Goal: Task Accomplishment & Management: Complete application form

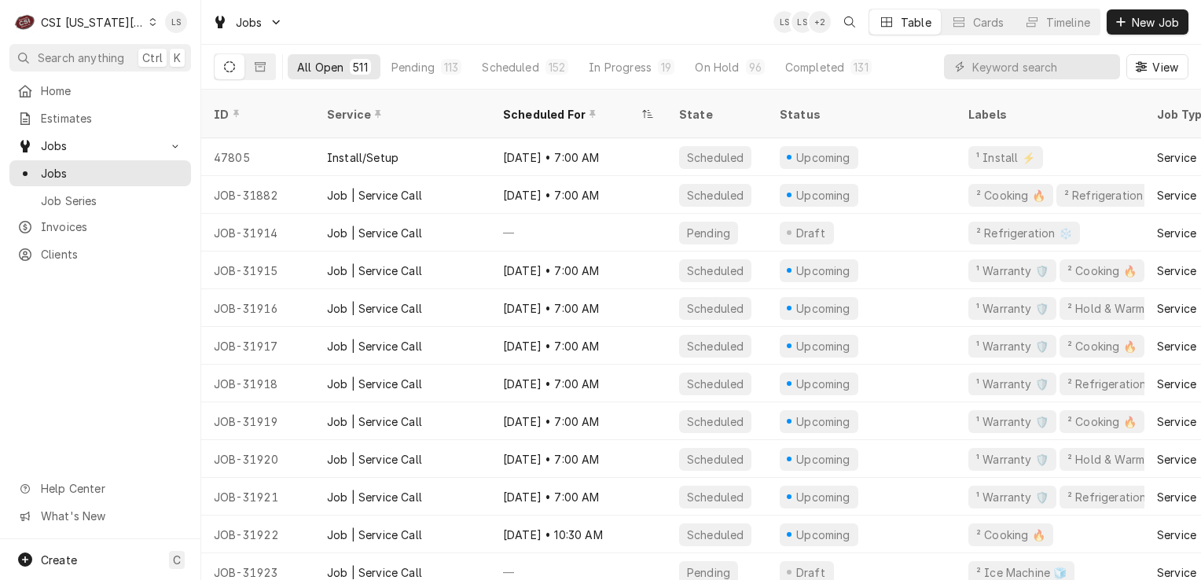
click at [989, 68] on input "Dynamic Content Wrapper" at bounding box center [1043, 66] width 140 height 25
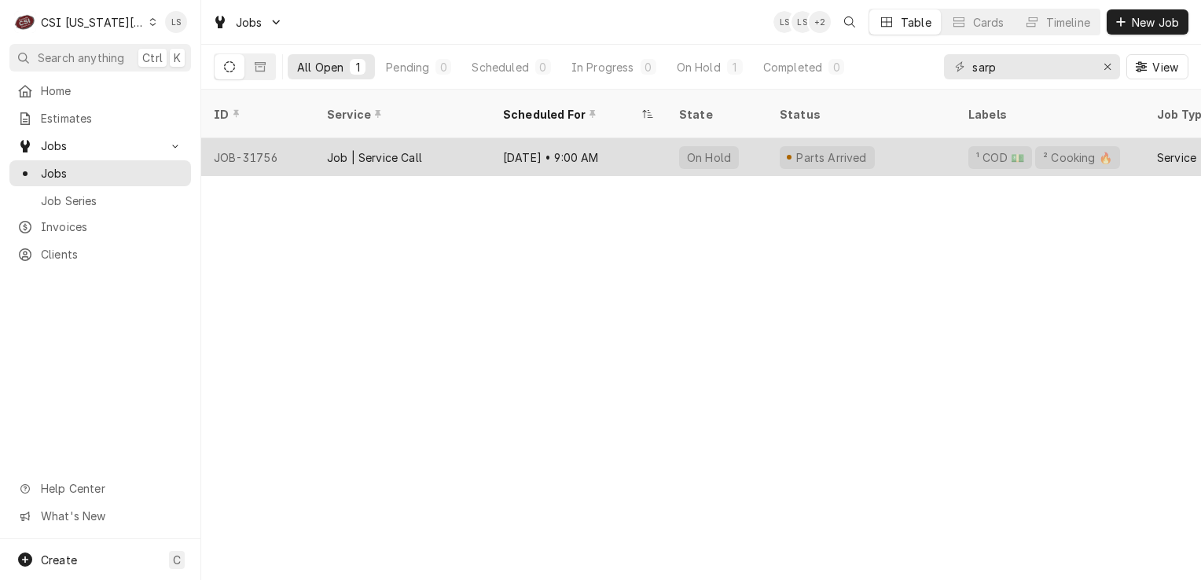
type input "sarp"
click at [267, 142] on div "JOB-31756" at bounding box center [257, 157] width 113 height 38
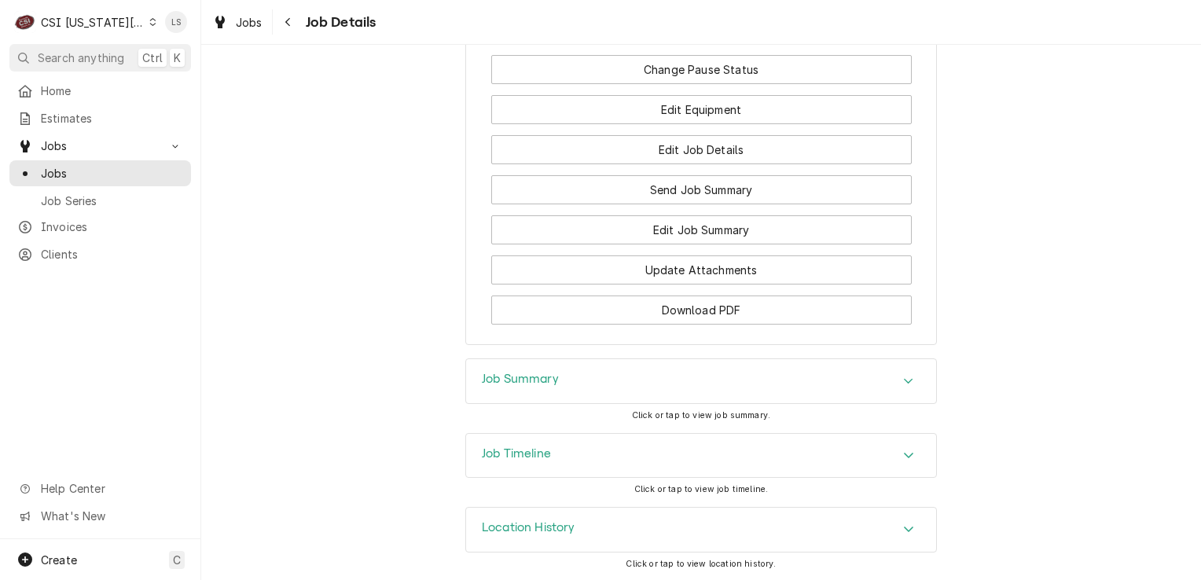
scroll to position [1750, 0]
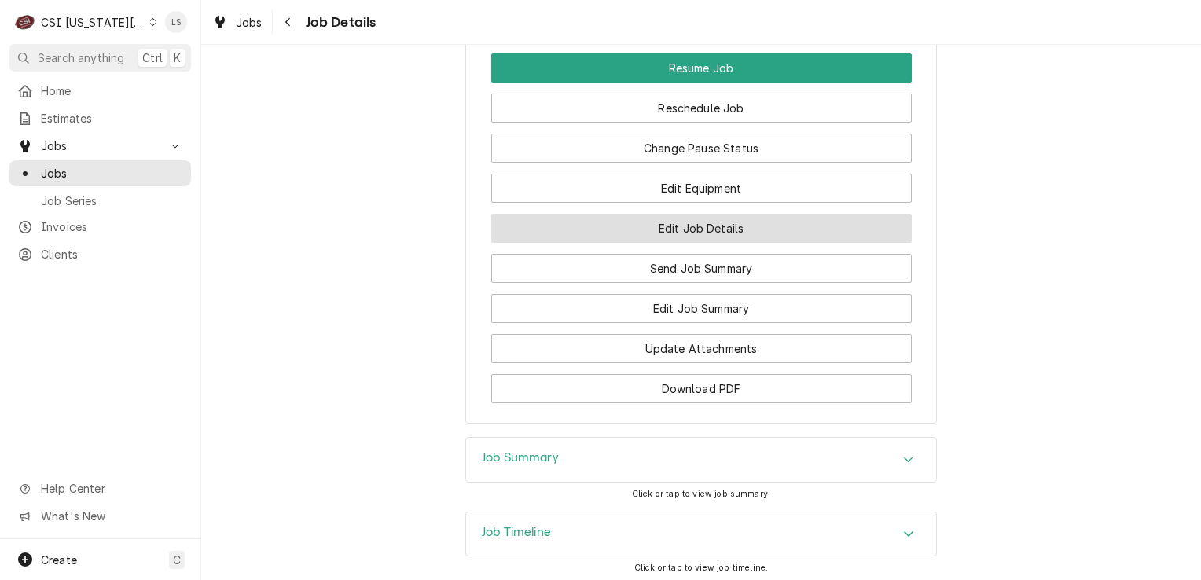
click at [701, 234] on button "Edit Job Details" at bounding box center [701, 228] width 421 height 29
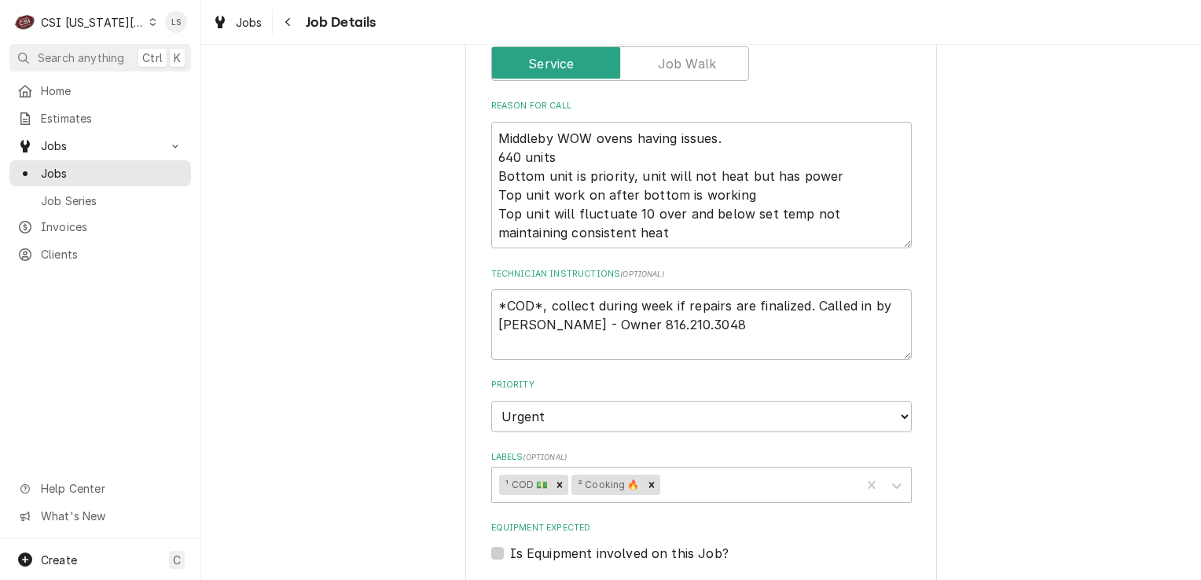
scroll to position [315, 0]
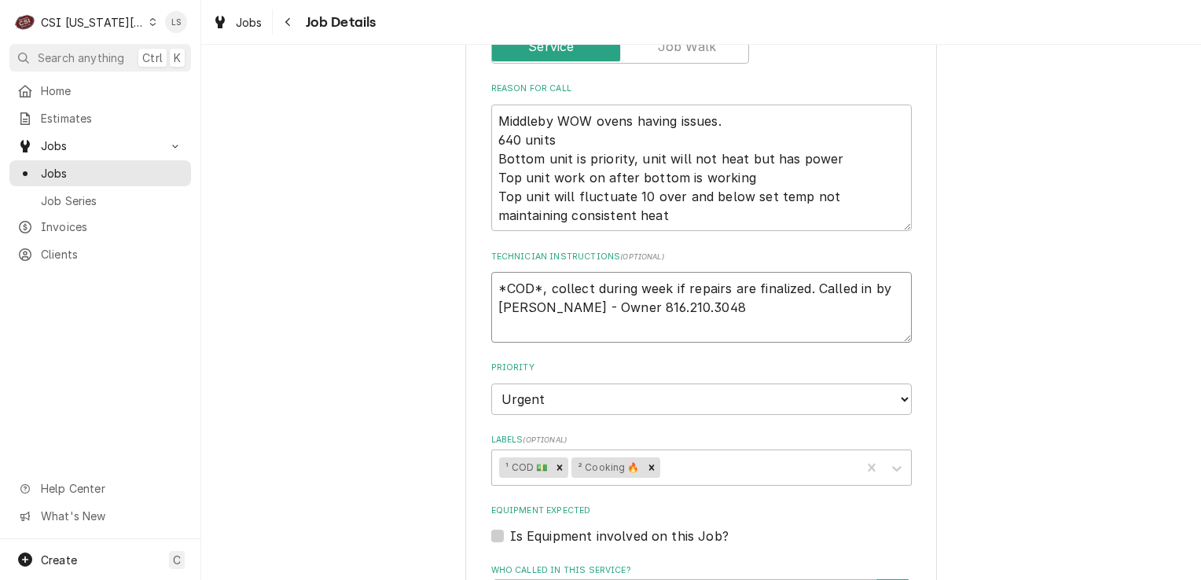
click at [491, 278] on textarea "*COD*, collect during week if repairs are finalized. Called in by [PERSON_NAME]…" at bounding box center [701, 307] width 421 height 71
click at [543, 273] on textarea "*COD*, collect during week if repairs are finalized. Called in by [PERSON_NAME]…" at bounding box center [701, 307] width 421 height 71
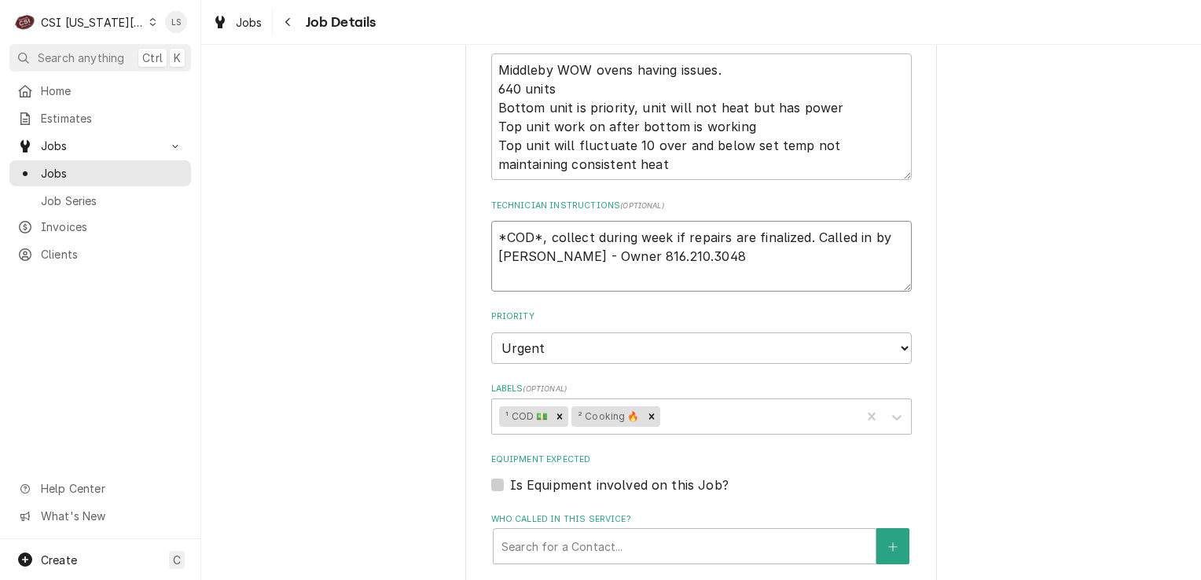
scroll to position [393, 0]
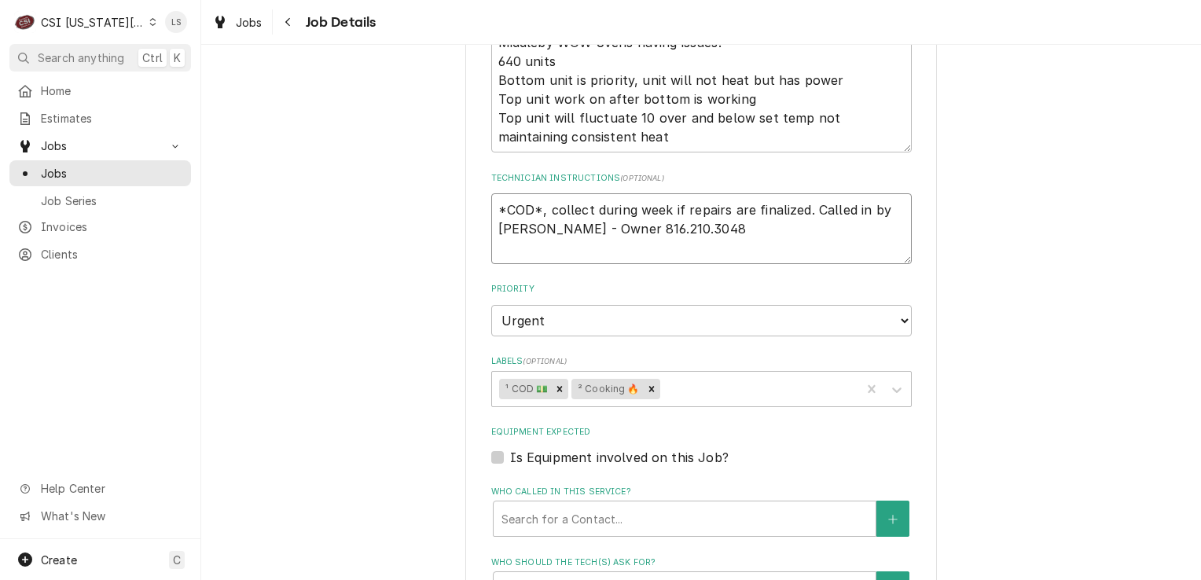
type textarea "x"
type textarea "*COD*,collect during week if repairs are finalized. Called in by Doug Stoehr - …"
type textarea "x"
type textarea "*COD*collect during week if repairs are finalized. Called in by Doug Stoehr - O…"
type textarea "x"
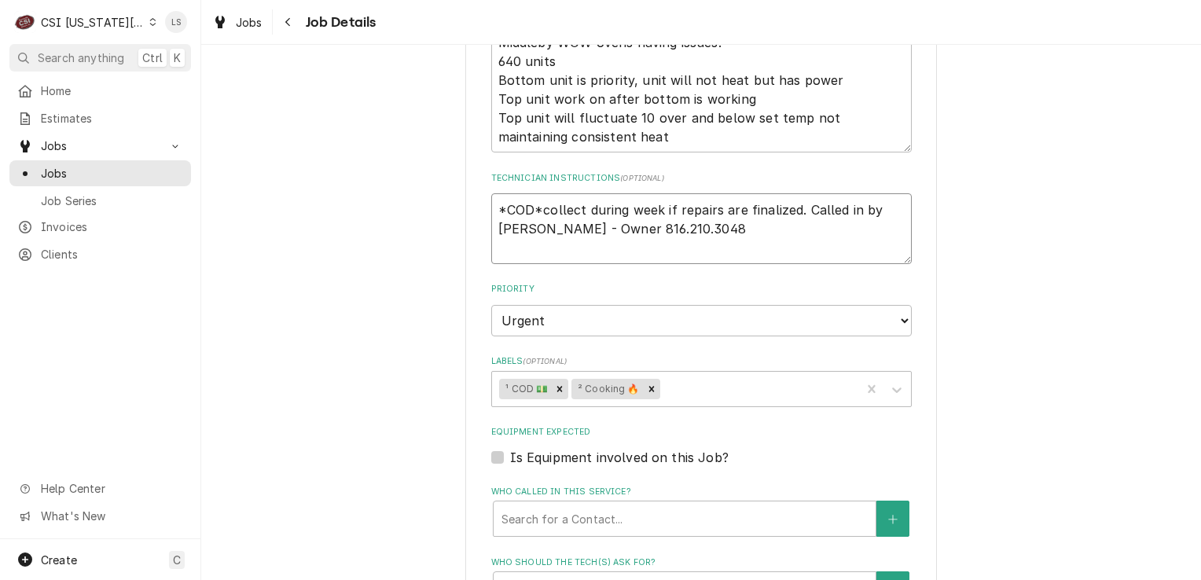
type textarea "*COD* collect during week if repairs are finalized. Called in by Doug Stoehr - …"
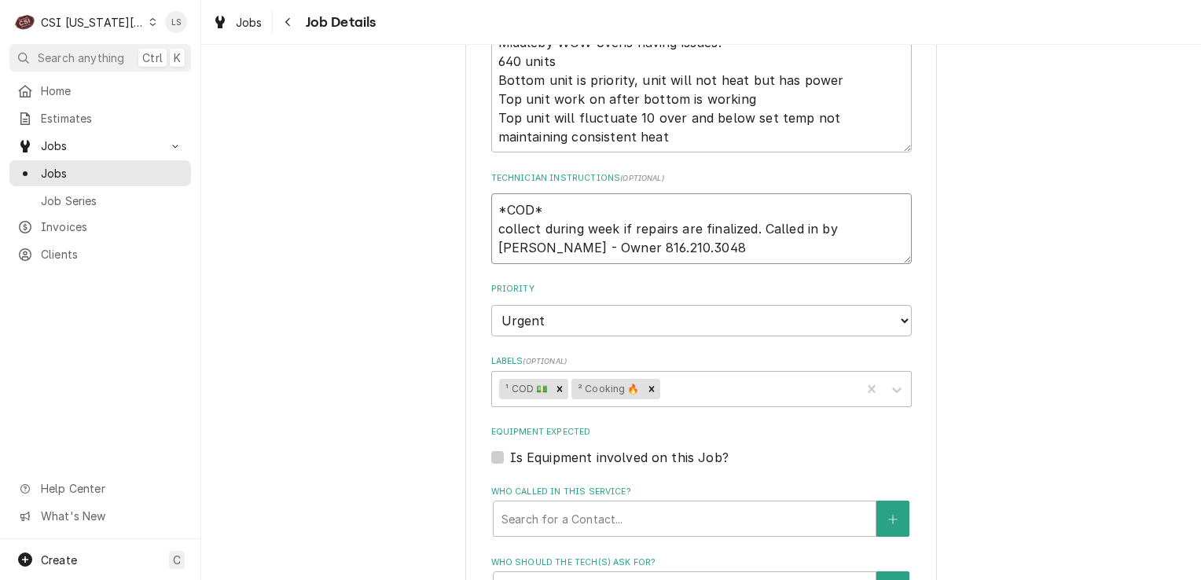
click at [494, 194] on textarea "*COD* collect during week if repairs are finalized. Called in by Doug Stoehr - …" at bounding box center [701, 228] width 421 height 71
type textarea "x"
type textarea "*COD* collect during week if repairs are finalized. Called in by Doug Stoehr - …"
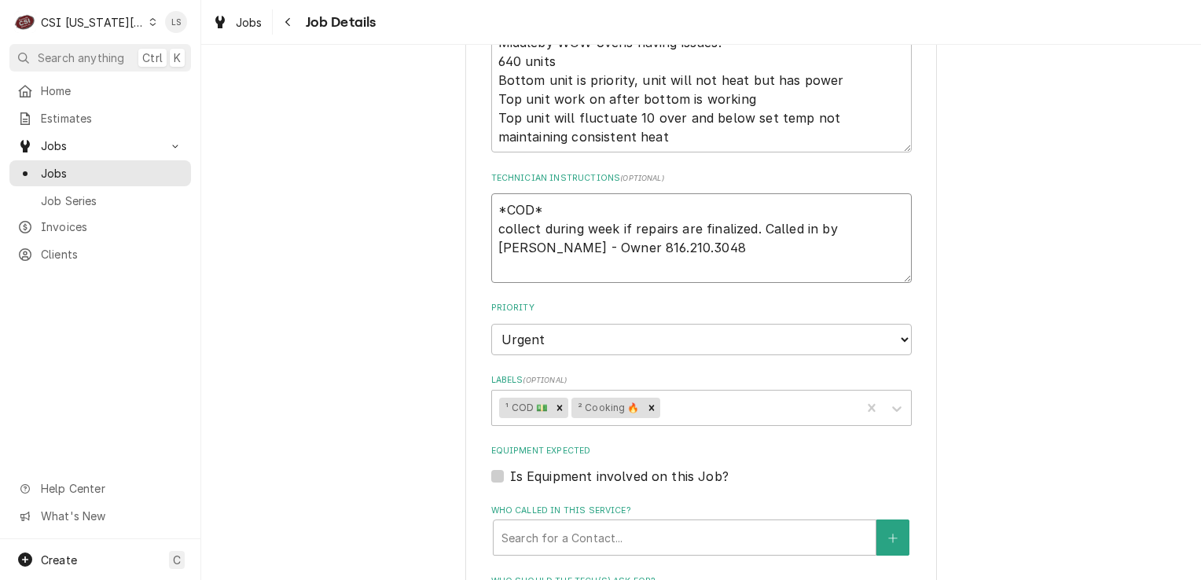
type textarea "x"
type textarea "*COD* collect during week if repairs are finalized. Called in by Doug Stoehr - …"
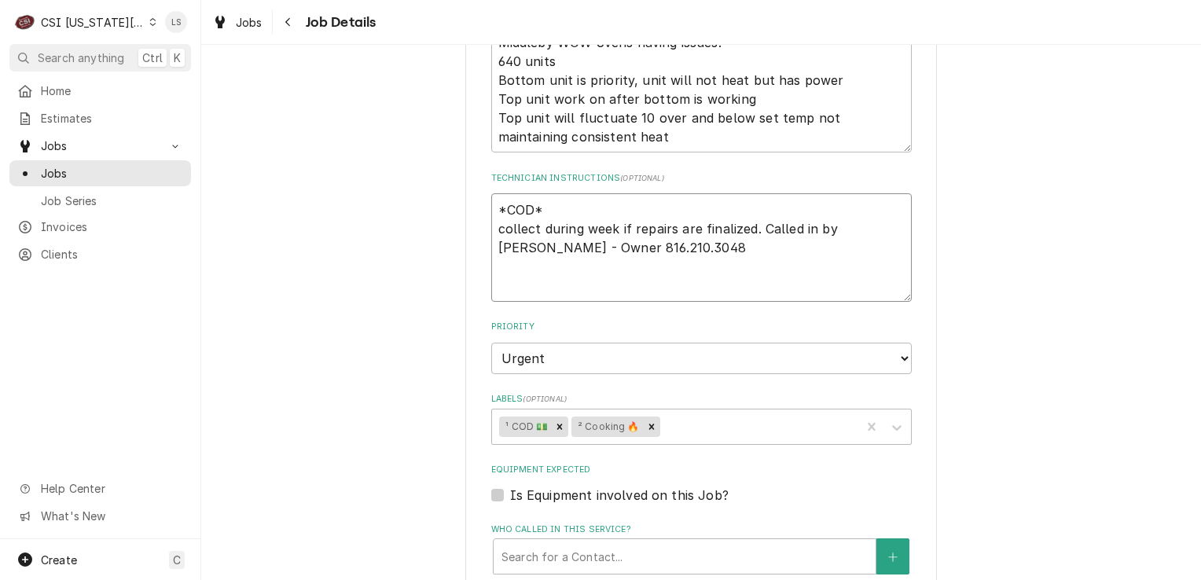
click at [499, 193] on textarea "*COD* collect during week if repairs are finalized. Called in by Doug Stoehr - …" at bounding box center [701, 247] width 421 height 109
type textarea "x"
type textarea "S *COD* collect during week if repairs are finalized. Called in by Doug Stoehr …"
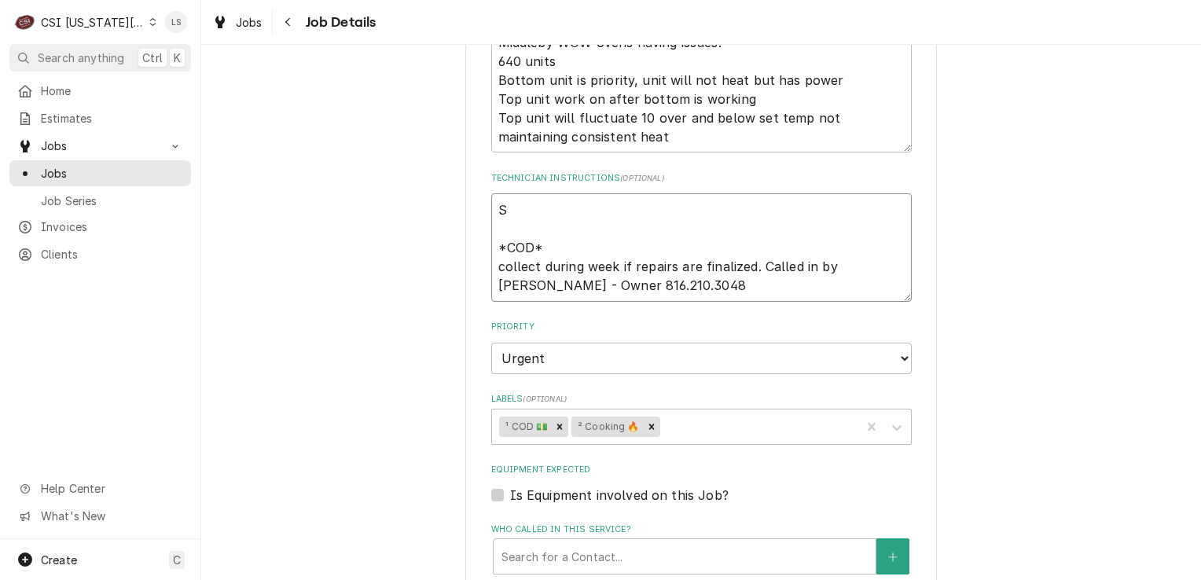
type textarea "x"
type textarea "So *COD* collect during week if repairs are finalized. Called in by Doug Stoehr…"
type textarea "x"
type textarea "S *COD* collect during week if repairs are finalized. Called in by Doug Stoehr …"
type textarea "x"
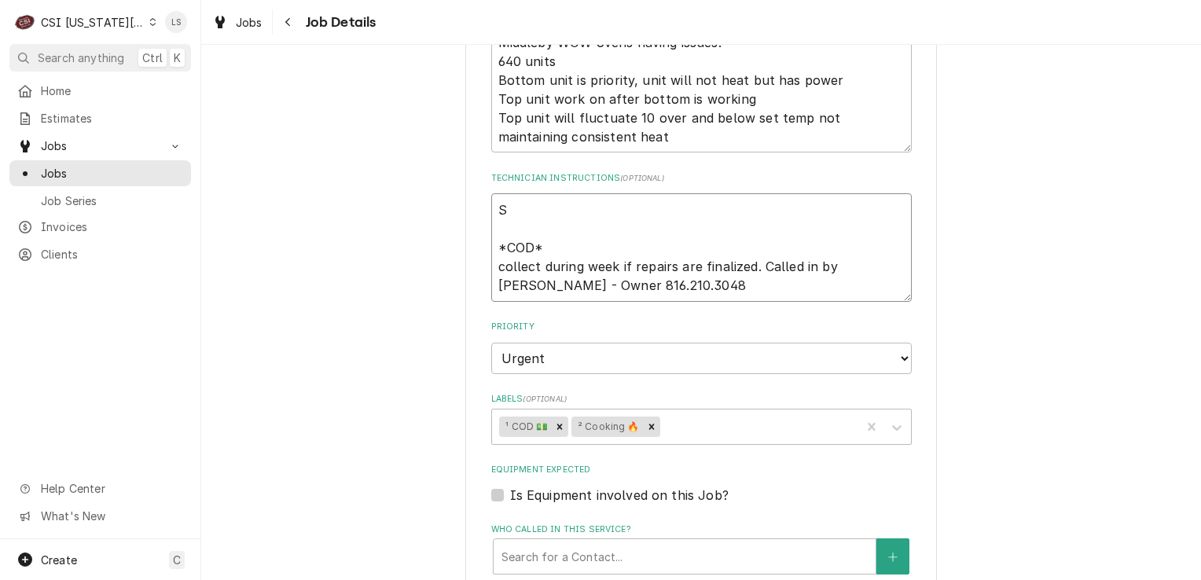
type textarea "Sp *COD* collect during week if repairs are finalized. Called in by Doug Stoehr…"
type textarea "x"
type textarea "Spo *COD* collect during week if repairs are finalized. Called in by Doug Stoeh…"
type textarea "x"
type textarea "Spok *COD* collect during week if repairs are finalized. Called in by Doug Stoe…"
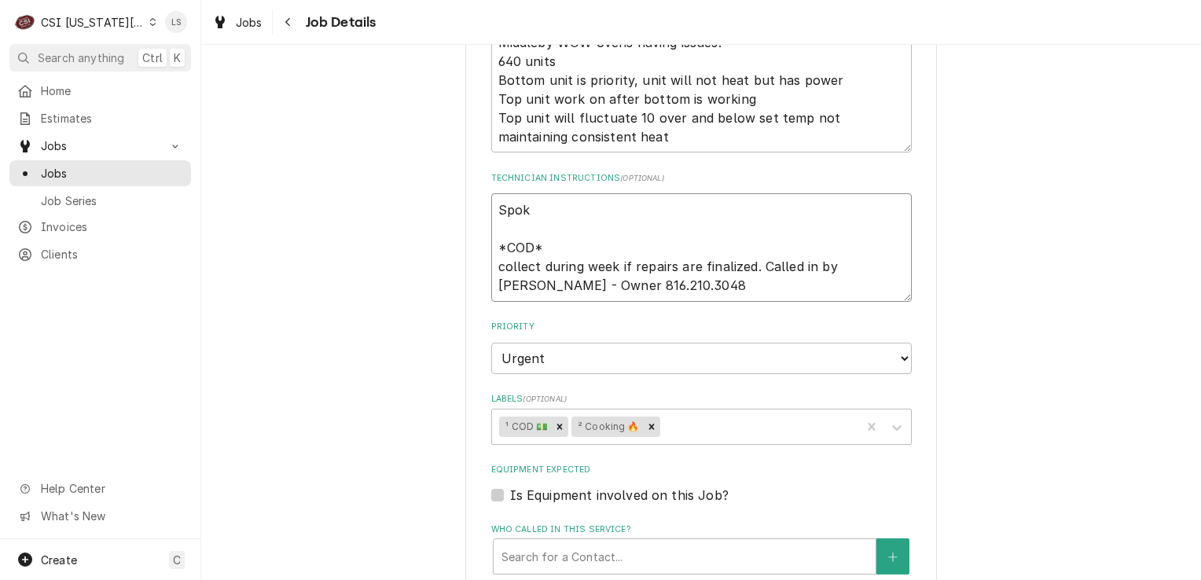
type textarea "x"
type textarea "Spoke *COD* collect during week if repairs are finalized. Called in by Doug Sto…"
type textarea "x"
type textarea "Spoke *COD* collect during week if repairs are finalized. Called in by Doug Sto…"
type textarea "x"
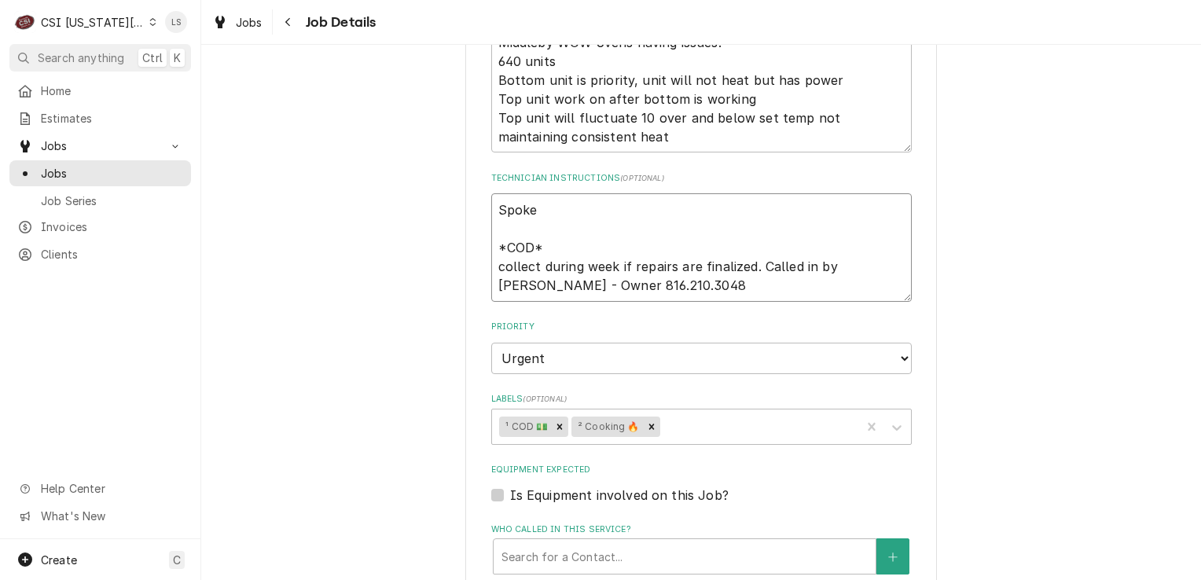
type textarea "Spoke t *COD* collect during week if repairs are finalized. Called in by Doug S…"
type textarea "x"
type textarea "Spoke to *COD* collect during week if repairs are finalized. Called in by Doug …"
type textarea "x"
type textarea "Spoke to *COD* collect during week if repairs are finalized. Called in by Doug …"
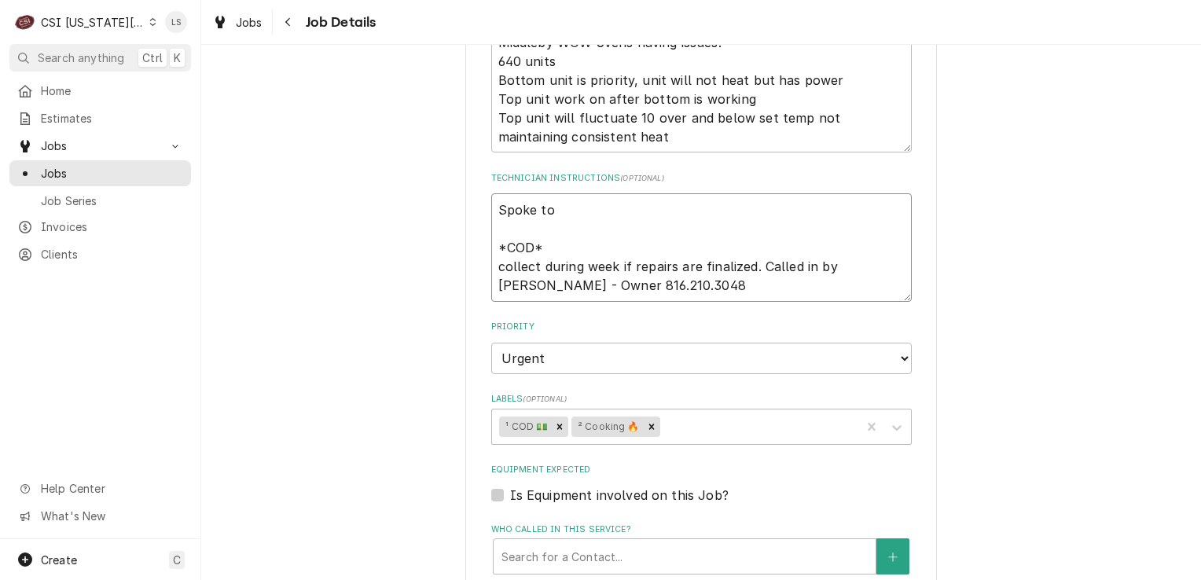
type textarea "x"
type textarea "Spoke to D *COD* collect during week if repairs are finalized. Called in by Dou…"
type textarea "x"
type textarea "Spoke to Do *COD* collect during week if repairs are finalized. Called in by Do…"
type textarea "x"
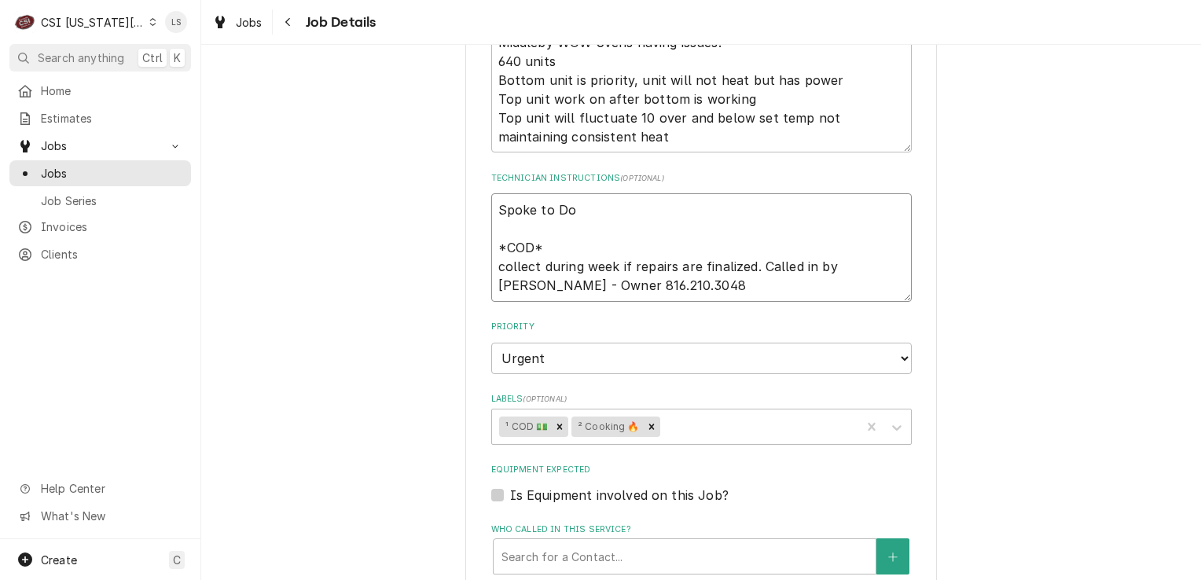
type textarea "Spoke to Dou *COD* collect during week if repairs are finalized. Called in by D…"
type textarea "x"
type textarea "Spoke to Doug *COD* collect during week if repairs are finalized. Called in by …"
type textarea "x"
type textarea "Spoke to Doug *COD* collect during week if repairs are finalized. Called in by …"
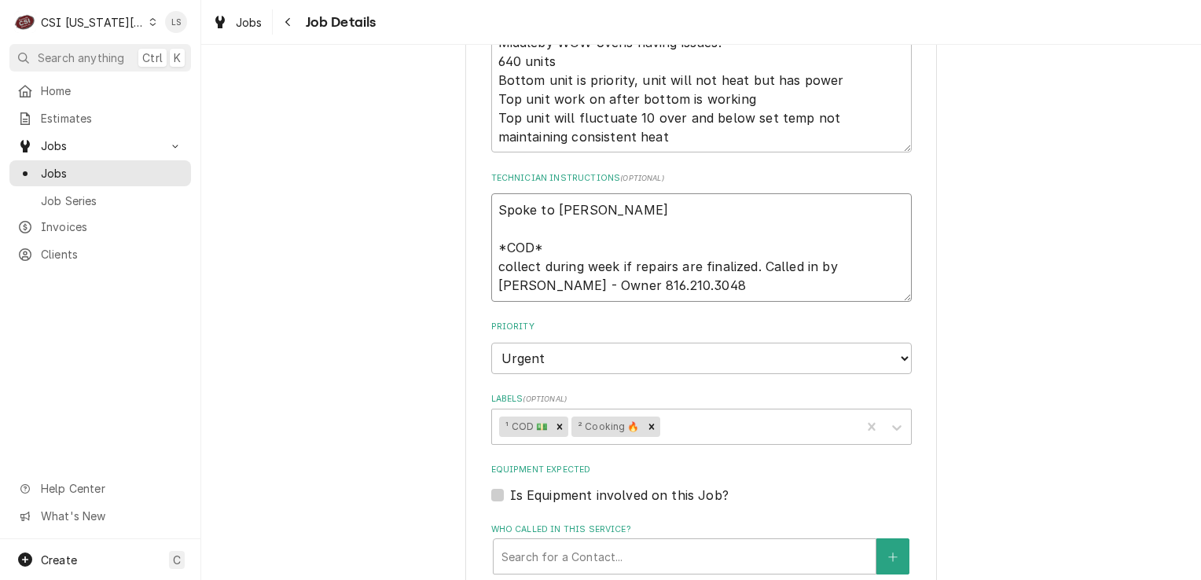
type textarea "x"
type textarea "Spoke to Doug a *COD* collect during week if repairs are finalized. Called in b…"
type textarea "x"
type textarea "Spoke to Doug an *COD* collect during week if repairs are finalized. Called in …"
type textarea "x"
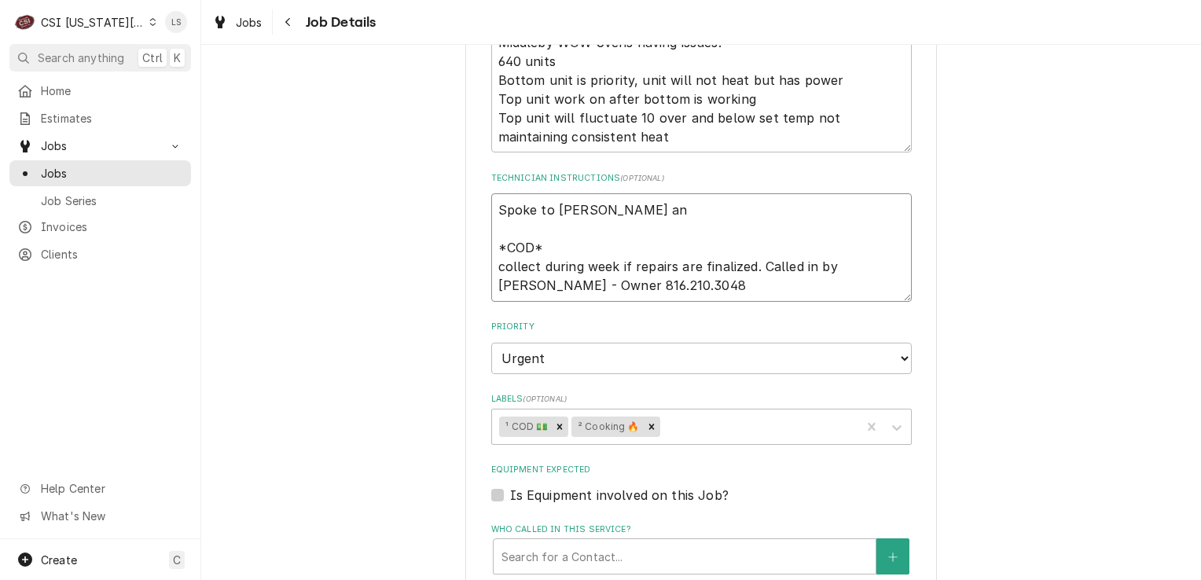
type textarea "Spoke to Doug and *COD* collect during week if repairs are finalized. Called in…"
type textarea "x"
type textarea "Spoke to Doug and *COD* collect during week if repairs are finalized. Called in…"
type textarea "x"
type textarea "Spoke to Doug and c *COD* collect during week if repairs are finalized. Called …"
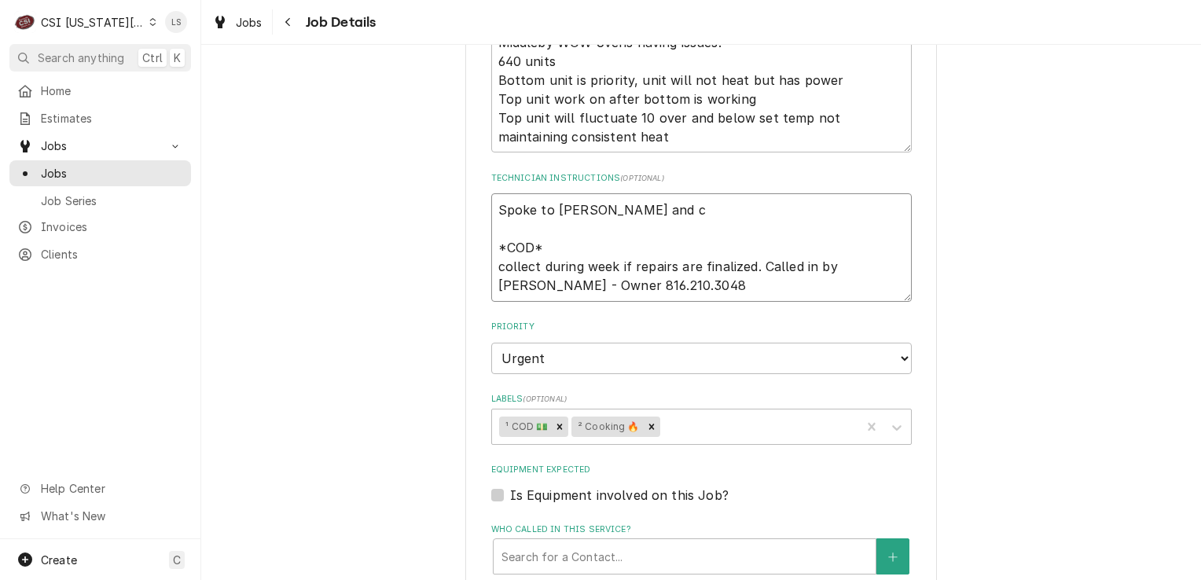
type textarea "x"
type textarea "Spoke to Doug and co *COD* collect during week if repairs are finalized. Called…"
type textarea "x"
type textarea "Spoke to Doug and con *COD* collect during week if repairs are finalized. Calle…"
type textarea "x"
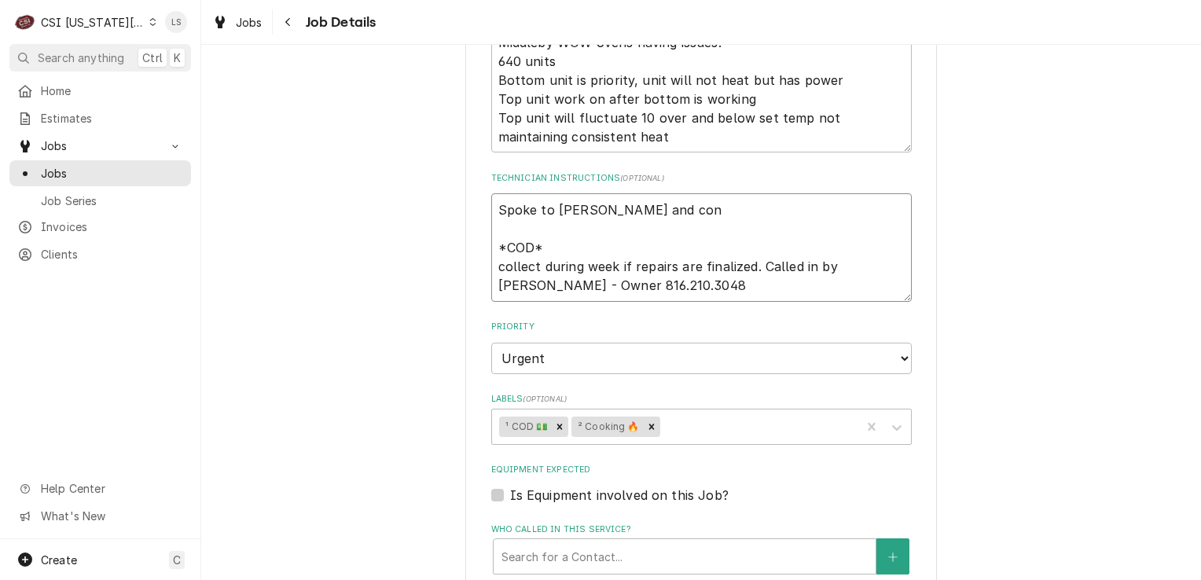
type textarea "Spoke to Doug and conf *COD* collect during week if repairs are finalized. Call…"
type textarea "x"
type textarea "Spoke to Doug and confi *COD* collect during week if repairs are finalized. Cal…"
type textarea "x"
type textarea "Spoke to Doug and confir *COD* collect during week if repairs are finalized. Ca…"
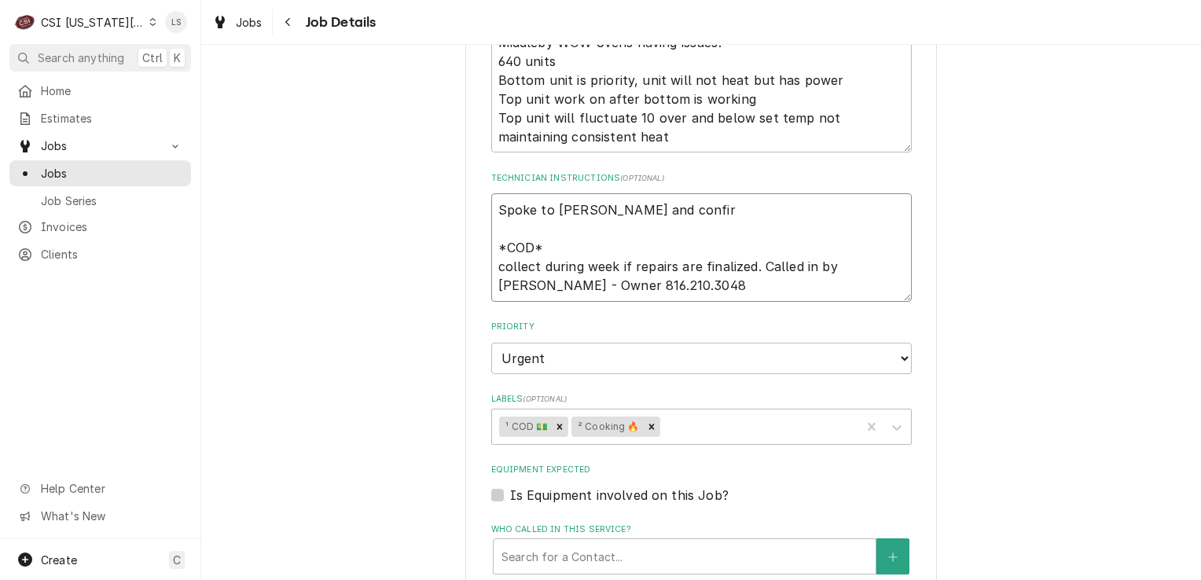
type textarea "x"
type textarea "Spoke to Doug and confirm *COD* collect during week if repairs are finalized. C…"
type textarea "x"
type textarea "Spoke to Doug and confirme *COD* collect during week if repairs are finalized. …"
type textarea "x"
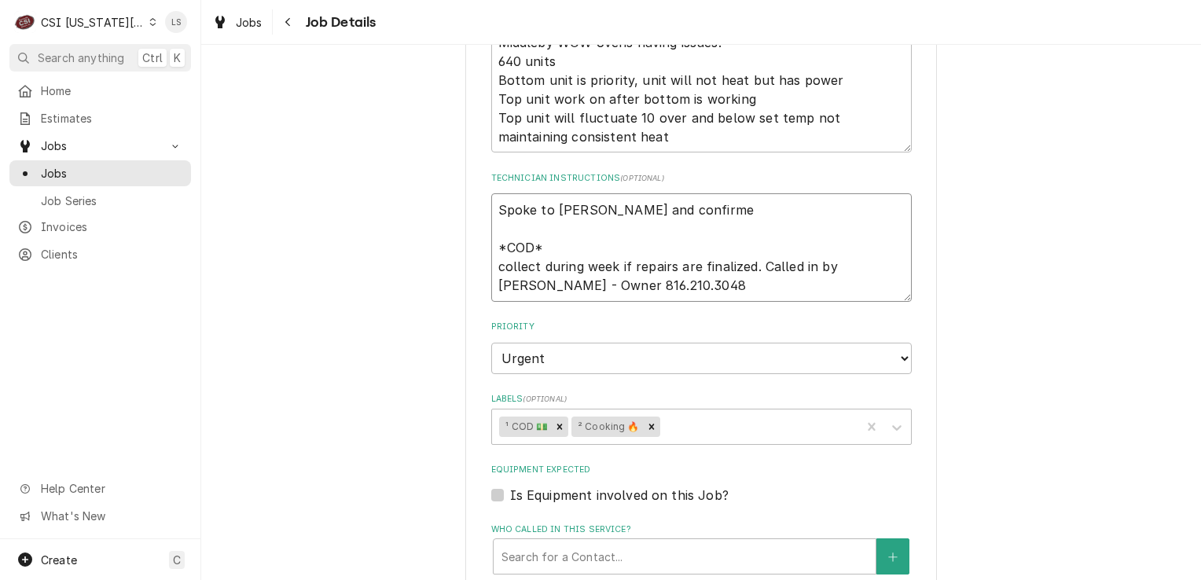
type textarea "Spoke to Doug and confirmed *COD* collect during week if repairs are finalized.…"
type textarea "x"
type textarea "Spoke to Doug and confirmed *COD* collect during week if repairs are finalized.…"
type textarea "x"
type textarea "Spoke to Doug and confirmed f *COD* collect during week if repairs are finalize…"
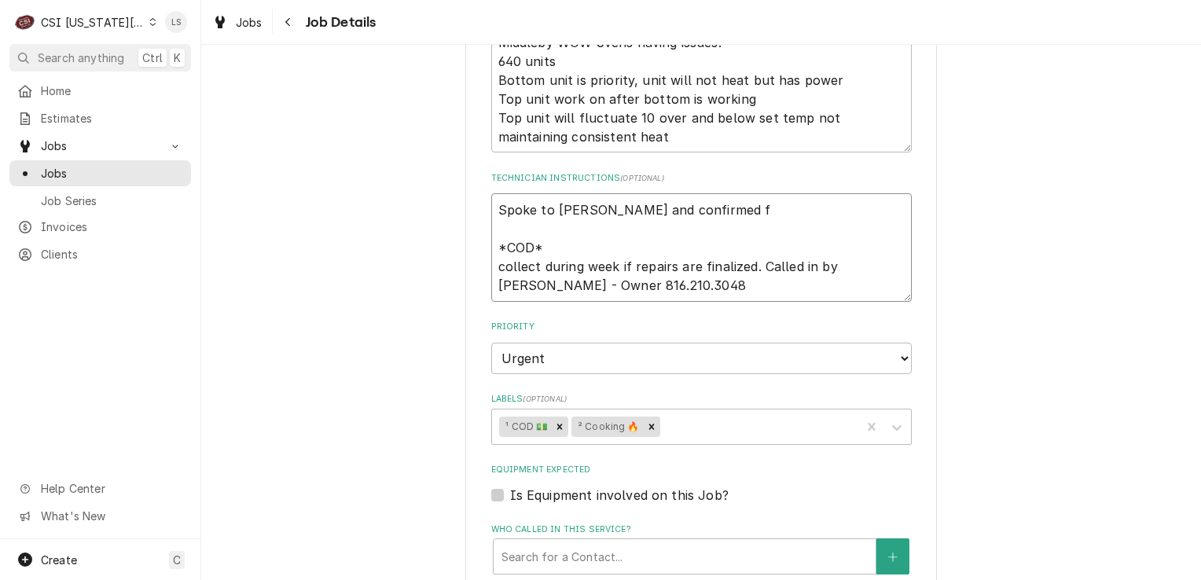
type textarea "x"
type textarea "Spoke to Doug and confirmed fo *COD* collect during week if repairs are finaliz…"
type textarea "x"
type textarea "Spoke to Doug and confirmed for *COD* collect during week if repairs are finali…"
type textarea "x"
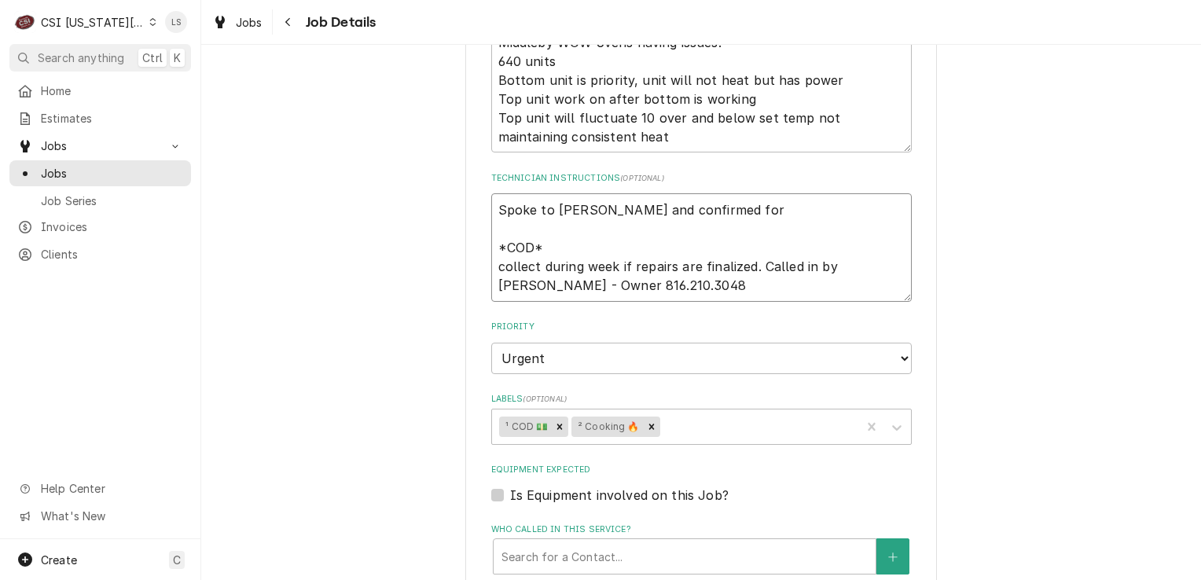
type textarea "Spoke to Doug and confirmed for 8 *COD* collect during week if repairs are fina…"
type textarea "x"
type textarea "Spoke to Doug and confirmed for 8a *COD* collect during week if repairs are fin…"
type textarea "x"
type textarea "Spoke to Doug and confirmed for 8am *COD* collect during week if repairs are fi…"
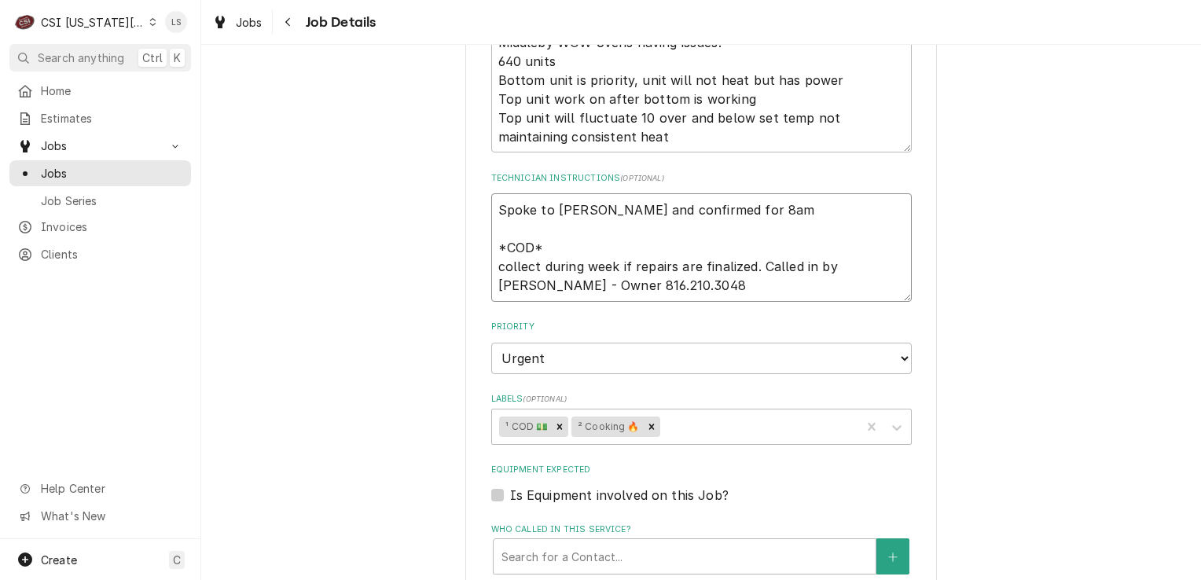
type textarea "x"
type textarea "Spoke to Doug and confirmed for 8am *COD* collect during week if repairs are fi…"
type textarea "x"
type textarea "Spoke to Doug and confirmed for 8am o *COD* collect during week if repairs are …"
type textarea "x"
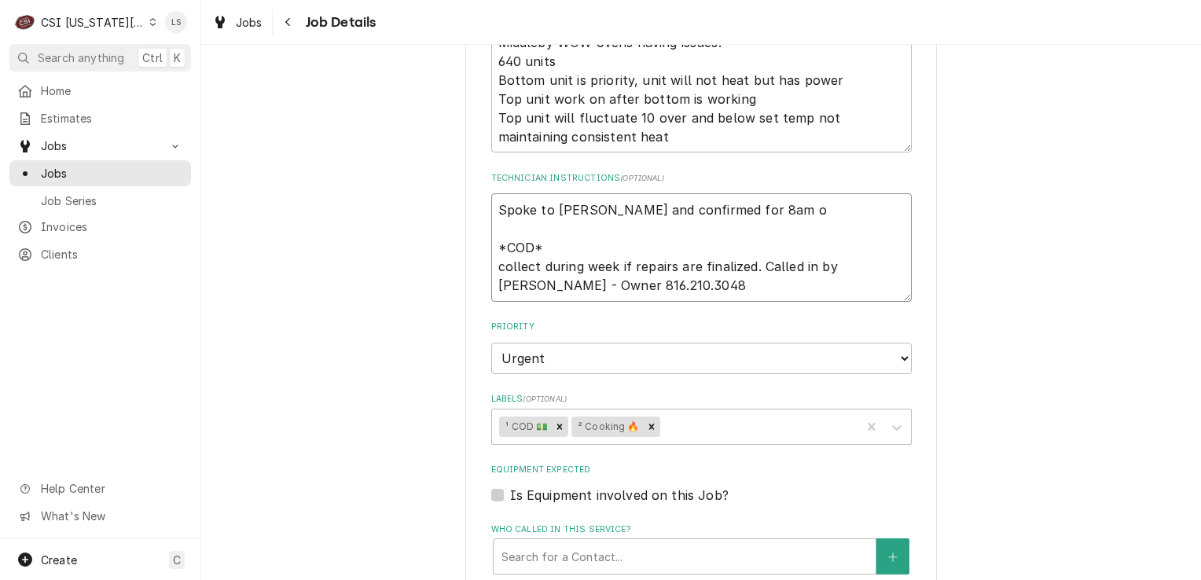
type textarea "Spoke to Doug and confirmed for 8am on *COD* collect during week if repairs are…"
type textarea "x"
type textarea "Spoke to Doug and confirmed for 8am on *COD* collect during week if repairs are…"
type textarea "x"
type textarea "Spoke to Doug and confirmed for 8am on 8 *COD* collect during week if repairs a…"
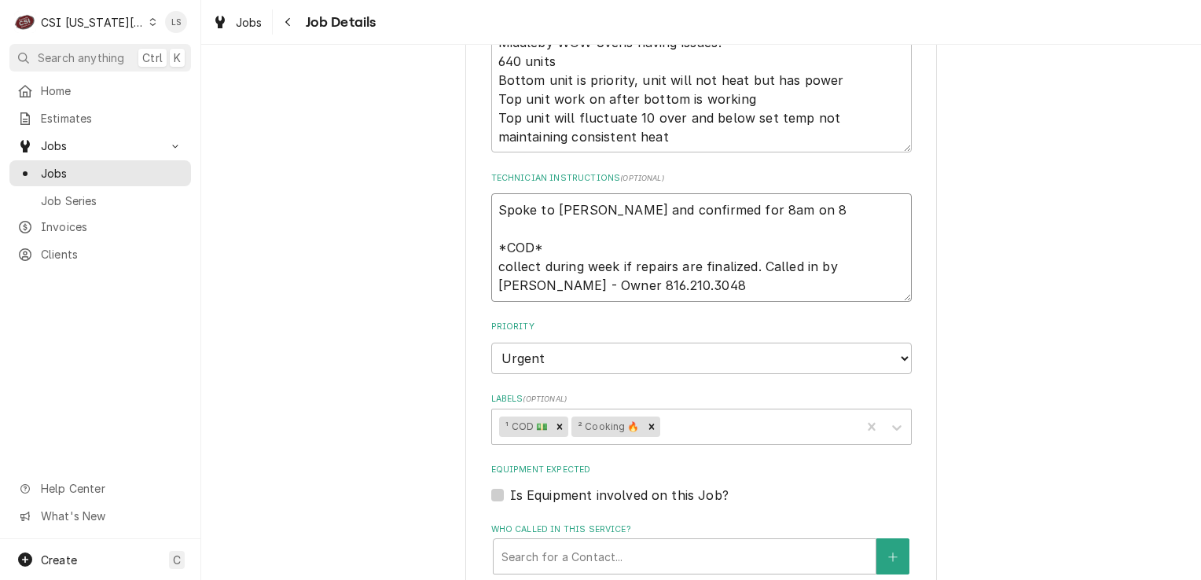
type textarea "x"
type textarea "Spoke to Doug and confirmed for 8am on 8/ *COD* collect during week if repairs …"
type textarea "x"
type textarea "Spoke to Doug and confirmed for 8am on 8/1 *COD* collect during week if repairs…"
type textarea "x"
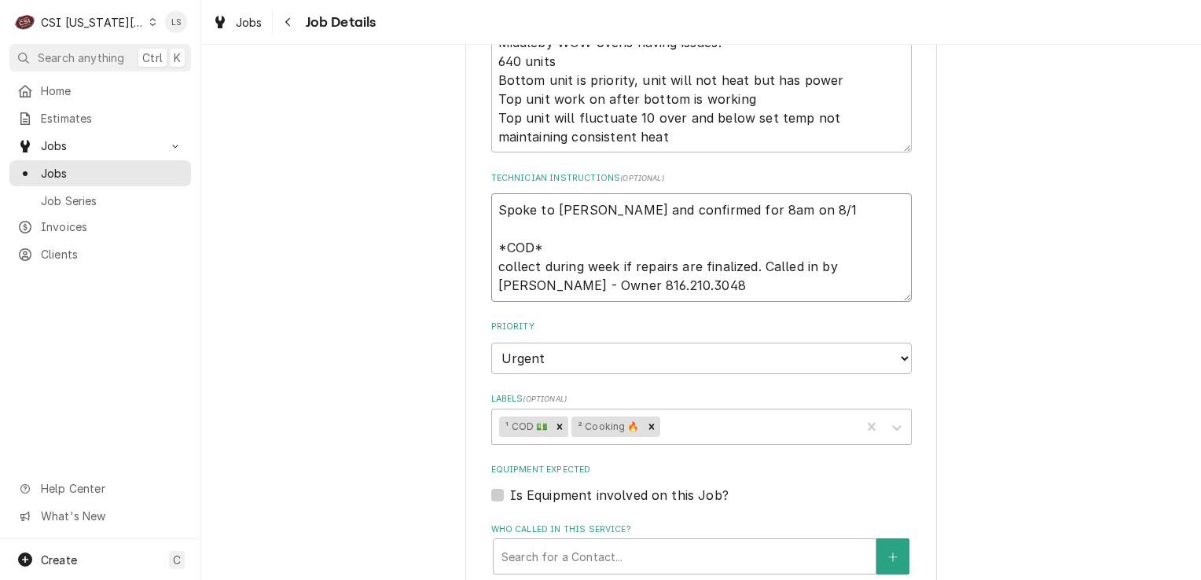
type textarea "Spoke to Doug and confirmed for 8am on 8/12 *COD* collect during week if repair…"
type textarea "x"
type textarea "Spoke to Doug and confirmed for 8am on 8/1 *COD* collect during week if repairs…"
type textarea "x"
type textarea "Spoke to Doug and confirmed for 8am on 8/ *COD* collect during week if repairs …"
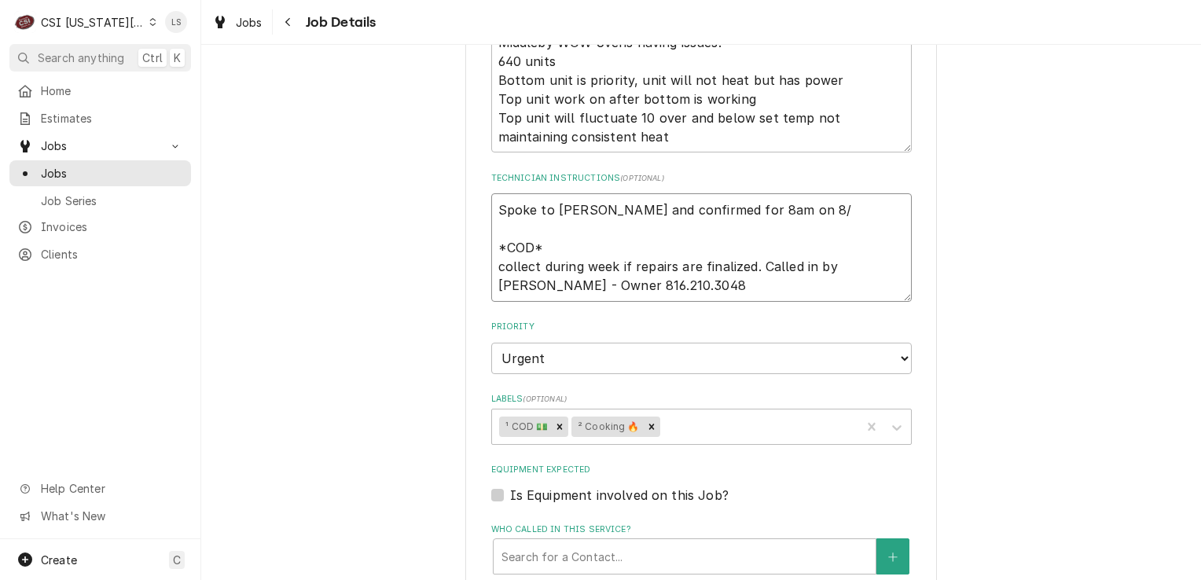
type textarea "x"
type textarea "Spoke to Doug and confirmed for 8am on 8 *COD* collect during week if repairs a…"
type textarea "x"
type textarea "Spoke to Doug and confirmed for 8am on *COD* collect during week if repairs are…"
type textarea "x"
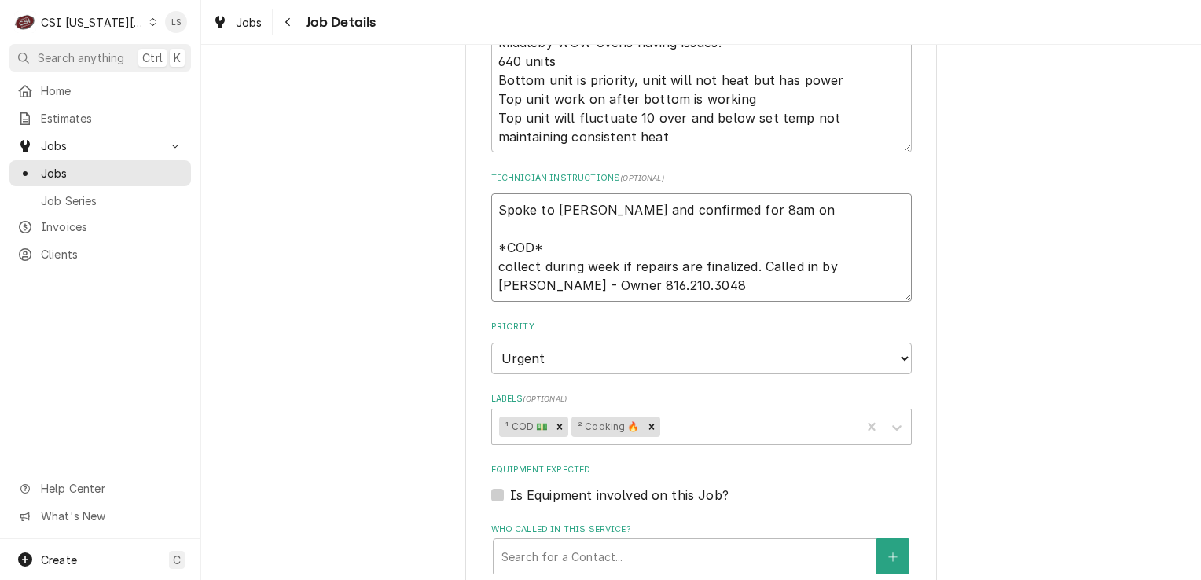
type textarea "Spoke to Doug and confirmed for 8am on *COD* collect during week if repairs are…"
type textarea "x"
type textarea "Spoke to Doug and confirmed for 8am o *COD* collect during week if repairs are …"
type textarea "x"
type textarea "Spoke to Doug and confirmed for 8am *COD* collect during week if repairs are fi…"
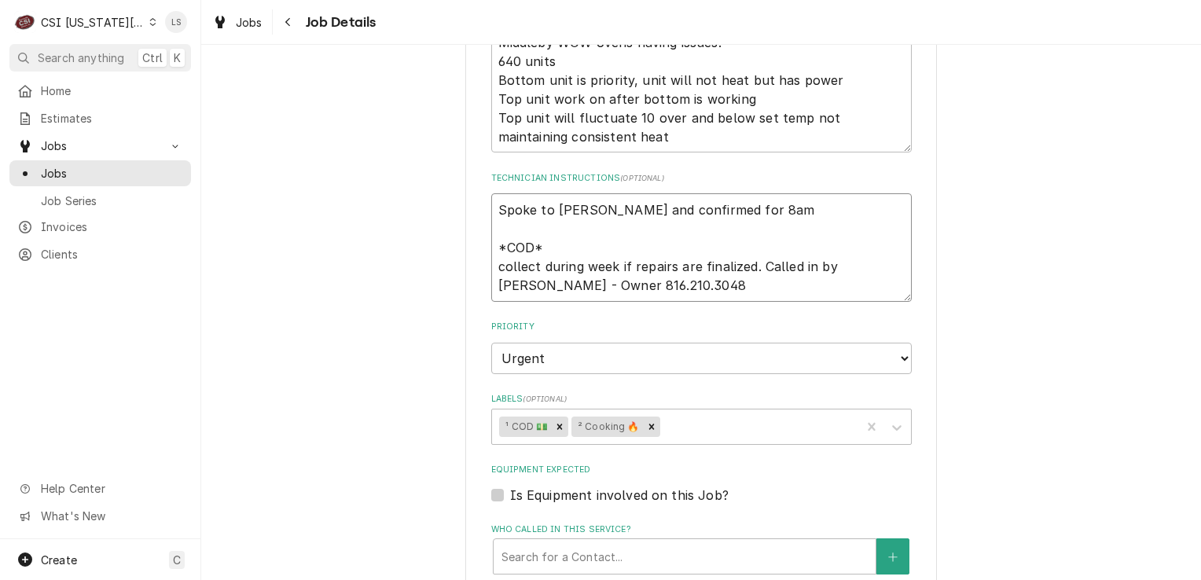
type textarea "x"
type textarea "Spoke to Doug and confirmed for 8am *COD* collect during week if repairs are fi…"
type textarea "x"
type textarea "Spoke to Doug and confirmed for 8a *COD* collect during week if repairs are fin…"
type textarea "x"
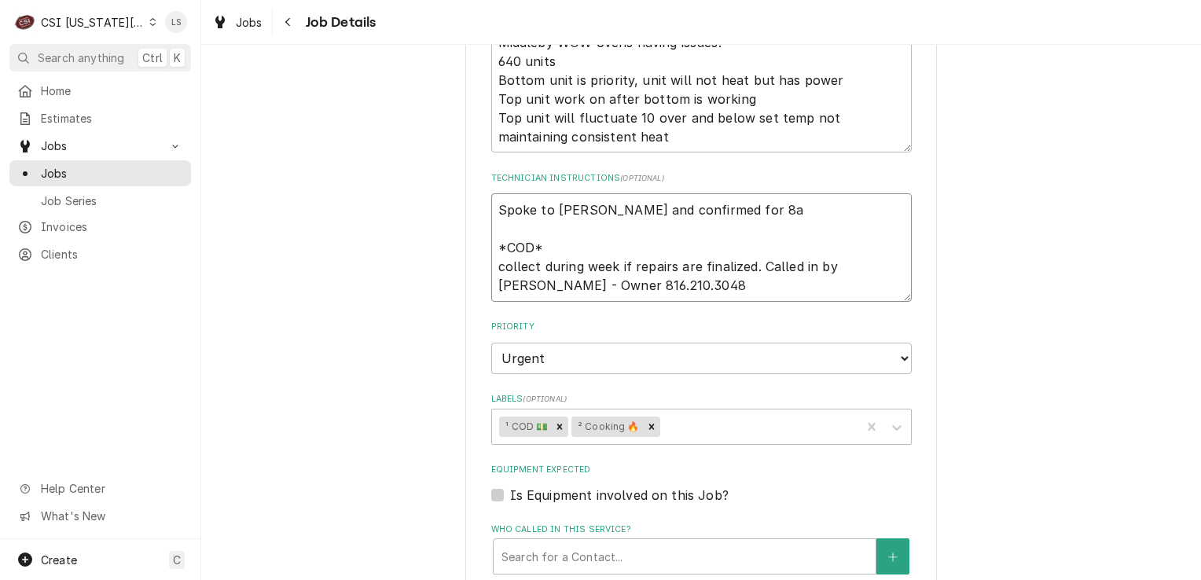
type textarea "Spoke to Doug and confirmed for 8 *COD* collect during week if repairs are fina…"
type textarea "x"
type textarea "Spoke to Doug and confirmed for *COD* collect during week if repairs are finali…"
type textarea "x"
type textarea "Spoke to Doug and confirmed for 8 *COD* collect during week if repairs are fina…"
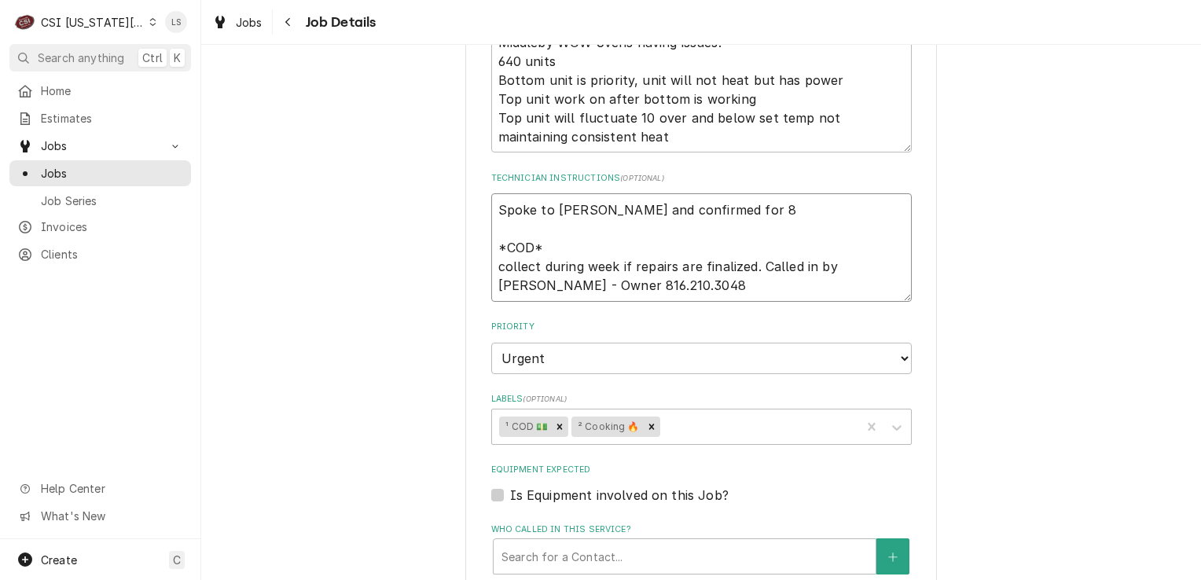
type textarea "x"
type textarea "Spoke to Doug and confirmed for 8/ *COD* collect during week if repairs are fin…"
type textarea "x"
type textarea "Spoke to Doug and confirmed for 8/1 *COD* collect during week if repairs are fi…"
type textarea "x"
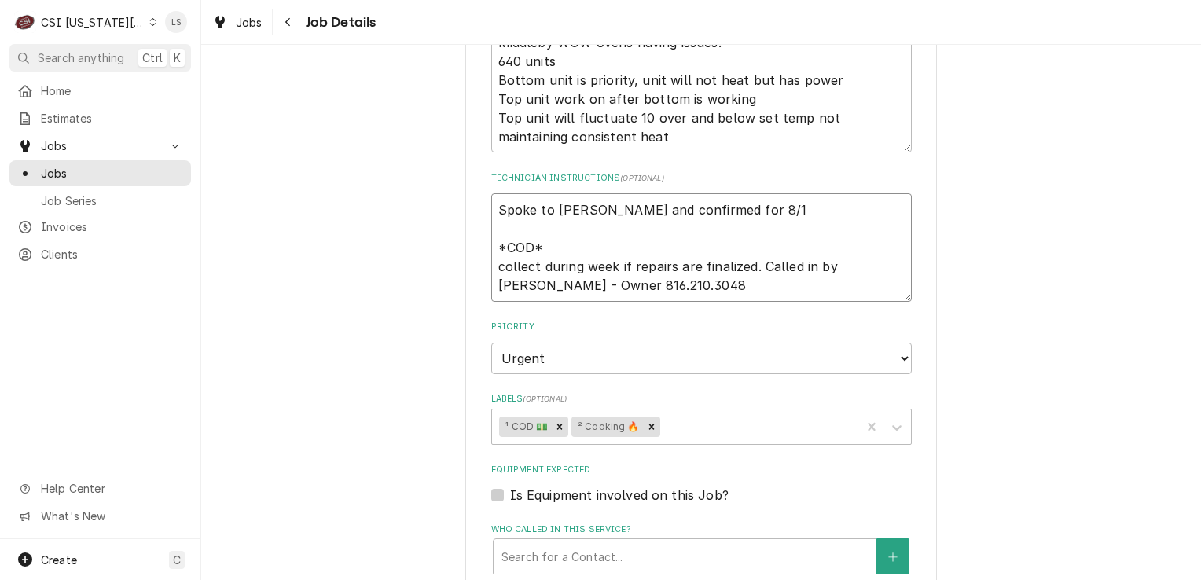
type textarea "Spoke to Doug and confirmed for 8/12 *COD* collect during week if repairs are f…"
type textarea "x"
type textarea "Spoke to Doug and confirmed for 8/12 *COD* collect during week if repairs are f…"
type textarea "x"
type textarea "Spoke to Doug and confirmed for 8/12 a *COD* collect during week if repairs are…"
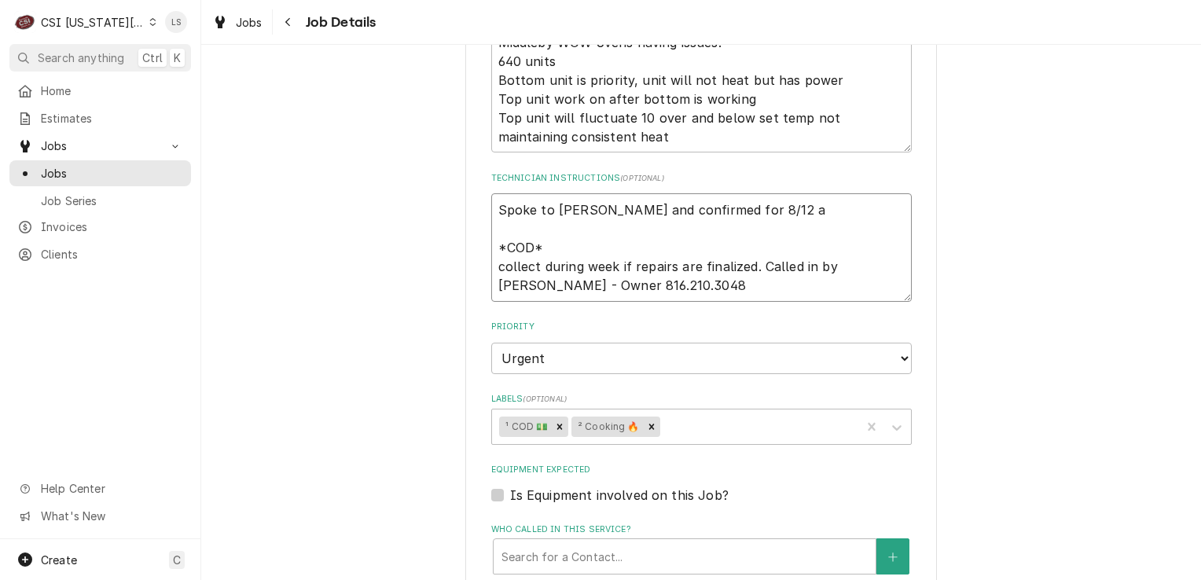
type textarea "x"
type textarea "Spoke to Doug and confirmed for 8/12 at *COD* collect during week if repairs ar…"
type textarea "x"
type textarea "Spoke to Doug and confirmed for 8/12 at *COD* collect during week if repairs ar…"
type textarea "x"
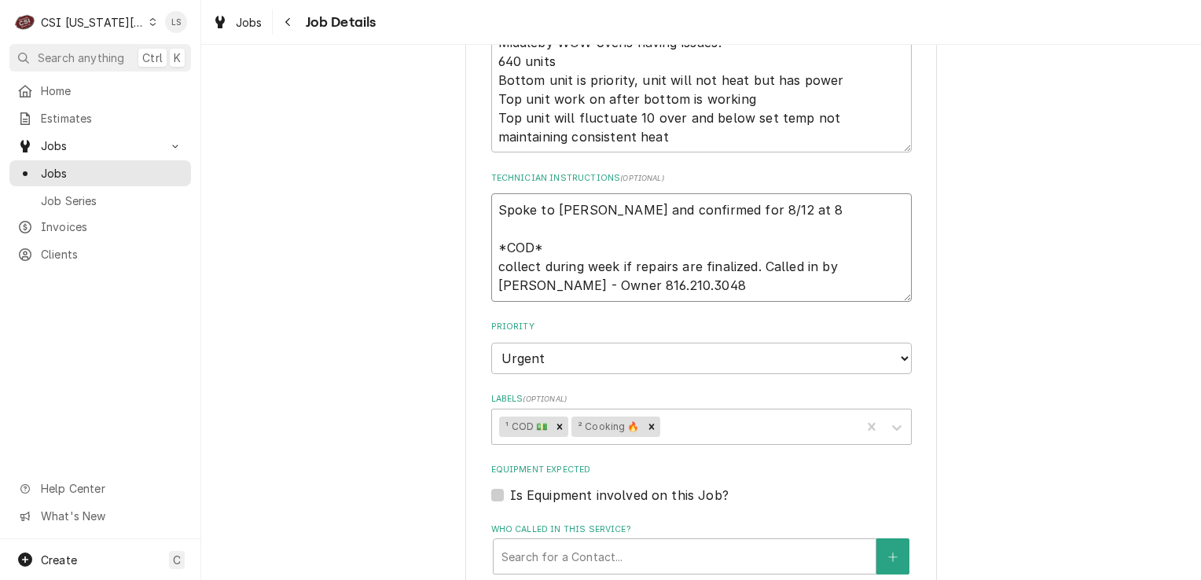
type textarea "Spoke to Doug and confirmed for 8/12 at 8a *COD* collect during week if repairs…"
type textarea "x"
type textarea "Spoke to Doug and confirmed for 8/12 at 8am *COD* collect during week if repair…"
type textarea "x"
type textarea "Spoke to Doug and confirmed for 8/12 at 8am *COD* collect during week if repair…"
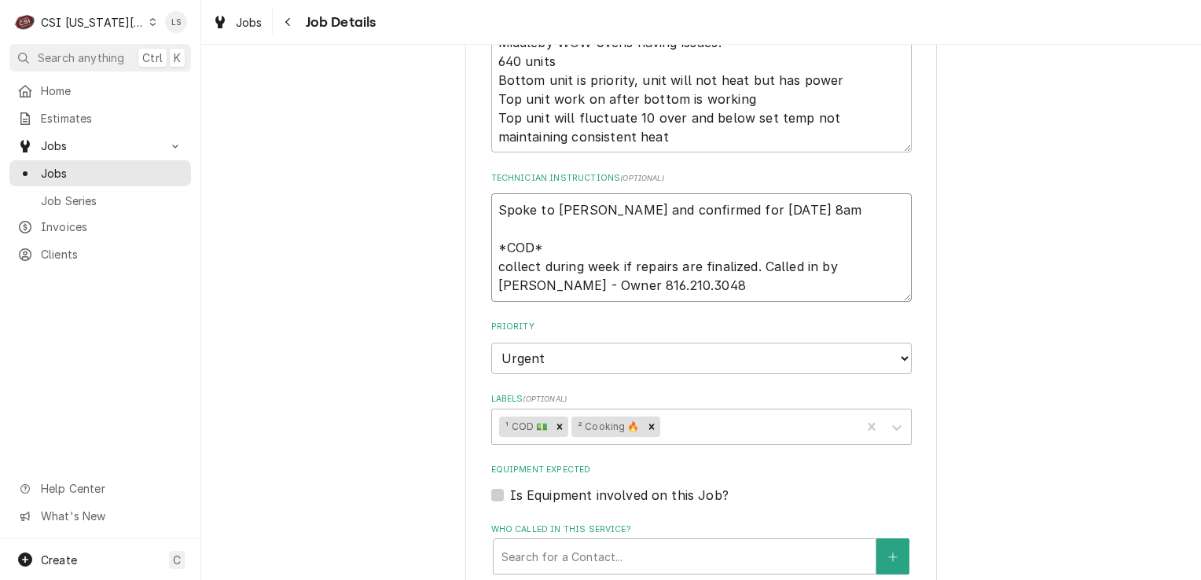
type textarea "x"
type textarea "Spoke to Doug and confirmed for 8/12 at 8am - *COD* collect during week if repa…"
type textarea "x"
type textarea "Spoke to Doug and confirmed for 8/12 at 8am - *COD* collect during week if repa…"
type textarea "x"
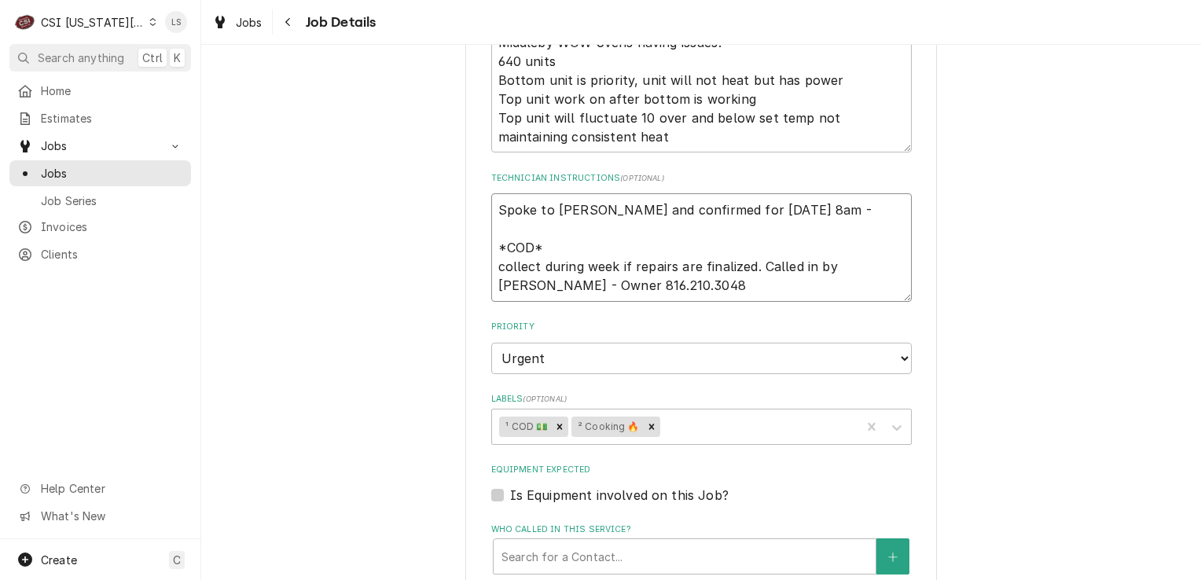
type textarea "Spoke to Doug and confirmed for 8/12 at 8am - L *COD* collect during week if re…"
type textarea "x"
type textarea "Spoke to Doug and confirmed for 8/12 at 8am - LS *COD* collect during week if r…"
type textarea "x"
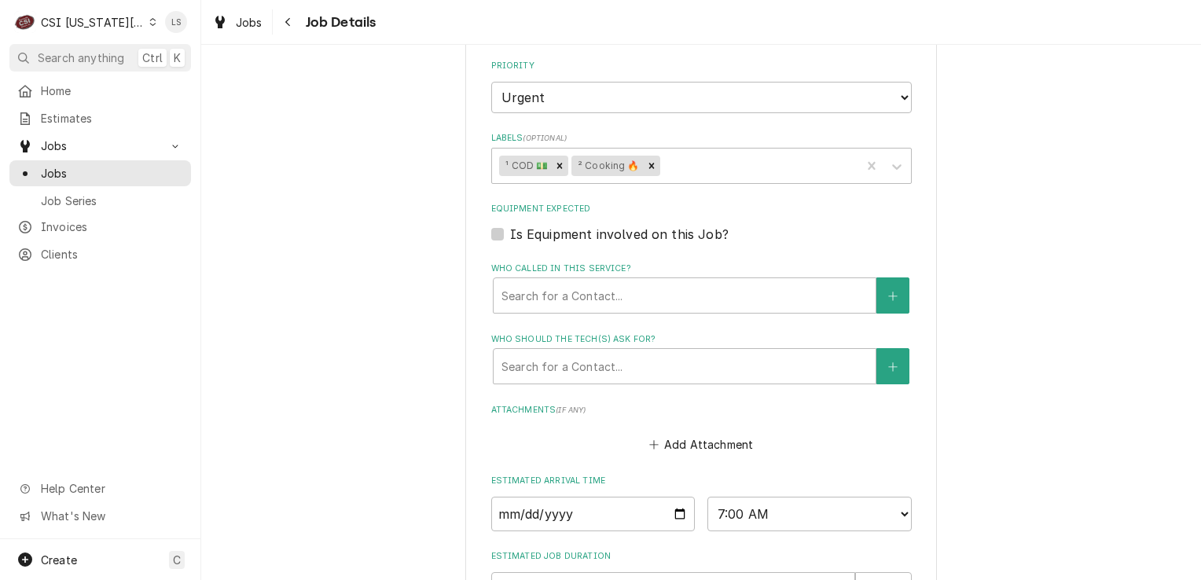
scroll to position [829, 0]
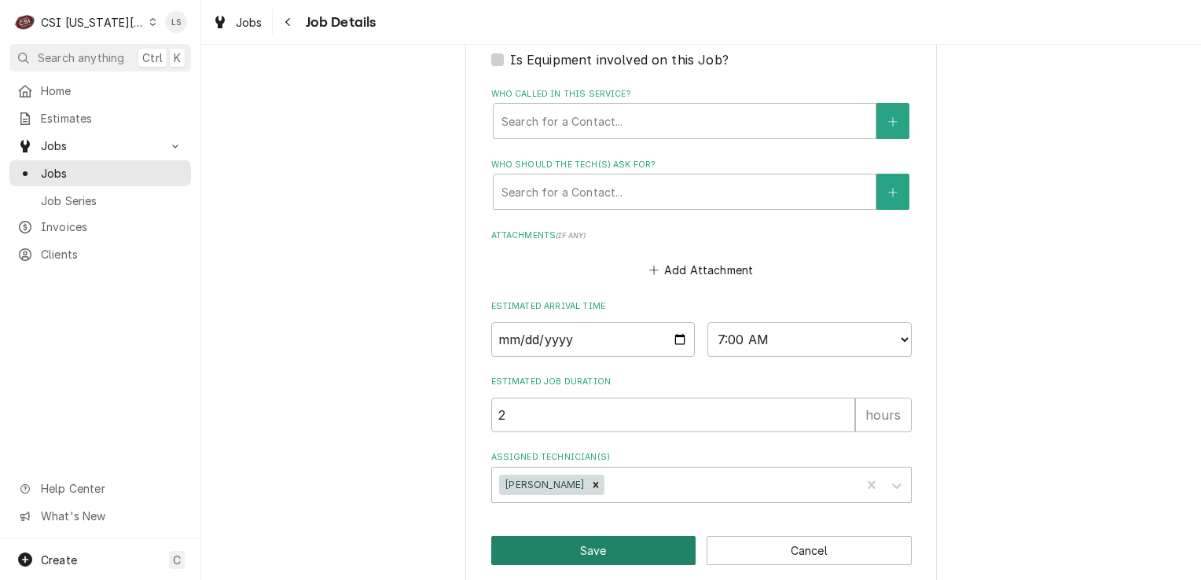
type textarea "Spoke to Doug and confirmed for 8/12 at 8am - LS *COD* collect during week if r…"
click at [626, 542] on button "Save" at bounding box center [593, 550] width 205 height 29
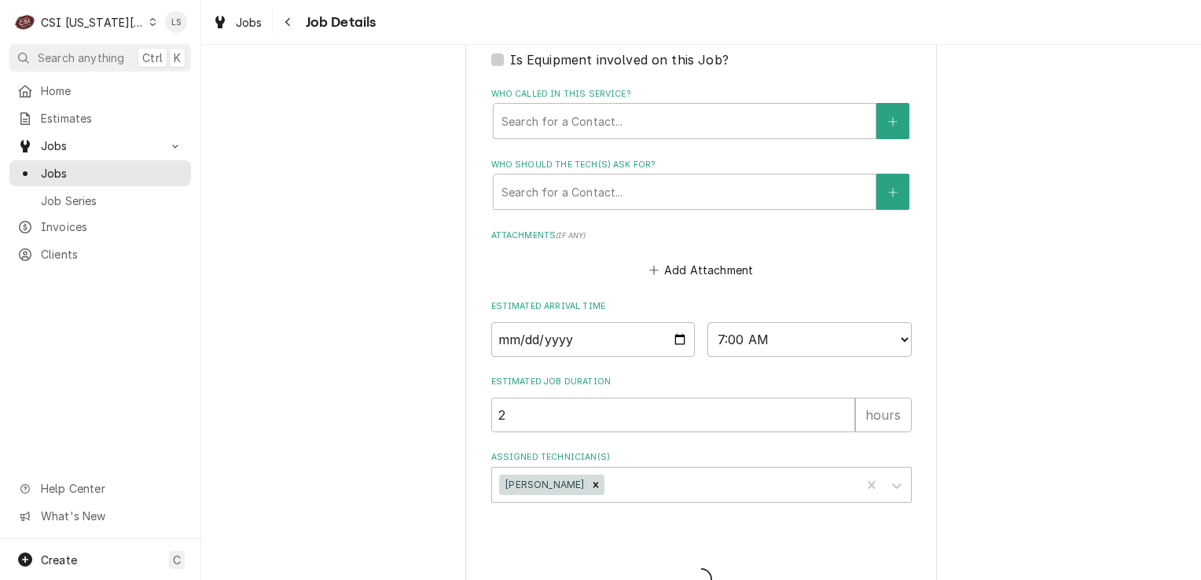
type textarea "x"
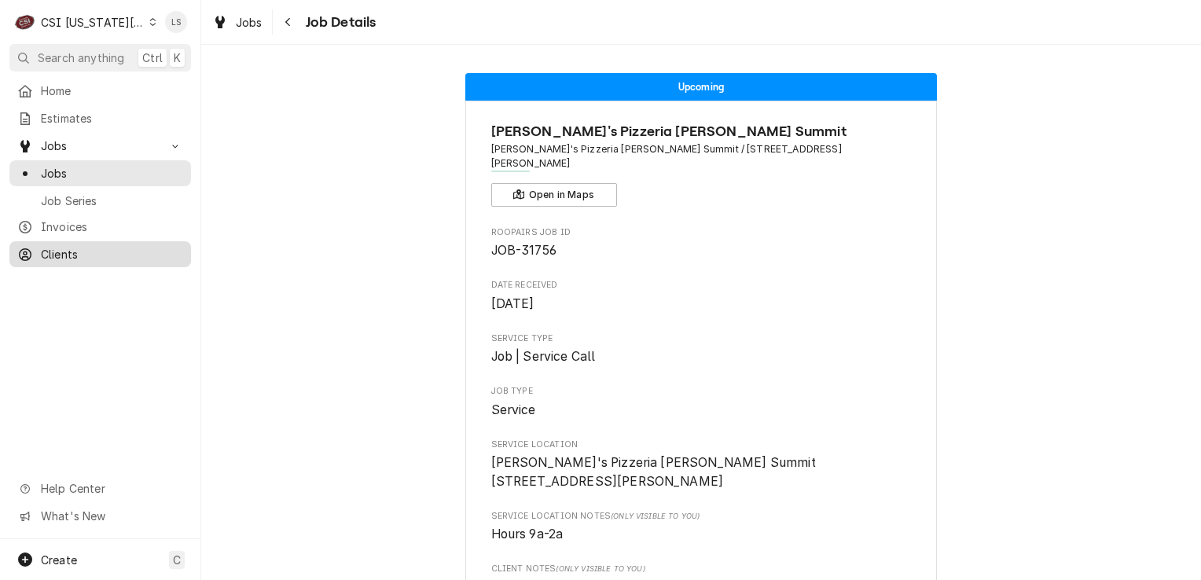
click at [99, 246] on span "Clients" at bounding box center [112, 254] width 142 height 17
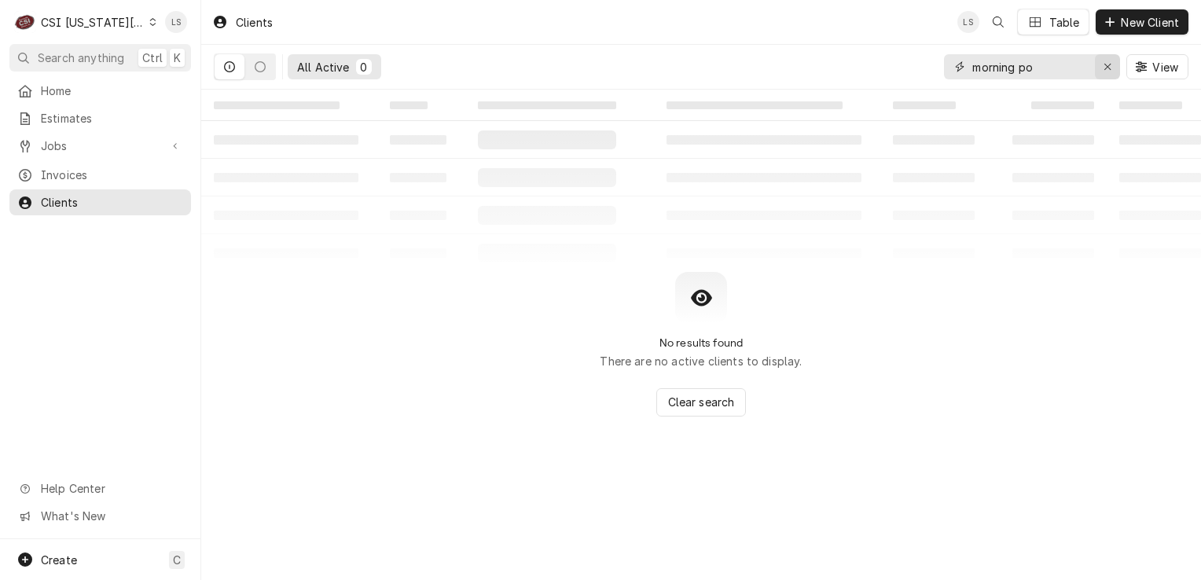
click at [1101, 71] on div "Erase input" at bounding box center [1108, 67] width 16 height 16
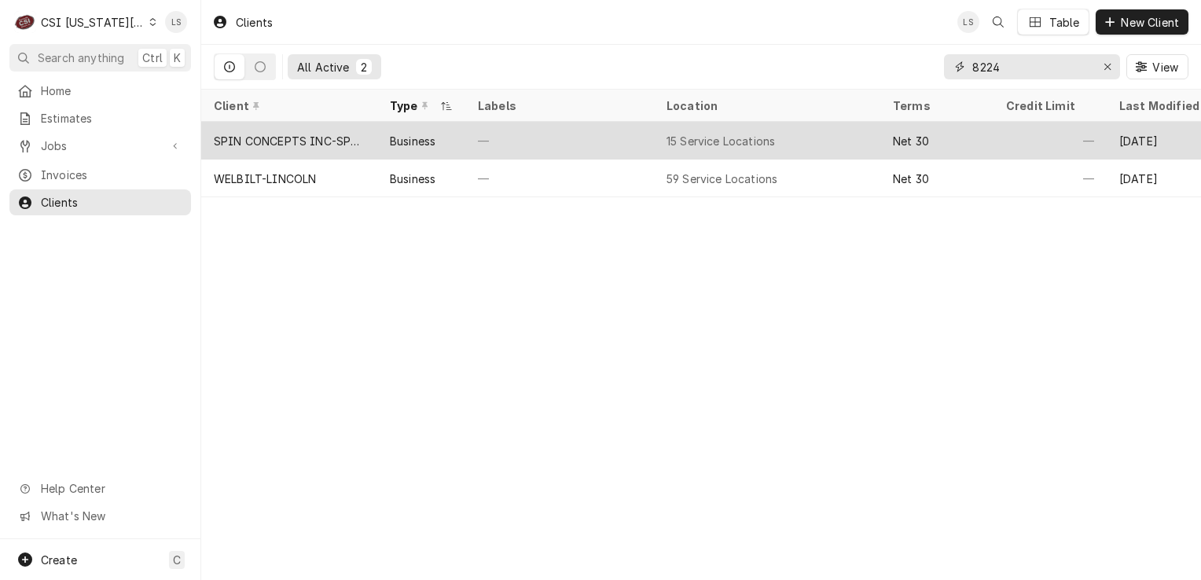
type input "8224"
click at [280, 145] on div "SPIN CONCEPTS INC-SPIN PIZZA" at bounding box center [289, 141] width 151 height 17
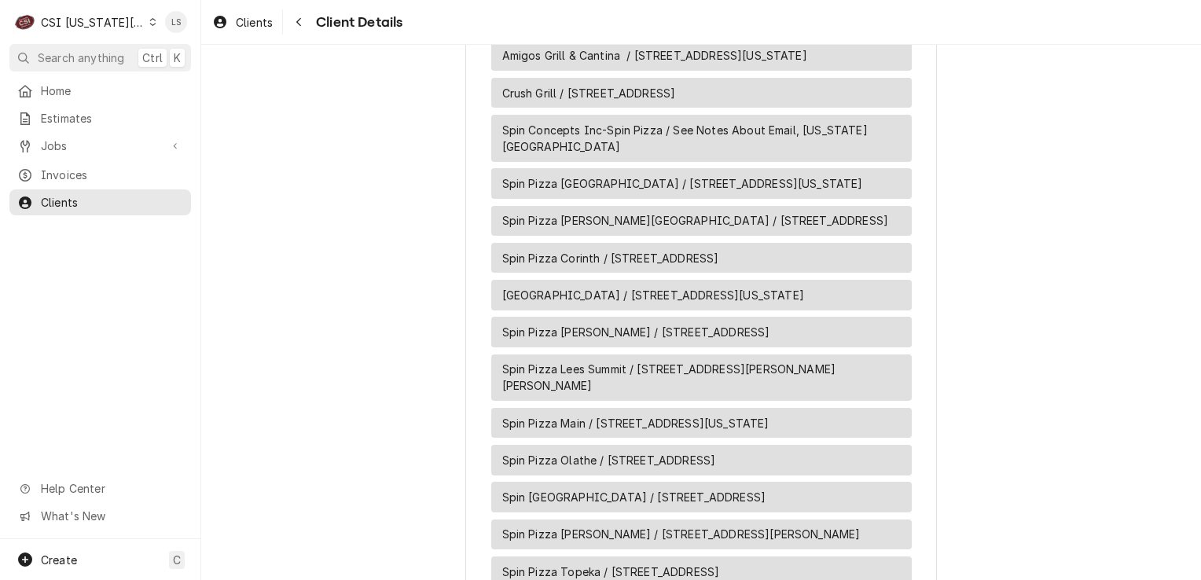
scroll to position [1101, 0]
click at [99, 201] on span "Clients" at bounding box center [112, 202] width 142 height 17
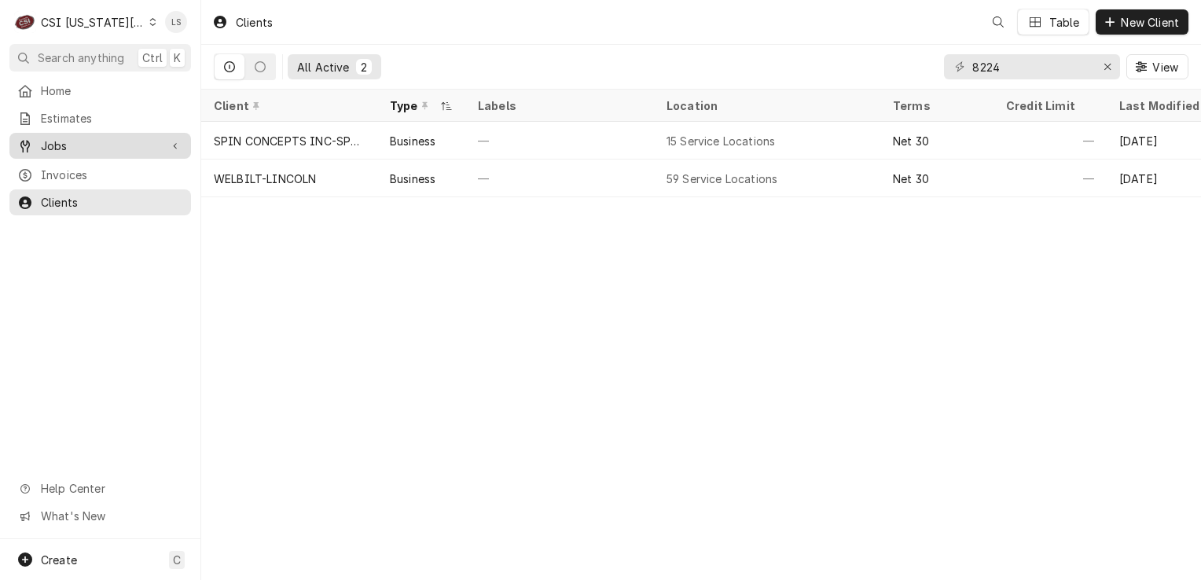
click at [101, 152] on link "Jobs" at bounding box center [100, 146] width 182 height 26
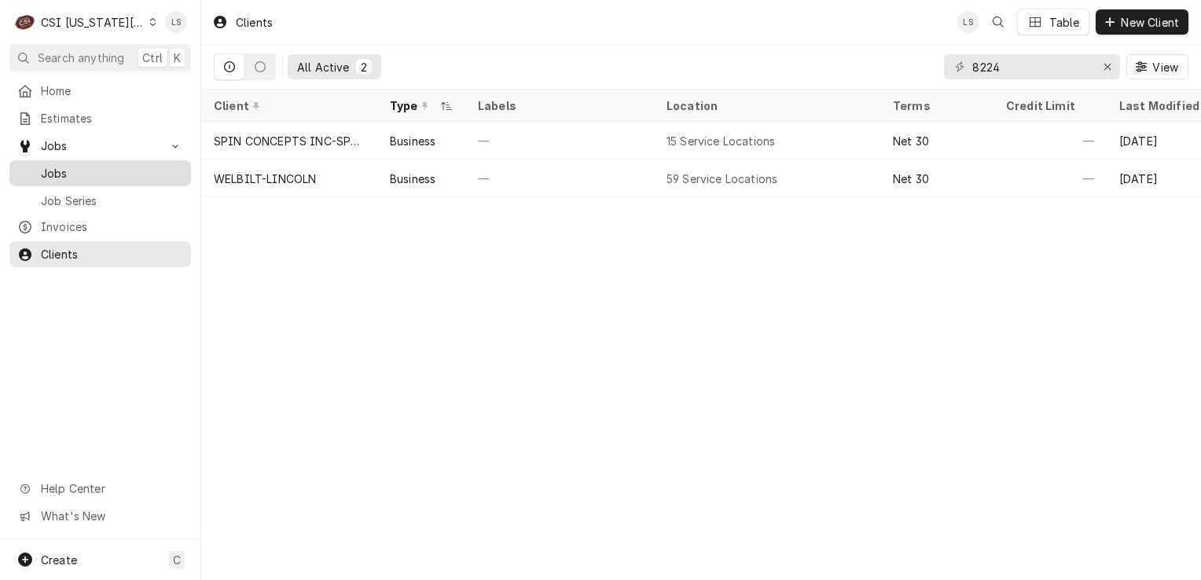
click at [94, 172] on span "Jobs" at bounding box center [112, 173] width 142 height 17
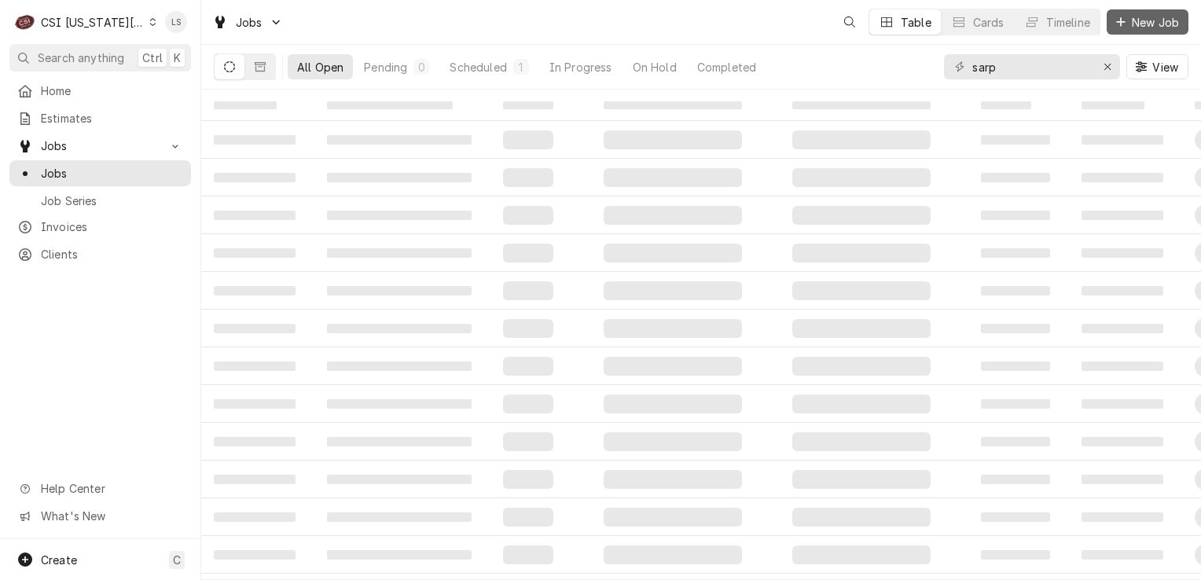
click at [1136, 29] on span "New Job" at bounding box center [1155, 22] width 53 height 17
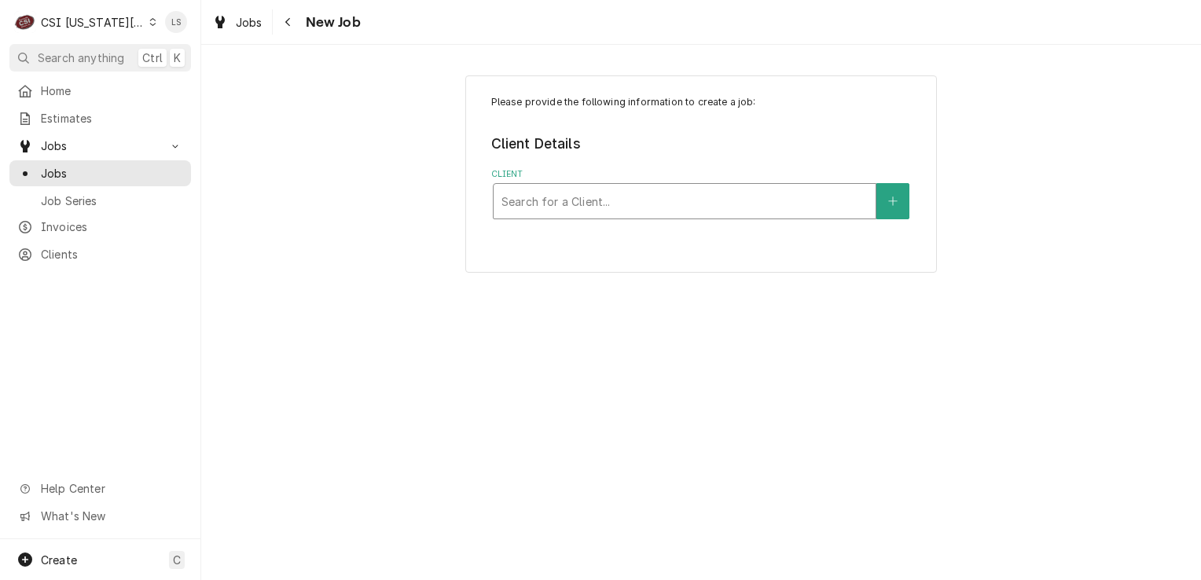
click at [610, 205] on div "Client" at bounding box center [685, 201] width 366 height 28
type input "wel lincoln"
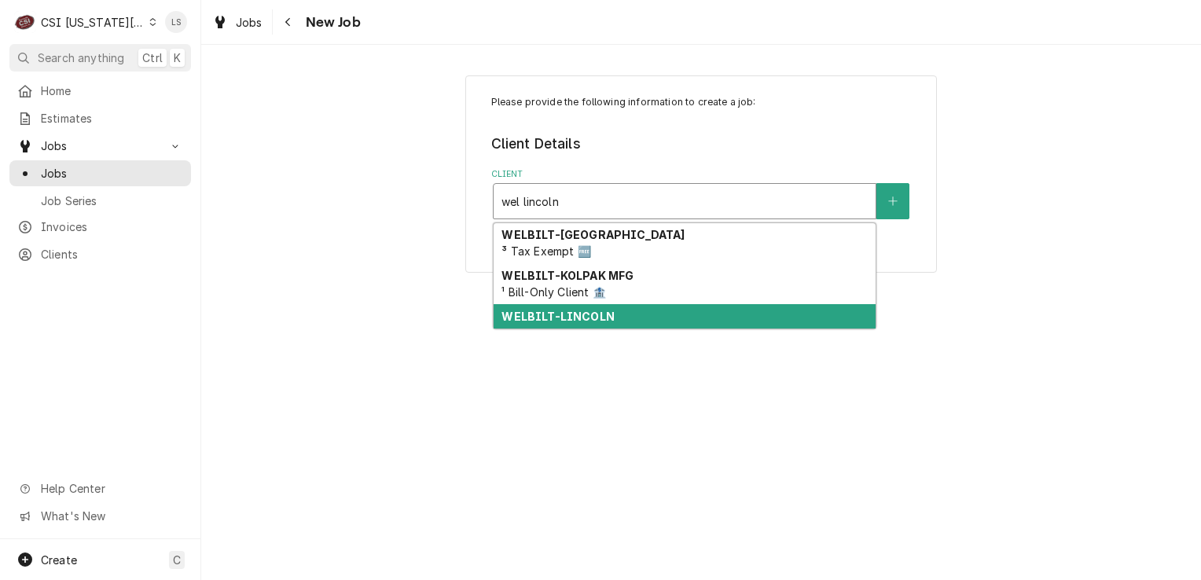
click at [589, 320] on strong "WELBILT-LINCOLN" at bounding box center [558, 316] width 112 height 13
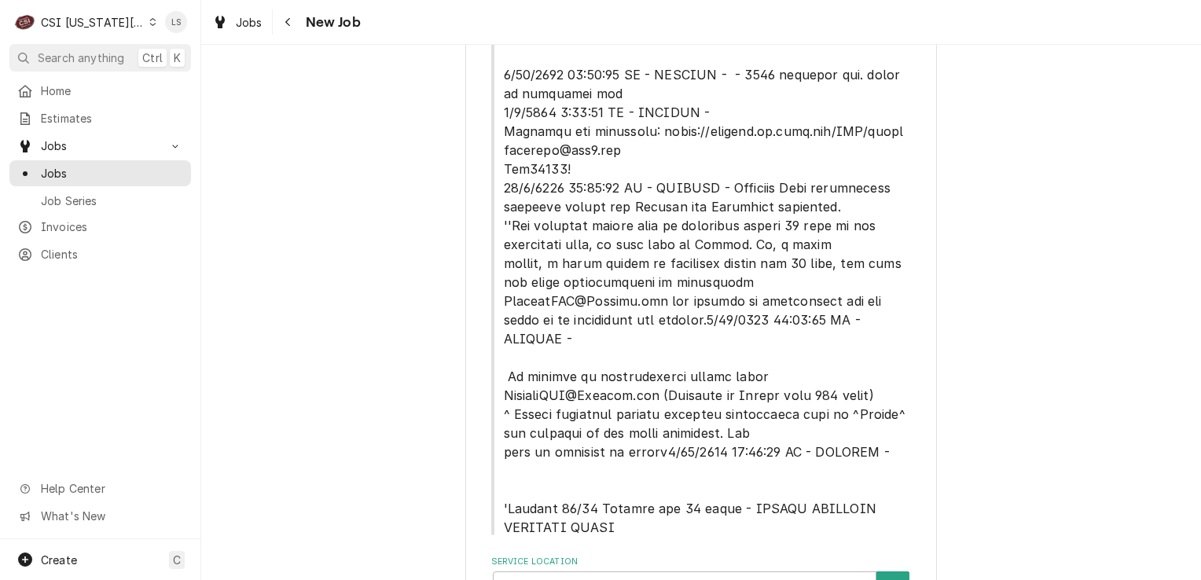
scroll to position [478, 0]
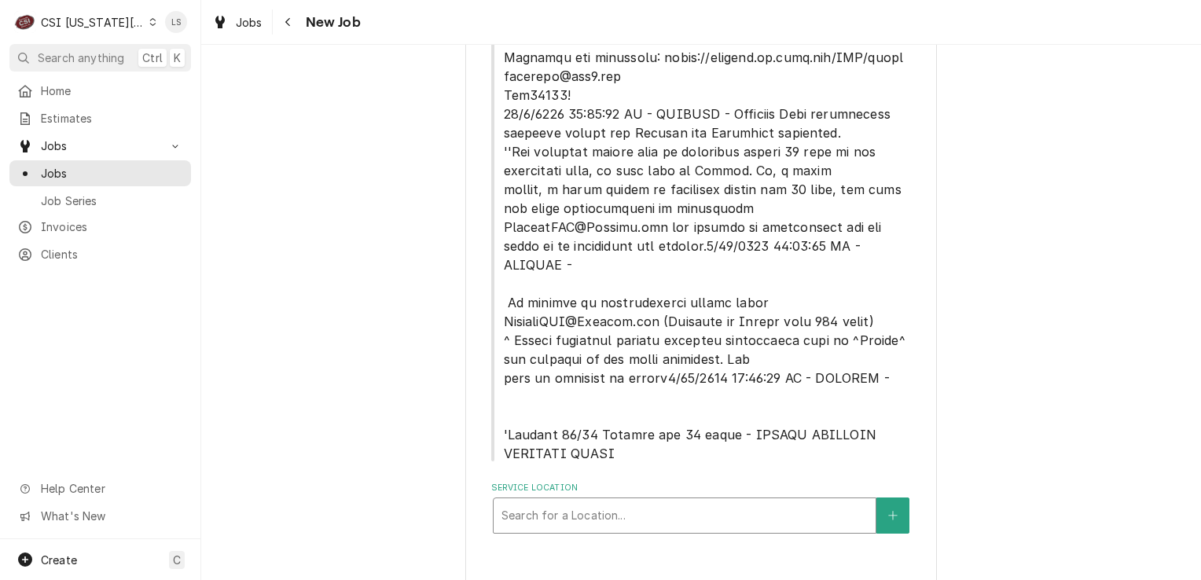
click at [606, 502] on div "Service Location" at bounding box center [685, 516] width 366 height 28
type input "8224"
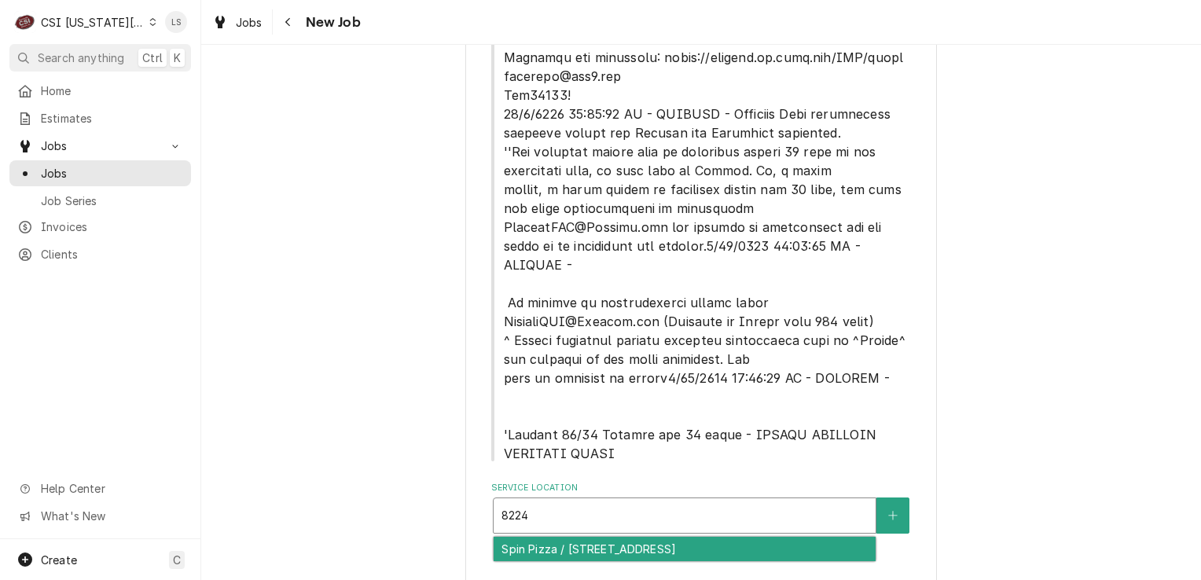
click at [613, 537] on div "Spin Pizza / 8224 Mission Rd, Prairie Village, KS 66208" at bounding box center [685, 549] width 382 height 24
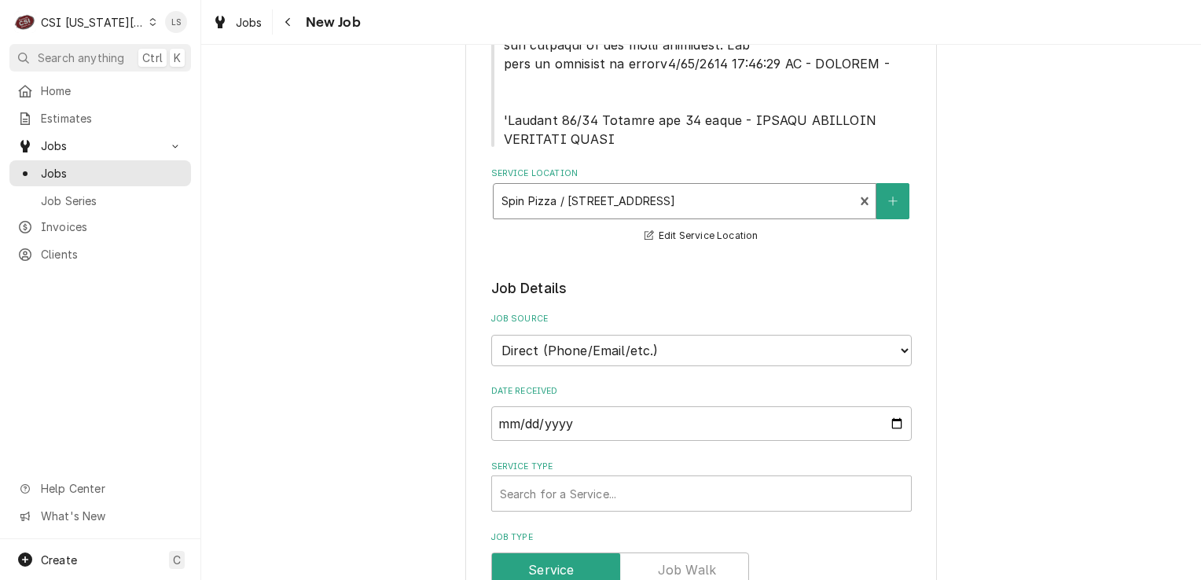
scroll to position [871, 0]
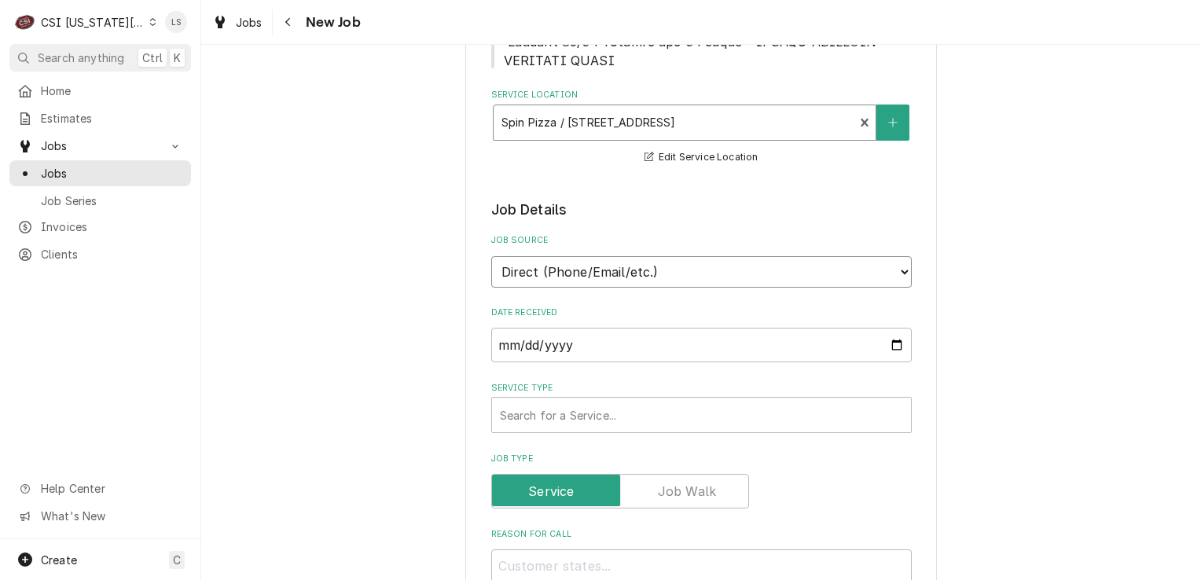
click at [554, 256] on select "Direct (Phone/Email/etc.) Service Channel Corrigo Ecotrak Other" at bounding box center [701, 271] width 421 height 31
select select "100"
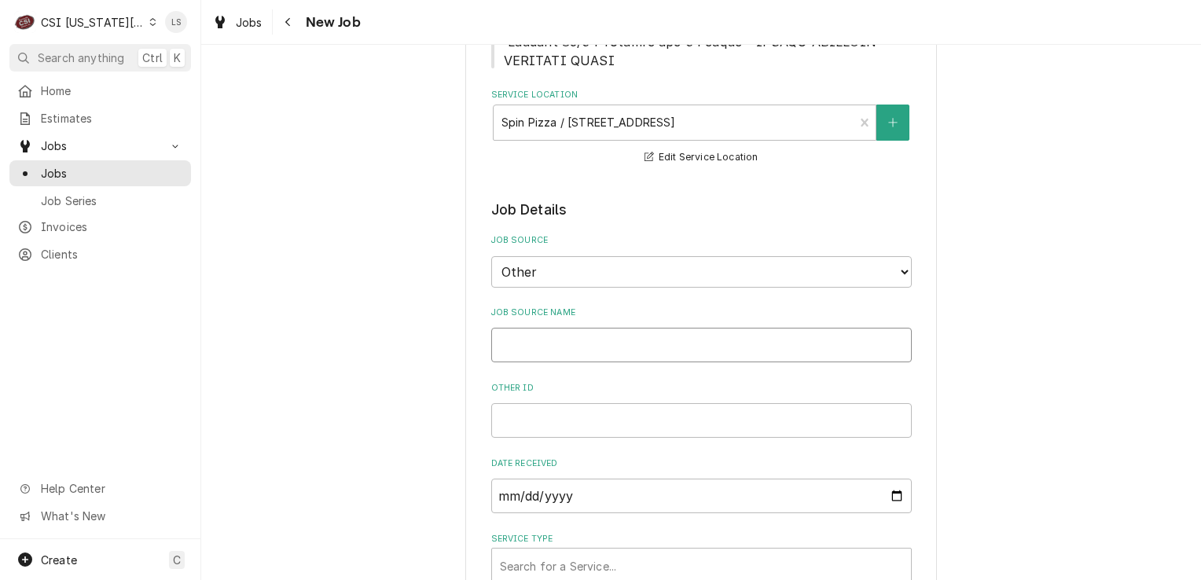
click at [552, 334] on input "Job Source Name" at bounding box center [701, 345] width 421 height 35
type textarea "x"
type input "L"
type textarea "x"
type input "Li"
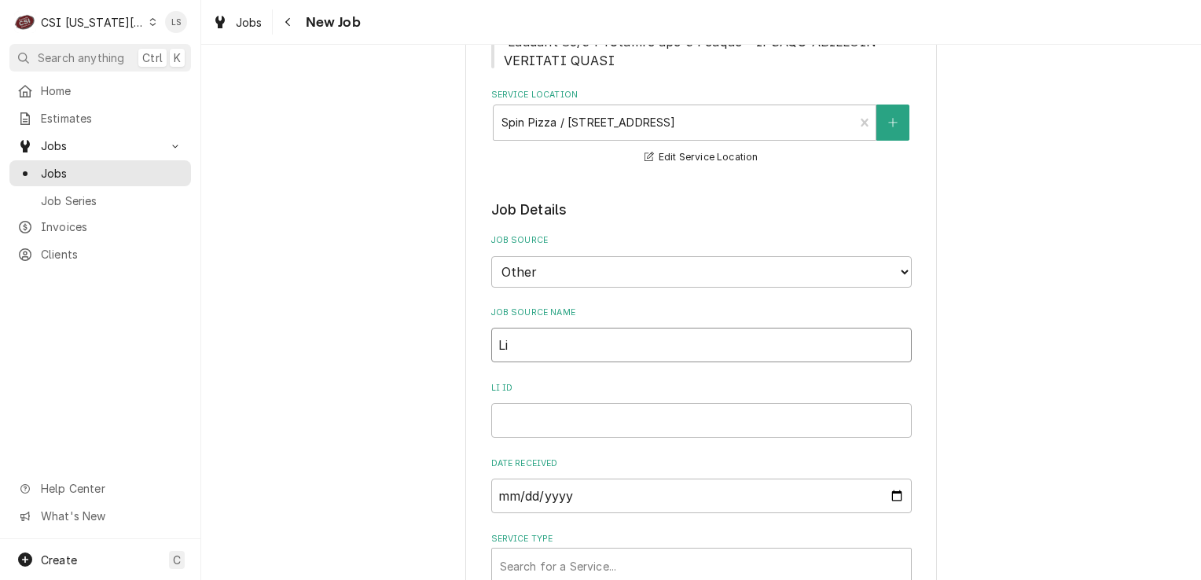
type textarea "x"
type input "Lin"
type textarea "x"
type input "Linc"
type textarea "x"
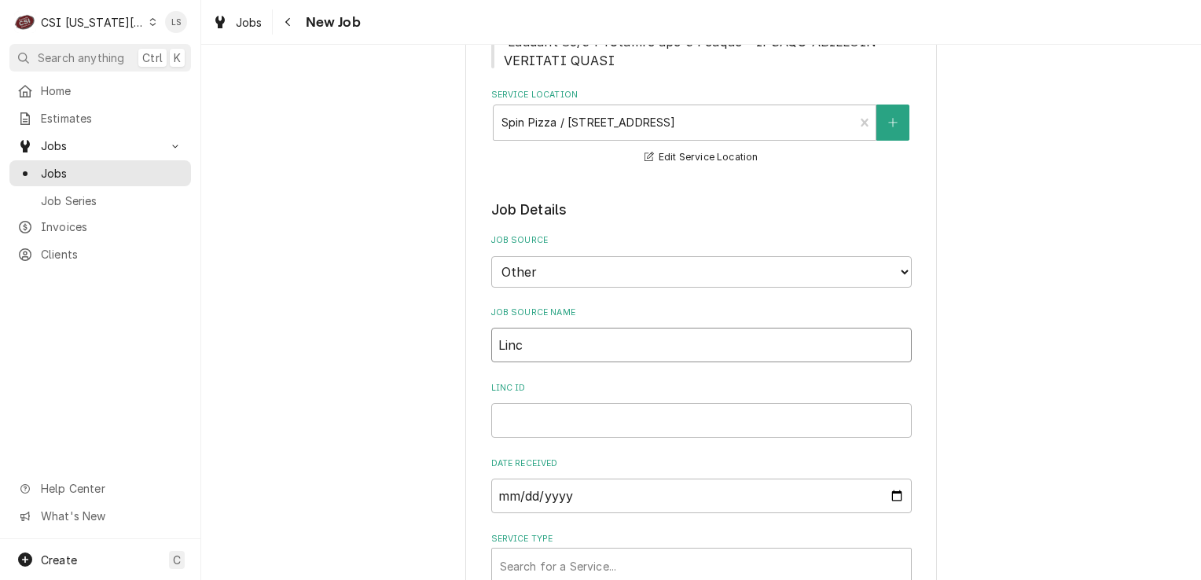
type input "Linco"
type textarea "x"
type input "Lincol"
type textarea "x"
type input "Lincoln"
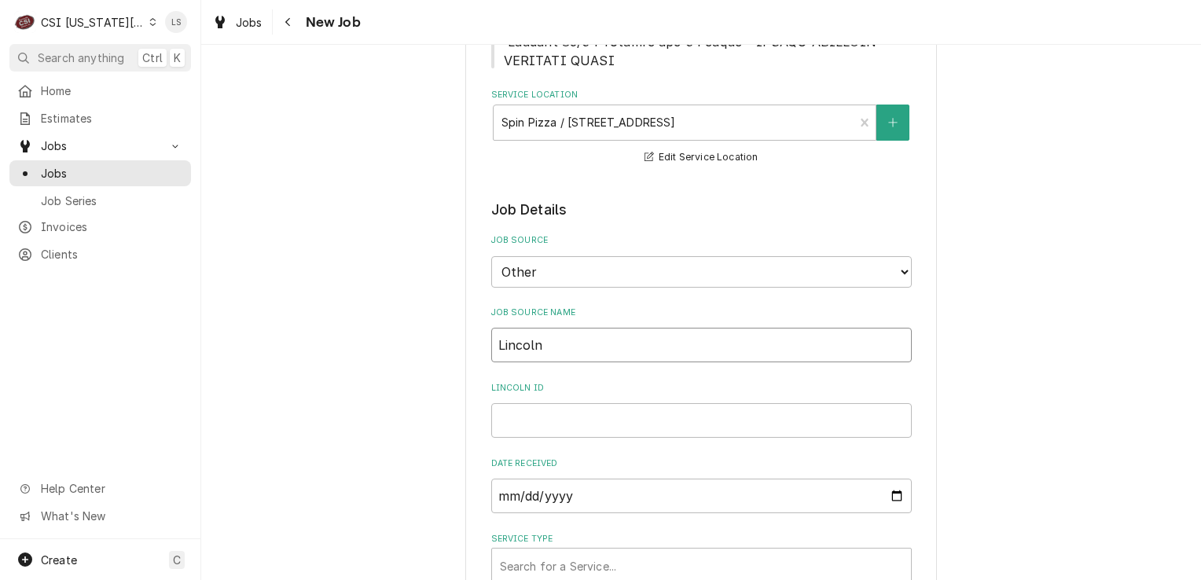
type textarea "x"
type input "Lincoln"
type textarea "x"
type input "Lincoln P"
type textarea "x"
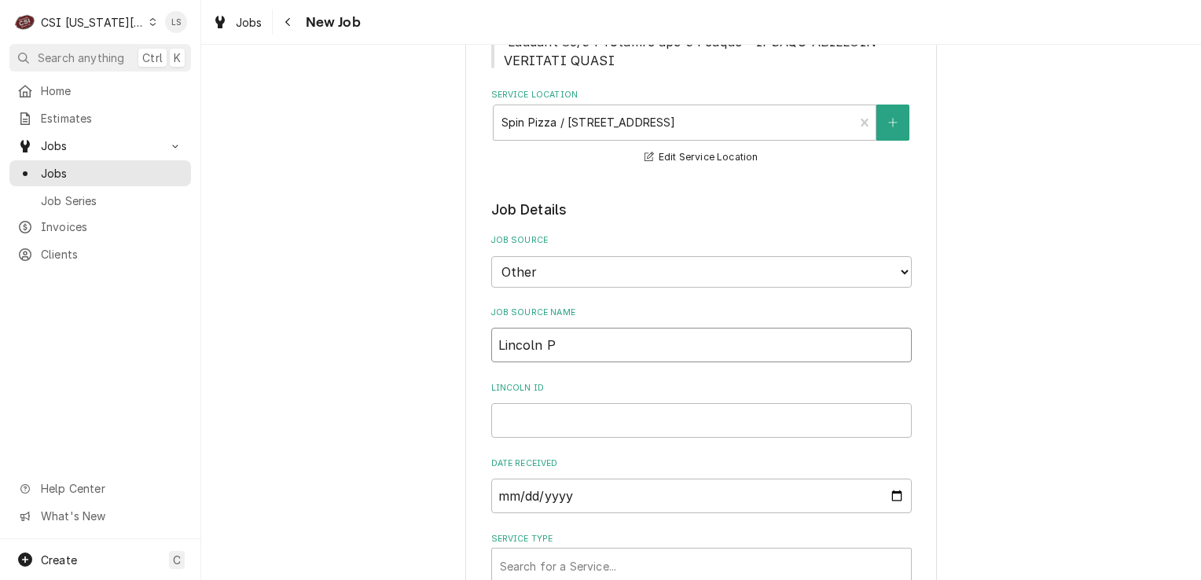
type input "Lincoln PO"
type textarea "x"
type input "Lincoln PO"
paste input "00919879-1"
type textarea "x"
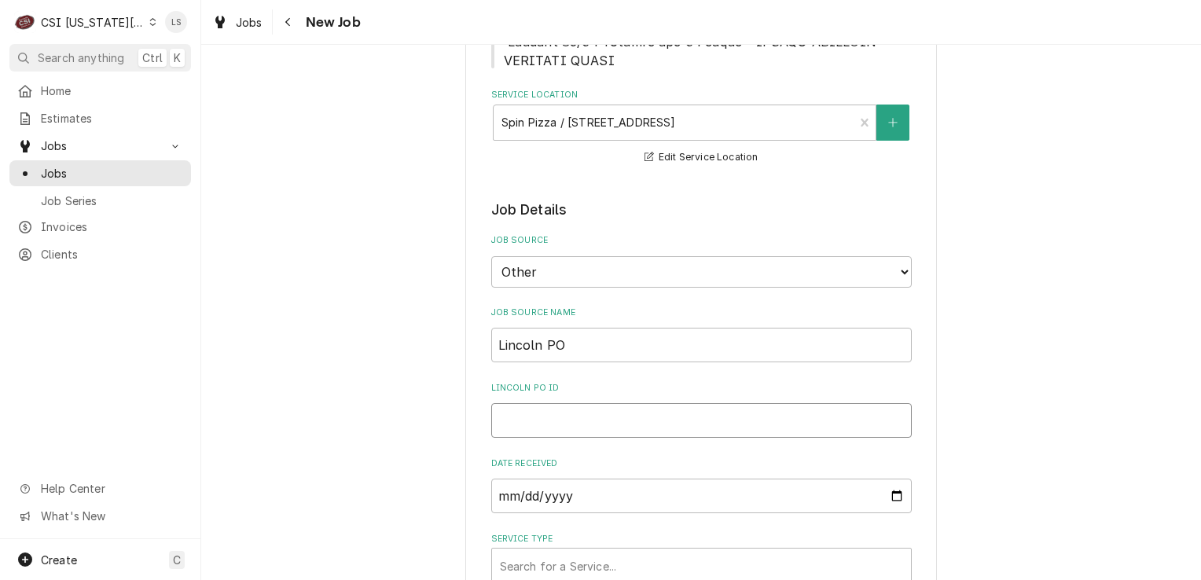
type input "00919879-1"
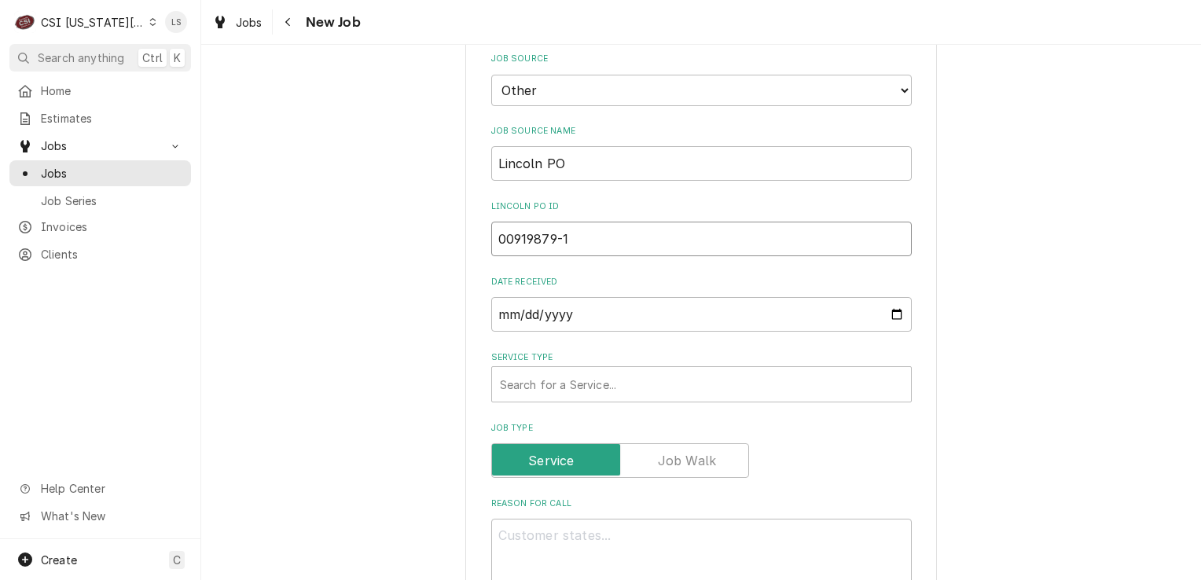
type textarea "x"
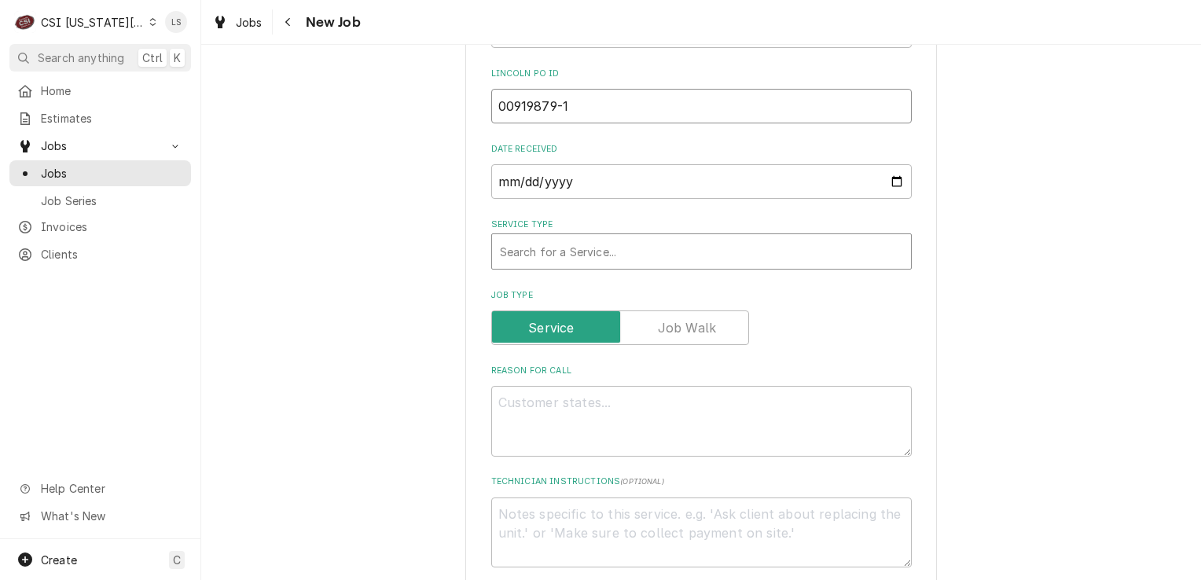
type input "00919879-1"
click at [553, 238] on div "Service Type" at bounding box center [701, 251] width 403 height 28
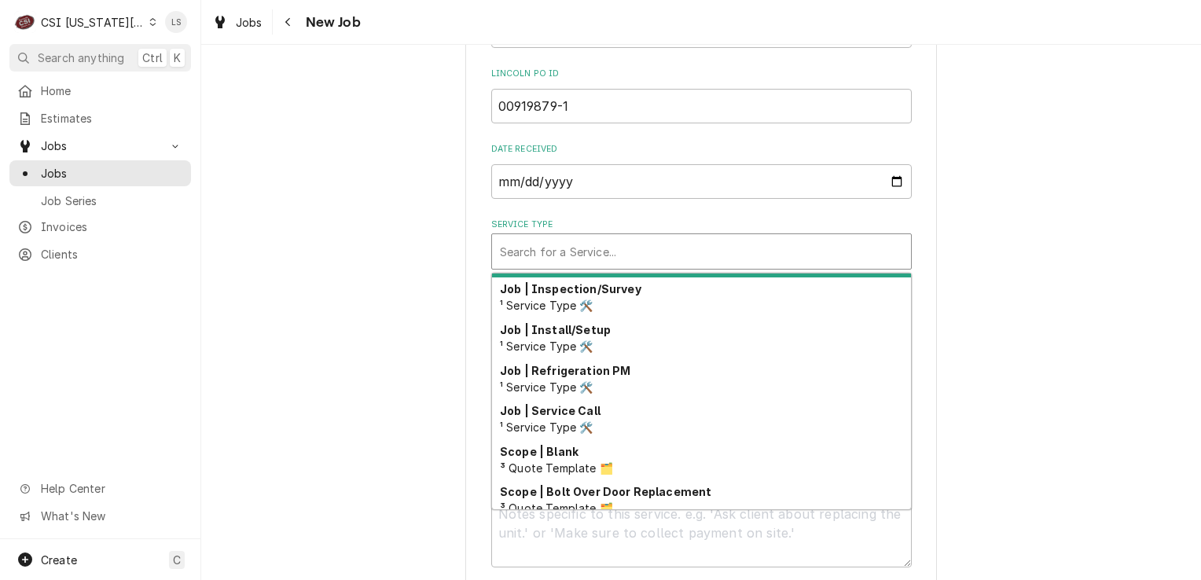
scroll to position [969, 0]
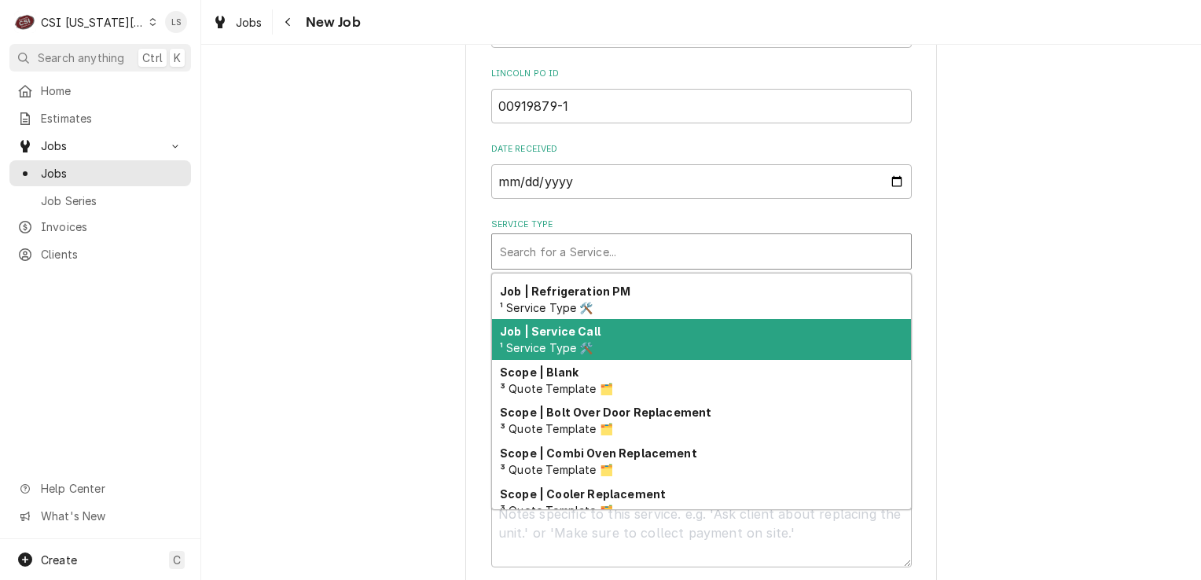
click at [532, 341] on span "¹ Service Type 🛠️" at bounding box center [547, 347] width 94 height 13
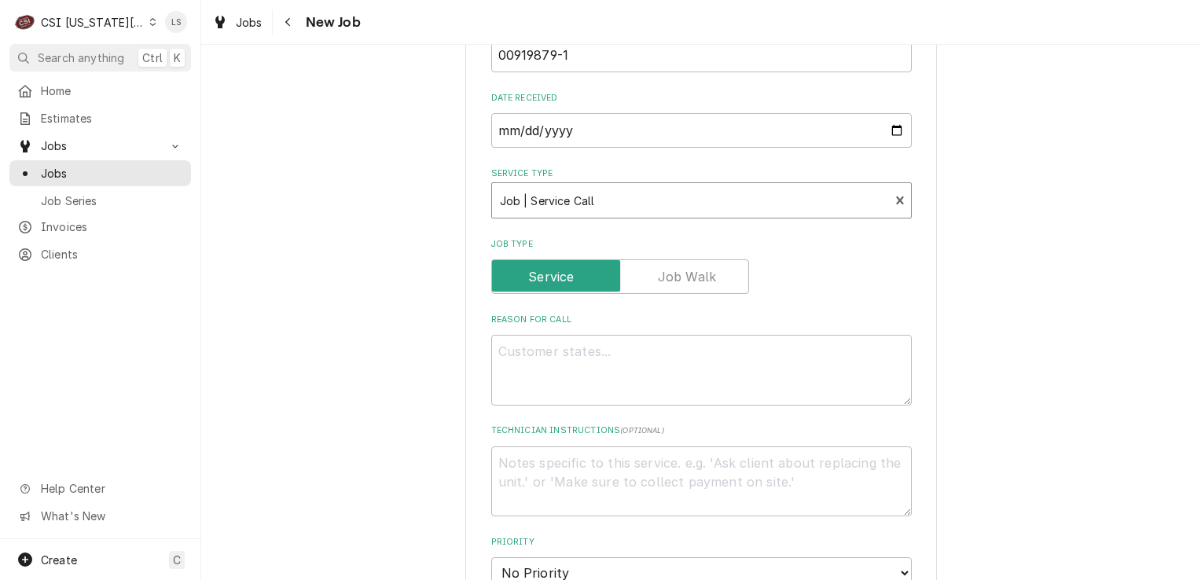
scroll to position [1264, 0]
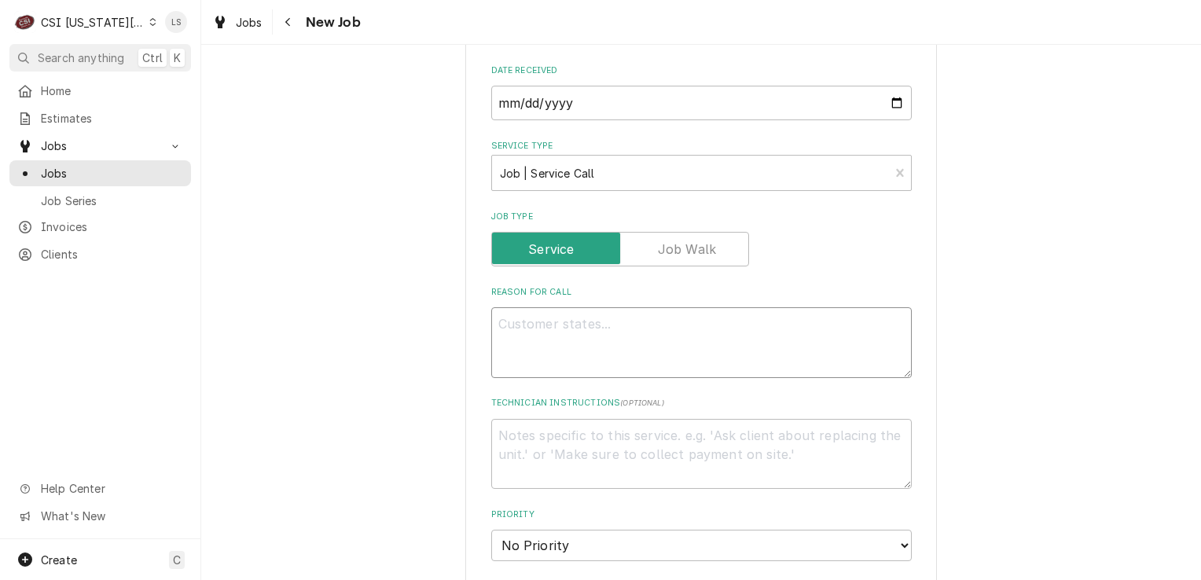
click at [539, 338] on textarea "Reason For Call" at bounding box center [701, 342] width 421 height 71
paste textarea "Type: Service Required On Site Date: 8/12/2025, 10:47 AM Required Completion Da…"
type textarea "x"
type textarea "Type: Service Required On Site Date: 8/12/2025, 10:47 AM Required Completion Da…"
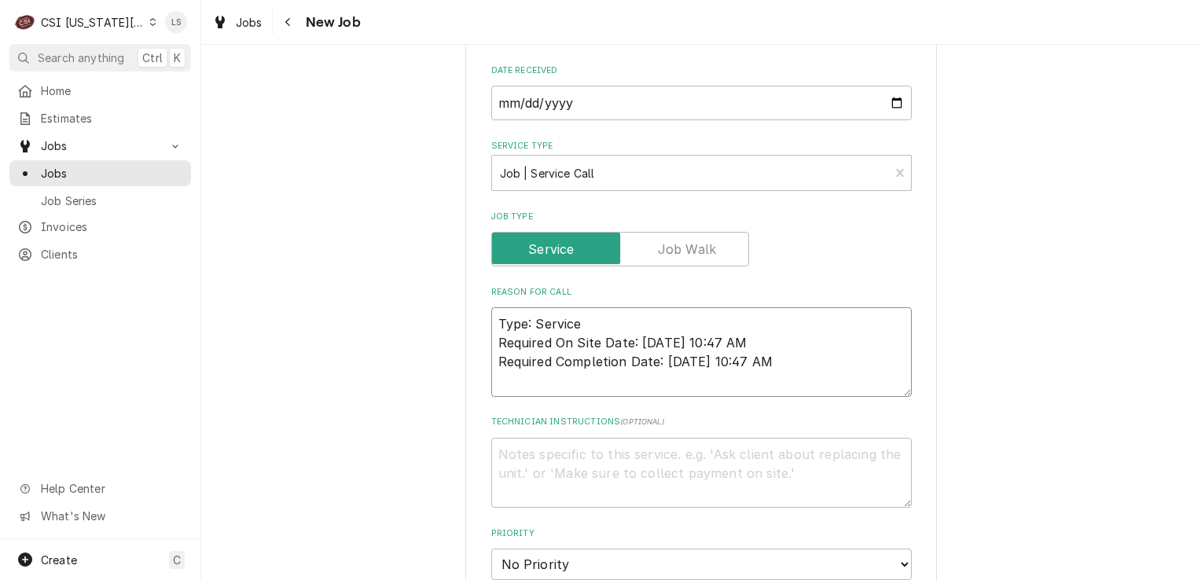
click at [494, 307] on textarea "Type: Service Required On Site Date: 8/12/2025, 10:47 AM Required Completion Da…" at bounding box center [701, 352] width 421 height 90
type textarea "x"
type textarea "Type: Service Required On Site Date: 8/12/2025, 10:47 AM Required Completion Da…"
type textarea "x"
type textarea "Type: Service Required On Site Date: 8/12/2025, 10:47 AM Required Completion Da…"
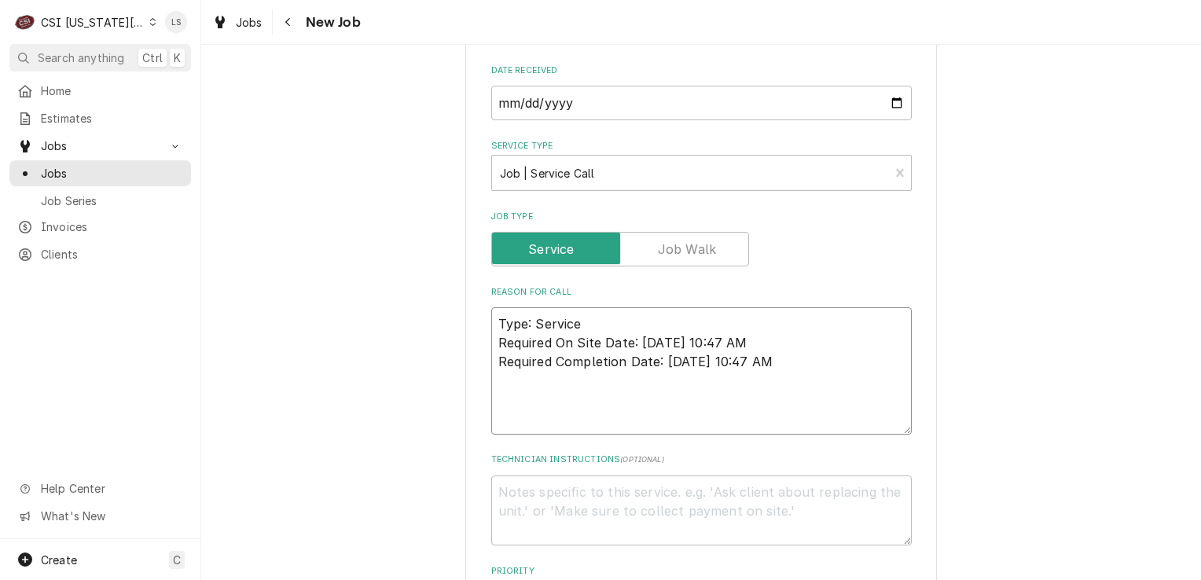
click at [494, 307] on textarea "Type: Service Required On Site Date: 8/12/2025, 10:47 AM Required Completion Da…" at bounding box center [701, 370] width 421 height 127
click at [511, 395] on textarea "Type: Service Required On Site Date: 8/12/2025, 10:47 AM Required Completion Da…" at bounding box center [701, 370] width 421 height 127
type textarea "x"
type textarea "Type: Service Required On Site Date: 8/12/2025, 10:47 AM Required Completion Da…"
click at [499, 310] on textarea "Type: Service Required On Site Date: 8/12/2025, 10:47 AM Required Completion Da…" at bounding box center [701, 361] width 421 height 109
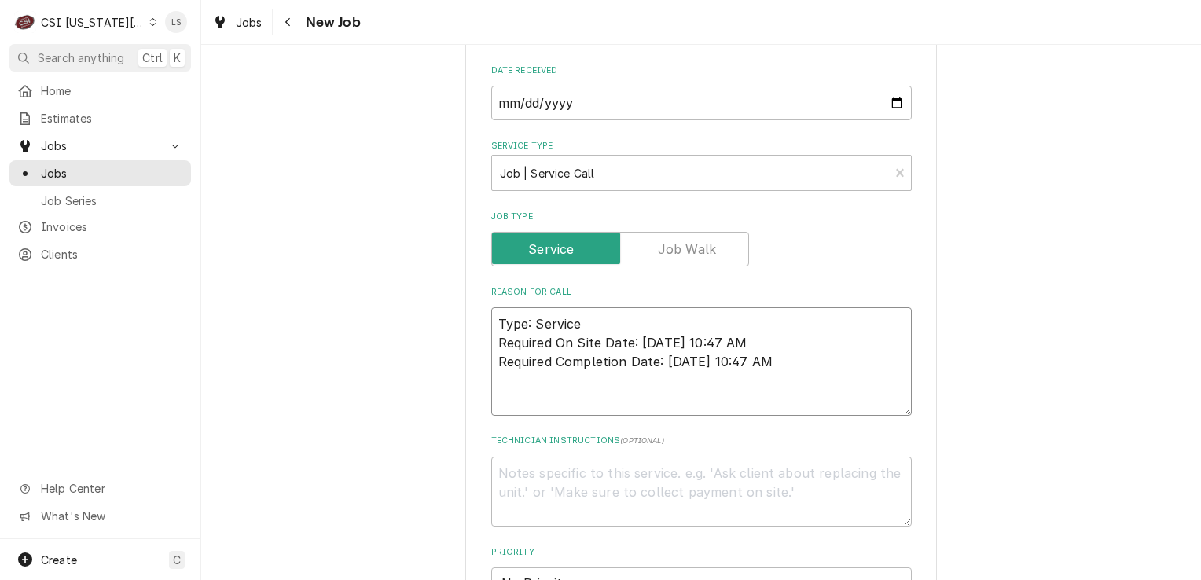
type textarea "x"
type textarea "Type: Service Required On Site Date: 8/12/2025, 10:47 AM Required Completion Da…"
type textarea "x"
type textarea "O Type: Service Required On Site Date: 8/12/2025, 10:47 AM Required Completion …"
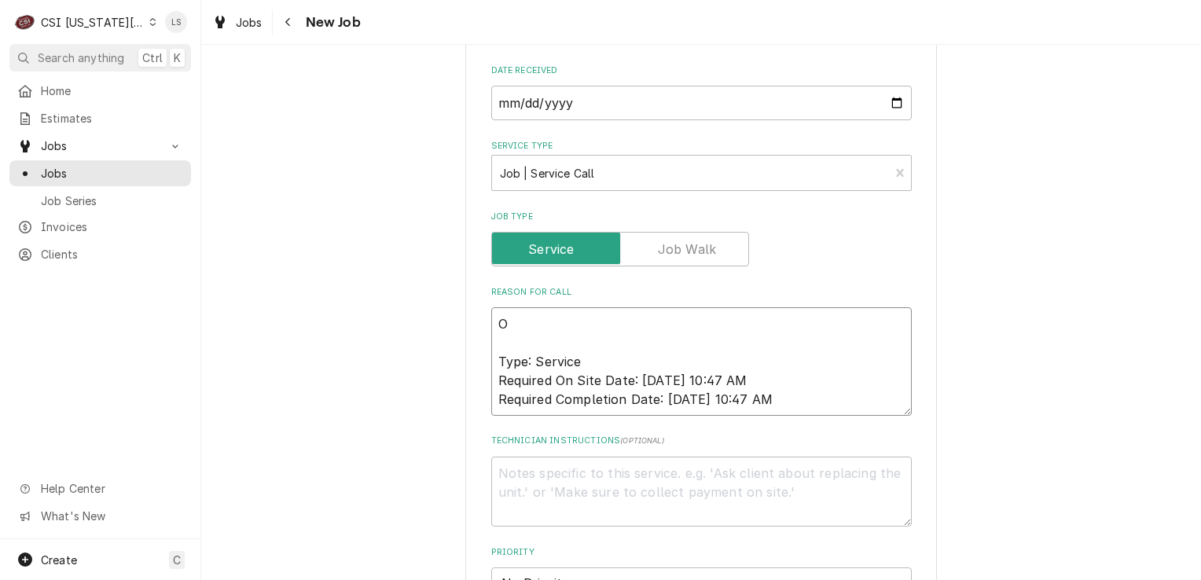
type textarea "x"
type textarea "Ov Type: Service Required On Site Date: 8/12/2025, 10:47 AM Required Completion…"
type textarea "x"
type textarea "Ove Type: Service Required On Site Date: 8/12/2025, 10:47 AM Required Completio…"
type textarea "x"
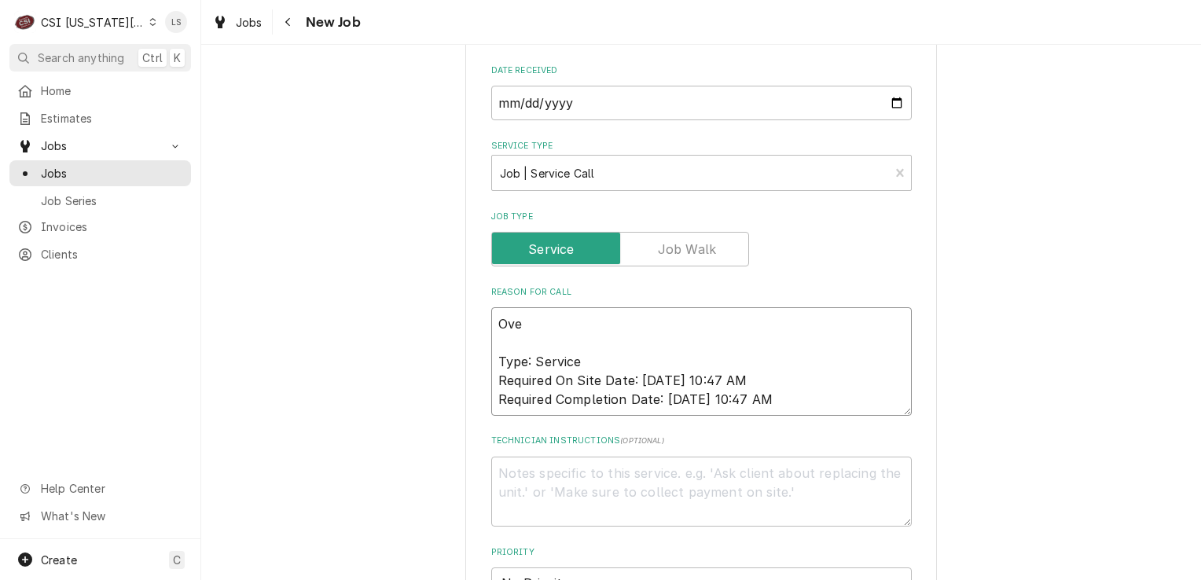
type textarea "Oven Type: Service Required On Site Date: 8/12/2025, 10:47 AM Required Completi…"
type textarea "x"
type textarea "Oven Type: Service Required On Site Date: 8/12/2025, 10:47 AM Required Completi…"
type textarea "x"
type textarea "Oven - Type: Service Required On Site Date: 8/12/2025, 10:47 AM Required Comple…"
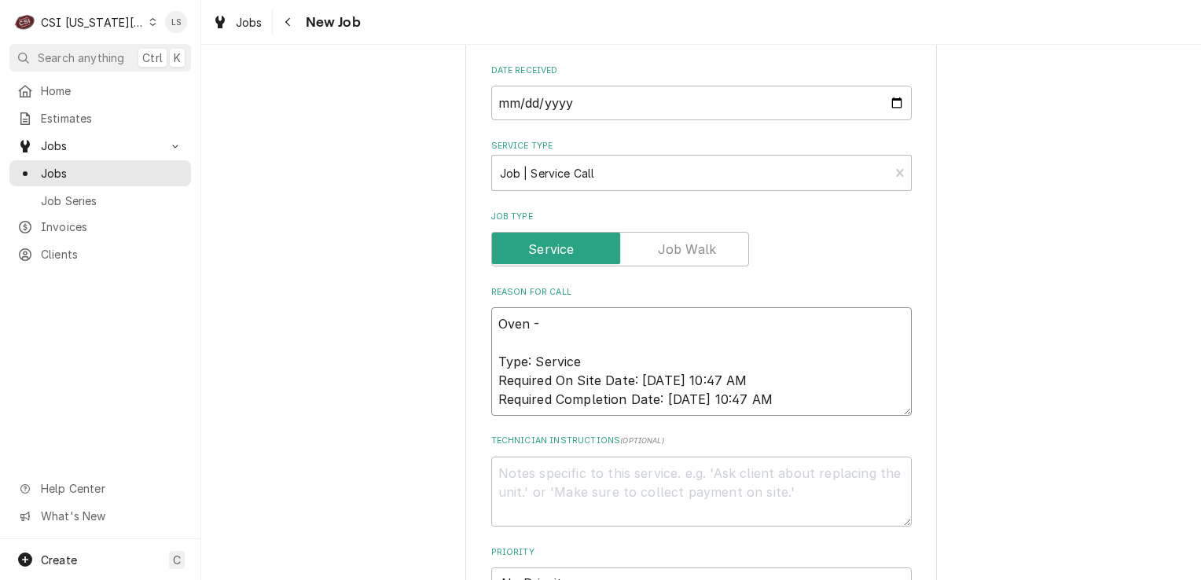
type textarea "x"
type textarea "Oven - Type: Service Required On Site Date: 8/12/2025, 10:47 AM Required Comple…"
type textarea "x"
type textarea "Oven - Type: Service Required On Site Date: 8/12/2025, 10:47 AM Required Comple…"
type textarea "x"
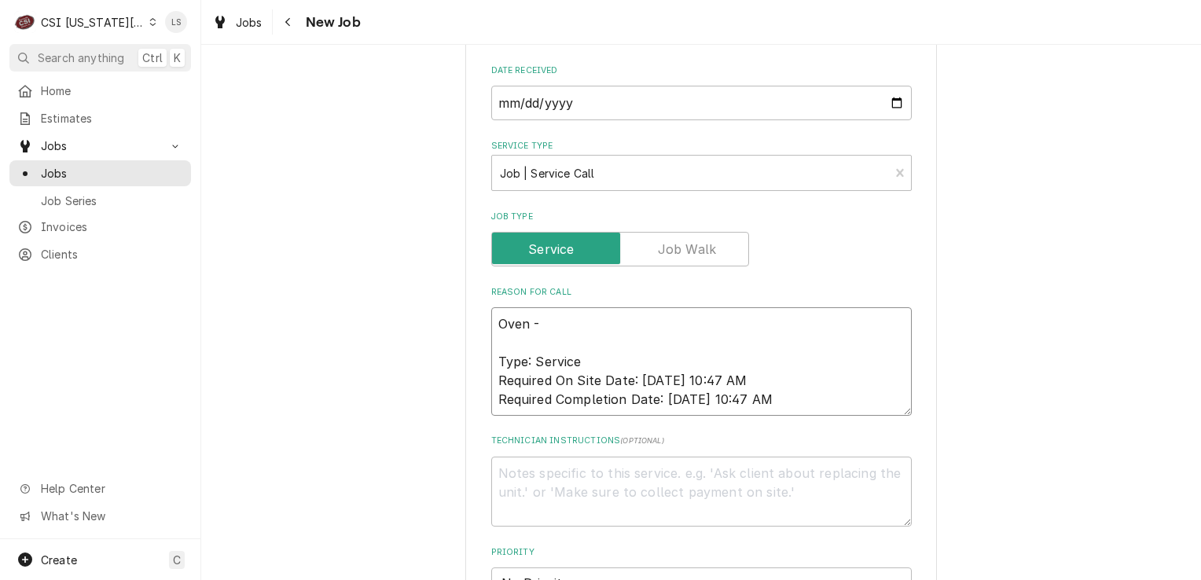
type textarea "Oven - Type: Service Required On Site Date: 8/12/2025, 10:47 AM Required Comple…"
type textarea "x"
type textarea "Oven Type: Service Required On Site Date: 8/12/2025, 10:47 AM Required Completi…"
type textarea "x"
type textarea "Oven Type: Service Required On Site Date: 8/12/2025, 10:47 AM Required Completi…"
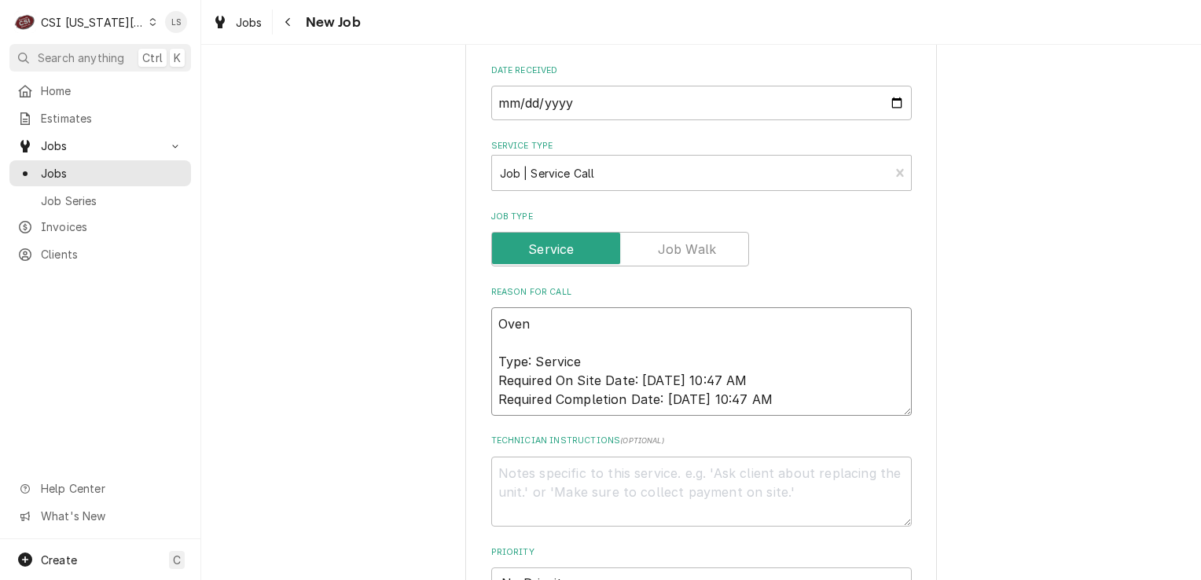
type textarea "x"
type textarea "Ove Type: Service Required On Site Date: 8/12/2025, 10:47 AM Required Completio…"
type textarea "x"
type textarea "Ov Type: Service Required On Site Date: 8/12/2025, 10:47 AM Required Completion…"
type textarea "x"
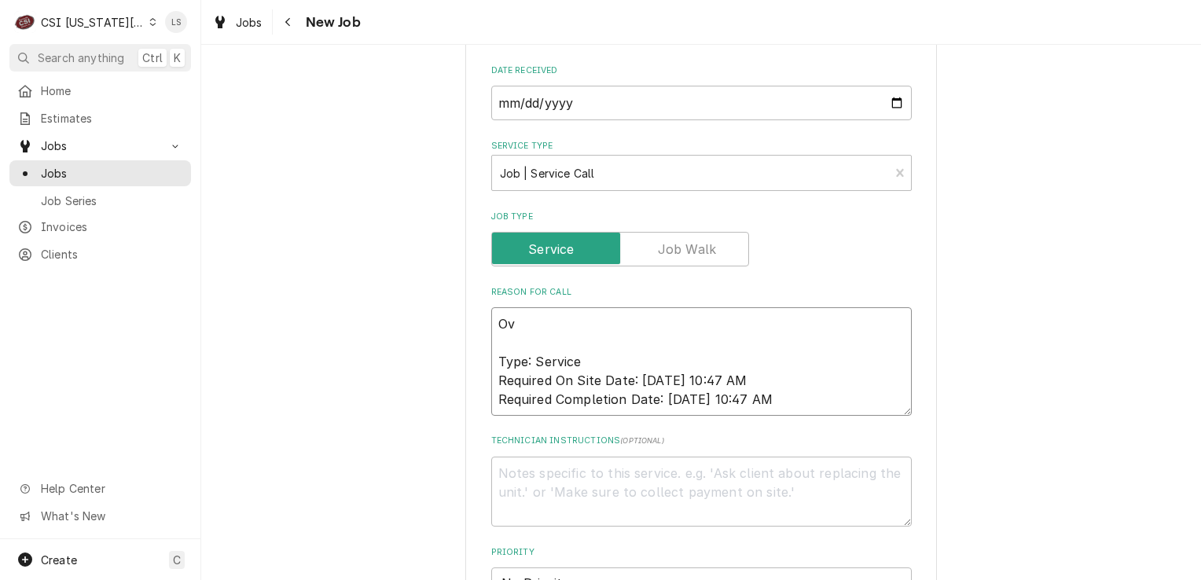
type textarea "O Type: Service Required On Site Date: 8/12/2025, 10:47 AM Required Completion …"
type textarea "x"
type textarea "Type: Service Required On Site Date: 8/12/2025, 10:47 AM Required Completion Da…"
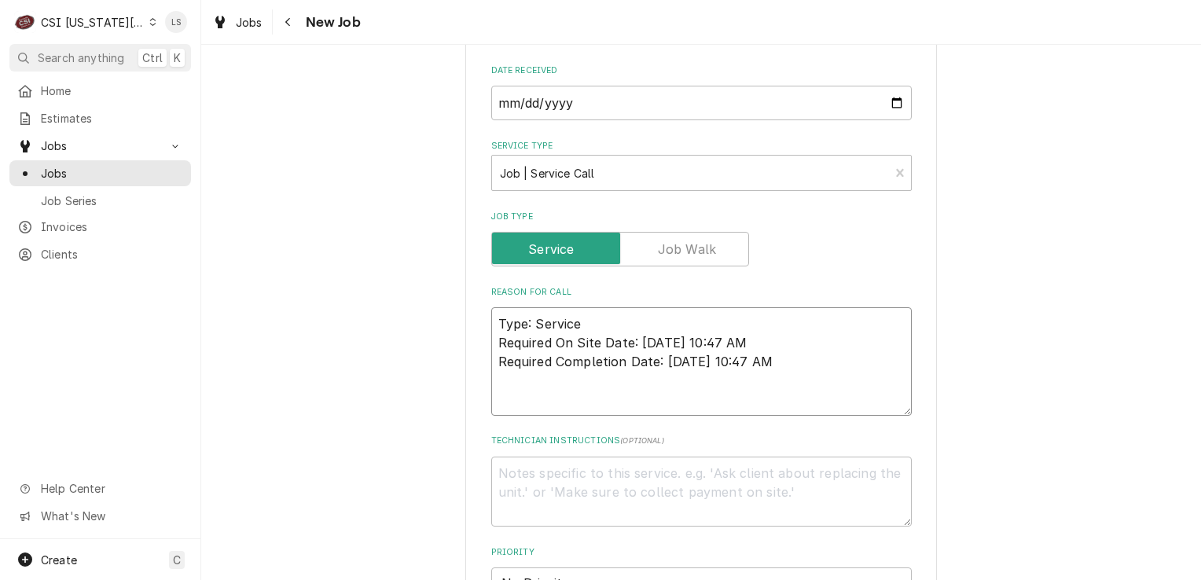
type textarea "x"
type textarea "C Type: Service Required On Site Date: 8/12/2025, 10:47 AM Required Completion …"
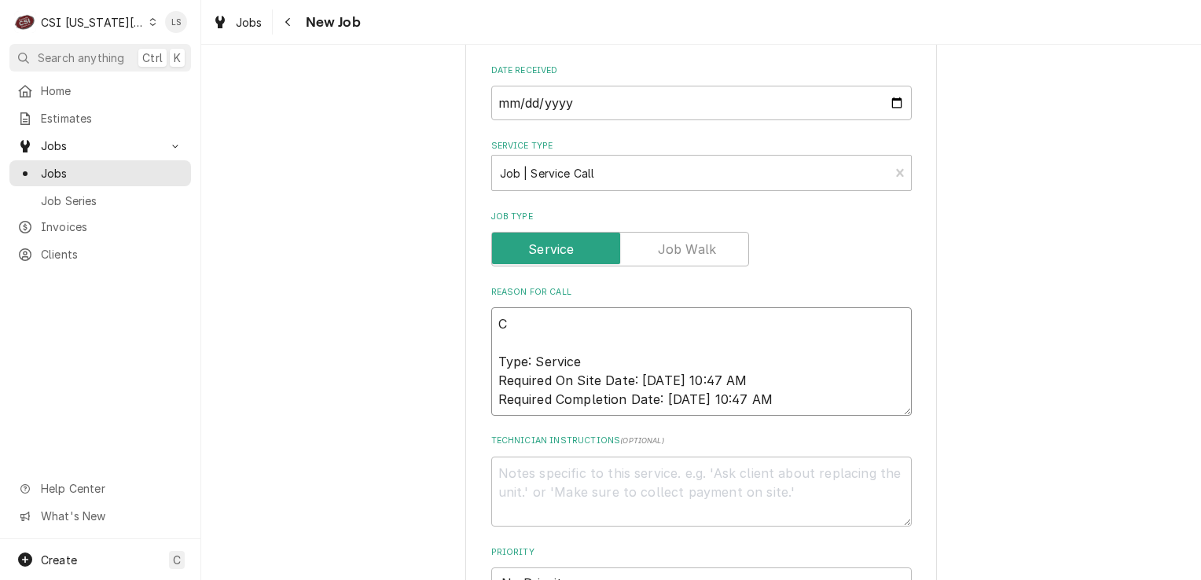
type textarea "x"
type textarea "Cn Type: Service Required On Site Date: 8/12/2025, 10:47 AM Required Completion…"
type textarea "x"
type textarea "C Type: Service Required On Site Date: 8/12/2025, 10:47 AM Required Completion …"
type textarea "x"
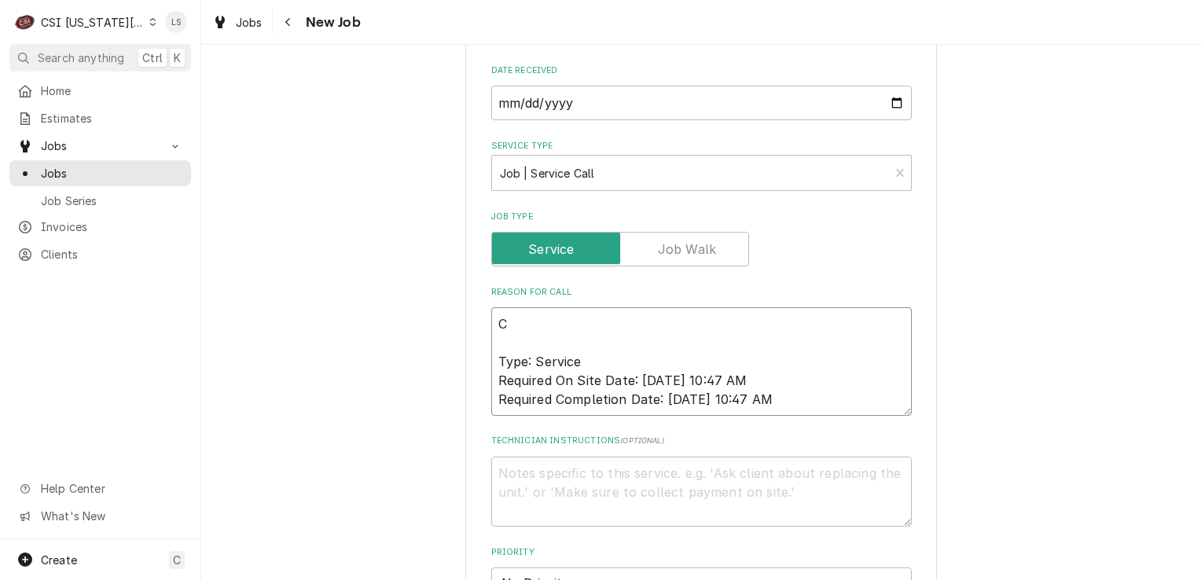
type textarea "Co Type: Service Required On Site Date: 8/12/2025, 10:47 AM Required Completion…"
type textarea "x"
type textarea "Con Type: Service Required On Site Date: 8/12/2025, 10:47 AM Required Completio…"
type textarea "x"
type textarea "Conv Type: Service Required On Site Date: 8/12/2025, 10:47 AM Required Completi…"
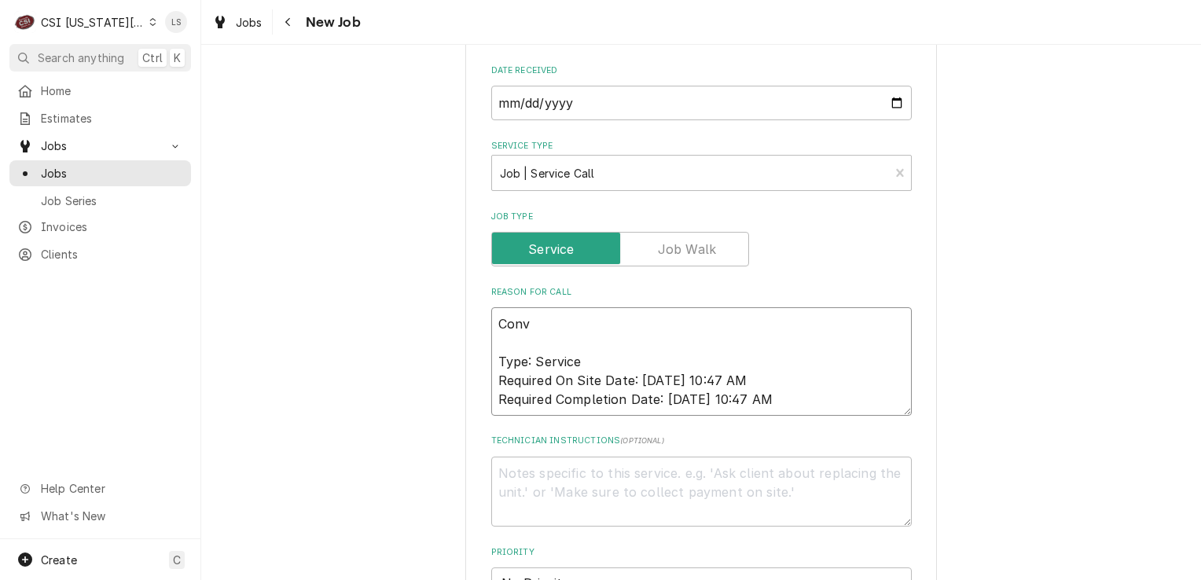
type textarea "x"
type textarea "Conve Type: Service Required On Site Date: 8/12/2025, 10:47 AM Required Complet…"
type textarea "x"
type textarea "Convey Type: Service Required On Site Date: 8/12/2025, 10:47 AM Required Comple…"
type textarea "x"
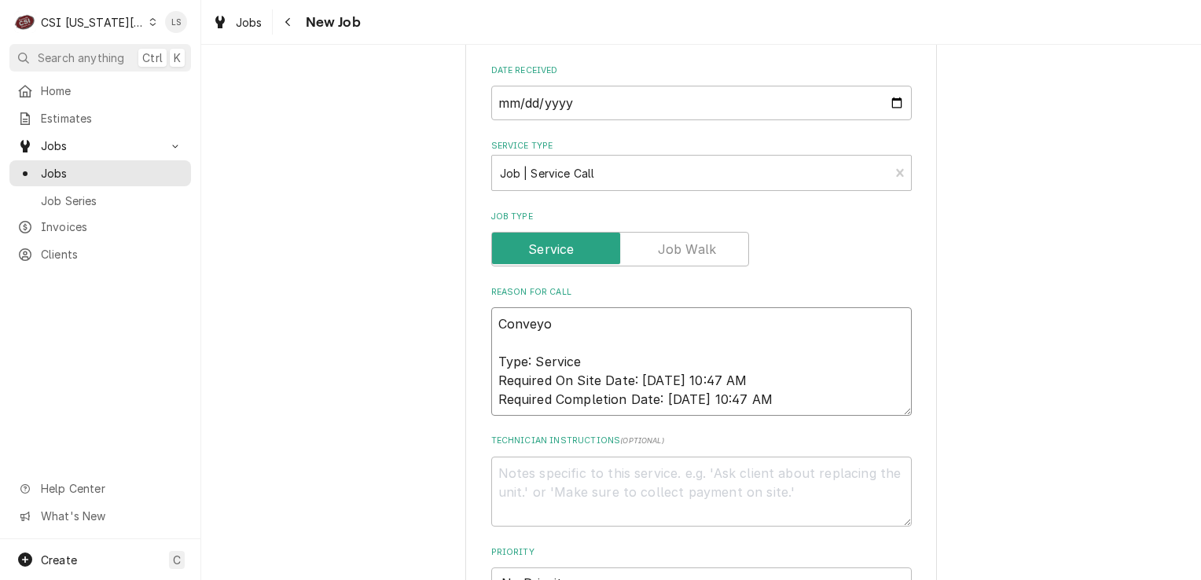
type textarea "Conveyor Type: Service Required On Site Date: 8/12/2025, 10:47 AM Required Comp…"
type textarea "x"
type textarea "Conveyor Type: Service Required On Site Date: 8/12/2025, 10:47 AM Required Comp…"
type textarea "x"
type textarea "Conveyor o Type: Service Required On Site Date: 8/12/2025, 10:47 AM Required Co…"
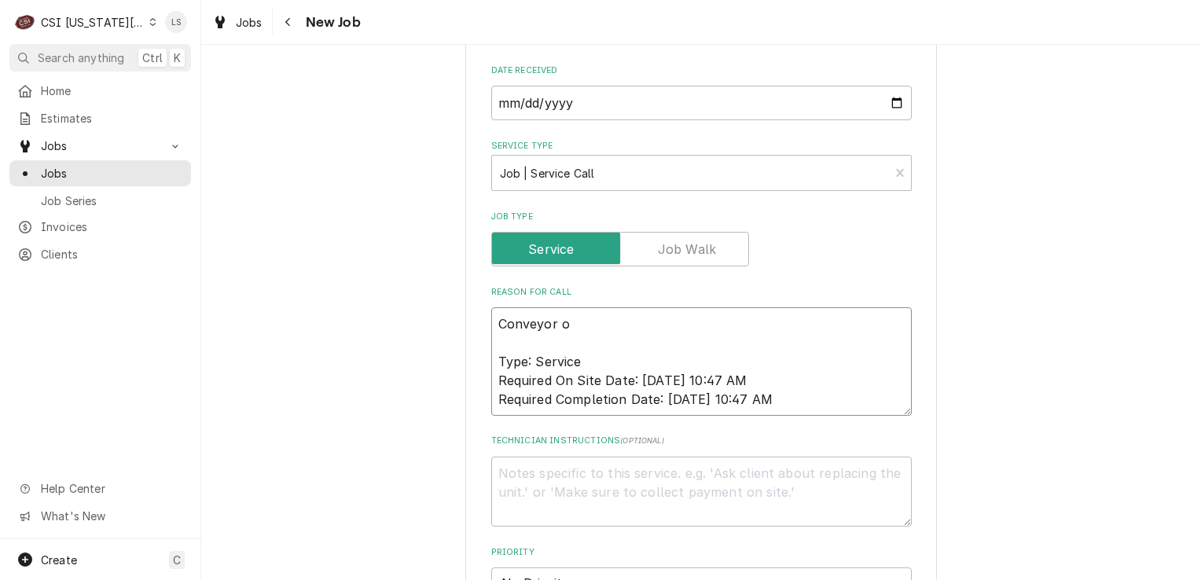
type textarea "x"
type textarea "Conveyor ov Type: Service Required On Site Date: 8/12/2025, 10:47 AM Required C…"
type textarea "x"
type textarea "Conveyor ove Type: Service Required On Site Date: 8/12/2025, 10:47 AM Required …"
type textarea "x"
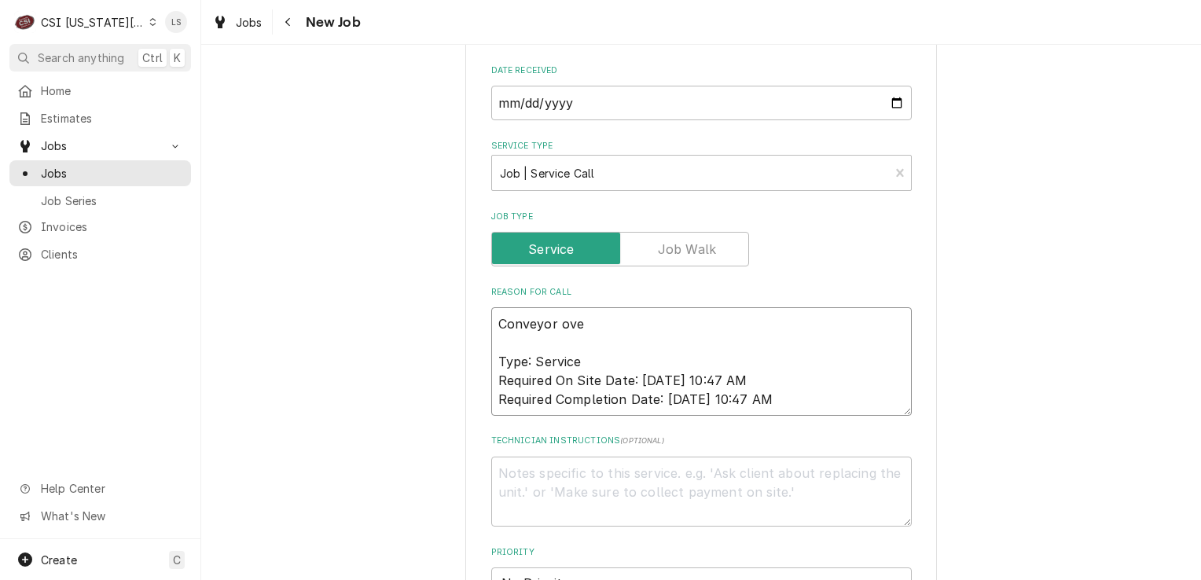
type textarea "Conveyor oven Type: Service Required On Site Date: 8/12/2025, 10:47 AM Required…"
type textarea "x"
type textarea "Conveyor oven Type: Service Required On Site Date: 8/12/2025, 10:47 AM Required…"
type textarea "x"
type textarea "Conveyor oven - Type: Service Required On Site Date: 8/12/2025, 10:47 AM Requir…"
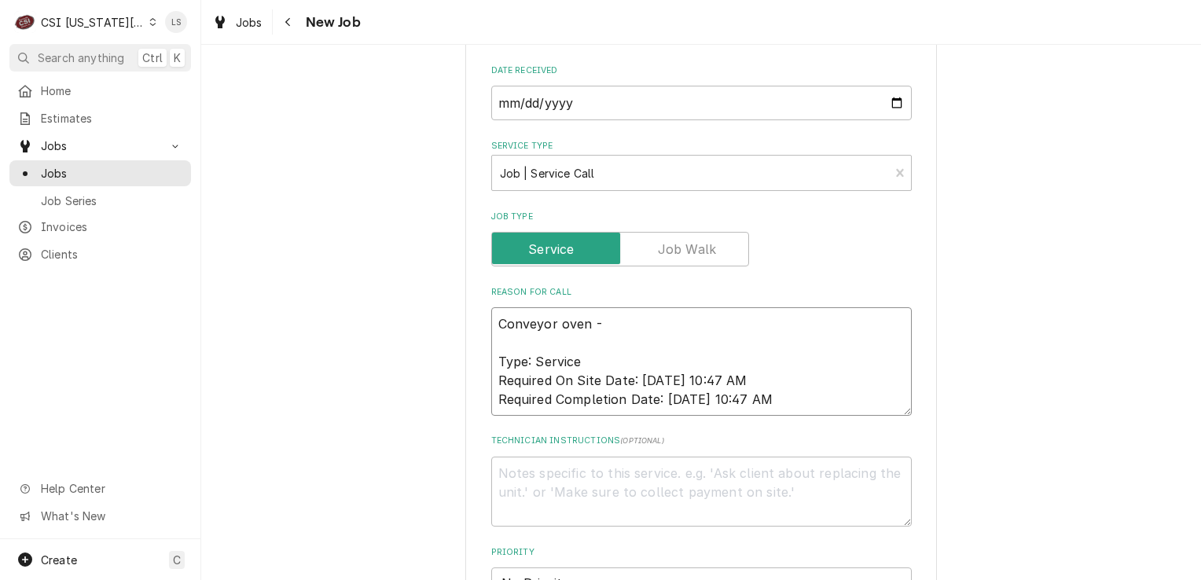
type textarea "x"
type textarea "Conveyor oven - Type: Service Required On Site Date: 8/12/2025, 10:47 AM Requir…"
type textarea "x"
type textarea "Conveyor oven - Type: Service Required On Site Date: 8/12/2025, 10:47 AM Requir…"
paste textarea "Lower Blower Error"
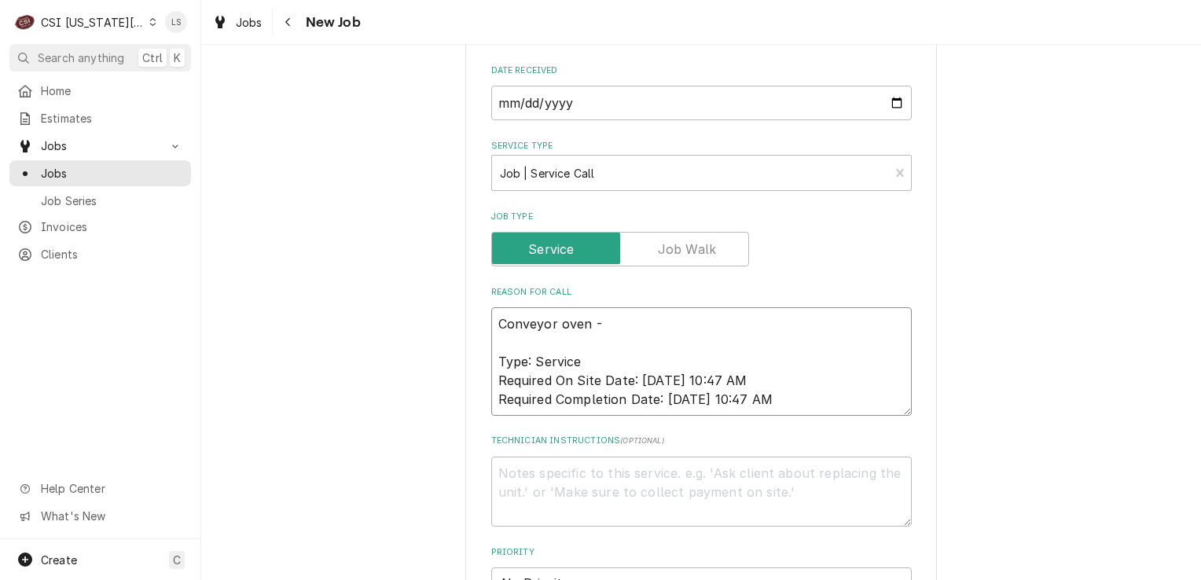
type textarea "x"
type textarea "Conveyor oven - Lower Blower Error Type: Service Required On Site Date: 8/12/20…"
type textarea "x"
type textarea "Conveyor oven - Lower Blower Error Type: Service Required On Site Date: 8/12/20…"
click at [580, 469] on textarea "Technician Instructions ( optional )" at bounding box center [701, 492] width 421 height 71
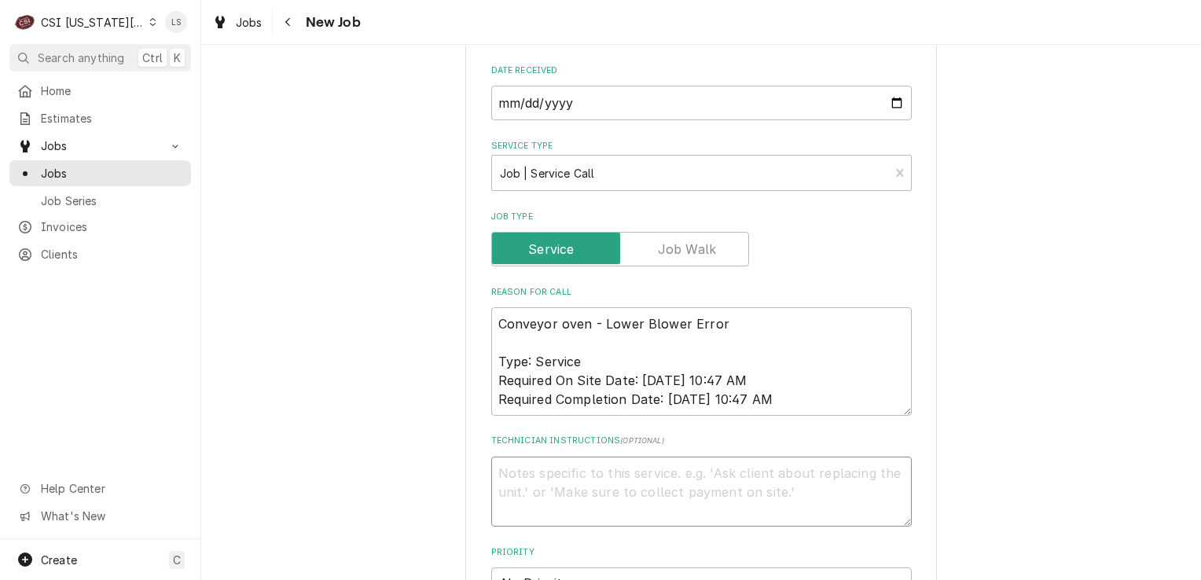
paste textarea "Additional Dispatch Notes: OT Approved. Extended Travel Approved. NDA Parts App…"
type textarea "x"
type textarea "Additional Dispatch Notes: OT Approved. Extended Travel Approved. NDA Parts App…"
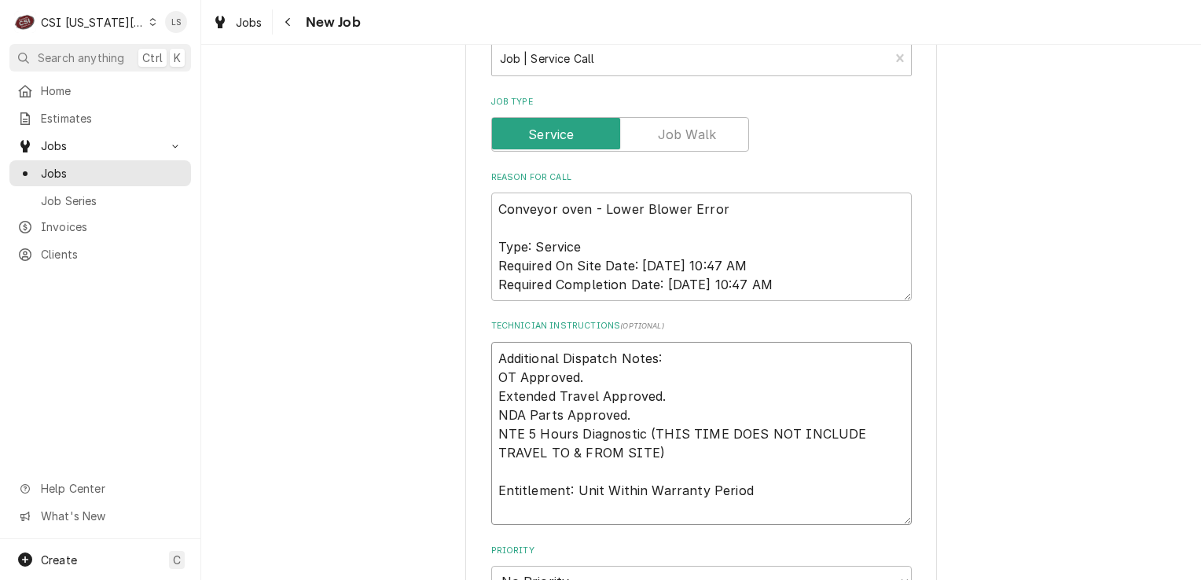
scroll to position [1529, 0]
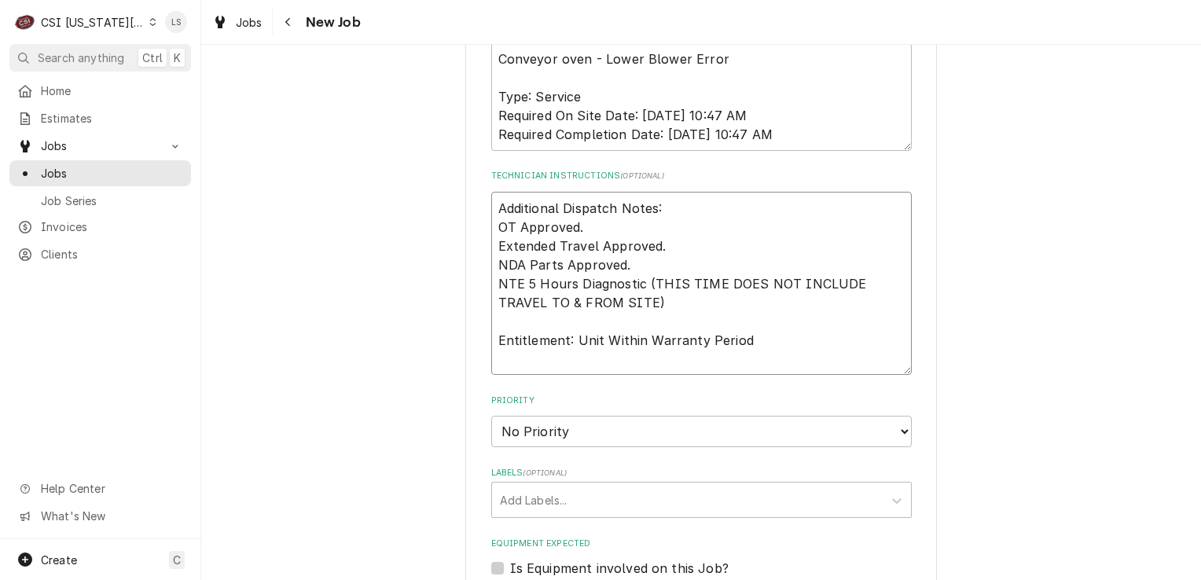
type textarea "x"
type textarea "Additional Dispatch Notes: OT Approved. Extended Travel Approved. NDA Parts App…"
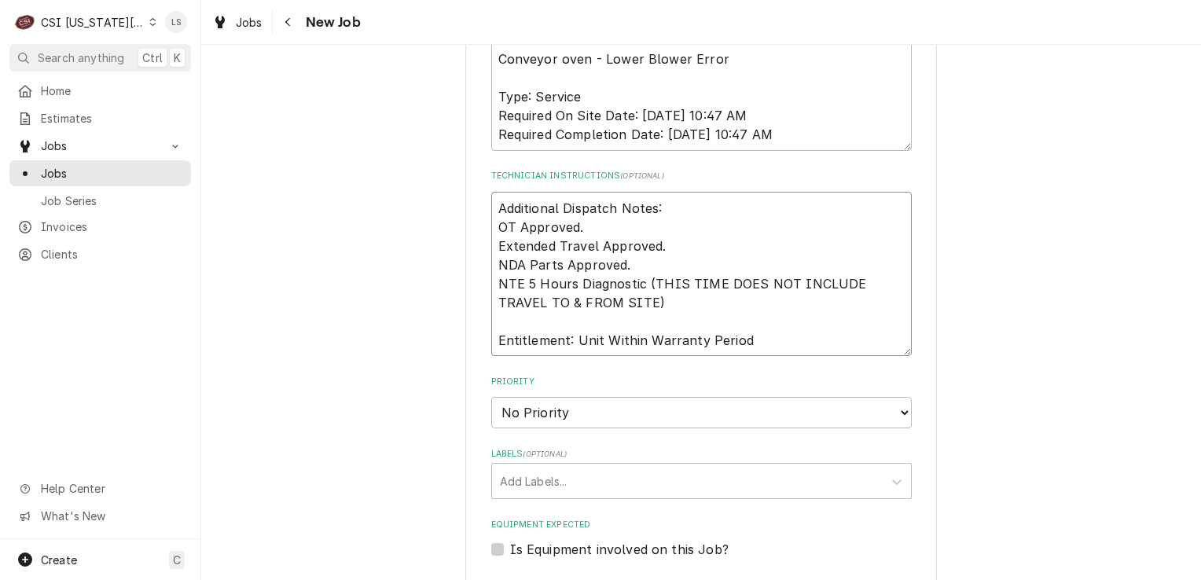
type textarea "x"
type textarea "Additional Dispatch Notes: OT Approved. Extended Travel Approved. NDA Parts App…"
click at [556, 397] on select "No Priority Urgent High Medium Low" at bounding box center [701, 412] width 421 height 31
select select "1"
click at [491, 397] on select "No Priority Urgent High Medium Low" at bounding box center [701, 412] width 421 height 31
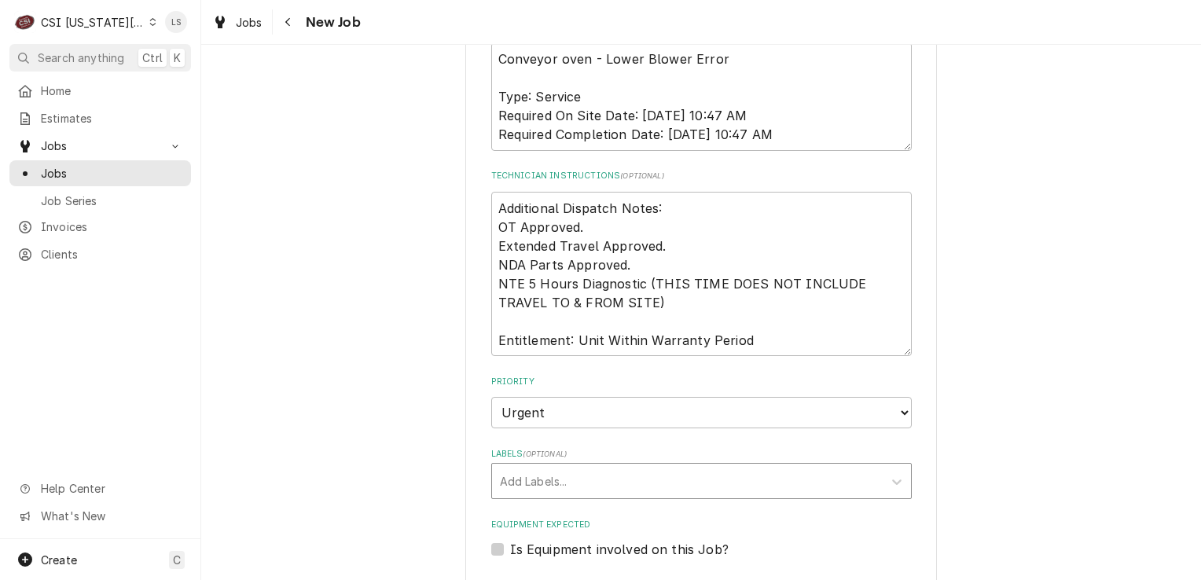
click at [532, 467] on div "Labels" at bounding box center [687, 481] width 375 height 28
type textarea "x"
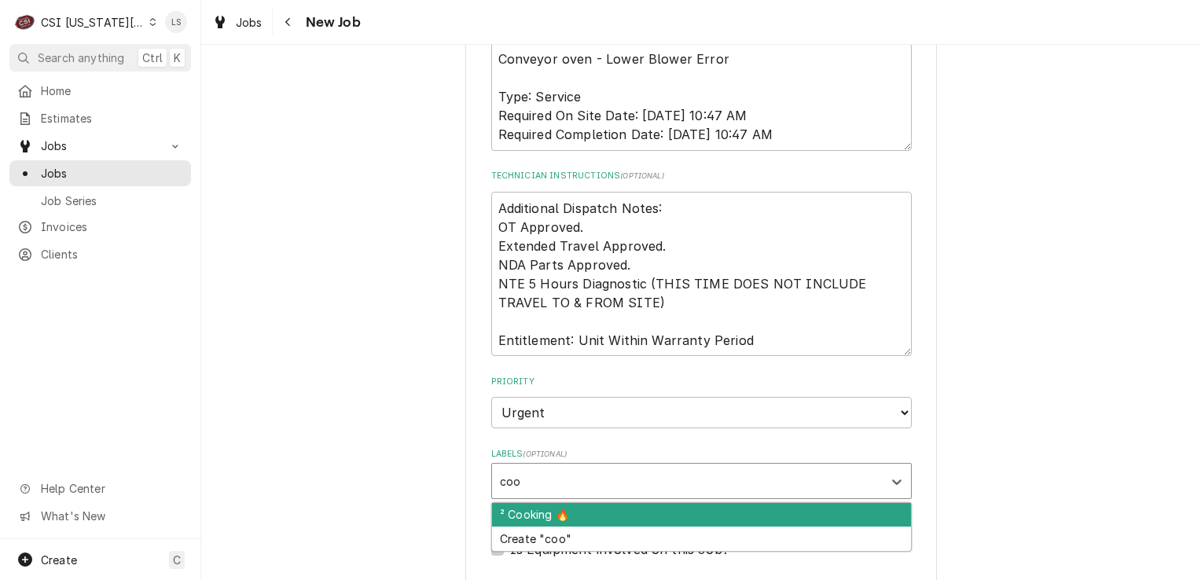
type input "cook"
type textarea "x"
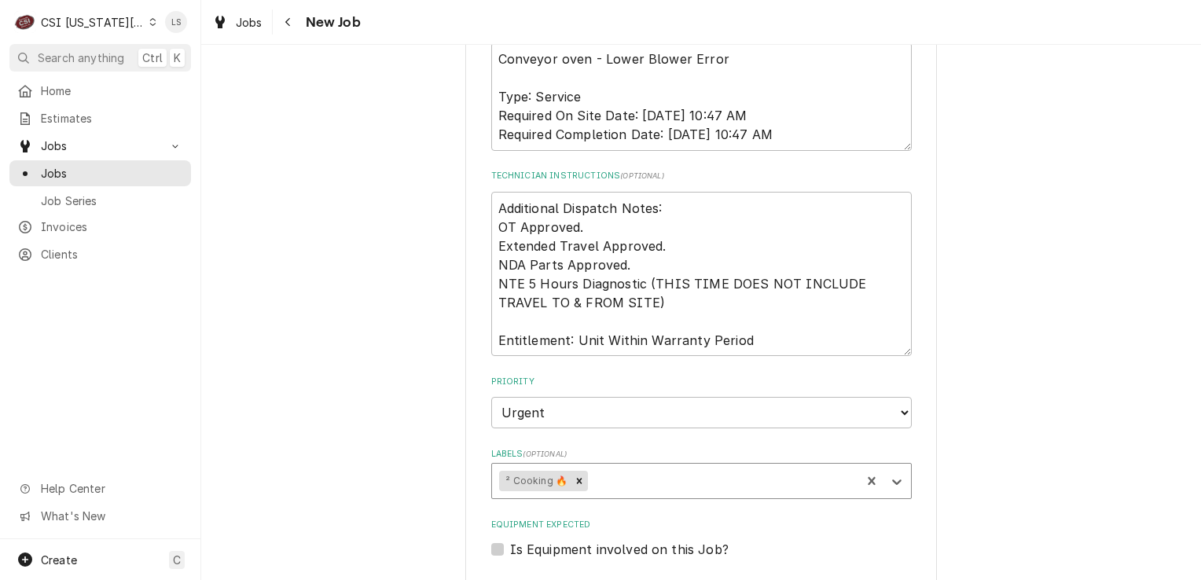
type textarea "x"
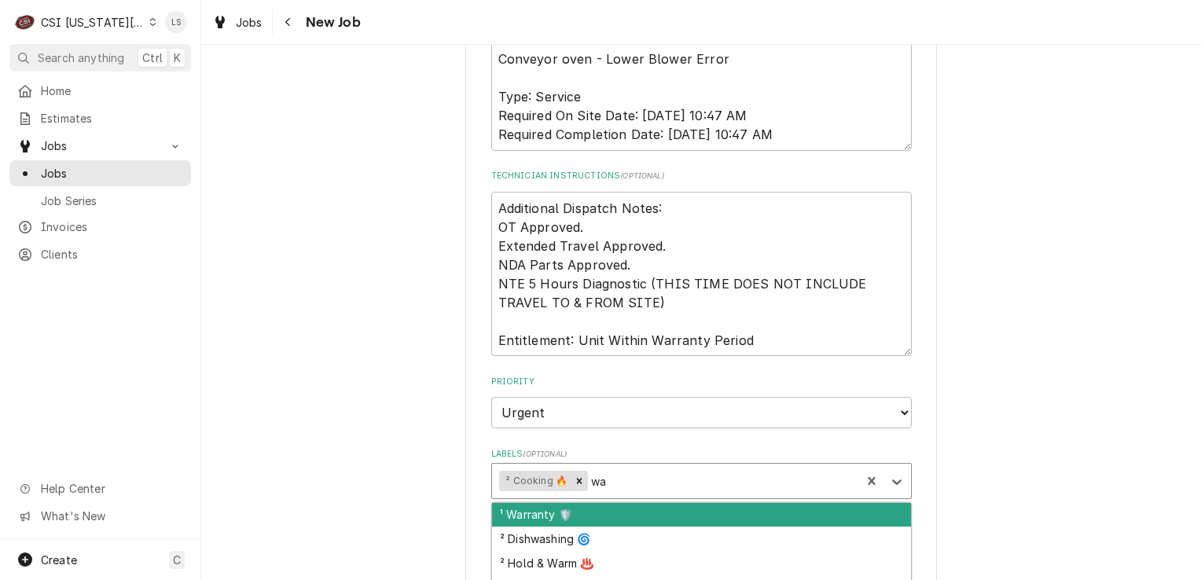
type input "war"
type textarea "x"
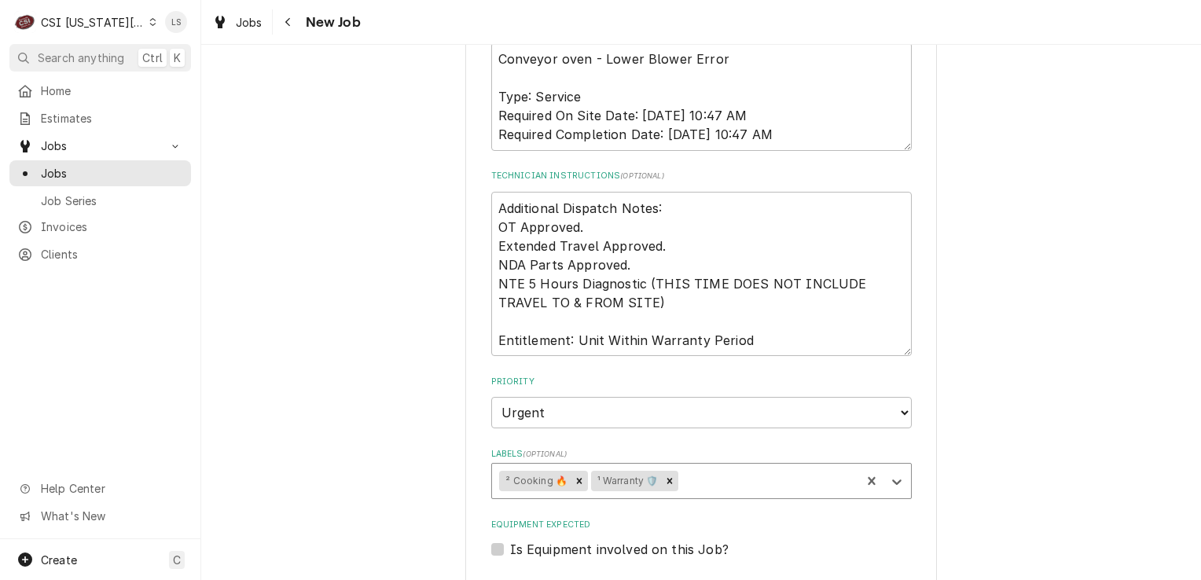
type input "o"
type textarea "x"
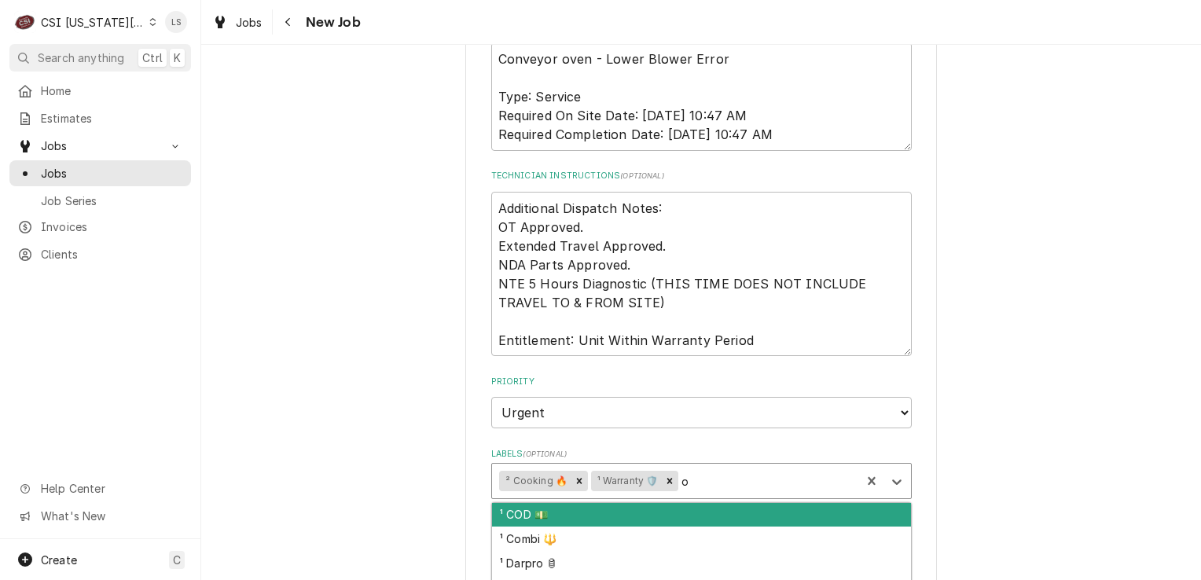
type input "ov"
type textarea "x"
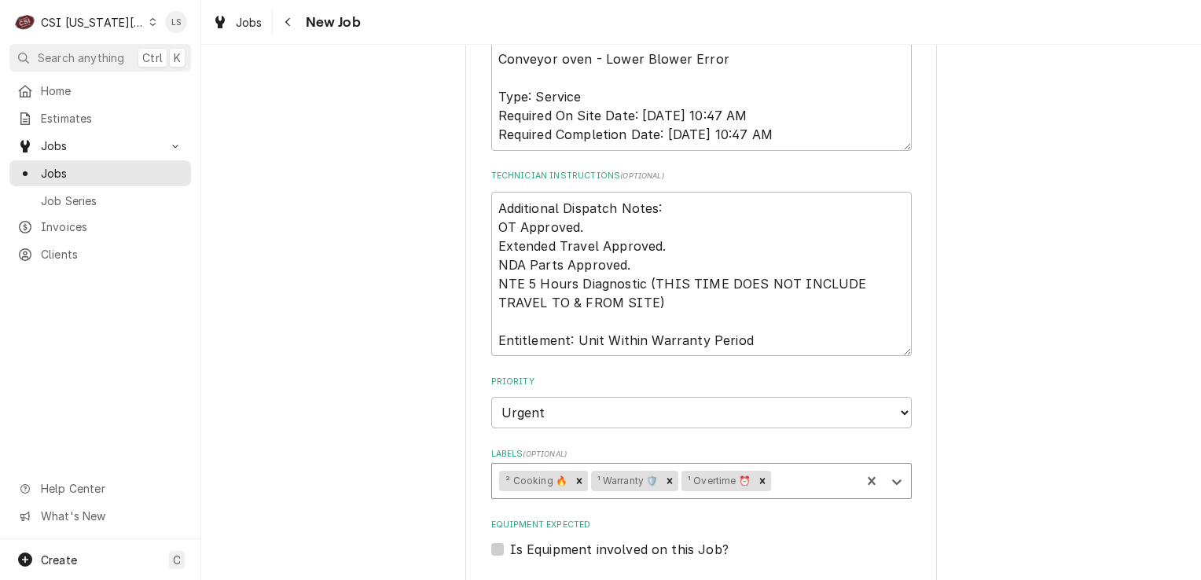
type textarea "x"
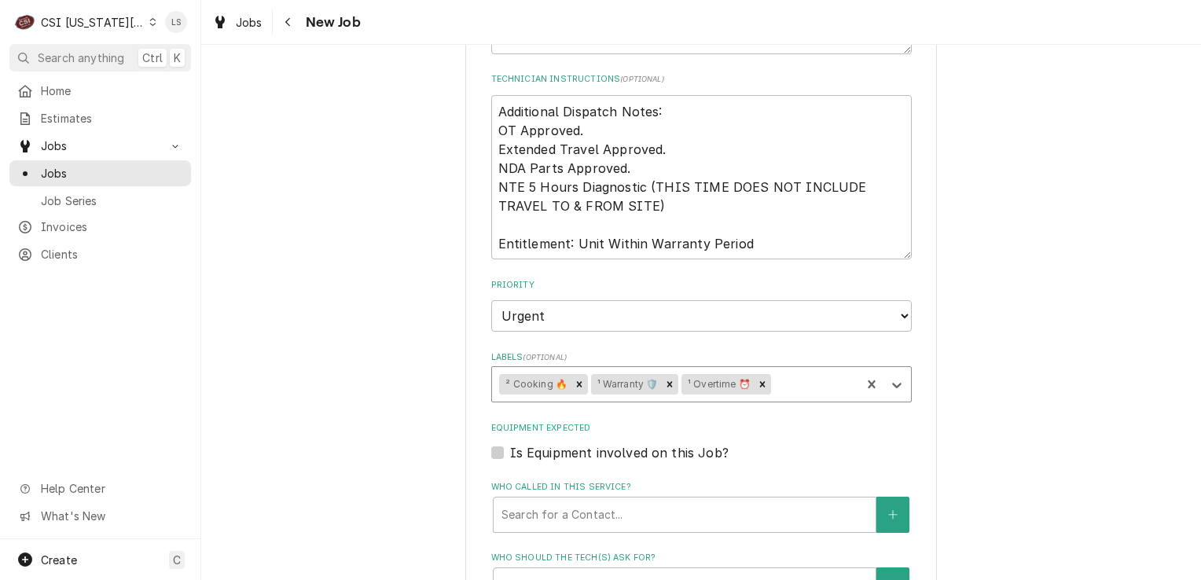
scroll to position [1765, 0]
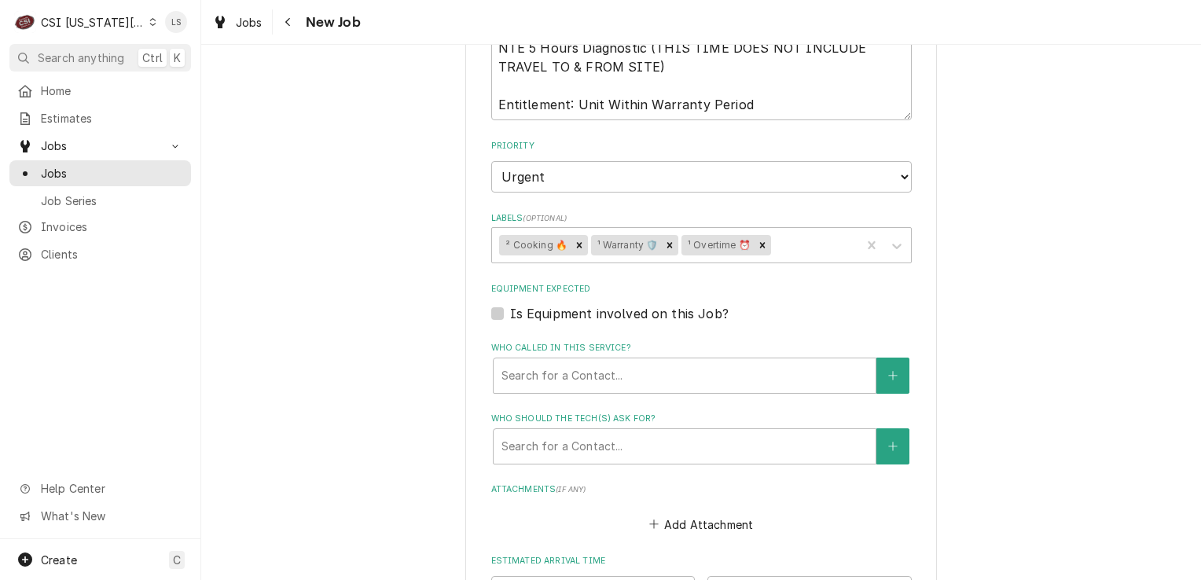
click at [510, 304] on label "Is Equipment involved on this Job?" at bounding box center [619, 313] width 219 height 19
click at [510, 304] on input "Equipment Expected" at bounding box center [720, 321] width 421 height 35
checkbox input "true"
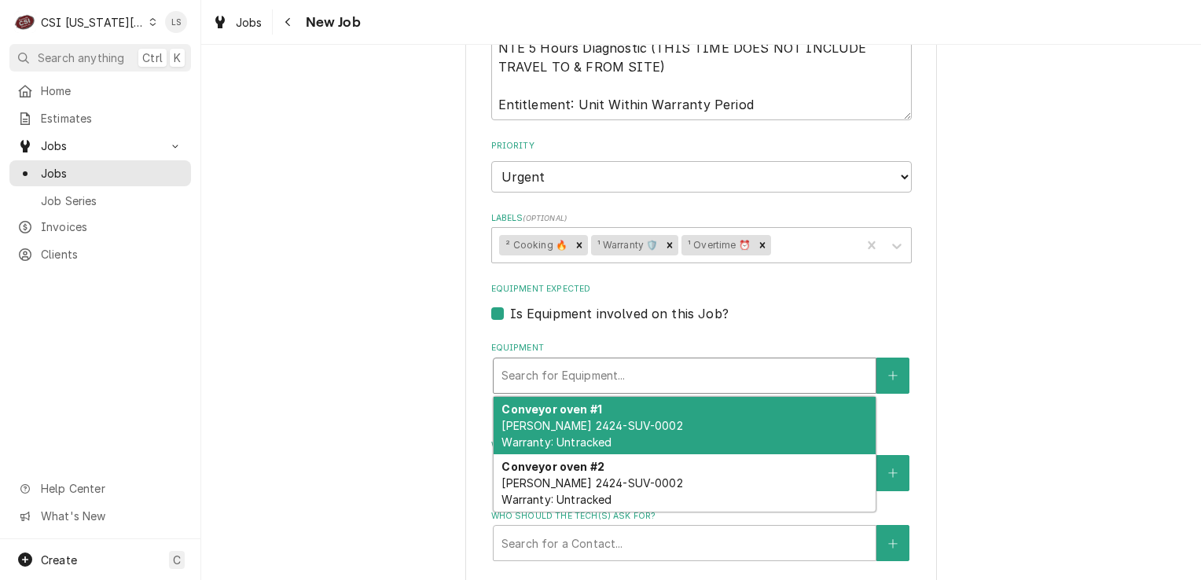
click at [557, 362] on div "Equipment" at bounding box center [685, 376] width 366 height 28
click at [598, 419] on span "Lincoln 2424-SUV-0002 Warranty: Untracked" at bounding box center [592, 434] width 181 height 30
type textarea "x"
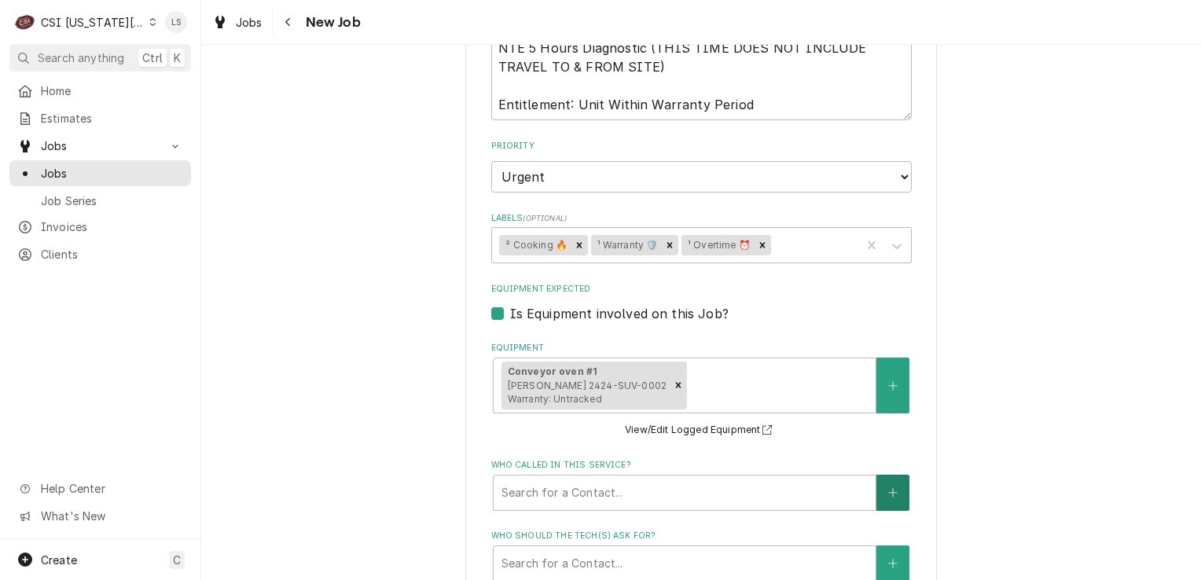
click at [885, 480] on button "Who called in this service?" at bounding box center [893, 493] width 33 height 36
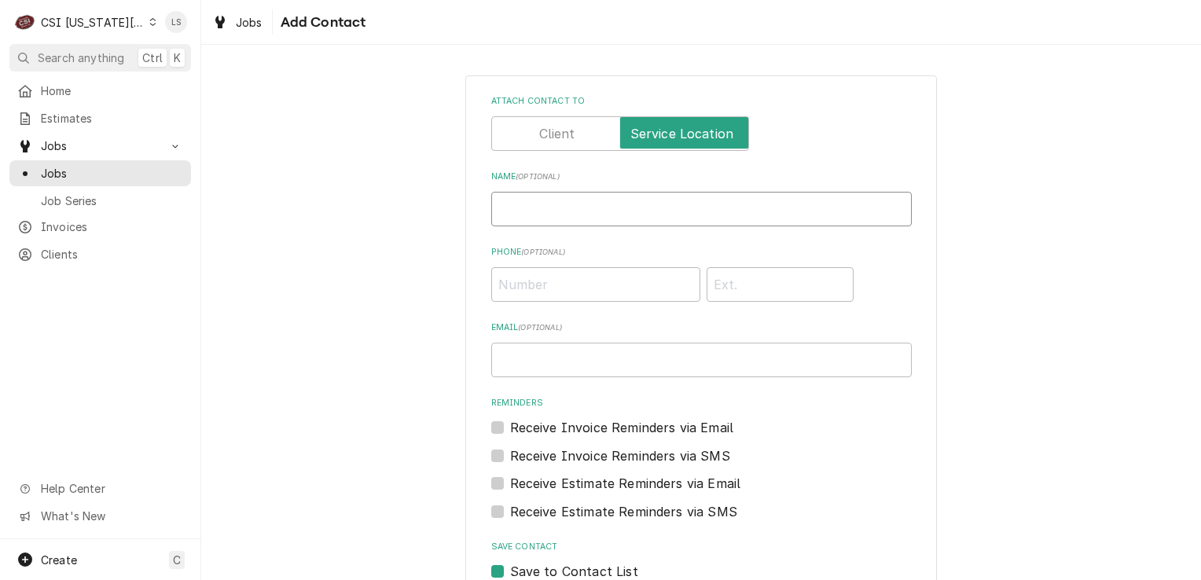
click at [605, 214] on input "Name ( optional )" at bounding box center [701, 209] width 421 height 35
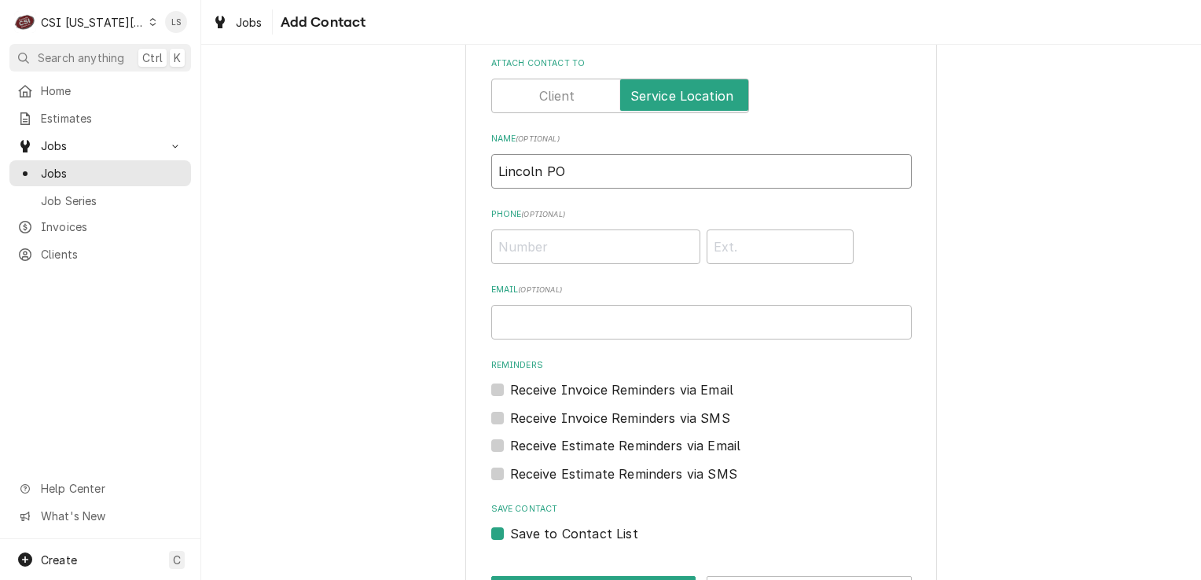
scroll to position [95, 0]
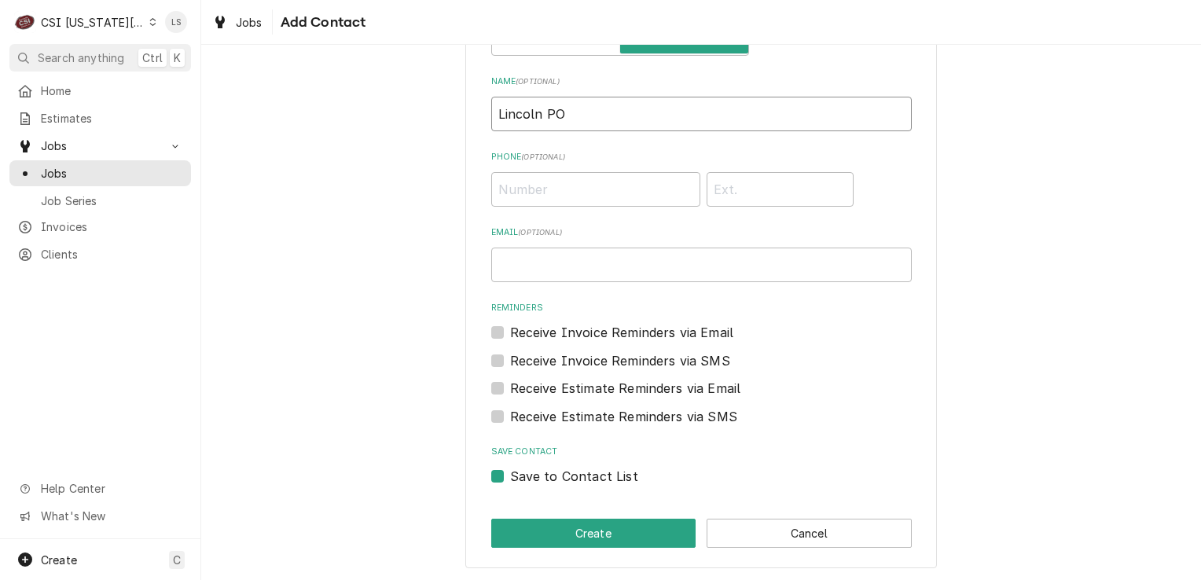
type input "Lincoln PO"
click at [510, 476] on label "Save to Contact List" at bounding box center [574, 476] width 128 height 19
click at [510, 476] on input "Save to Contact List" at bounding box center [720, 484] width 421 height 35
checkbox input "false"
click at [524, 533] on button "Create" at bounding box center [593, 533] width 205 height 29
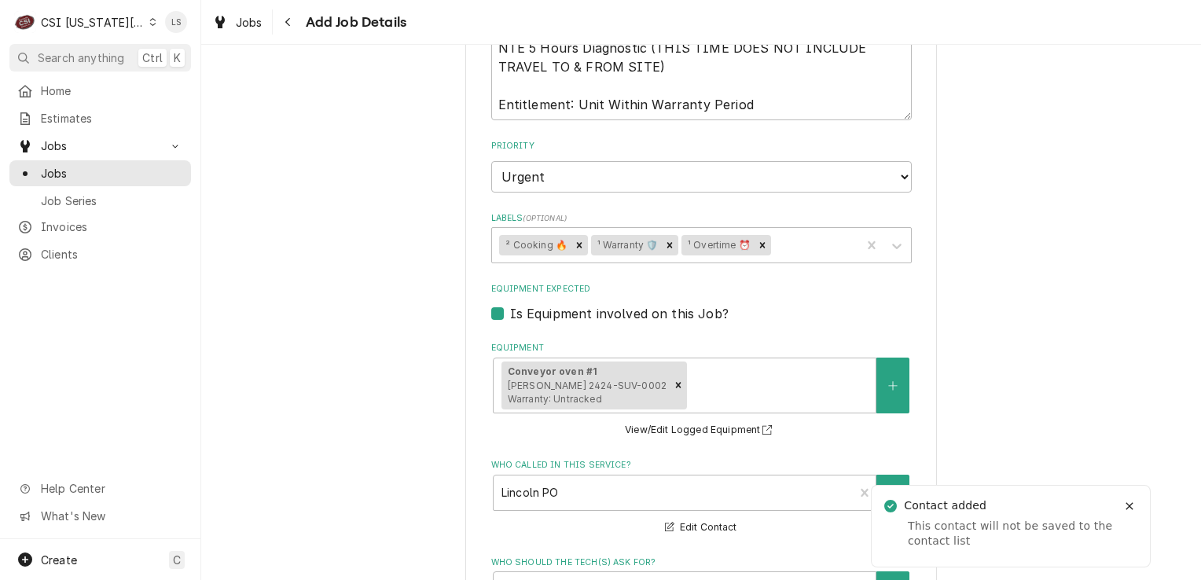
scroll to position [1922, 0]
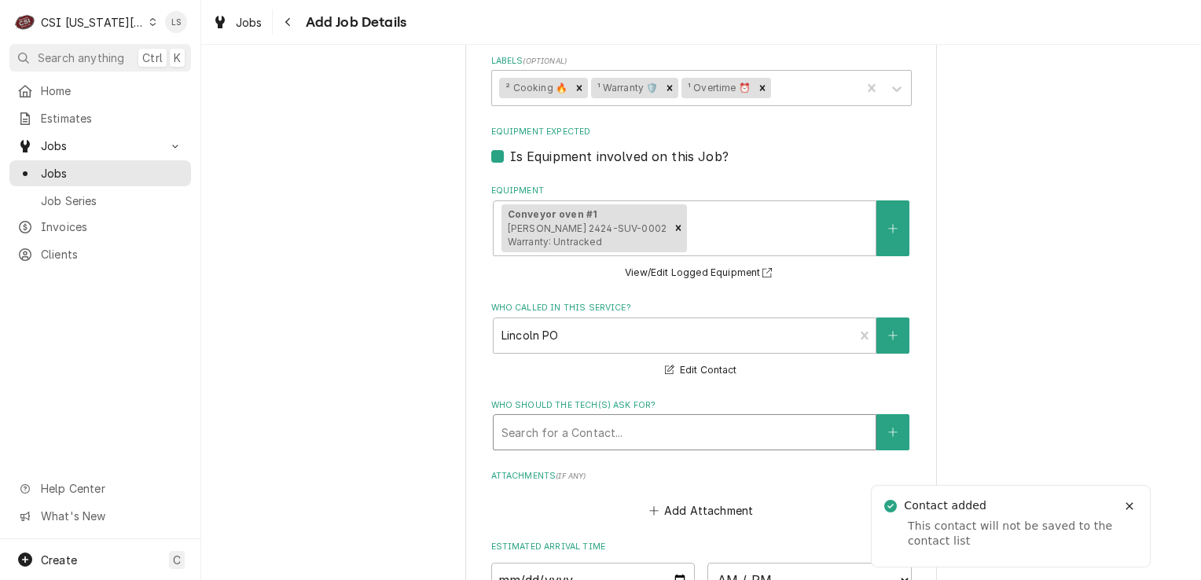
click at [535, 418] on div "Who should the tech(s) ask for?" at bounding box center [685, 432] width 366 height 28
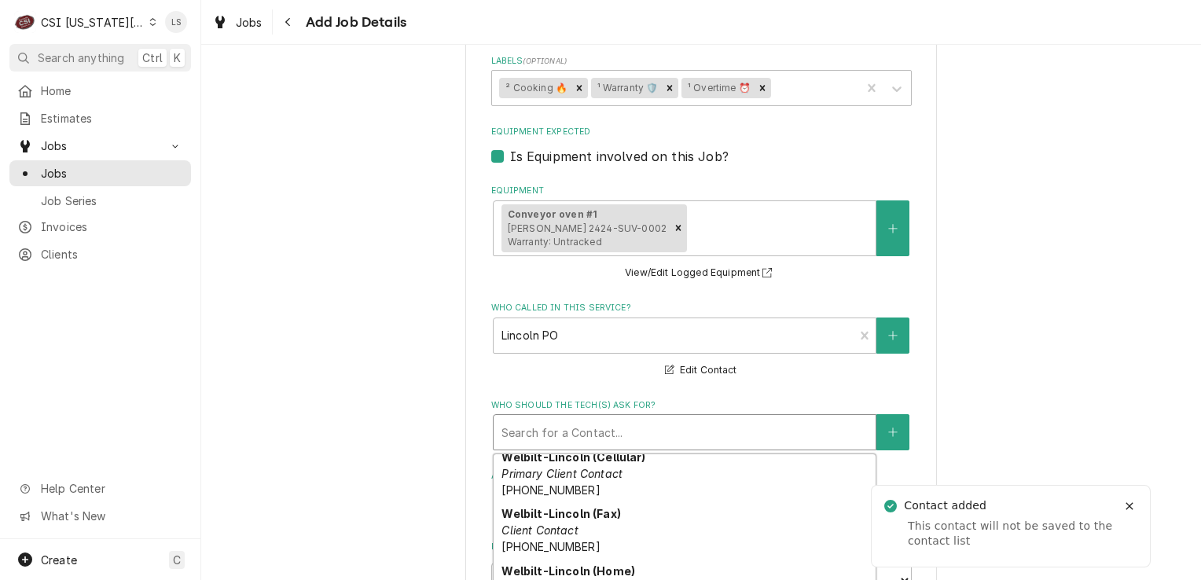
scroll to position [365, 0]
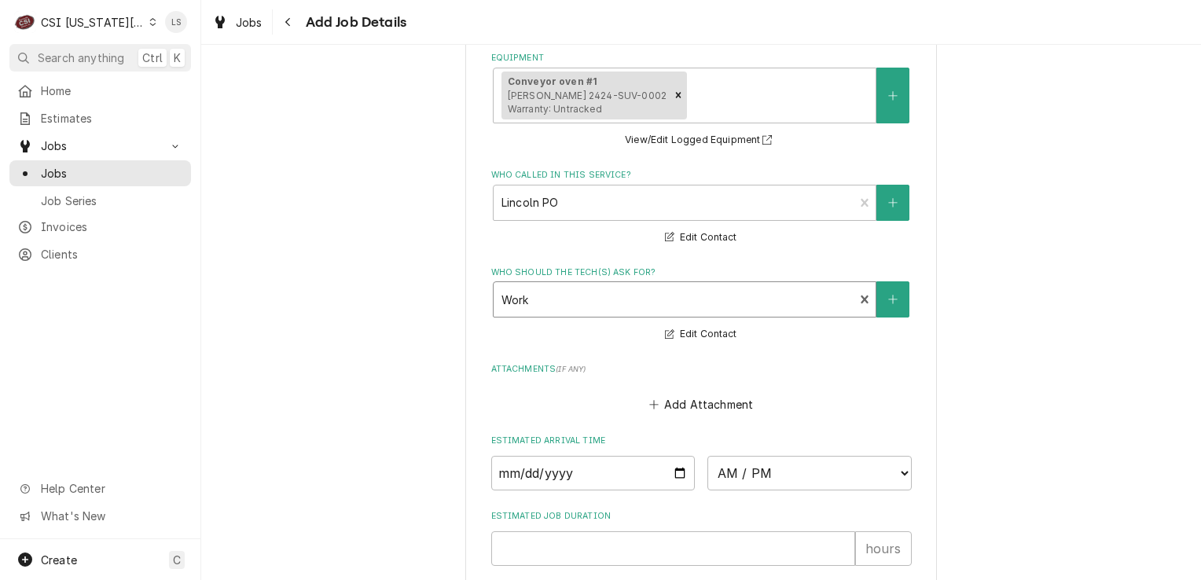
scroll to position [2223, 0]
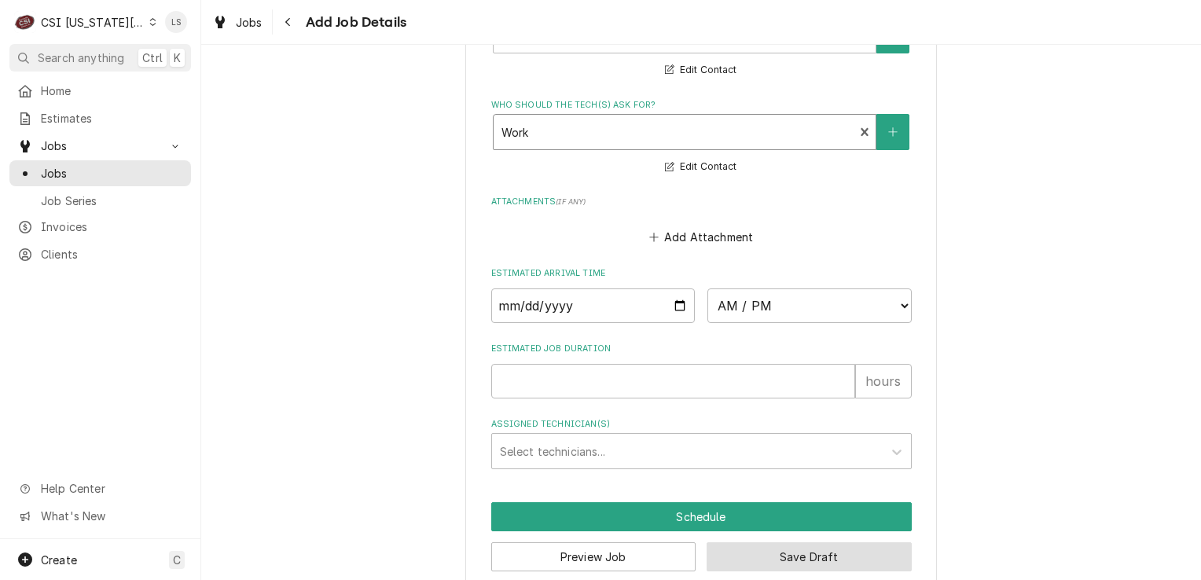
click at [786, 543] on button "Save Draft" at bounding box center [809, 557] width 205 height 29
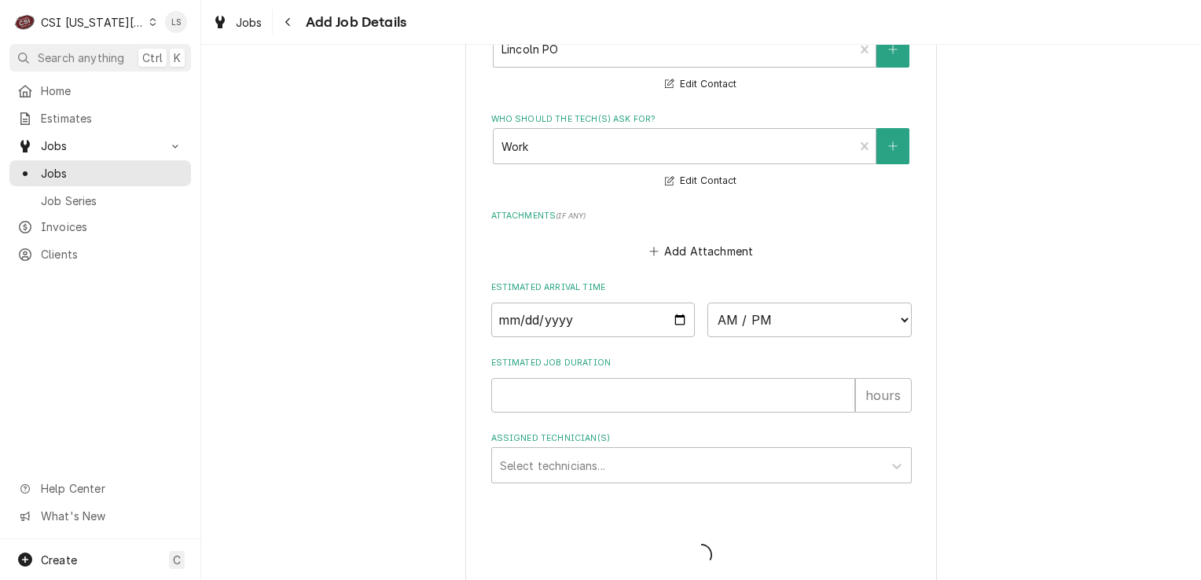
type textarea "x"
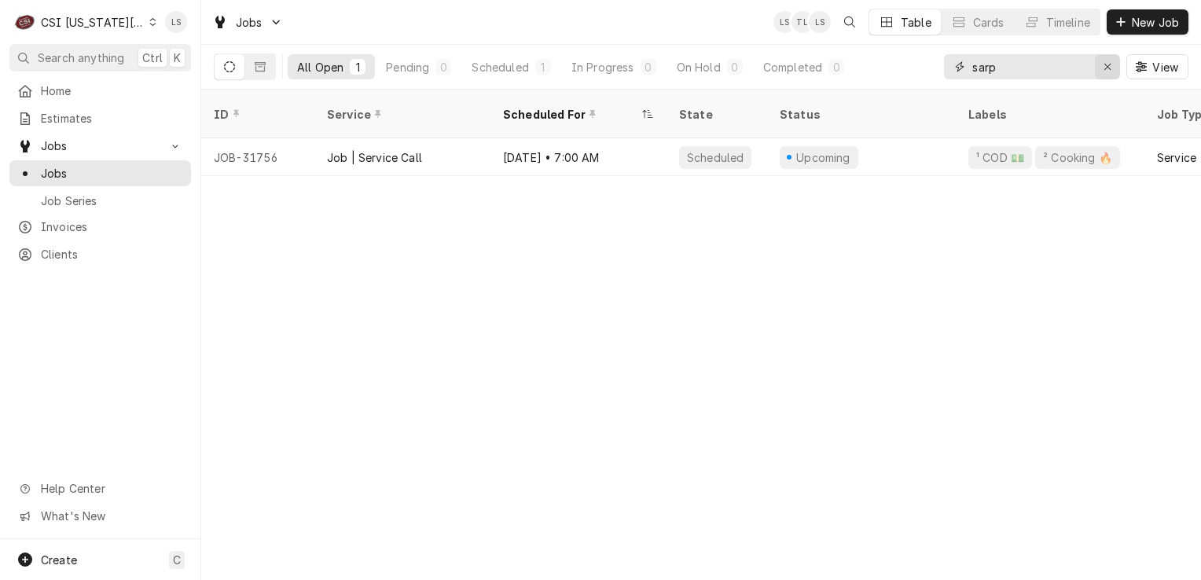
click at [1104, 70] on icon "Erase input" at bounding box center [1108, 66] width 9 height 11
type input "31949"
click at [1111, 68] on icon "Erase input" at bounding box center [1108, 66] width 9 height 11
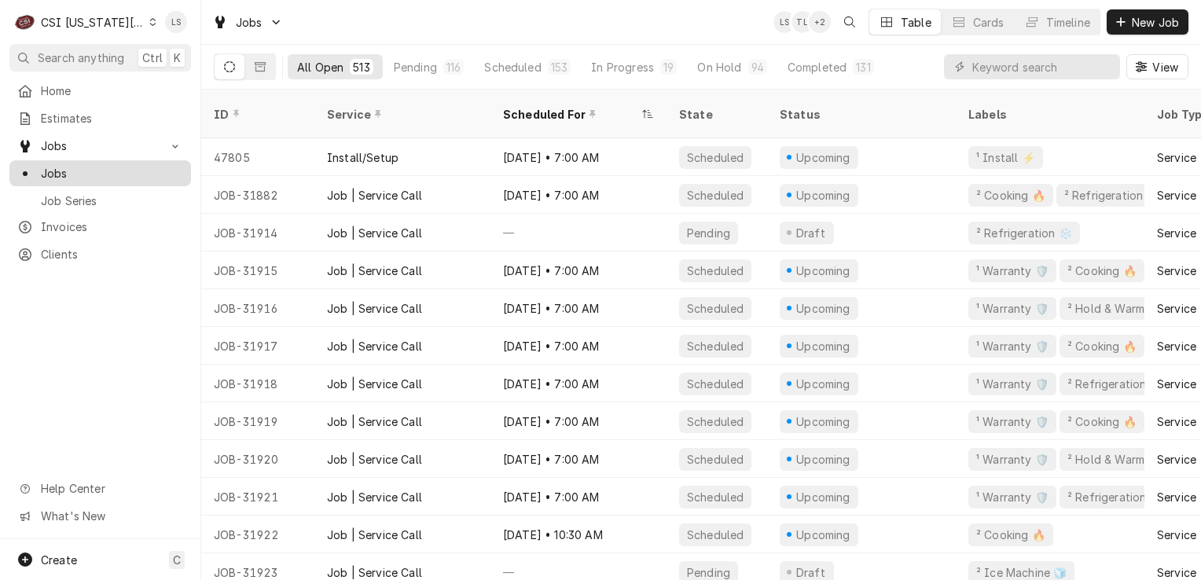
click at [69, 171] on span "Jobs" at bounding box center [112, 173] width 142 height 17
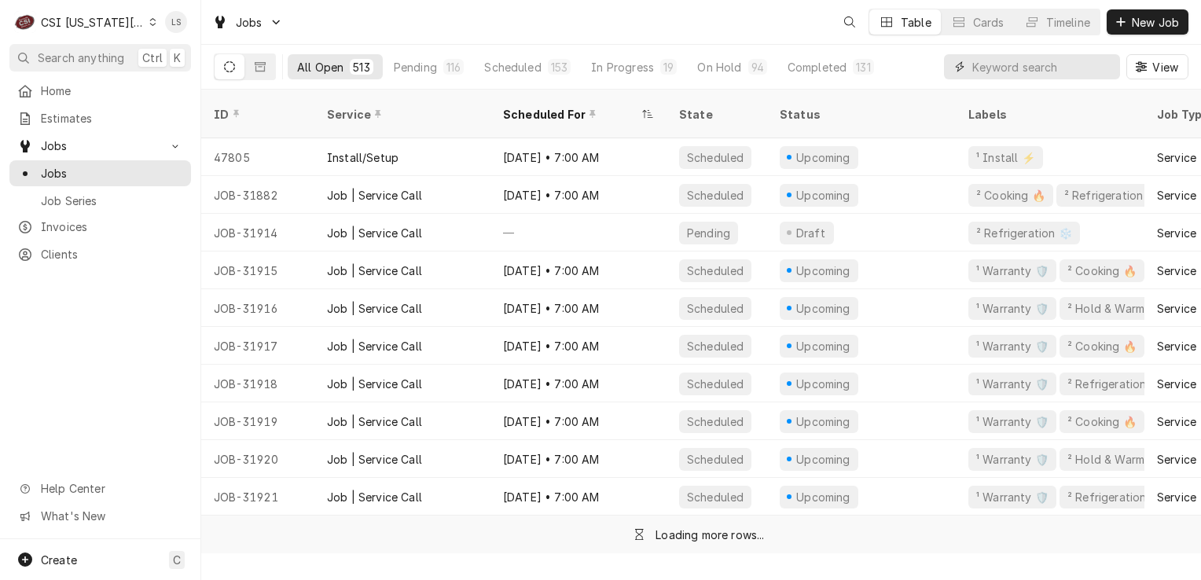
click at [1077, 69] on input "Dynamic Content Wrapper" at bounding box center [1043, 66] width 140 height 25
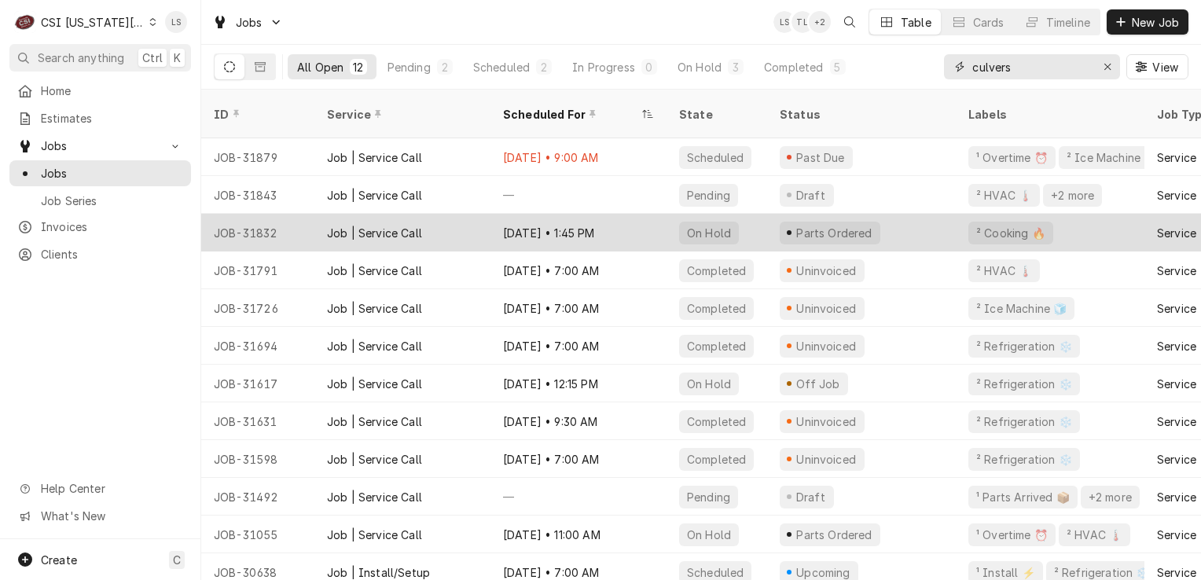
type input "culvers"
click at [285, 214] on div "JOB-31832" at bounding box center [257, 233] width 113 height 38
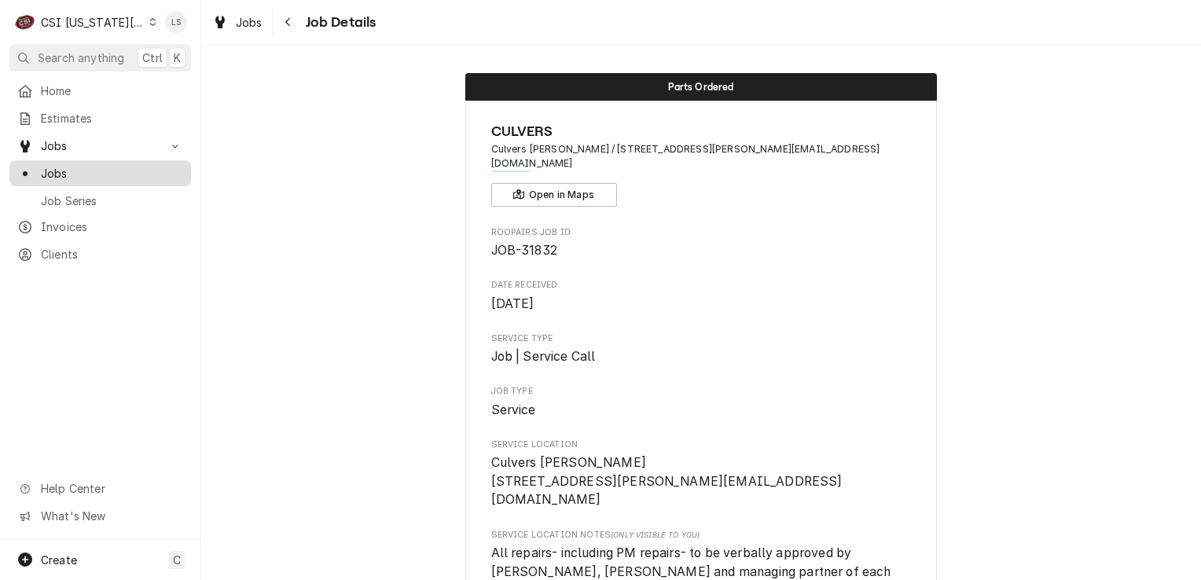
click at [116, 165] on span "Jobs" at bounding box center [112, 173] width 142 height 17
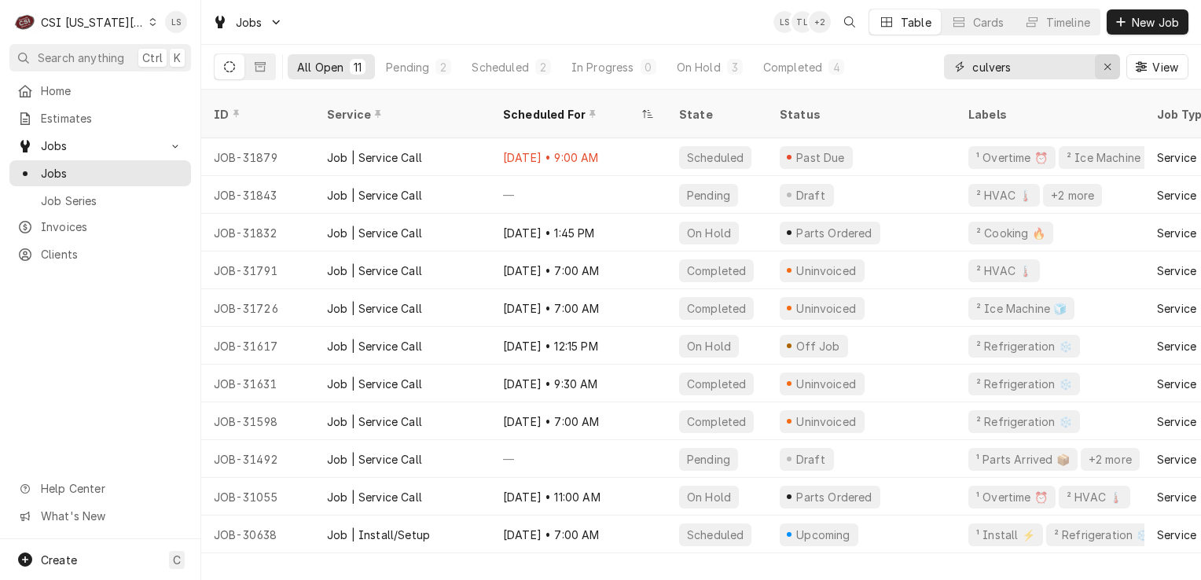
click at [1100, 67] on div "Erase input" at bounding box center [1108, 67] width 16 height 16
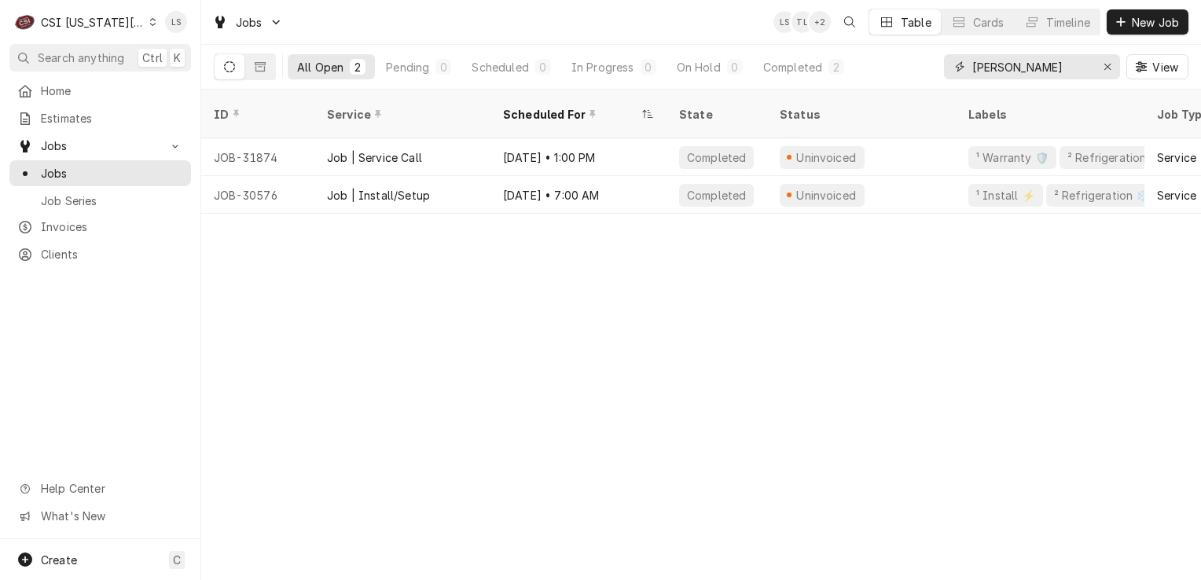
type input "underwood"
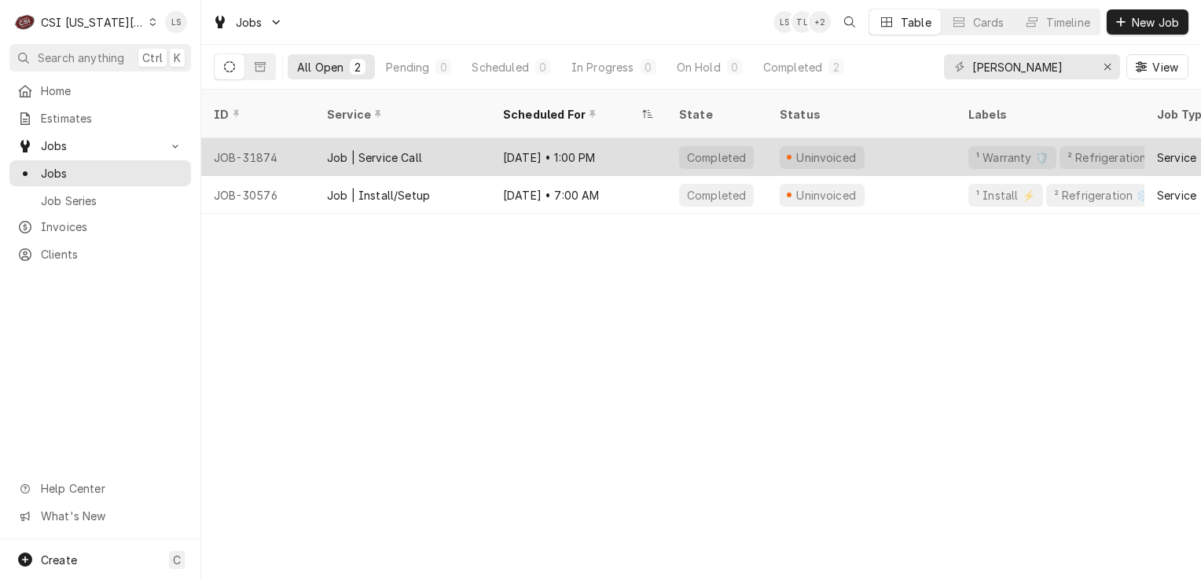
click at [259, 138] on div "JOB-31874" at bounding box center [257, 157] width 113 height 38
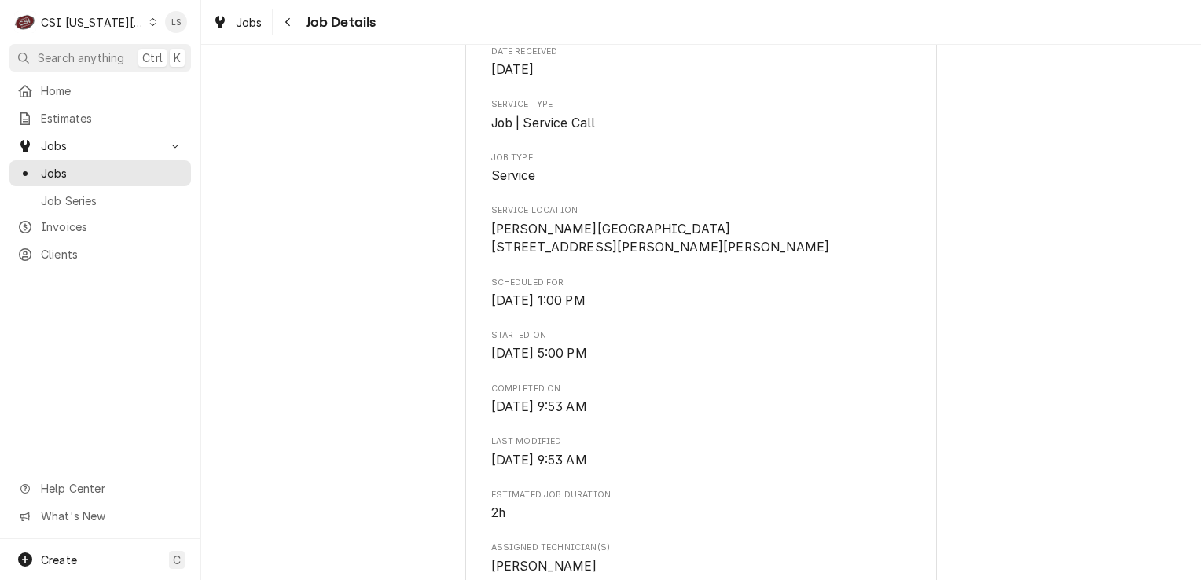
scroll to position [157, 0]
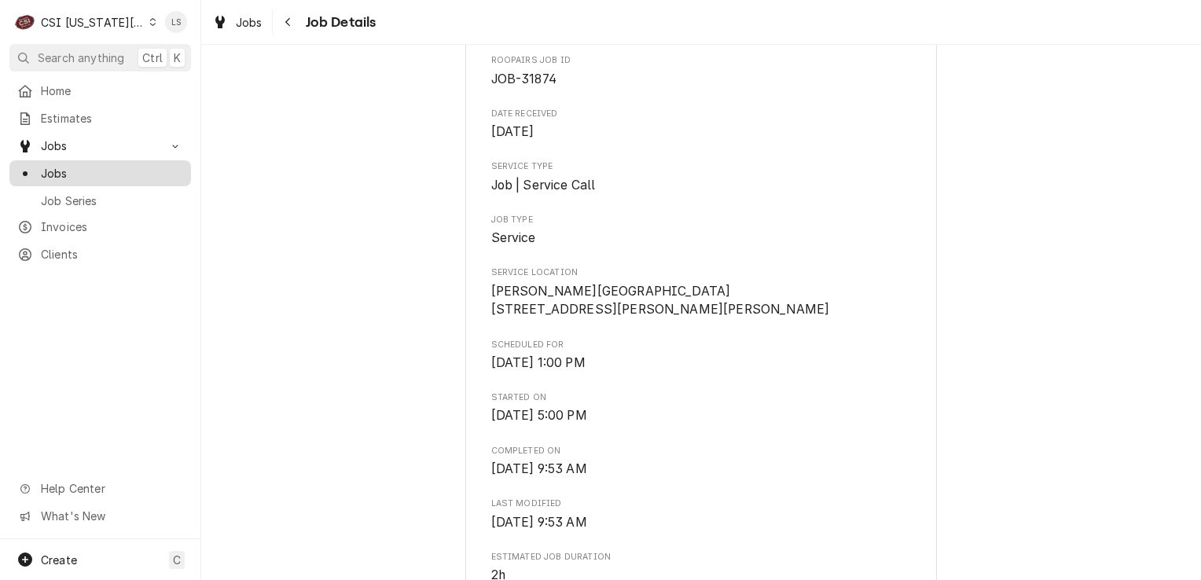
click at [94, 165] on span "Jobs" at bounding box center [112, 173] width 142 height 17
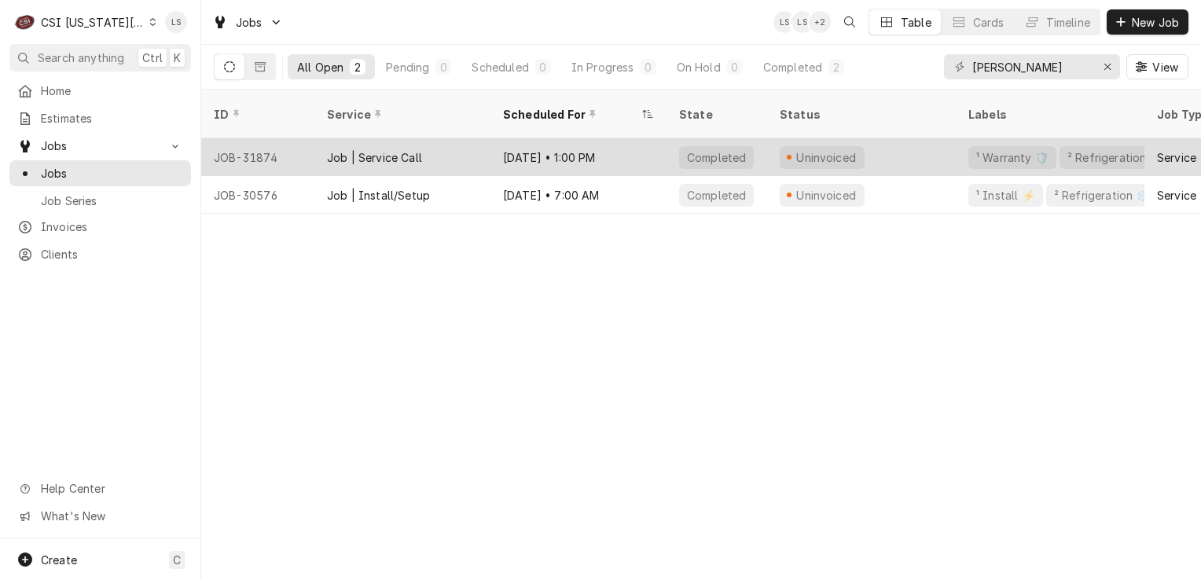
click at [240, 138] on div "JOB-31874" at bounding box center [257, 157] width 113 height 38
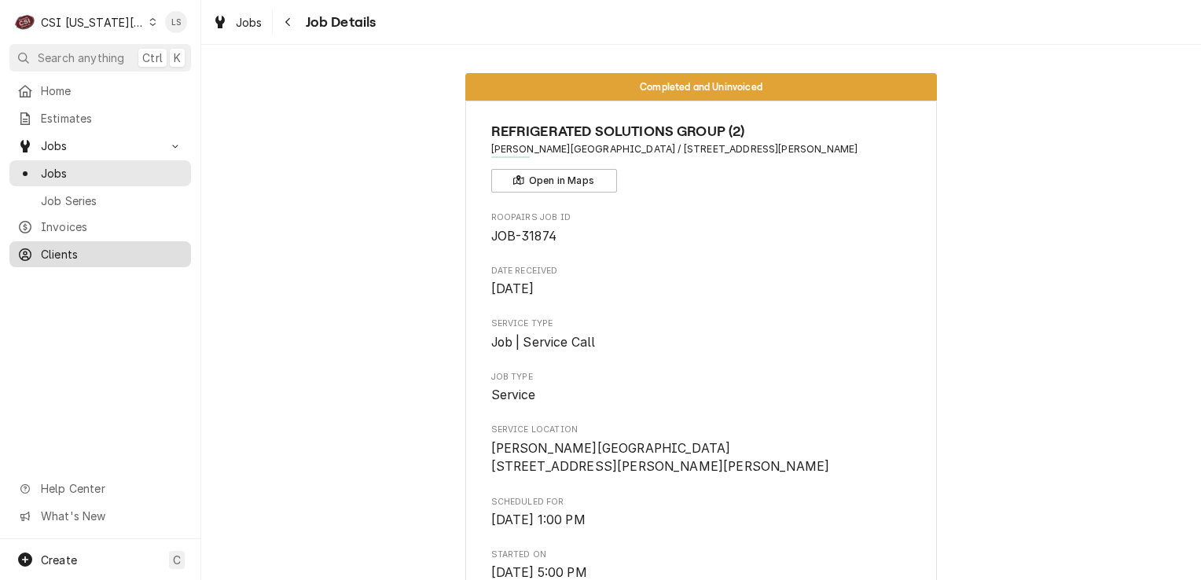
click at [82, 256] on div "Clients" at bounding box center [100, 255] width 175 height 20
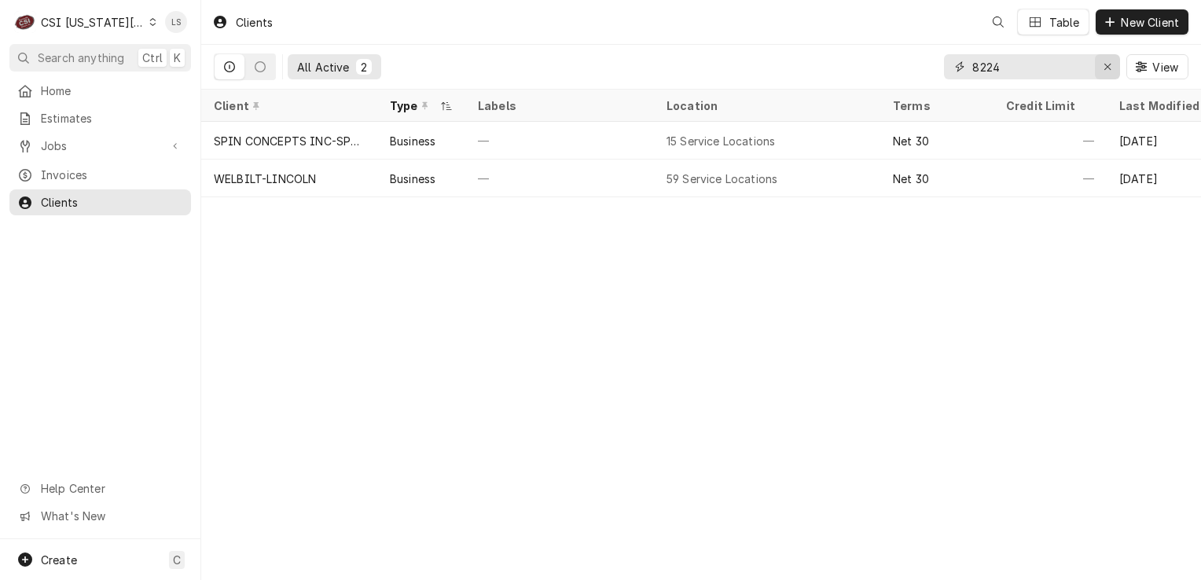
click at [1109, 74] on div "Erase input" at bounding box center [1108, 67] width 16 height 16
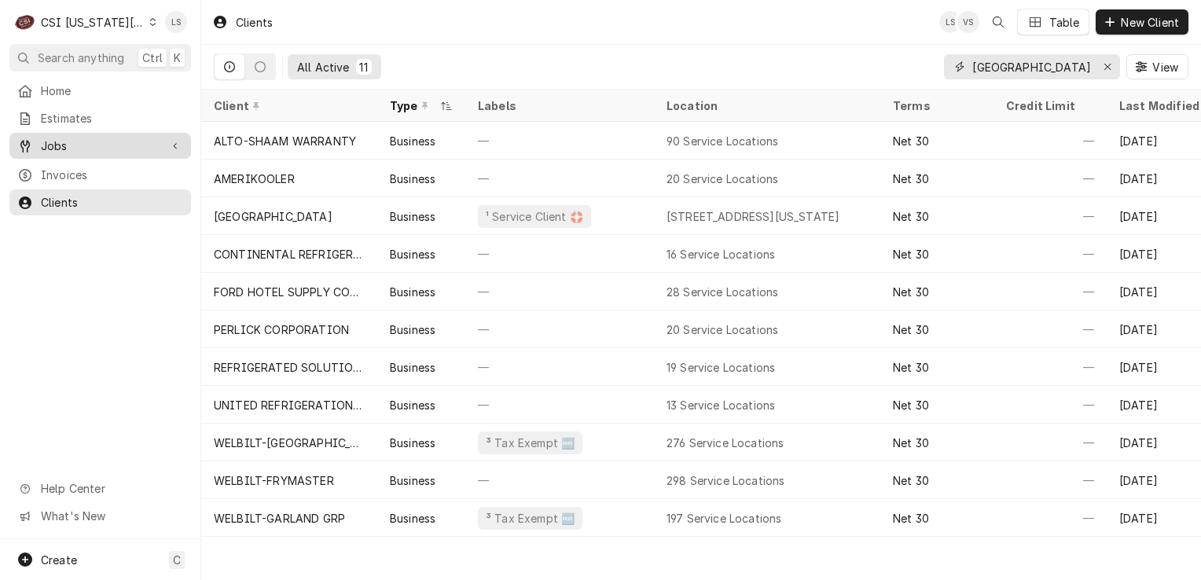
type input "[GEOGRAPHIC_DATA]"
click at [102, 153] on link "Jobs" at bounding box center [100, 146] width 182 height 26
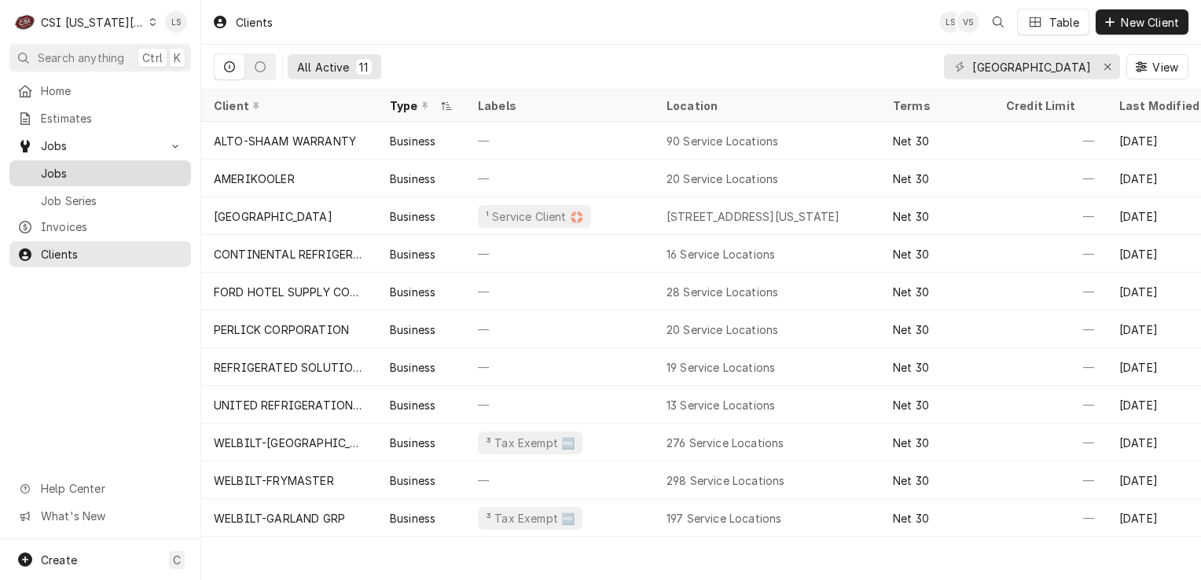
click at [89, 167] on span "Jobs" at bounding box center [112, 173] width 142 height 17
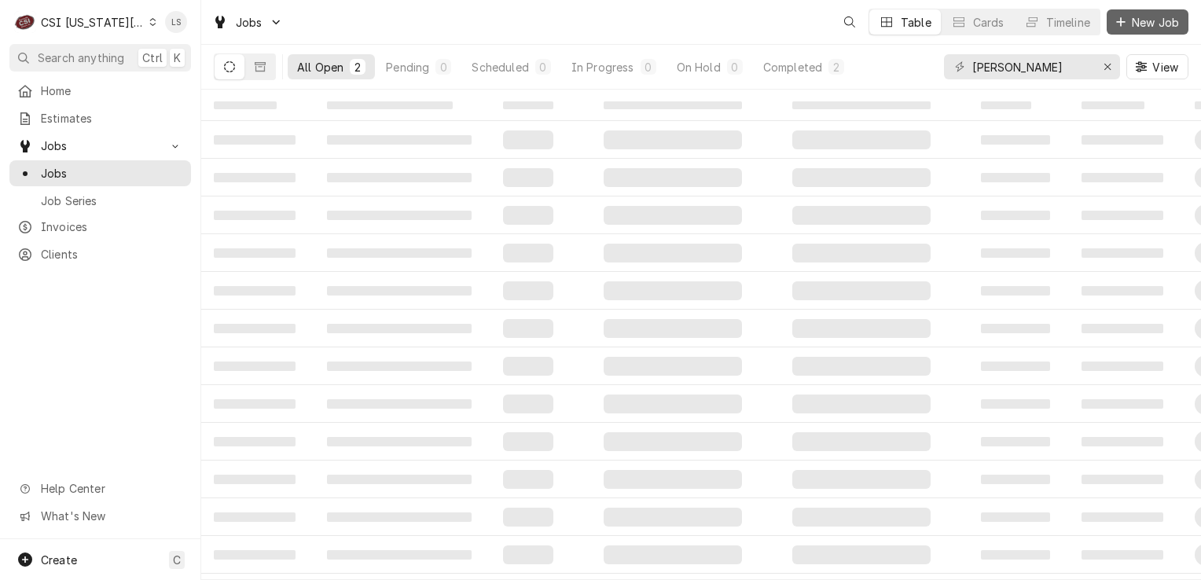
click at [1134, 10] on button "New Job" at bounding box center [1148, 21] width 82 height 25
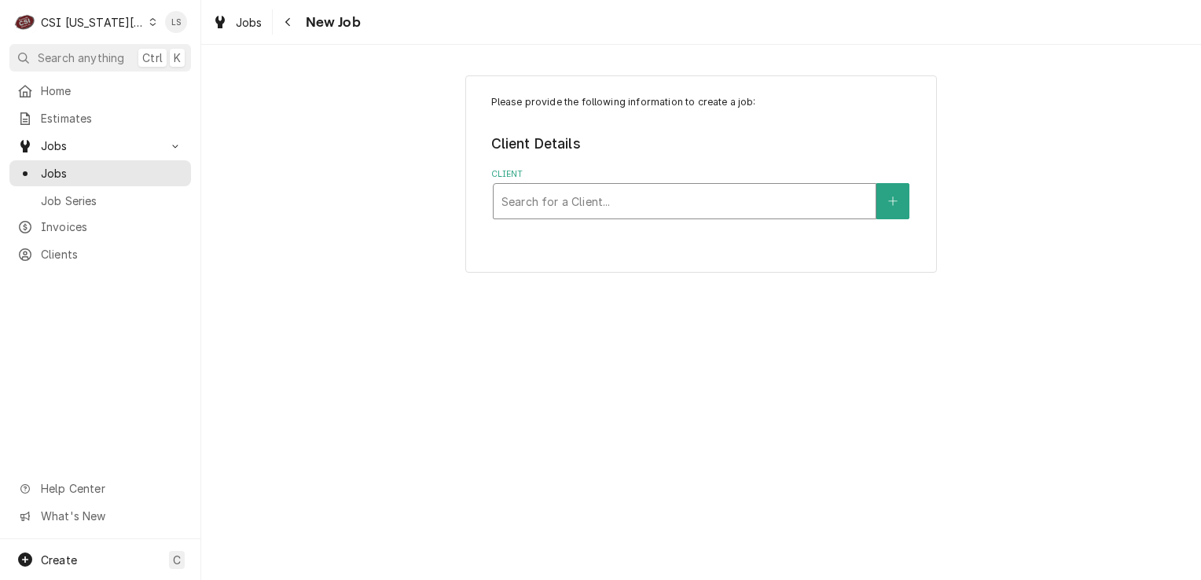
click at [612, 212] on div "Client" at bounding box center [685, 201] width 366 height 28
type input "cascade hot"
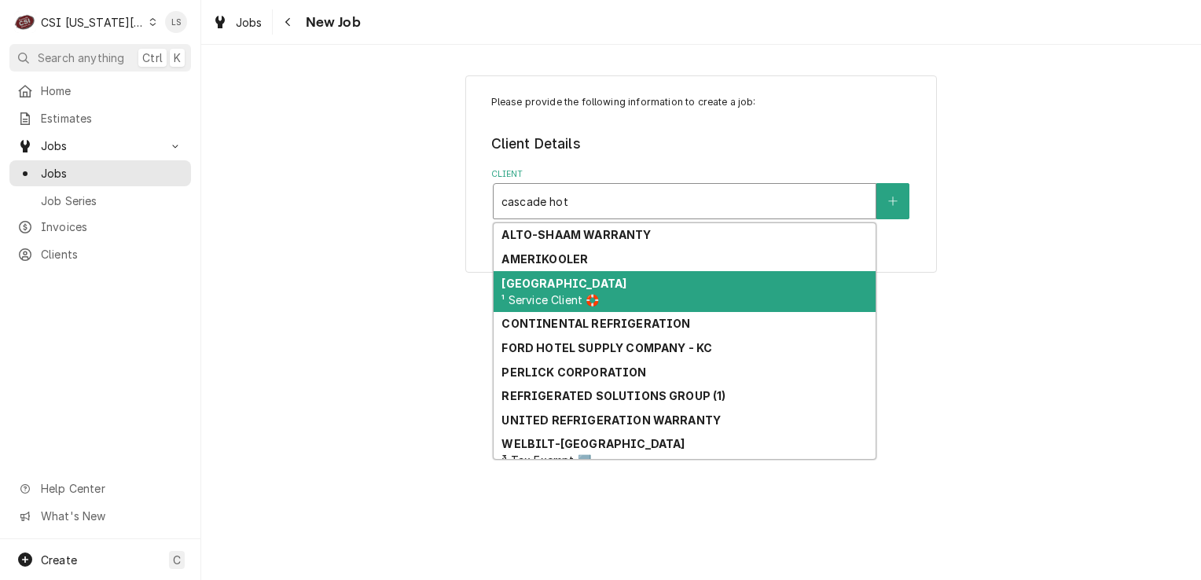
click at [576, 291] on div "CASCADE HOTEL ¹ Service Client 🛟" at bounding box center [685, 291] width 382 height 41
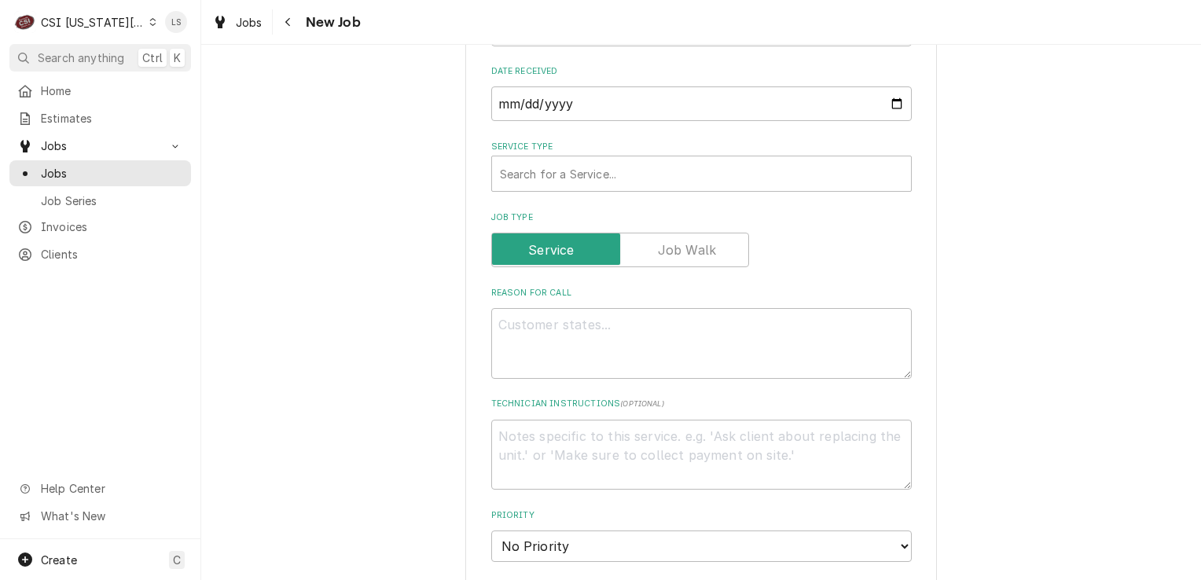
scroll to position [472, 0]
click at [611, 175] on div "Service Type" at bounding box center [701, 173] width 403 height 28
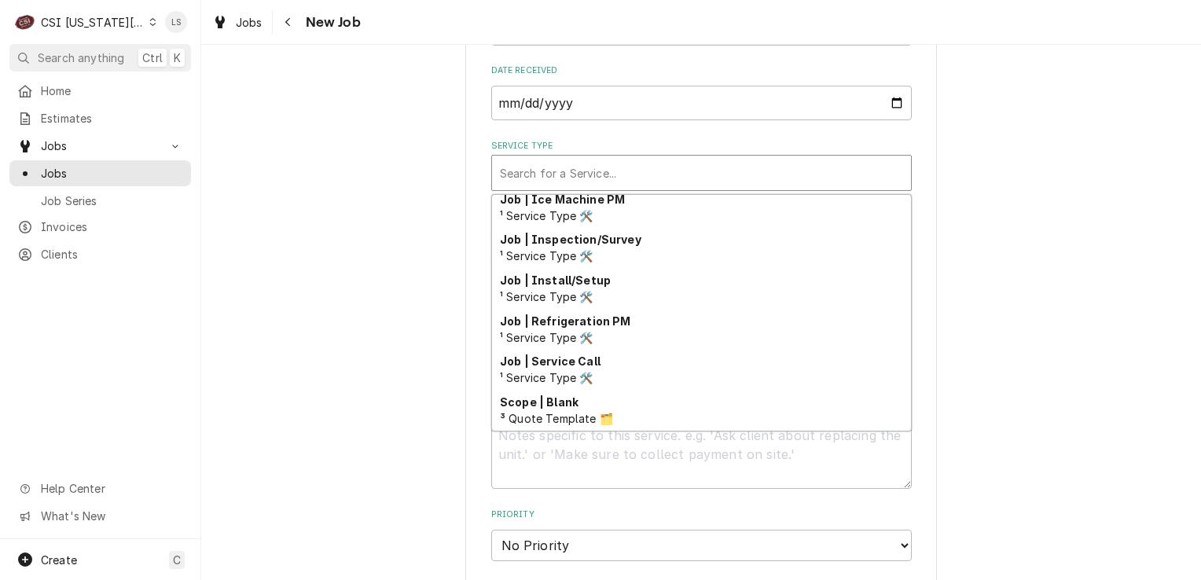
scroll to position [890, 0]
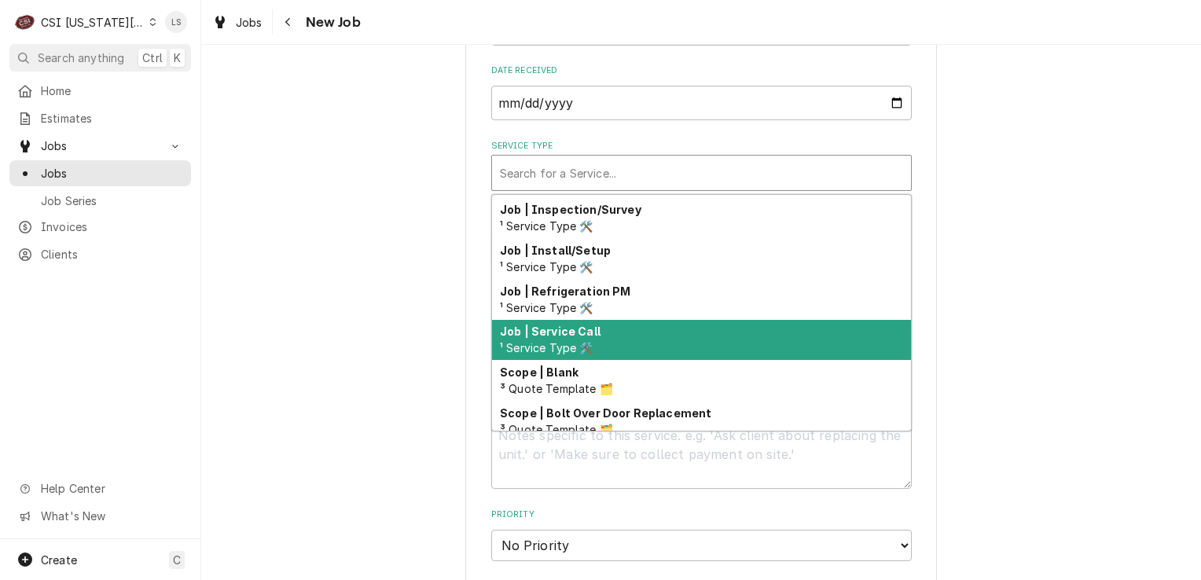
click at [584, 343] on span "¹ Service Type 🛠️" at bounding box center [547, 347] width 94 height 13
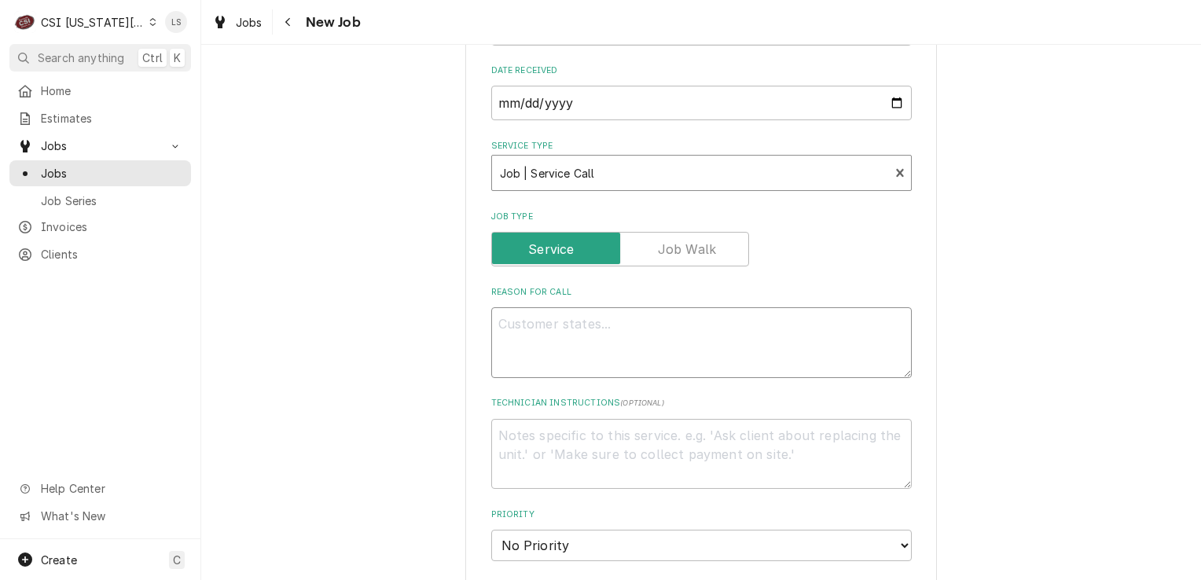
click at [575, 337] on textarea "Reason For Call" at bounding box center [701, 342] width 421 height 71
type textarea "x"
type textarea "I"
type textarea "x"
type textarea "Ic"
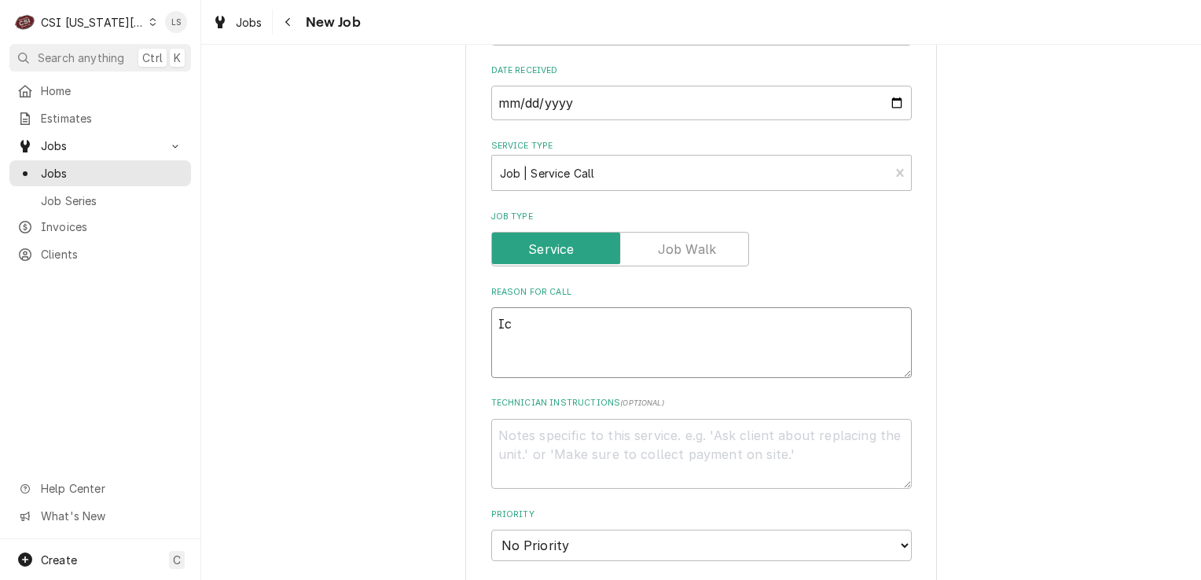
type textarea "x"
type textarea "Ice"
type textarea "x"
type textarea "Ice"
type textarea "x"
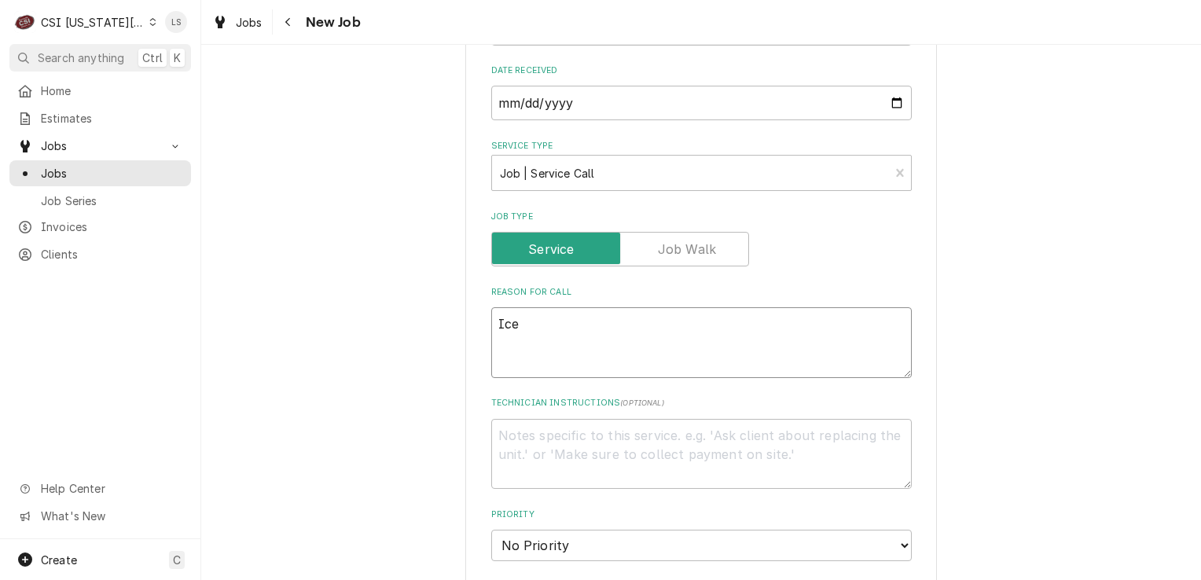
type textarea "Ice m"
type textarea "x"
type textarea "Ice ma"
type textarea "x"
type textarea "Ice mac"
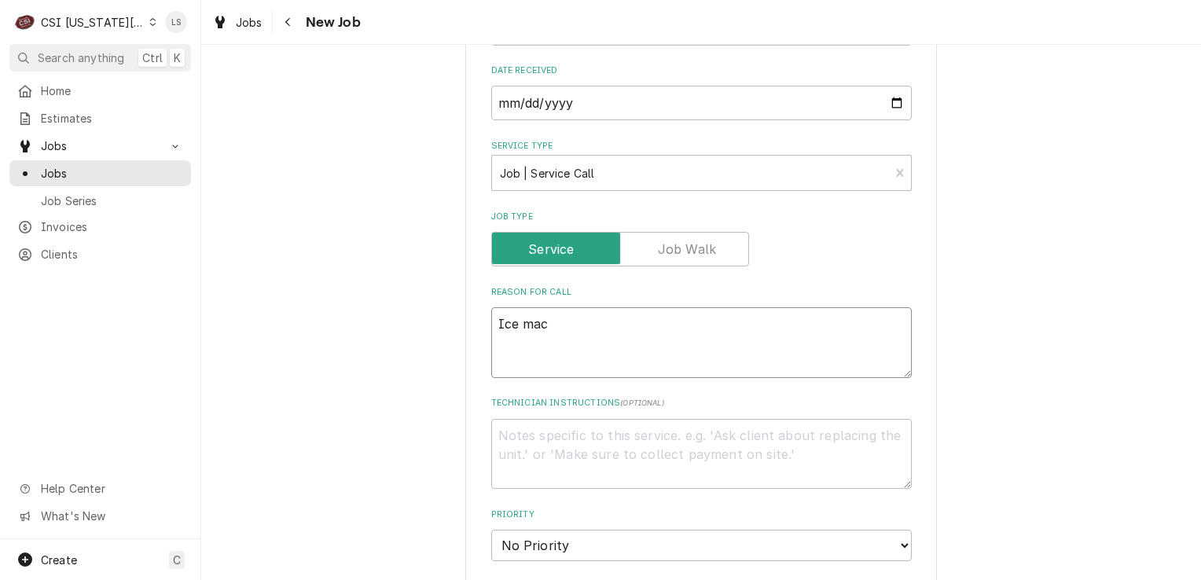
type textarea "x"
type textarea "Ice mach"
type textarea "x"
type textarea "Ice machi"
type textarea "x"
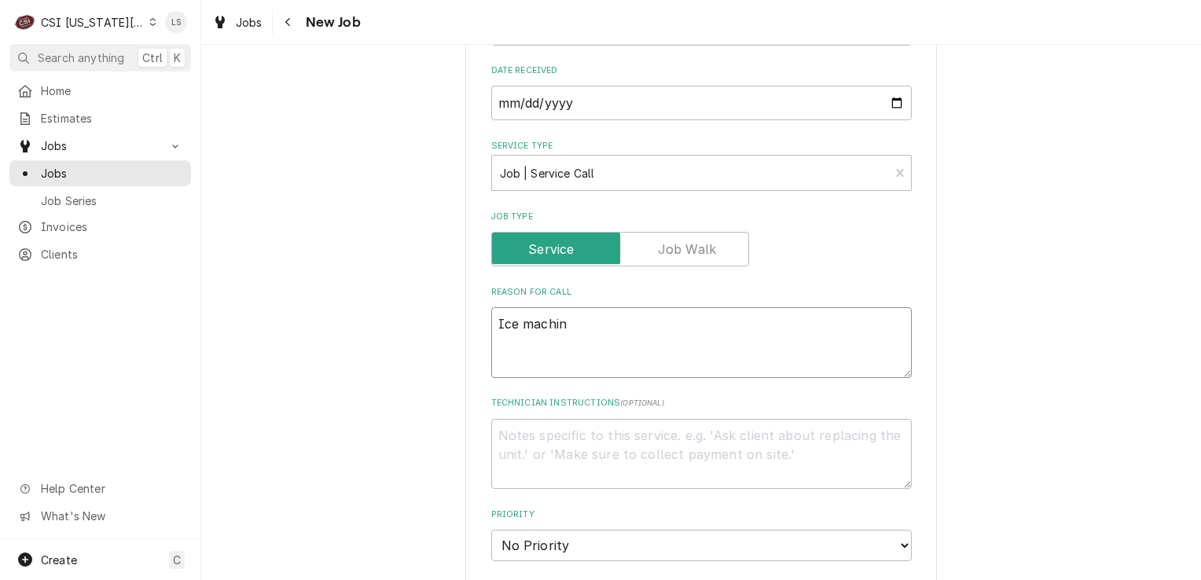
type textarea "Ice machine"
type textarea "x"
type textarea "Ice machine"
type textarea "x"
type textarea "Ice machine -"
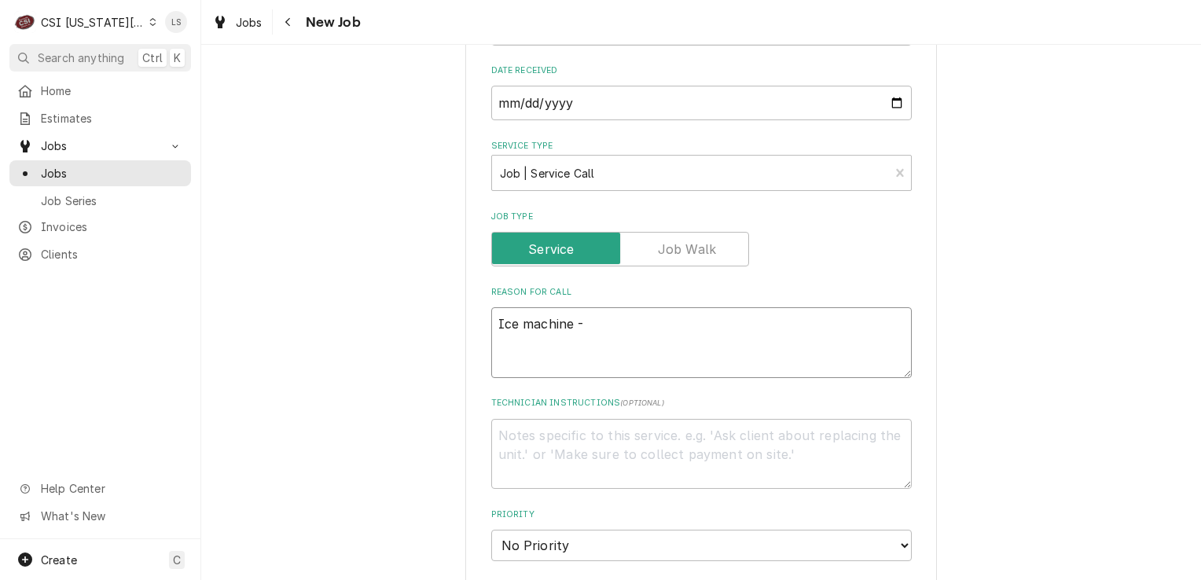
type textarea "x"
type textarea "Ice machine -"
type textarea "x"
type textarea "Ice machine -"
paste textarea "Momentum Bar"
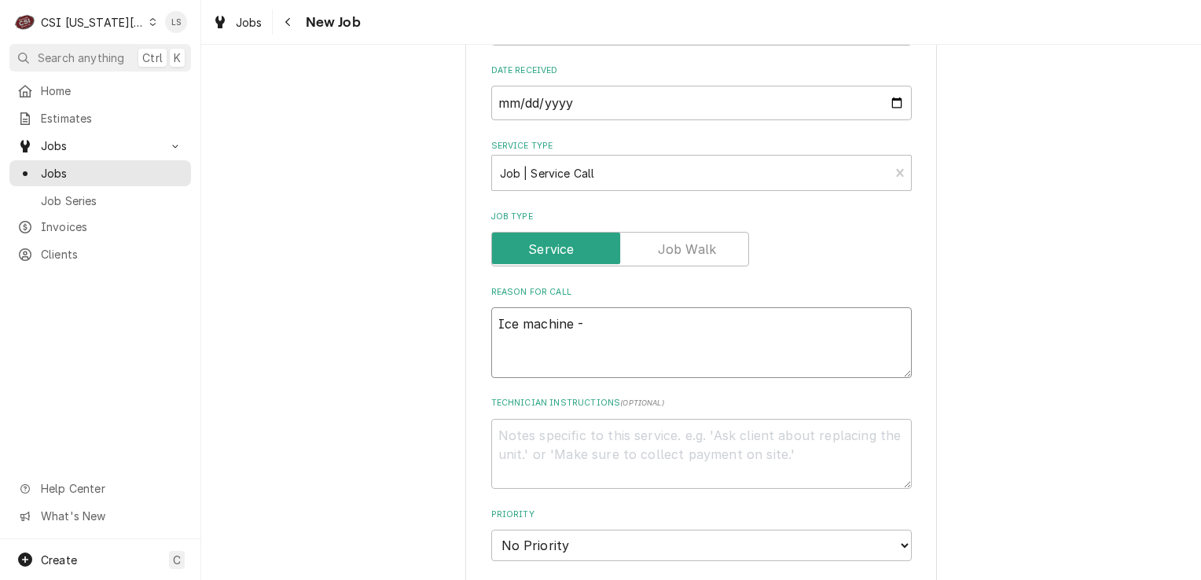
type textarea "x"
type textarea "Ice machine - Momentum Bar"
type textarea "x"
type textarea "Ice machine - Momentum Bar"
type textarea "x"
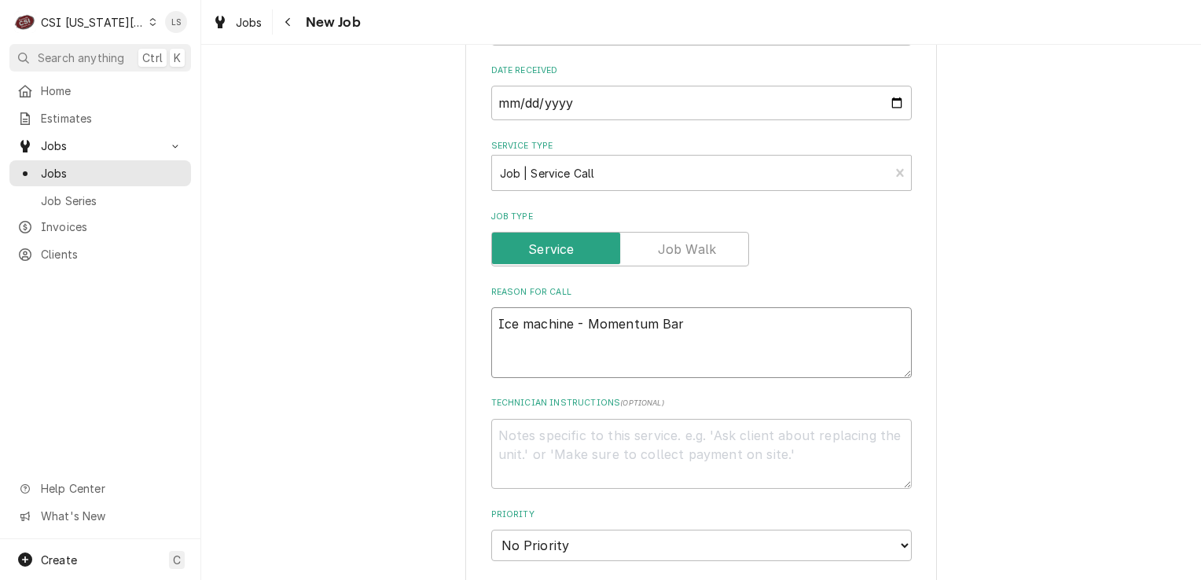
type textarea "Ice machine - Momentum Bar -"
type textarea "x"
type textarea "Ice machine - Momentum Bar -"
type textarea "x"
type textarea "Ice machine - Momentum Bar -"
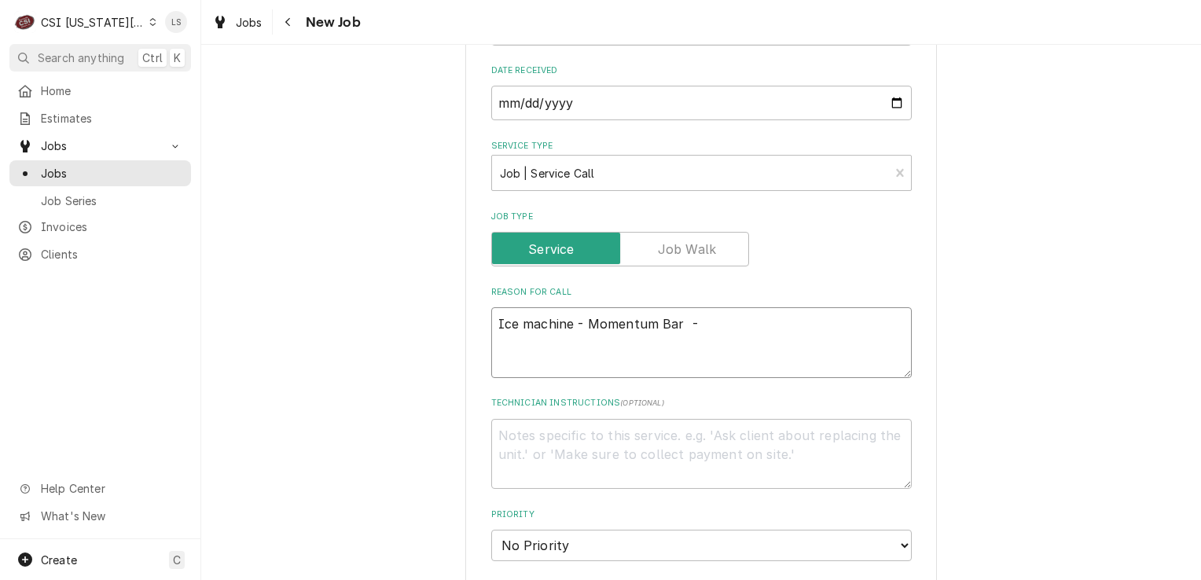
type textarea "x"
type textarea "Ice machine - Momentum Bar"
type textarea "x"
type textarea "Ice machine - Momentum Bar"
type textarea "x"
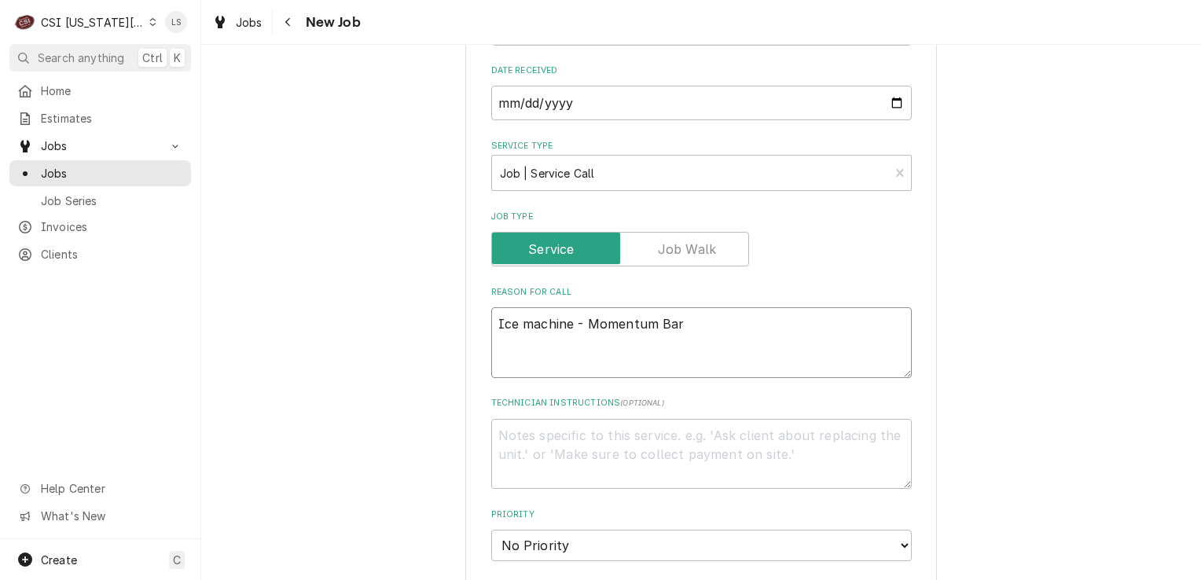
type textarea "Ice machine - Momentum Bar -"
type textarea "x"
type textarea "Ice machine - Momentum Bar -"
type textarea "x"
type textarea "Ice machine - Momentum Bar -"
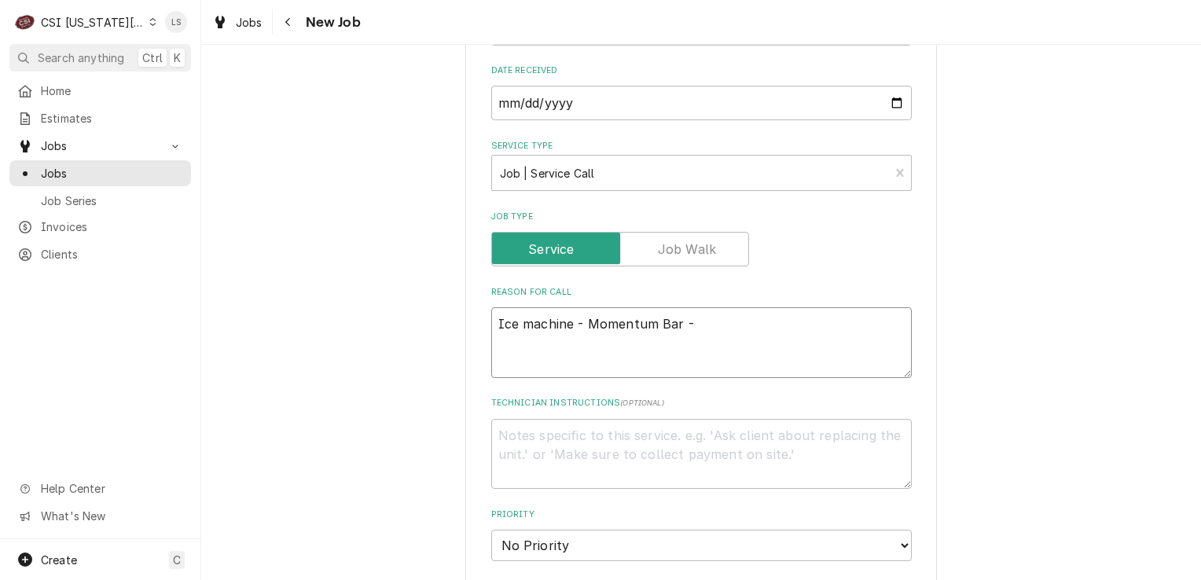
paste textarea "evaporator switch out"
type textarea "x"
type textarea "Ice machine - Momentum Bar - evaporator switch out"
type textarea "x"
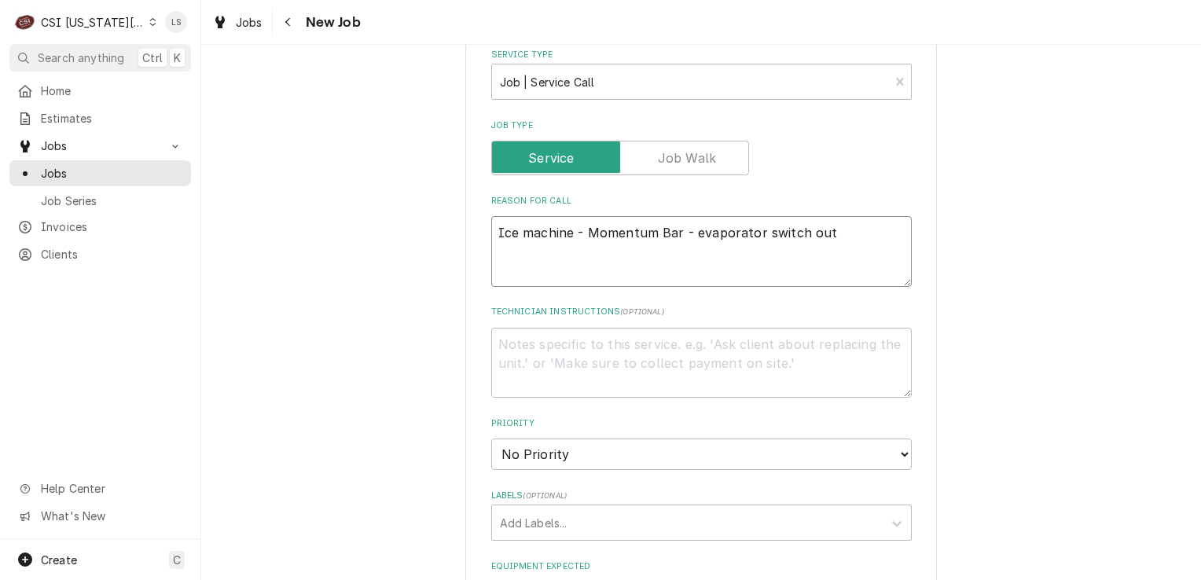
scroll to position [629, 0]
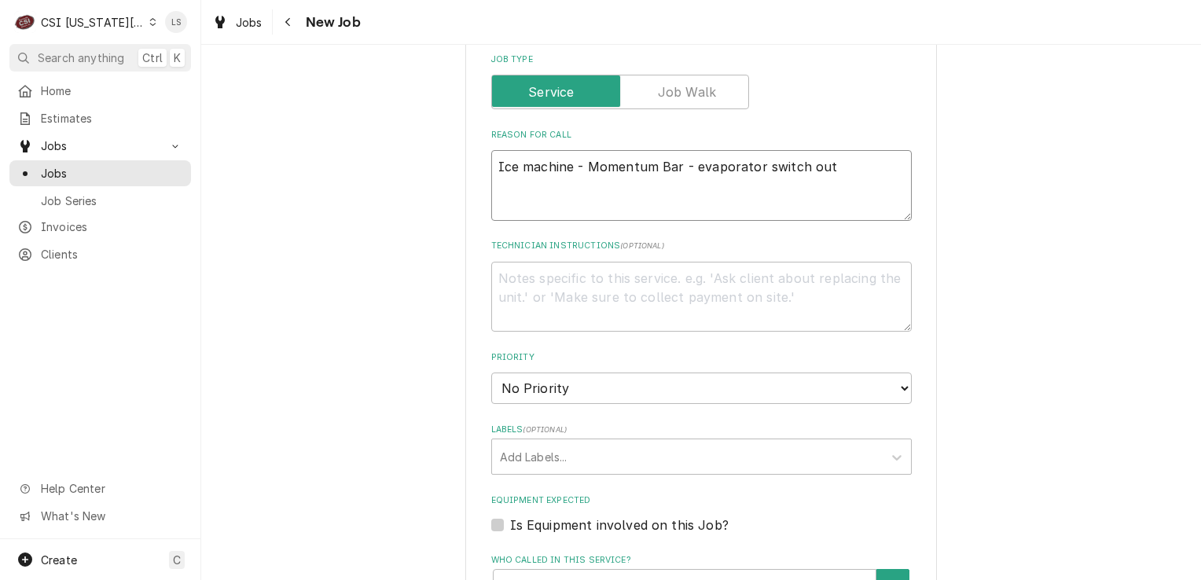
type textarea "Ice machine - Momentum Bar - evaporator switch out"
drag, startPoint x: 526, startPoint y: 376, endPoint x: 528, endPoint y: 385, distance: 9.6
click at [526, 376] on select "No Priority Urgent High Medium Low" at bounding box center [701, 388] width 421 height 31
select select "4"
click at [491, 373] on select "No Priority Urgent High Medium Low" at bounding box center [701, 388] width 421 height 31
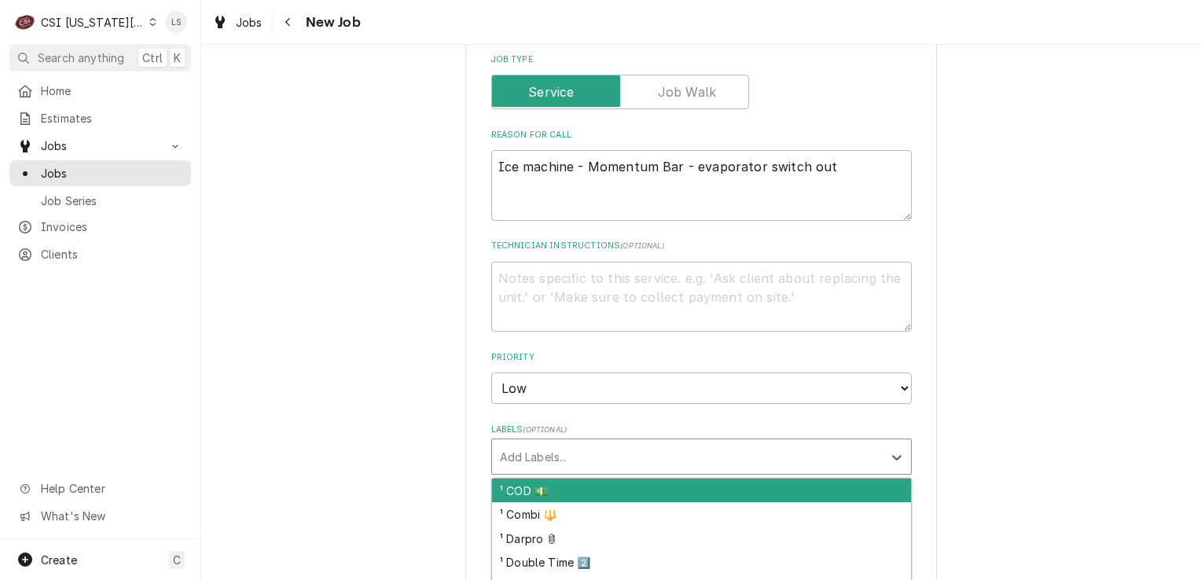
click at [528, 461] on div "Labels" at bounding box center [687, 457] width 375 height 28
type textarea "x"
type input "ice"
type textarea "x"
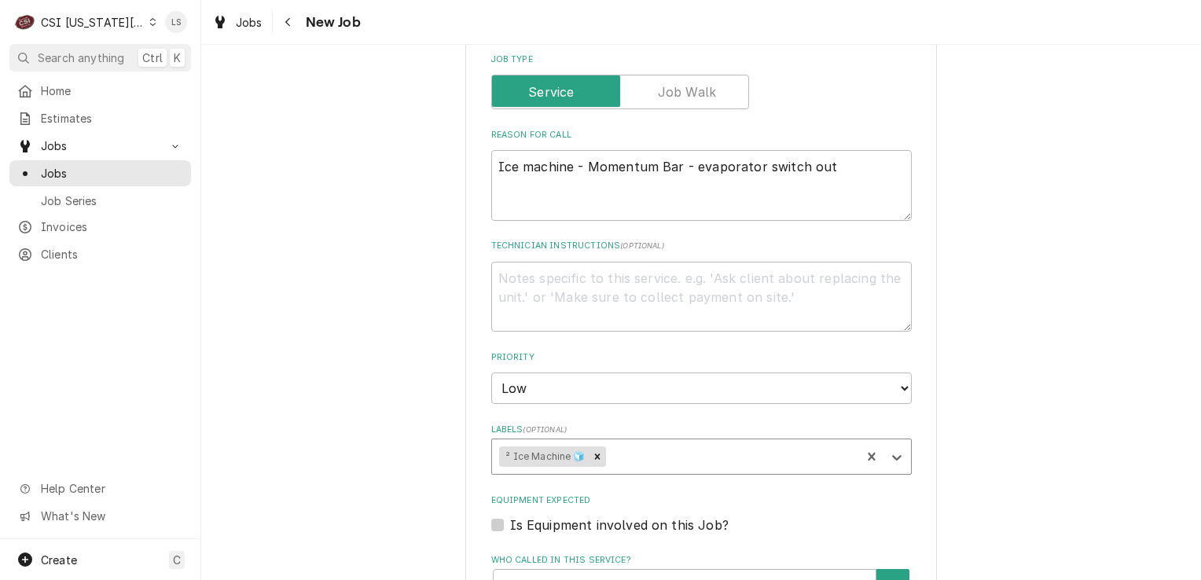
type textarea "x"
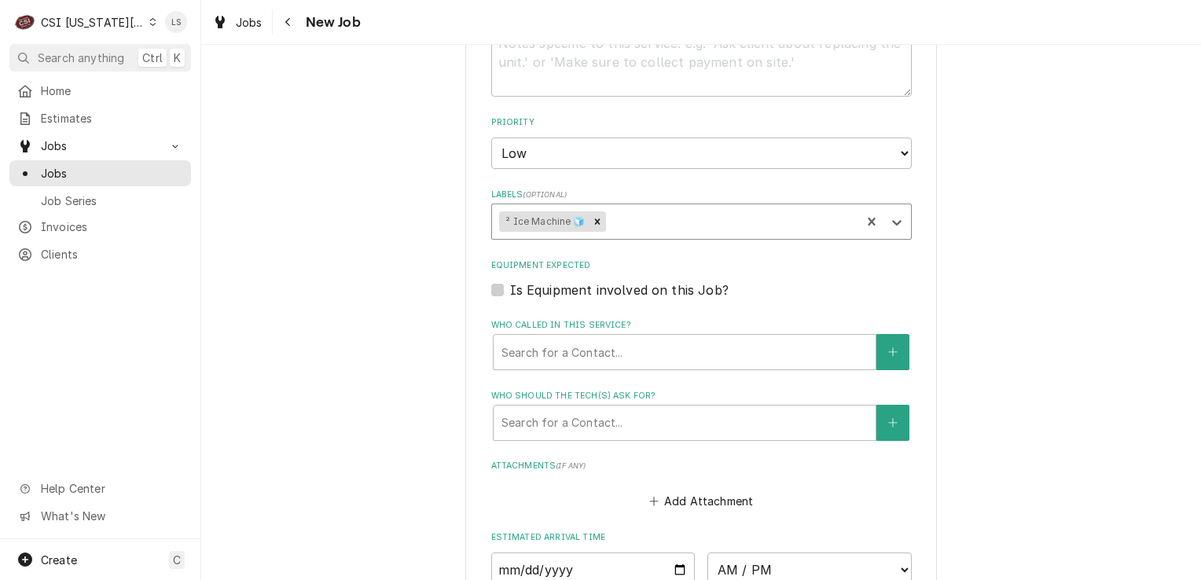
scroll to position [865, 0]
click at [510, 283] on label "Is Equipment involved on this Job?" at bounding box center [619, 289] width 219 height 19
click at [510, 283] on input "Equipment Expected" at bounding box center [720, 297] width 421 height 35
checkbox input "true"
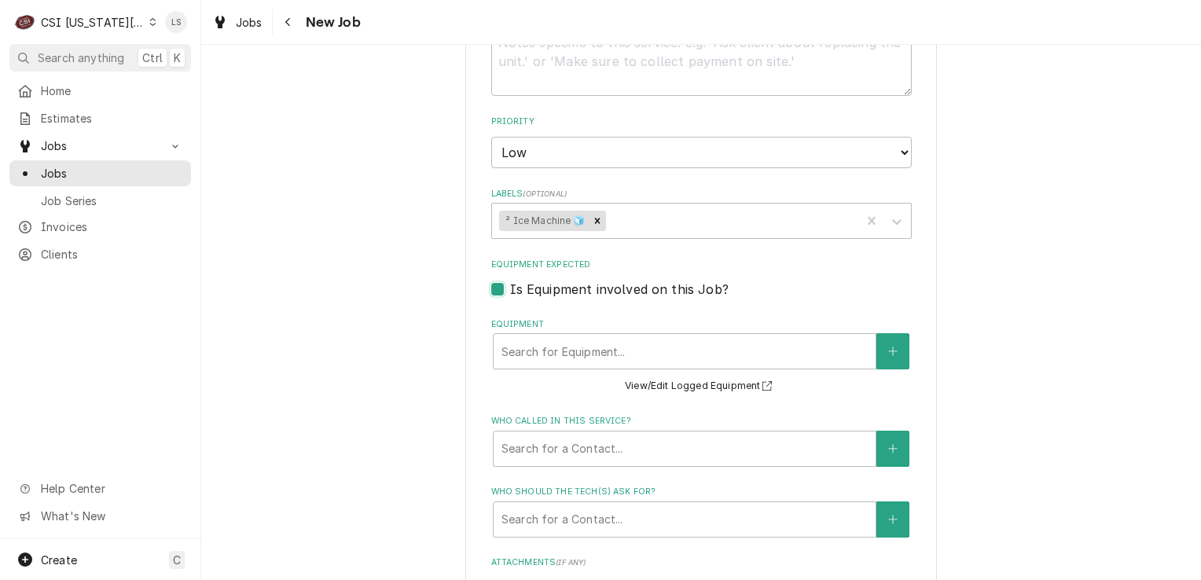
type textarea "x"
click at [877, 341] on button "Equipment" at bounding box center [893, 351] width 33 height 36
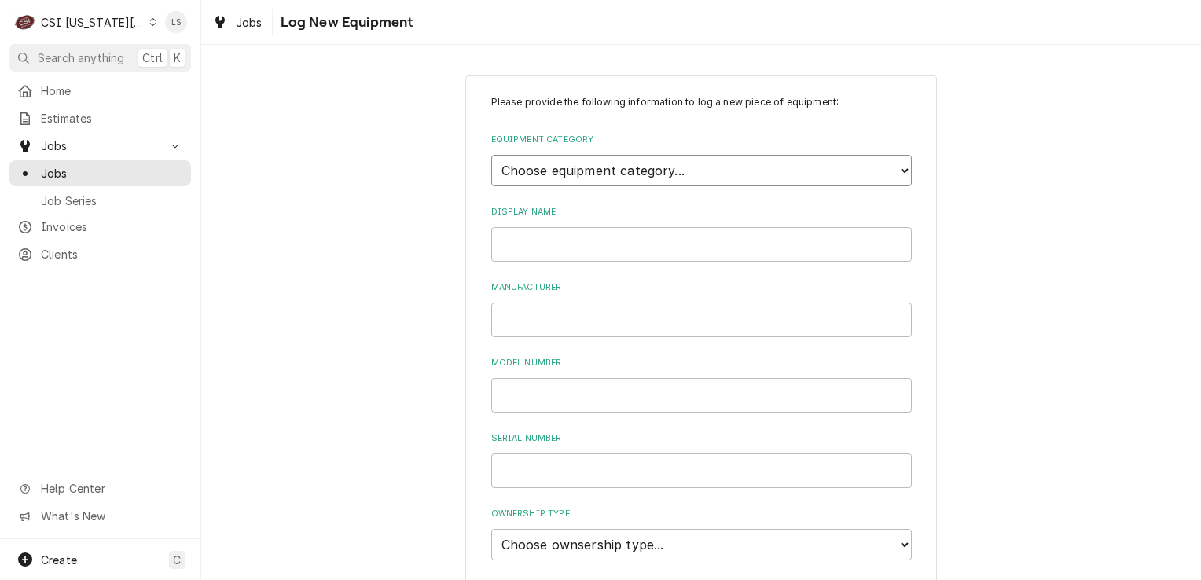
click at [596, 167] on select "Choose equipment category... Cooking Equipment Fryers Ice Machines Ovens and Ra…" at bounding box center [701, 170] width 421 height 31
select select "3"
click at [491, 155] on select "Choose equipment category... Cooking Equipment Fryers Ice Machines Ovens and Ra…" at bounding box center [701, 170] width 421 height 31
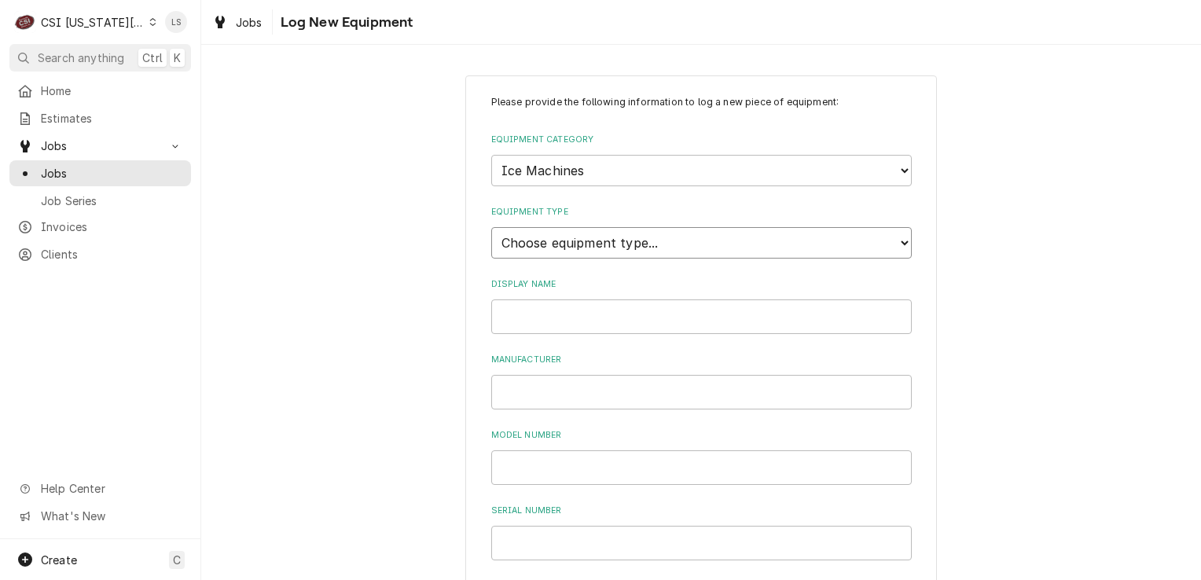
click at [538, 244] on select "Choose equipment type... Ice Bin Ice Dispenser Ice Maker Ice Merchandiser" at bounding box center [701, 242] width 421 height 31
select select "18"
click at [491, 227] on select "Choose equipment type... Ice Bin Ice Dispenser Ice Maker Ice Merchandiser" at bounding box center [701, 242] width 421 height 31
click at [532, 307] on input "Display Name" at bounding box center [701, 317] width 421 height 35
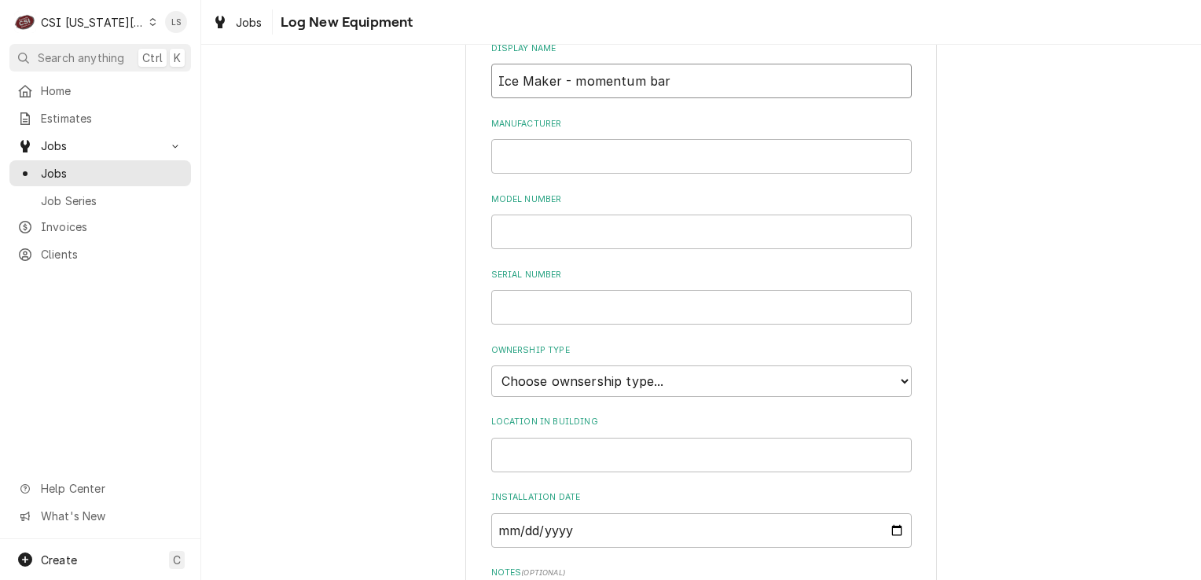
type input "Ice Maker - momentum bar"
click at [528, 392] on select "Choose ownsership type... Unknown Owned Leased Rented" at bounding box center [701, 381] width 421 height 31
select select "1"
click at [491, 366] on select "Choose ownsership type... Unknown Owned Leased Rented" at bounding box center [701, 381] width 421 height 31
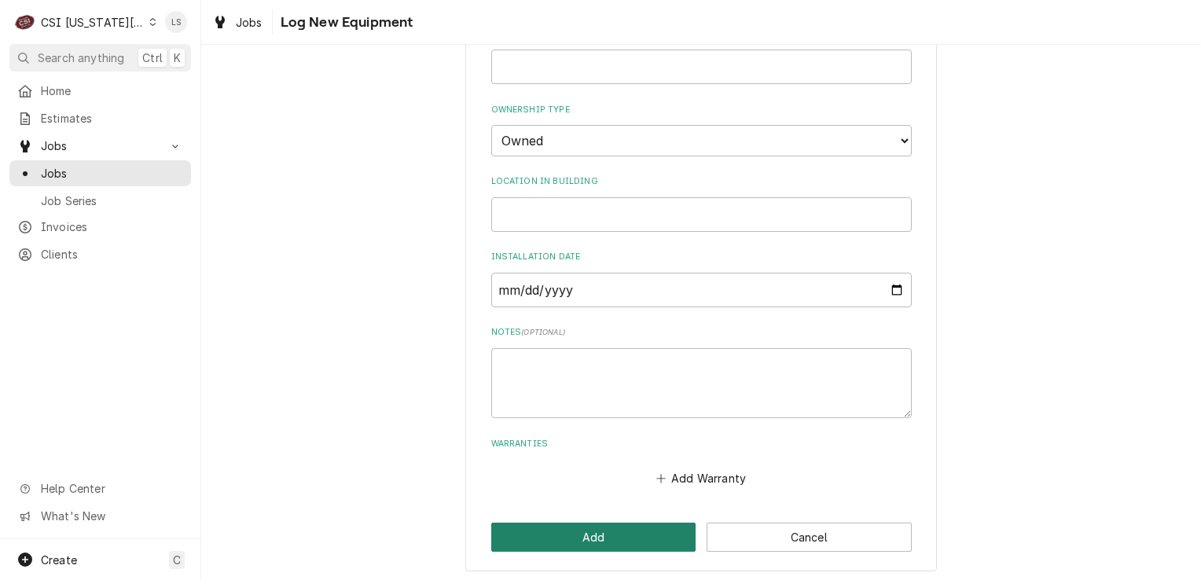
click at [610, 541] on button "Add" at bounding box center [593, 537] width 205 height 29
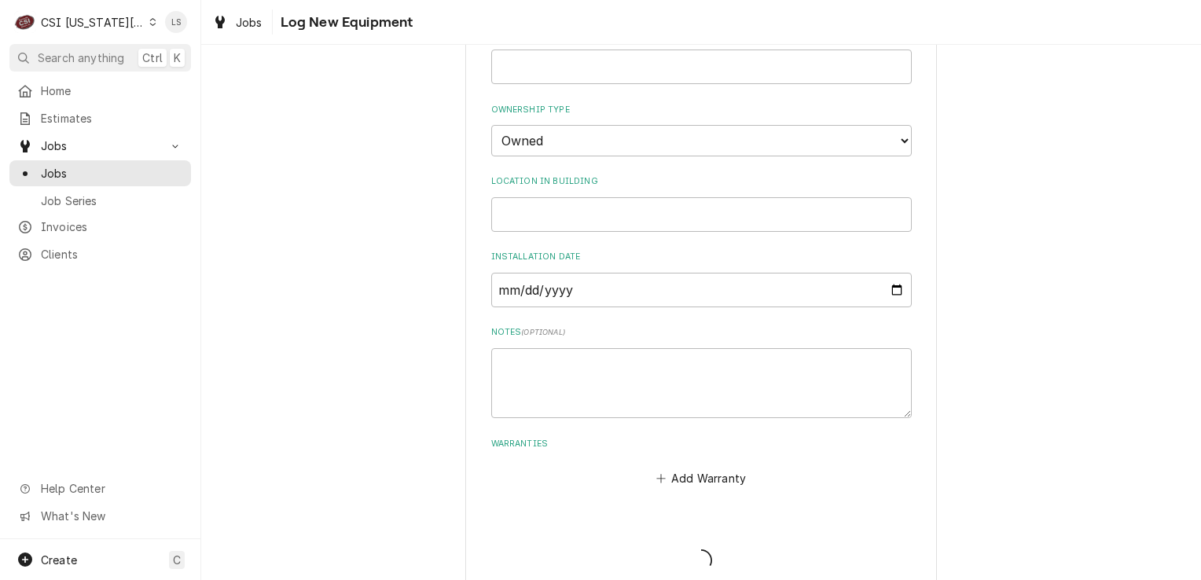
scroll to position [865, 0]
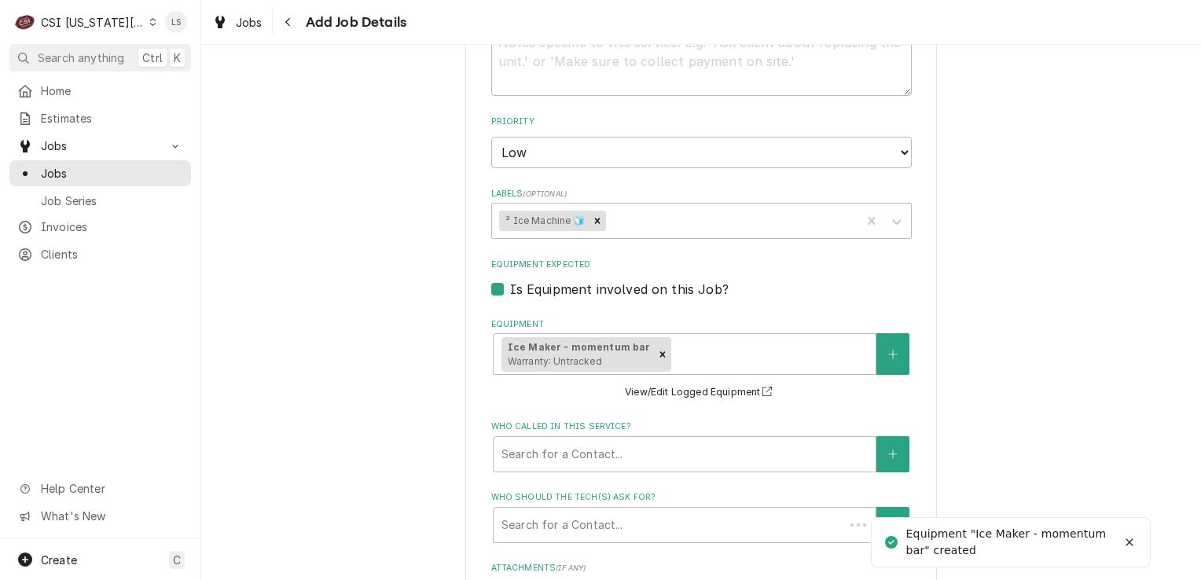
type textarea "x"
click at [887, 455] on button "Who called in this service?" at bounding box center [893, 454] width 33 height 36
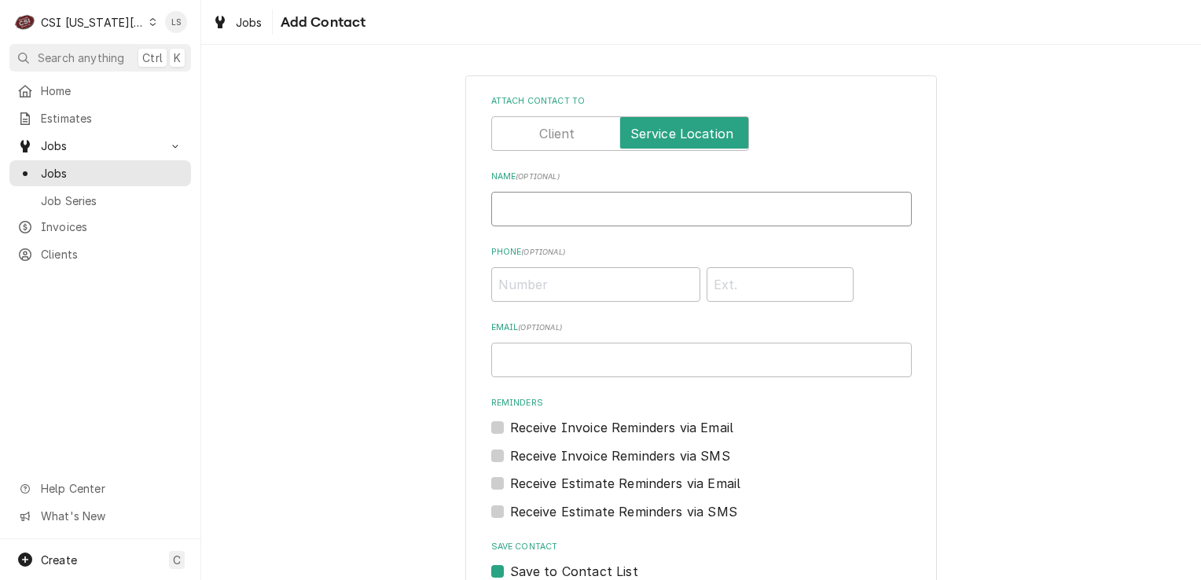
click at [657, 206] on input "Name ( optional )" at bounding box center [701, 209] width 421 height 35
paste input "Sean Scott"
type input "Sean Scott w/ Ford"
click at [684, 579] on html "C CSI Kansas City LS Search anything Ctrl K Home Estimates Jobs Jobs Job Series…" at bounding box center [600, 290] width 1201 height 580
paste input "1 (440) 213-38"
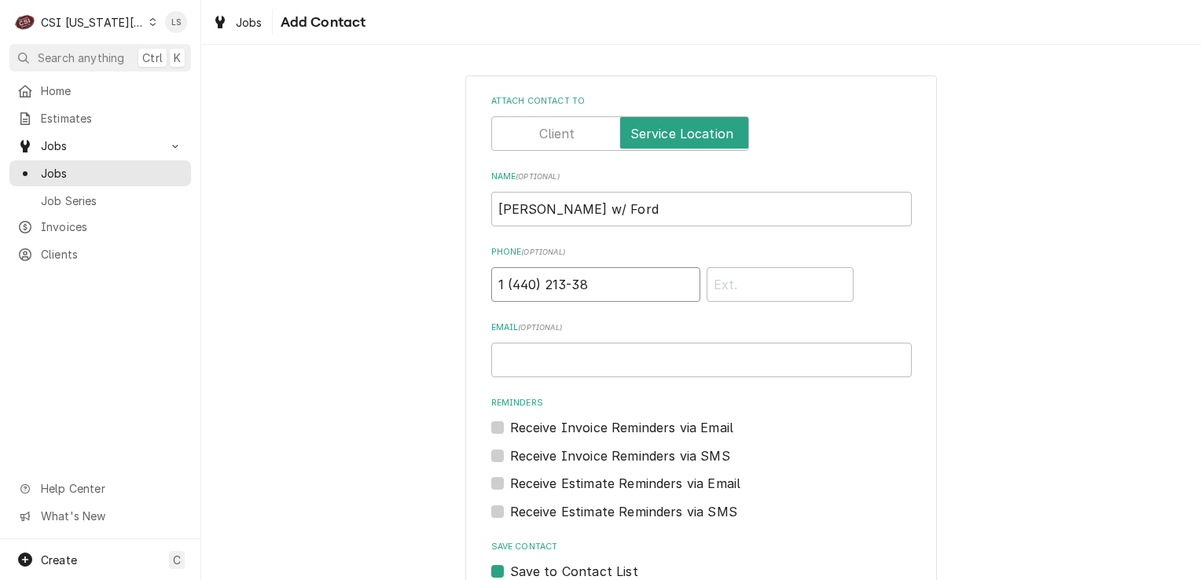
type input "1 (440) 213-38"
click at [609, 362] on input "Email ( optional )" at bounding box center [701, 360] width 421 height 35
paste input "sscott@fordstl.com"
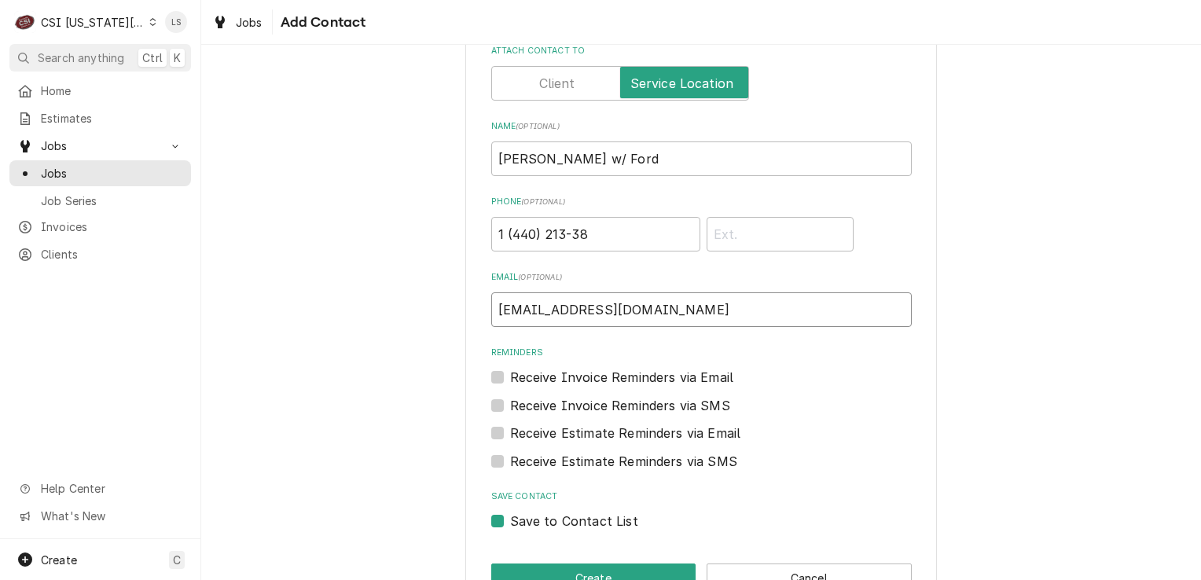
scroll to position [95, 0]
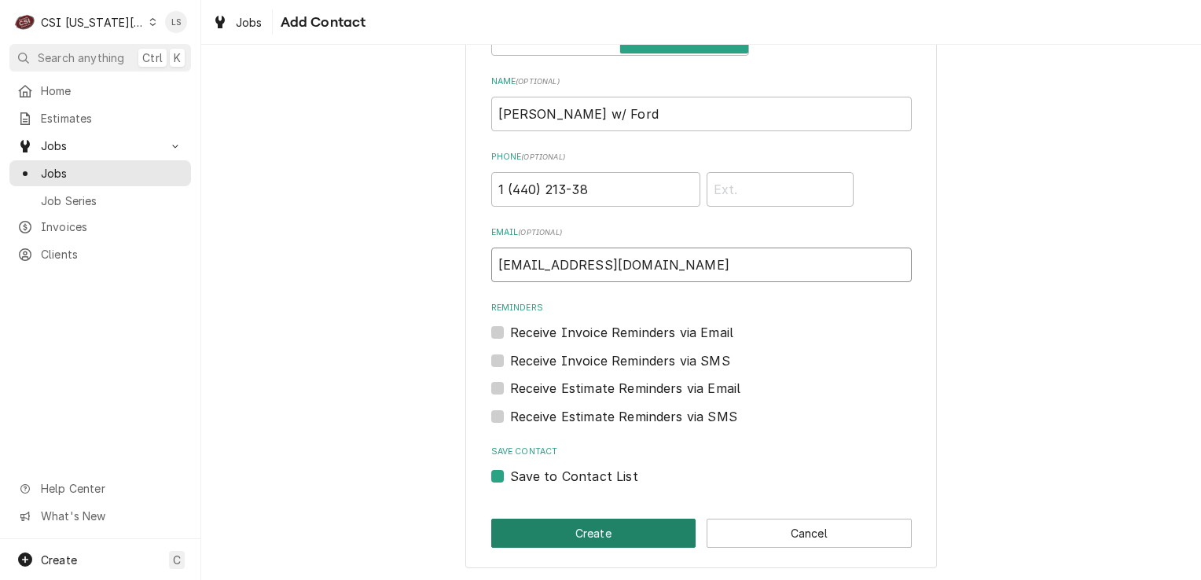
type input "sscott@fordstl.com"
click at [564, 530] on button "Create" at bounding box center [593, 533] width 205 height 29
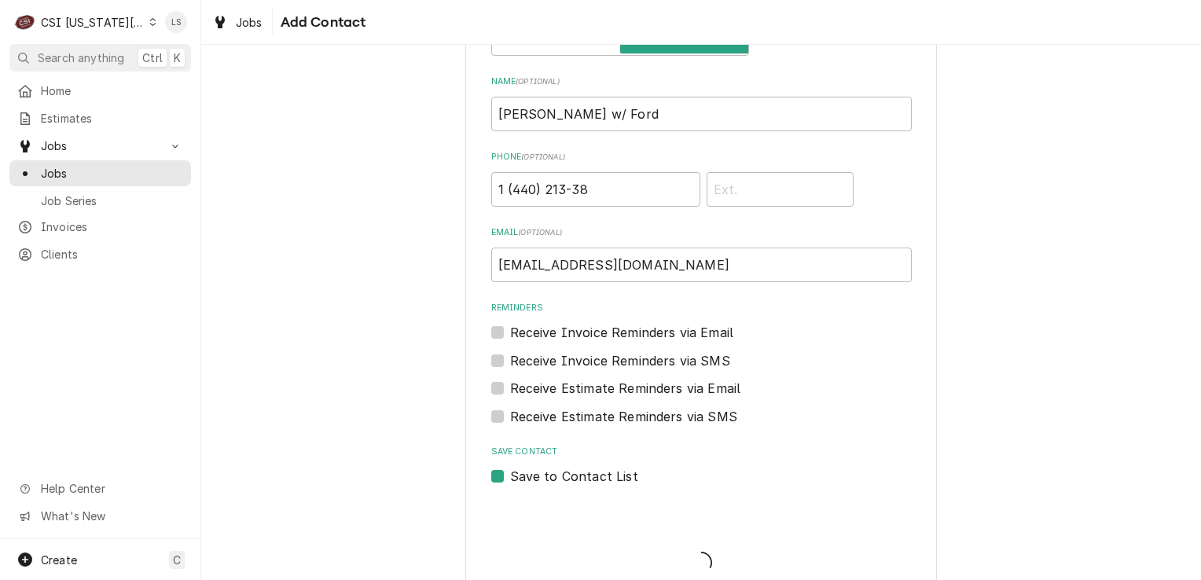
scroll to position [127, 0]
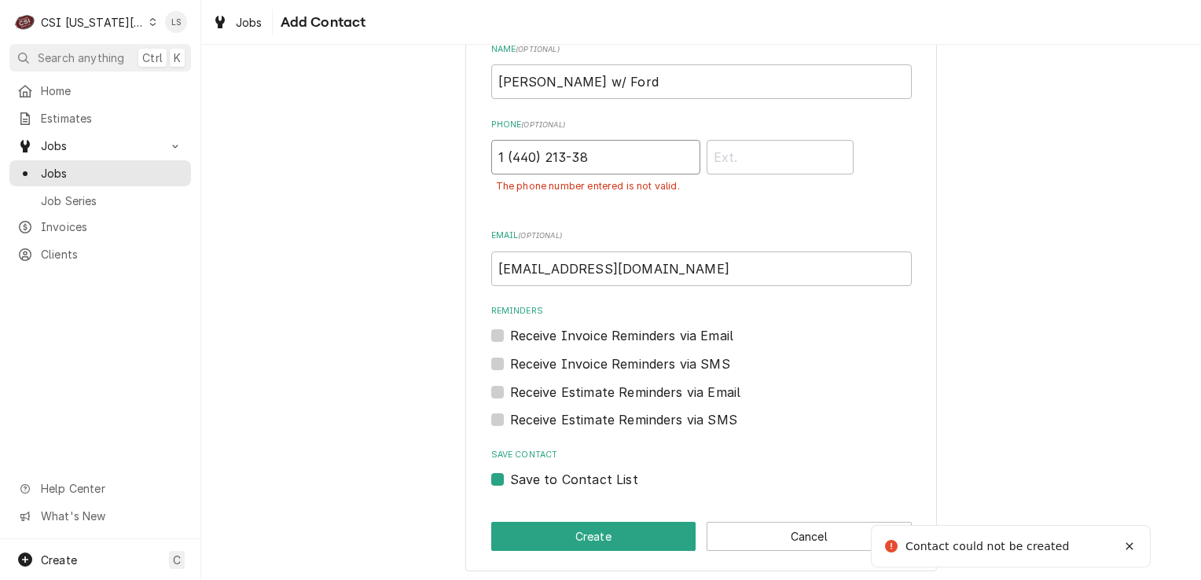
drag, startPoint x: 588, startPoint y: 158, endPoint x: 437, endPoint y: 154, distance: 151.0
click at [437, 154] on div "Attach contact to Name ( optional ) Sean Scott w/ Ford Phone ( optional ) 1 (44…" at bounding box center [701, 259] width 1000 height 651
paste input "(314) 402-1338"
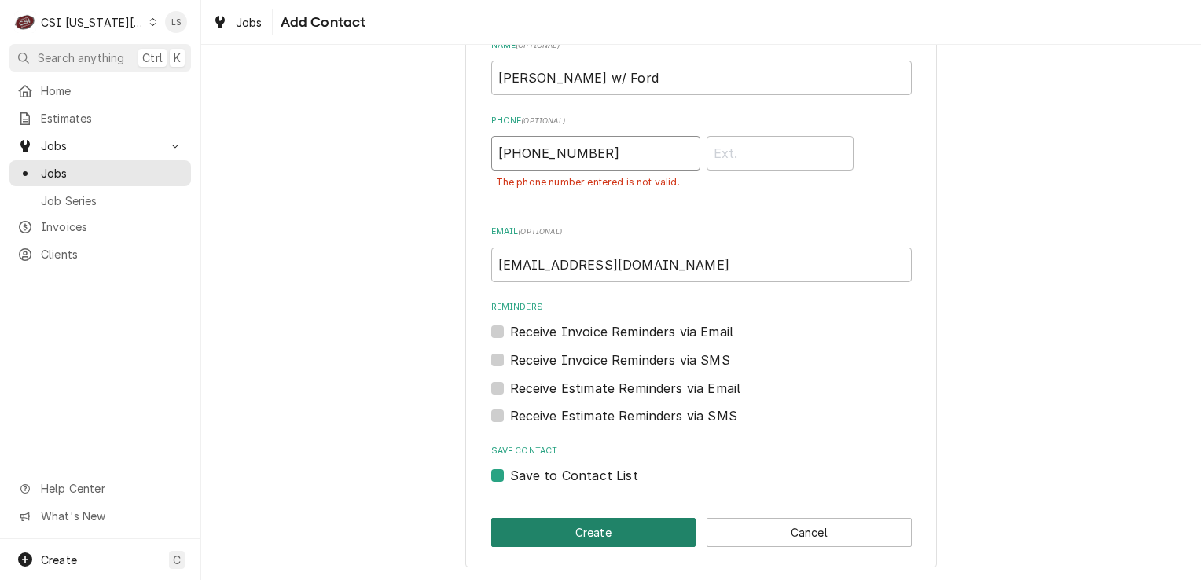
type input "(314) 402-1338"
click at [576, 530] on button "Create" at bounding box center [593, 532] width 205 height 29
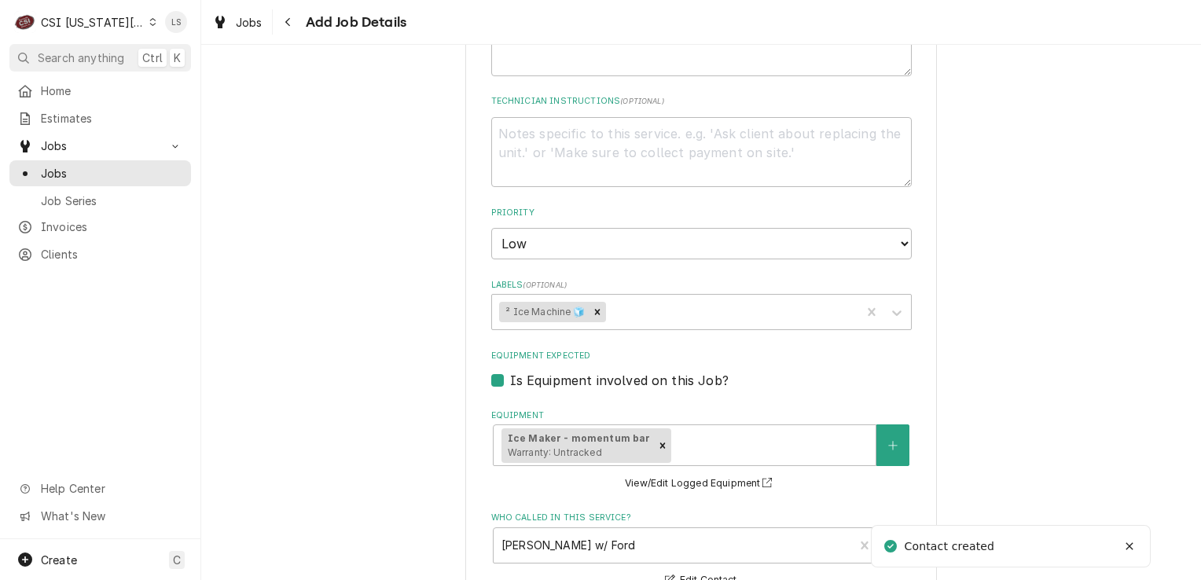
scroll to position [708, 0]
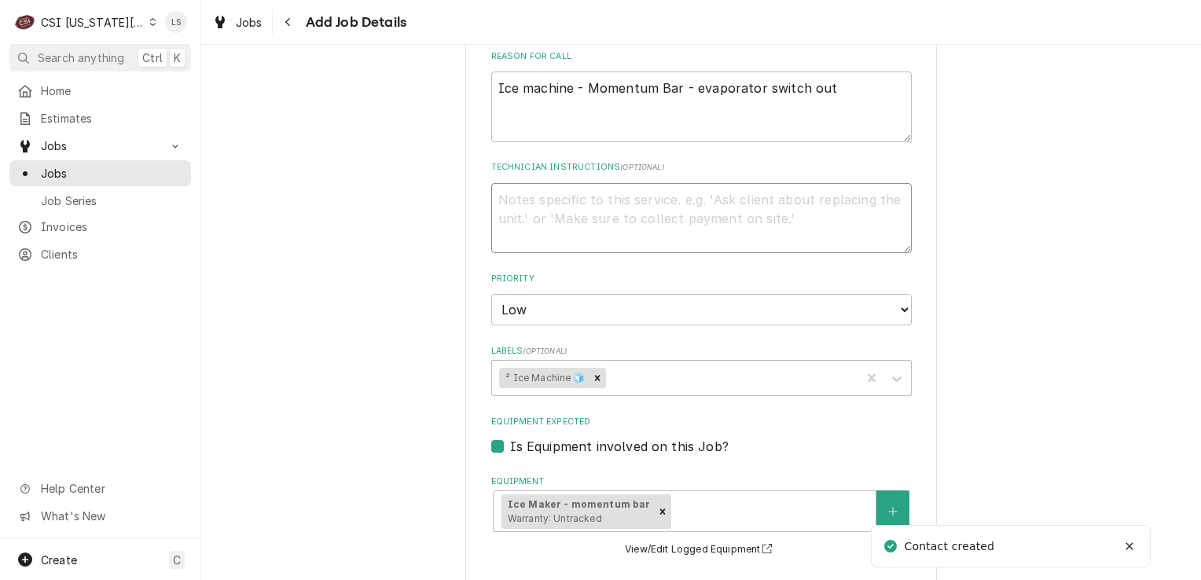
click at [514, 215] on textarea "Technician Instructions ( optional )" at bounding box center [701, 218] width 421 height 71
type textarea "x"
type textarea "e"
type textarea "x"
type textarea "em"
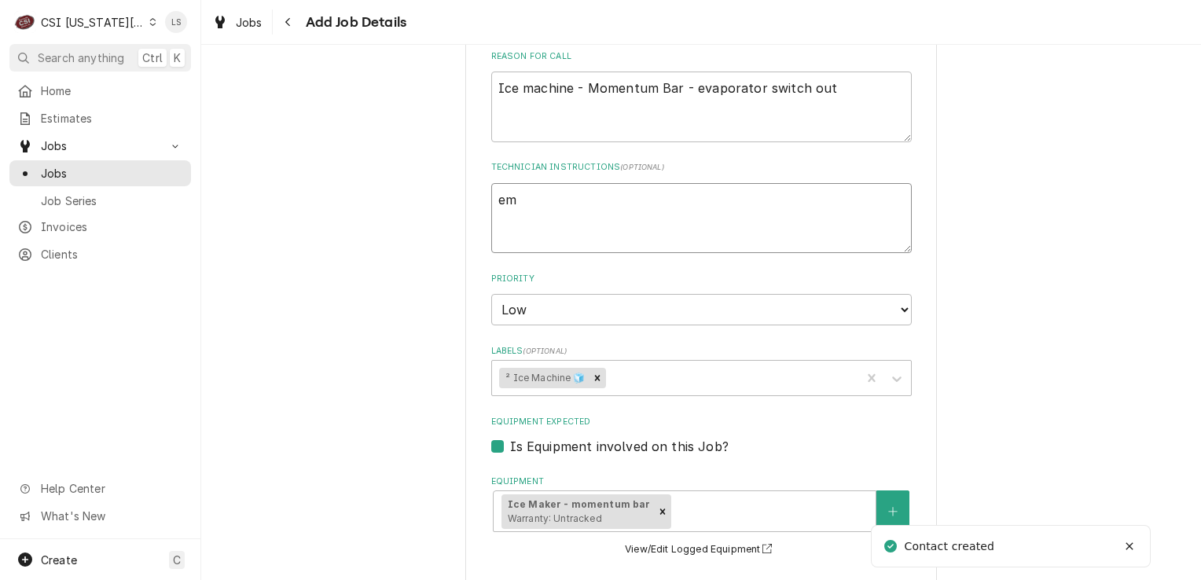
type textarea "x"
type textarea "ema"
type textarea "x"
type textarea "emai"
type textarea "x"
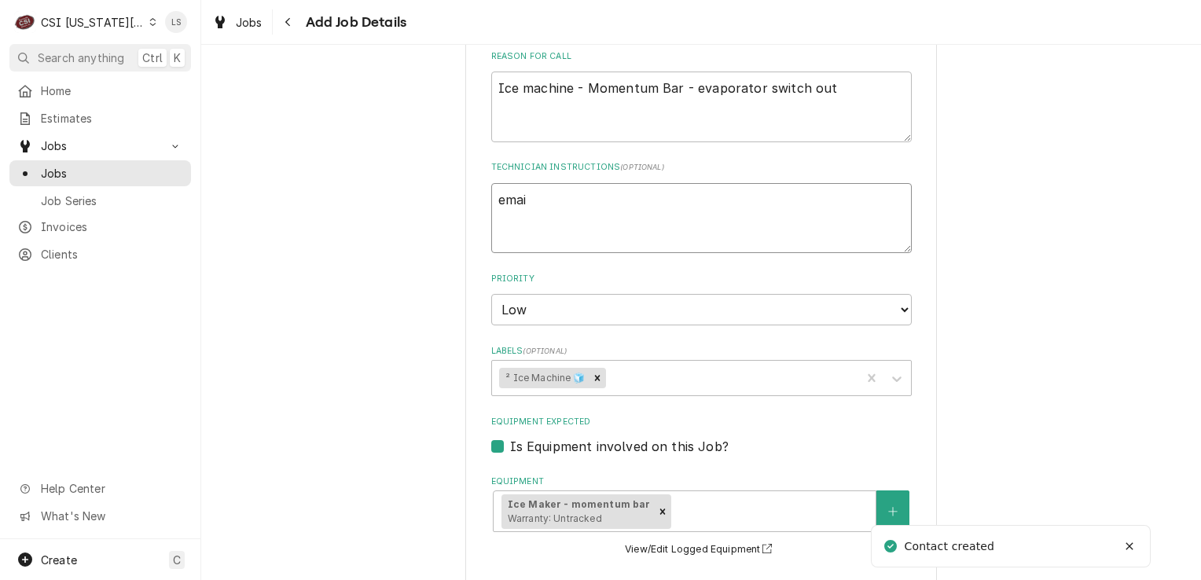
type textarea "email"
type textarea "x"
type textarea "emaile"
type textarea "x"
type textarea "emailed"
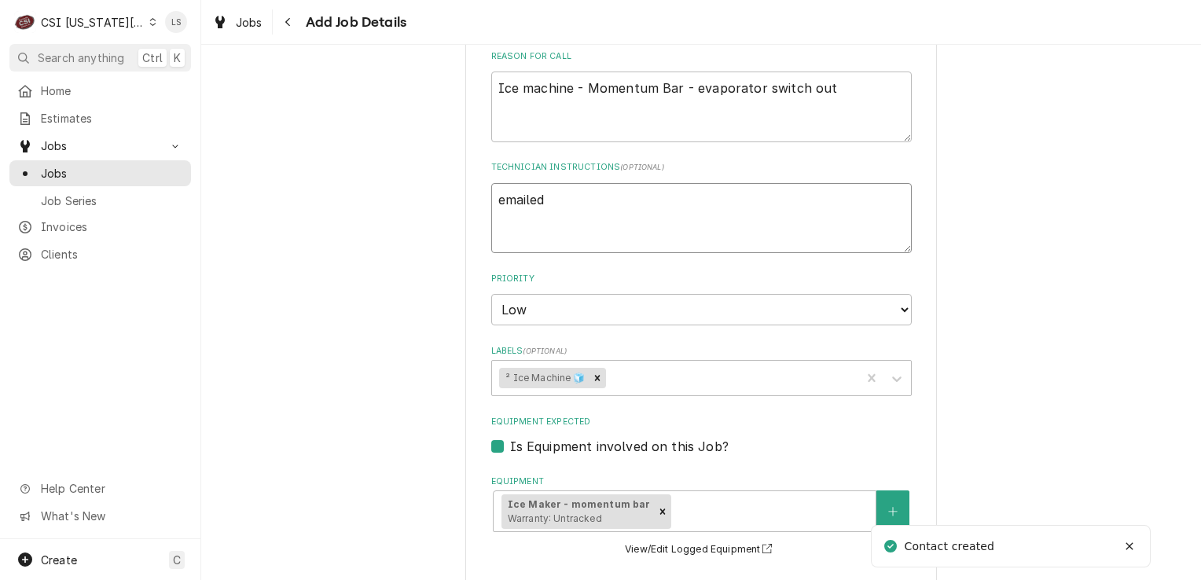
type textarea "x"
type textarea "emailed"
type textarea "x"
type textarea "emailed S"
type textarea "x"
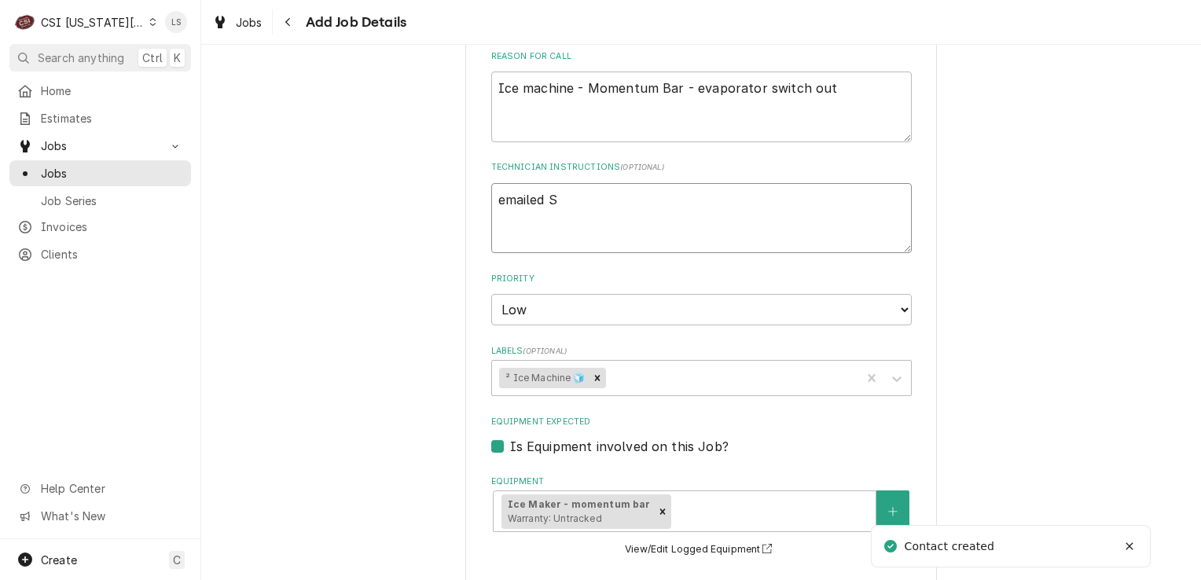
type textarea "emailed Sc"
type textarea "x"
type textarea "emailed Sco"
type textarea "x"
type textarea "emailed Scot"
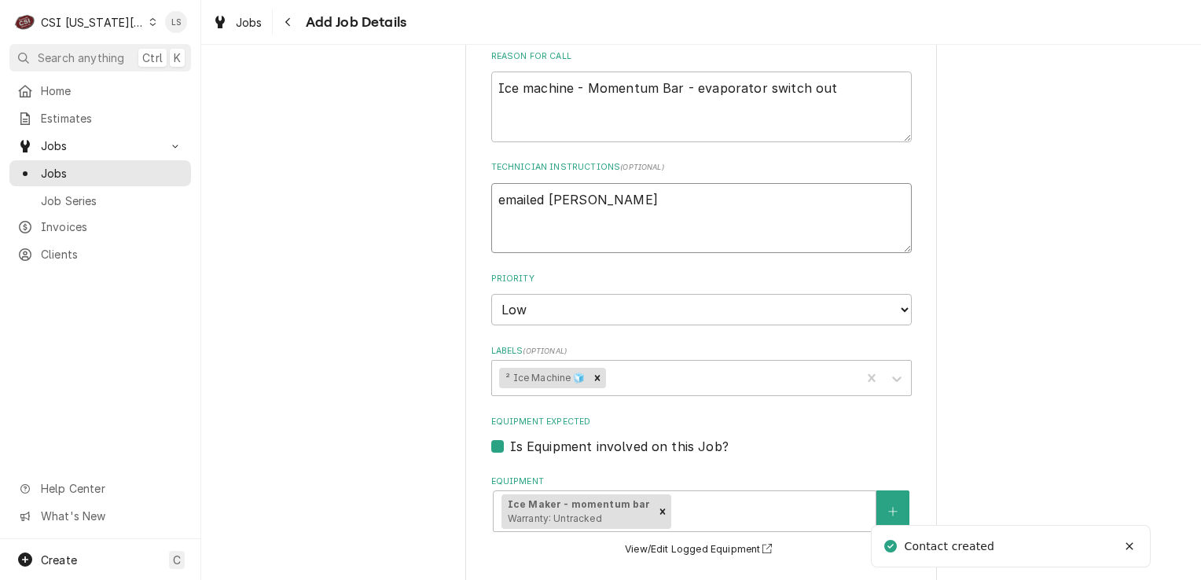
type textarea "x"
type textarea "emailed Scott"
type textarea "x"
type textarea "emailed Scott"
type textarea "x"
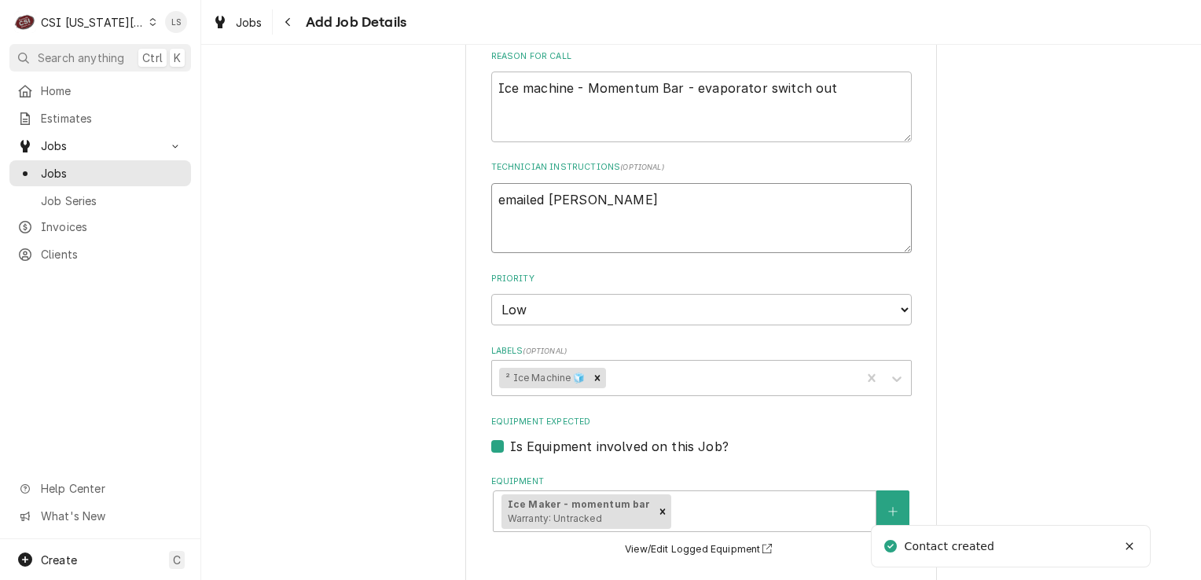
type textarea "emailed Scott b"
type textarea "x"
type textarea "emailed Scott bc"
type textarea "x"
type textarea "emailed Scott b"
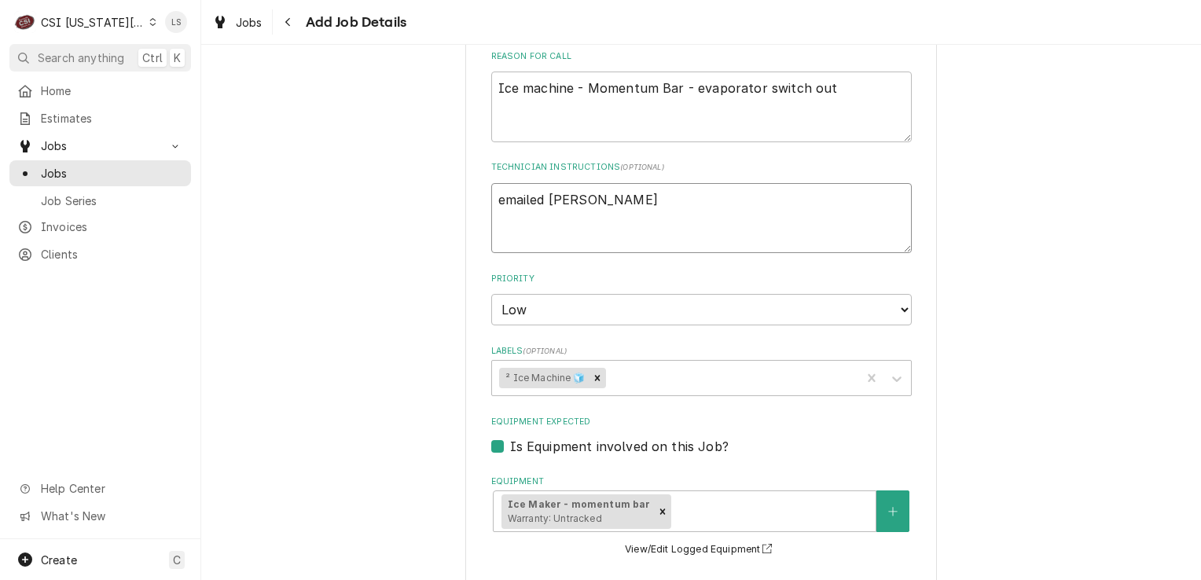
type textarea "x"
type textarea "emailed Scott ba"
type textarea "x"
type textarea "emailed Scott bac"
type textarea "x"
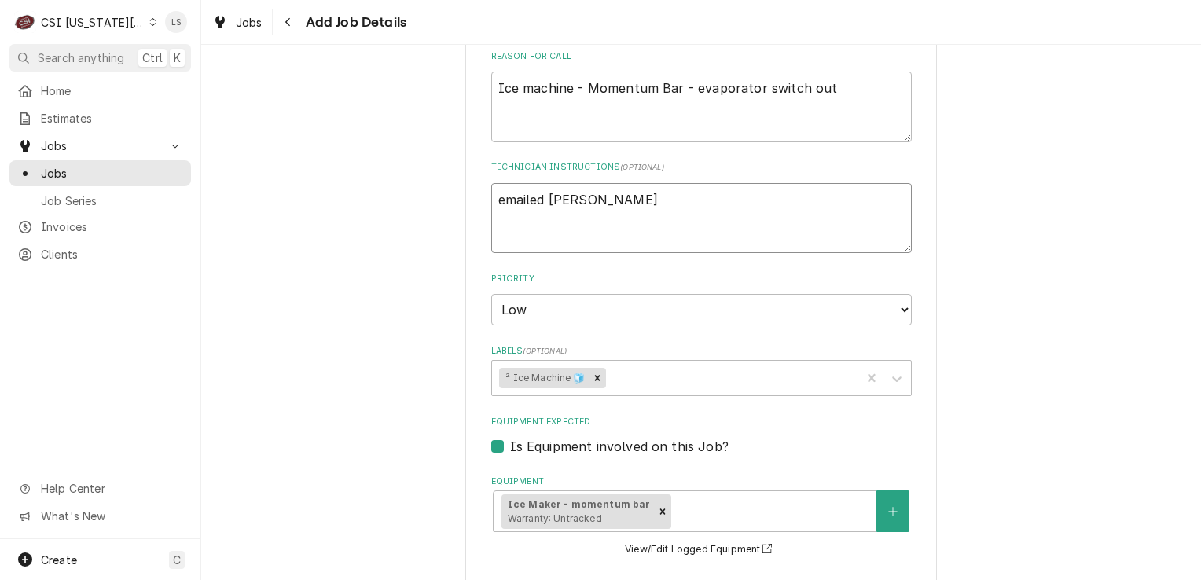
type textarea "emailed Scott back"
type textarea "x"
type textarea "emailed Scott back"
type textarea "x"
type textarea "emailed Scott back f"
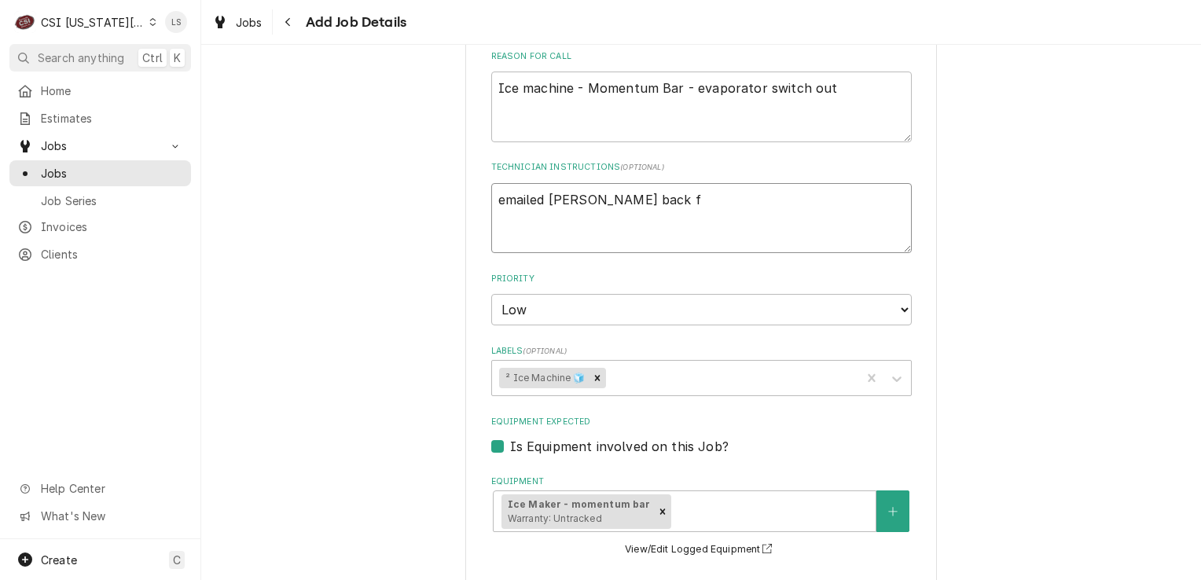
type textarea "x"
type textarea "emailed Scott back fo"
type textarea "x"
type textarea "emailed Scott back for"
type textarea "x"
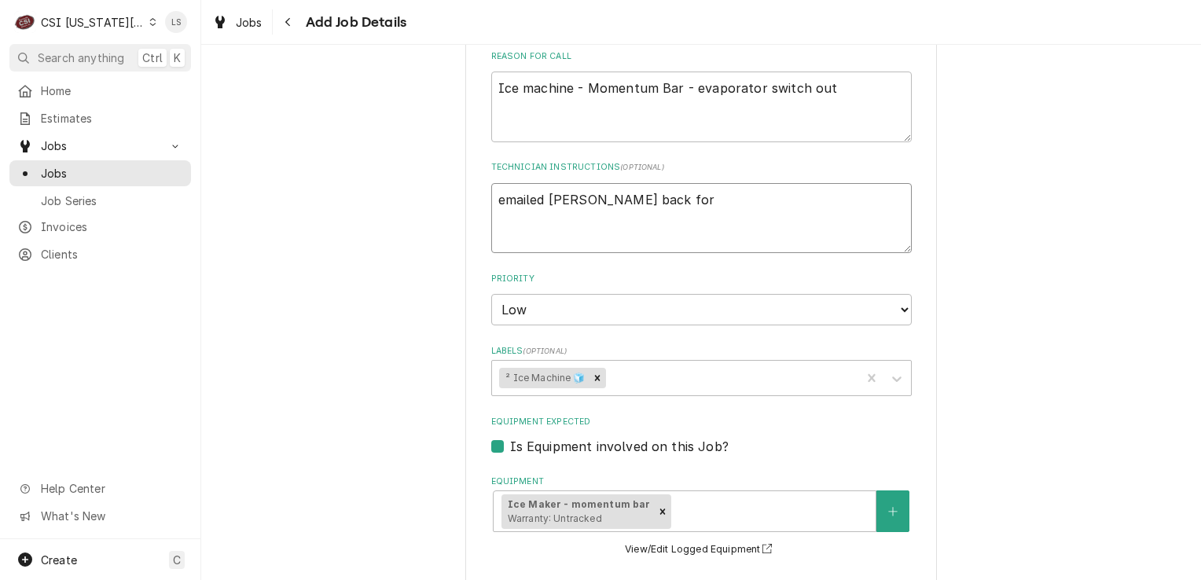
type textarea "emailed Scott back for s"
type textarea "x"
type textarea "emailed Scott back for si"
type textarea "x"
type textarea "emailed Scott back for sit"
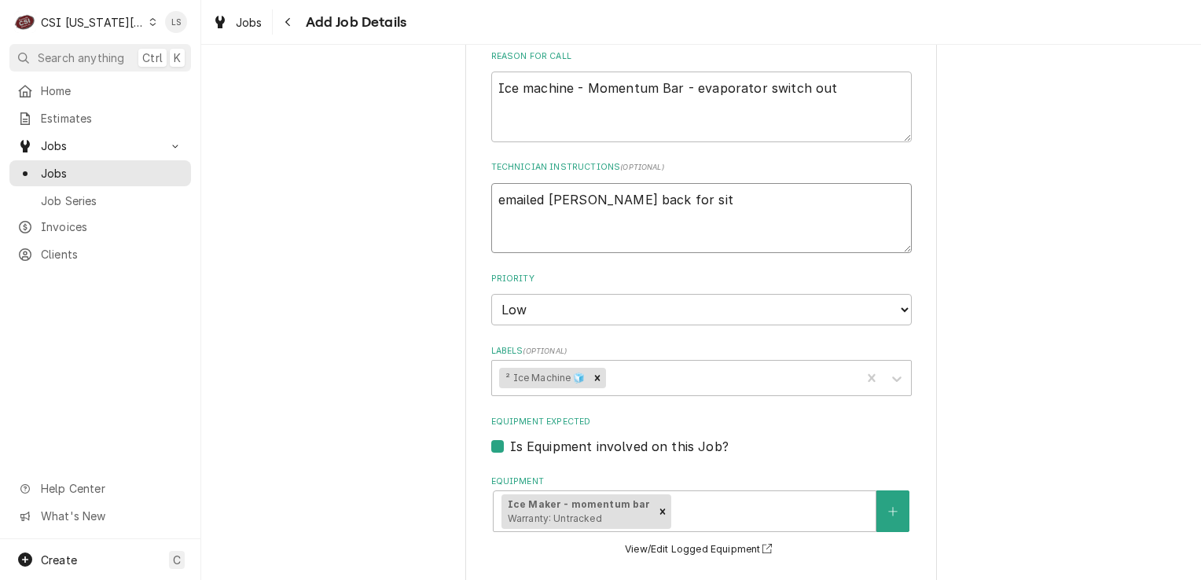
type textarea "x"
type textarea "emailed Scott back for site"
type textarea "x"
type textarea "emailed Scott back for site"
type textarea "x"
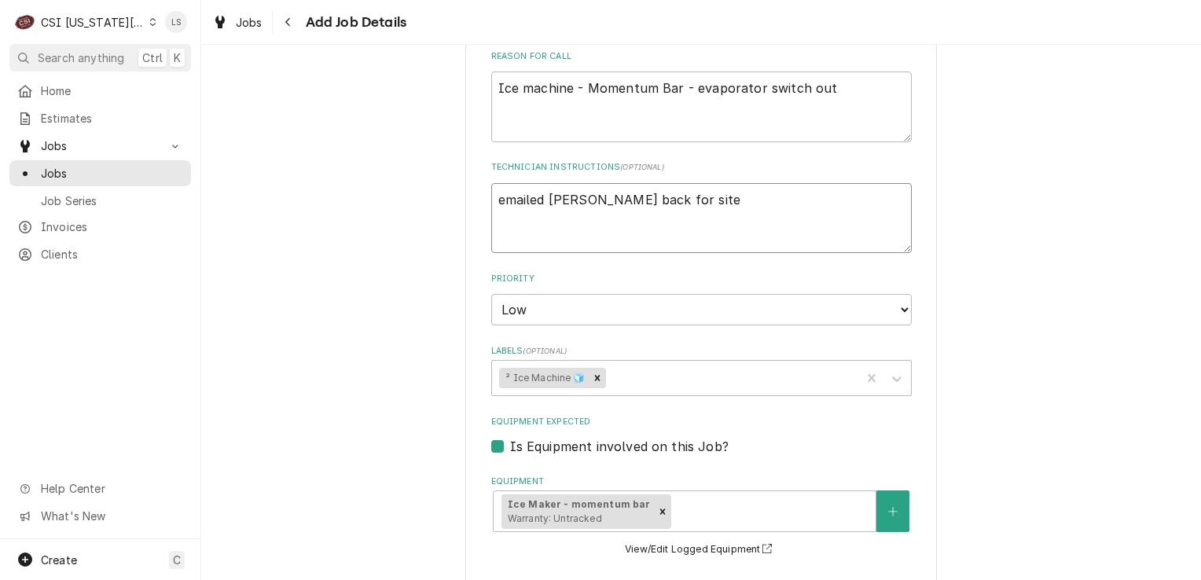
type textarea "emailed Scott back for site c"
type textarea "x"
type textarea "emailed Scott back for site co"
type textarea "x"
type textarea "emailed Scott back for site con"
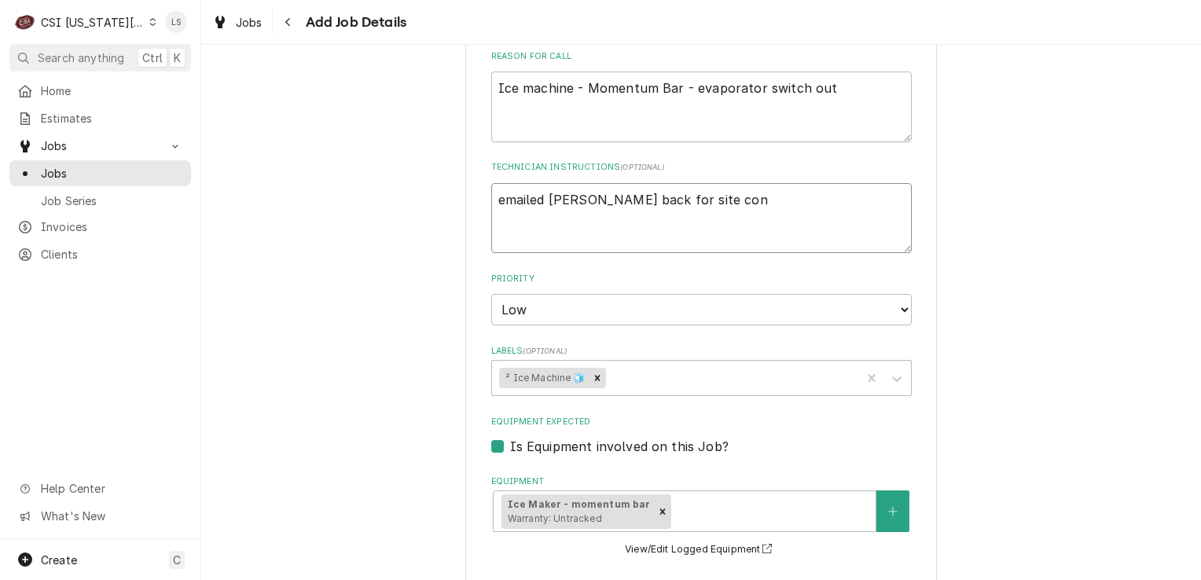
type textarea "x"
type textarea "emailed Scott back for site cont"
type textarea "x"
type textarea "emailed Scott back for site conta"
type textarea "x"
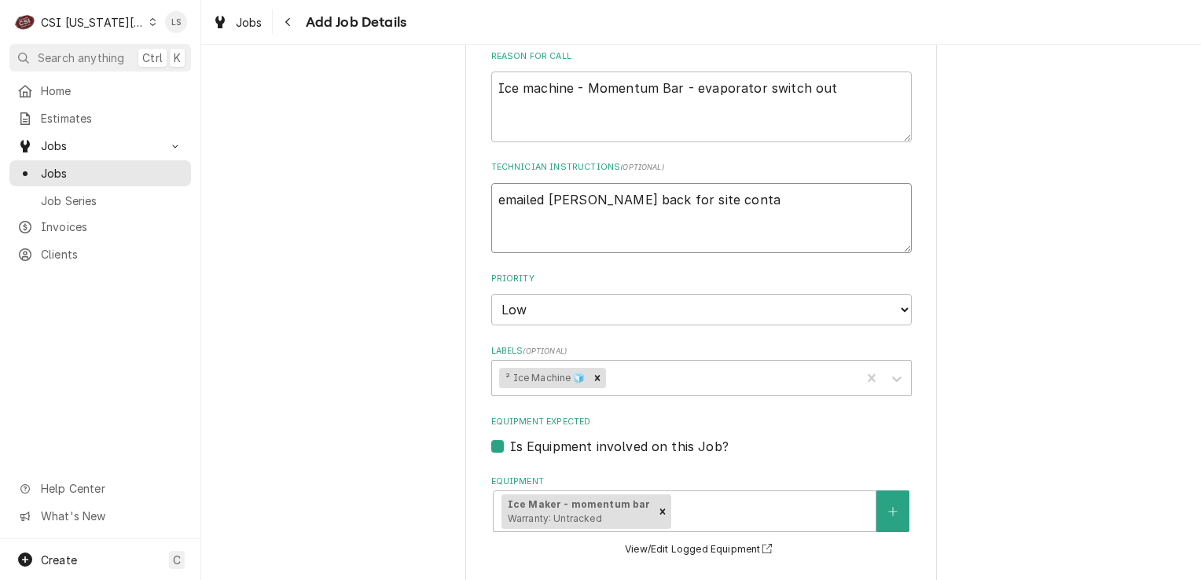
type textarea "emailed Scott back for site contac"
type textarea "x"
type textarea "emailed Scott back for site contact"
type textarea "x"
type textarea "emailed Scott back for site contact"
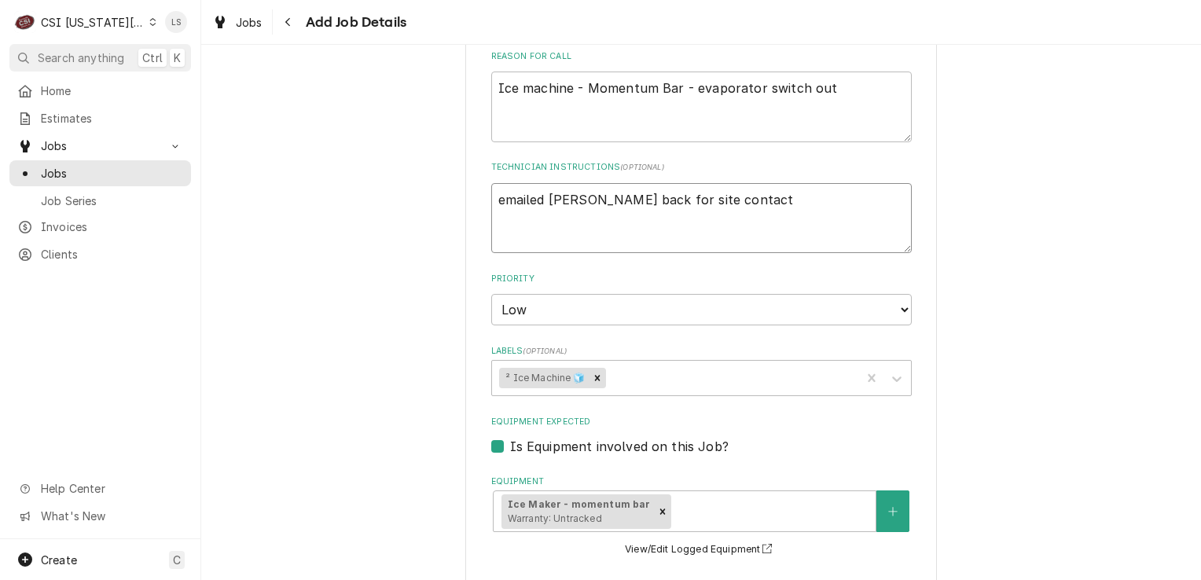
type textarea "x"
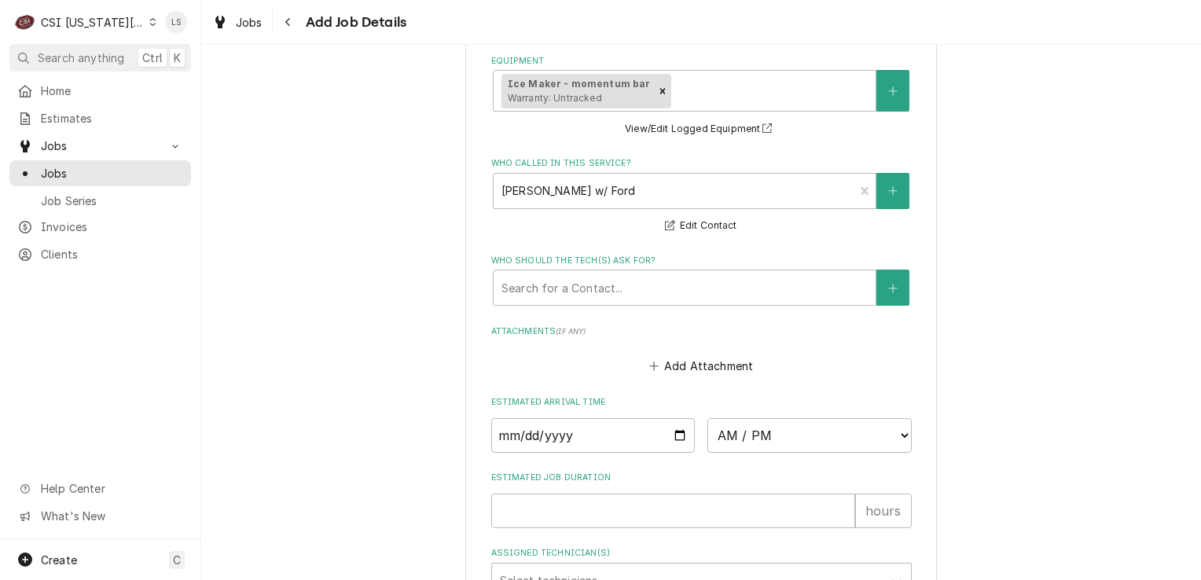
scroll to position [1258, 0]
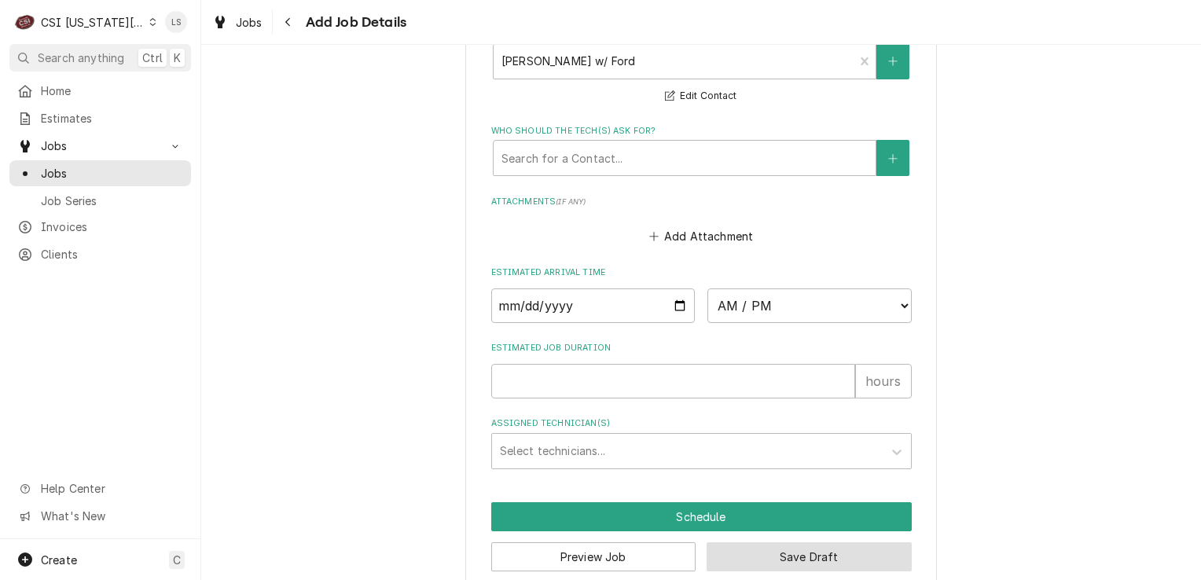
type textarea "emailed Scott back for site contact"
click at [763, 543] on button "Save Draft" at bounding box center [809, 557] width 205 height 29
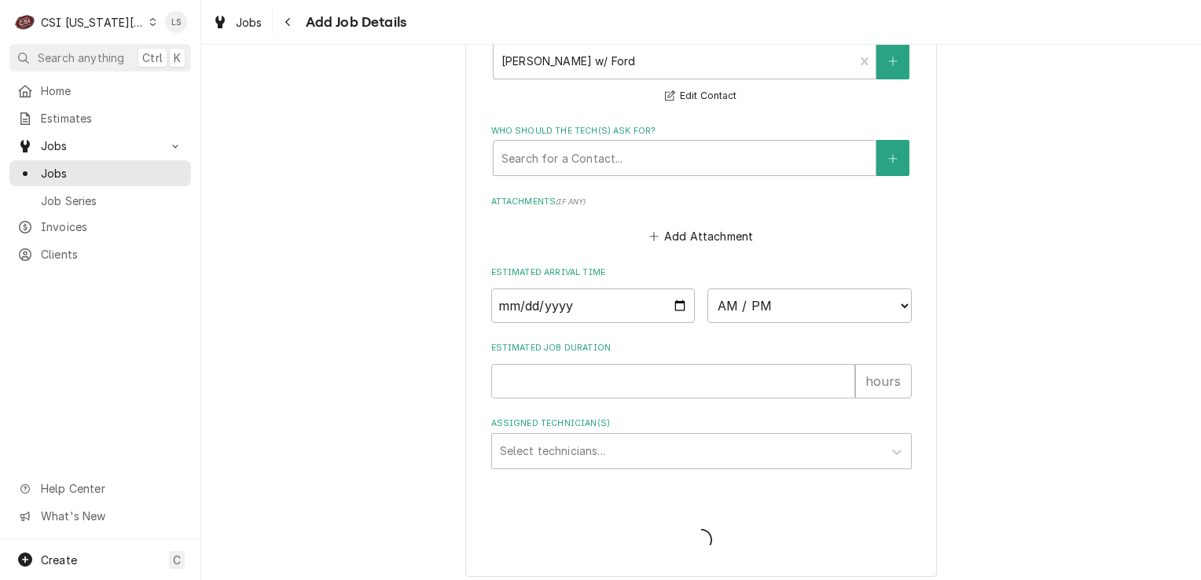
type textarea "x"
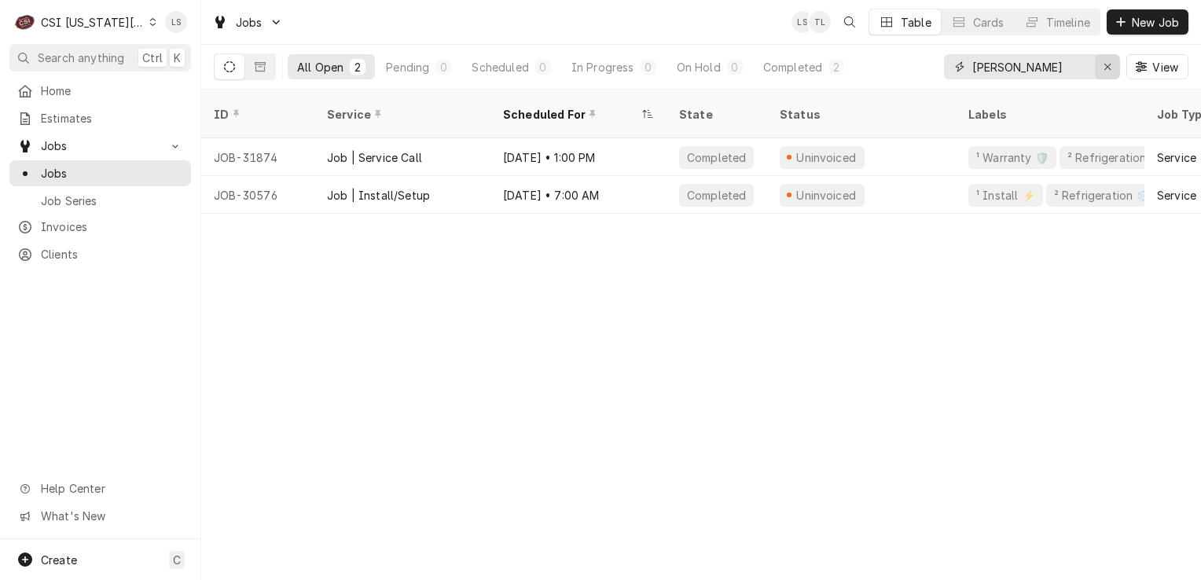
click at [1105, 64] on icon "Erase input" at bounding box center [1108, 66] width 9 height 11
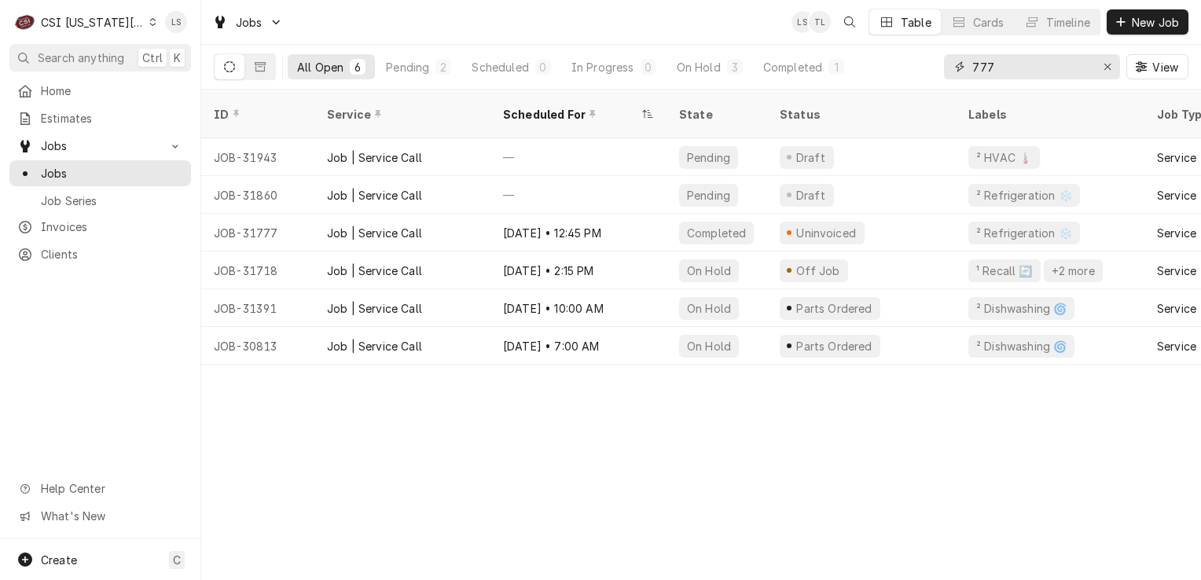
type input "777"
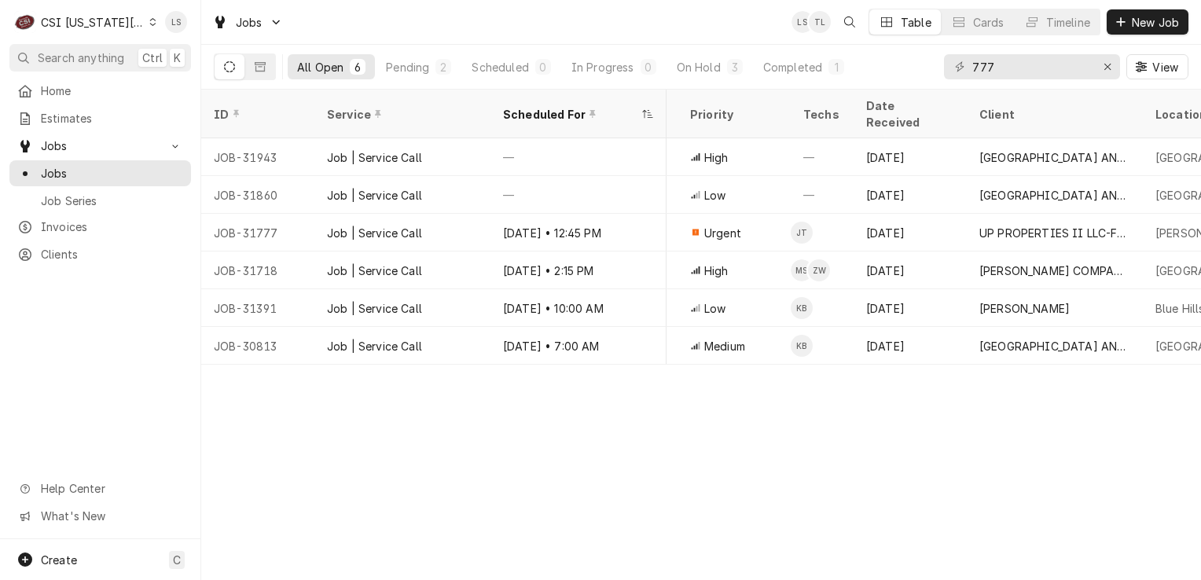
scroll to position [0, 445]
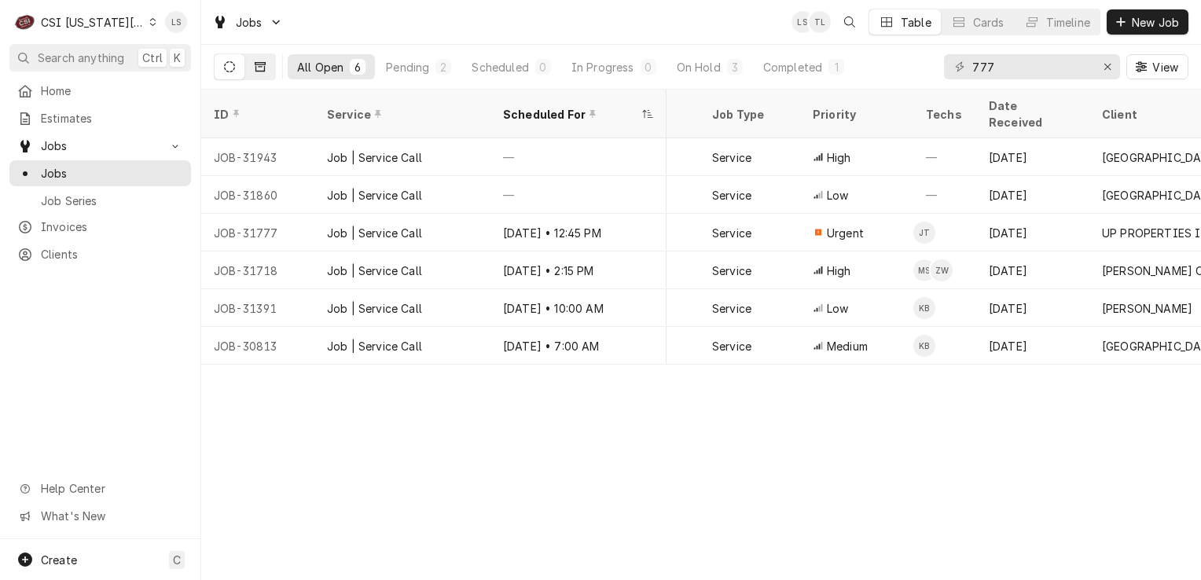
click at [258, 64] on icon "Dynamic Content Wrapper" at bounding box center [260, 66] width 11 height 11
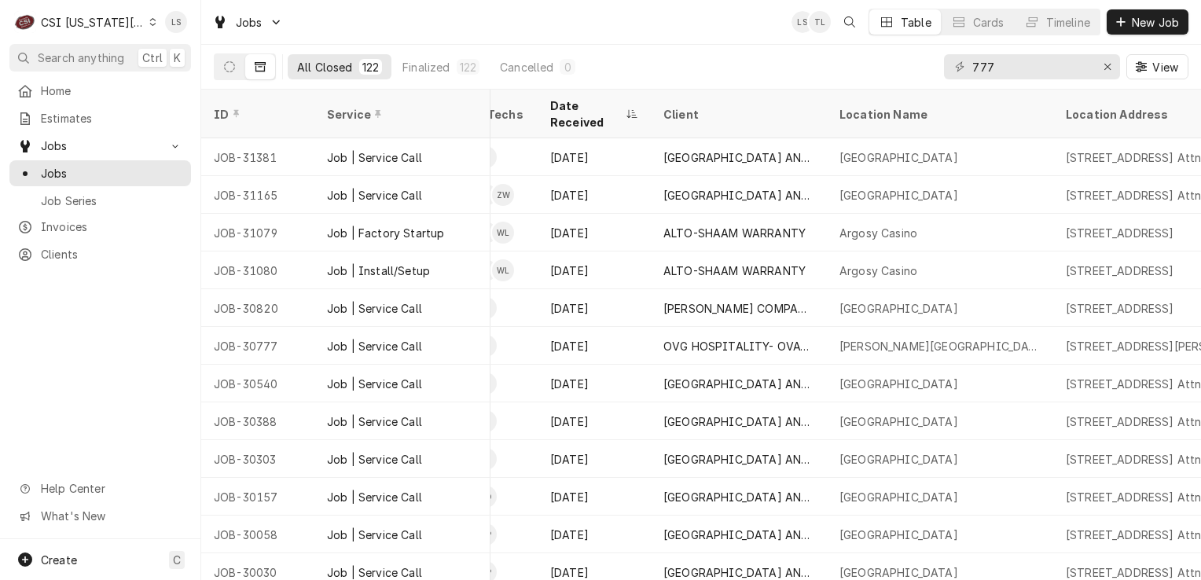
scroll to position [0, 528]
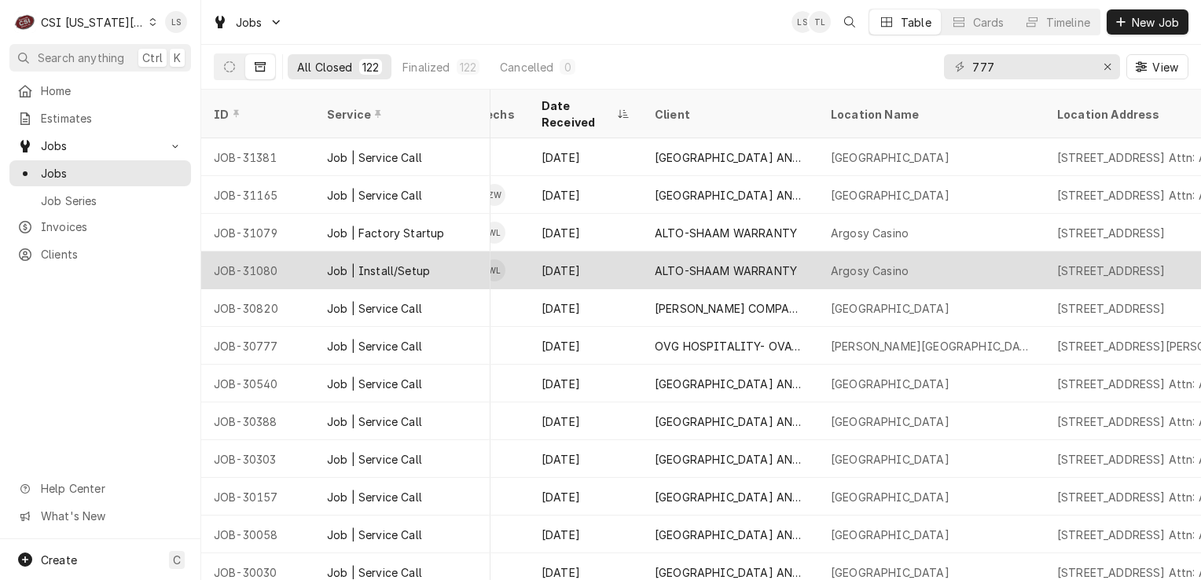
click at [395, 263] on div "Job | Install/Setup" at bounding box center [378, 271] width 103 height 17
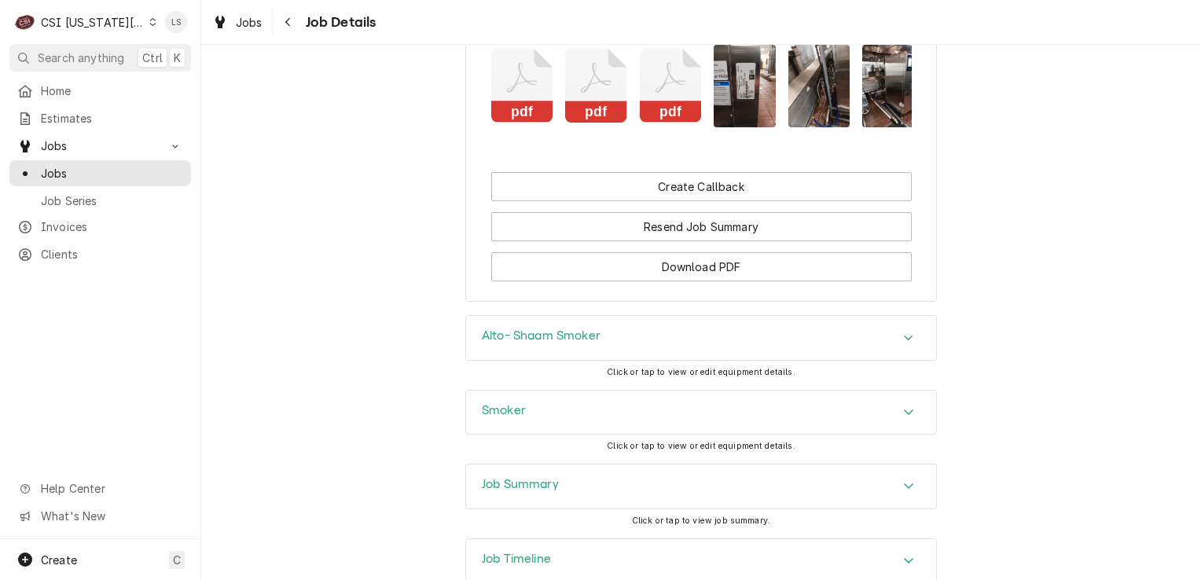
scroll to position [3251, 0]
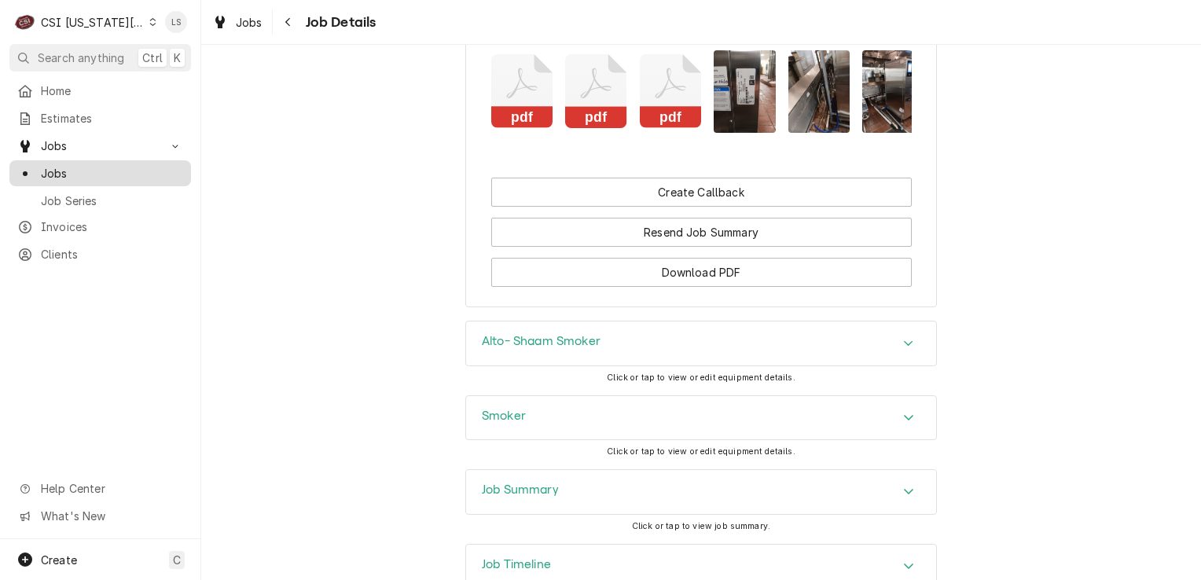
click at [75, 178] on link "Jobs" at bounding box center [100, 173] width 182 height 26
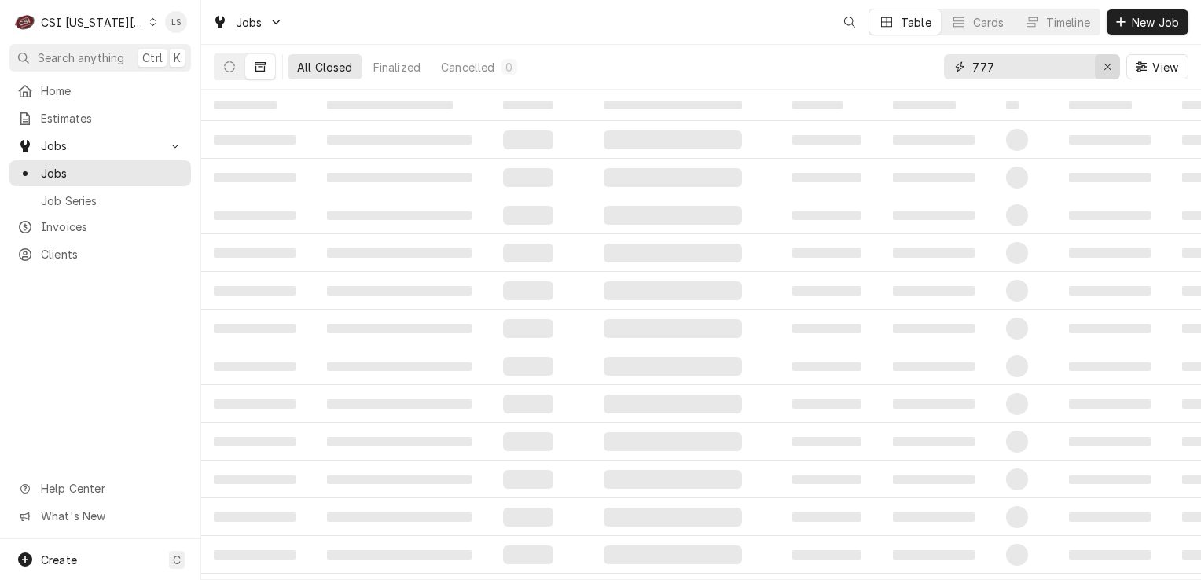
click at [1111, 68] on icon "Erase input" at bounding box center [1108, 66] width 9 height 11
type input "31874"
click at [227, 61] on icon "Dynamic Content Wrapper" at bounding box center [229, 66] width 11 height 11
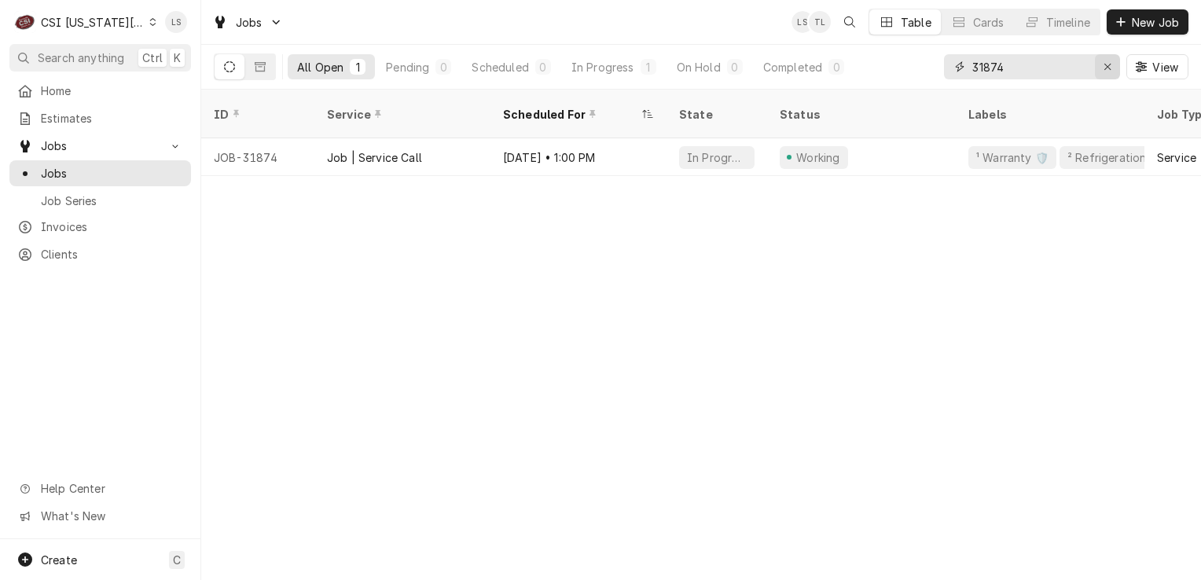
click at [1102, 68] on div "Erase input" at bounding box center [1108, 67] width 16 height 16
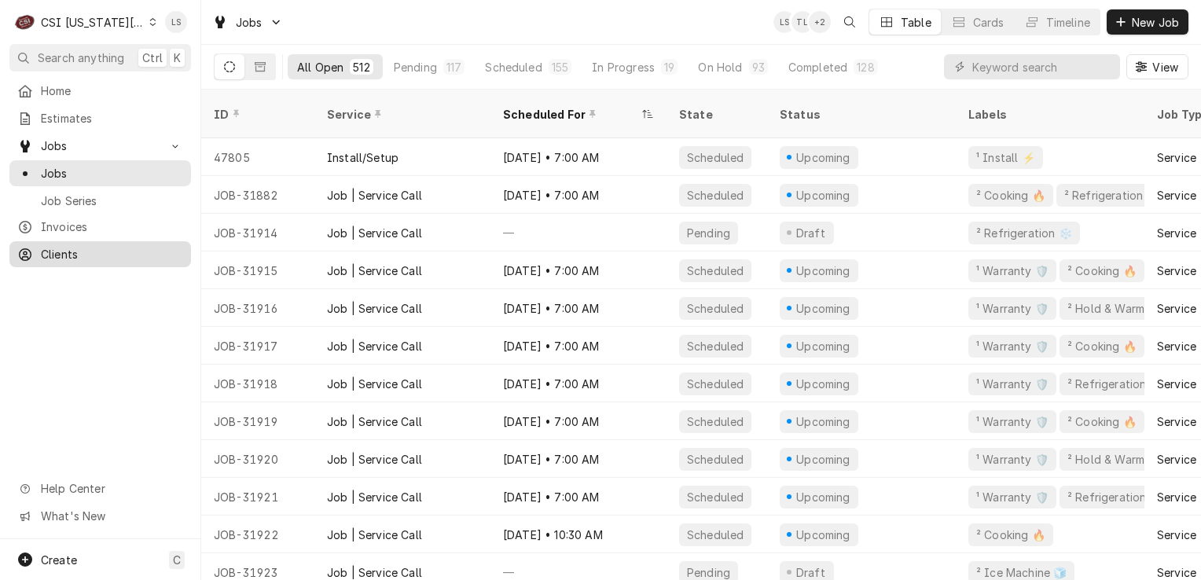
click at [79, 246] on span "Clients" at bounding box center [112, 254] width 142 height 17
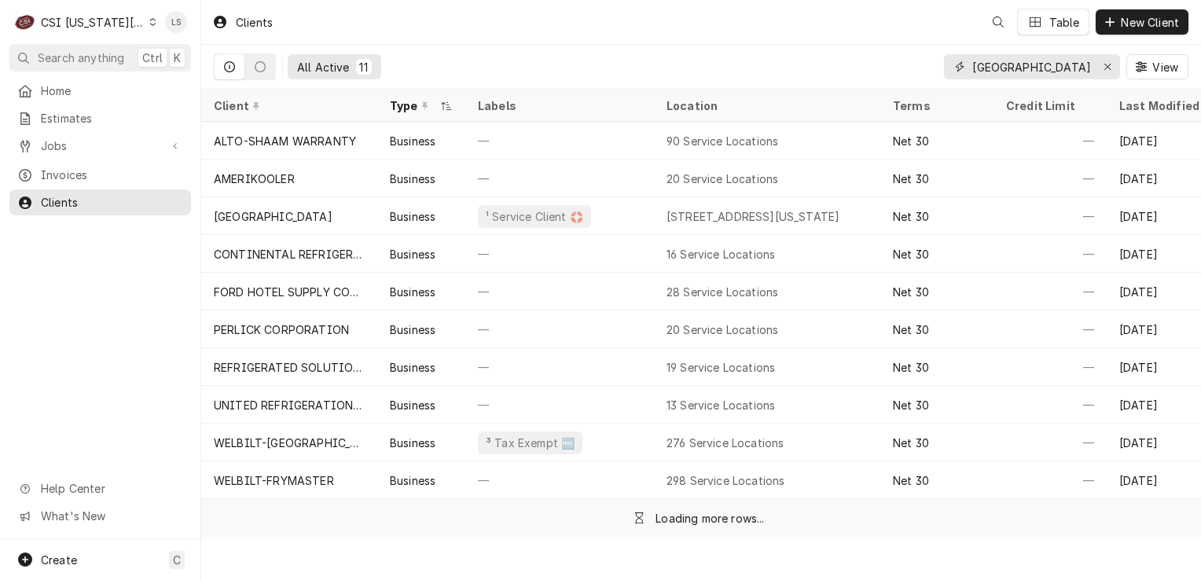
click at [1014, 65] on input "[GEOGRAPHIC_DATA]" at bounding box center [1032, 66] width 118 height 25
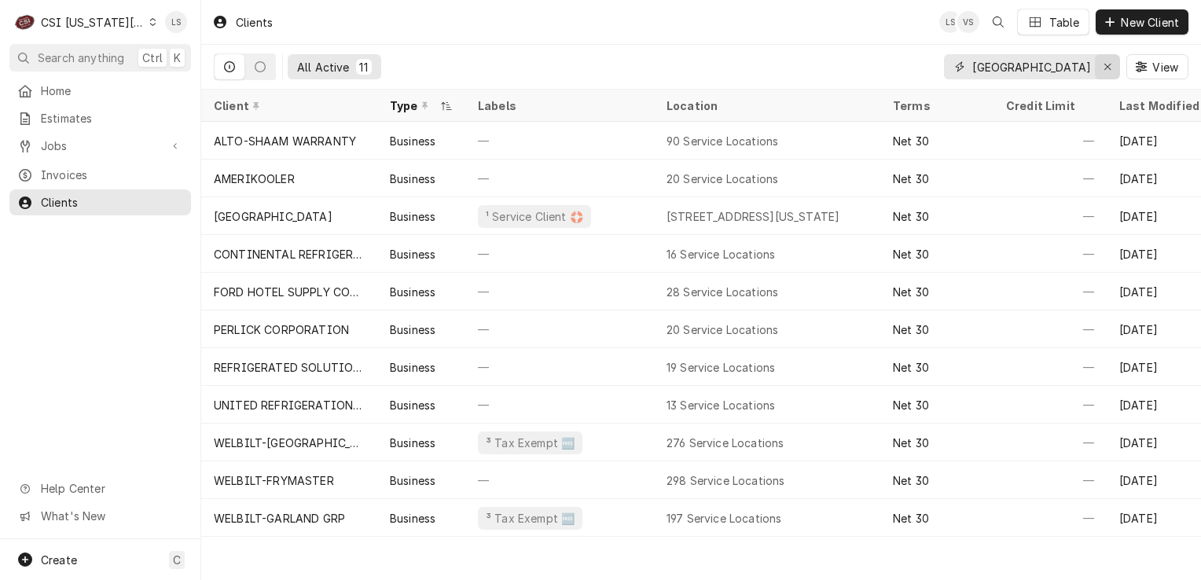
click at [1101, 68] on div "Erase input" at bounding box center [1108, 67] width 16 height 16
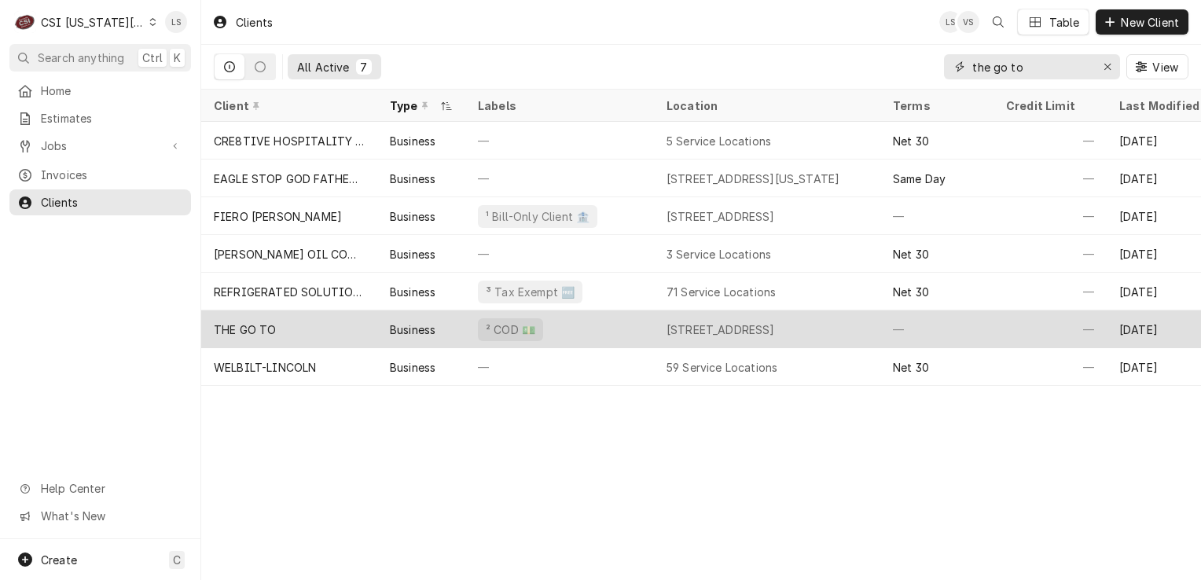
type input "the go to"
click at [588, 326] on div "² COD 💵" at bounding box center [559, 330] width 189 height 38
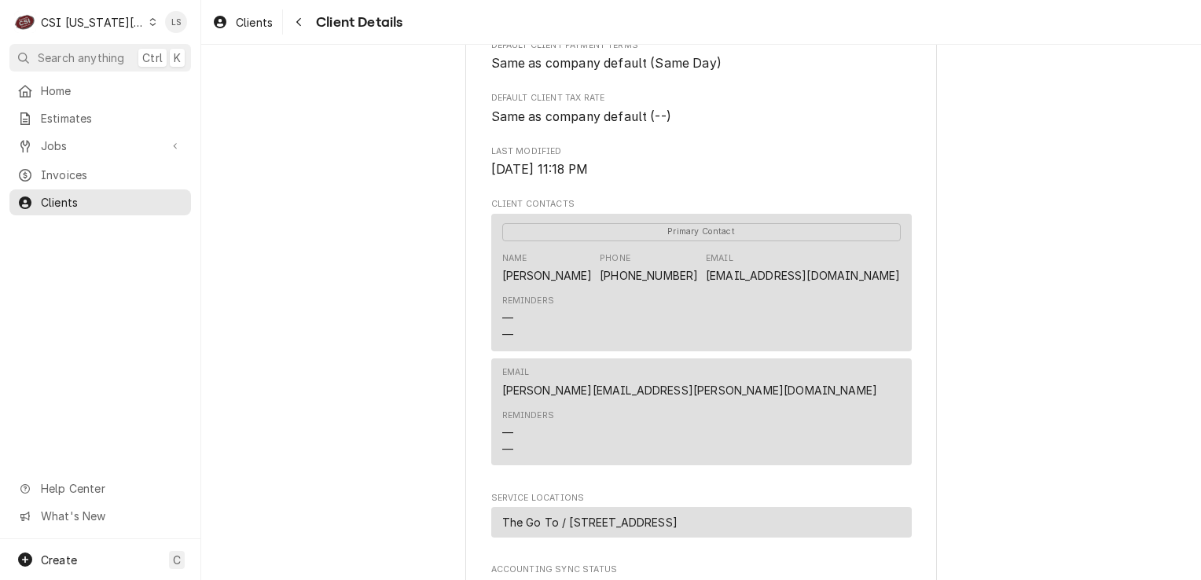
scroll to position [736, 0]
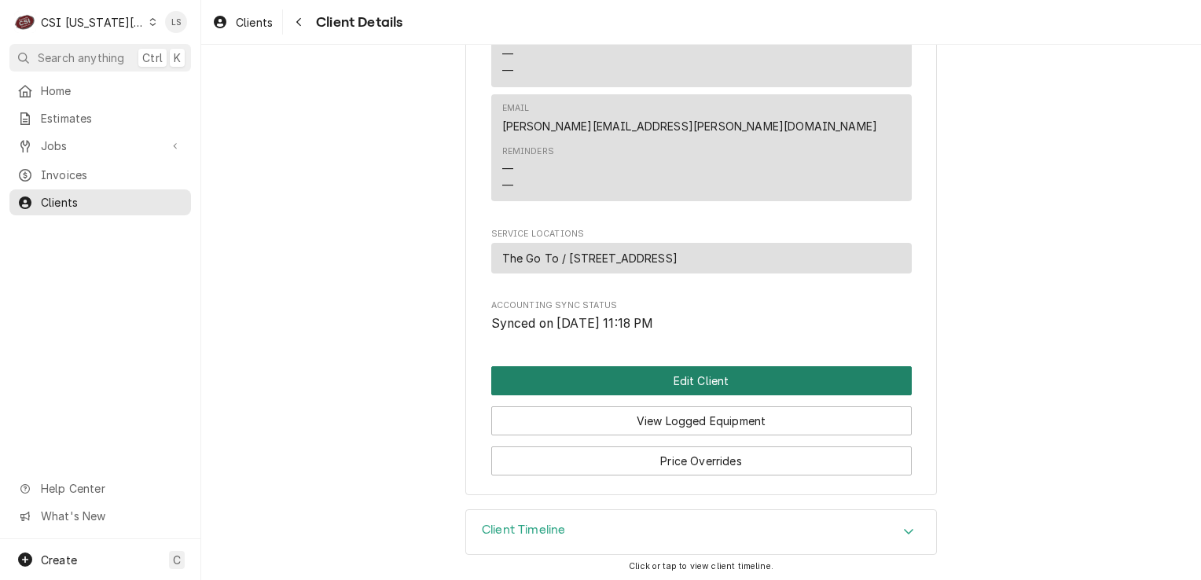
click at [657, 392] on button "Edit Client" at bounding box center [701, 380] width 421 height 29
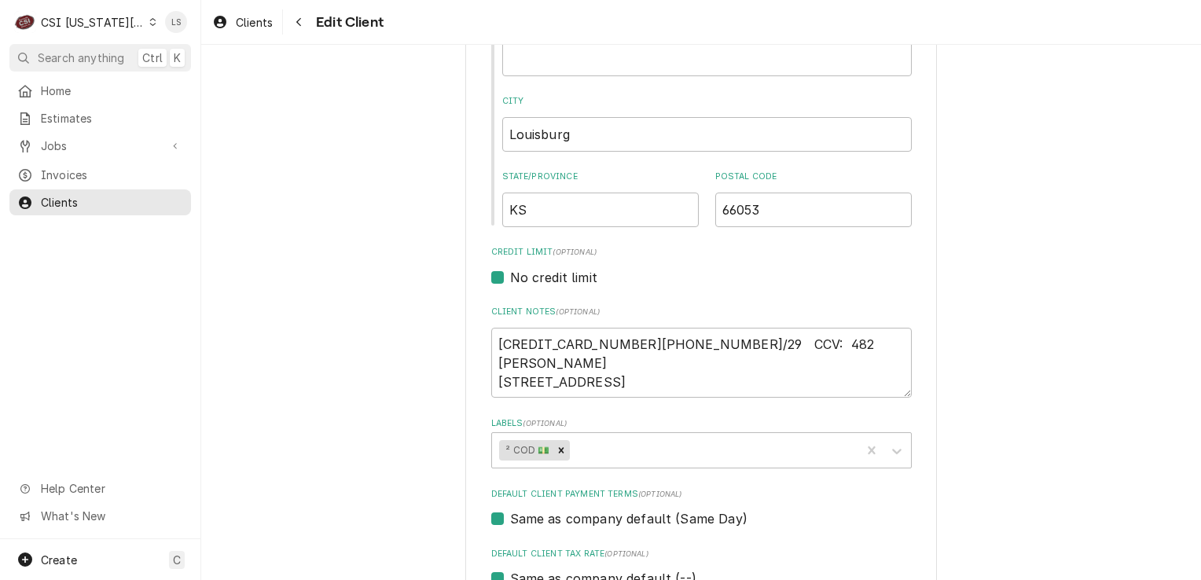
scroll to position [708, 0]
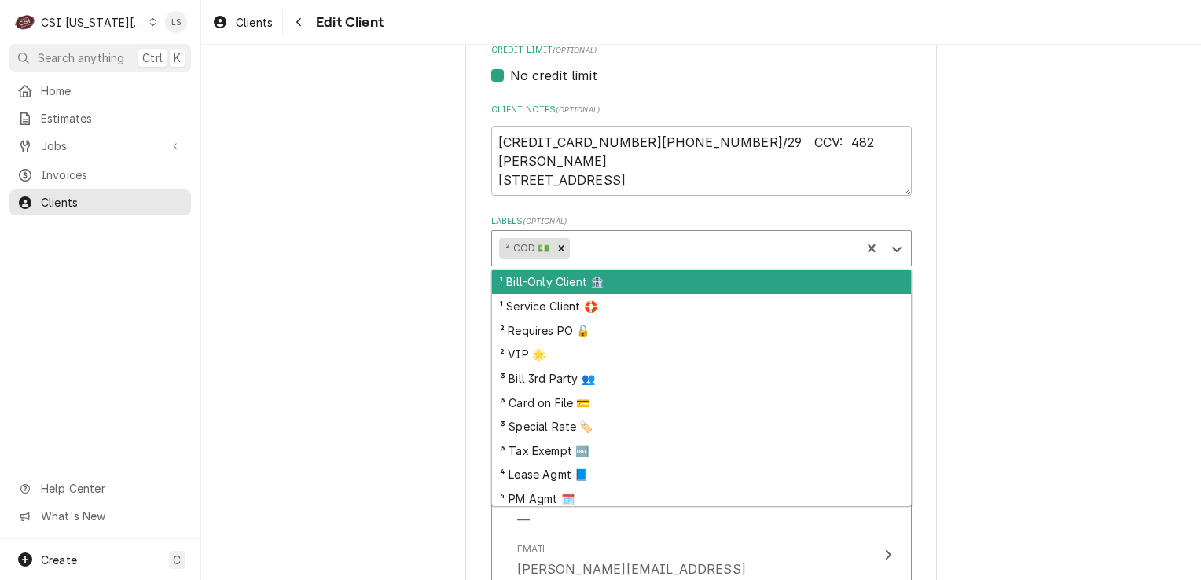
click at [611, 251] on div "Labels" at bounding box center [713, 248] width 280 height 28
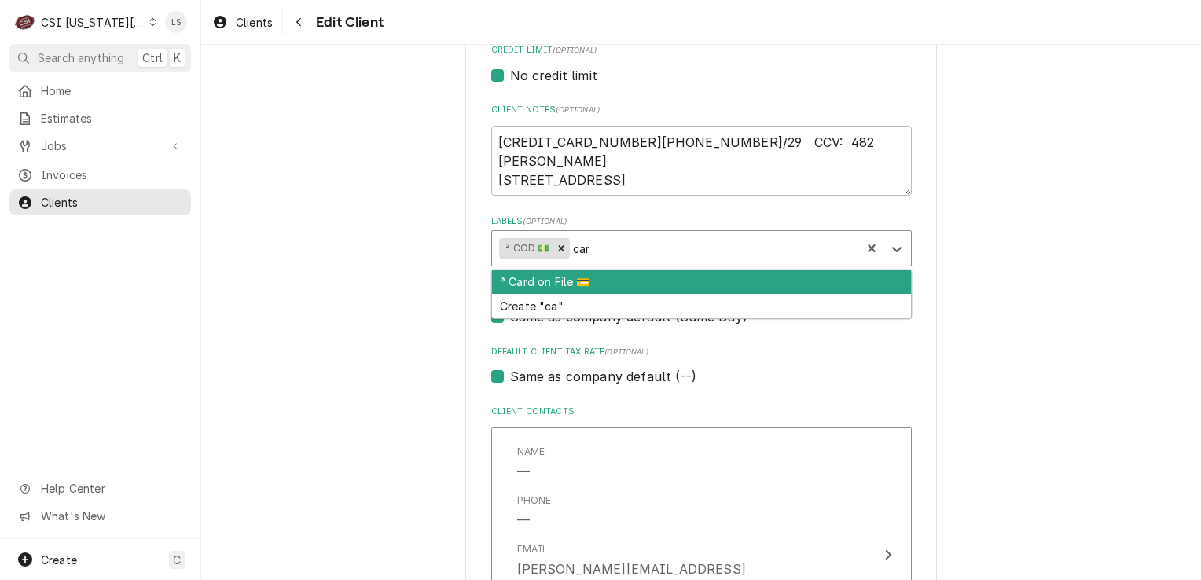
type input "card"
click at [569, 274] on div "³ Card on File 💳" at bounding box center [701, 282] width 419 height 24
type textarea "x"
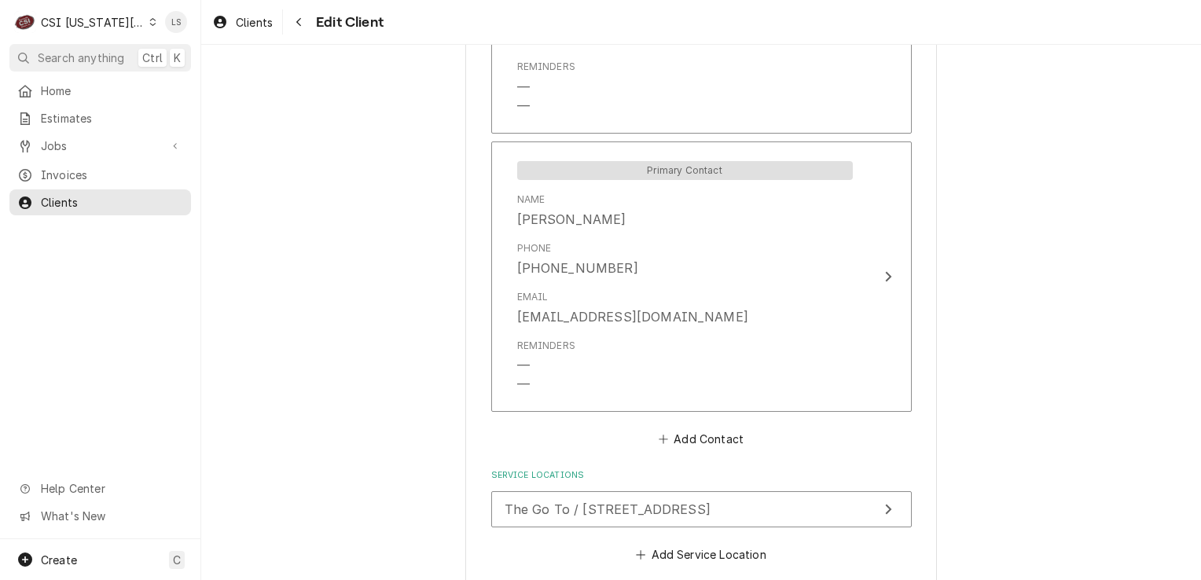
scroll to position [1316, 0]
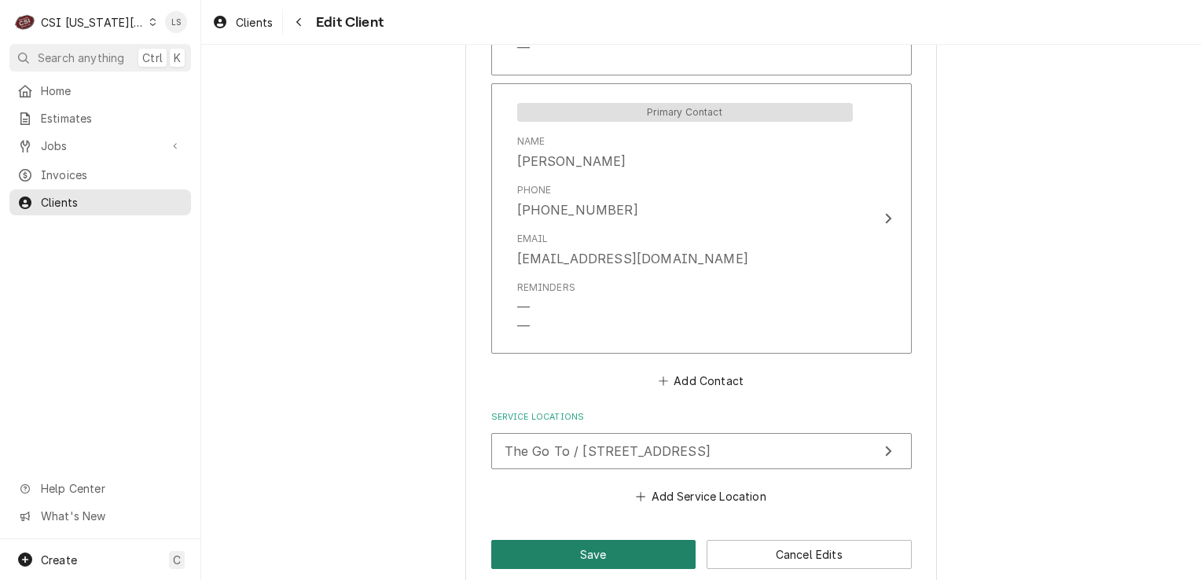
click at [558, 540] on button "Save" at bounding box center [593, 554] width 205 height 29
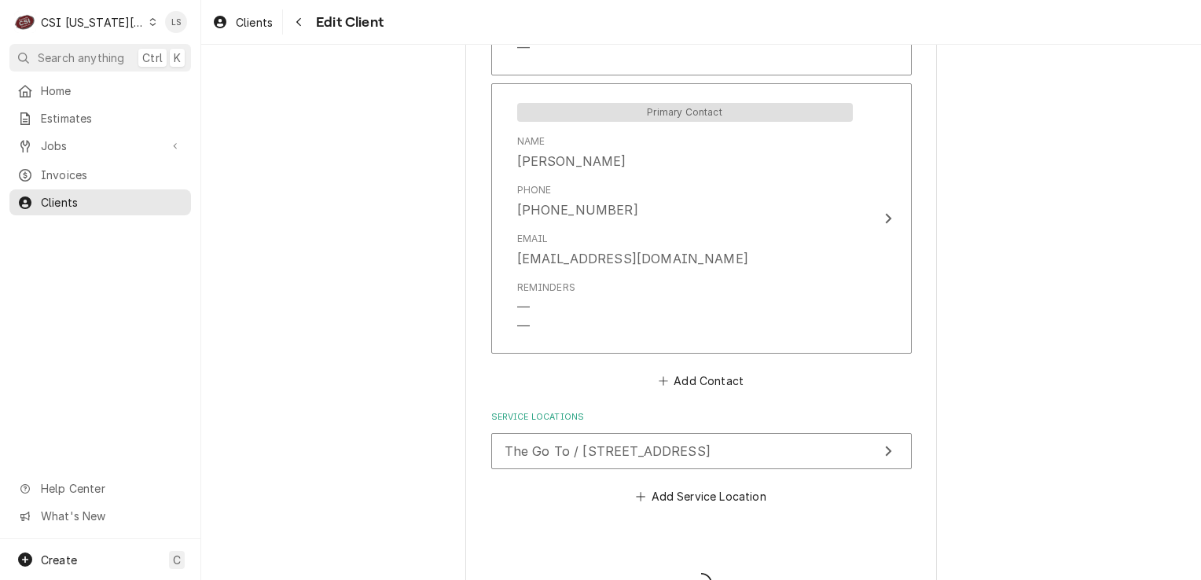
type textarea "x"
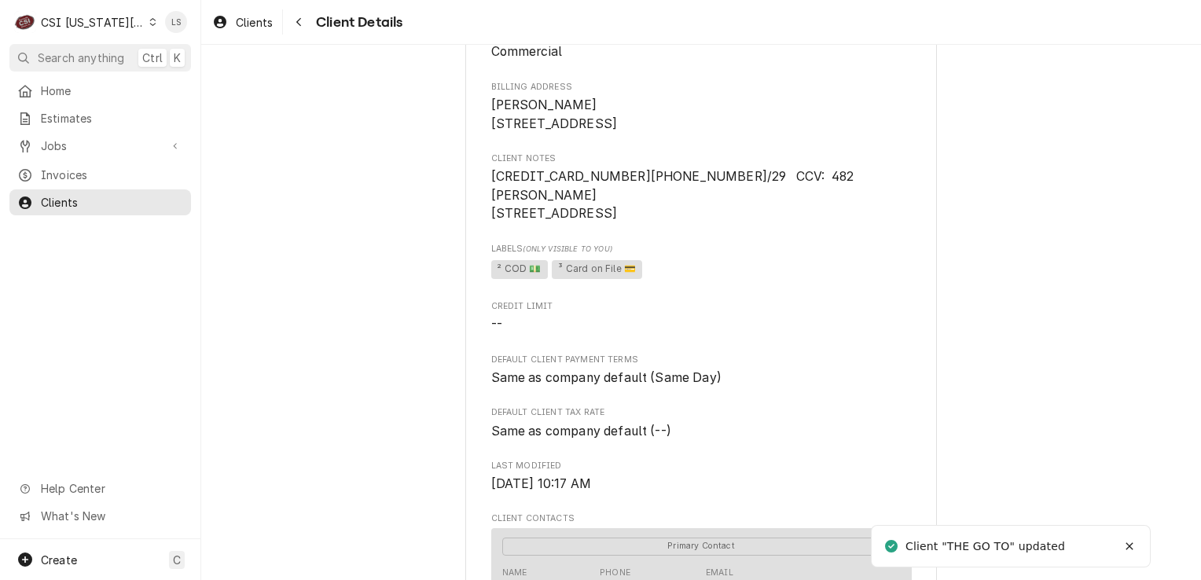
scroll to position [79, 0]
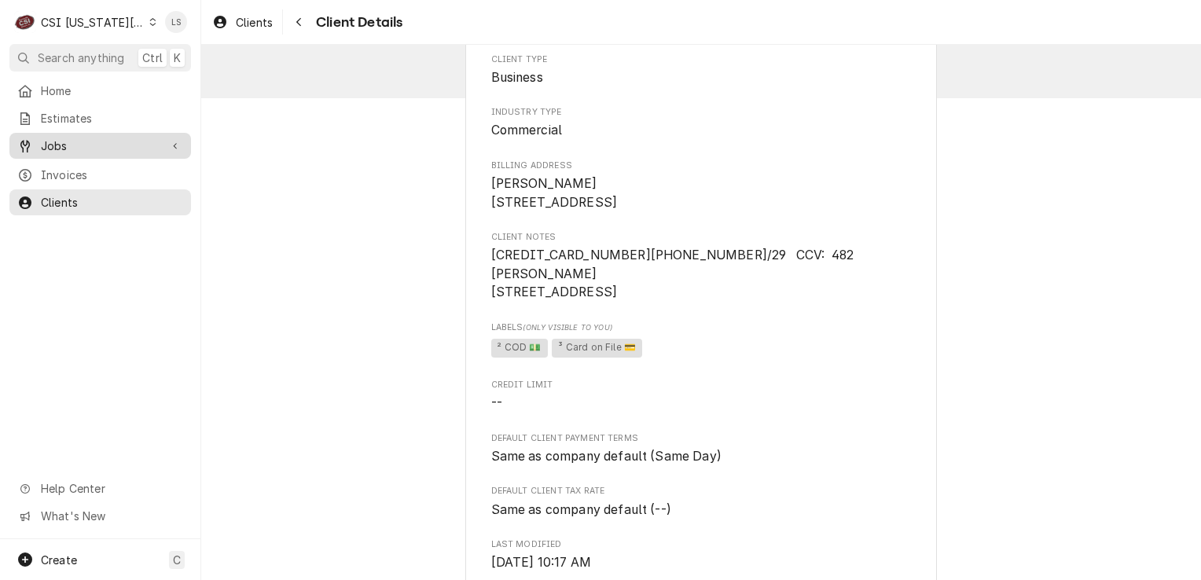
click at [68, 142] on span "Jobs" at bounding box center [100, 146] width 119 height 17
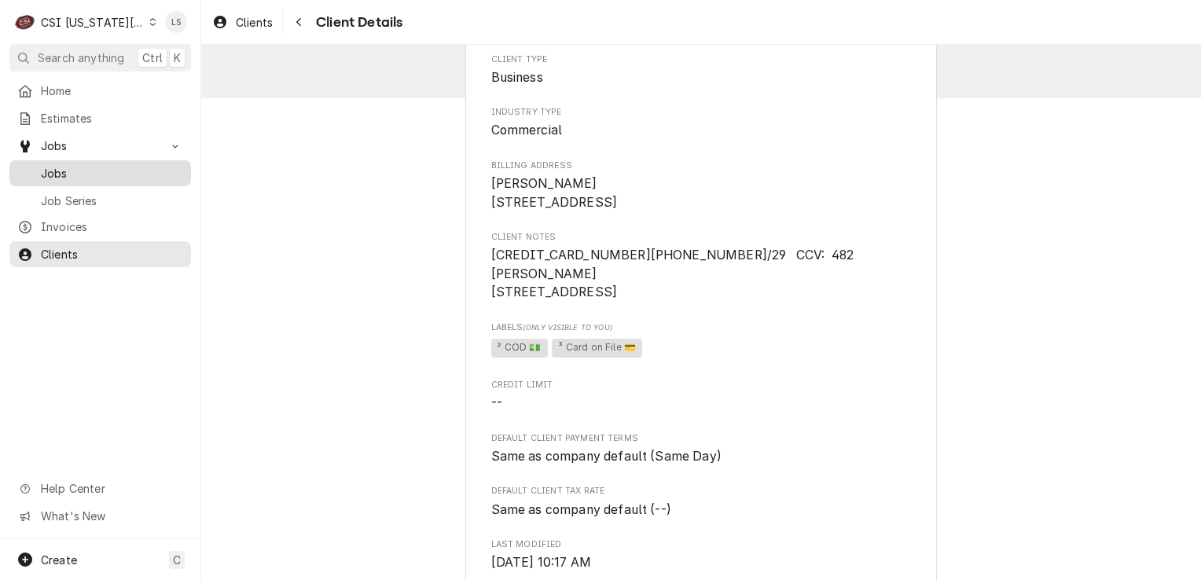
click at [72, 165] on span "Jobs" at bounding box center [112, 173] width 142 height 17
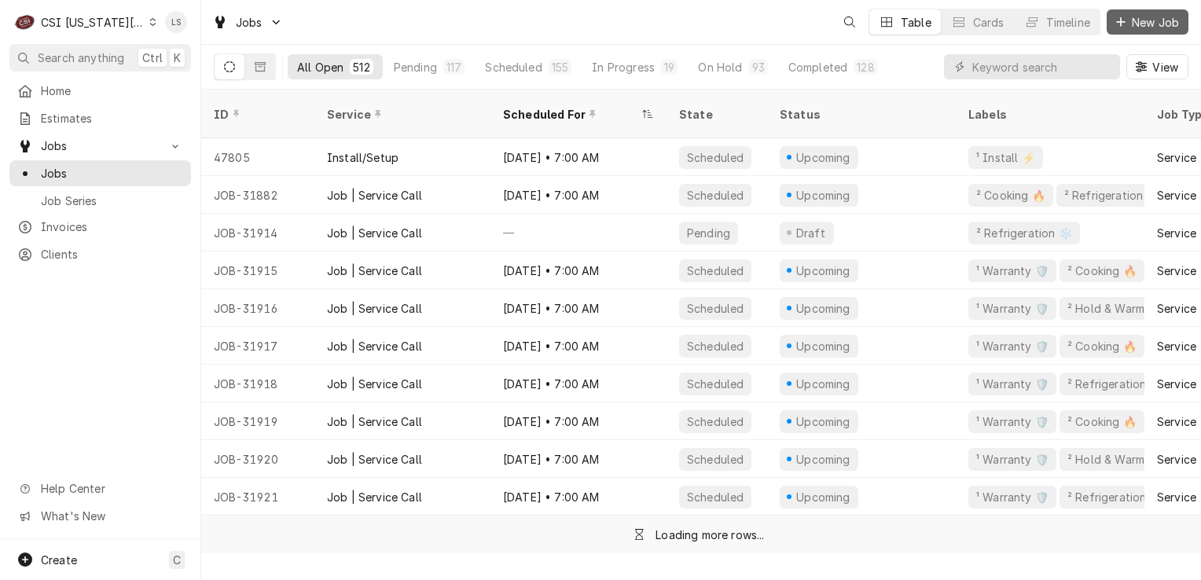
click at [1135, 30] on button "New Job" at bounding box center [1148, 21] width 82 height 25
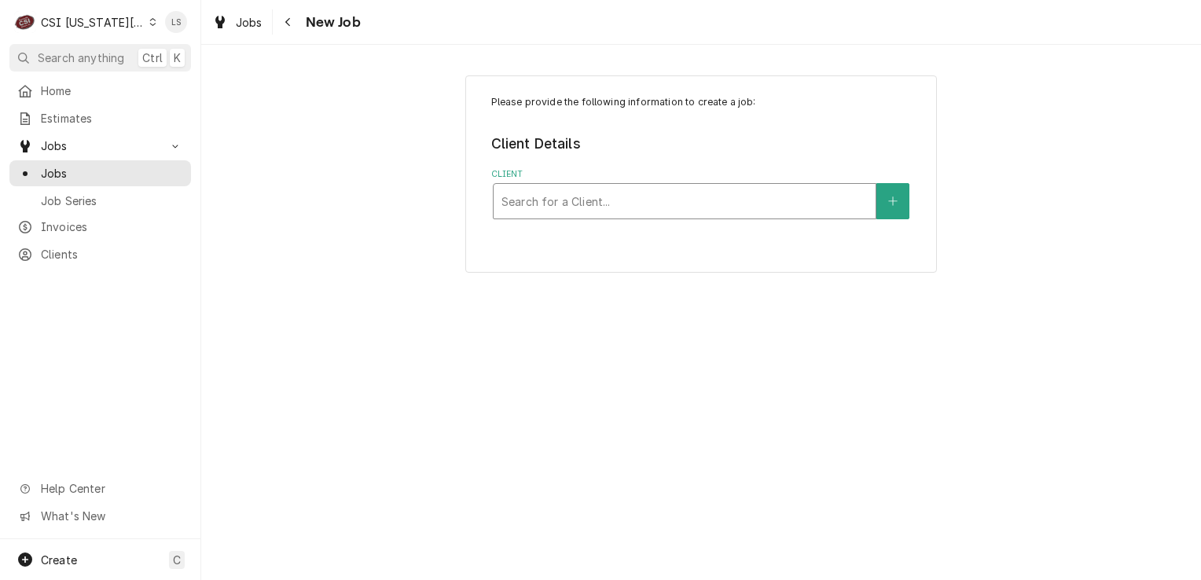
click at [641, 200] on div "Client" at bounding box center [685, 201] width 366 height 28
type input "ready kitchen"
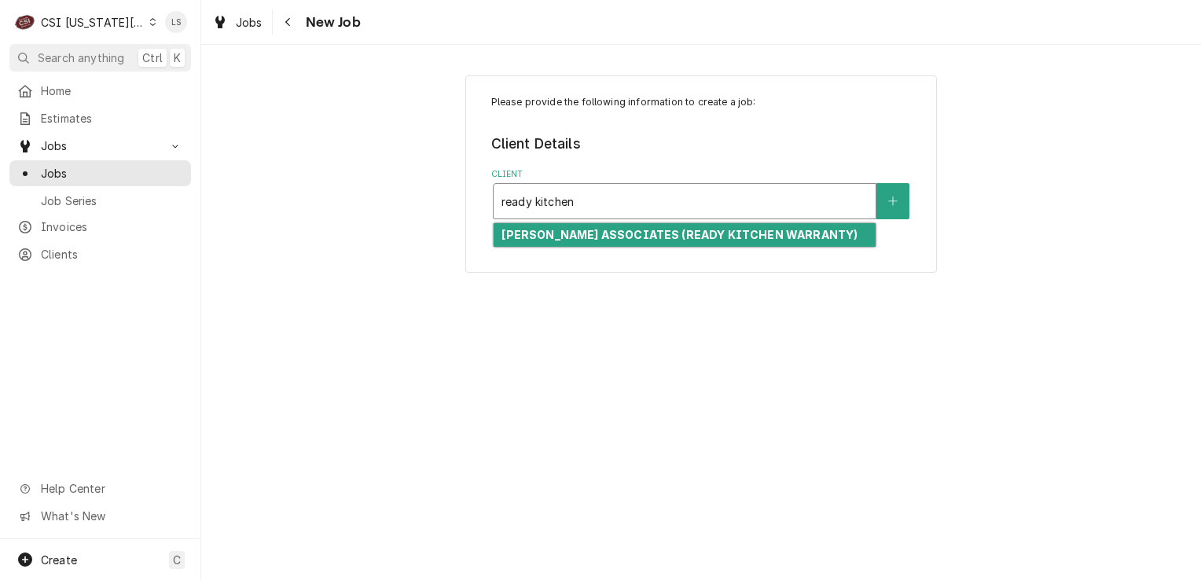
click at [632, 225] on div "[PERSON_NAME] ASSOCIATES (READY KITCHEN WARRANTY)" at bounding box center [685, 235] width 382 height 24
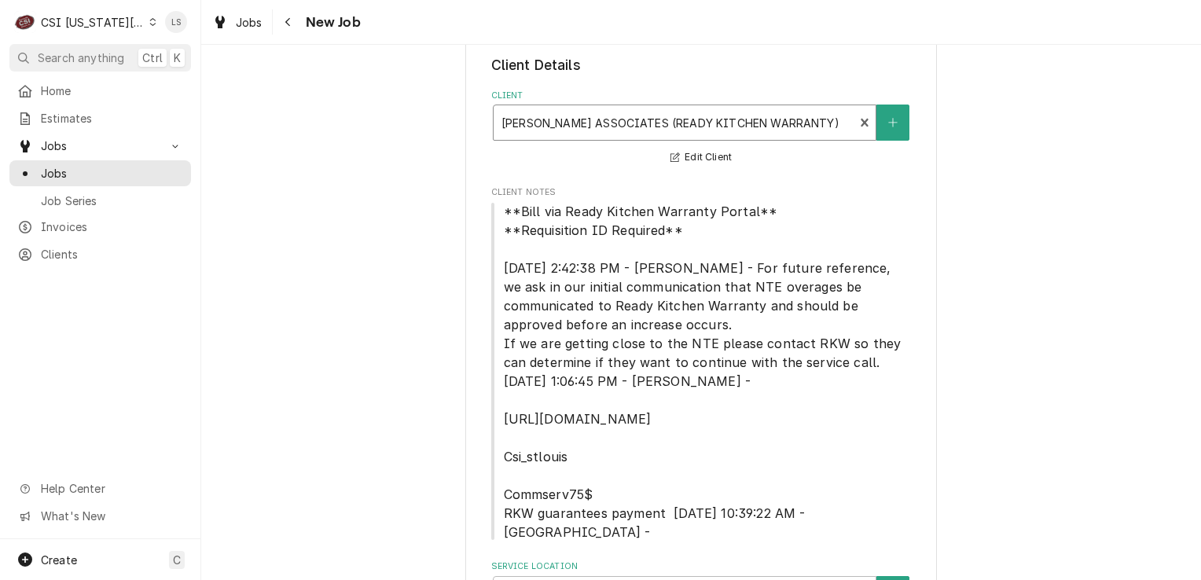
scroll to position [157, 0]
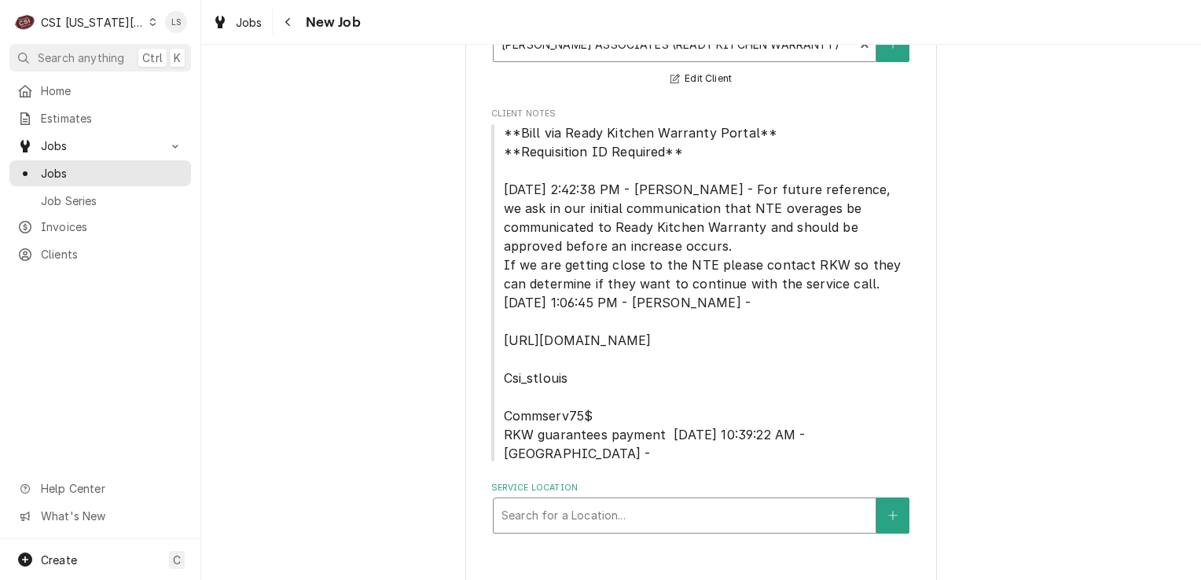
click at [589, 502] on div "Service Location" at bounding box center [685, 516] width 366 height 28
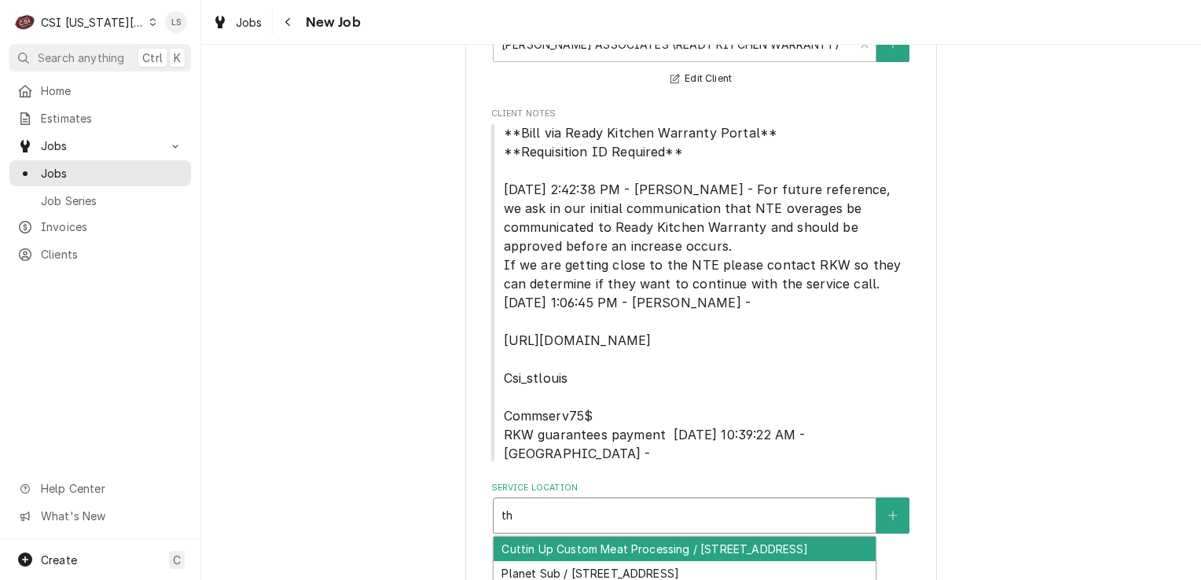
type input "t"
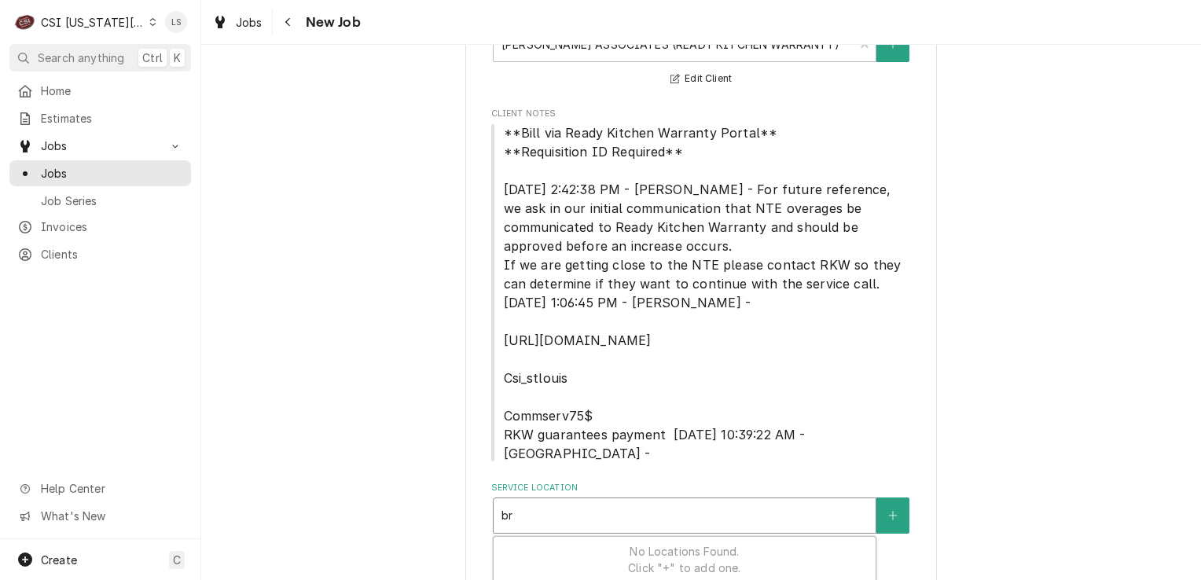
type input "b"
type input "1 s broadway"
click at [104, 246] on span "Clients" at bounding box center [112, 254] width 142 height 17
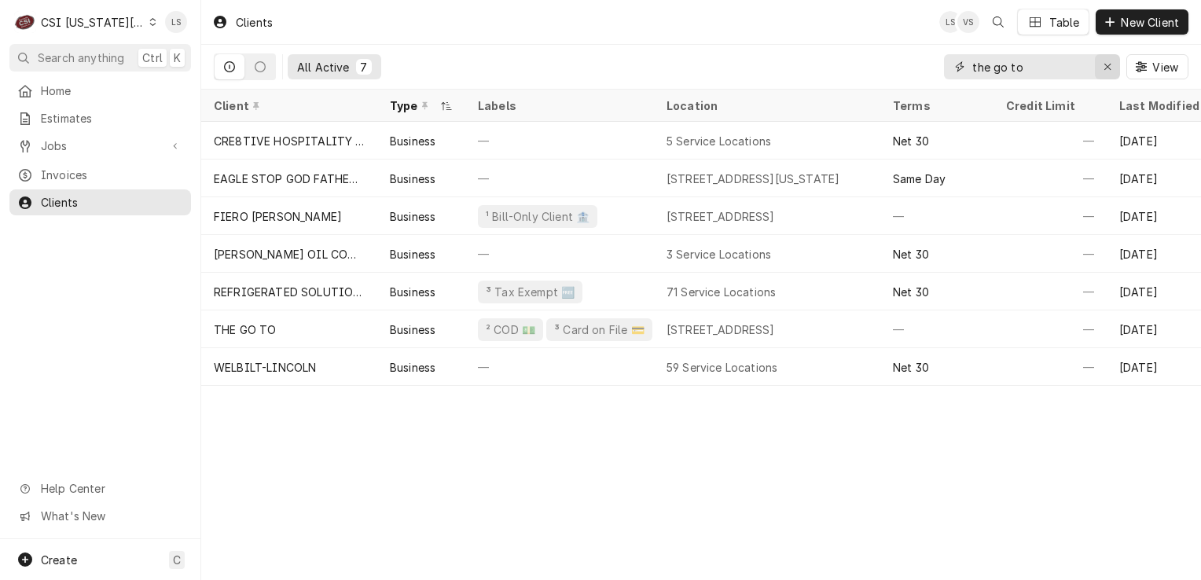
click at [1109, 68] on icon "Erase input" at bounding box center [1108, 67] width 6 height 6
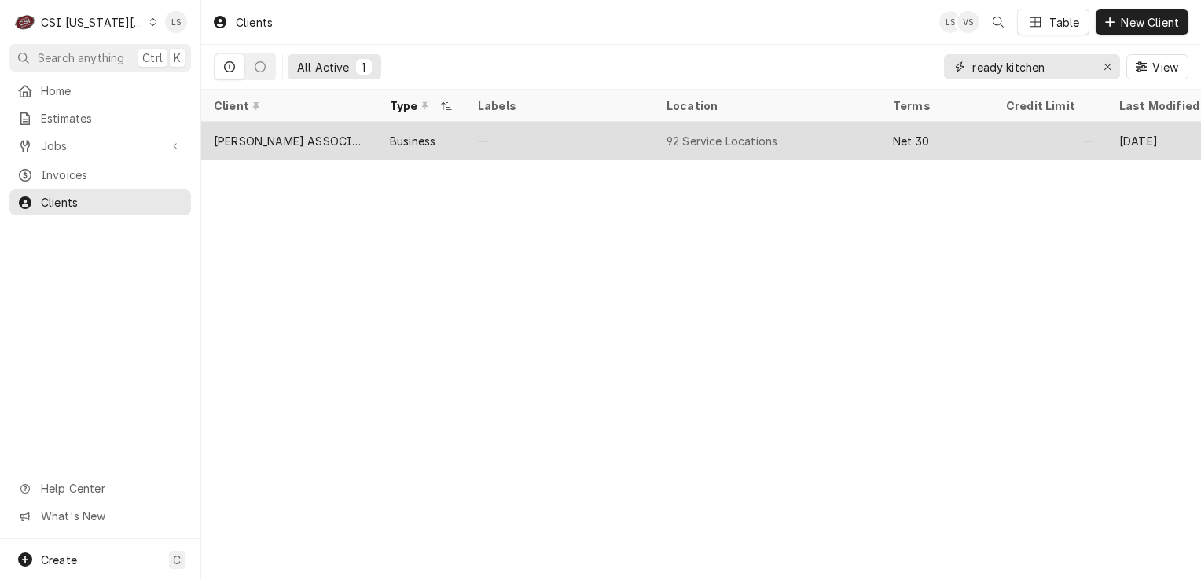
type input "ready kitchen"
click at [399, 139] on div "Business" at bounding box center [413, 141] width 46 height 17
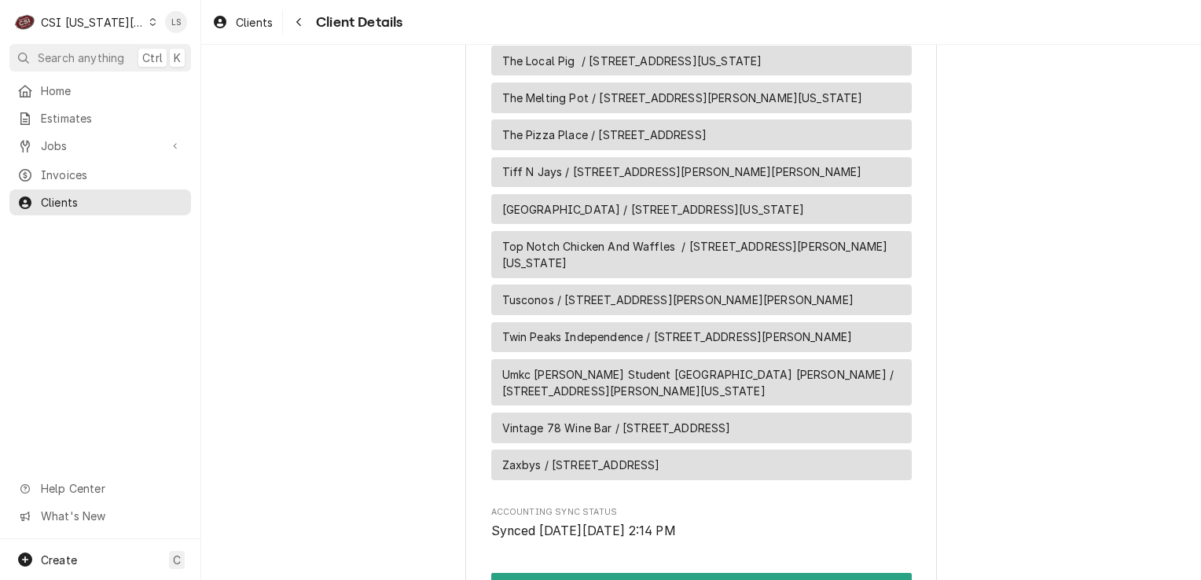
scroll to position [4814, 0]
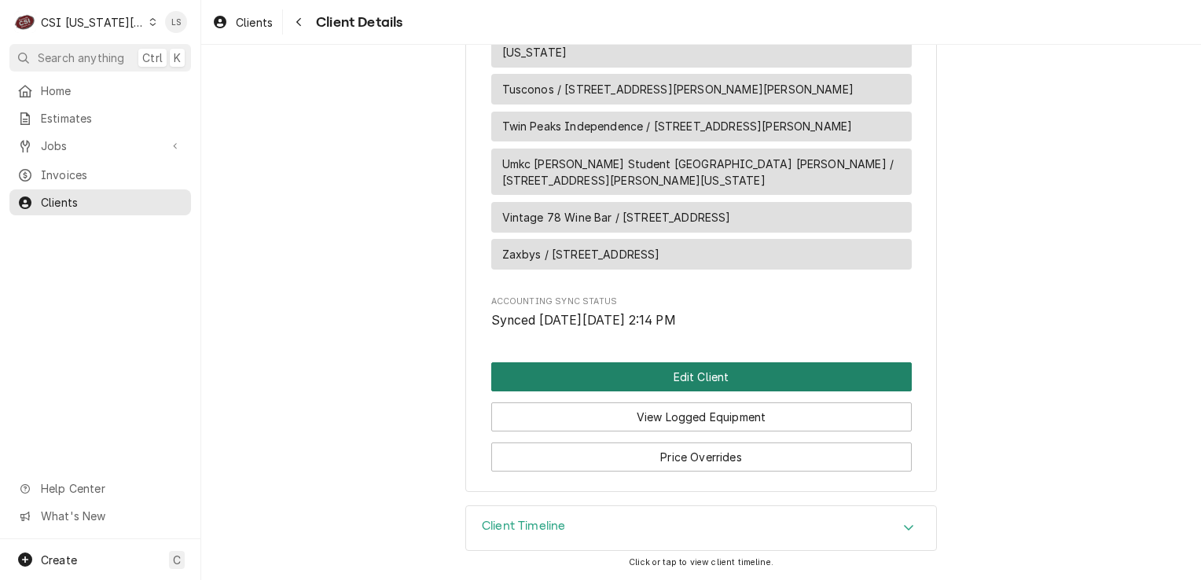
click at [764, 378] on button "Edit Client" at bounding box center [701, 376] width 421 height 29
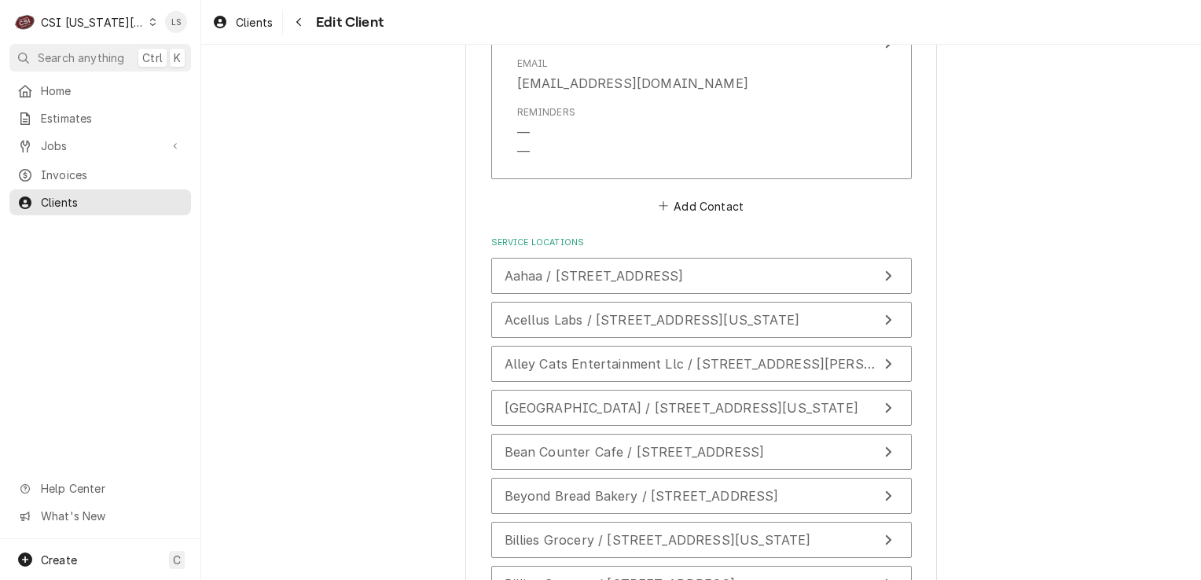
scroll to position [2560, 0]
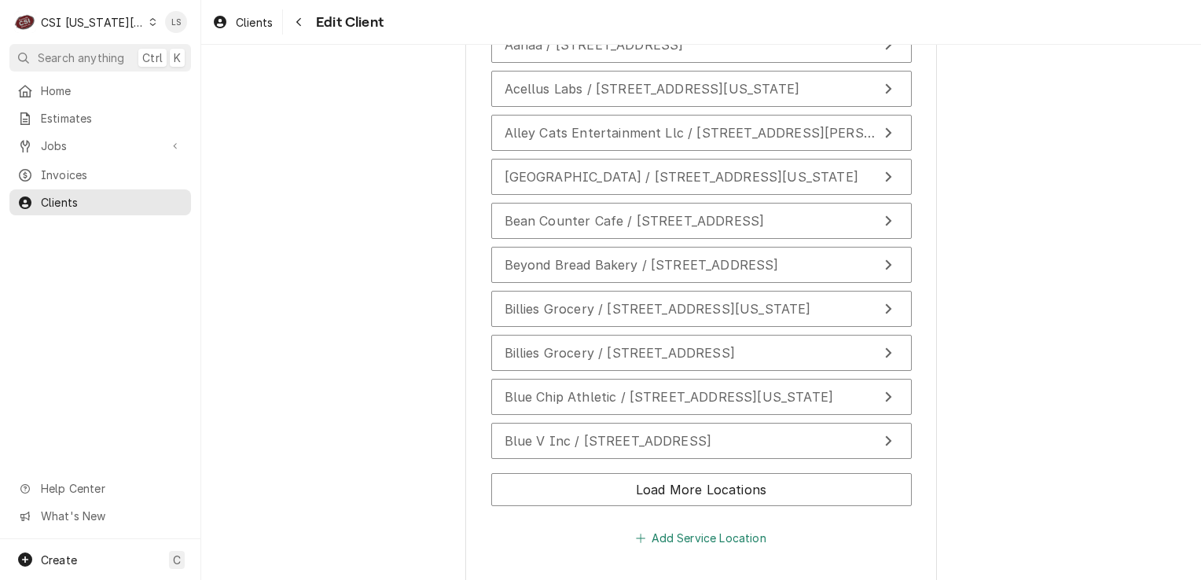
click at [667, 528] on button "Add Service Location" at bounding box center [701, 539] width 135 height 22
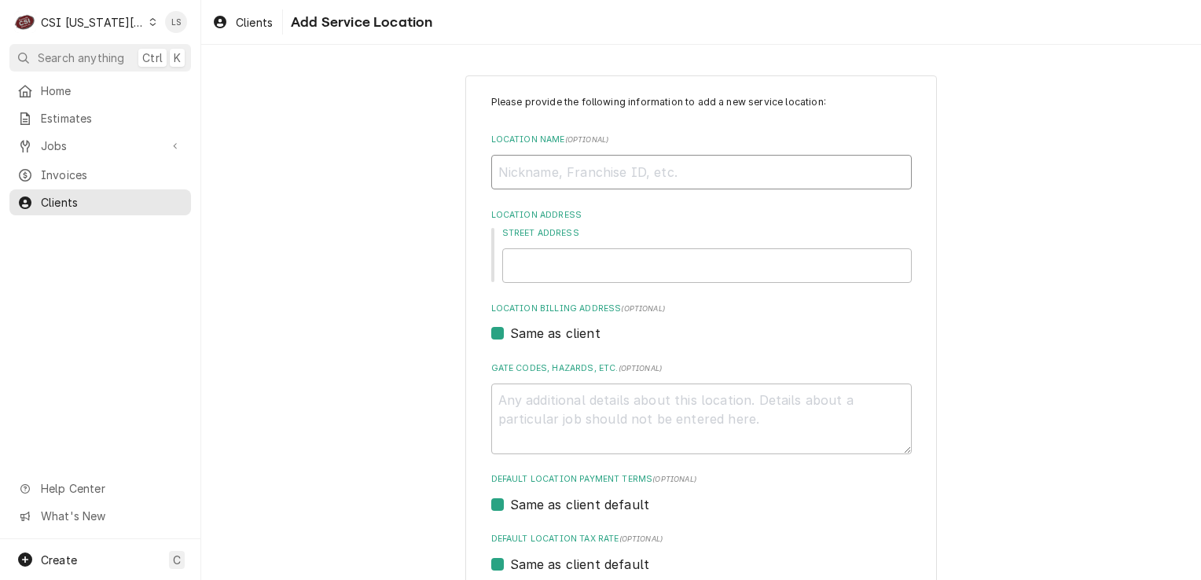
paste input "The Go To"
type textarea "x"
type input "The Go To"
paste input "1 S Broadway"
type textarea "x"
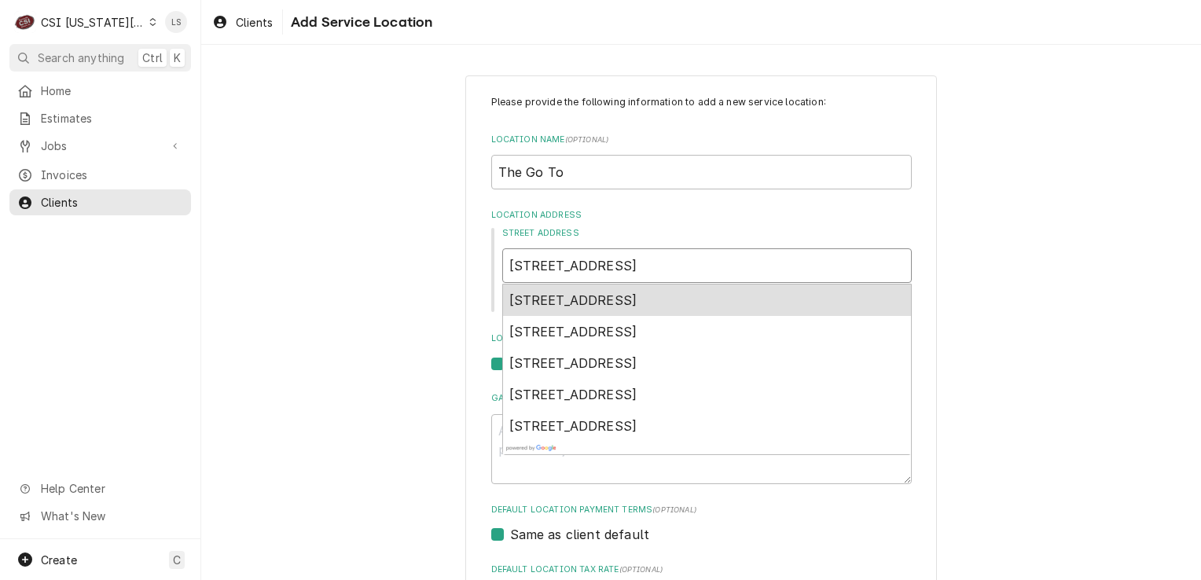
type input "1 S Broadway"
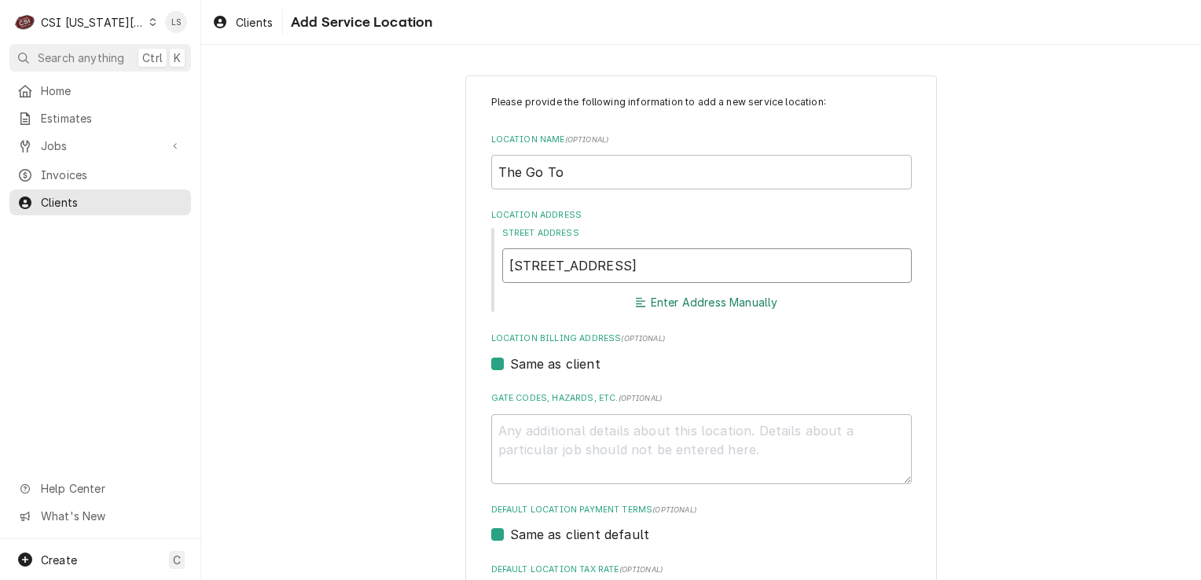
type textarea "x"
type input "1 S Broadway l"
type textarea "x"
type input "1 S Broadway lo"
type textarea "x"
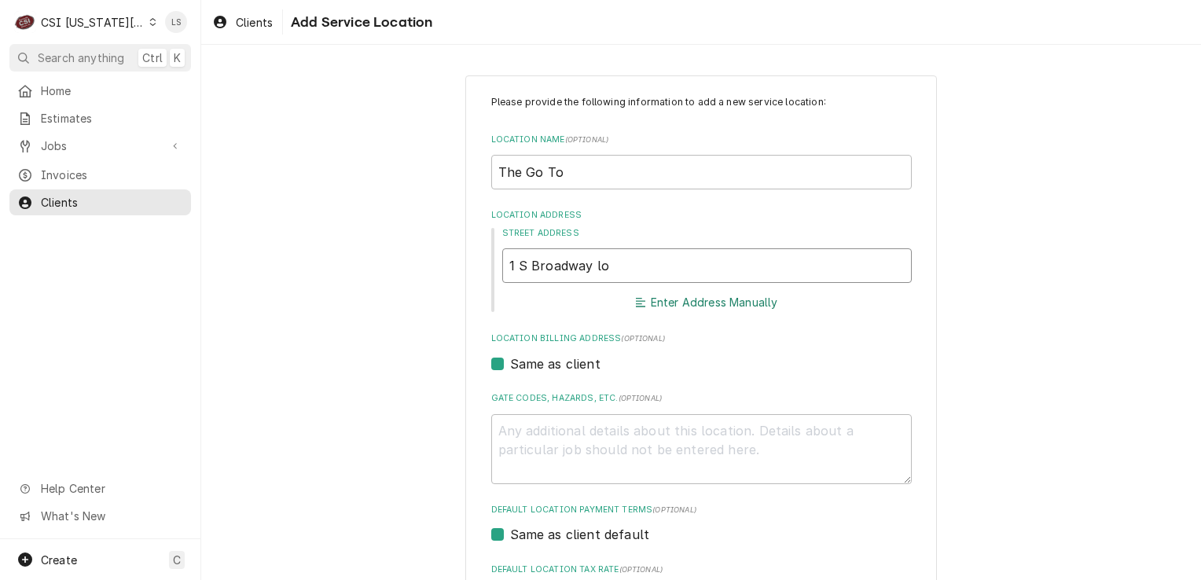
type input "1 S Broadway lou"
type textarea "x"
type input "1 S Broadway loui"
type textarea "x"
type input "1 S Broadway louis"
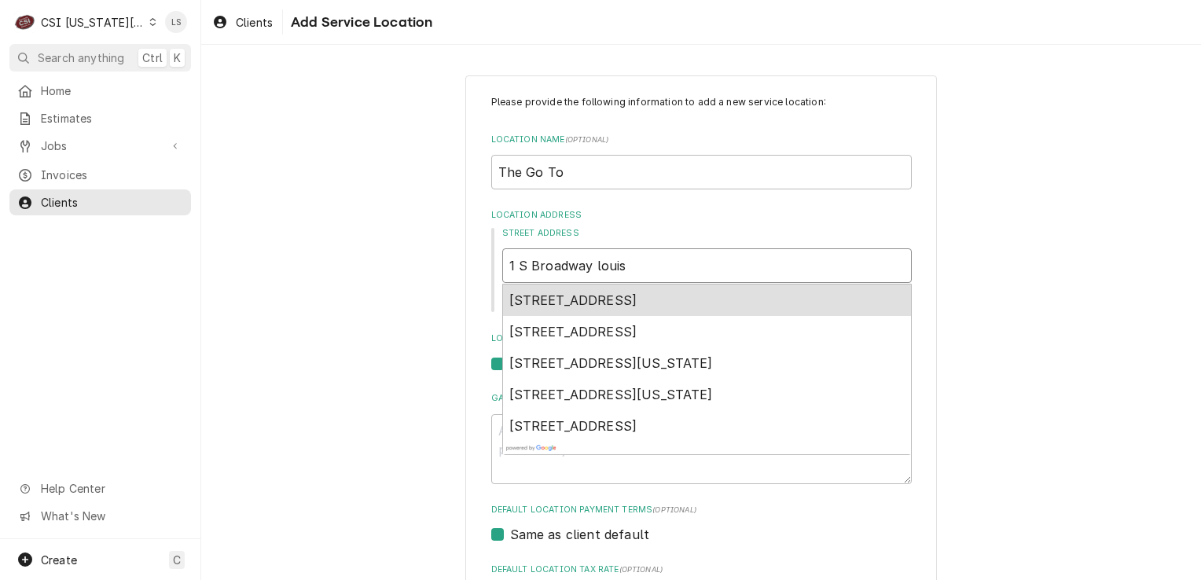
type textarea "x"
type input "1 S Broadway louisb"
type textarea "x"
type input "1 S Broadway louisbe"
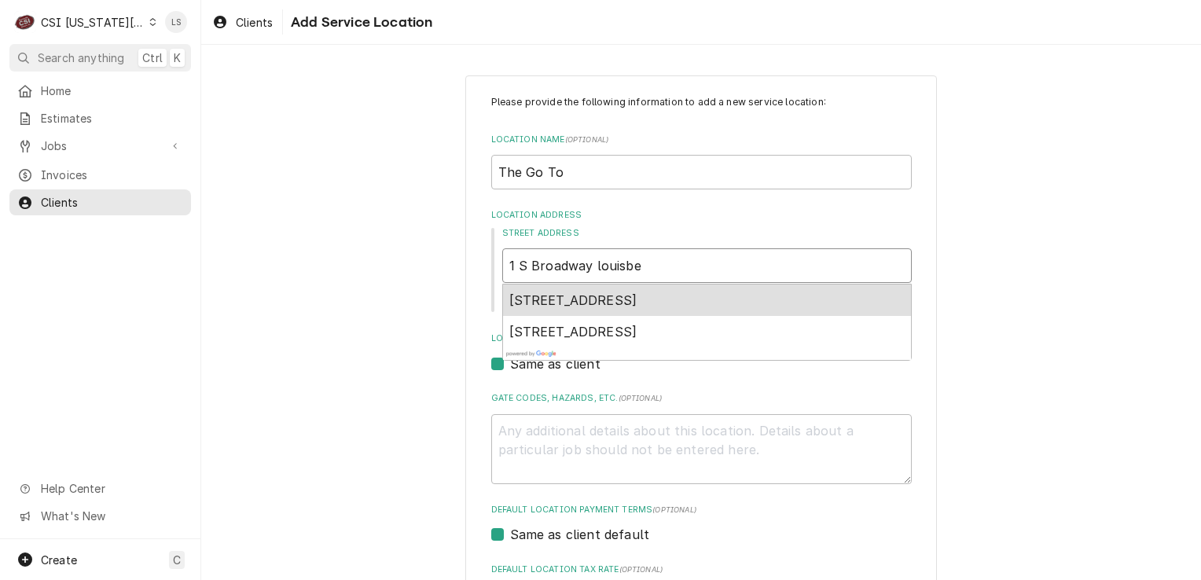
click at [638, 293] on span "1 South Broadway Street, Louisburg, KS, USA" at bounding box center [573, 300] width 128 height 16
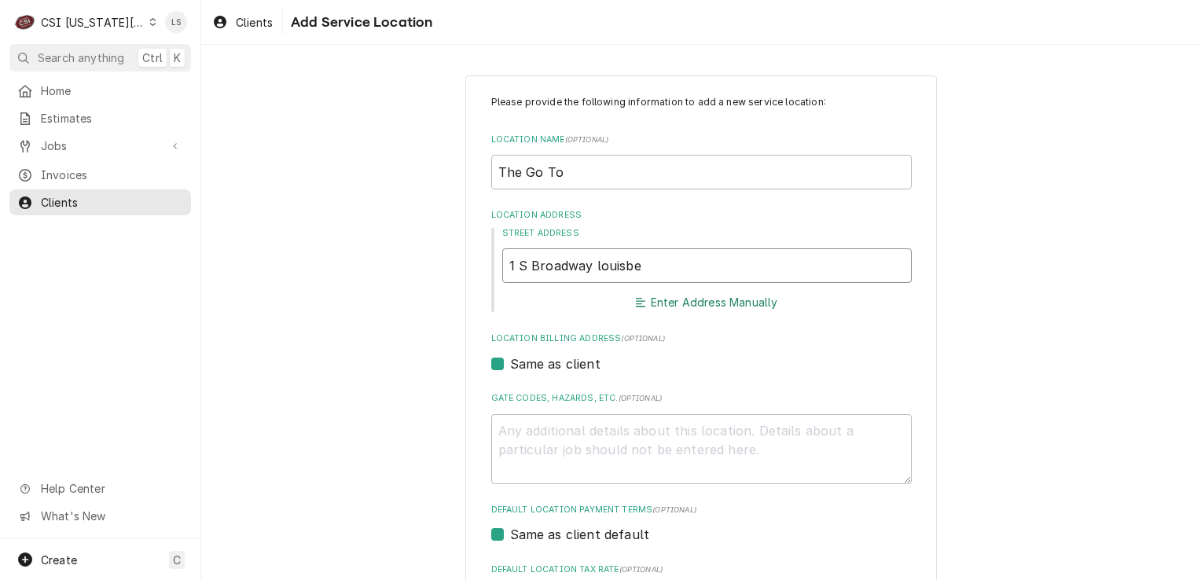
type textarea "x"
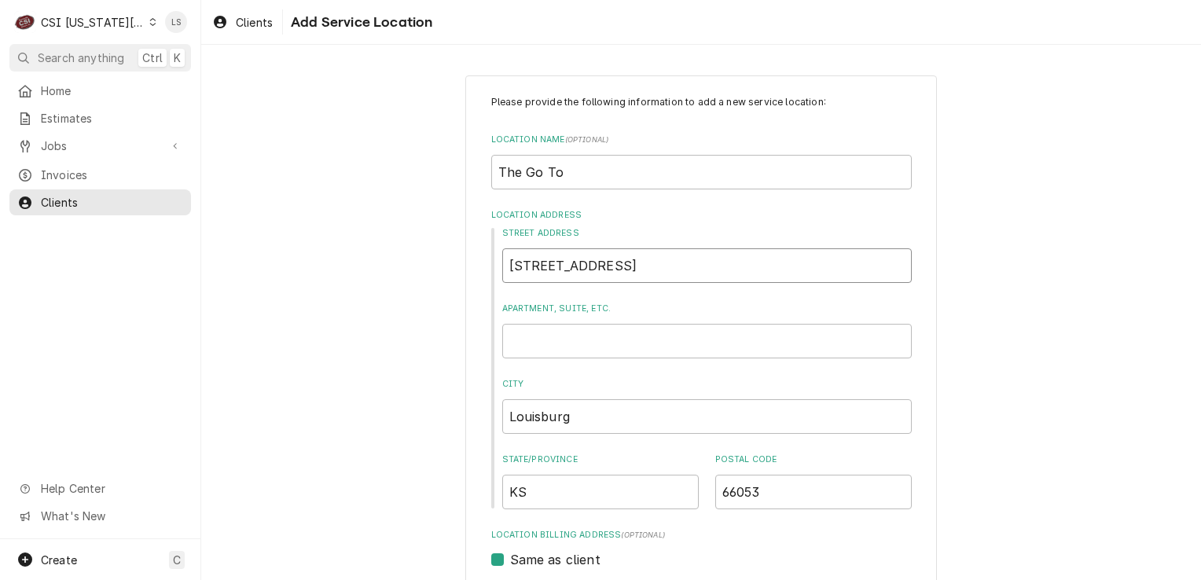
type input "1 S Broadway St"
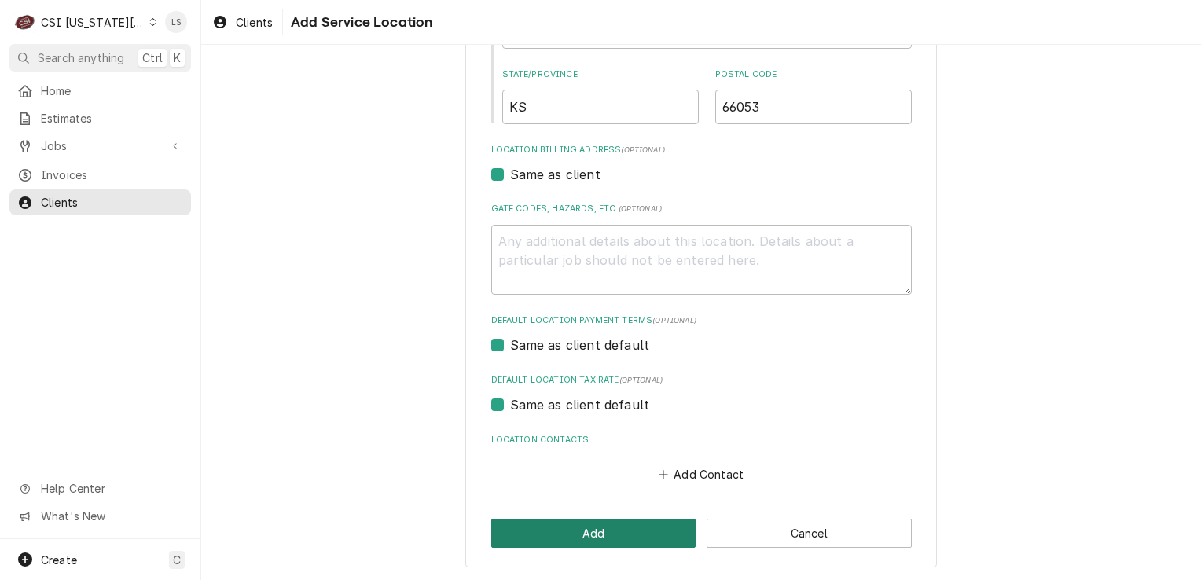
click at [607, 535] on button "Add" at bounding box center [593, 533] width 205 height 29
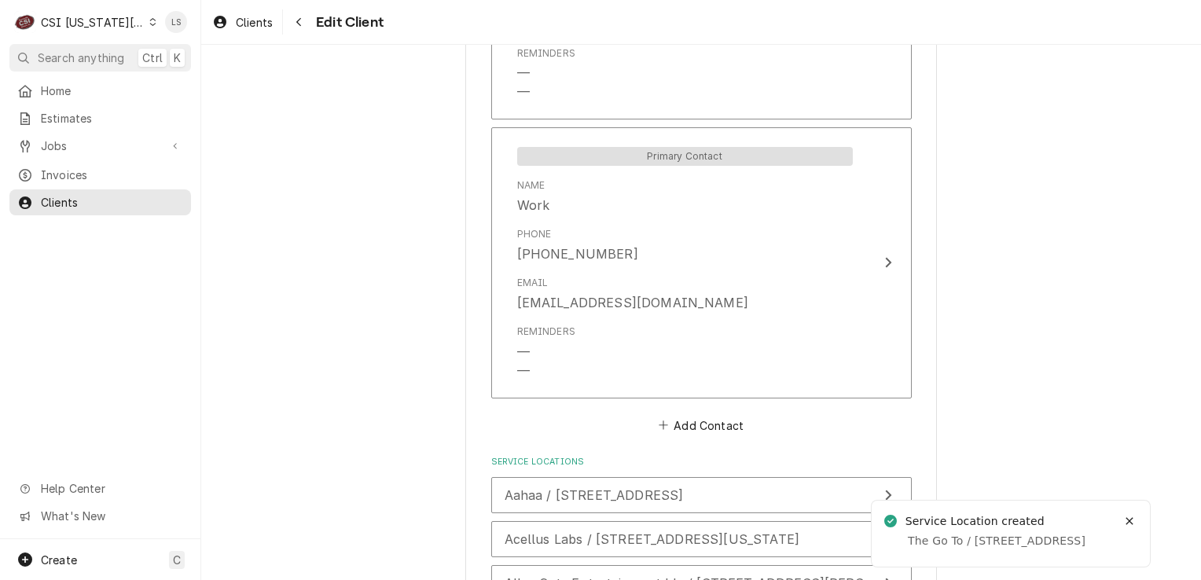
scroll to position [2560, 0]
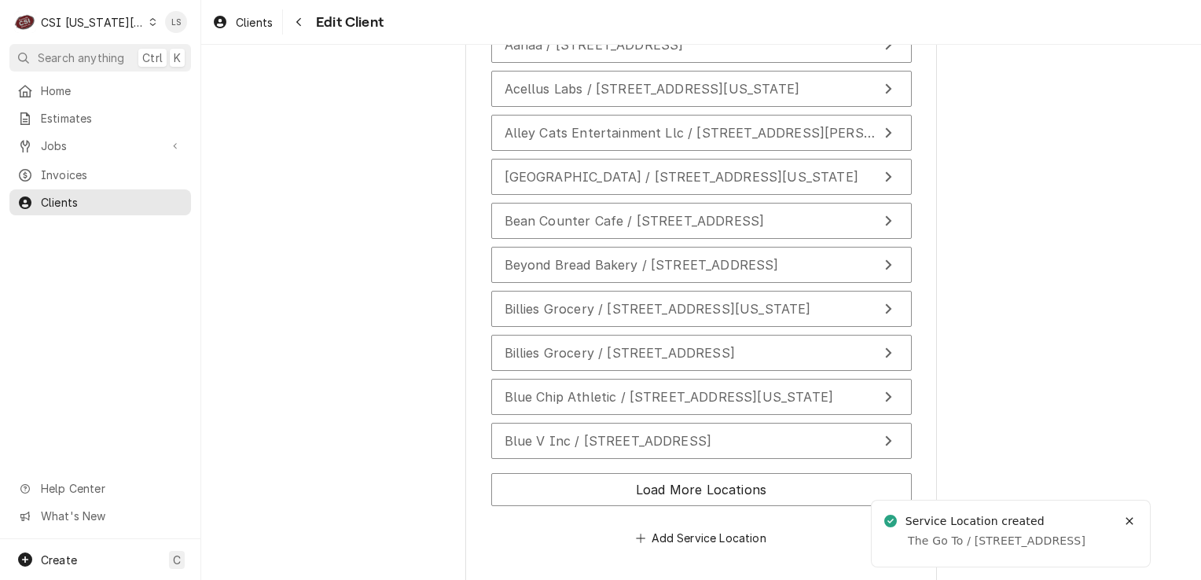
type textarea "x"
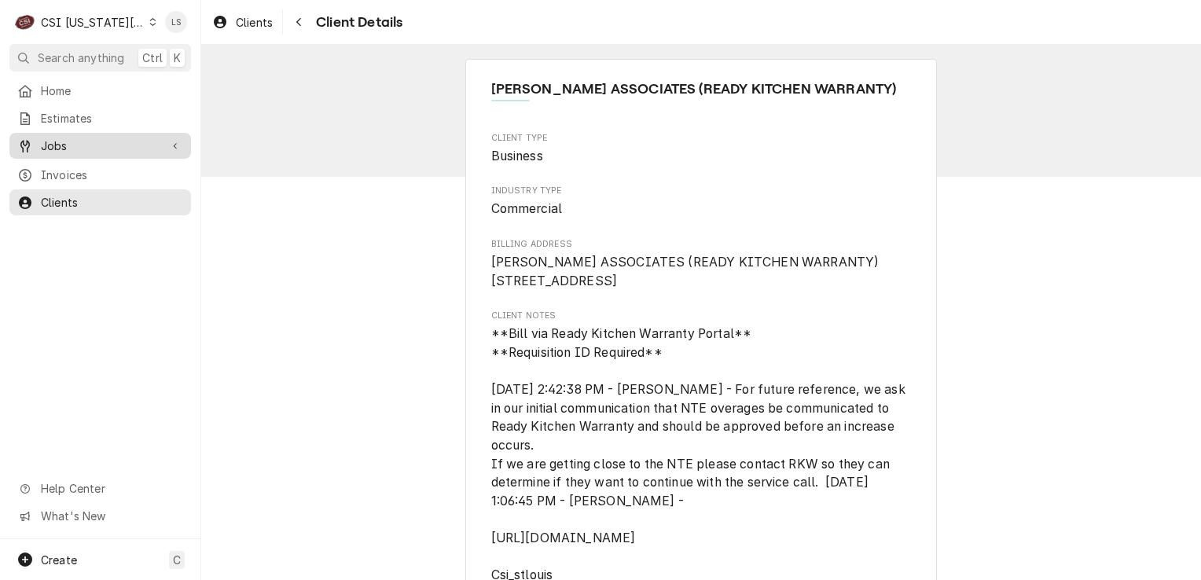
click at [70, 138] on span "Jobs" at bounding box center [100, 146] width 119 height 17
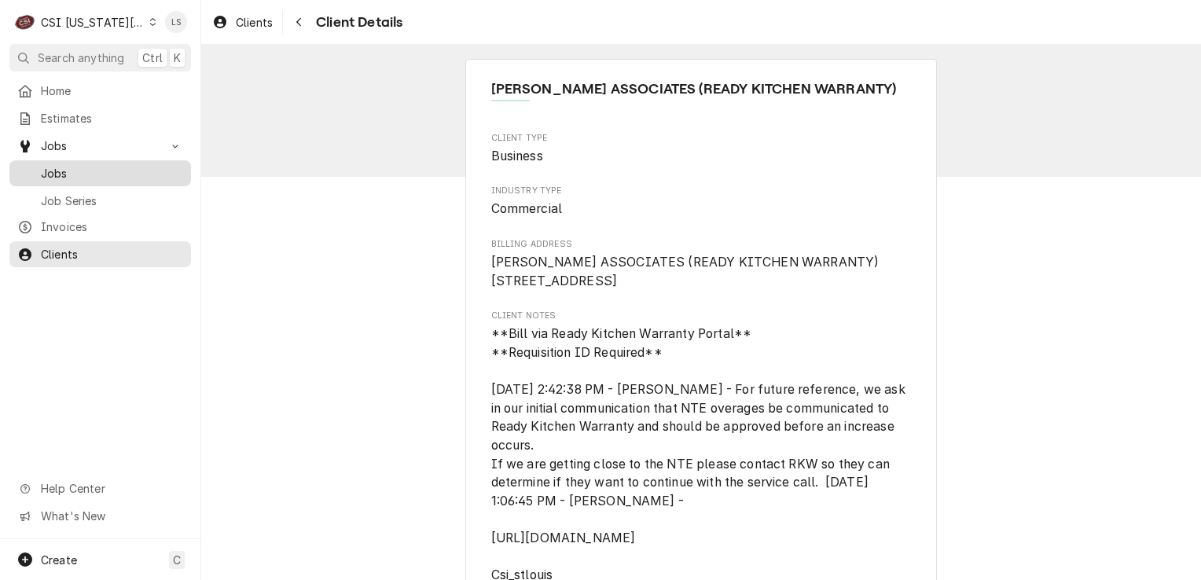
click at [68, 165] on span "Jobs" at bounding box center [112, 173] width 142 height 17
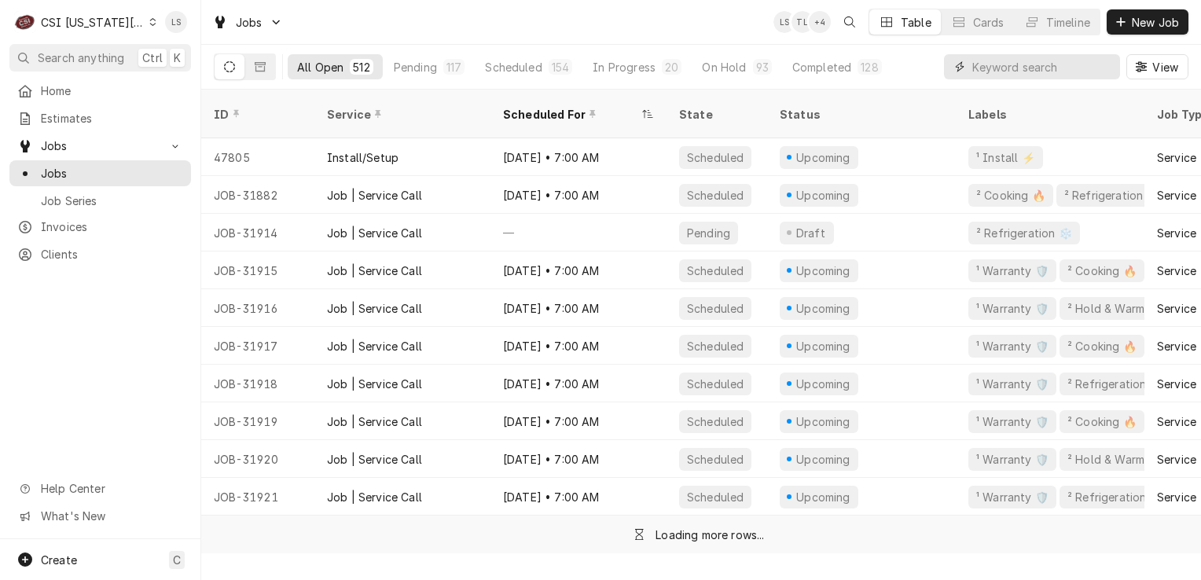
click at [1021, 66] on input "Dynamic Content Wrapper" at bounding box center [1043, 66] width 140 height 25
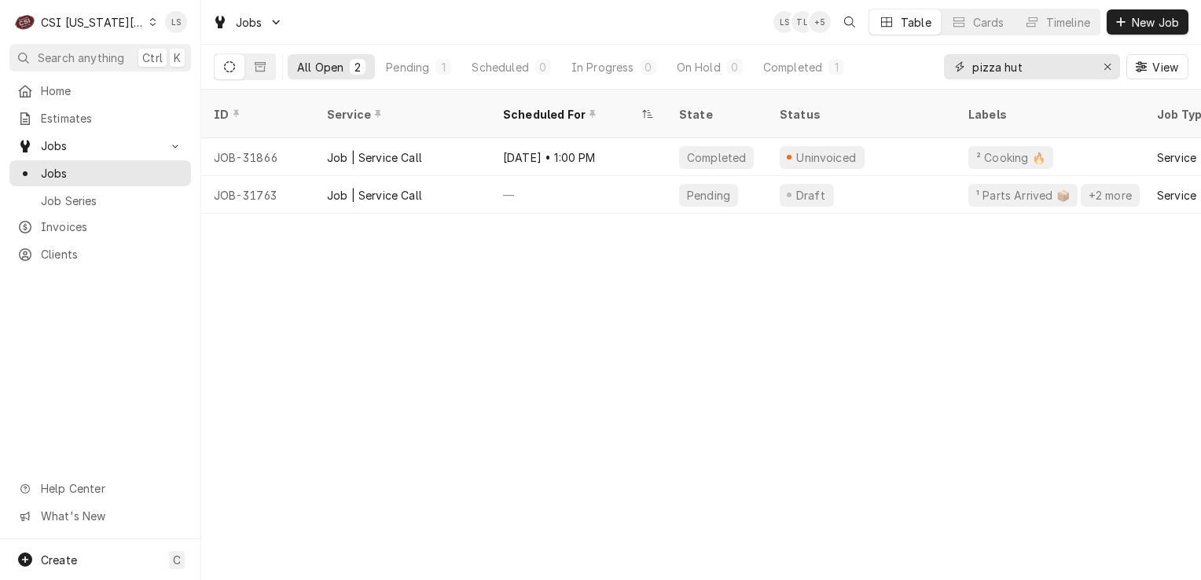
type input "pizza hut"
click at [1153, 30] on button "New Job" at bounding box center [1148, 21] width 82 height 25
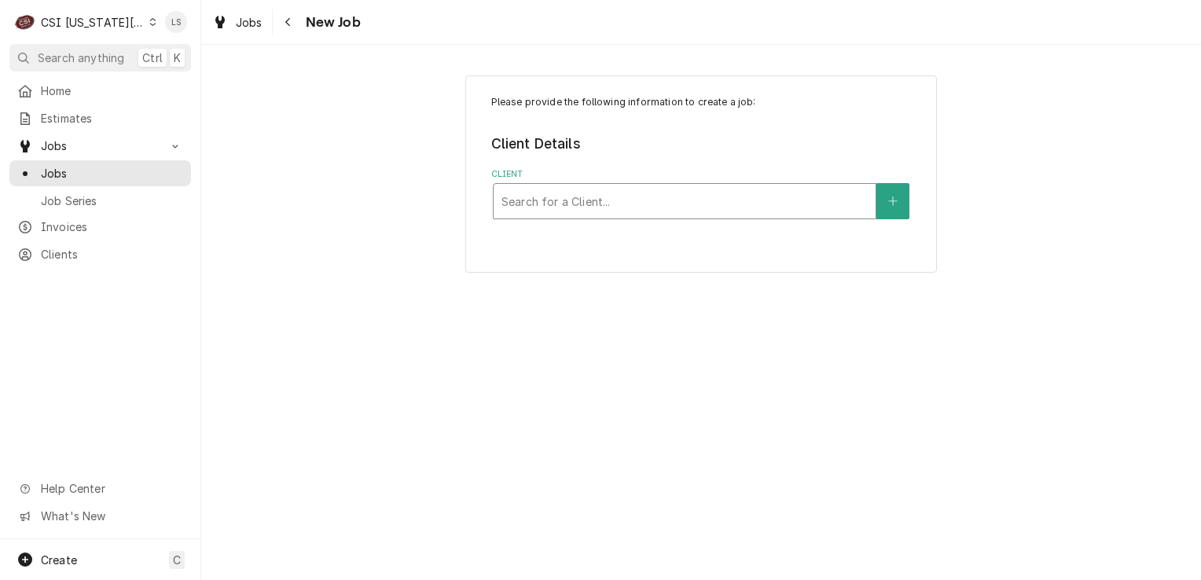
click at [558, 207] on div "Client" at bounding box center [685, 201] width 366 height 28
type input "ready kitchen"
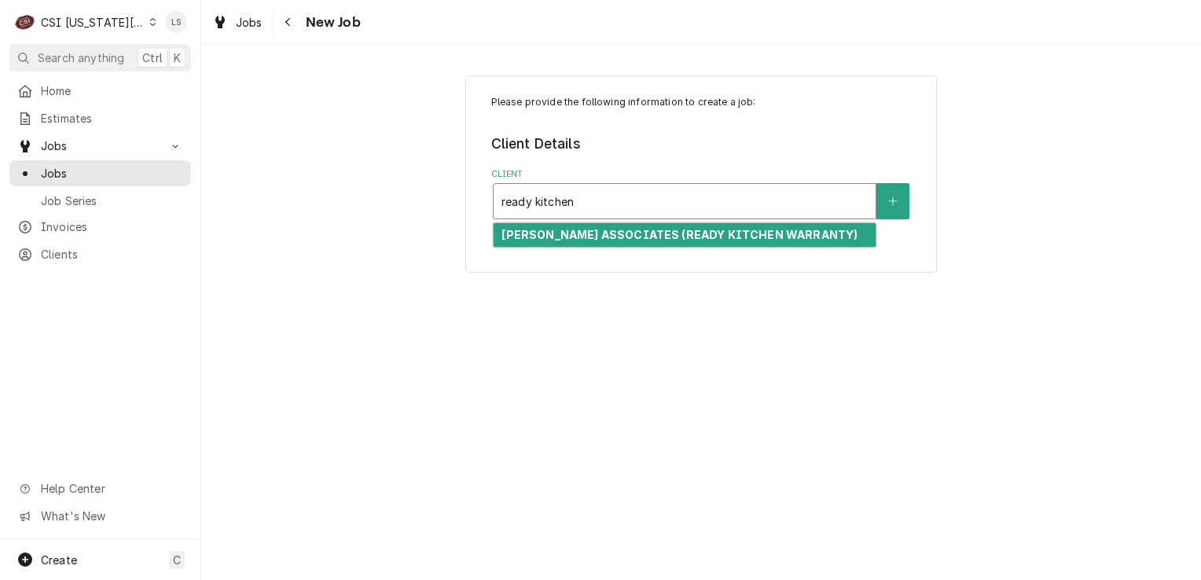
click at [581, 234] on strong "[PERSON_NAME] ASSOCIATES (READY KITCHEN WARRANTY)" at bounding box center [680, 234] width 356 height 13
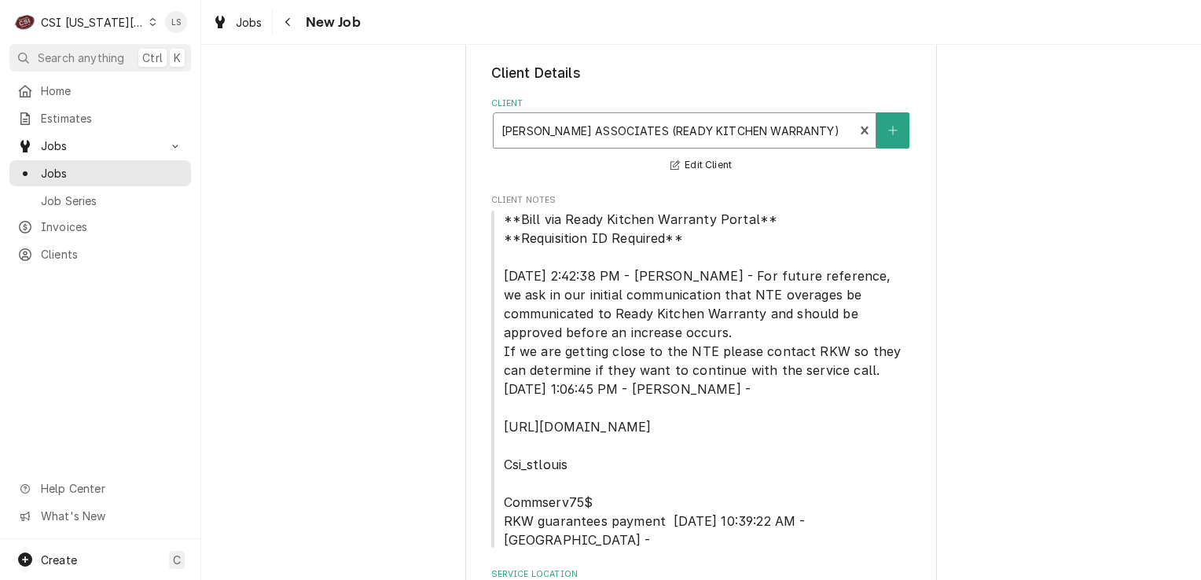
scroll to position [157, 0]
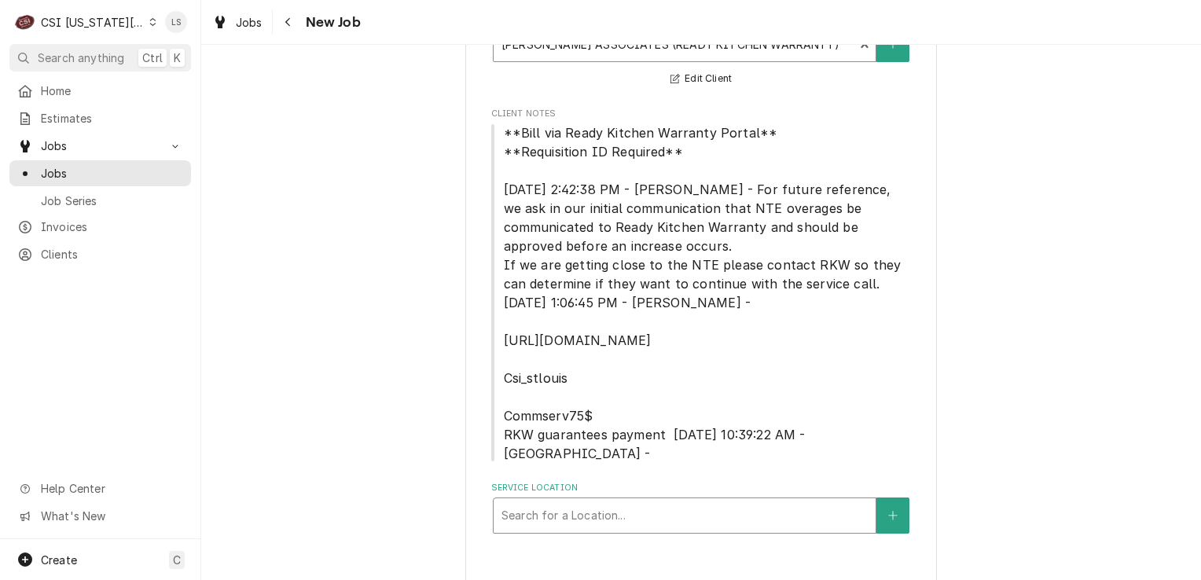
click at [575, 502] on div "Service Location" at bounding box center [685, 516] width 366 height 28
type input "the go to"
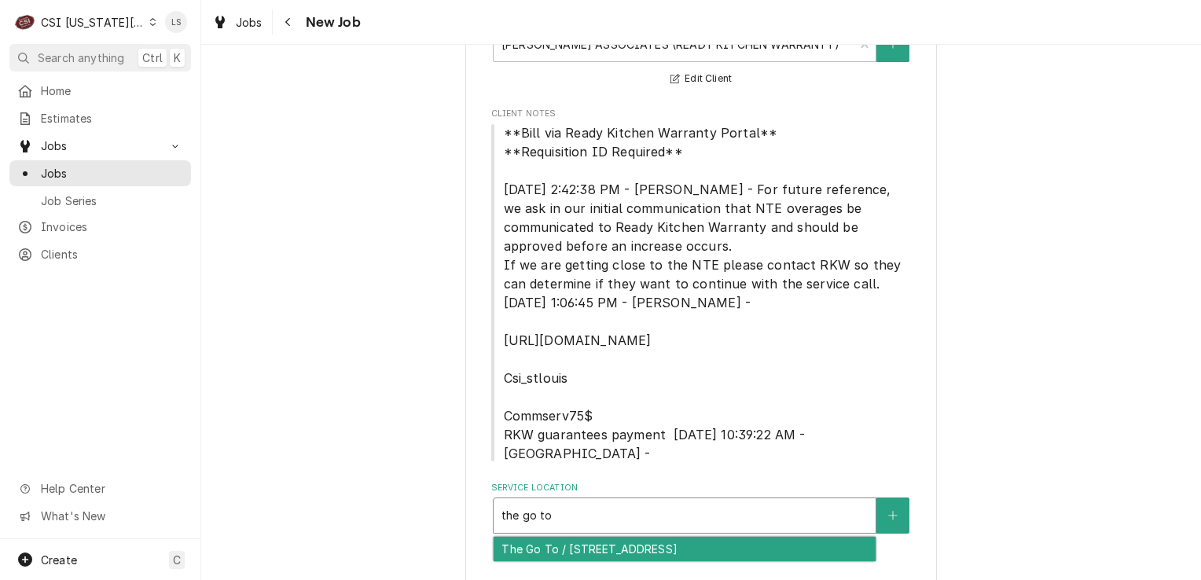
click at [588, 537] on div "The Go To / 1 S Broadway St, Louisburg, KS 66053" at bounding box center [685, 549] width 382 height 24
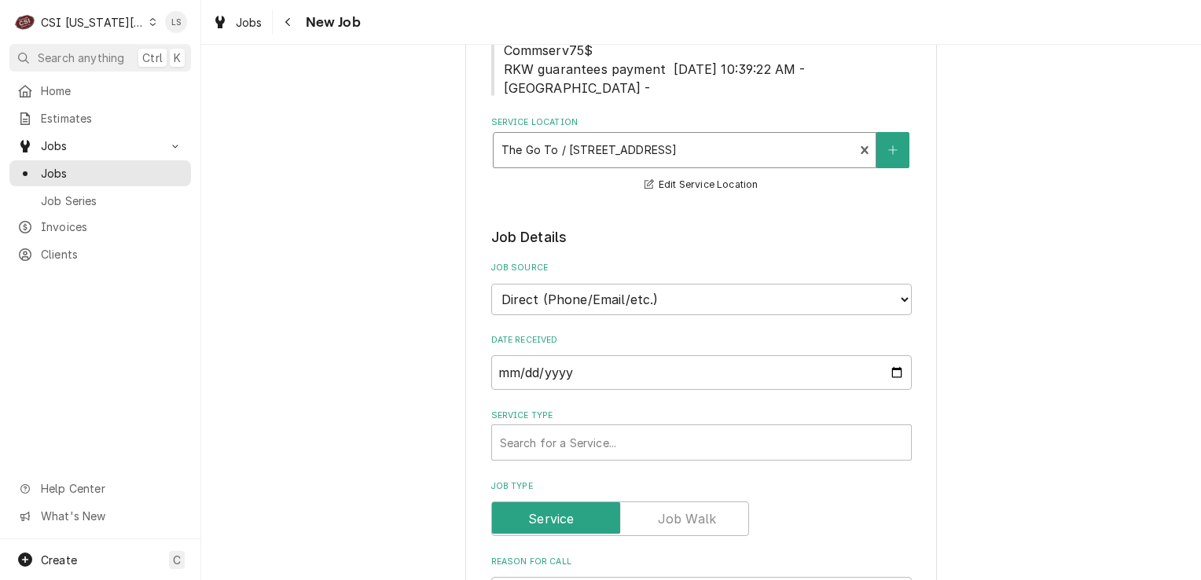
scroll to position [550, 0]
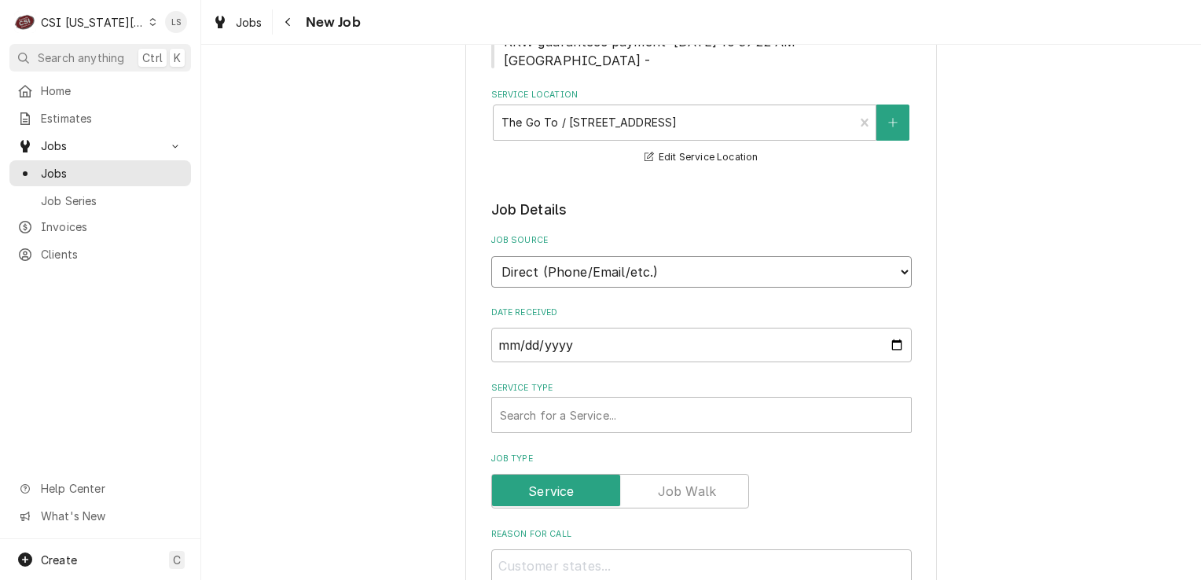
click at [550, 256] on select "Direct (Phone/Email/etc.) Service Channel Corrigo Ecotrak Other" at bounding box center [701, 271] width 421 height 31
select select "100"
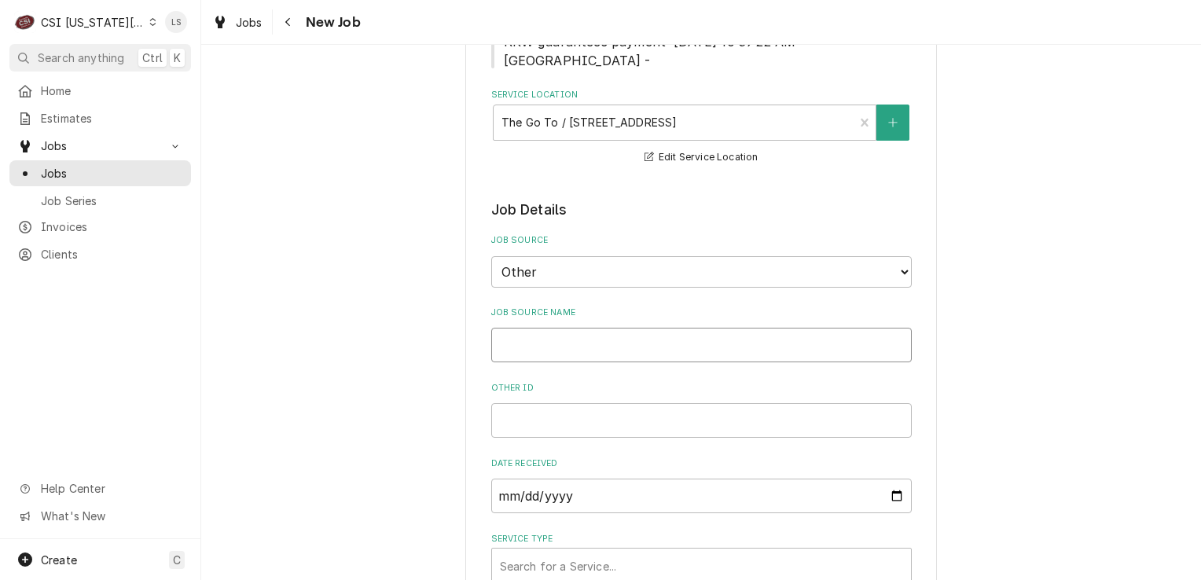
click at [538, 328] on input "Job Source Name" at bounding box center [701, 345] width 421 height 35
type textarea "x"
type input "R"
type textarea "x"
type input "Re"
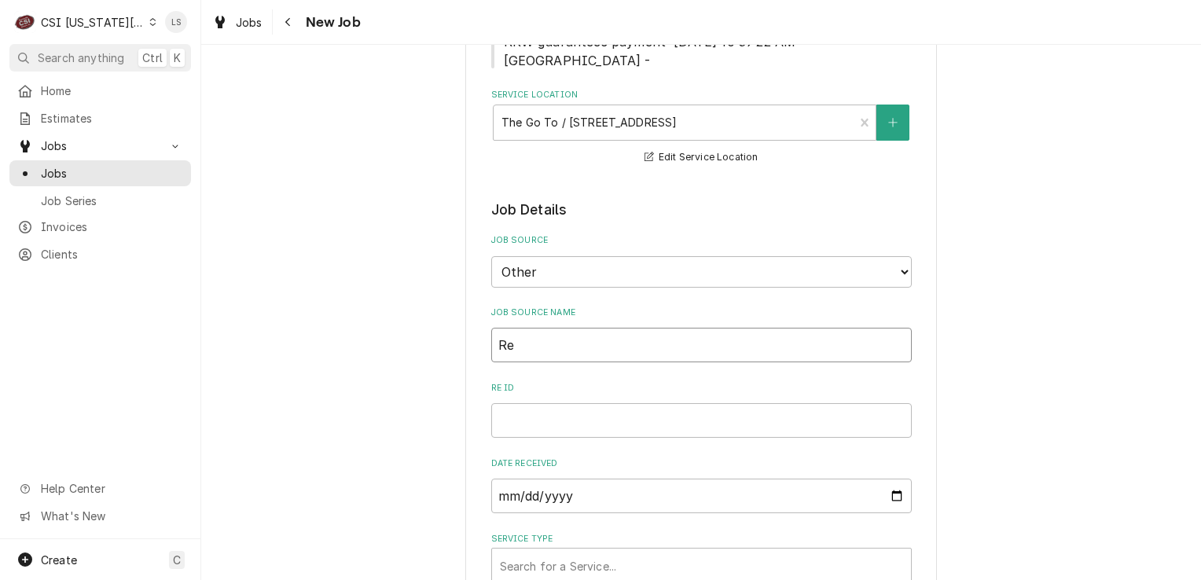
type textarea "x"
type input "Rea"
type textarea "x"
type input "Read"
type textarea "x"
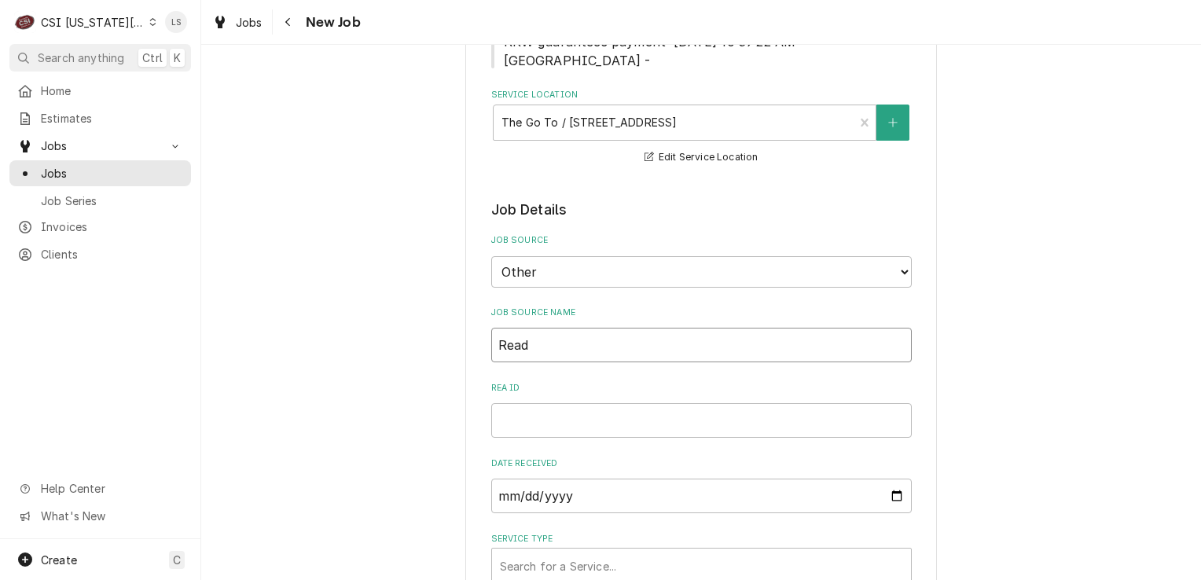
type input "Ready"
type textarea "x"
type input "Ready"
type textarea "x"
type input "Ready K"
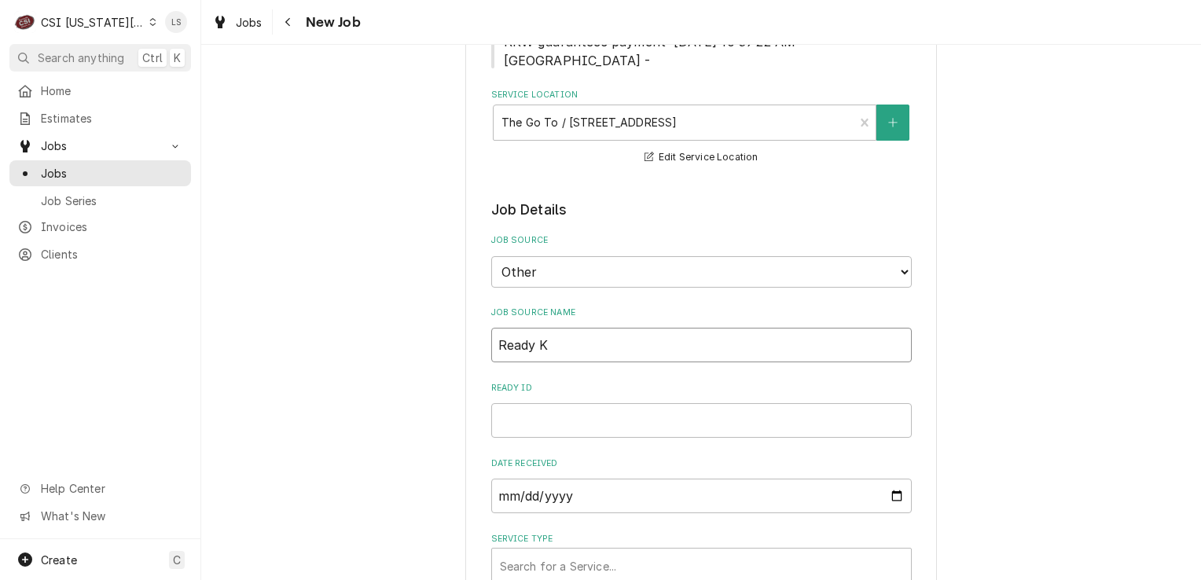
type textarea "x"
type input "Ready Ki"
type textarea "x"
type input "Ready Kit"
type textarea "x"
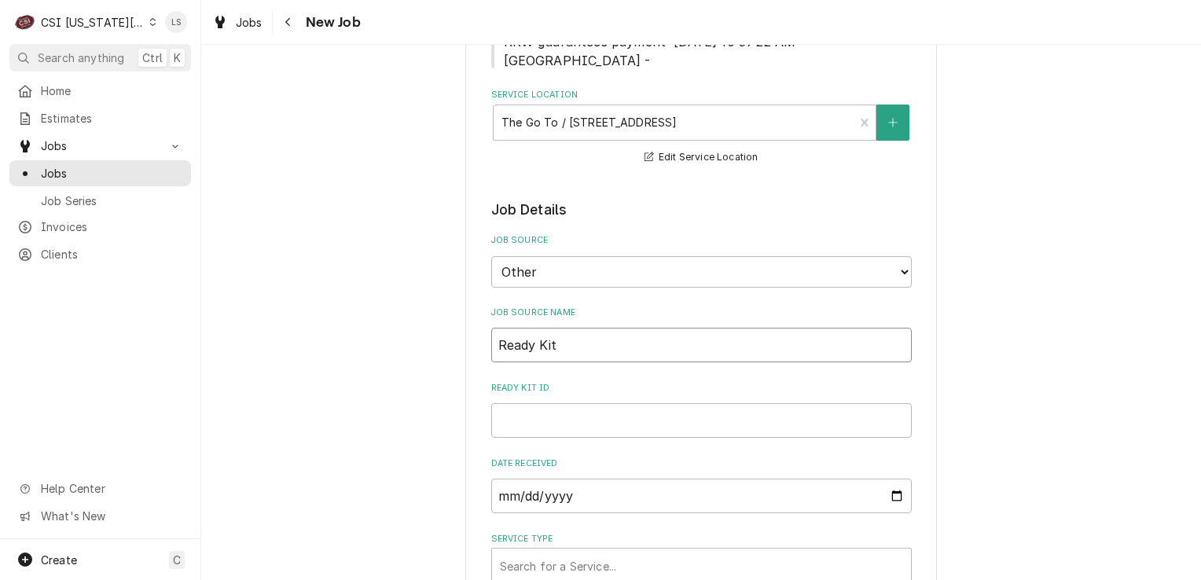
type input "Ready Kitc"
type textarea "x"
type input "Ready Kitch"
type textarea "x"
type input "Ready Kitche"
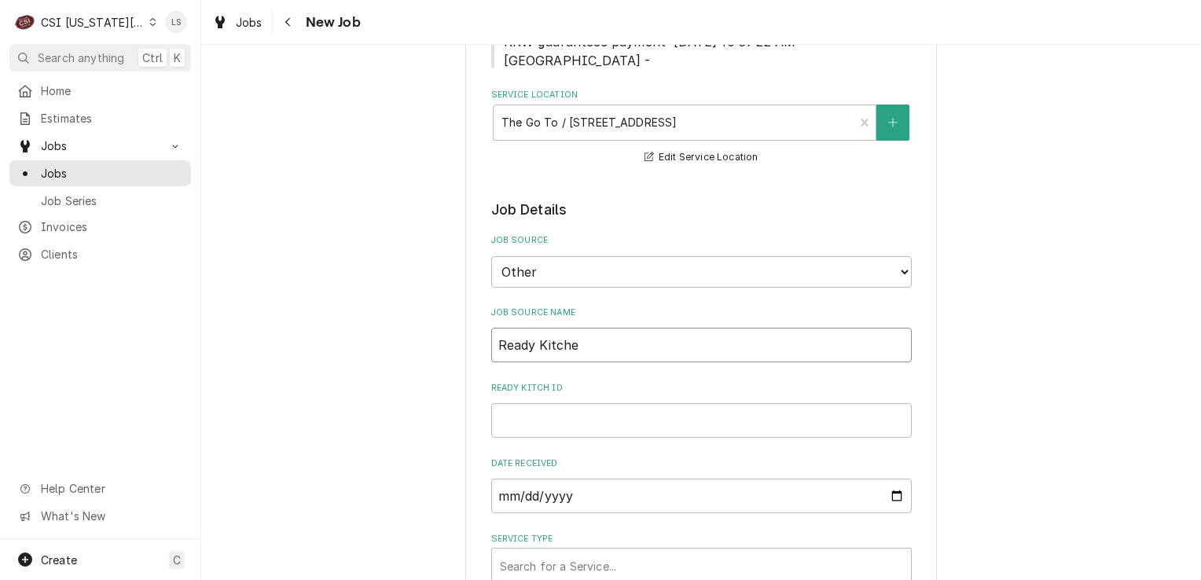
type textarea "x"
type input "Ready Kitchen"
type textarea "x"
type input "Ready Kitchen"
type textarea "x"
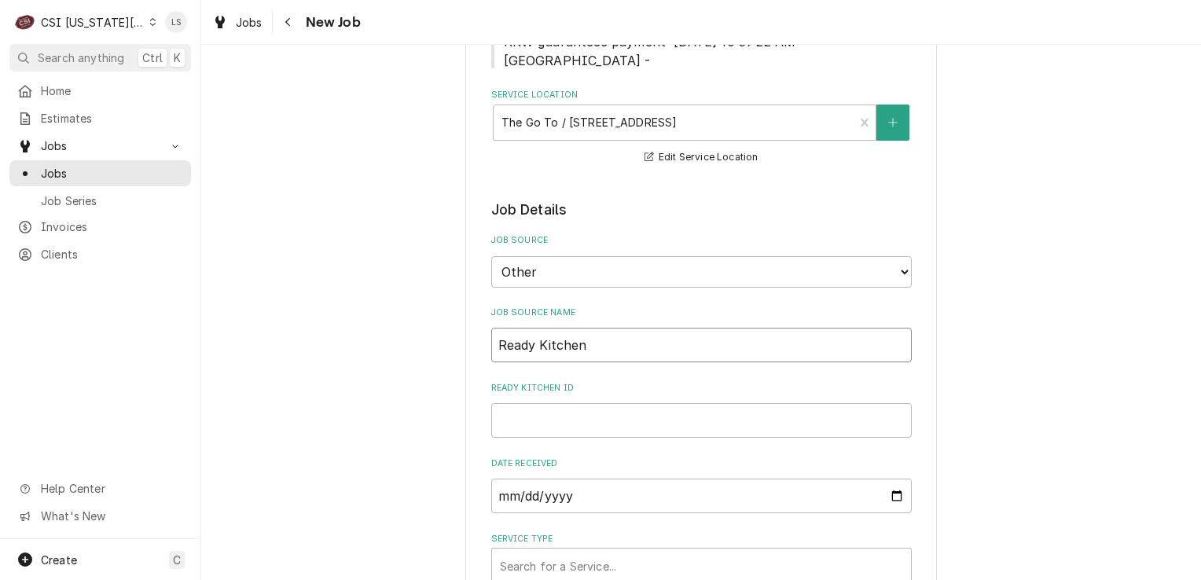
type input "Ready Kitchen P"
type textarea "x"
type input "Ready Kitchen PO"
type textarea "x"
type input "Ready Kitchen PO"
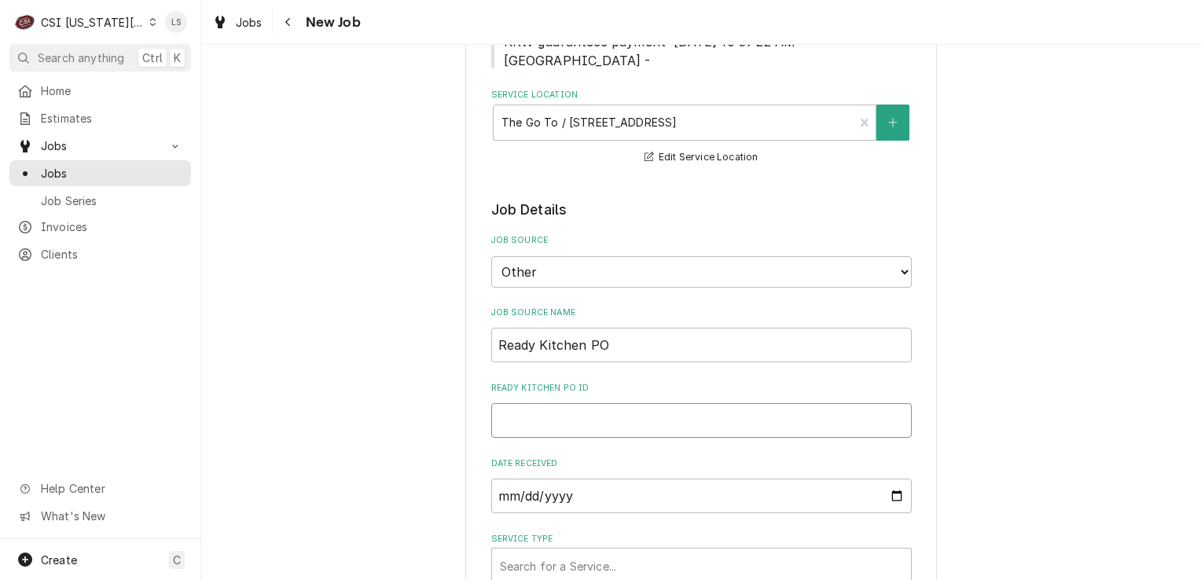
paste input "86124"
type textarea "x"
type input "86124"
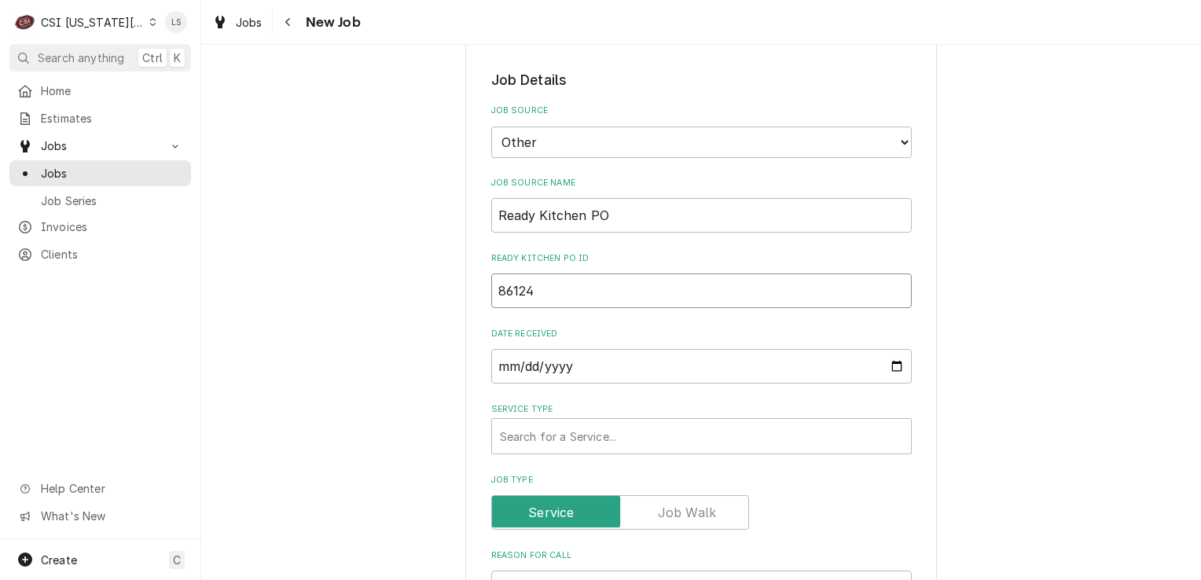
scroll to position [865, 0]
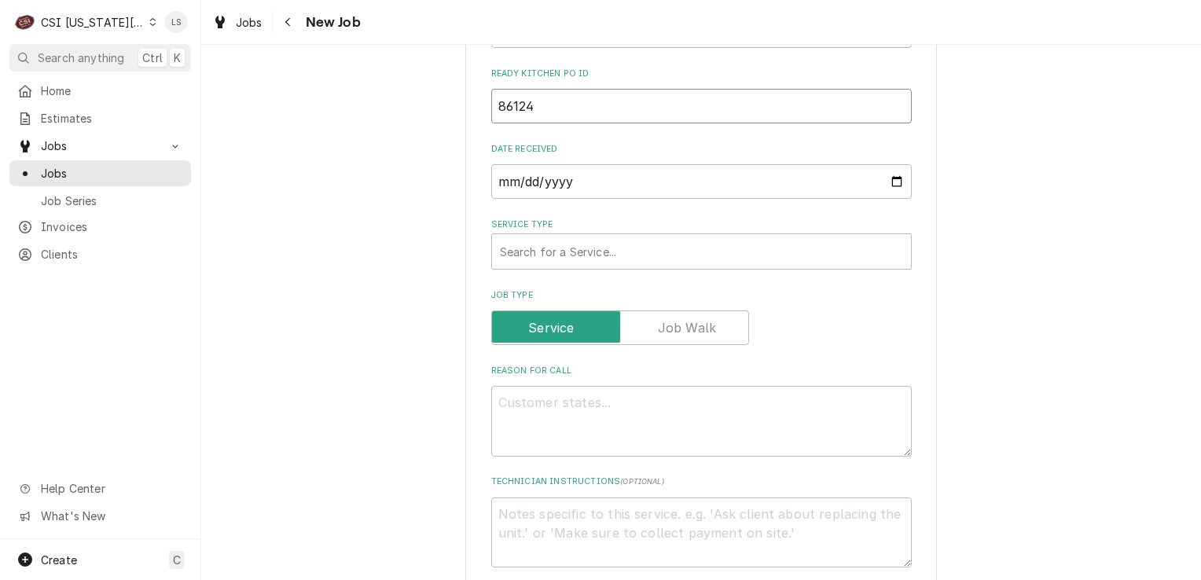
type textarea "x"
type input "86124"
click at [520, 237] on div "Service Type" at bounding box center [701, 251] width 403 height 28
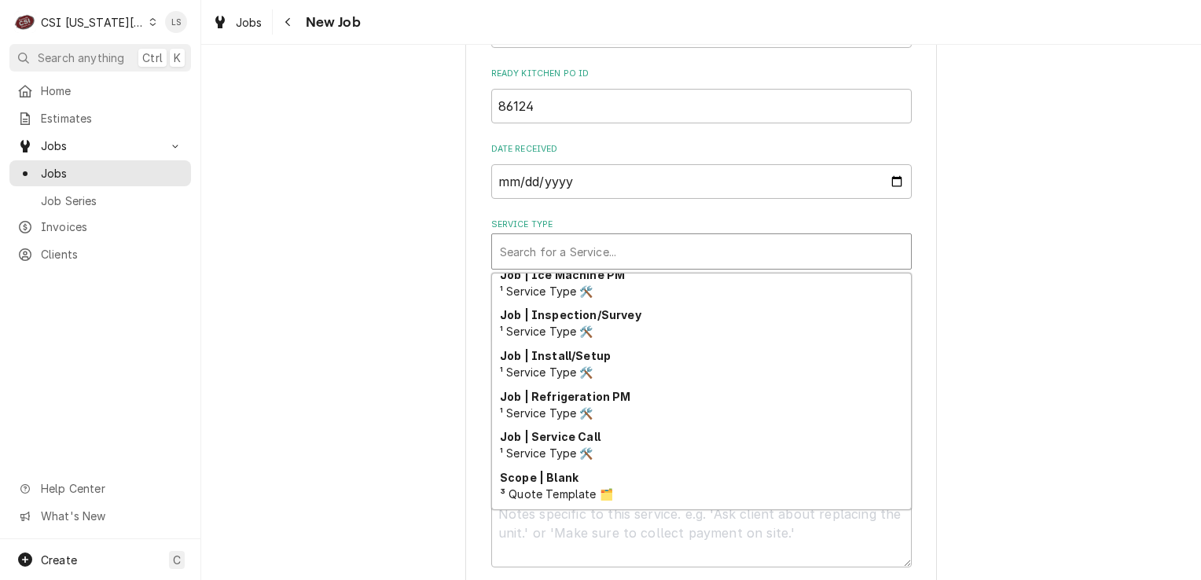
scroll to position [890, 0]
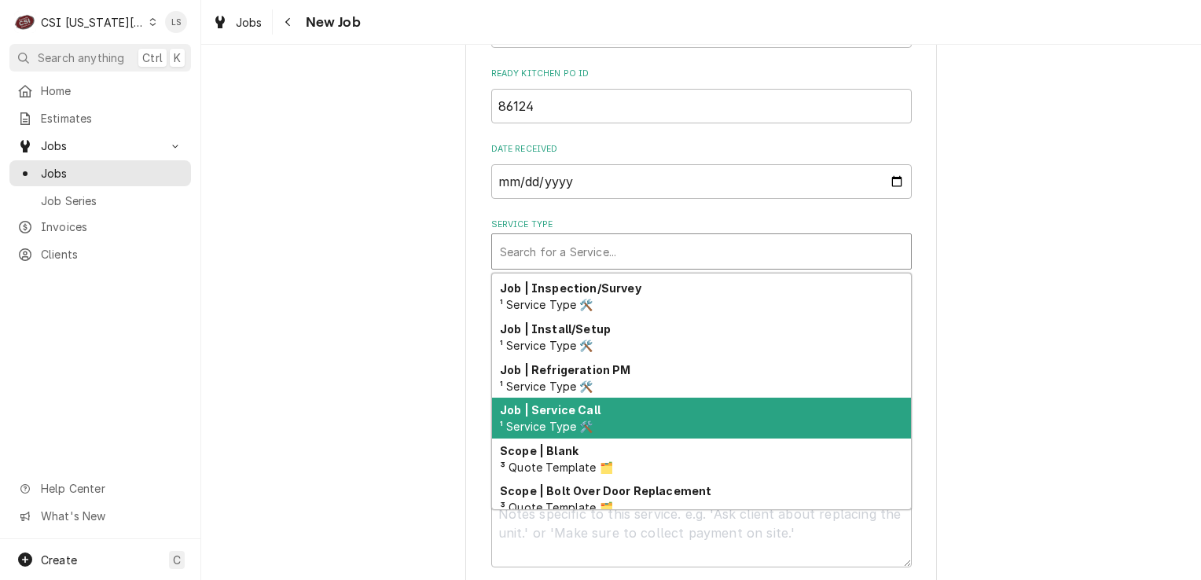
click at [566, 398] on div "Job | Service Call ¹ Service Type 🛠️" at bounding box center [701, 418] width 419 height 41
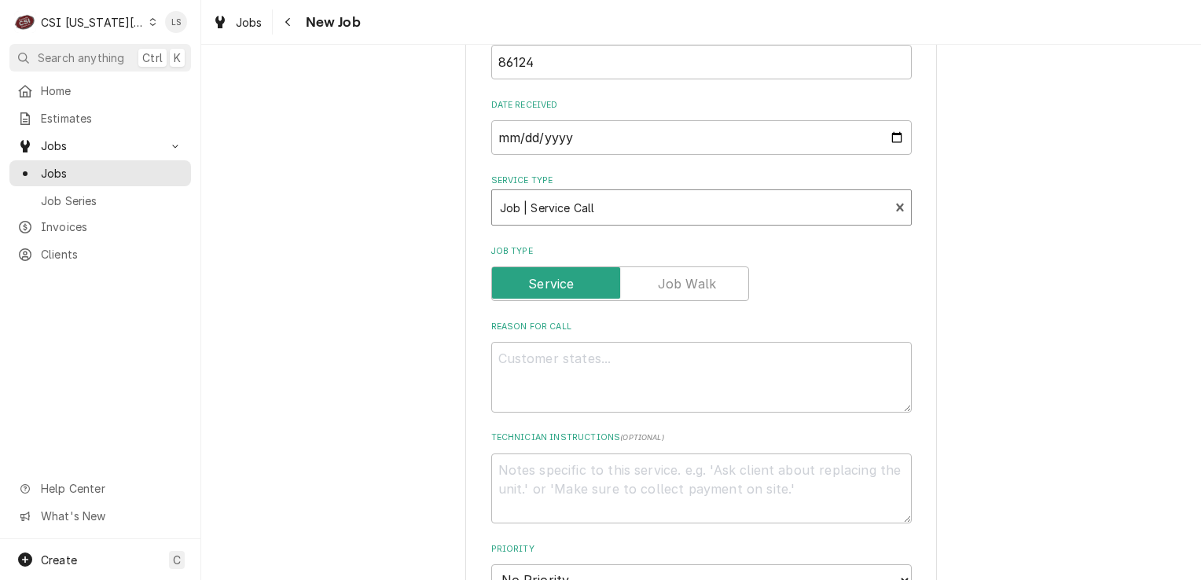
scroll to position [944, 0]
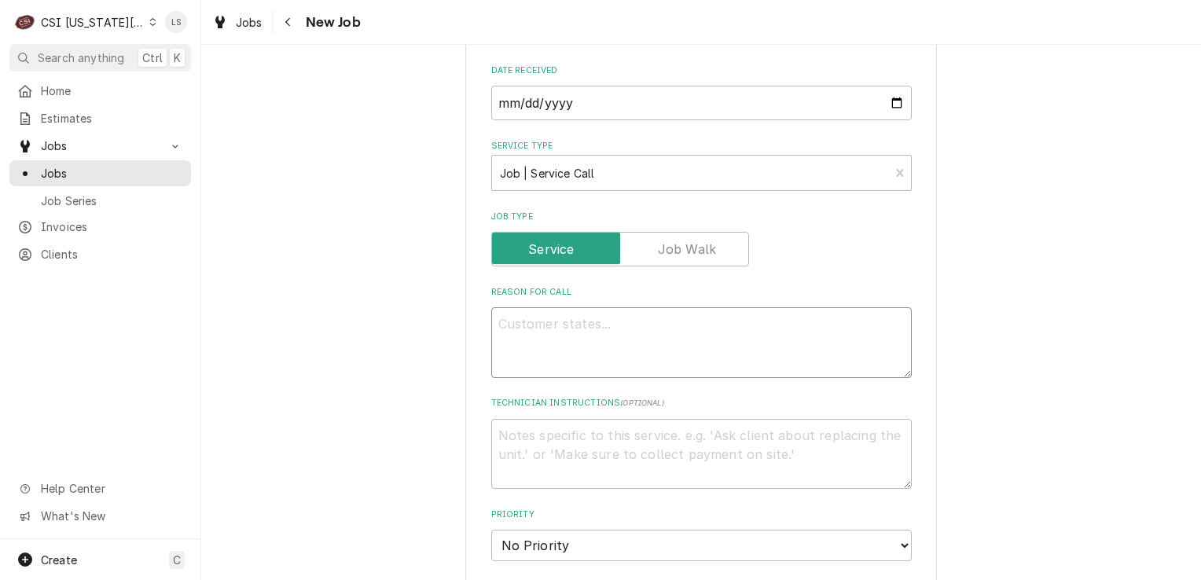
click at [576, 330] on textarea "Reason For Call" at bounding box center [701, 342] width 421 height 71
paste textarea "Stainless Steel Floor Fryer with Casters"
type textarea "x"
type textarea "Stainless Steel Floor Fryer with Casters"
type textarea "x"
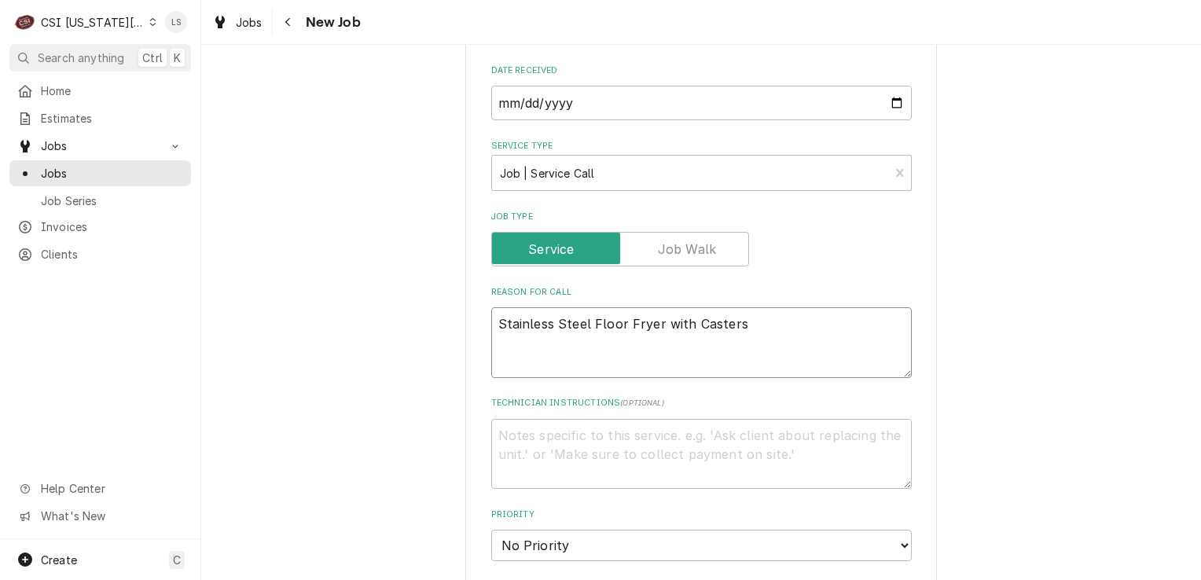
type textarea "Stainless Steel Floor Fryer with Casters"
type textarea "x"
type textarea "Stainless Steel Floor Fryer with Casters -"
type textarea "x"
type textarea "Stainless Steel Floor Fryer with Casters -"
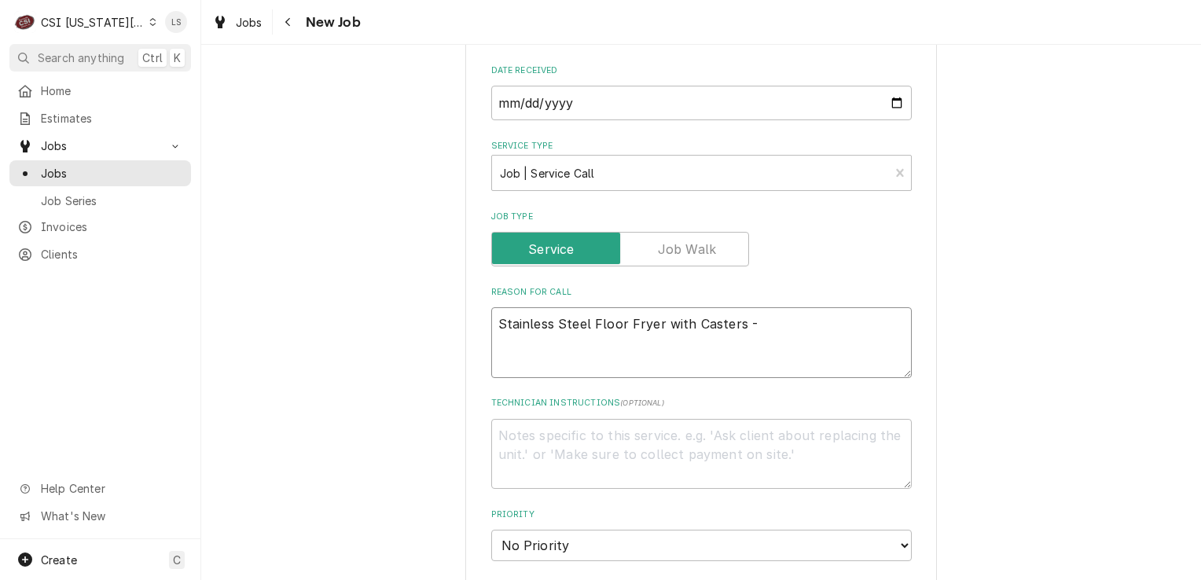
type textarea "x"
type textarea "Stainless Steel Floor Fryer with Casters -"
paste textarea "Thermostat issues with holding correct temperature. Please call Tech Support an…"
type textarea "x"
type textarea "Stainless Steel Floor Fryer with Casters - Thermostat issues with holding corre…"
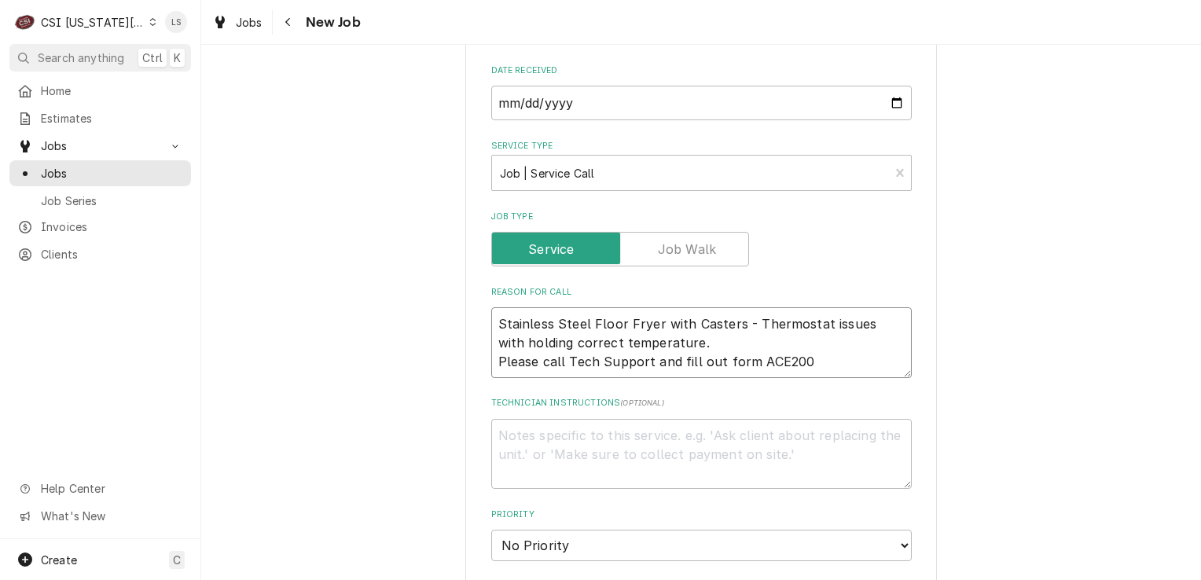
type textarea "x"
drag, startPoint x: 825, startPoint y: 348, endPoint x: 478, endPoint y: 347, distance: 346.7
click at [478, 347] on div "Please provide the following information to create a job: Client Details Client…" at bounding box center [701, 190] width 472 height 2117
type textarea "Stainless Steel Floor Fryer with Casters - Thermostat issues with holding corre…"
click at [592, 419] on textarea "Technician Instructions ( optional )" at bounding box center [701, 454] width 421 height 71
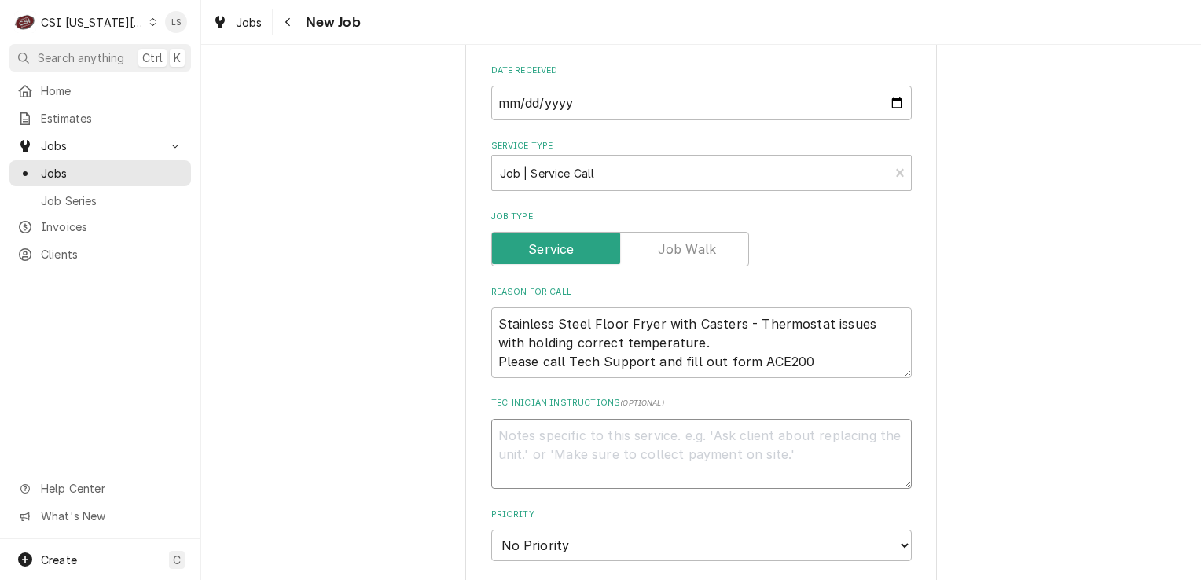
paste textarea "Please call Tech Support and fill out form ACE200"
type textarea "x"
type textarea "Please call Tech Support and fill out form ACE200"
type textarea "x"
type textarea "Please call Tech Support and fill out form ACE200"
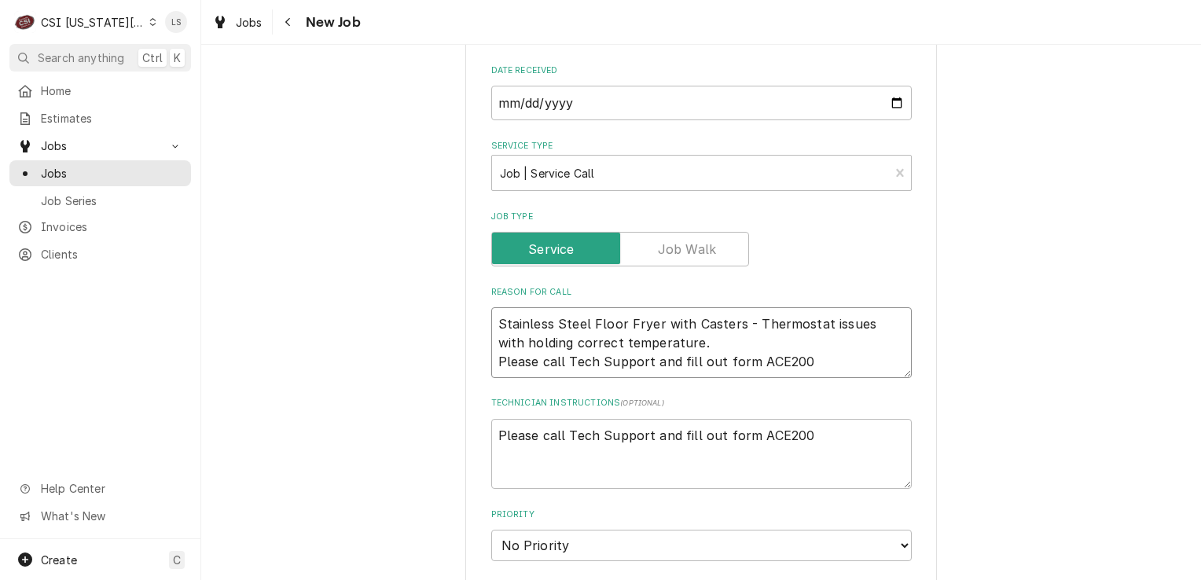
drag, startPoint x: 765, startPoint y: 344, endPoint x: 464, endPoint y: 348, distance: 301.2
click at [465, 348] on div "Please provide the following information to create a job: Client Details Client…" at bounding box center [701, 190] width 472 height 2117
type textarea "x"
type textarea "Stainless Steel Floor Fryer with Casters - Thermostat issues with holding corre…"
type textarea "x"
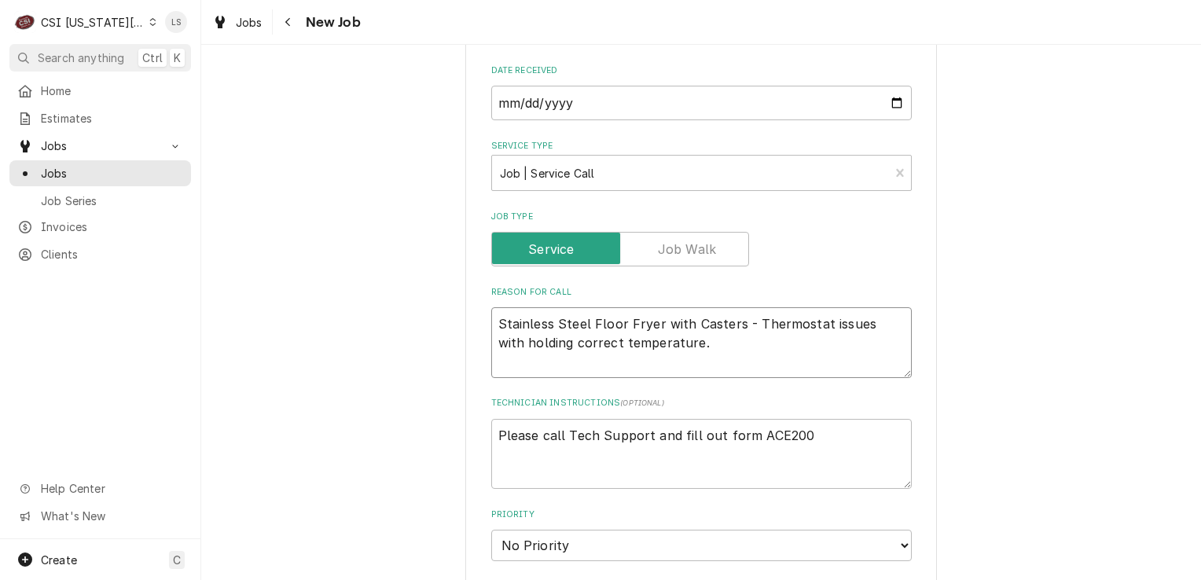
type textarea "Stainless Steel Floor Fryer with Casters - Thermostat issues with holding corre…"
type textarea "x"
type textarea "Stainless Steel Floor Fryer with Casters - Thermostat issues with holding corre…"
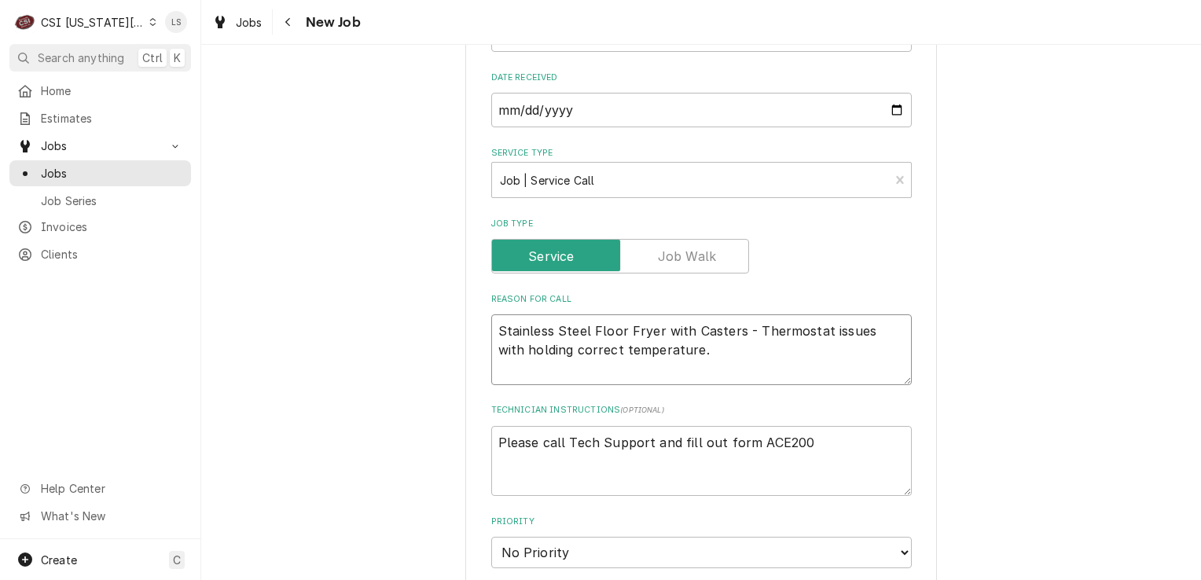
scroll to position [1022, 0]
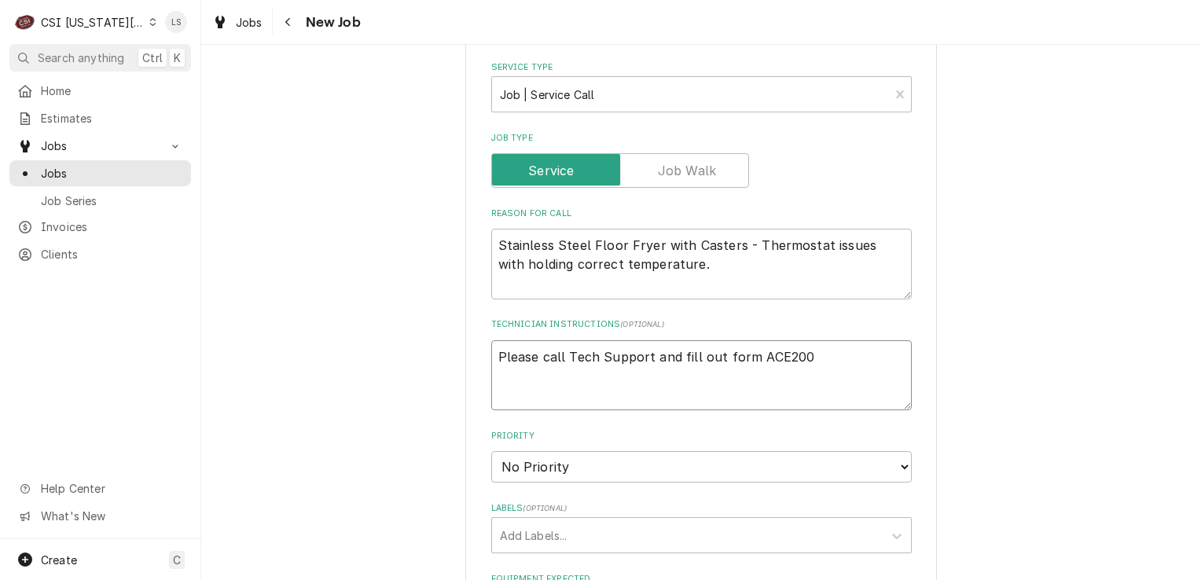
click at [491, 340] on textarea "Please call Tech Support and fill out form ACE200" at bounding box center [701, 375] width 421 height 71
click at [815, 340] on textarea "Please call Tech Support and fill out form ACE200" at bounding box center [701, 375] width 421 height 71
type textarea "x"
type textarea "Please call Tech Support and fill out form ACE200"
type textarea "x"
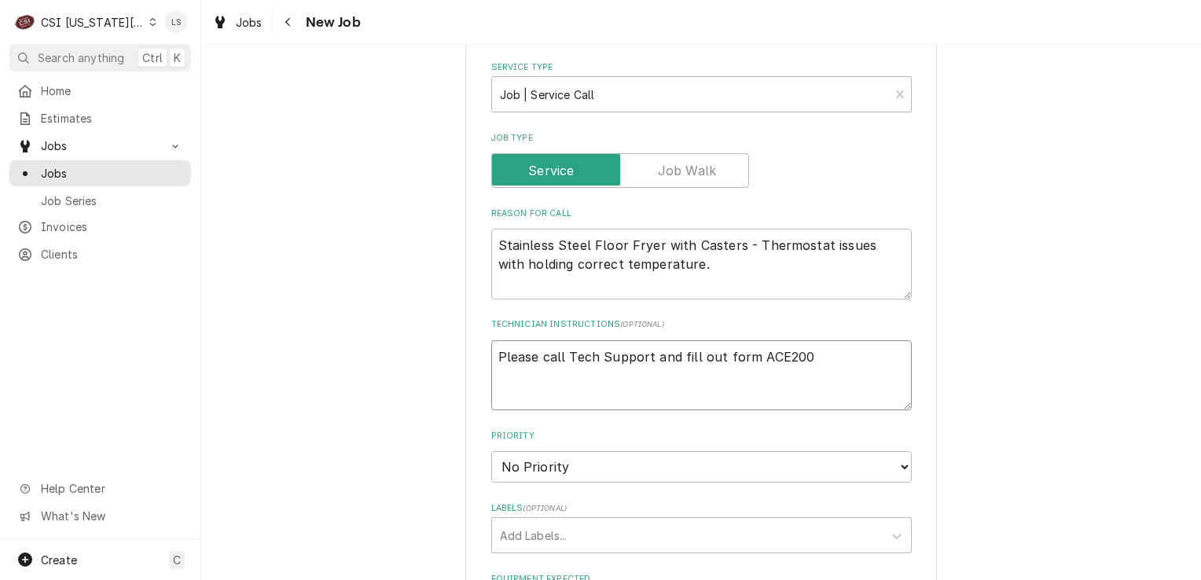
type textarea "Please call Tech Support and fill out form ACE200"
type textarea "x"
type textarea "Please call Tech Support and fill out form ACE200 N"
type textarea "x"
type textarea "Please call Tech Support and fill out form ACE200 NT"
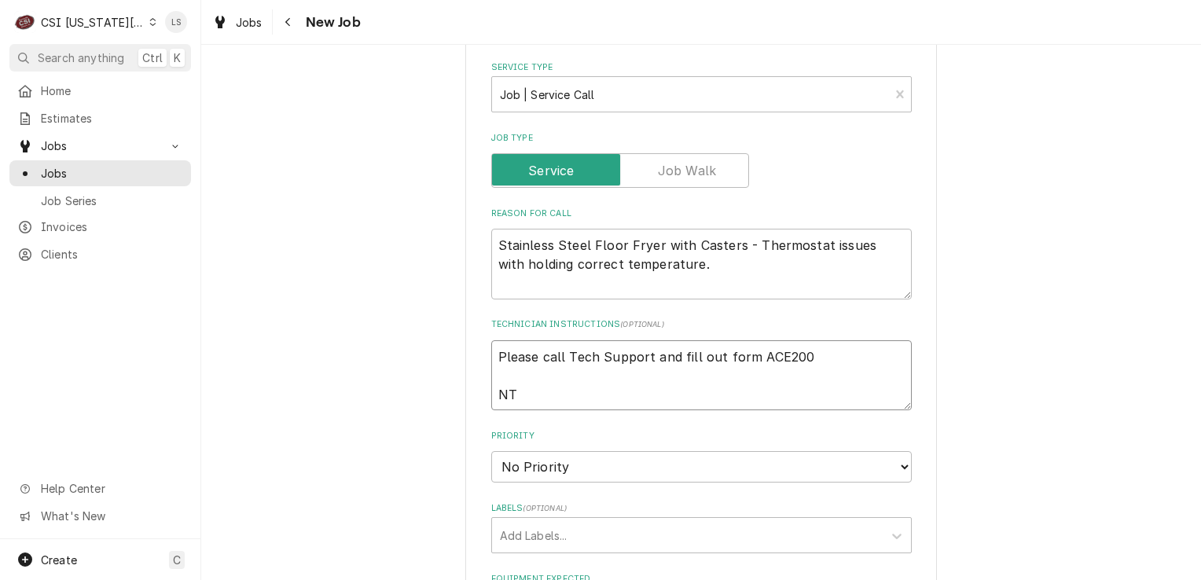
type textarea "x"
type textarea "Please call Tech Support and fill out form ACE200 NTE"
type textarea "x"
type textarea "Please call Tech Support and fill out form ACE200 NTE"
type textarea "x"
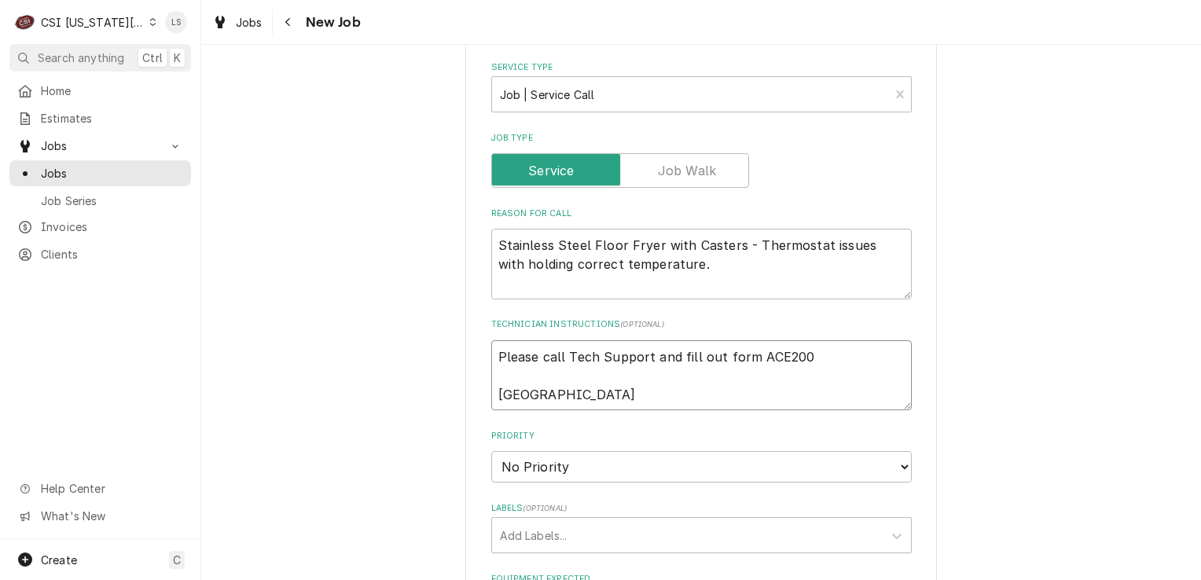
type textarea "Please call Tech Support and fill out form ACE200 NTE $"
type textarea "x"
type textarea "Please call Tech Support and fill out form ACE200 NTE $6"
type textarea "x"
type textarea "Please call Tech Support and fill out form ACE200 NTE $60"
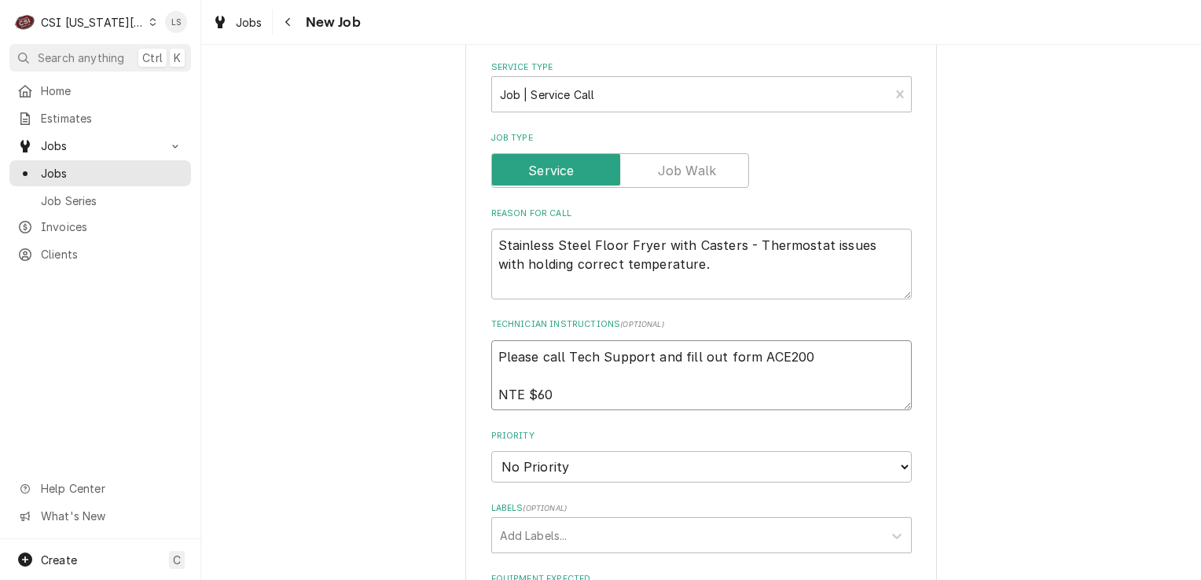
type textarea "x"
type textarea "Please call Tech Support and fill out form ACE200 NTE $600"
type textarea "x"
type textarea "Please call Tech Support and fill out form ACE200 NTE $600"
paste textarea "- All parts should be requested through Ready Kitchen Warranty in order to be p…"
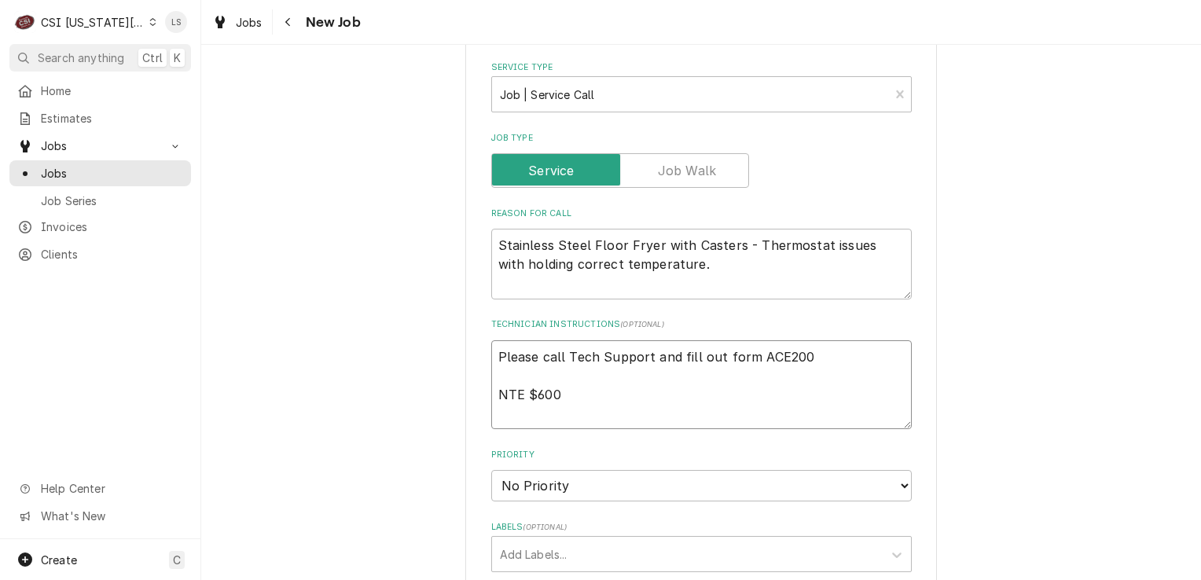
type textarea "x"
type textarea "Please call Tech Support and fill out form ACE200 NTE $600 - All parts should b…"
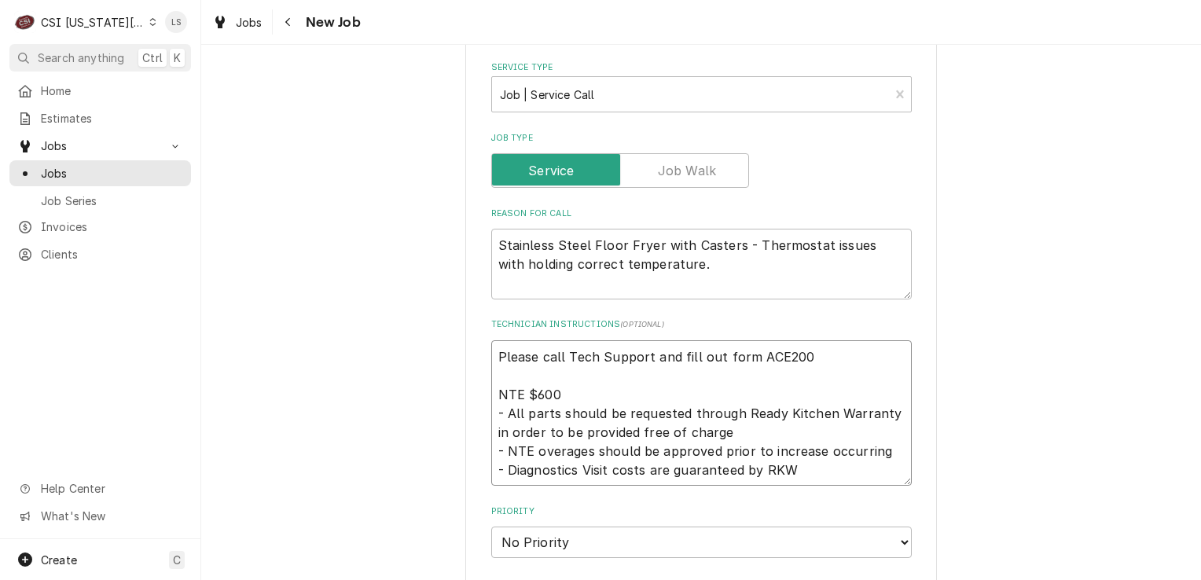
type textarea "x"
type textarea "Please call Tech Support and fill out form ACE200 NTE $600 - All parts should b…"
type textarea "x"
type textarea "Please call Tech Support and fill out form ACE200 NTE $600 - All parts should b…"
type textarea "x"
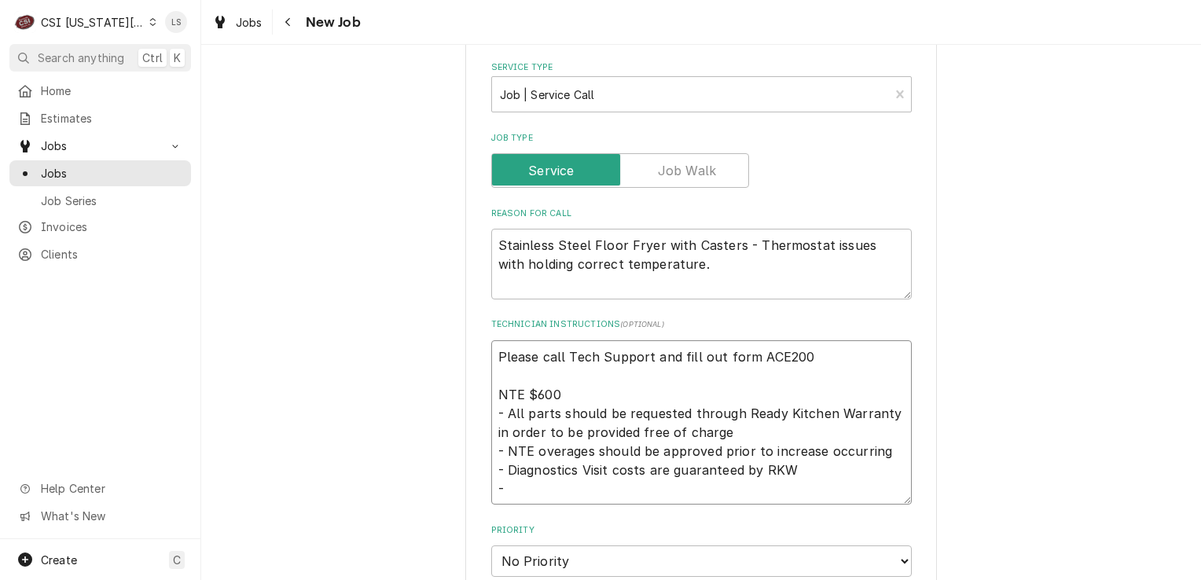
type textarea "Please call Tech Support and fill out form ACE200 NTE $600 - All parts should b…"
type textarea "x"
type textarea "Please call Tech Support and fill out form ACE200 NTE $600 - All parts should b…"
type textarea "x"
type textarea "Please call Tech Support and fill out form ACE200 NTE $600 - All parts should b…"
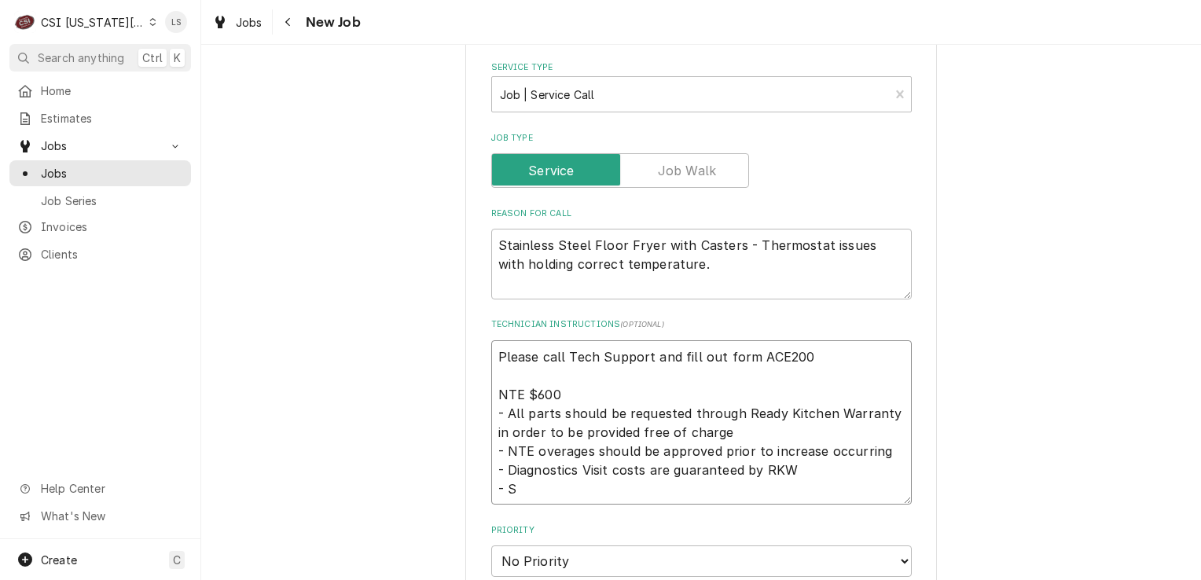
type textarea "x"
type textarea "Please call Tech Support and fill out form ACE200 NTE $600 - All parts should b…"
type textarea "x"
type textarea "Please call Tech Support and fill out form ACE200 NTE $600 - All parts should b…"
type textarea "x"
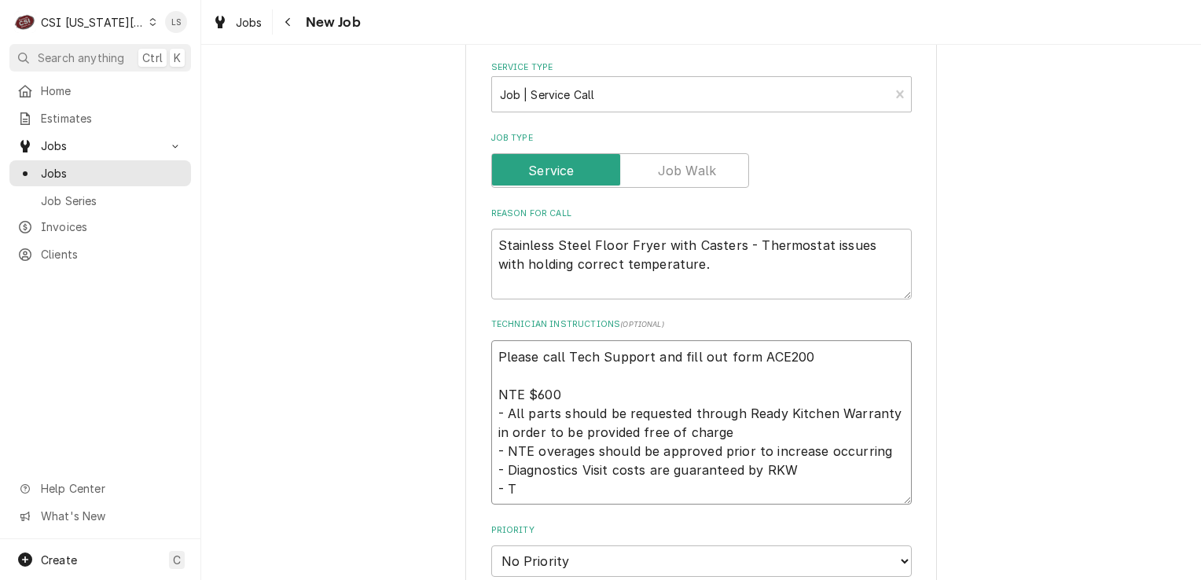
type textarea "Please call Tech Support and fill out form ACE200 NTE $600 - All parts should b…"
type textarea "x"
type textarea "Please call Tech Support and fill out form ACE200 NTE $600 - All parts should b…"
type textarea "x"
type textarea "Please call Tech Support and fill out form ACE200 NTE $600 - All parts should b…"
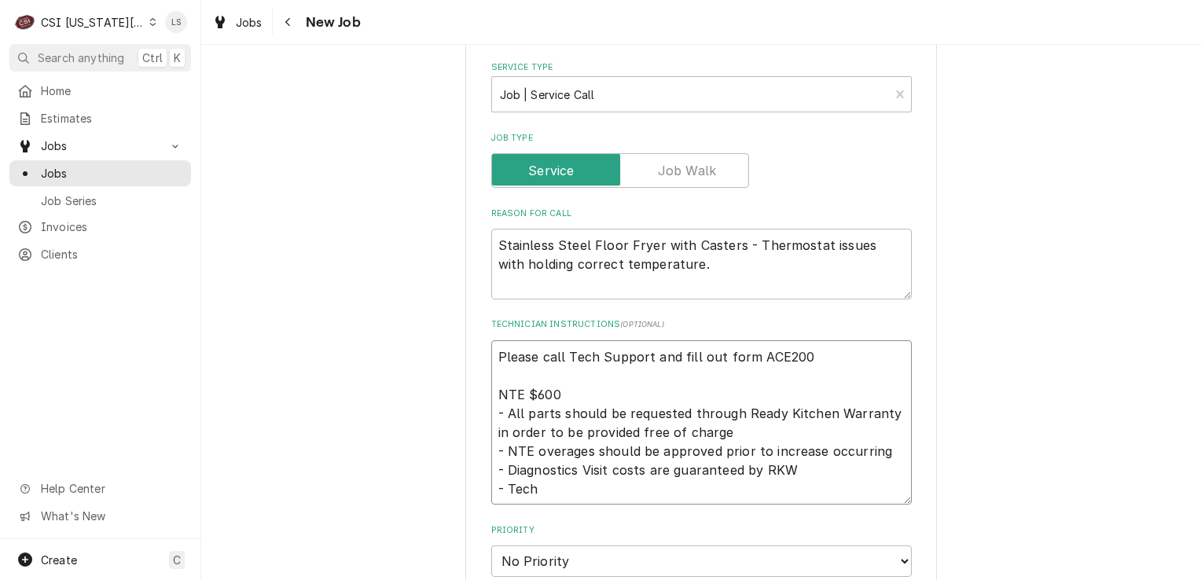
type textarea "x"
type textarea "Please call Tech Support and fill out form ACE200 NTE $600 - All parts should b…"
type textarea "x"
type textarea "Please call Tech Support and fill out form ACE200 NTE $600 - All parts should b…"
type textarea "x"
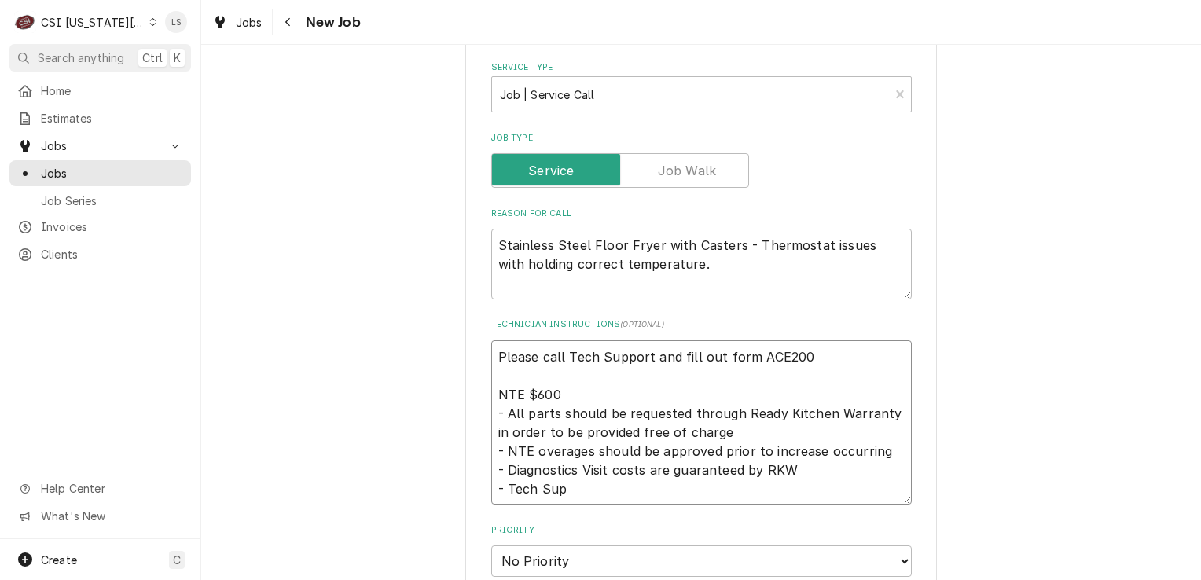
type textarea "Please call Tech Support and fill out form ACE200 NTE $600 - All parts should b…"
type textarea "x"
type textarea "Please call Tech Support and fill out form ACE200 NTE $600 - All parts should b…"
type textarea "x"
type textarea "Please call Tech Support and fill out form ACE200 NTE $600 - All parts should b…"
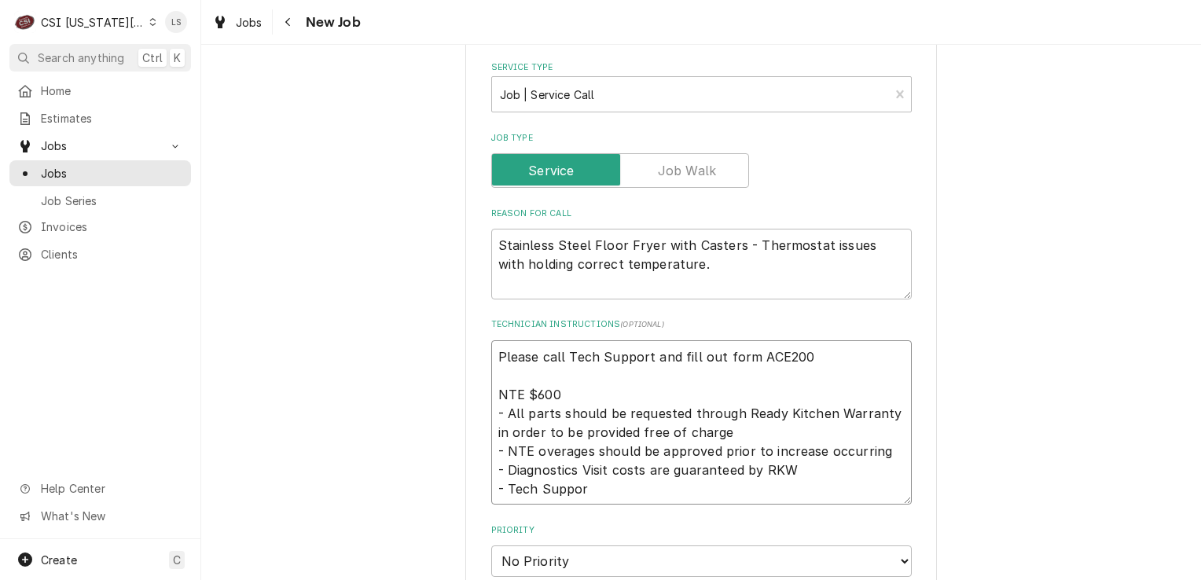
type textarea "x"
type textarea "Please call Tech Support and fill out form ACE200 NTE $600 - All parts should b…"
type textarea "x"
type textarea "Please call Tech Support and fill out form ACE200 NTE $600 - All parts should b…"
type textarea "x"
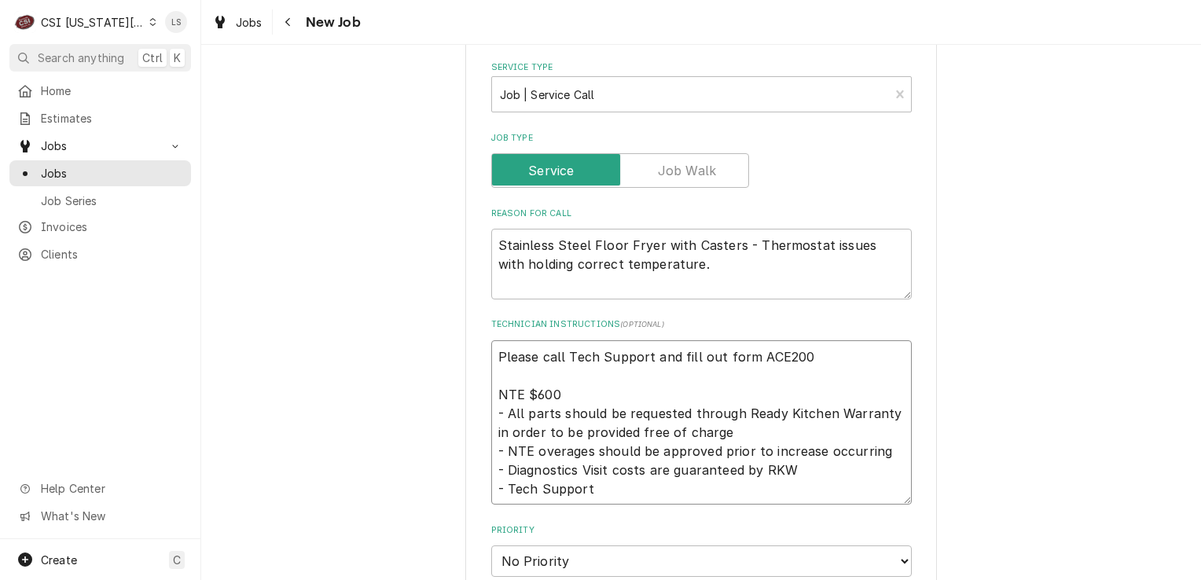
type textarea "Please call Tech Support and fill out form ACE200 NTE $600 - All parts should b…"
type textarea "x"
type textarea "Please call Tech Support and fill out form ACE200 NTE $600 - All parts should b…"
type textarea "x"
type textarea "Please call Tech Support and fill out form ACE200 NTE $600 - All parts should b…"
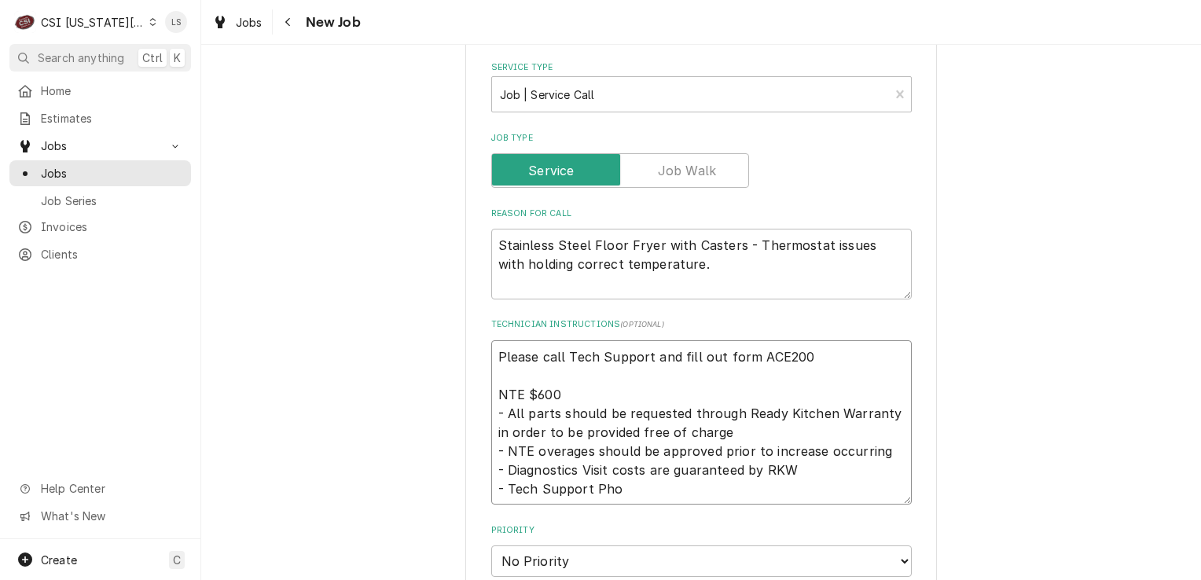
type textarea "x"
type textarea "Please call Tech Support and fill out form ACE200 NTE $600 - All parts should b…"
type textarea "x"
type textarea "Please call Tech Support and fill out form ACE200 NTE $600 - All parts should b…"
type textarea "x"
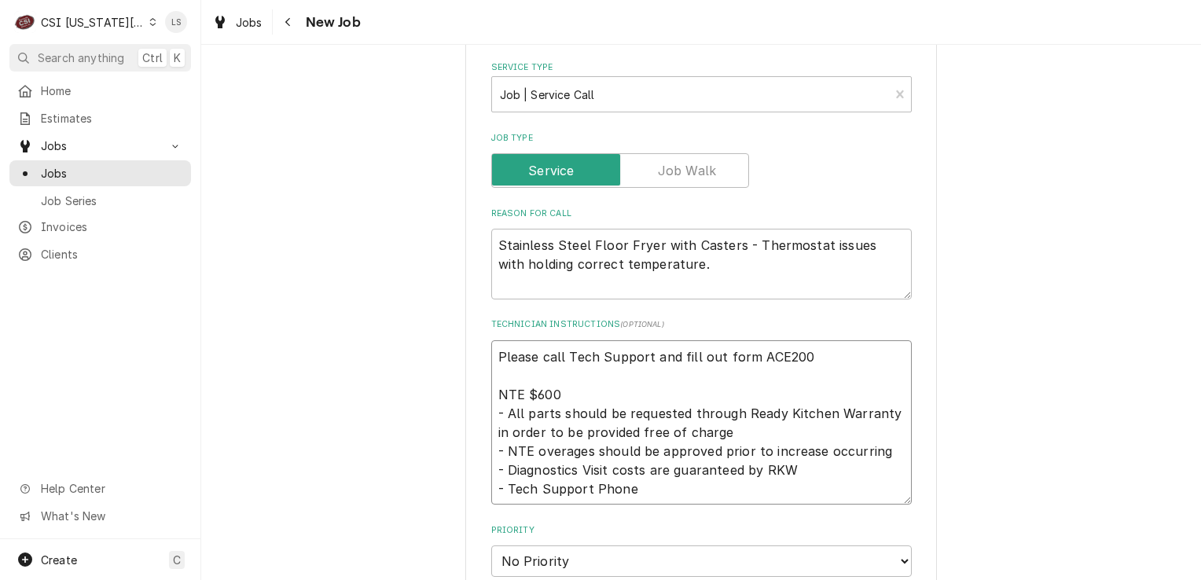
type textarea "Please call Tech Support and fill out form ACE200 NTE $600 - All parts should b…"
type textarea "x"
type textarea "Please call Tech Support and fill out form ACE200 NTE $600 - All parts should b…"
type textarea "x"
type textarea "Please call Tech Support and fill out form ACE200 NTE $600 - All parts should b…"
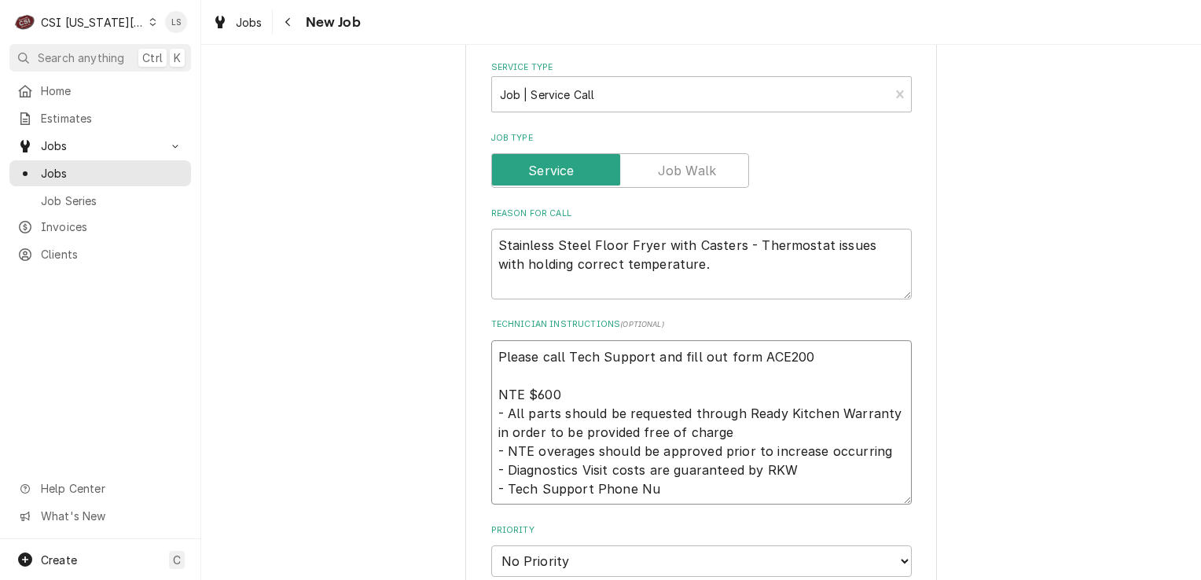
type textarea "x"
type textarea "Please call Tech Support and fill out form ACE200 NTE $600 - All parts should b…"
type textarea "x"
type textarea "Please call Tech Support and fill out form ACE200 NTE $600 - All parts should b…"
type textarea "x"
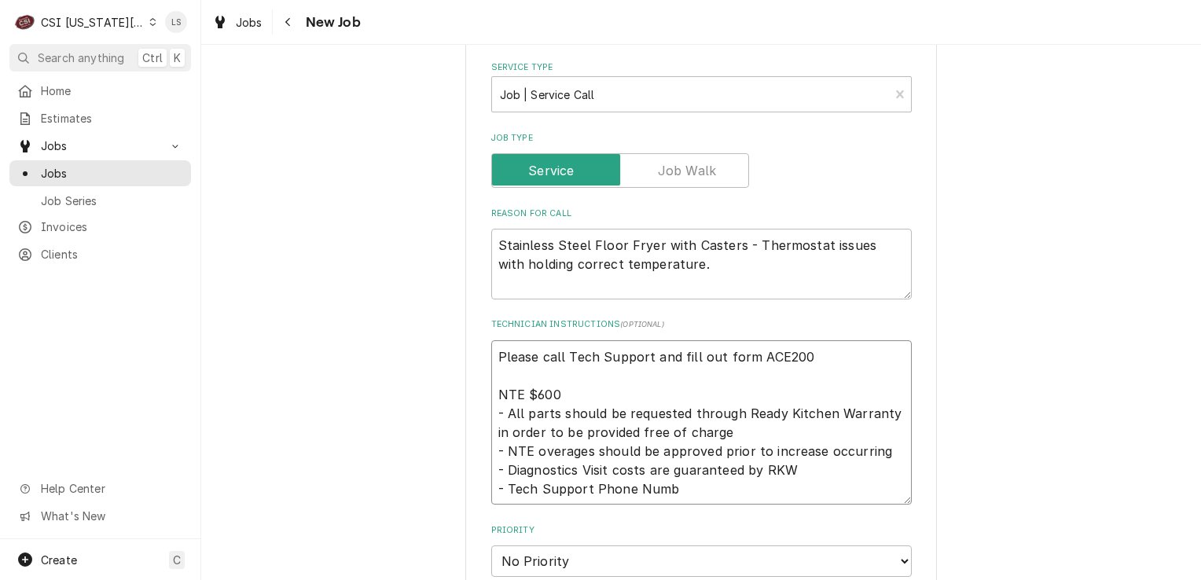
type textarea "Please call Tech Support and fill out form ACE200 NTE $600 - All parts should b…"
type textarea "x"
type textarea "Please call Tech Support and fill out form ACE200 NTE $600 - All parts should b…"
type textarea "x"
type textarea "Please call Tech Support and fill out form ACE200 NTE $600 - All parts should b…"
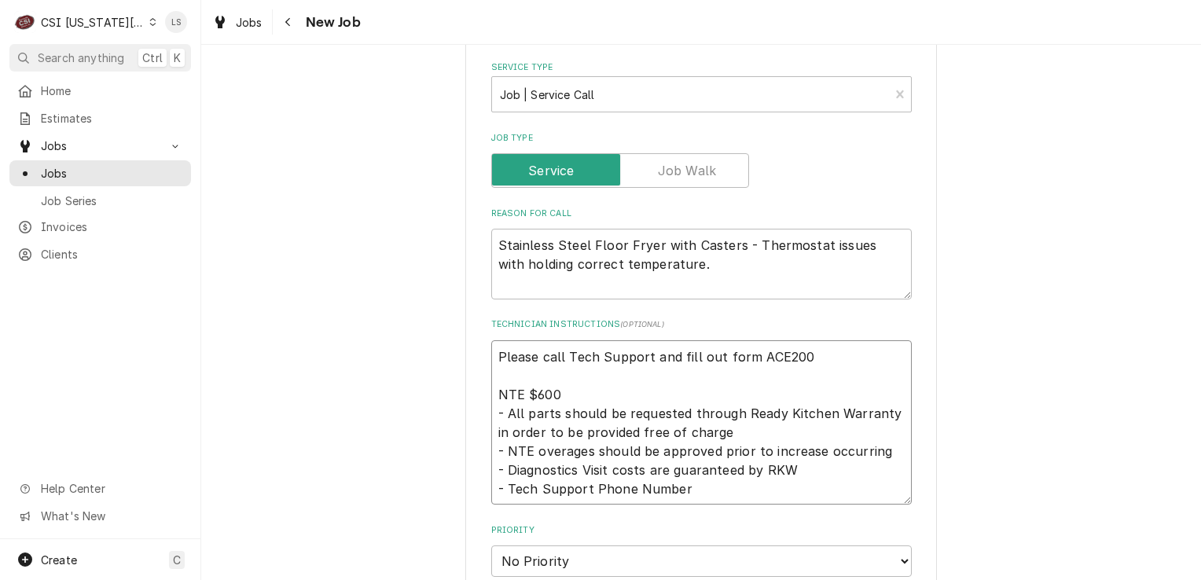
type textarea "x"
type textarea "Please call Tech Support and fill out form ACE200 NTE $600 - All parts should b…"
type textarea "x"
type textarea "Please call Tech Support and fill out form ACE200 NTE $600 - All parts should b…"
paste textarea "717-381-4844 option 1"
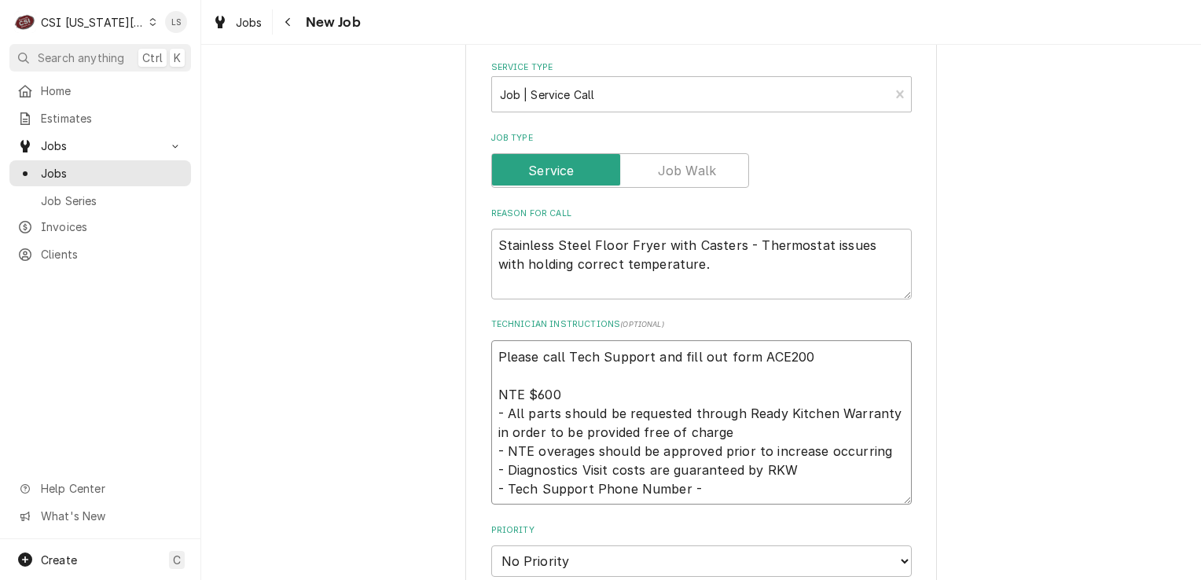
type textarea "x"
type textarea "Please call Tech Support and fill out form ACE200 NTE $600 - All parts should b…"
type textarea "x"
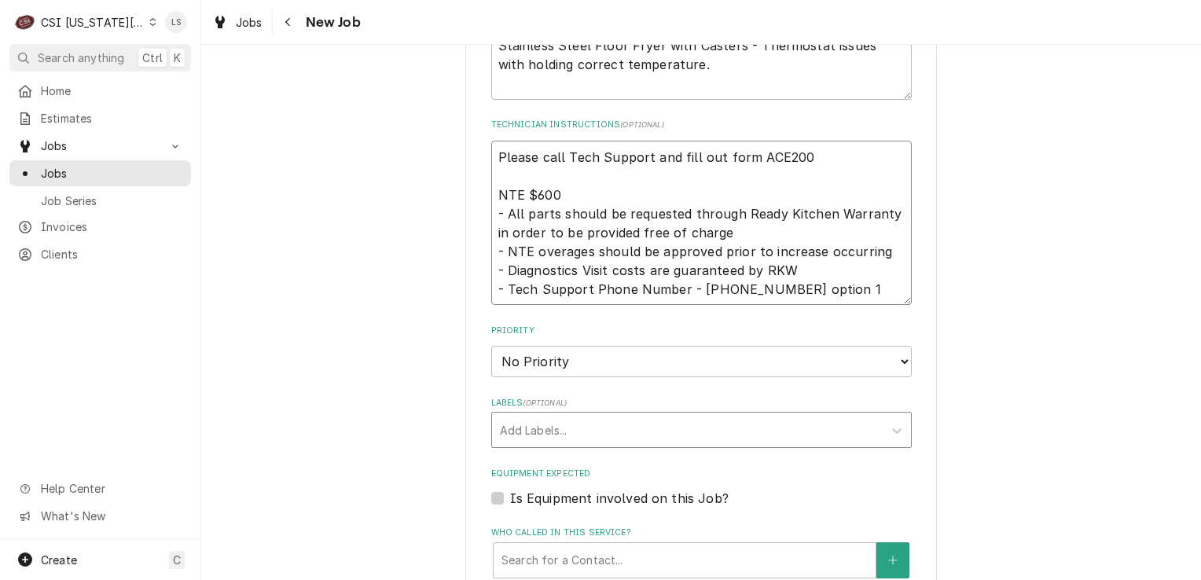
scroll to position [1258, 0]
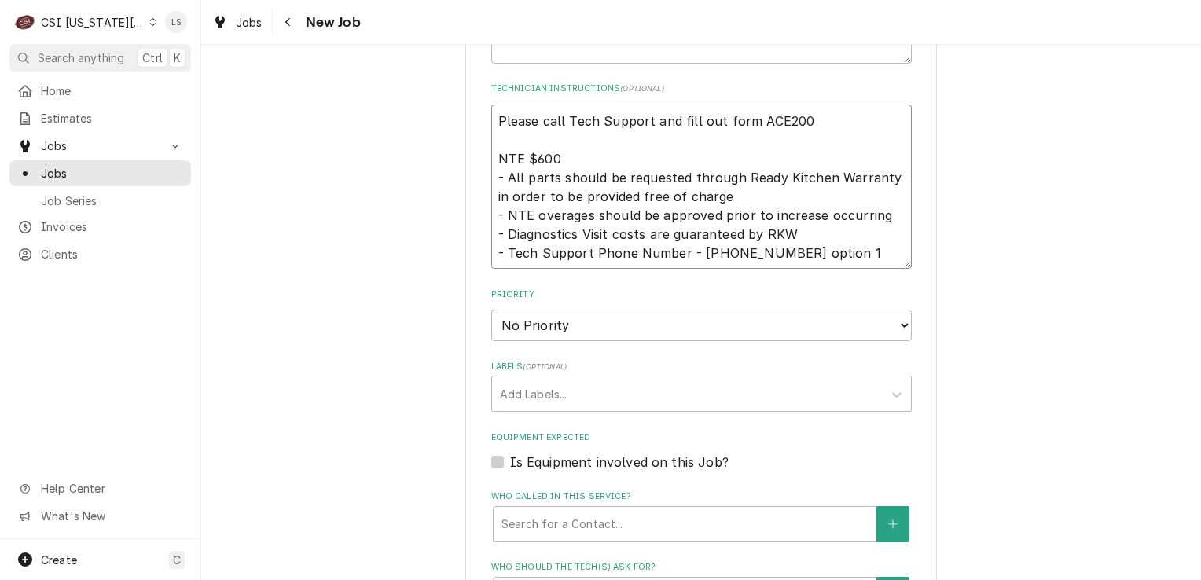
type textarea "Please call Tech Support and fill out form ACE200 NTE $600 - All parts should b…"
click at [532, 310] on select "No Priority Urgent High Medium Low" at bounding box center [701, 325] width 421 height 31
select select "2"
click at [491, 310] on select "No Priority Urgent High Medium Low" at bounding box center [701, 325] width 421 height 31
type textarea "x"
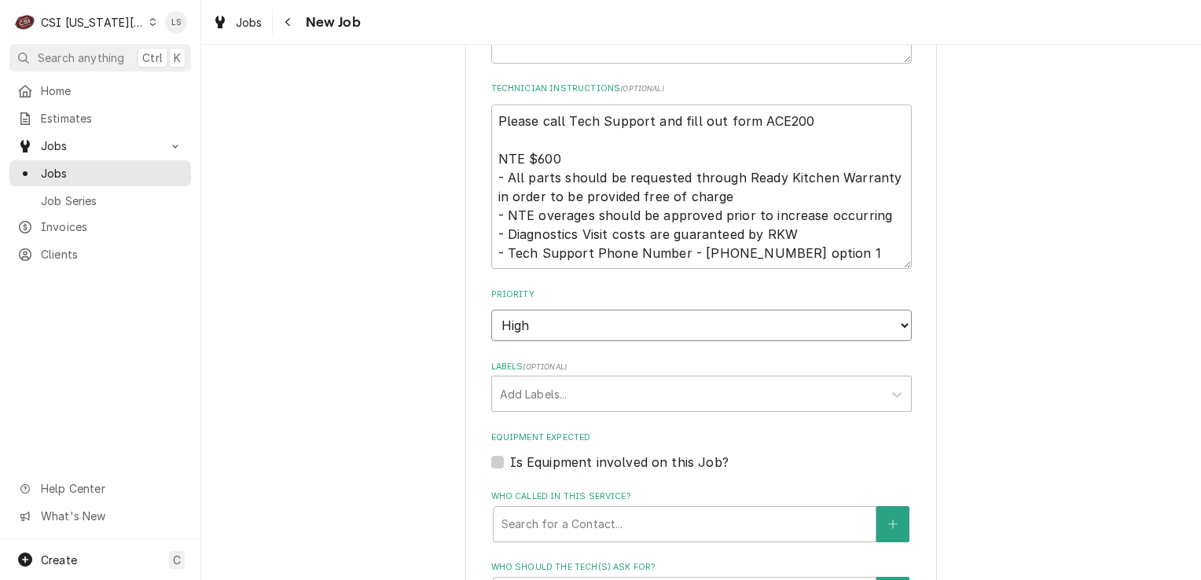
scroll to position [1337, 0]
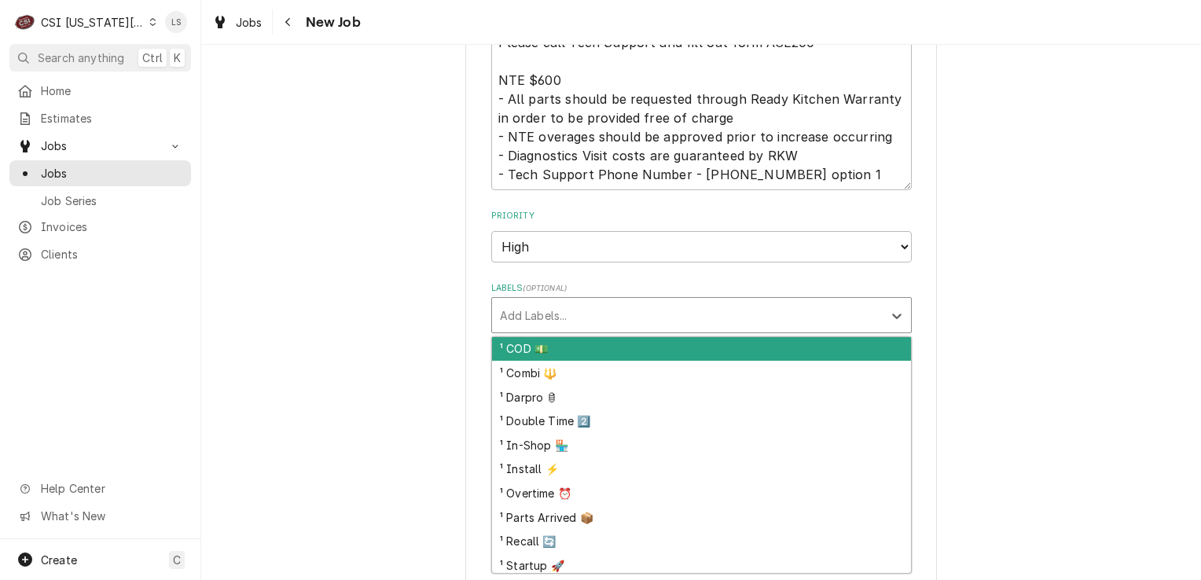
click at [554, 301] on div "Labels" at bounding box center [687, 315] width 375 height 28
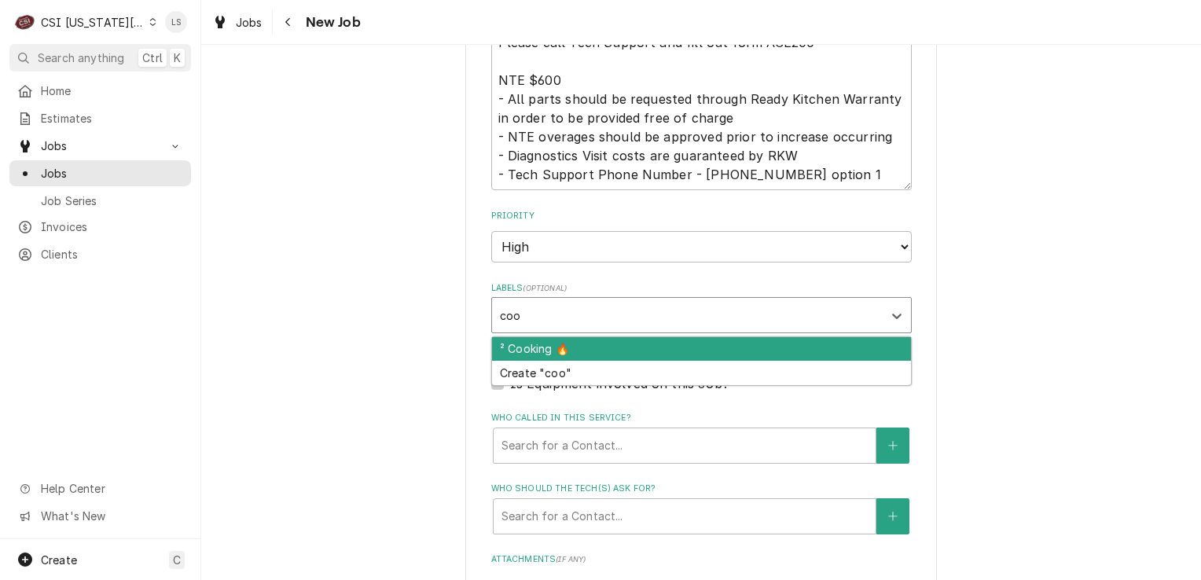
type input "cook"
type textarea "x"
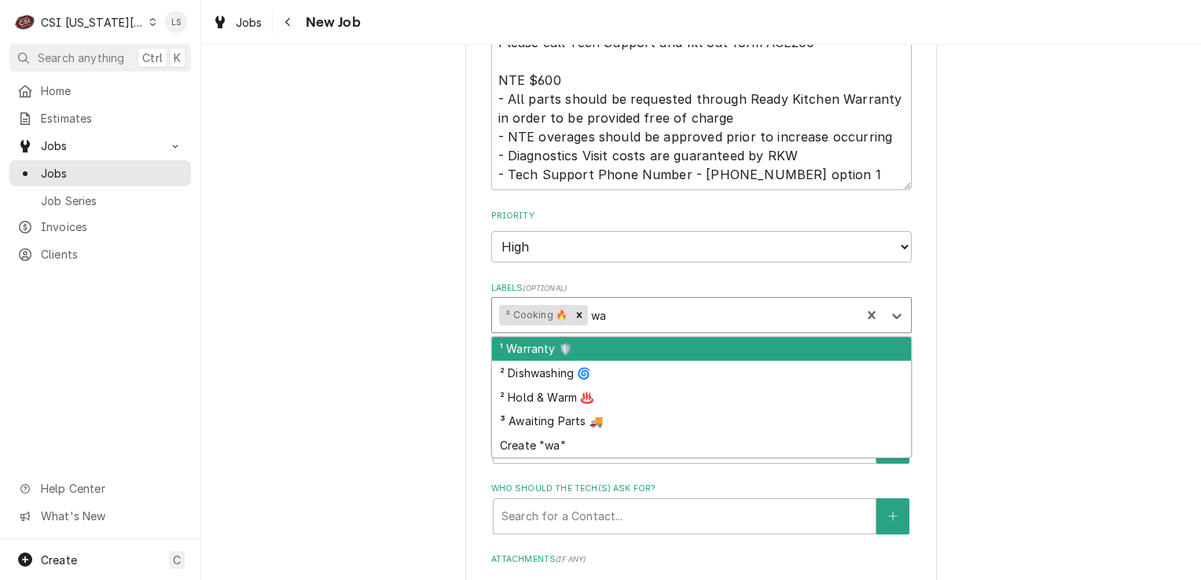
type input "war"
type textarea "x"
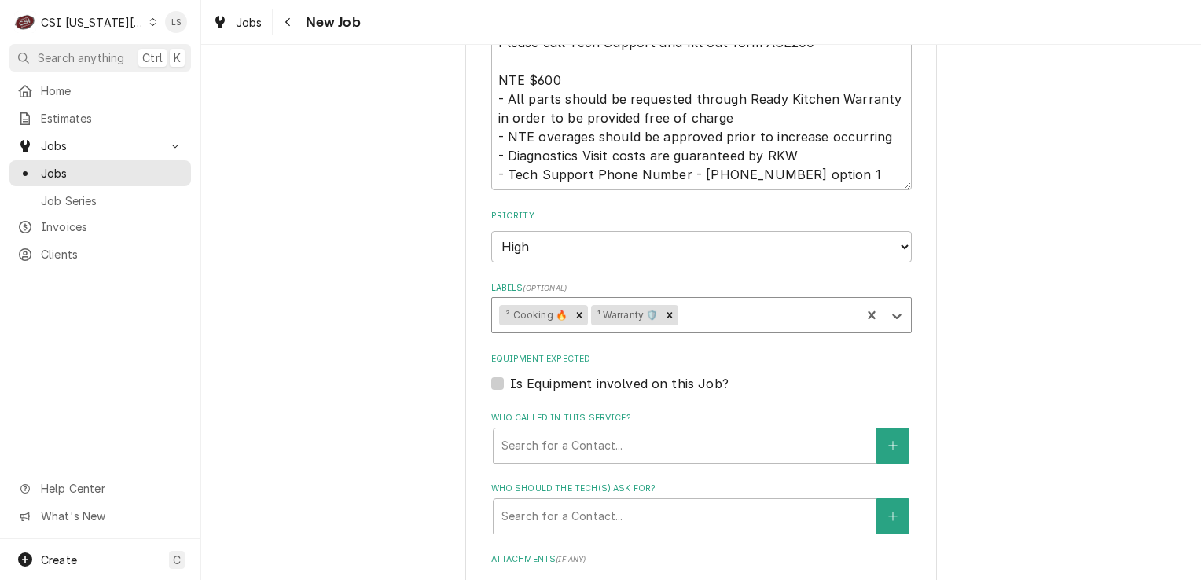
type textarea "x"
click at [510, 374] on label "Is Equipment involved on this Job?" at bounding box center [619, 383] width 219 height 19
click at [510, 374] on input "Equipment Expected" at bounding box center [720, 391] width 421 height 35
checkbox input "true"
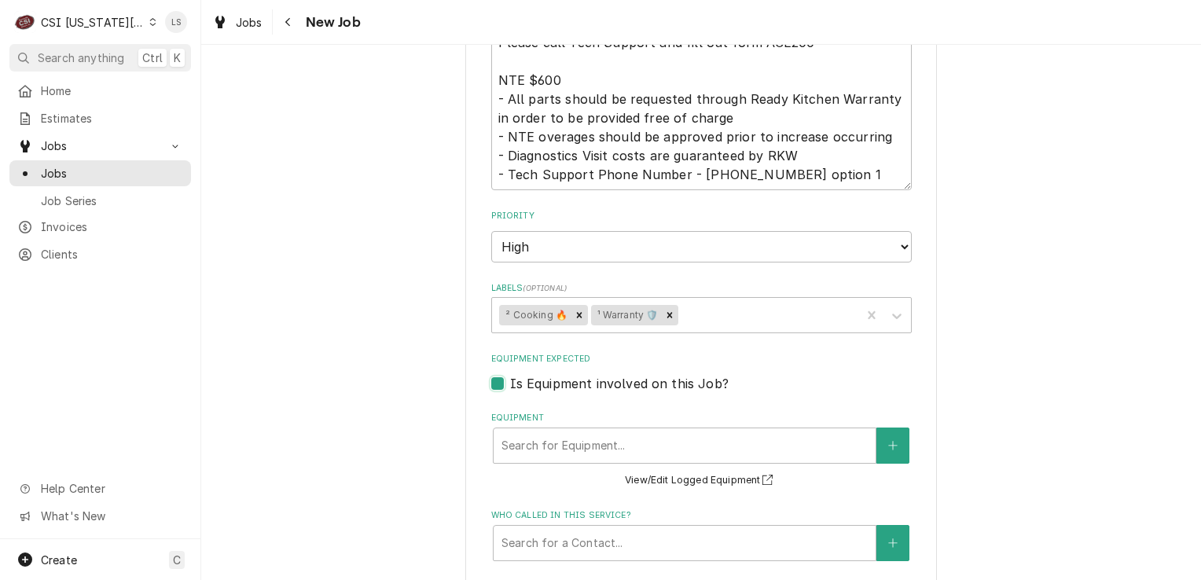
scroll to position [1494, 0]
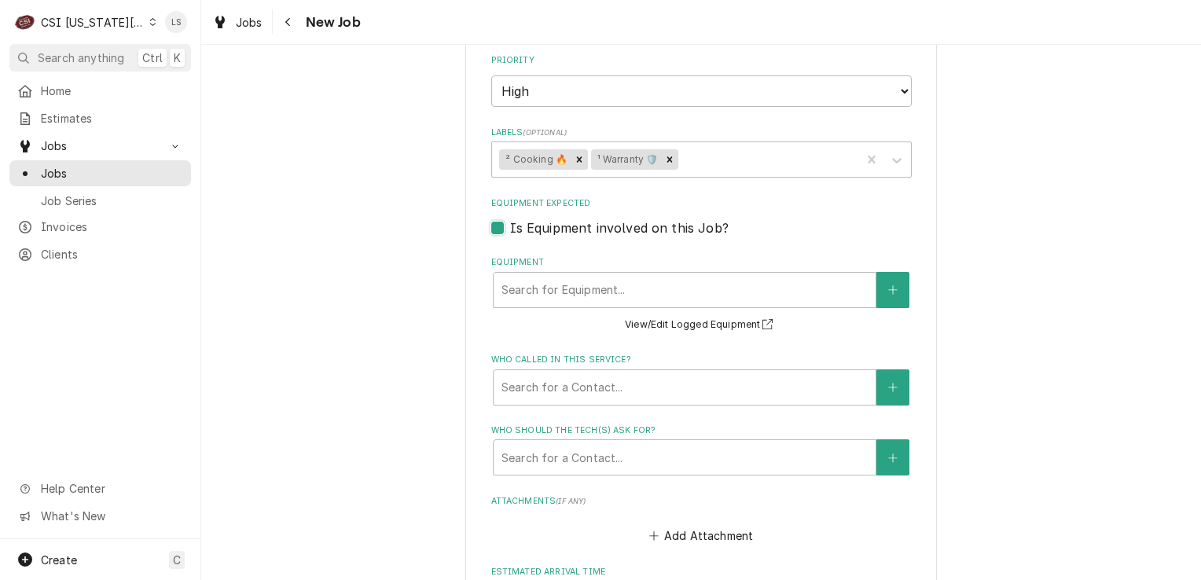
type textarea "x"
click at [894, 270] on button "Equipment" at bounding box center [893, 288] width 33 height 36
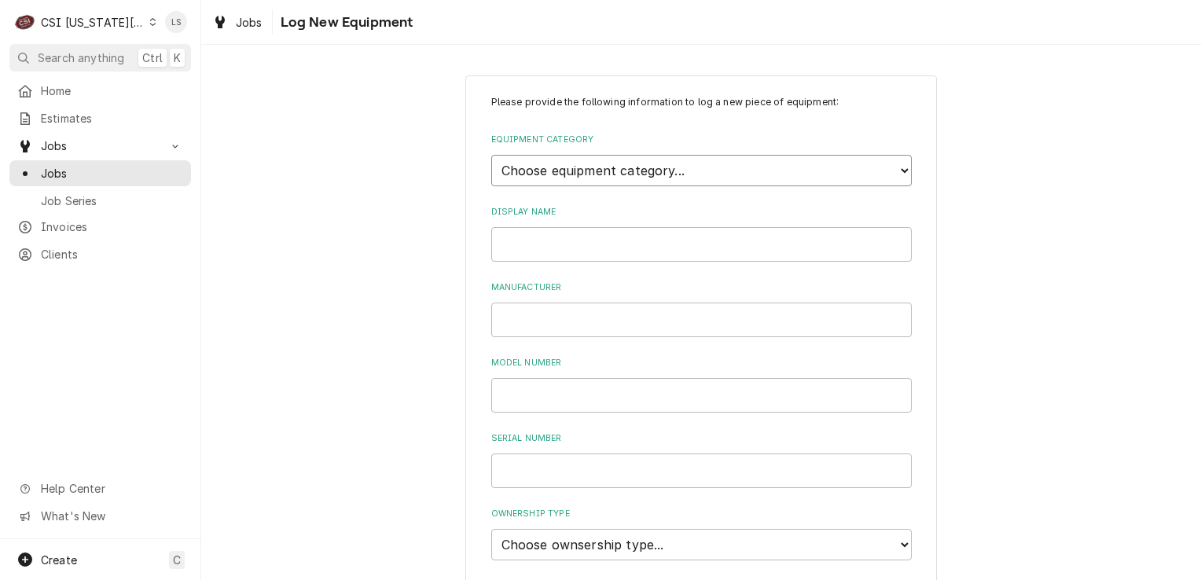
click at [557, 166] on select "Choose equipment category... Cooking Equipment Fryers Ice Machines Ovens and Ra…" at bounding box center [701, 170] width 421 height 31
select select "2"
click at [491, 155] on select "Choose equipment category... Cooking Equipment Fryers Ice Machines Ovens and Ra…" at bounding box center [701, 170] width 421 height 31
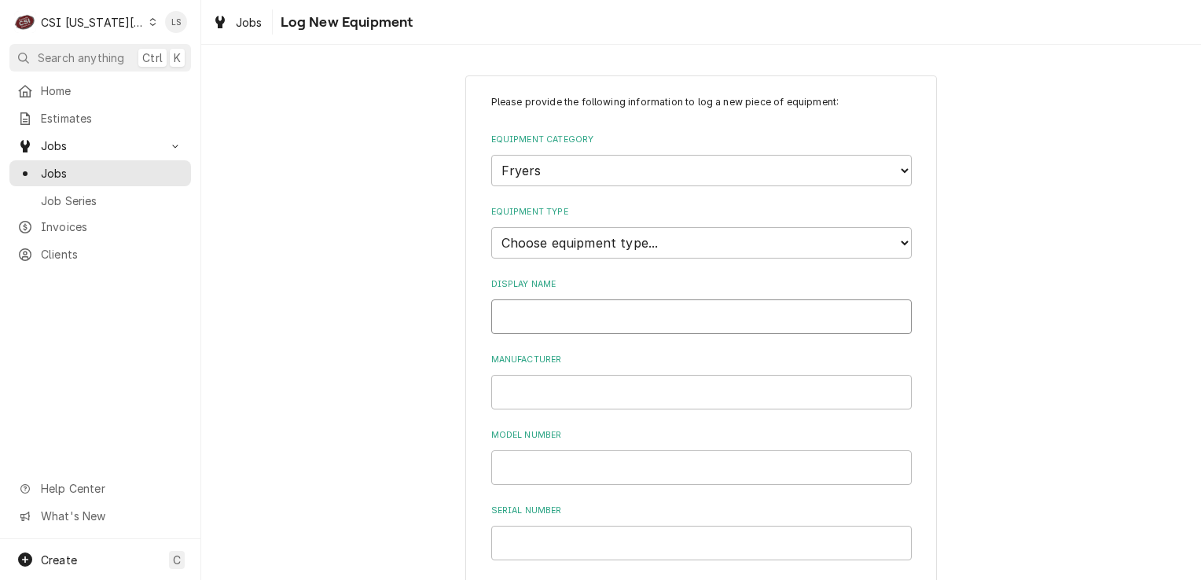
click at [535, 319] on input "Display Name" at bounding box center [701, 317] width 421 height 35
type input "Fryer"
click at [528, 398] on input "Manufacturer" at bounding box center [701, 392] width 421 height 35
type input "Avantco"
paste input "2404105108"
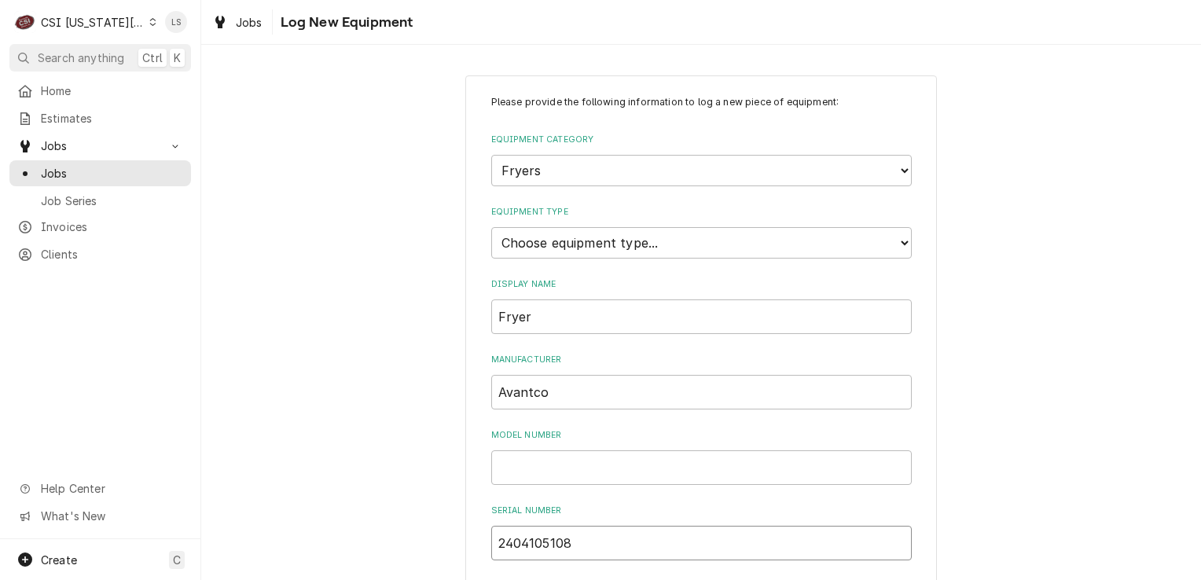
type input "2404105108"
paste input "FF40"
type input "FF40"
click at [541, 240] on select "Choose equipment type... Electric Fryer Fryer Filtration Equipment Gas Fryer" at bounding box center [701, 242] width 421 height 31
select select "15"
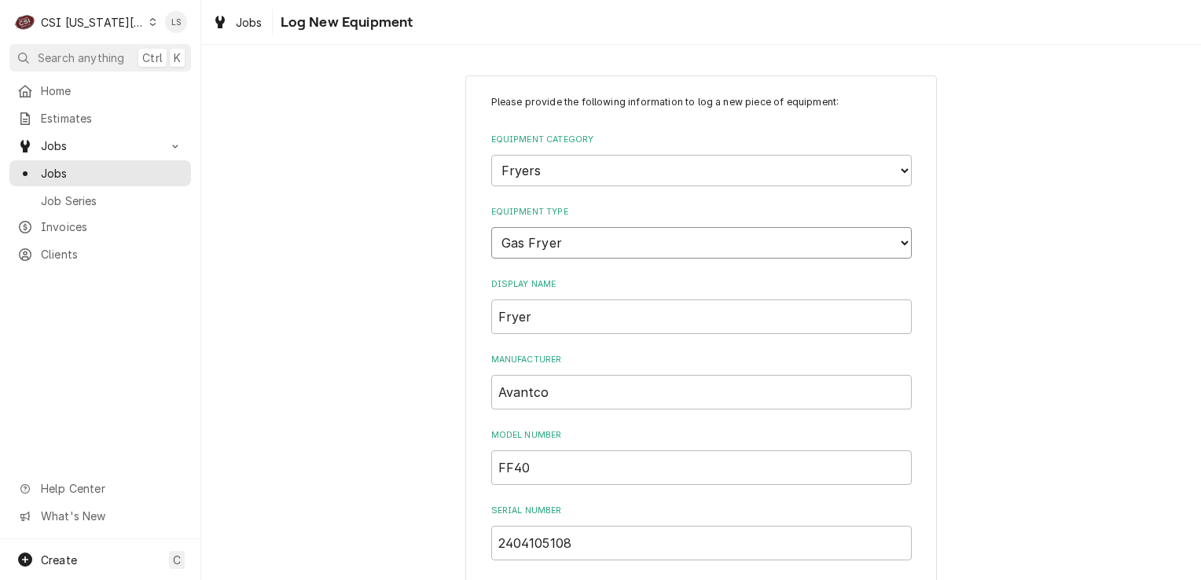
click at [491, 227] on select "Choose equipment type... Electric Fryer Fryer Filtration Equipment Gas Fryer" at bounding box center [701, 242] width 421 height 31
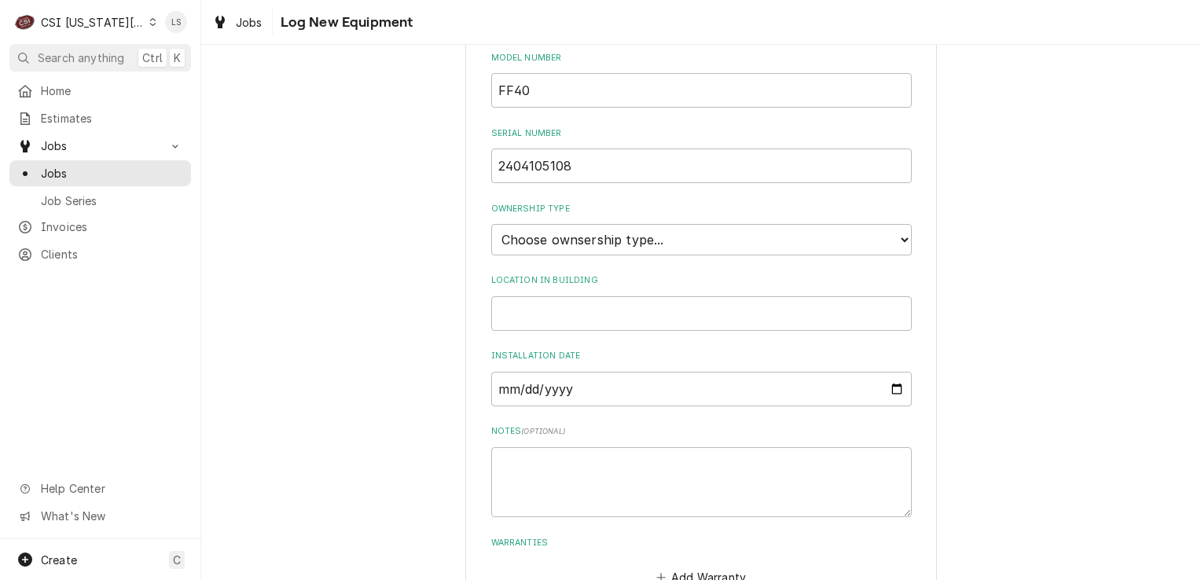
scroll to position [393, 0]
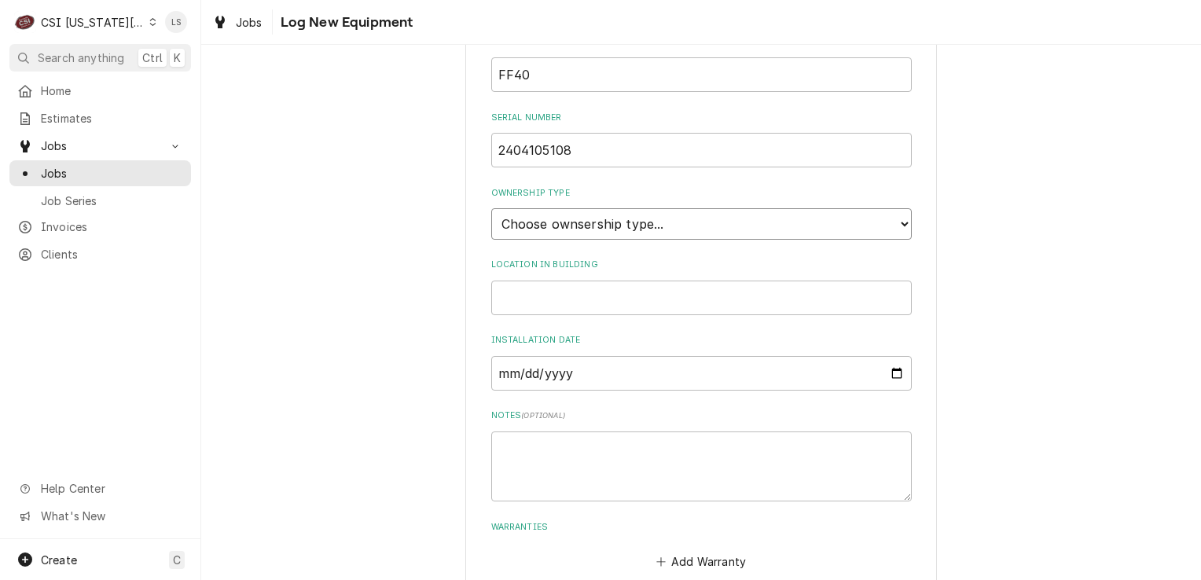
drag, startPoint x: 515, startPoint y: 222, endPoint x: 515, endPoint y: 237, distance: 14.9
click at [515, 222] on select "Choose ownsership type... Unknown Owned Leased Rented" at bounding box center [701, 223] width 421 height 31
select select "1"
click at [491, 208] on select "Choose ownsership type... Unknown Owned Leased Rented" at bounding box center [701, 223] width 421 height 31
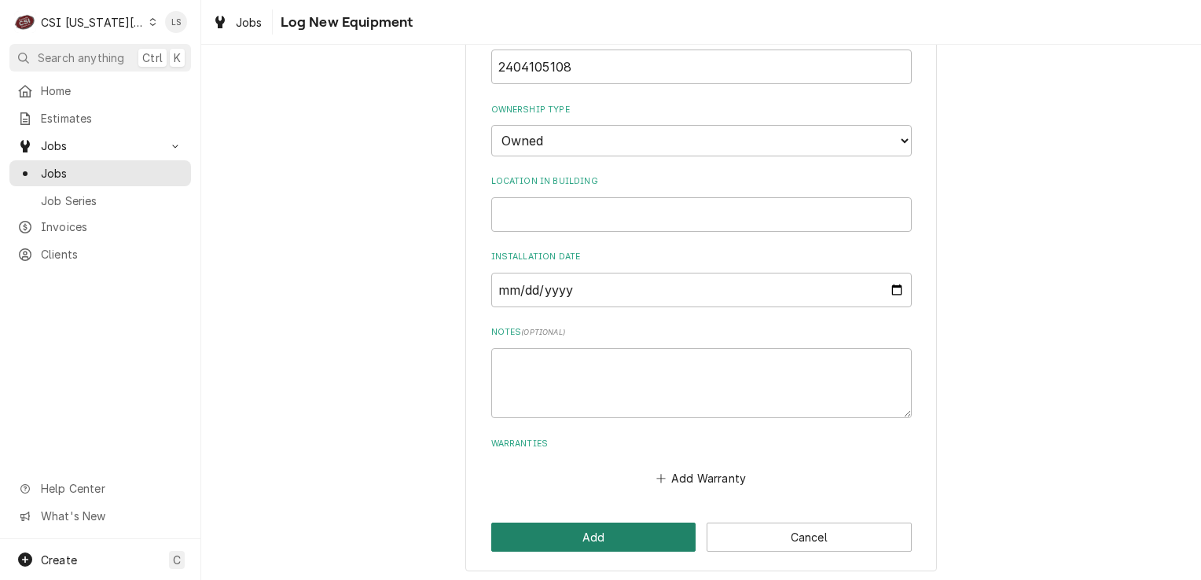
click at [575, 531] on button "Add" at bounding box center [593, 537] width 205 height 29
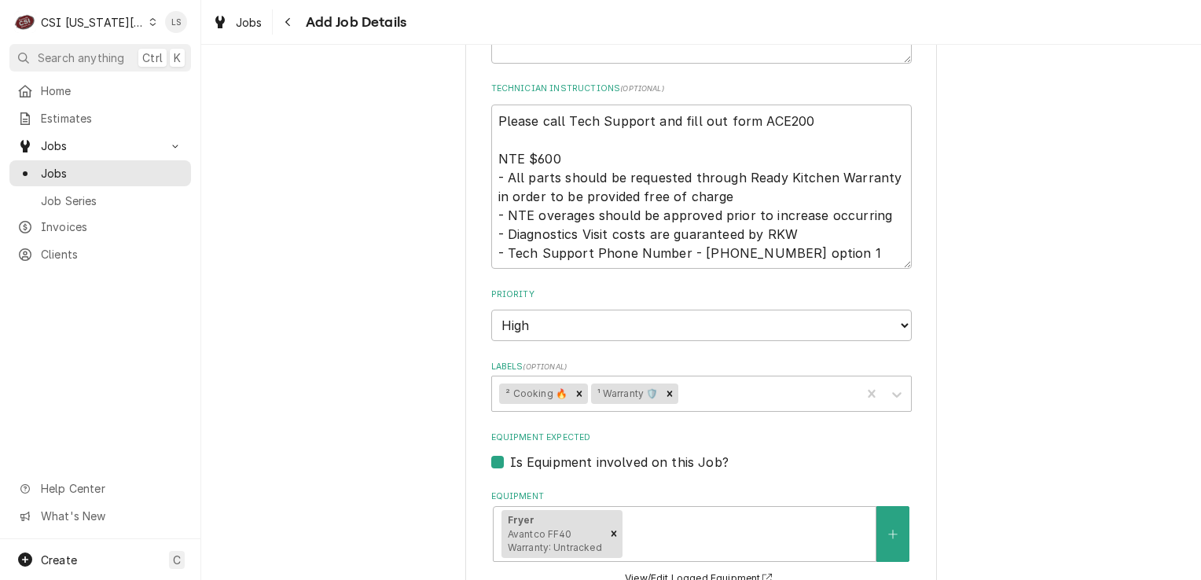
scroll to position [1337, 0]
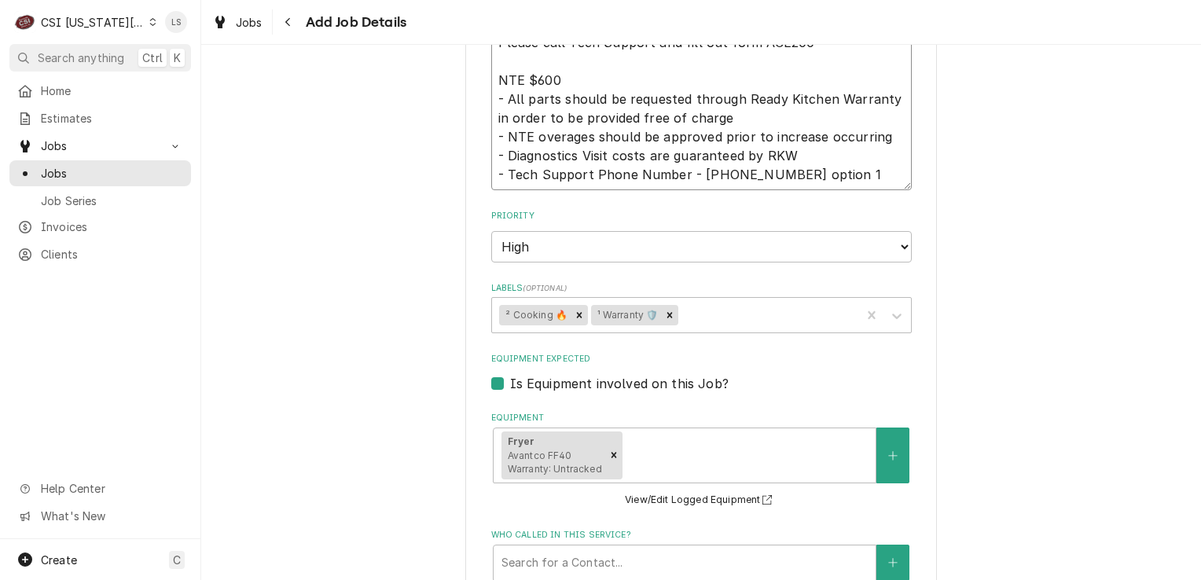
click at [848, 162] on textarea "Please call Tech Support and fill out form ACE200 NTE $600 - All parts should b…" at bounding box center [701, 108] width 421 height 165
type textarea "x"
type textarea "Please call Tech Support and fill out form ACE200 NTE $600 - All parts should b…"
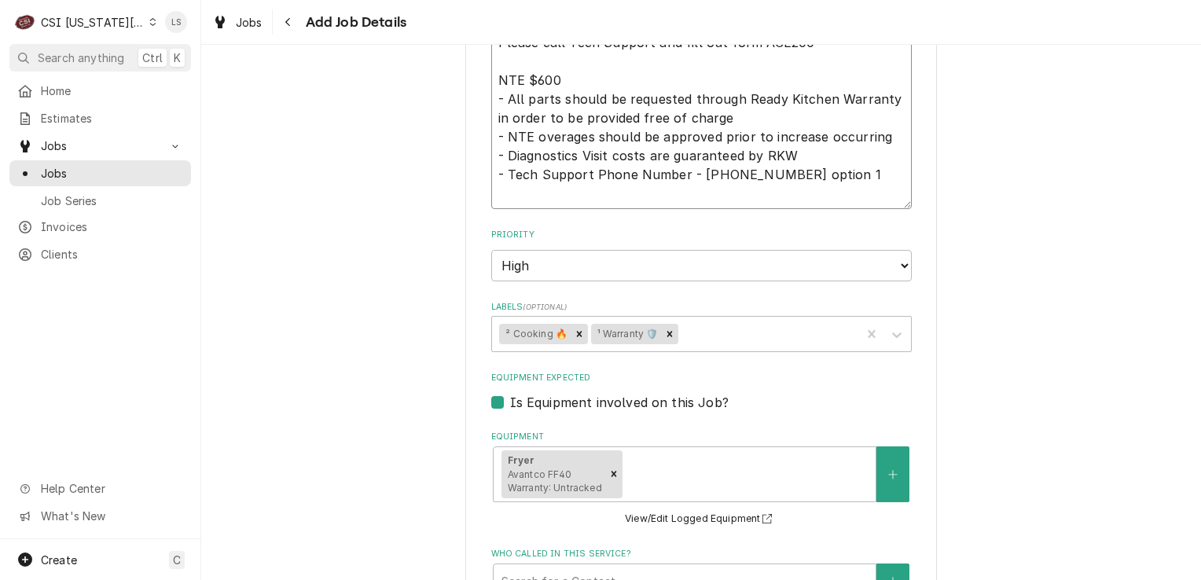
type textarea "x"
type textarea "Please call Tech Support and fill out form ACE200 NTE $600 - All parts should b…"
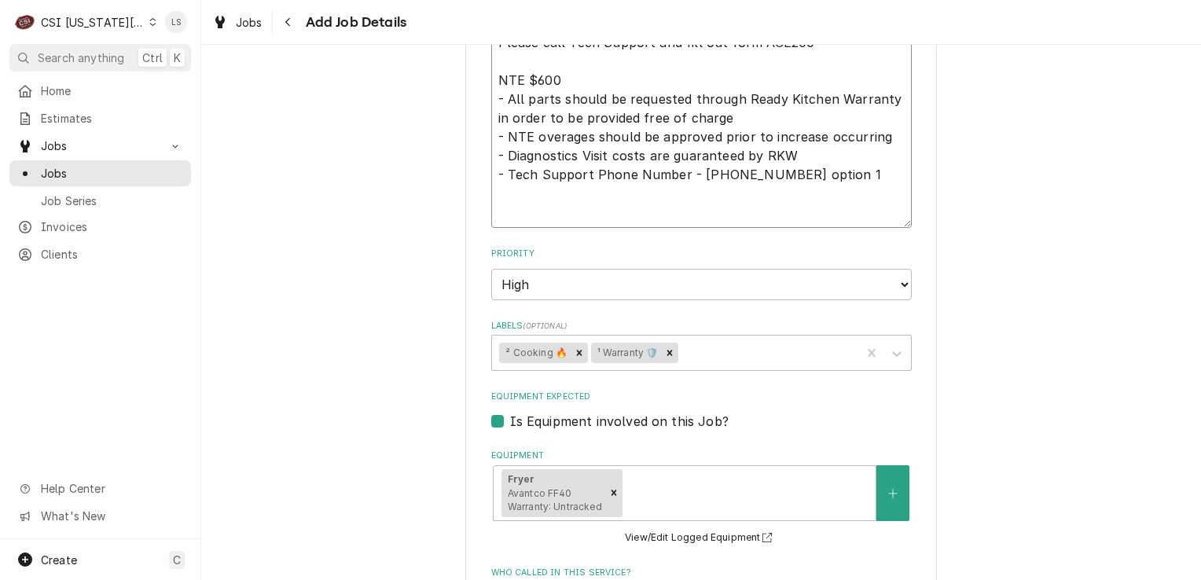
type textarea "x"
type textarea "Please call Tech Support and fill out form ACE200 NTE $600 - All parts should b…"
type textarea "x"
type textarea "Please call Tech Support and fill out form ACE200 NTE $600 - All parts should b…"
type textarea "x"
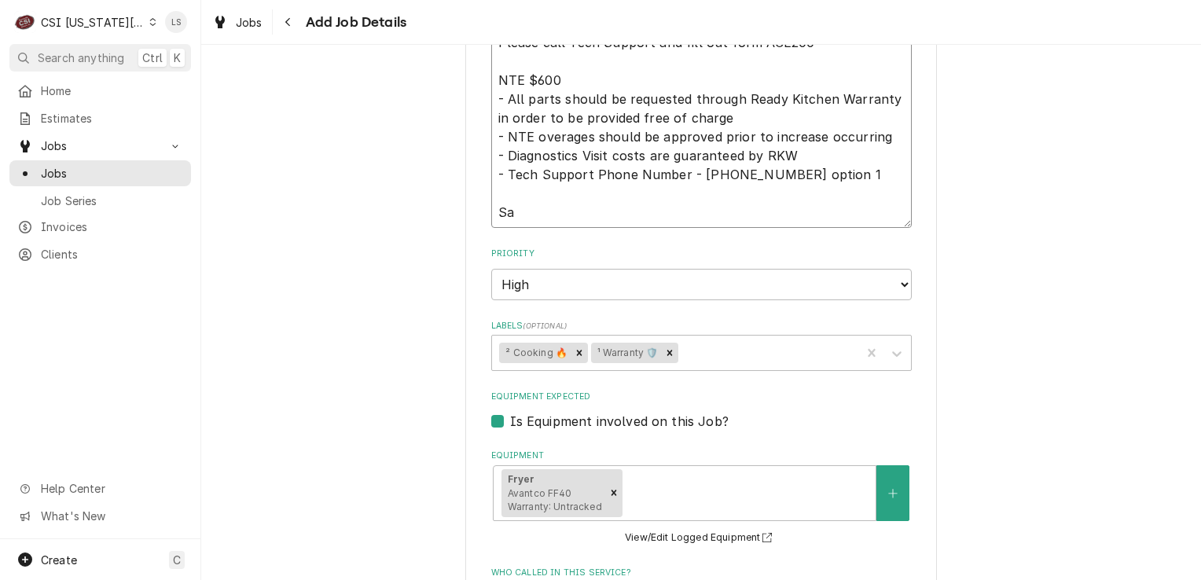
type textarea "Please call Tech Support and fill out form ACE200 NTE $600 - All parts should b…"
type textarea "x"
type textarea "Please call Tech Support and fill out form ACE200 NTE $600 - All parts should b…"
type textarea "x"
type textarea "Please call Tech Support and fill out form ACE200 NTE $600 - All parts should b…"
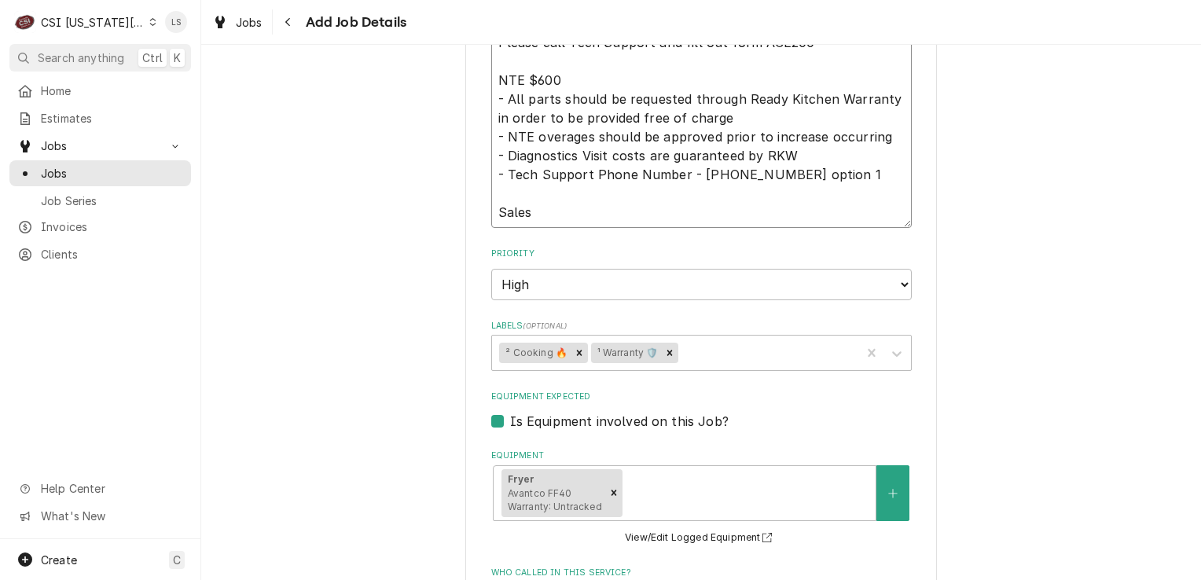
type textarea "x"
type textarea "Please call Tech Support and fill out form ACE200 NTE $600 - All parts should b…"
type textarea "x"
type textarea "Please call Tech Support and fill out form ACE200 NTE $600 - All parts should b…"
type textarea "x"
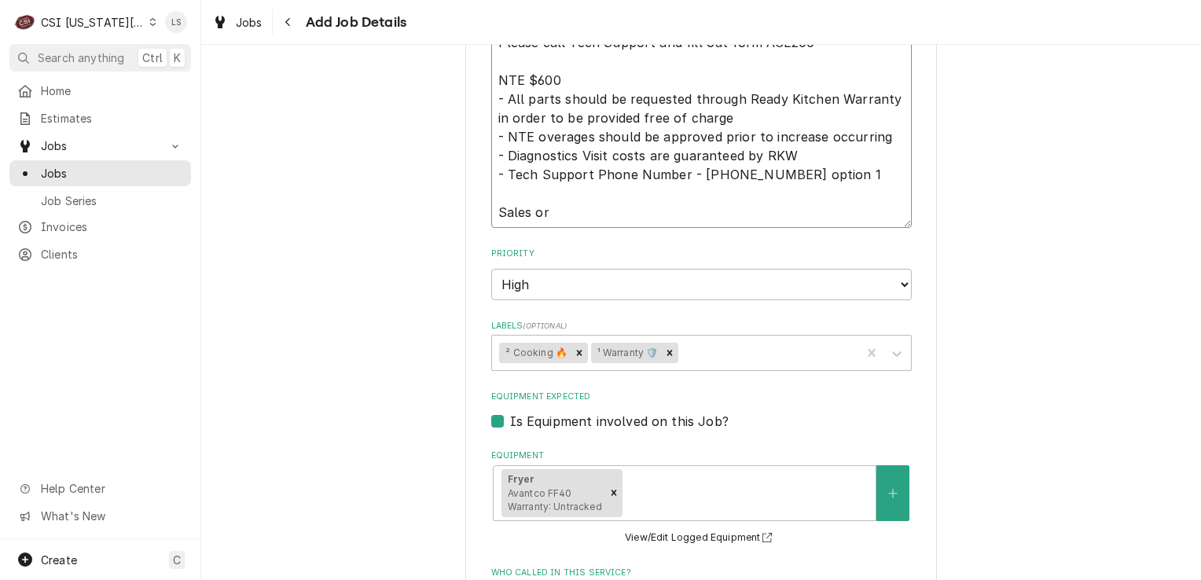
type textarea "Please call Tech Support and fill out form ACE200 NTE $600 - All parts should b…"
type textarea "x"
type textarea "Please call Tech Support and fill out form ACE200 NTE $600 - All parts should b…"
type textarea "x"
type textarea "Please call Tech Support and fill out form ACE200 NTE $600 - All parts should b…"
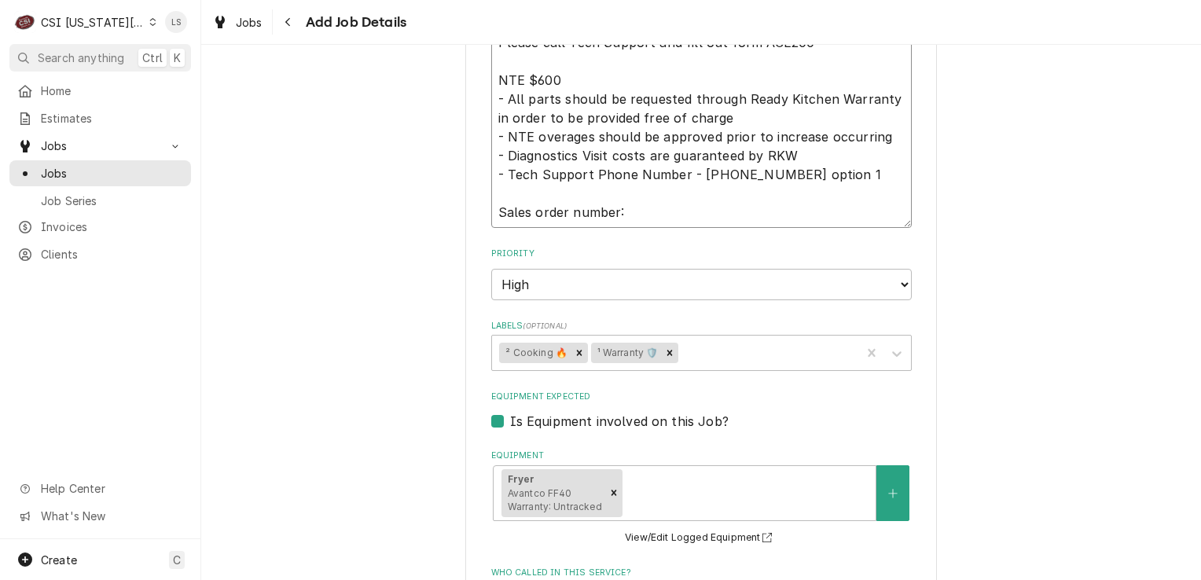
paste textarea "V1VCJF7"
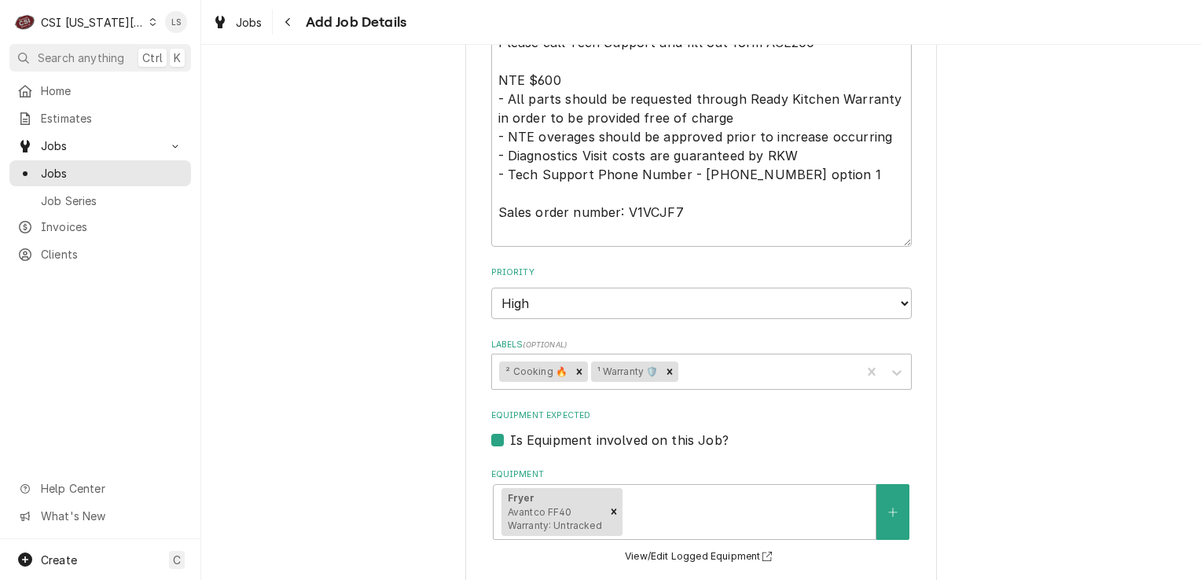
click at [546, 367] on fieldset "Job Details Job Source Direct (Phone/Email/etc.) Service Channel Corrigo Ecotra…" at bounding box center [701, 206] width 421 height 1587
click at [517, 215] on textarea "Please call Tech Support and fill out form ACE200 NTE $600 - All parts should b…" at bounding box center [701, 137] width 421 height 222
paste textarea "177FF40N"
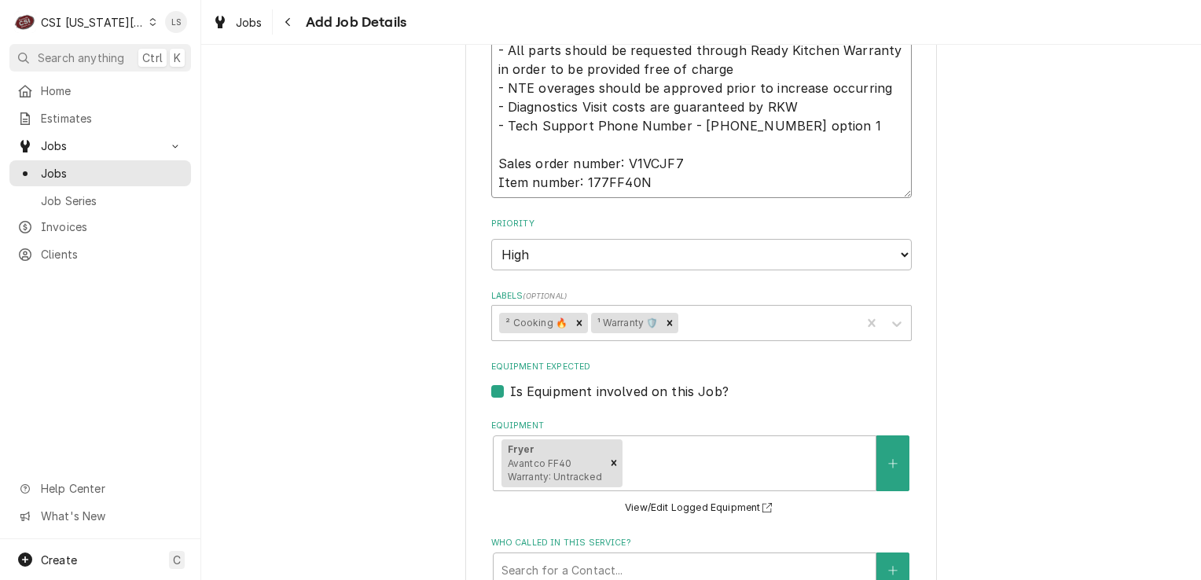
scroll to position [1415, 0]
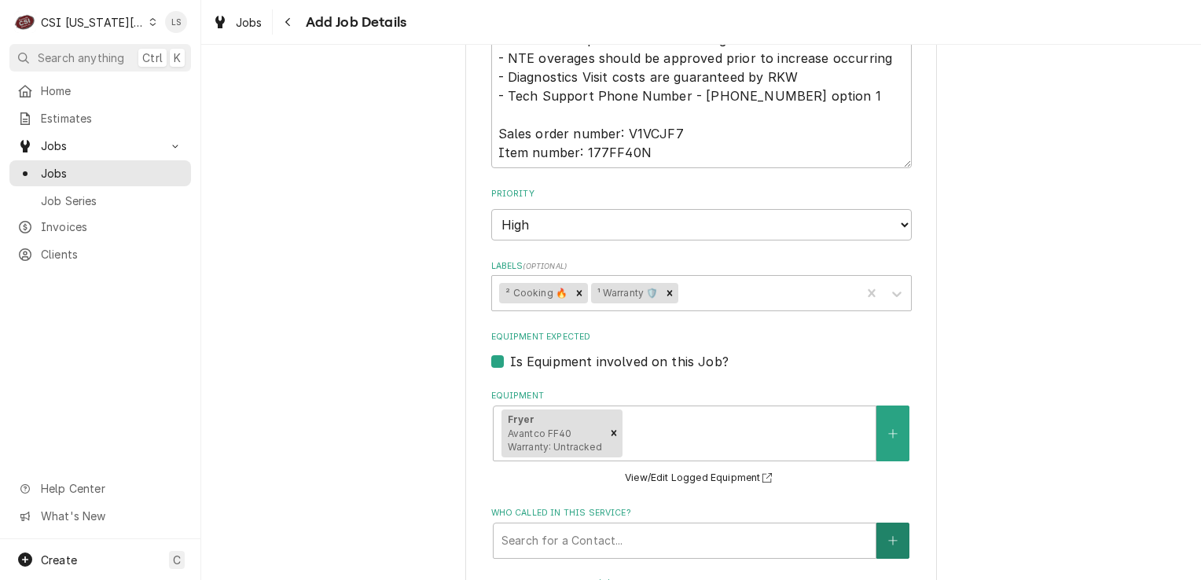
click at [877, 524] on button "Who called in this service?" at bounding box center [893, 541] width 33 height 36
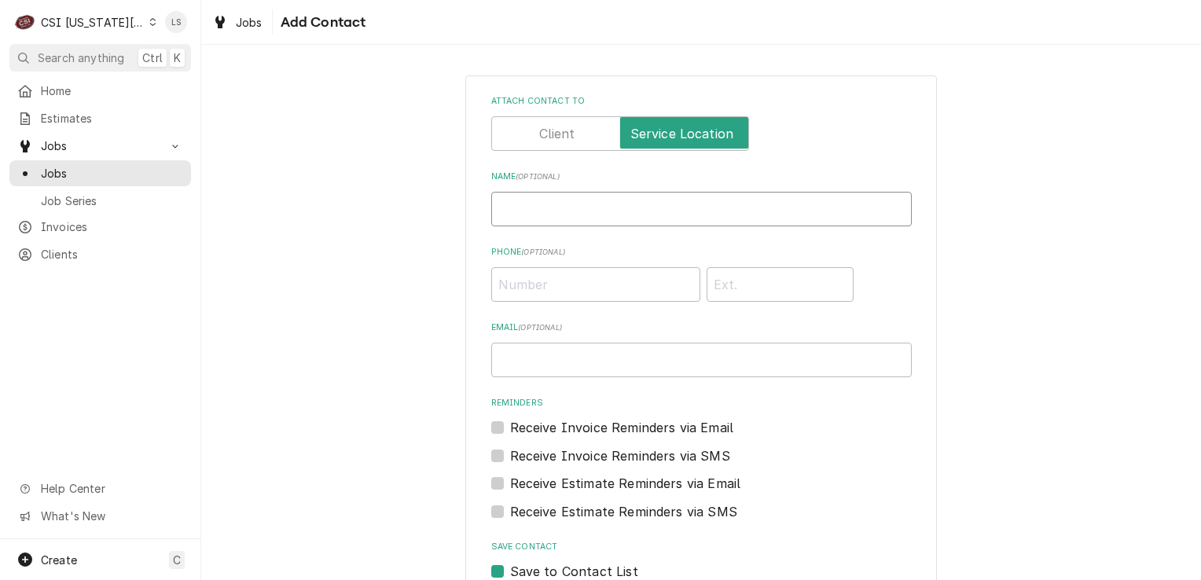
click at [542, 210] on input "Name ( optional )" at bounding box center [701, 209] width 421 height 35
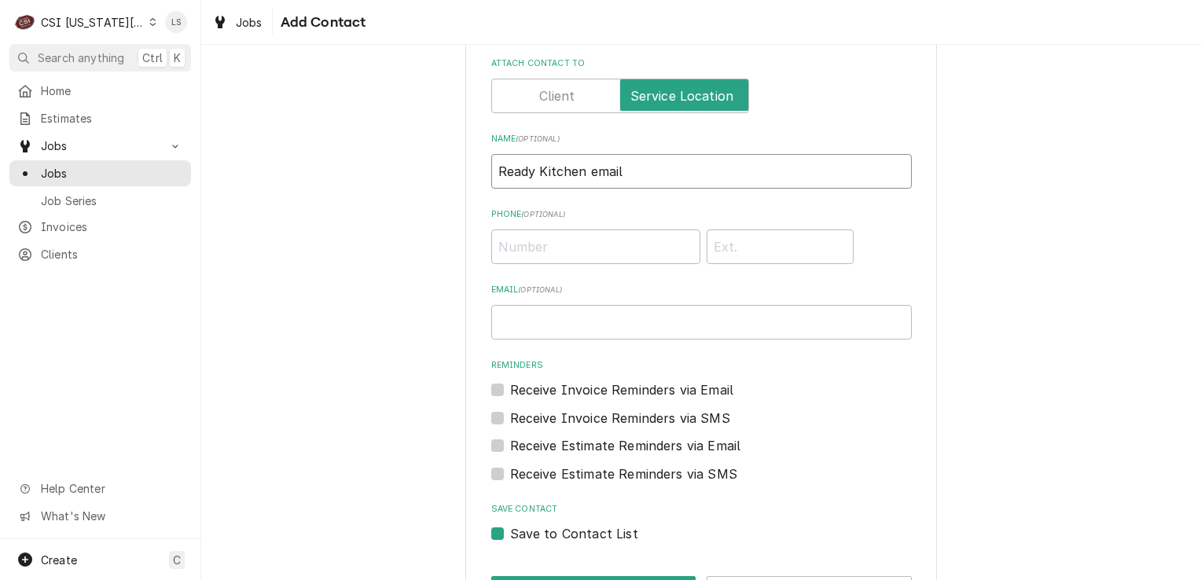
scroll to position [95, 0]
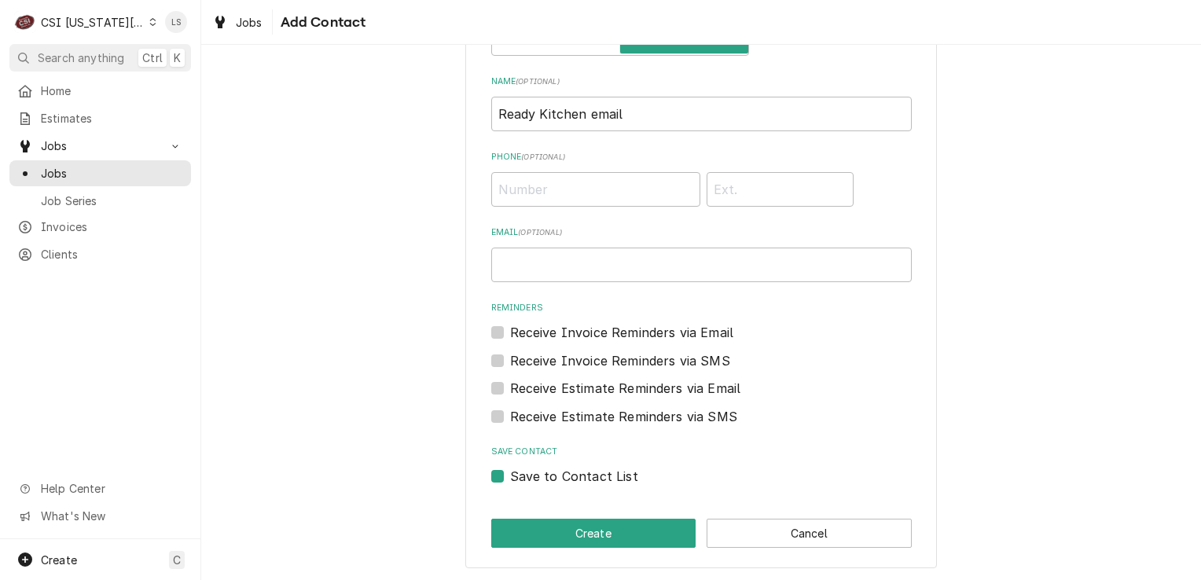
click at [510, 471] on label "Save to Contact List" at bounding box center [574, 476] width 128 height 19
click at [510, 471] on input "Save to Contact List" at bounding box center [720, 484] width 421 height 35
click at [519, 546] on button "Create" at bounding box center [593, 533] width 205 height 29
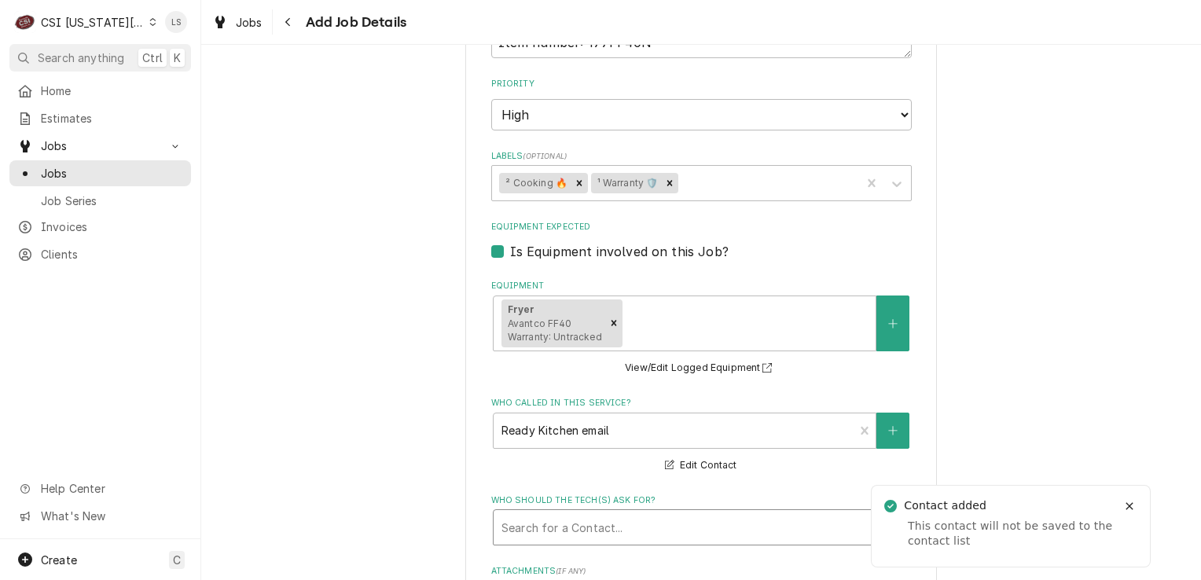
scroll to position [1651, 0]
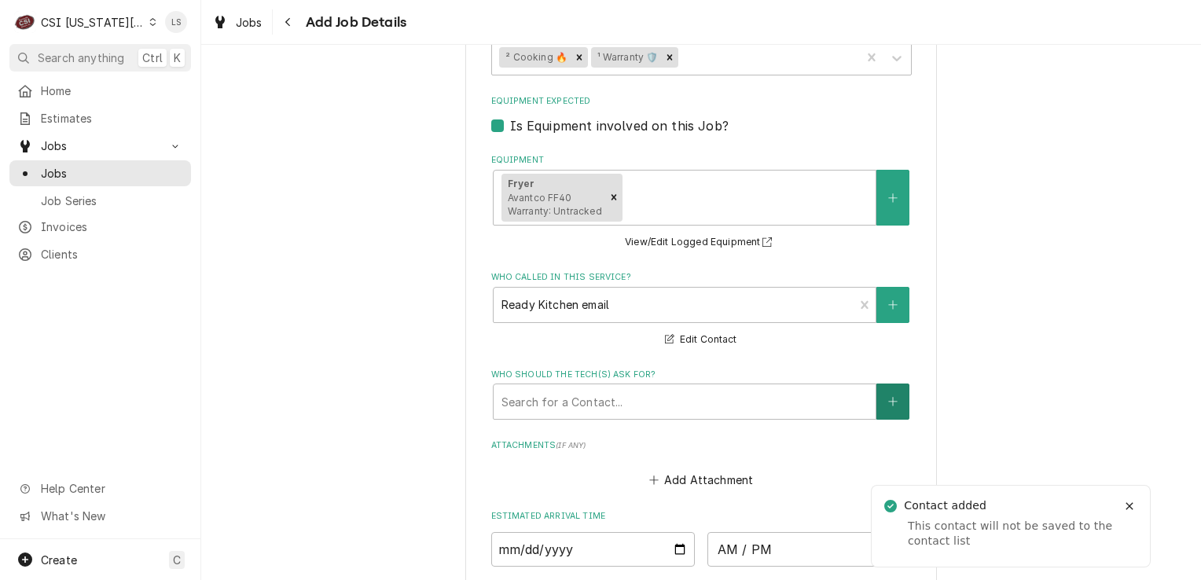
click at [888, 396] on icon "Create New Contact" at bounding box center [892, 401] width 9 height 11
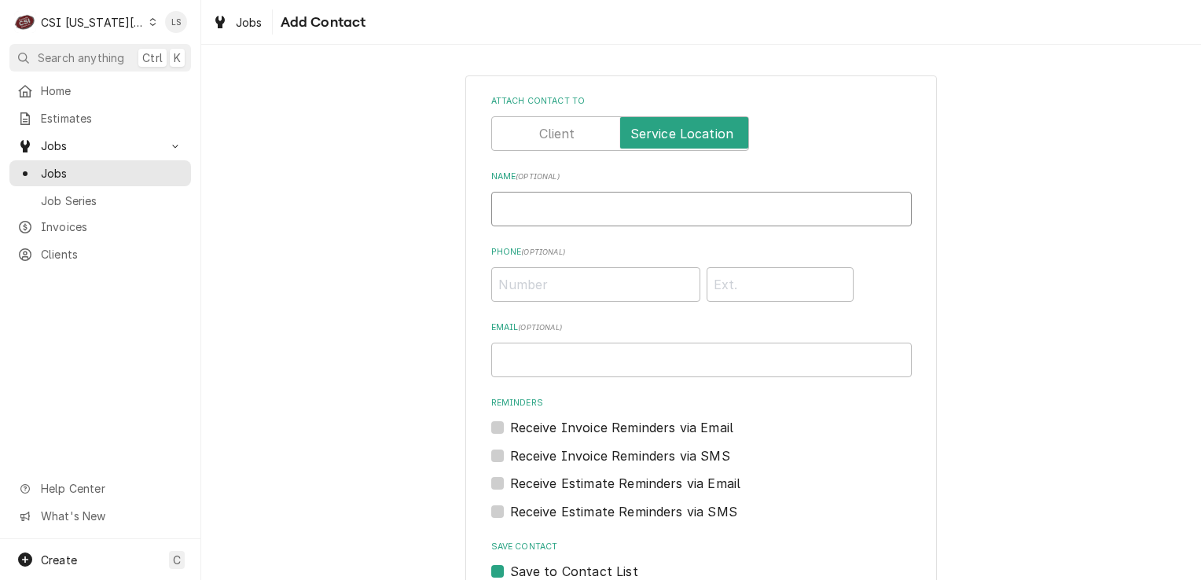
paste input "Brett DeHart"
paste input "(785) 806-9121"
paste input "apexchef09@gmail.com"
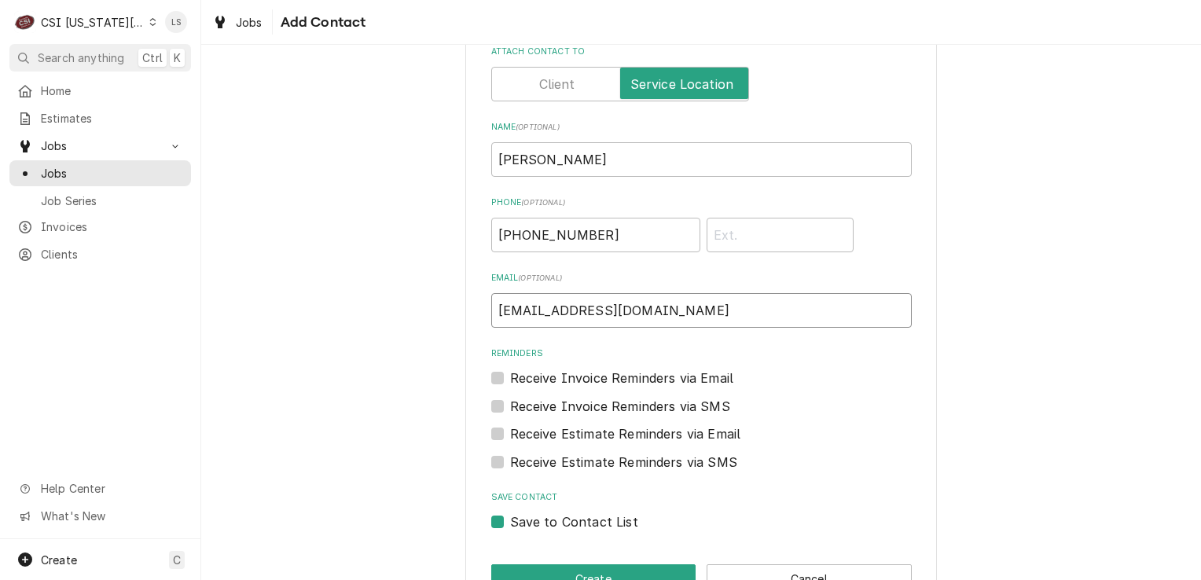
scroll to position [95, 0]
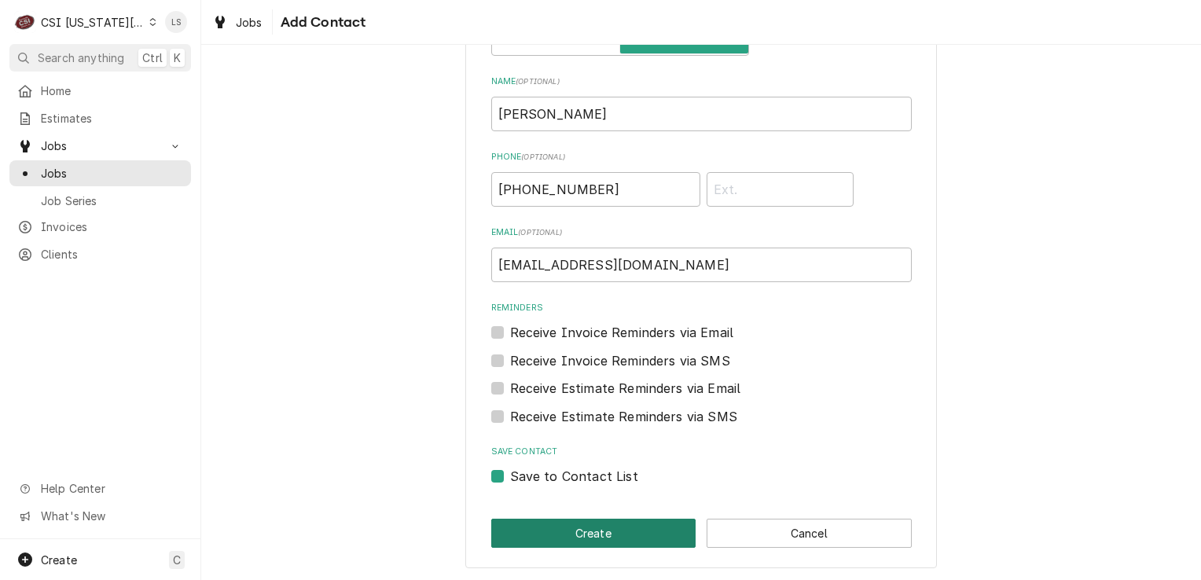
click at [587, 530] on button "Create" at bounding box center [593, 533] width 205 height 29
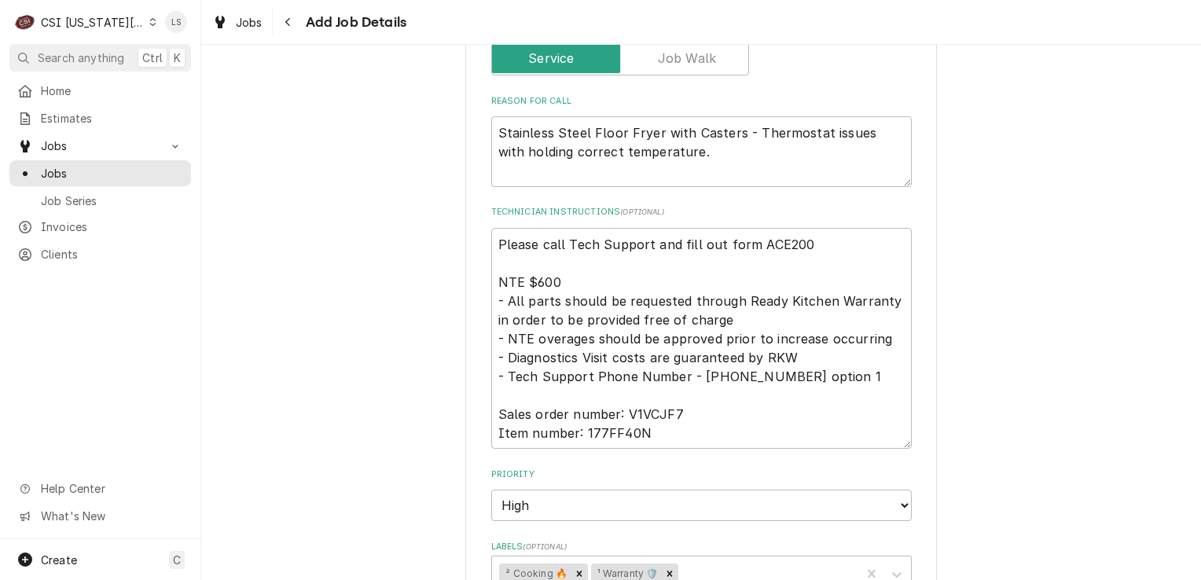
scroll to position [1101, 0]
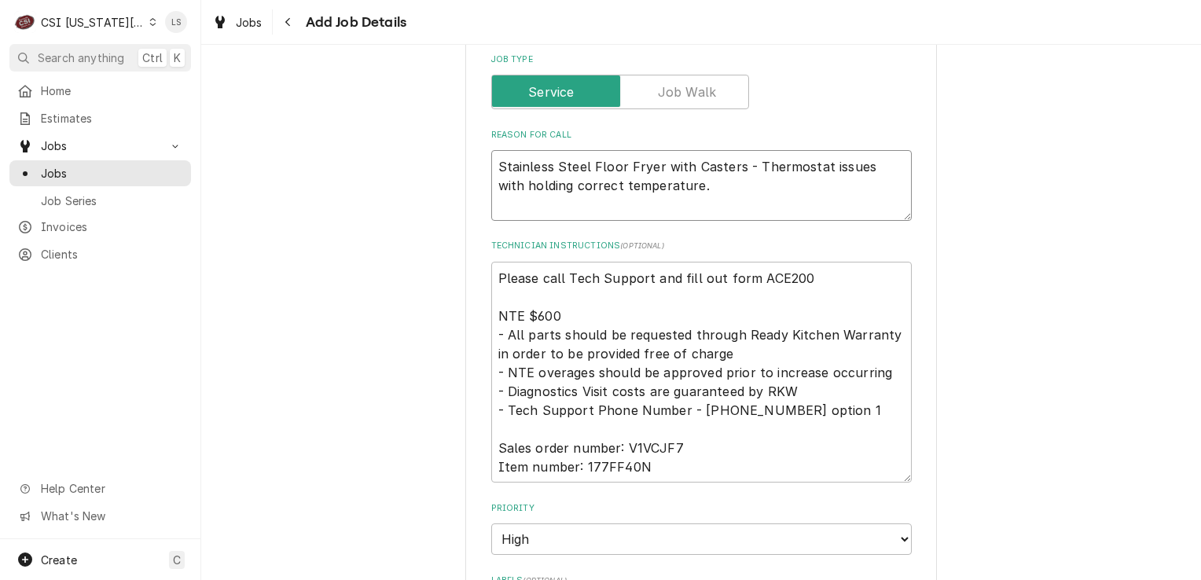
click at [493, 150] on textarea "Stainless Steel Floor Fryer with Casters - Thermostat issues with holding corre…" at bounding box center [701, 185] width 421 height 71
drag, startPoint x: 874, startPoint y: 149, endPoint x: 629, endPoint y: 147, distance: 245.3
click at [629, 150] on textarea "Fryer/ Paster cooker - Stainless Steel Floor Fryer with Casters - Thermostat is…" at bounding box center [701, 185] width 421 height 71
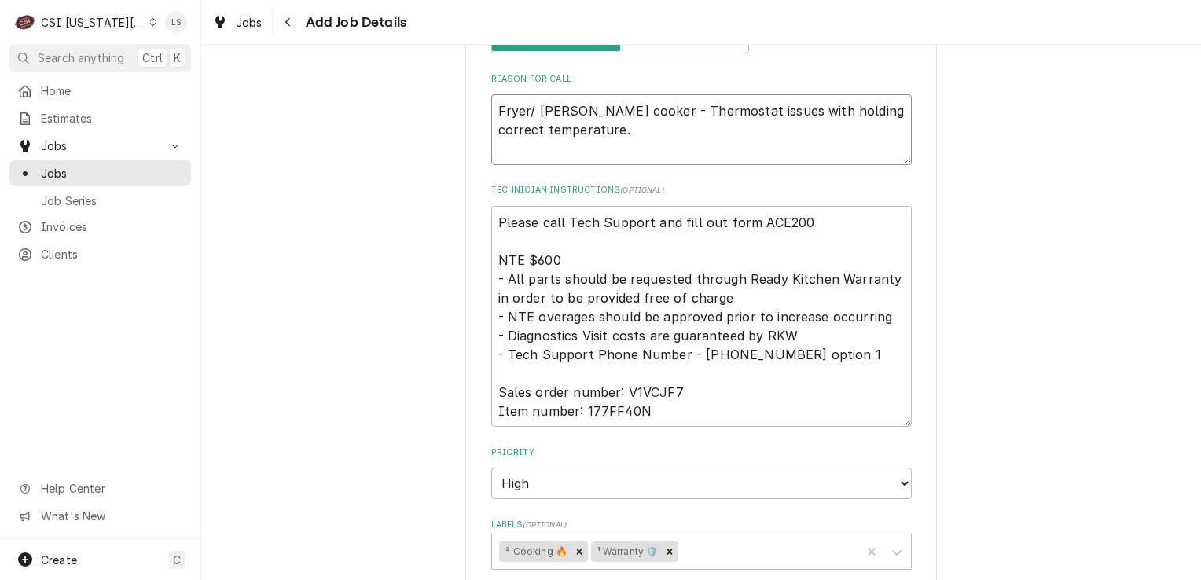
scroll to position [1056, 0]
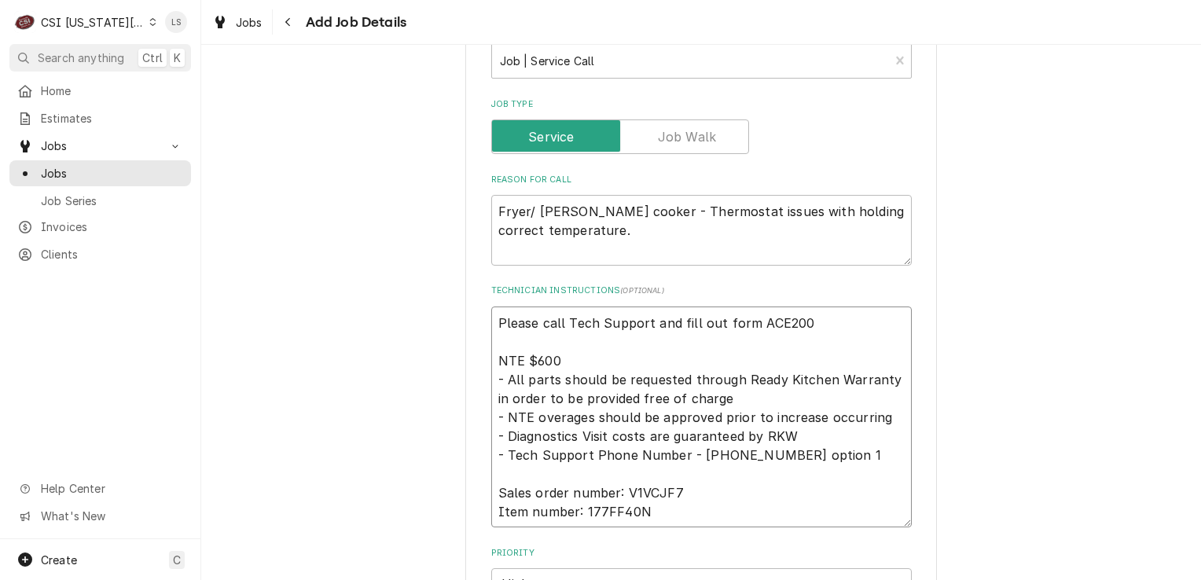
click at [491, 307] on textarea "Please call Tech Support and fill out form ACE200 NTE $600 - All parts should b…" at bounding box center [701, 418] width 421 height 222
click at [491, 307] on textarea "Please call Tech Support and fill out form ACE200 NTE $600 - All parts should b…" at bounding box center [701, 427] width 421 height 241
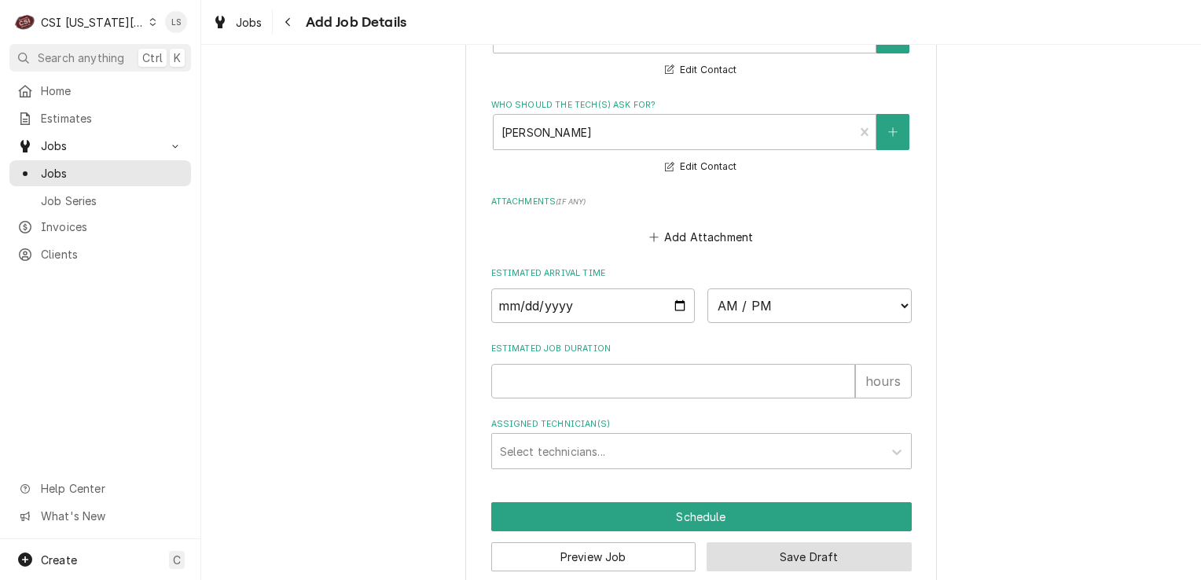
click at [824, 543] on button "Save Draft" at bounding box center [809, 557] width 205 height 29
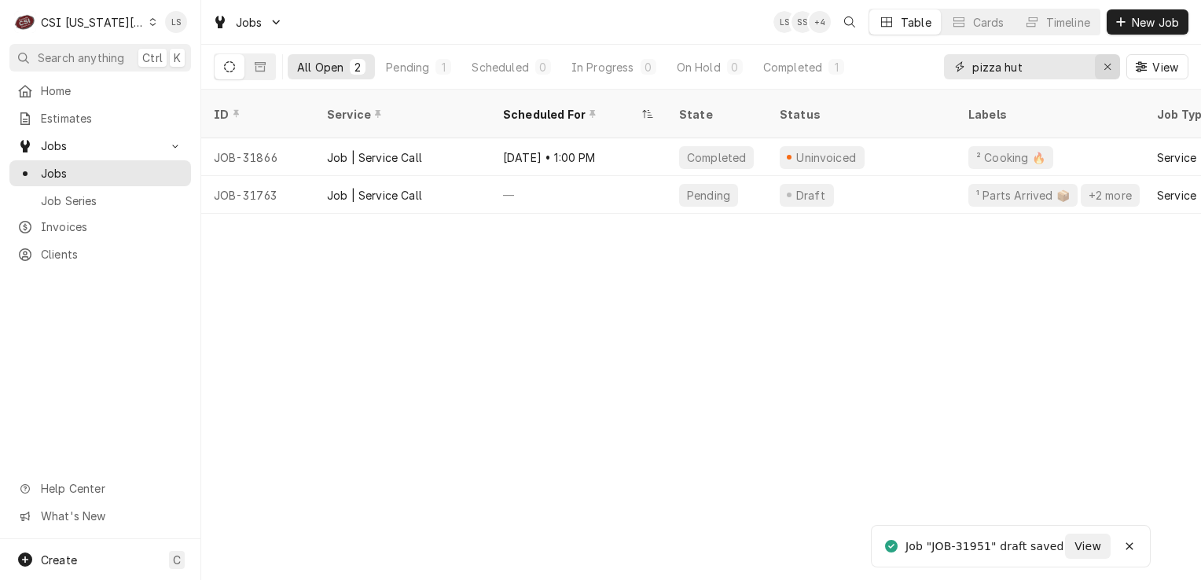
click at [1105, 64] on icon "Erase input" at bounding box center [1108, 66] width 9 height 11
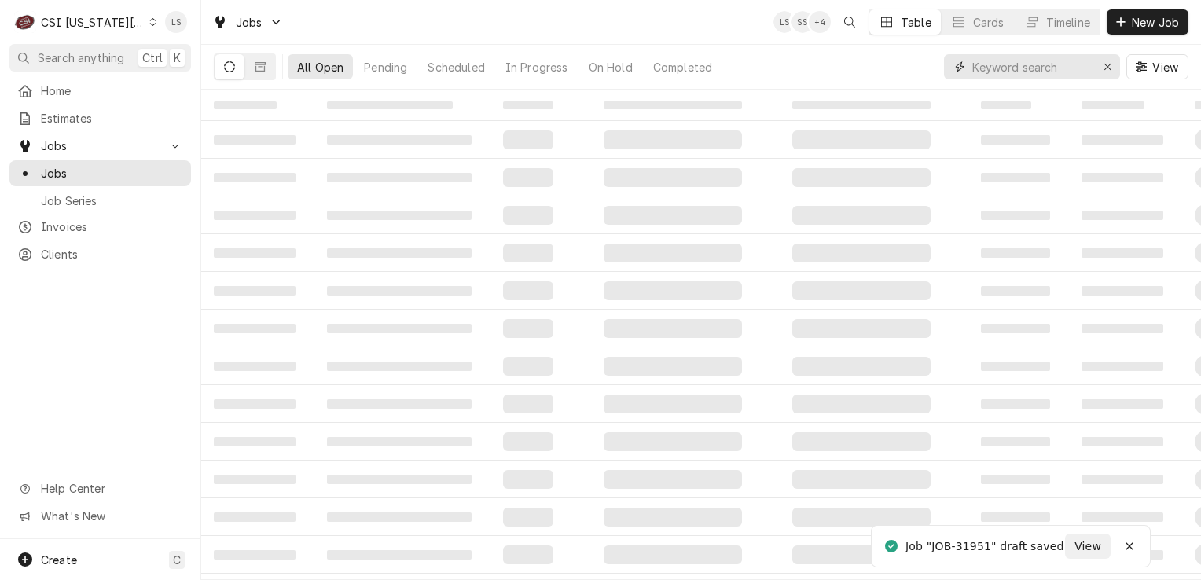
type input "1"
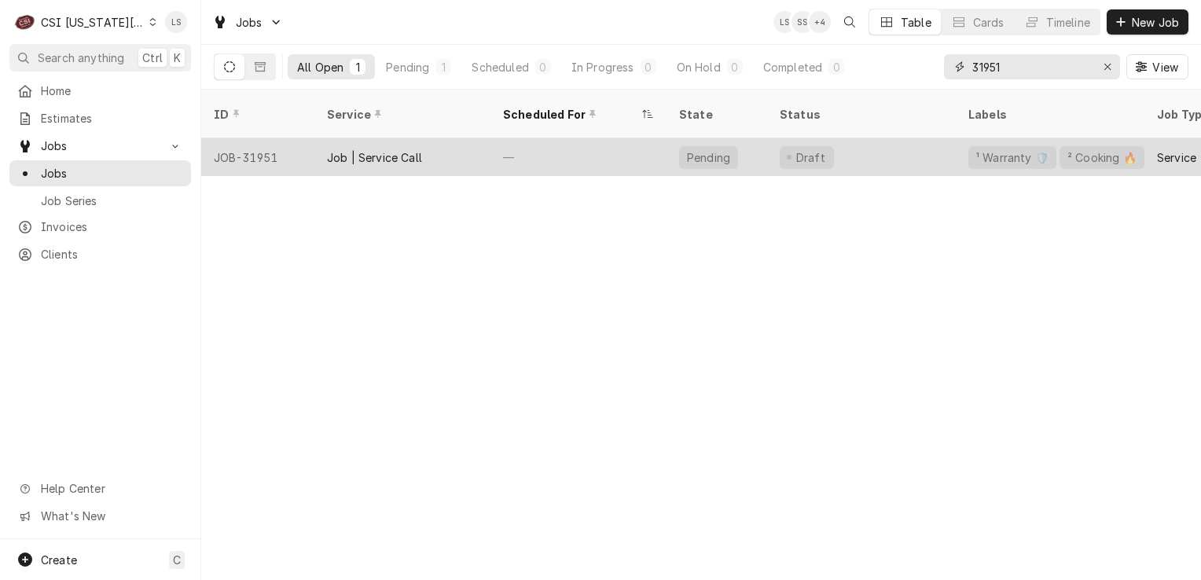
type input "31951"
click at [252, 145] on div "JOB-31951" at bounding box center [257, 157] width 113 height 38
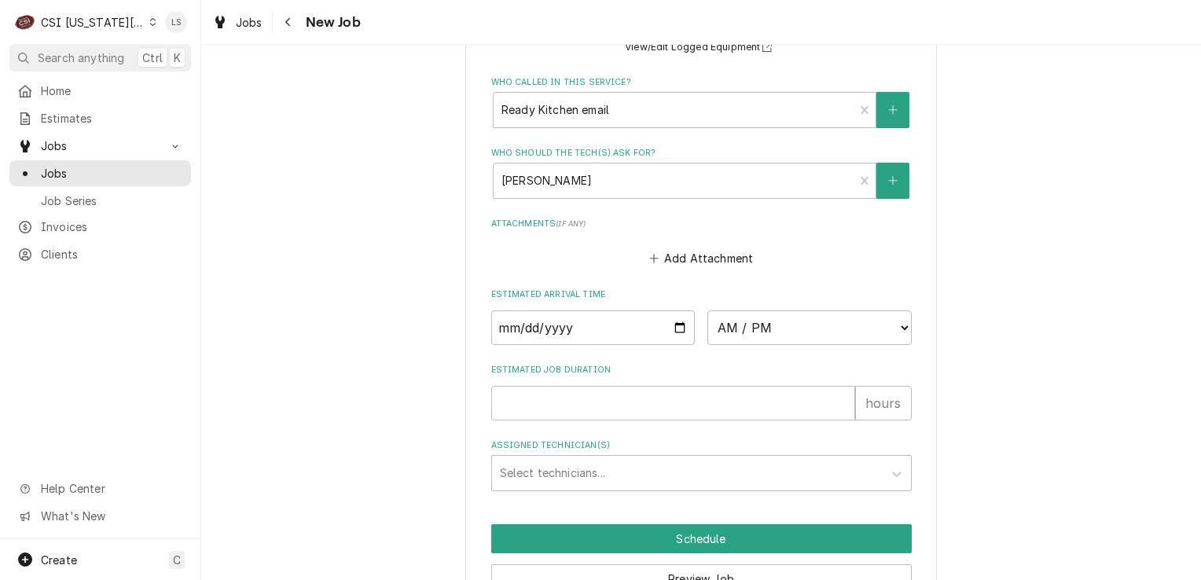
scroll to position [1945, 0]
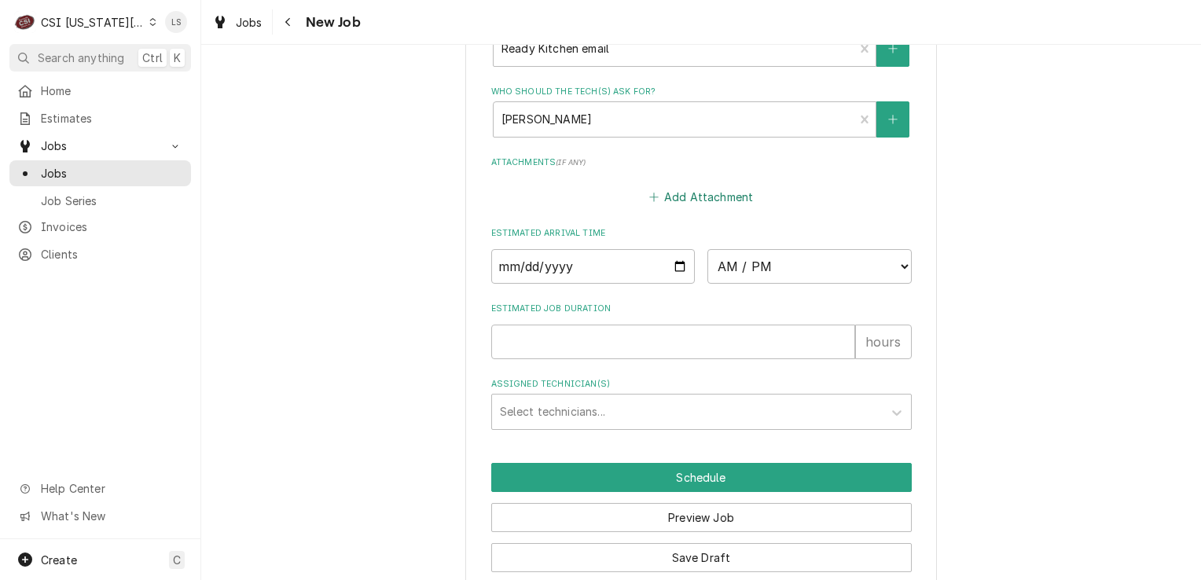
click at [701, 186] on button "Add Attachment" at bounding box center [701, 197] width 110 height 22
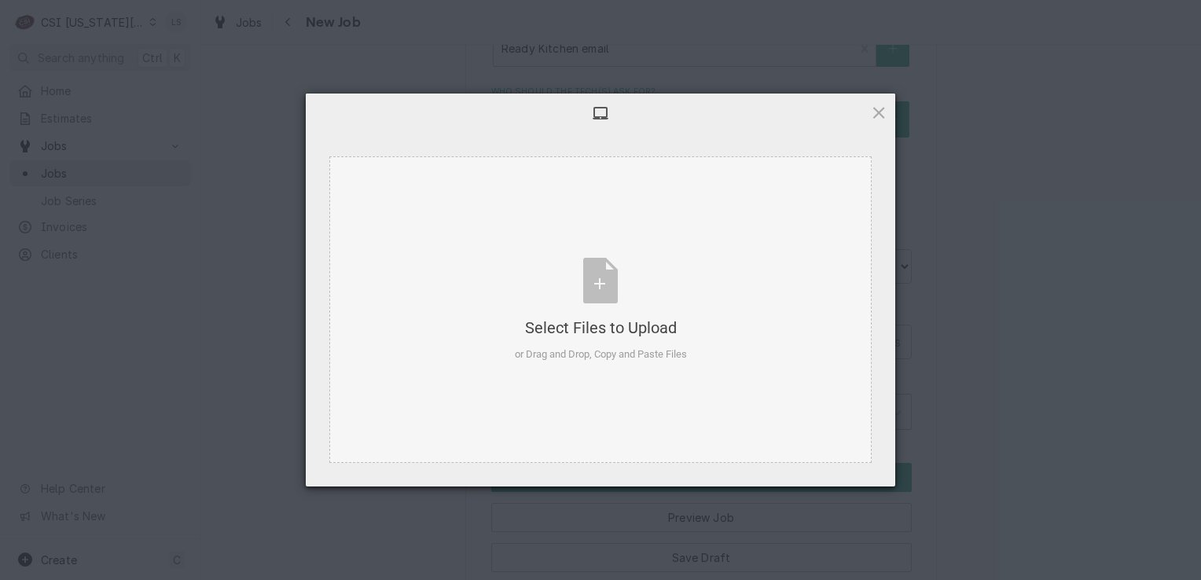
type textarea "x"
click at [636, 265] on div "Select Files to Upload or Drag and Drop, Copy and Paste Files" at bounding box center [601, 310] width 172 height 105
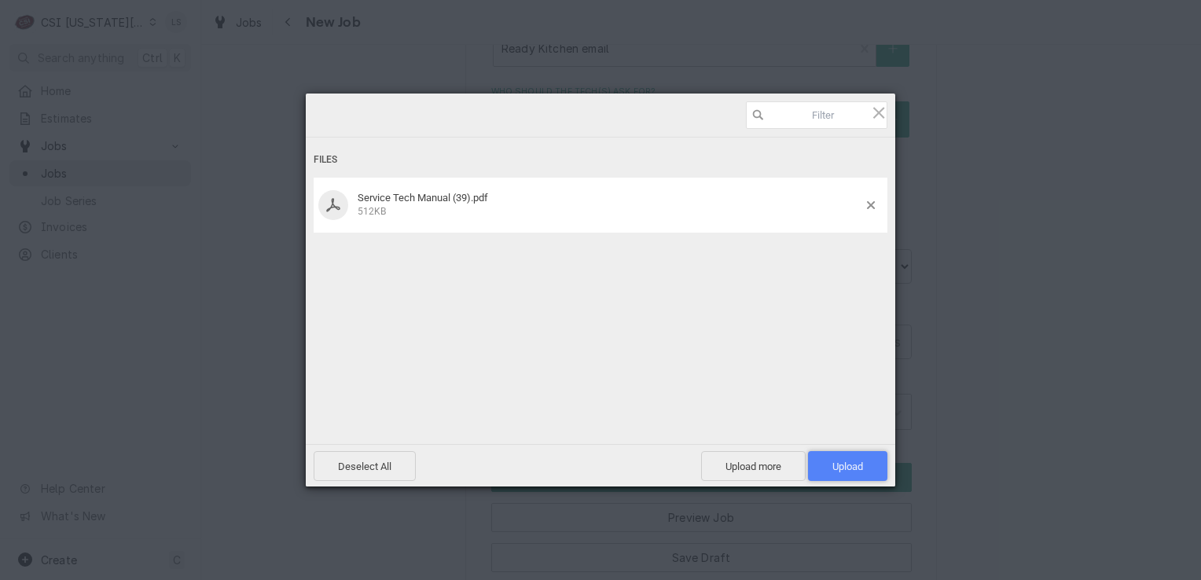
click at [833, 458] on span "Upload 1" at bounding box center [847, 466] width 79 height 30
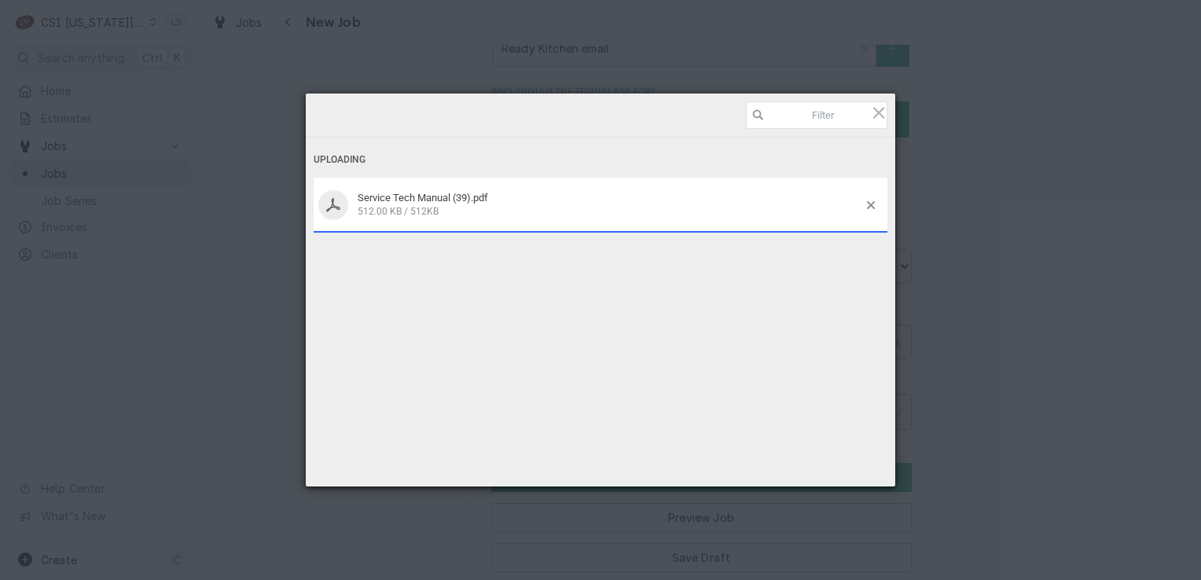
type textarea "x"
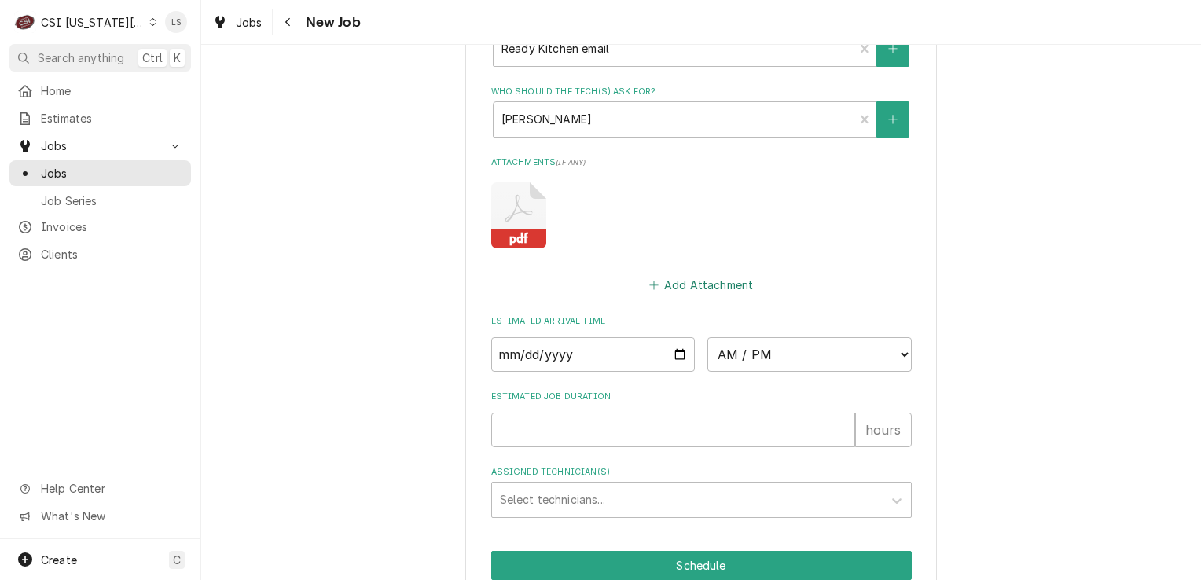
click at [689, 274] on button "Add Attachment" at bounding box center [701, 285] width 110 height 22
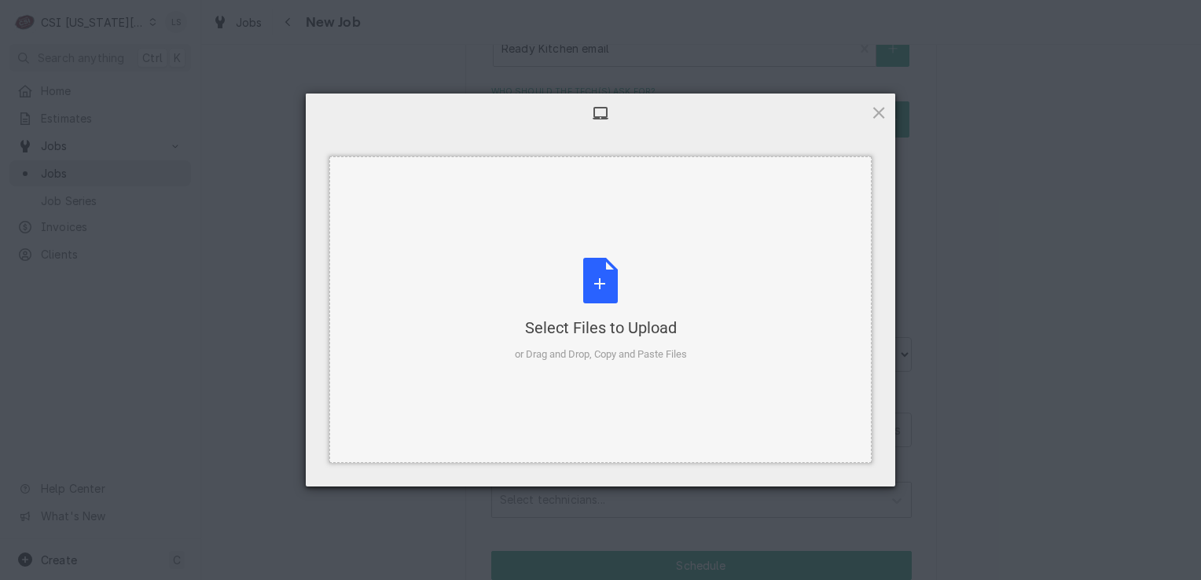
click at [588, 285] on div "Select Files to Upload or Drag and Drop, Copy and Paste Files" at bounding box center [601, 310] width 172 height 105
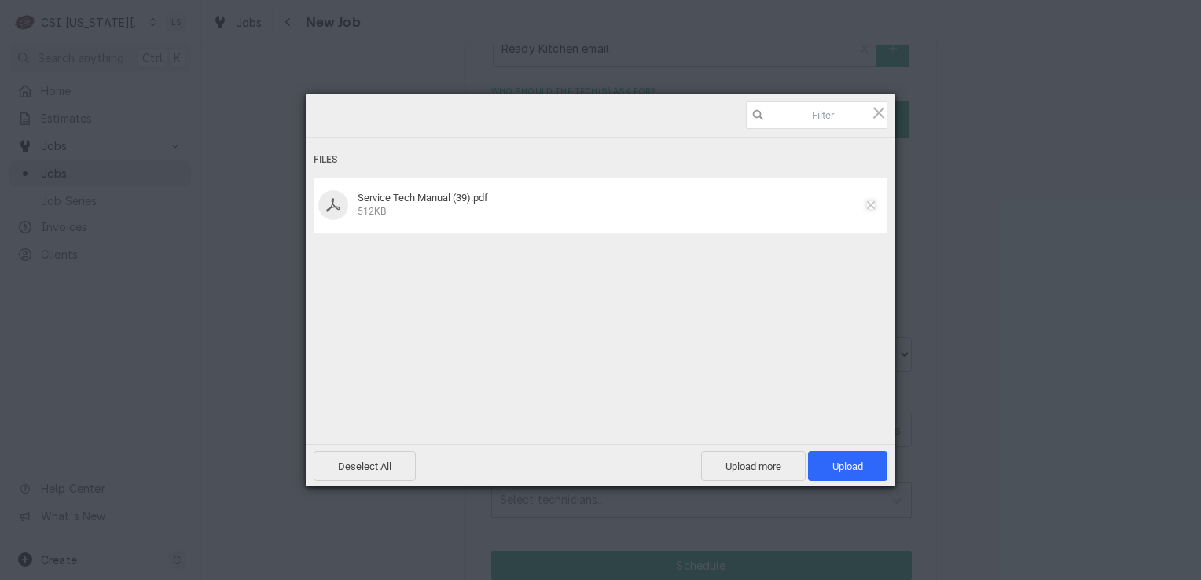
click at [868, 203] on span at bounding box center [871, 205] width 8 height 8
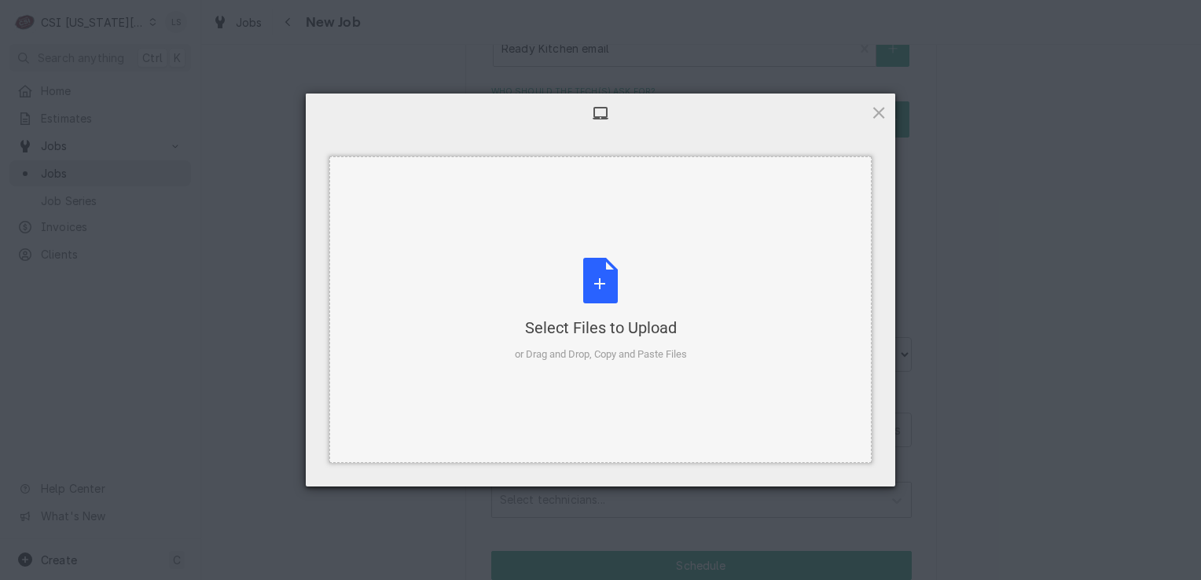
click at [604, 293] on div "Select Files to Upload or Drag and Drop, Copy and Paste Files" at bounding box center [601, 310] width 172 height 105
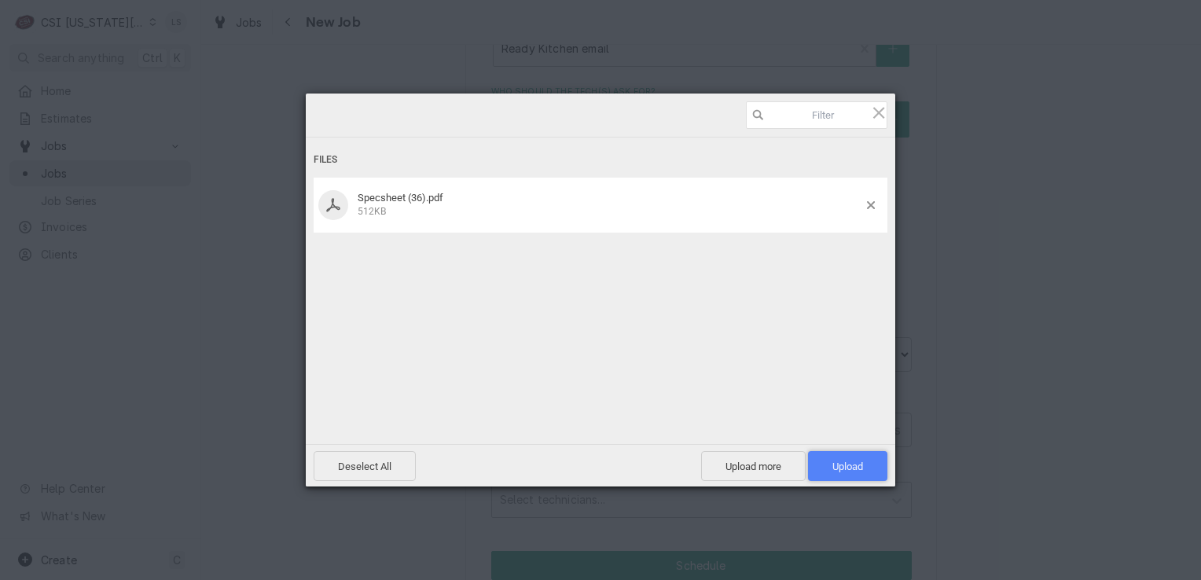
click at [852, 468] on span "Upload 1" at bounding box center [848, 467] width 31 height 12
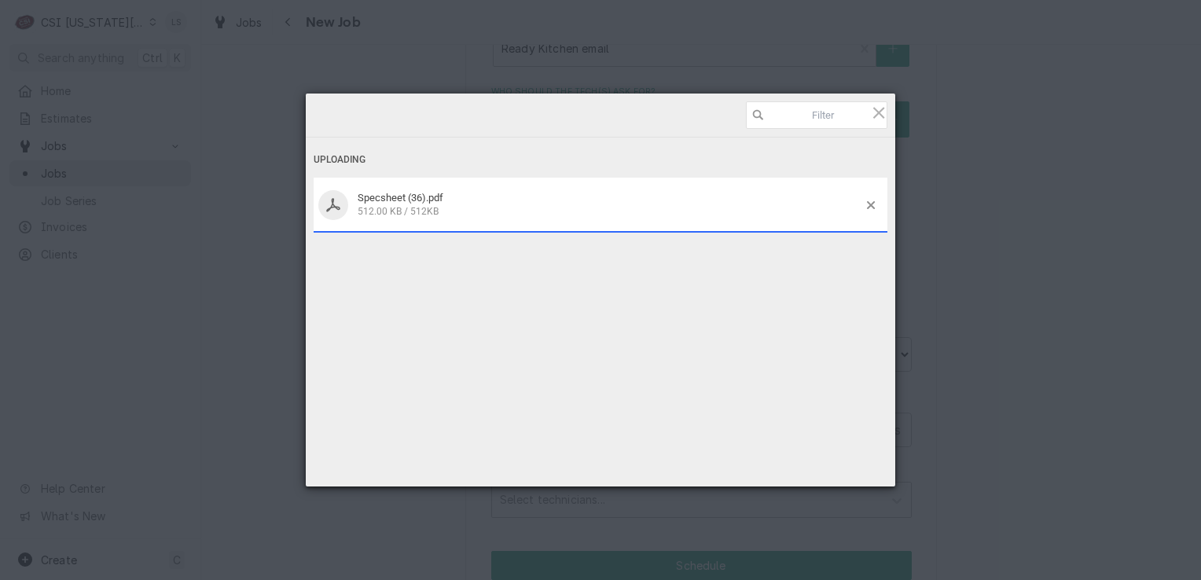
type textarea "x"
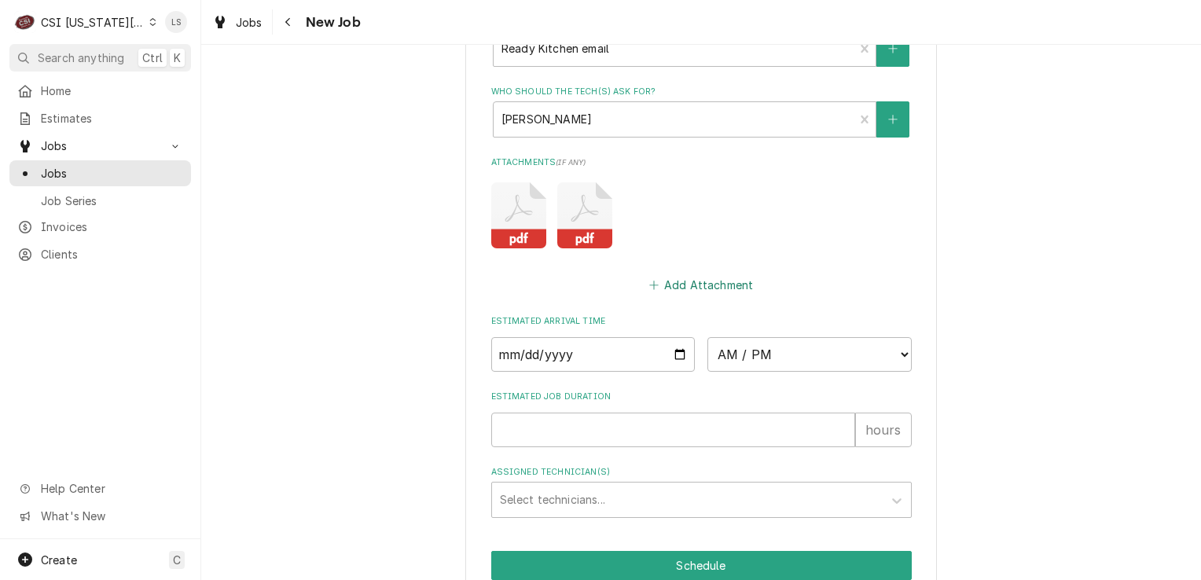
click at [676, 274] on button "Add Attachment" at bounding box center [701, 285] width 110 height 22
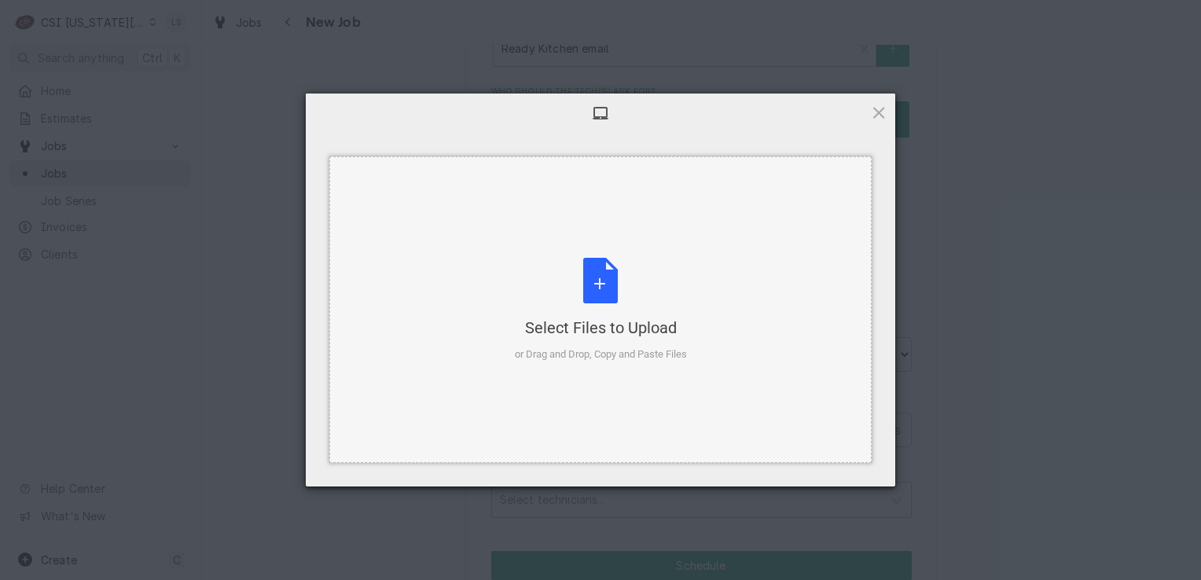
click at [591, 295] on div "Select Files to Upload or Drag and Drop, Copy and Paste Files" at bounding box center [601, 310] width 172 height 105
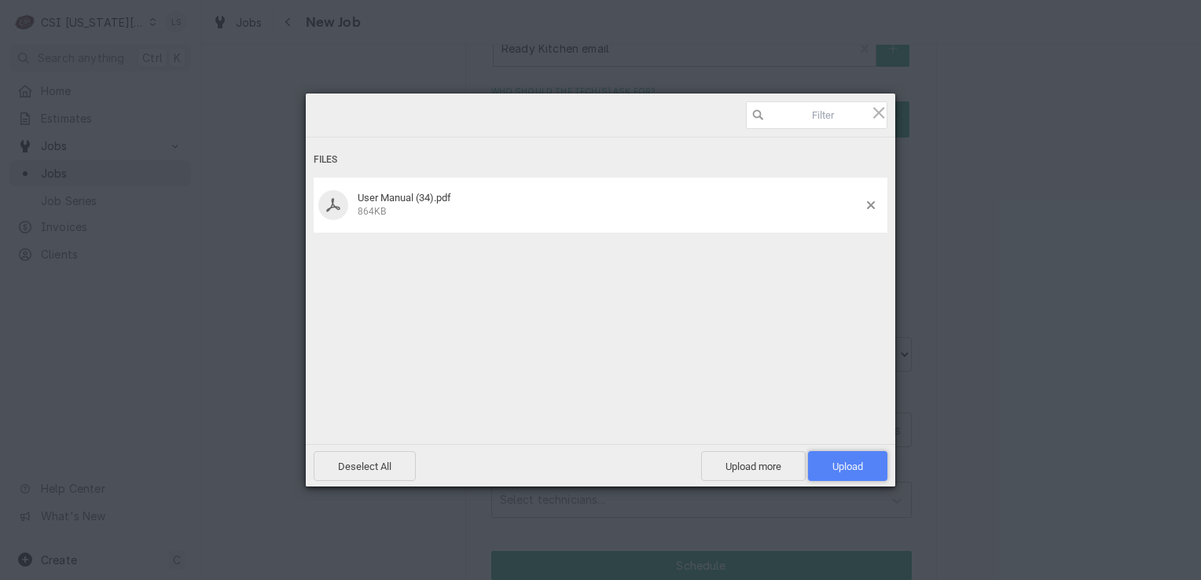
click at [844, 470] on span "Upload 1" at bounding box center [848, 467] width 31 height 12
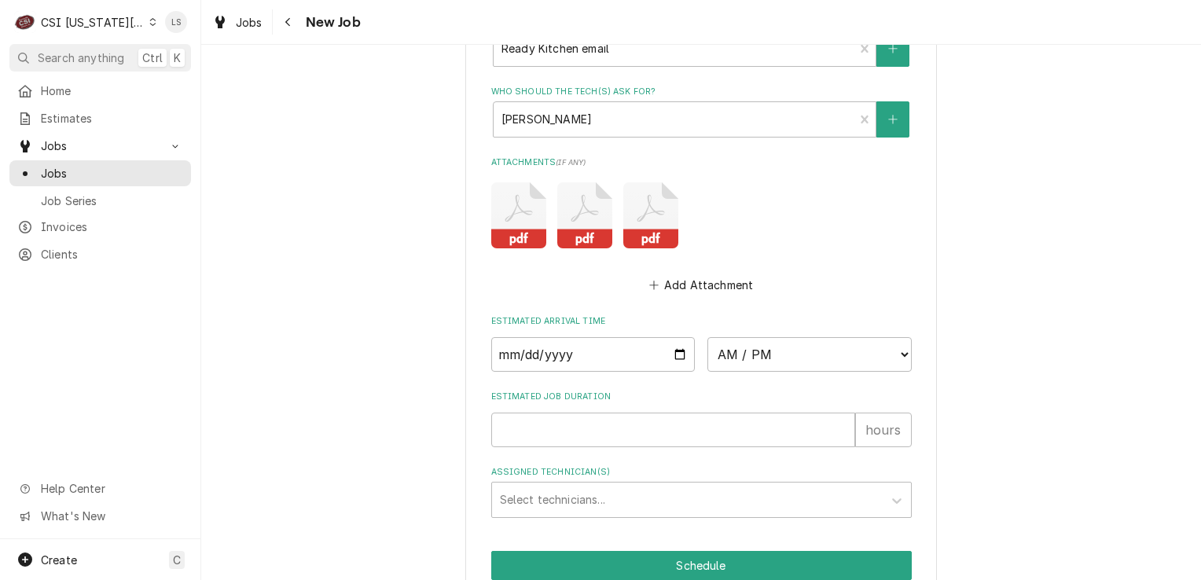
type textarea "x"
click at [679, 274] on button "Add Attachment" at bounding box center [701, 285] width 110 height 22
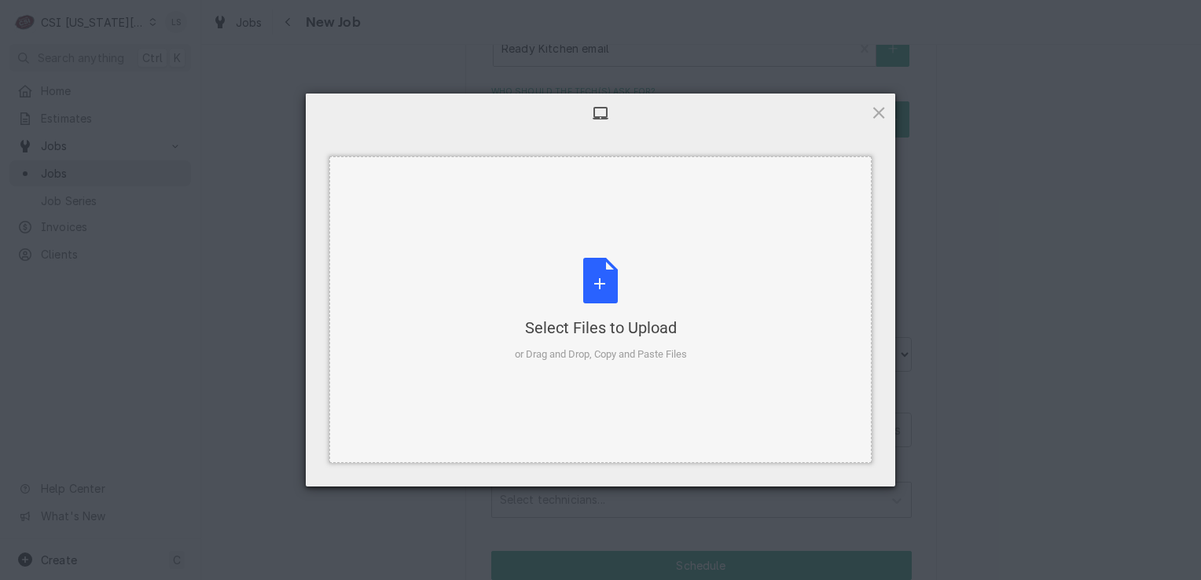
click at [613, 280] on div "Select Files to Upload or Drag and Drop, Copy and Paste Files" at bounding box center [601, 310] width 172 height 105
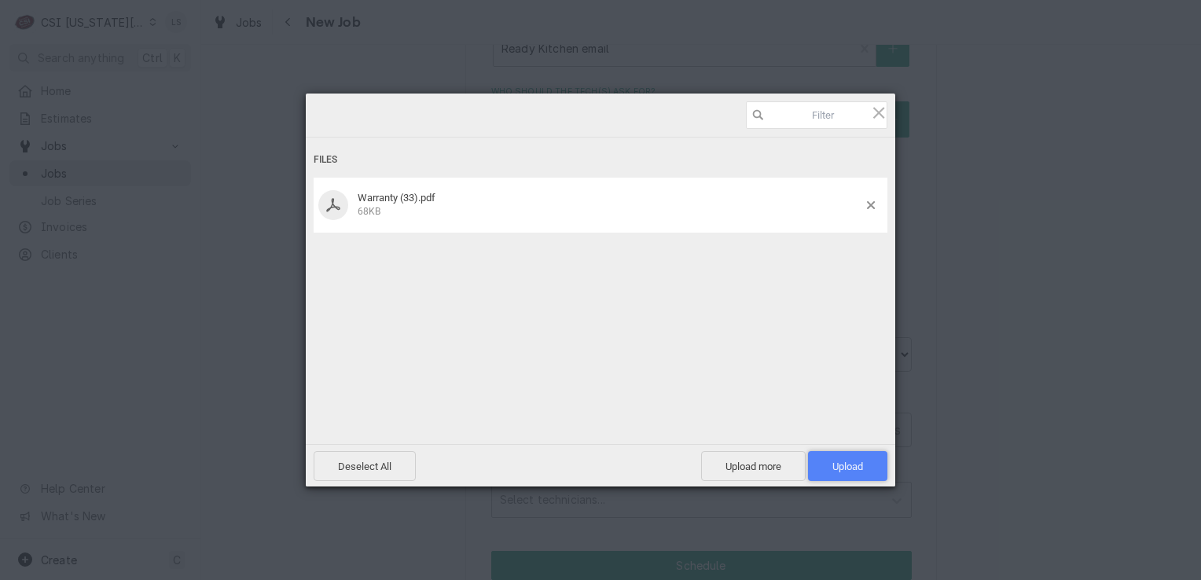
click at [857, 464] on span "Upload 1" at bounding box center [848, 467] width 31 height 12
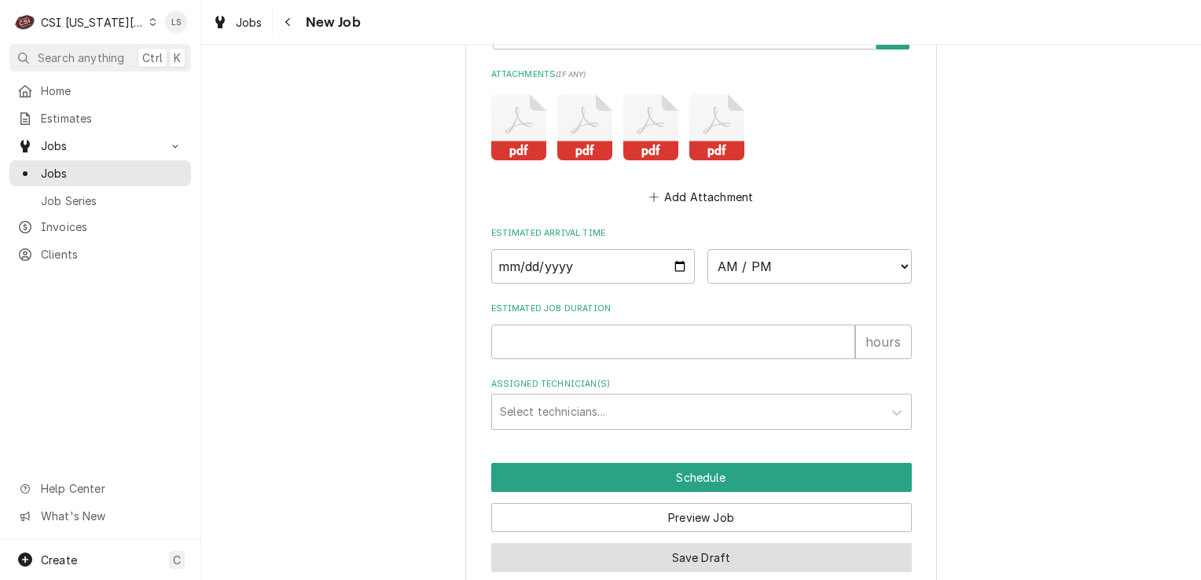
click at [745, 543] on button "Save Draft" at bounding box center [701, 557] width 421 height 29
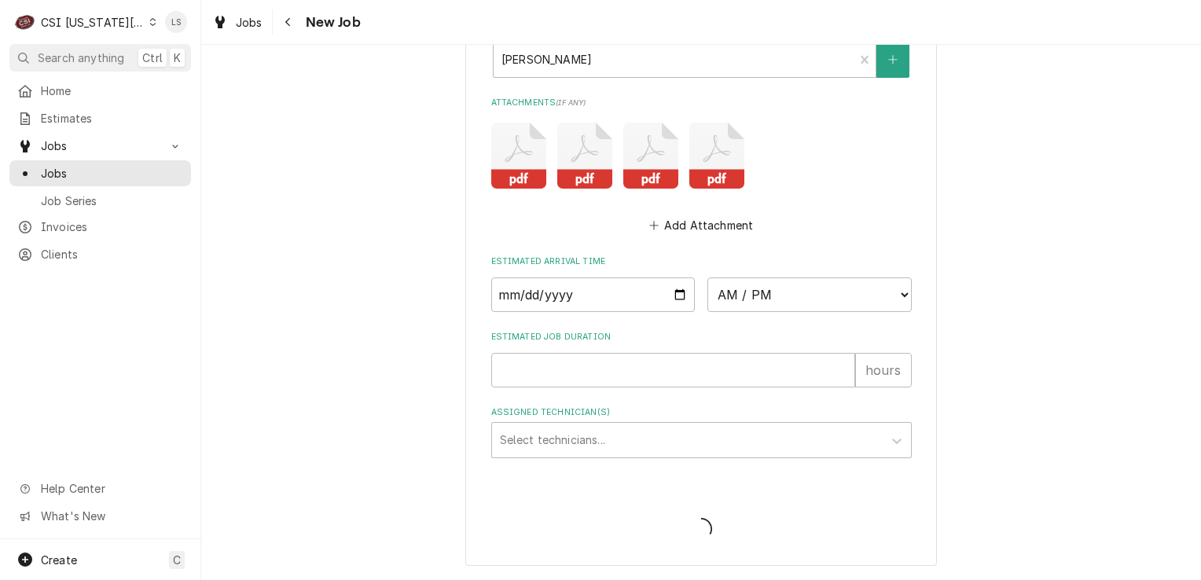
scroll to position [1980, 0]
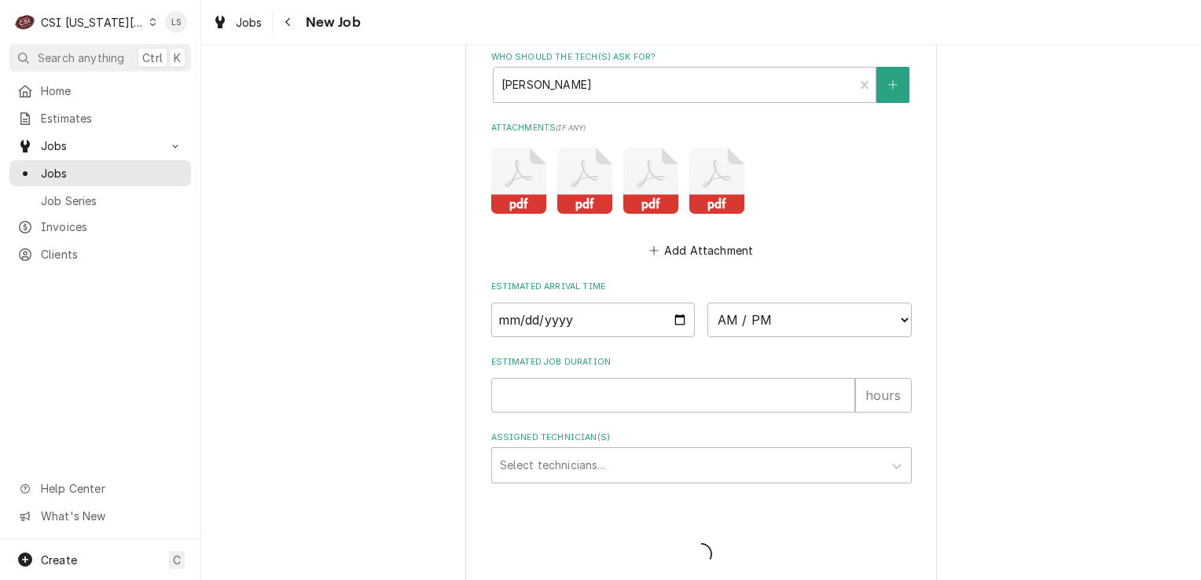
type textarea "x"
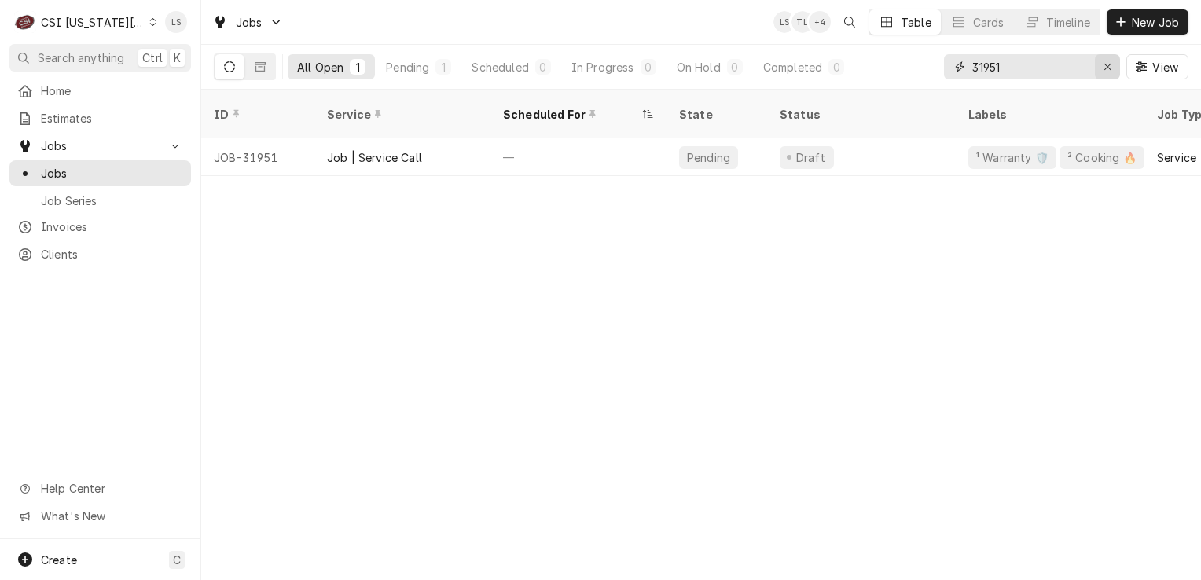
click at [1102, 73] on div "Erase input" at bounding box center [1108, 67] width 16 height 16
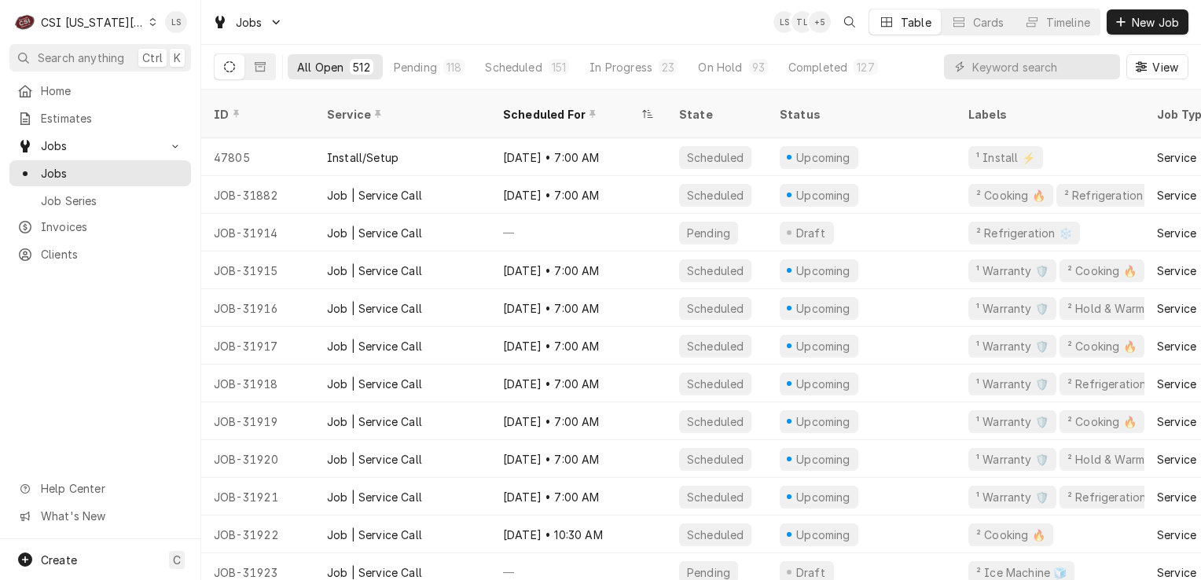
click at [149, 24] on div "Dynamic Content Wrapper" at bounding box center [152, 22] width 7 height 11
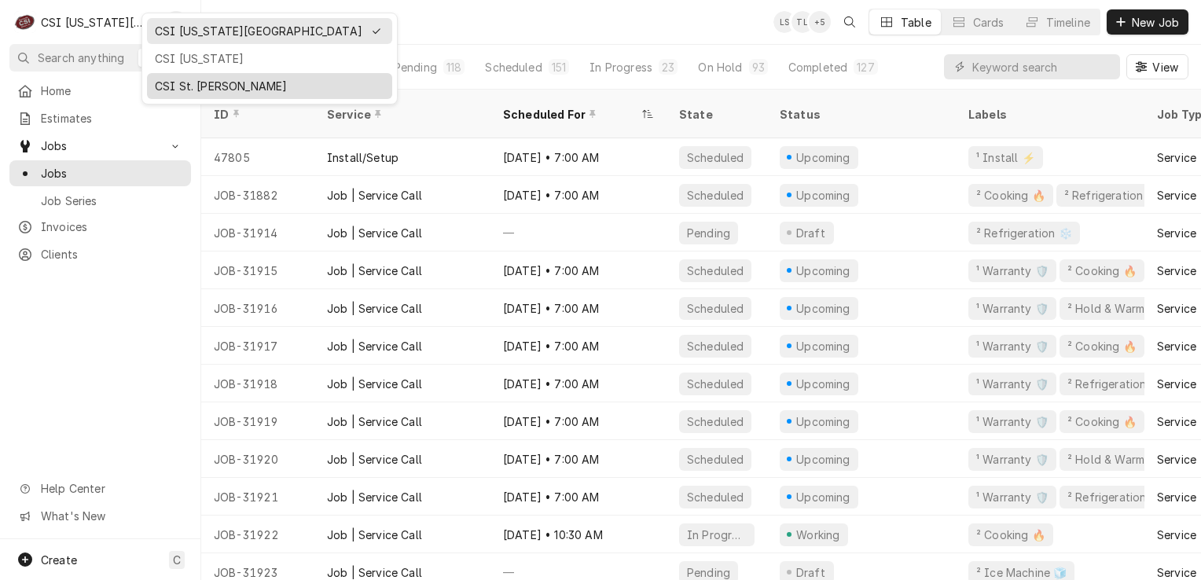
click at [170, 82] on div "CSI St. [PERSON_NAME]" at bounding box center [270, 86] width 230 height 17
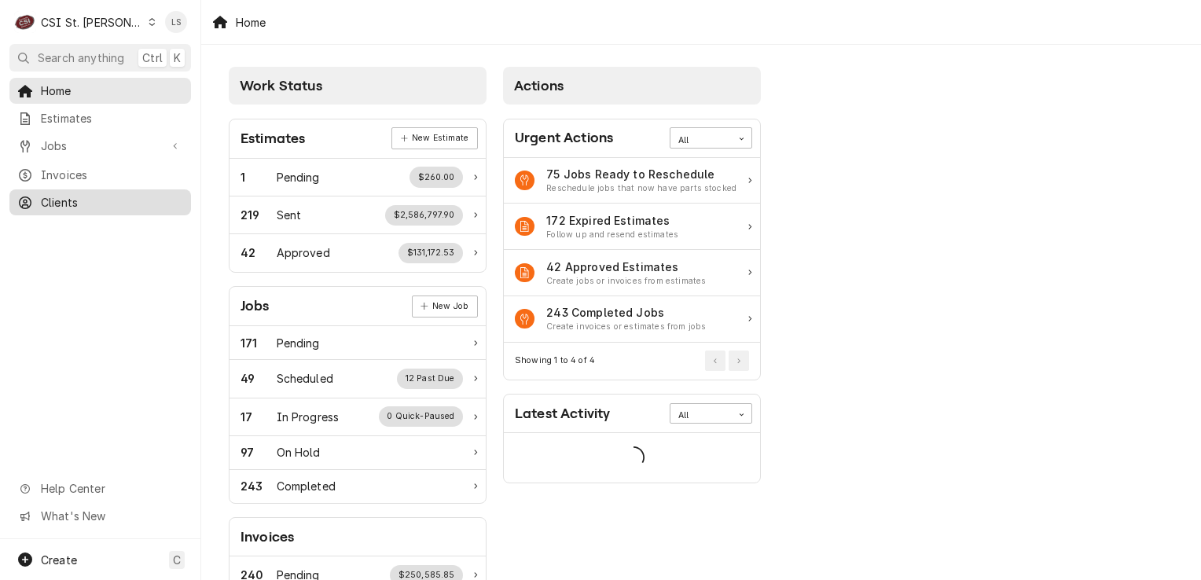
click at [91, 206] on link "Clients" at bounding box center [100, 202] width 182 height 26
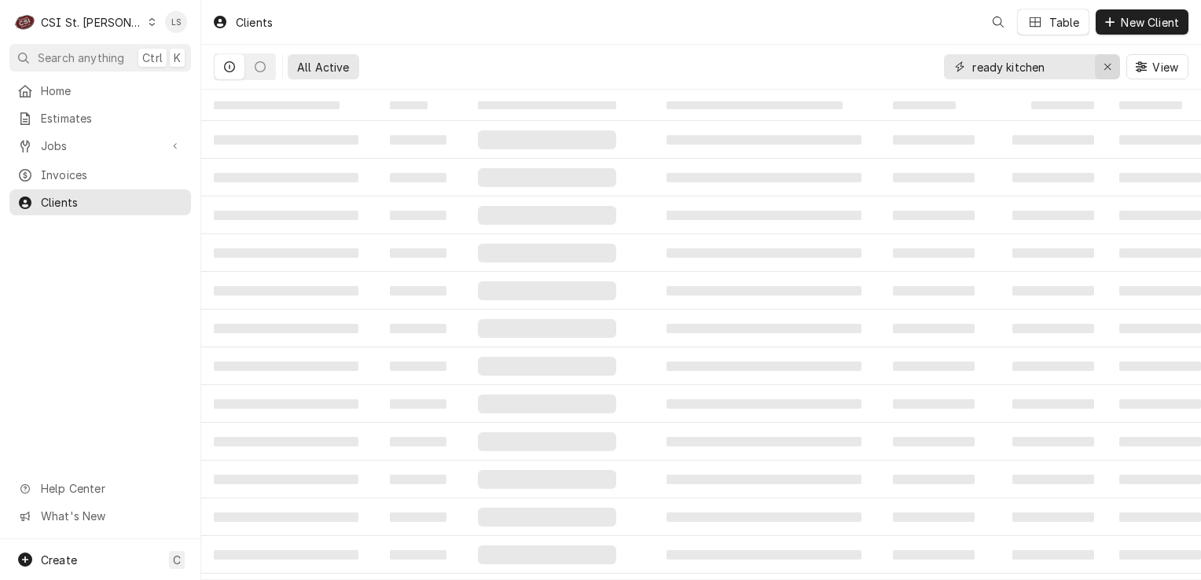
click at [1108, 72] on div "Erase input" at bounding box center [1108, 67] width 16 height 16
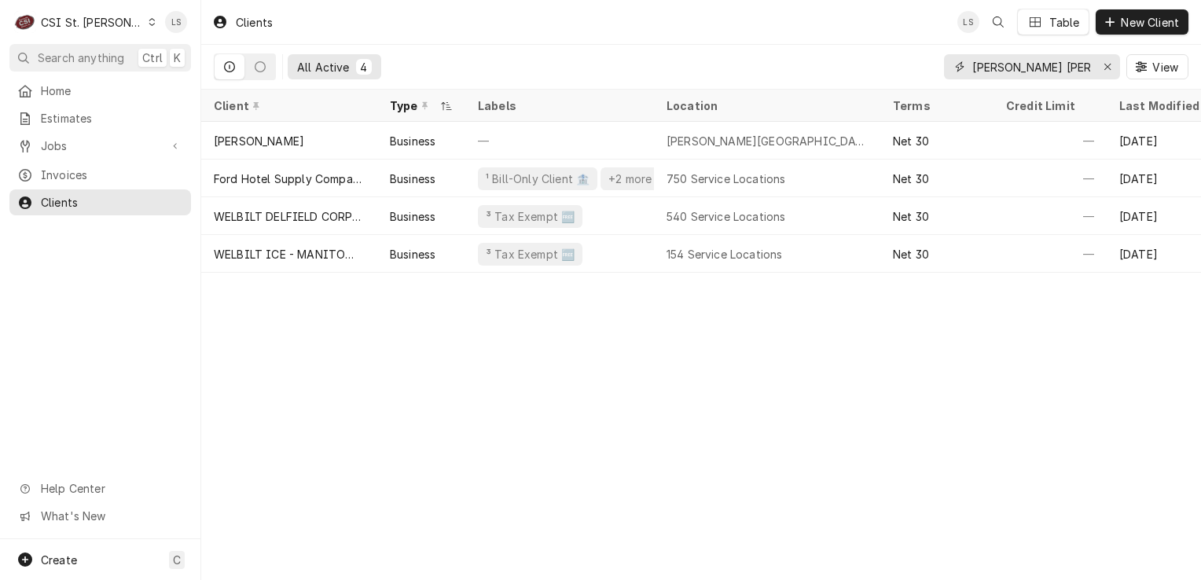
type input "charlie ra"
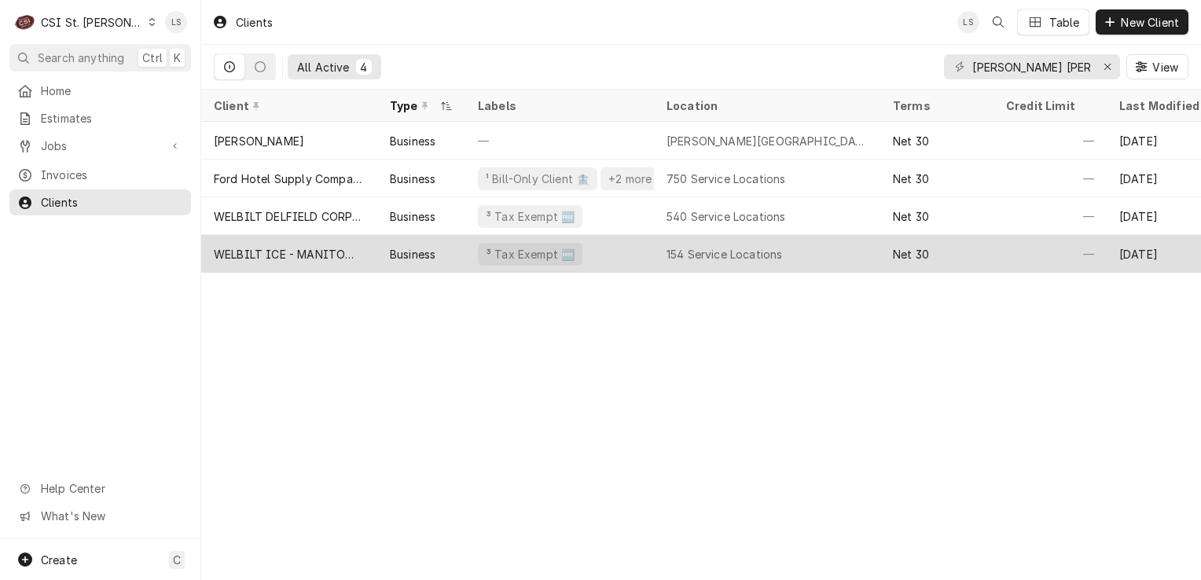
click at [359, 238] on div "WELBILT ICE - MANITOWOC ICE" at bounding box center [289, 254] width 176 height 38
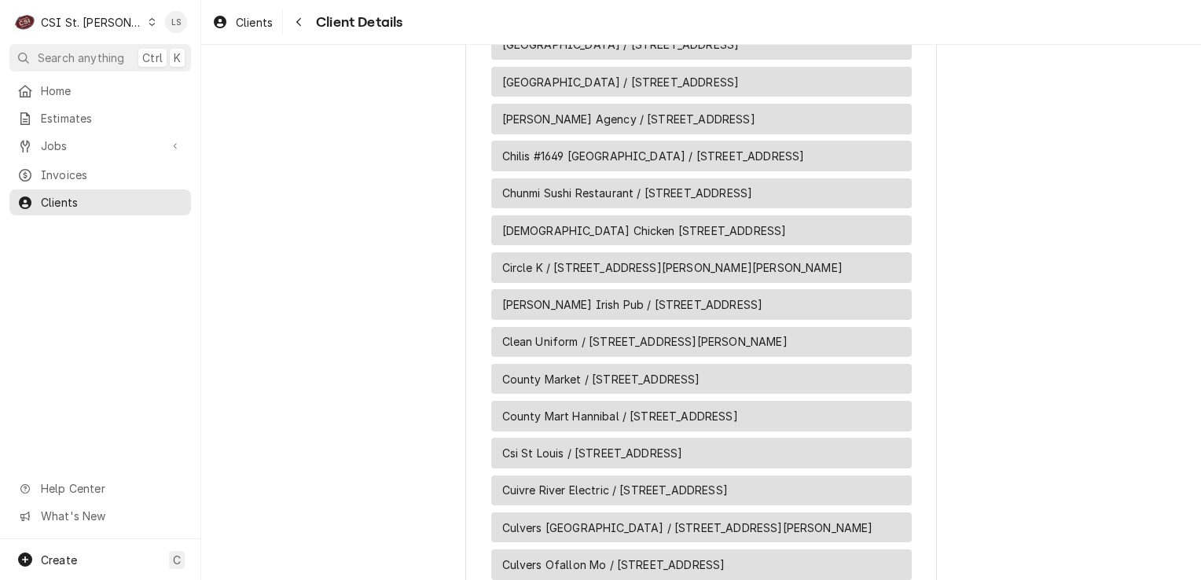
scroll to position [2123, 0]
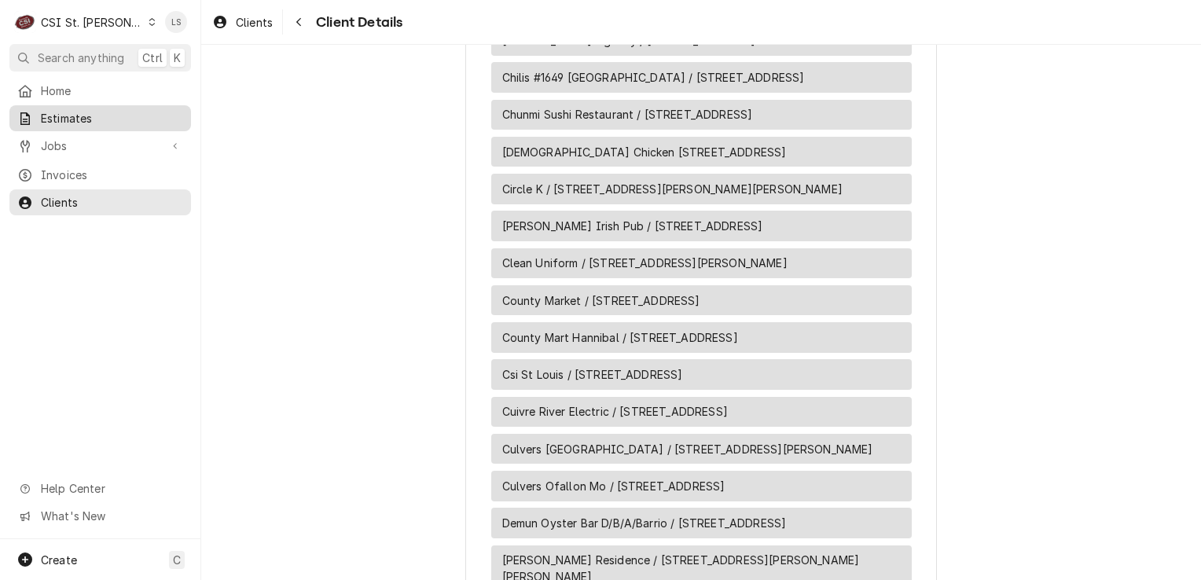
drag, startPoint x: 127, startPoint y: 187, endPoint x: 126, endPoint y: 112, distance: 75.5
click at [126, 189] on link "Clients" at bounding box center [100, 202] width 182 height 26
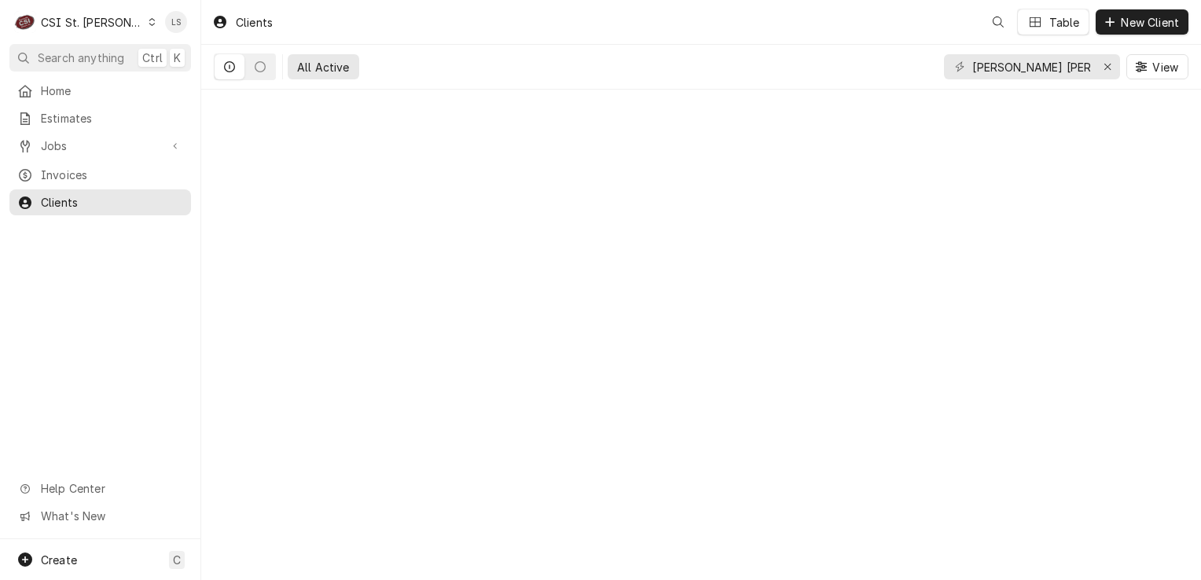
click at [149, 22] on icon "Dynamic Content Wrapper" at bounding box center [152, 22] width 7 height 8
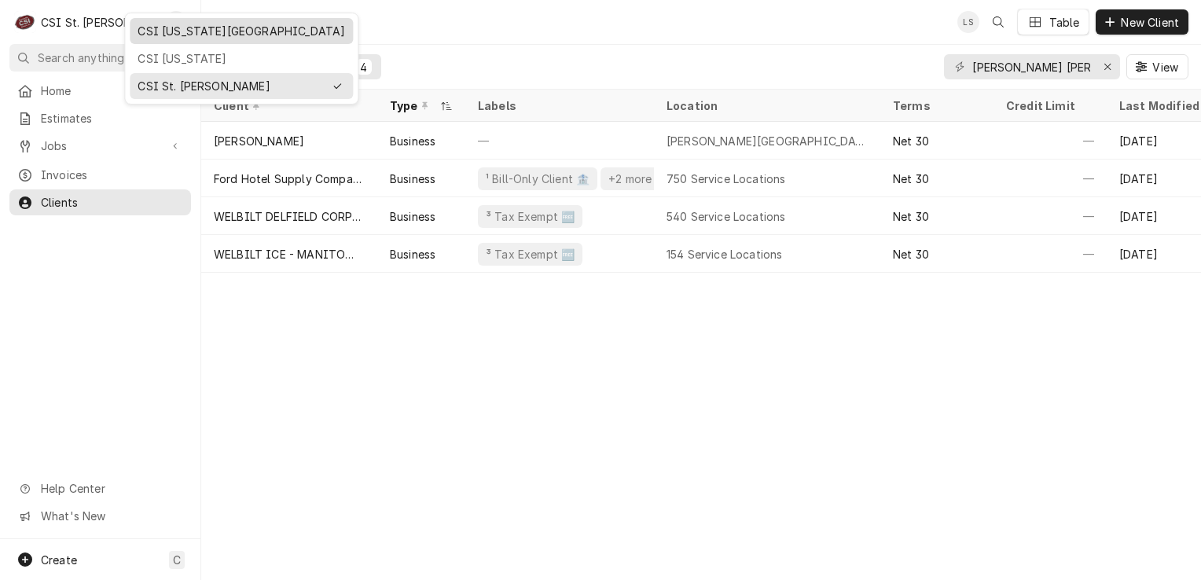
click at [160, 39] on div "CSI [US_STATE][GEOGRAPHIC_DATA]" at bounding box center [241, 31] width 217 height 20
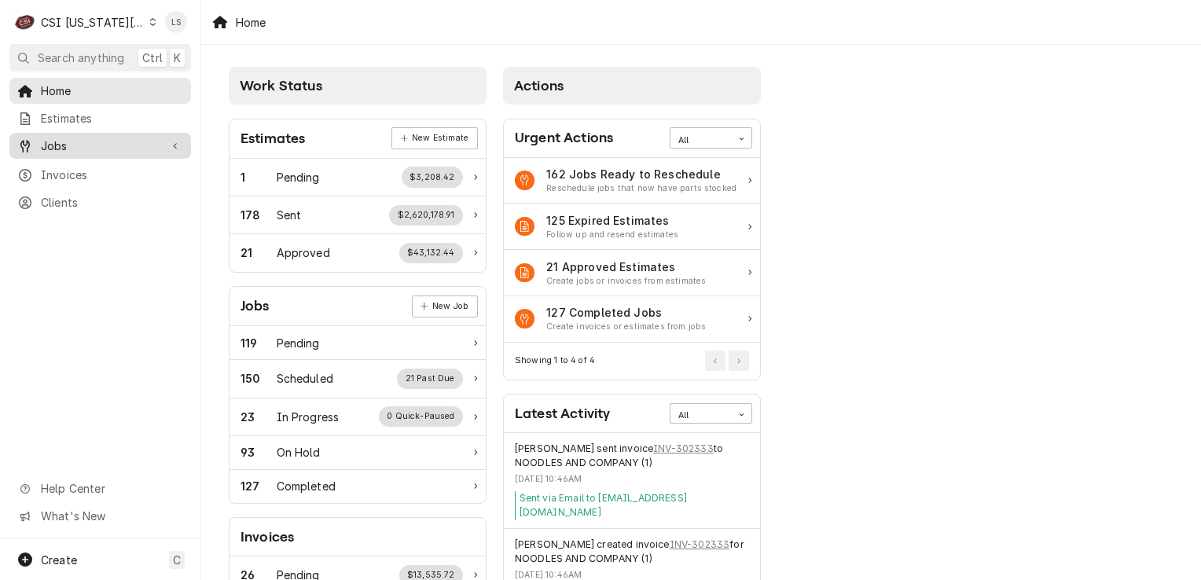
click at [84, 149] on div "Jobs" at bounding box center [100, 146] width 175 height 20
click at [75, 165] on span "Jobs" at bounding box center [112, 173] width 142 height 17
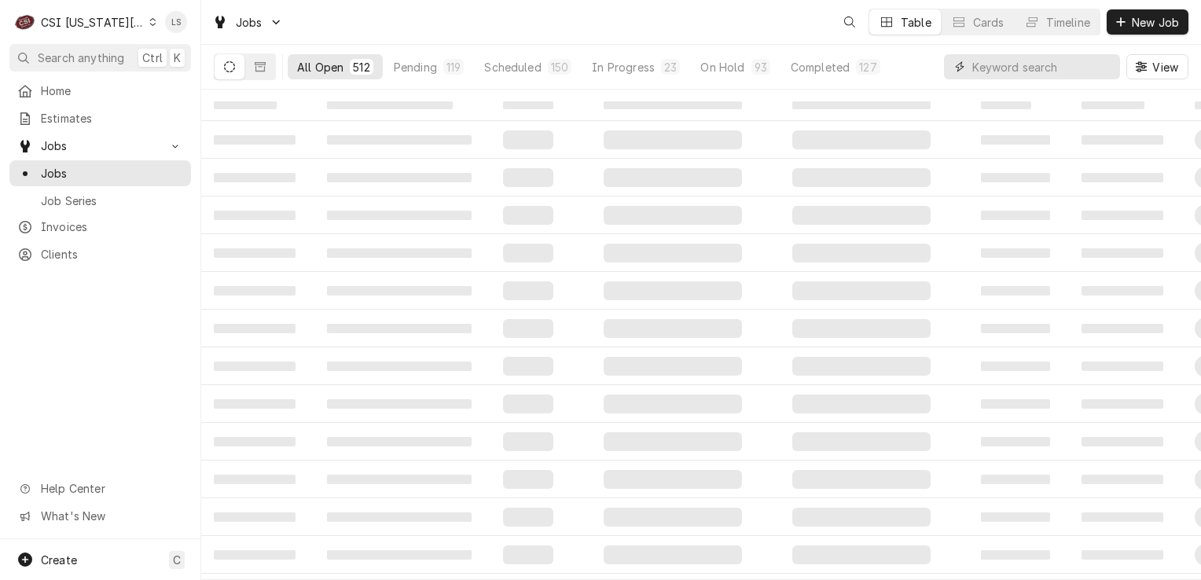
click at [1094, 71] on input "Dynamic Content Wrapper" at bounding box center [1043, 66] width 140 height 25
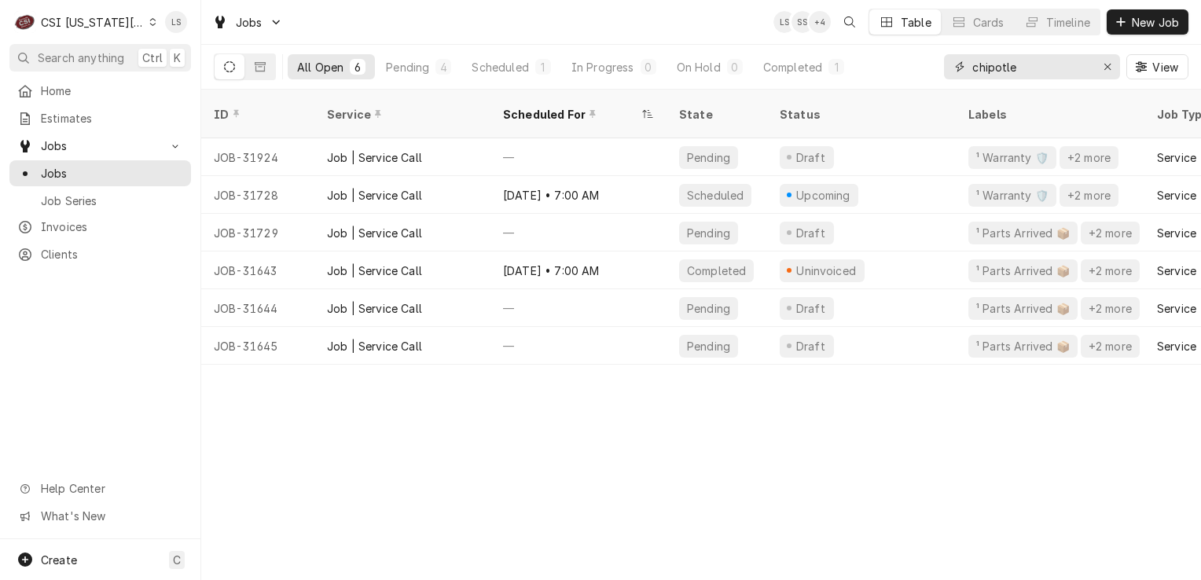
type input "chipotle"
drag, startPoint x: 1105, startPoint y: 68, endPoint x: 1107, endPoint y: 0, distance: 67.7
click at [1105, 68] on icon "Erase input" at bounding box center [1108, 66] width 9 height 11
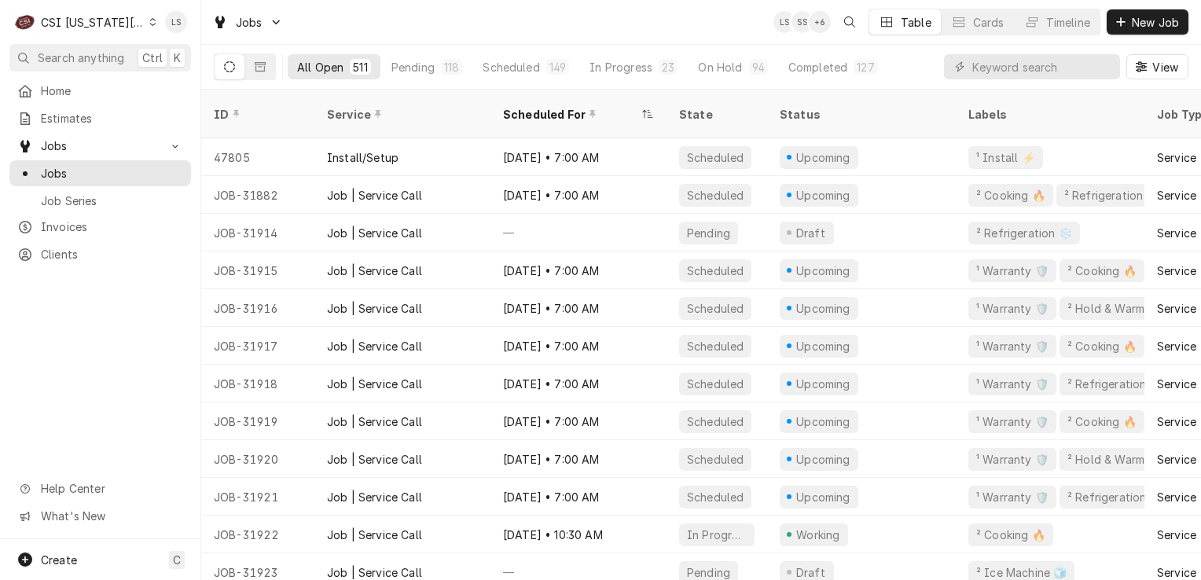
click at [149, 22] on icon "Dynamic Content Wrapper" at bounding box center [152, 22] width 7 height 8
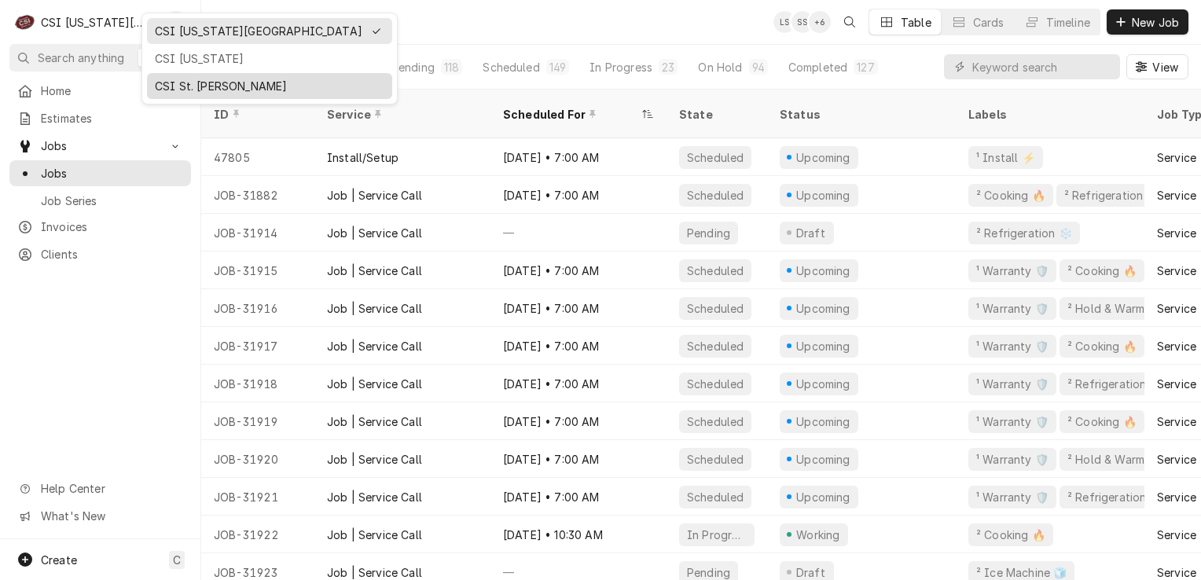
click at [167, 80] on div "CSI St. [PERSON_NAME]" at bounding box center [270, 86] width 230 height 17
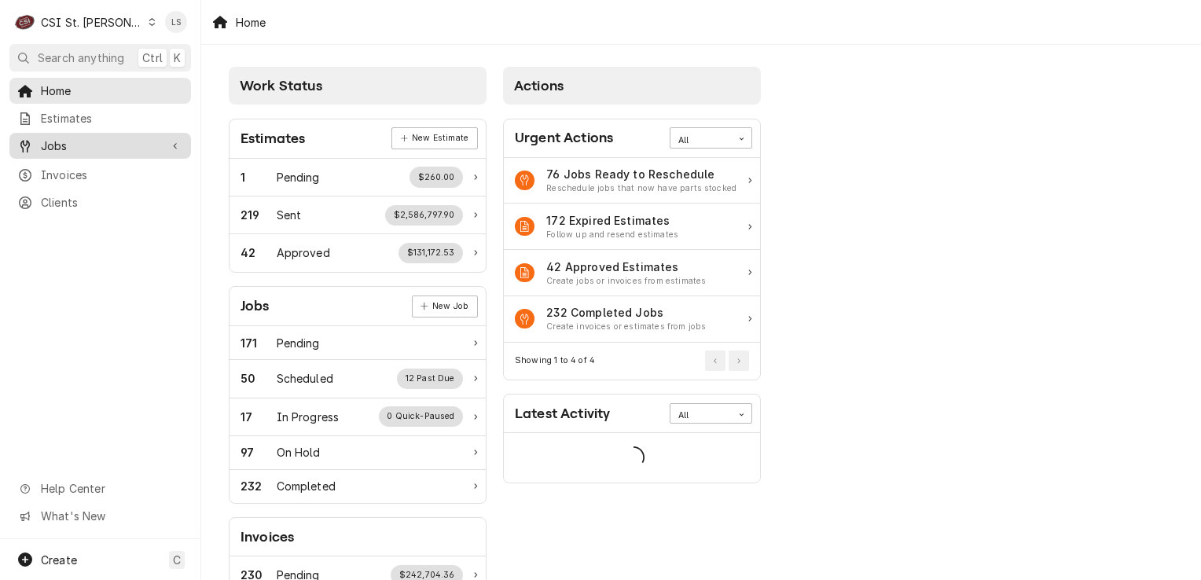
click at [51, 138] on span "Jobs" at bounding box center [100, 146] width 119 height 17
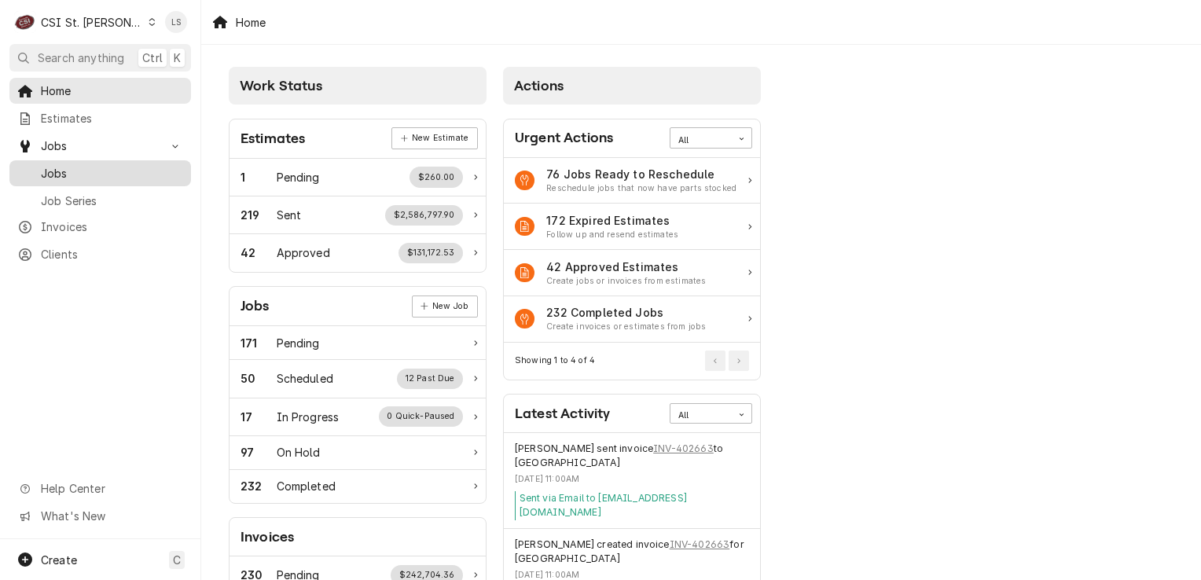
click at [63, 171] on span "Jobs" at bounding box center [112, 173] width 142 height 17
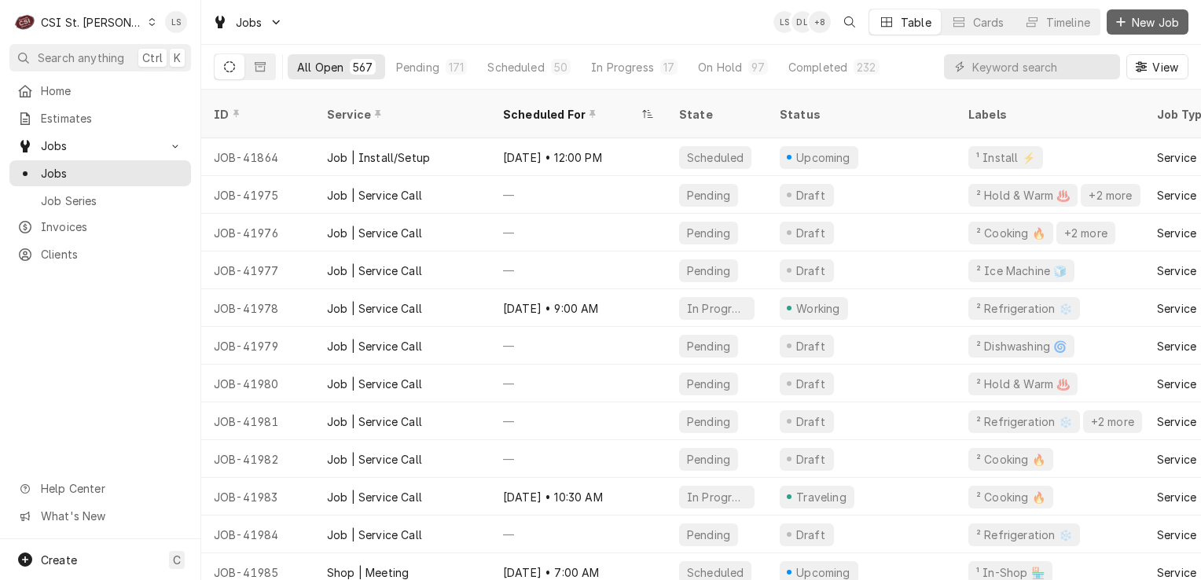
click at [1160, 22] on span "New Job" at bounding box center [1155, 22] width 53 height 17
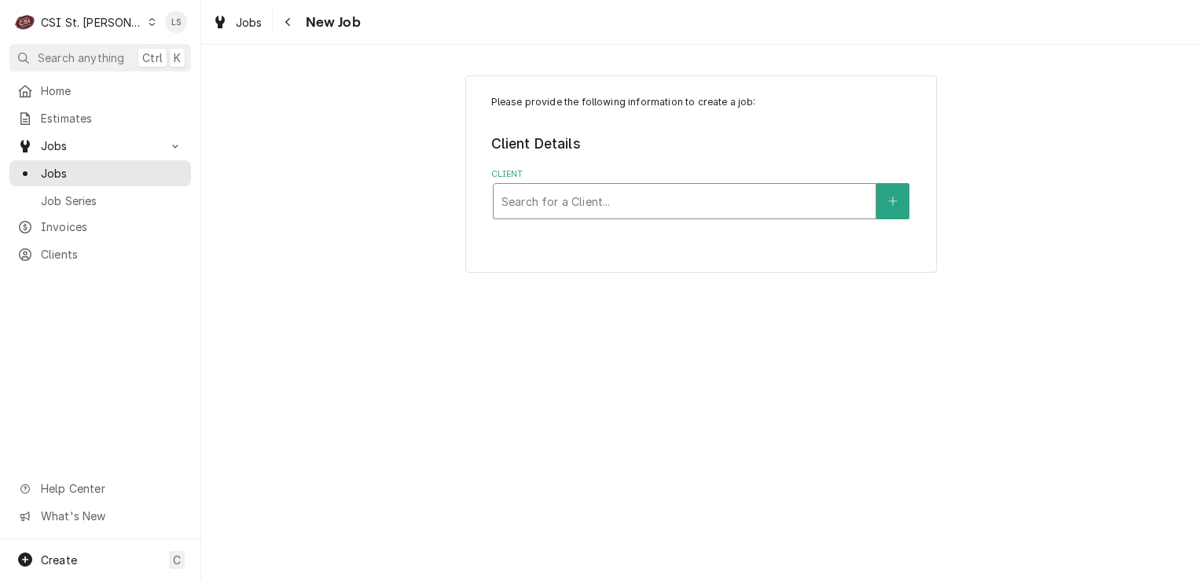
click at [591, 207] on div "Client" at bounding box center [685, 201] width 366 height 28
type input "110 s main"
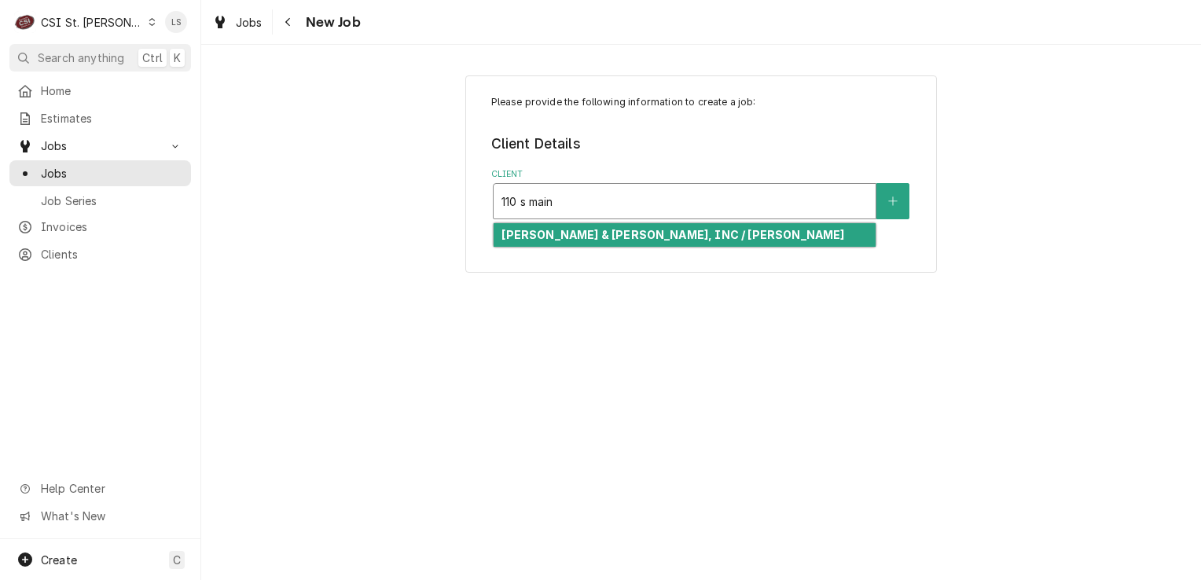
click at [594, 238] on strong "[PERSON_NAME] & [PERSON_NAME], INC / [PERSON_NAME]" at bounding box center [673, 234] width 343 height 13
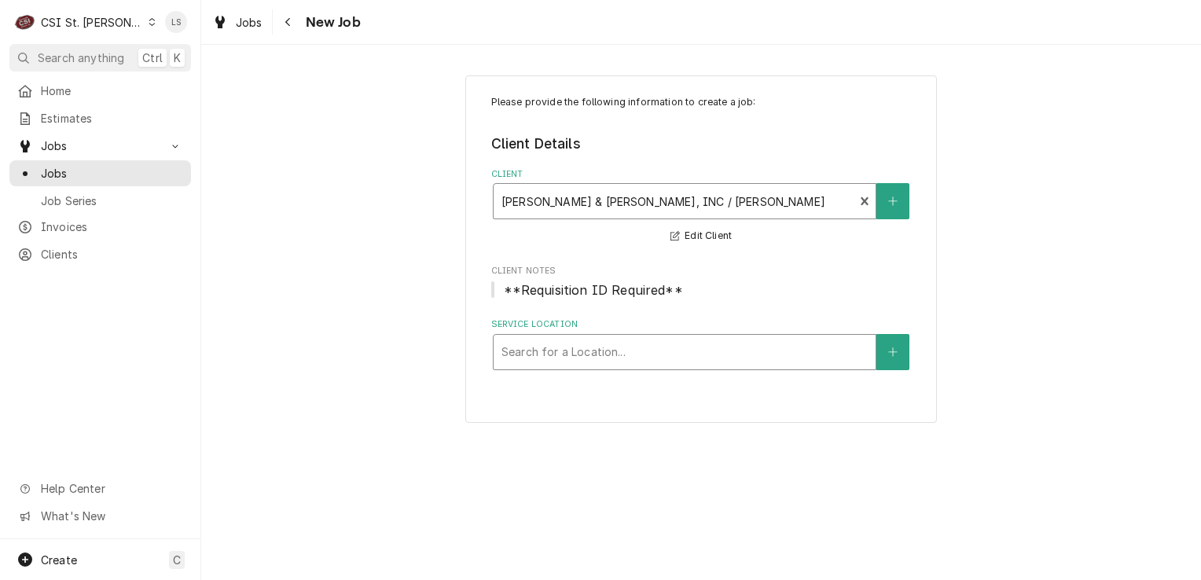
click at [628, 363] on div "Service Location" at bounding box center [685, 352] width 366 height 28
type input "110"
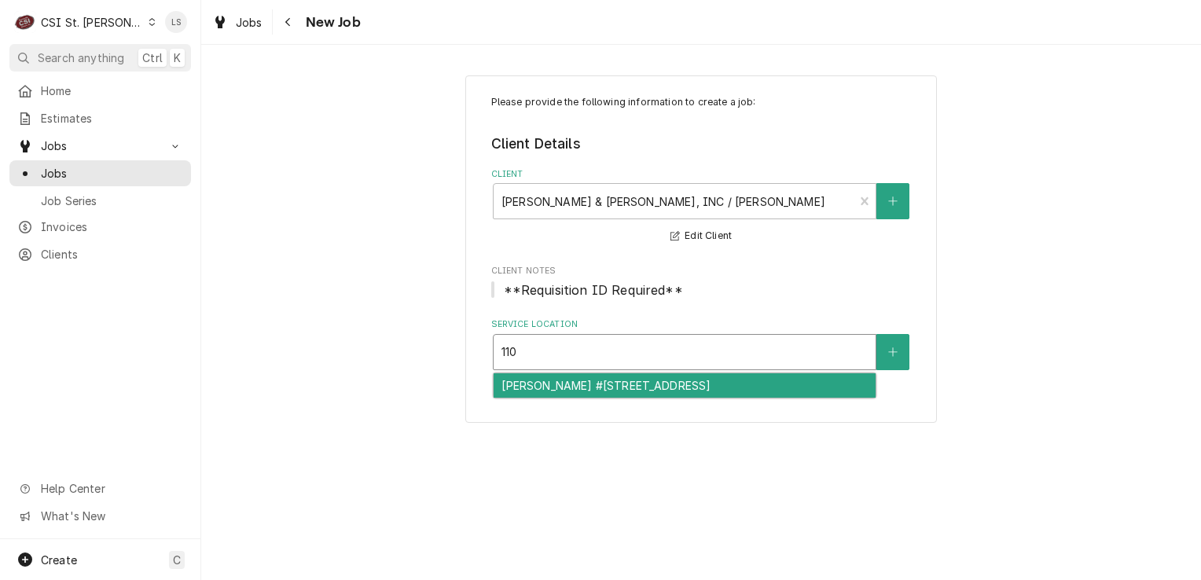
drag, startPoint x: 638, startPoint y: 388, endPoint x: 522, endPoint y: 384, distance: 116.5
click at [638, 388] on div "Hucks #310 / 110 S Main St, Dupo, IL 62239" at bounding box center [685, 385] width 382 height 24
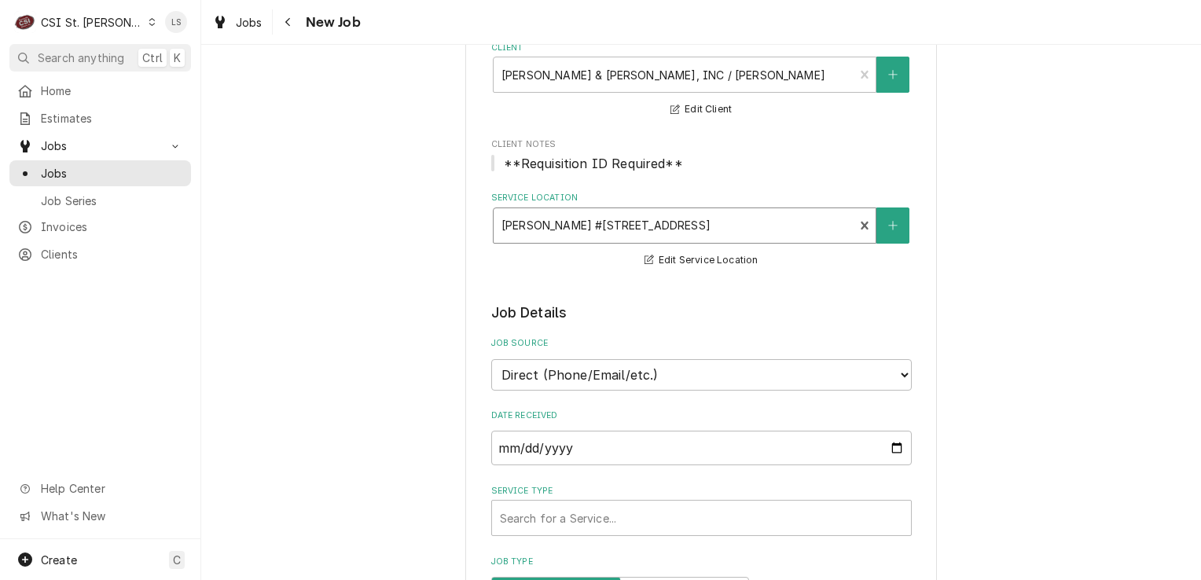
scroll to position [236, 0]
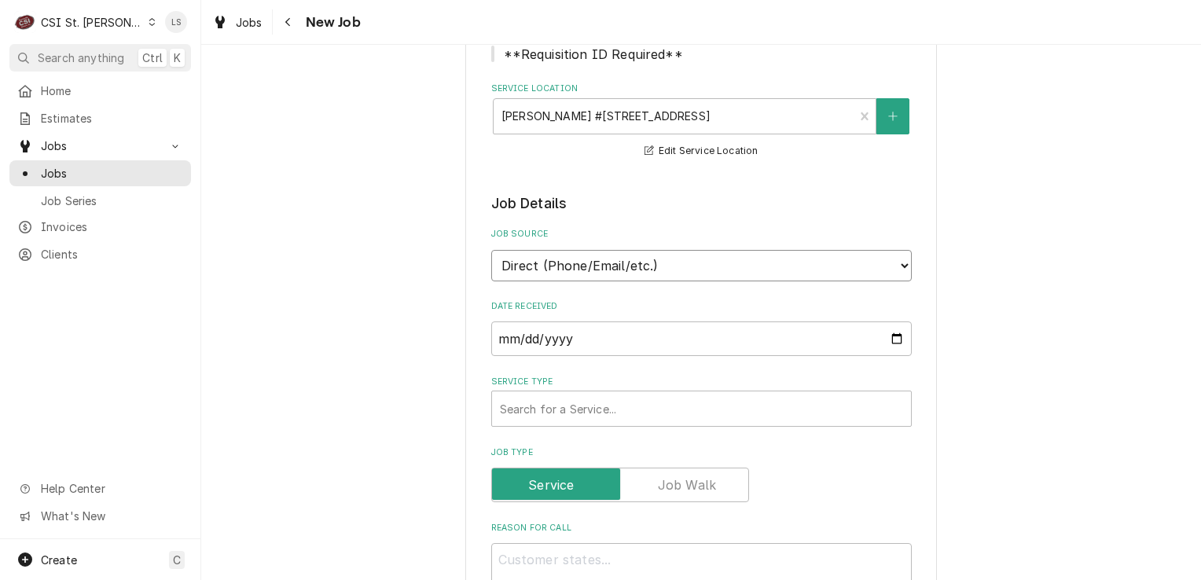
drag, startPoint x: 577, startPoint y: 261, endPoint x: 572, endPoint y: 276, distance: 15.7
click at [577, 261] on select "Direct (Phone/Email/etc.) Service Channel Corrigo Ecotrak Other" at bounding box center [701, 265] width 421 height 31
select select "100"
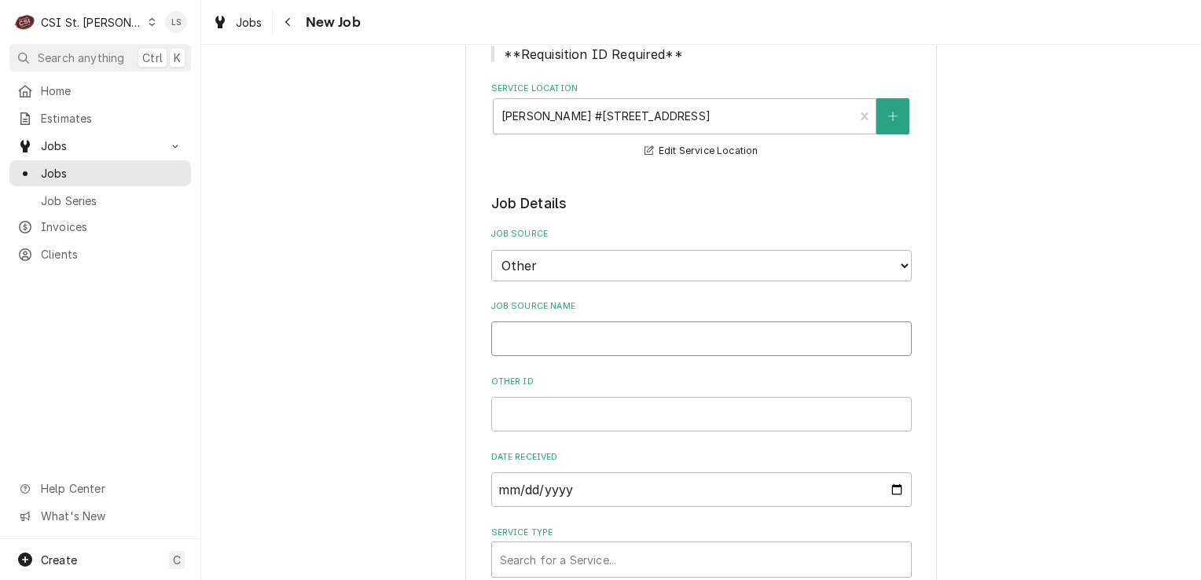
click at [533, 340] on input "Job Source Name" at bounding box center [701, 339] width 421 height 35
type textarea "x"
type input "2"
type textarea "x"
type input "22"
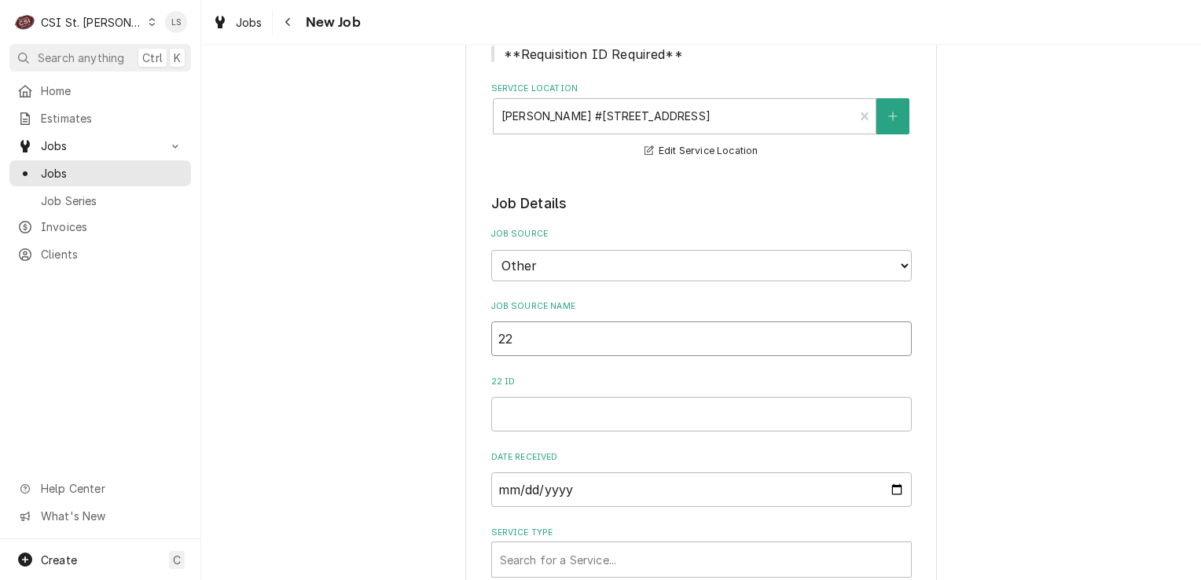
type textarea "x"
type input "221"
type textarea "x"
type input "2214"
type textarea "x"
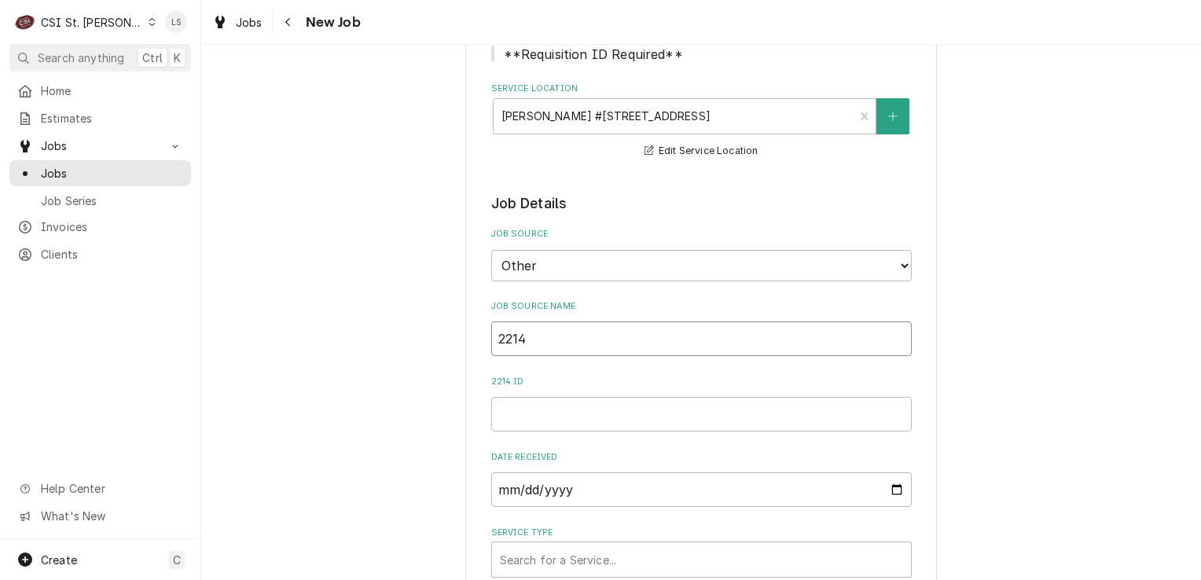
type input "22142"
type textarea "x"
type input "221428"
type textarea "x"
drag, startPoint x: 528, startPoint y: 340, endPoint x: 492, endPoint y: 340, distance: 36.2
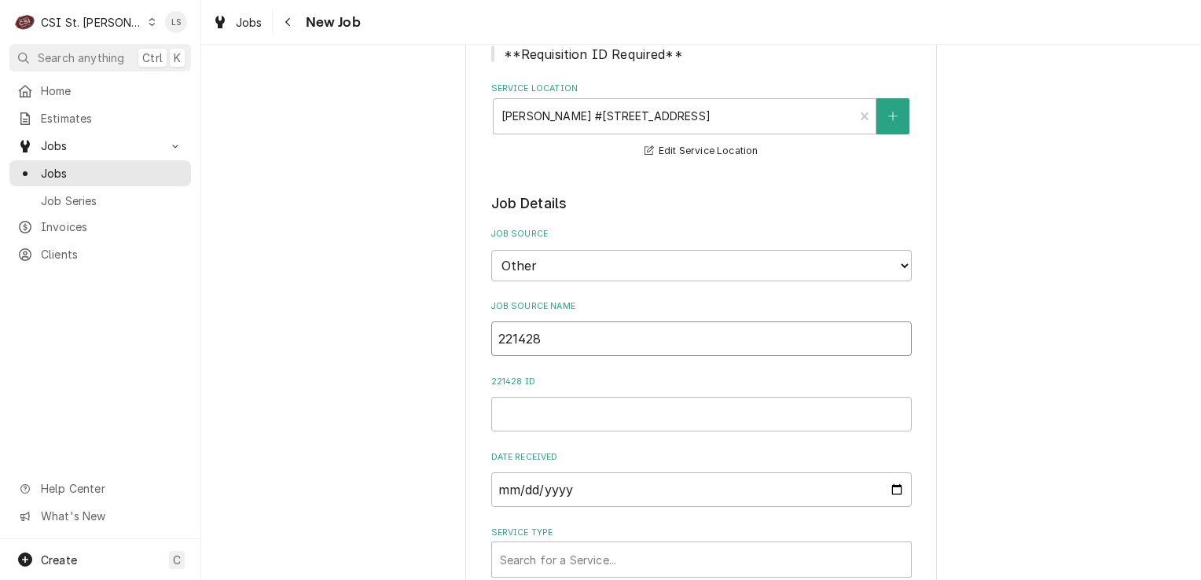
click at [492, 340] on input "221428" at bounding box center [701, 339] width 421 height 35
type input "221428"
paste input "221428"
type textarea "x"
type input "221428"
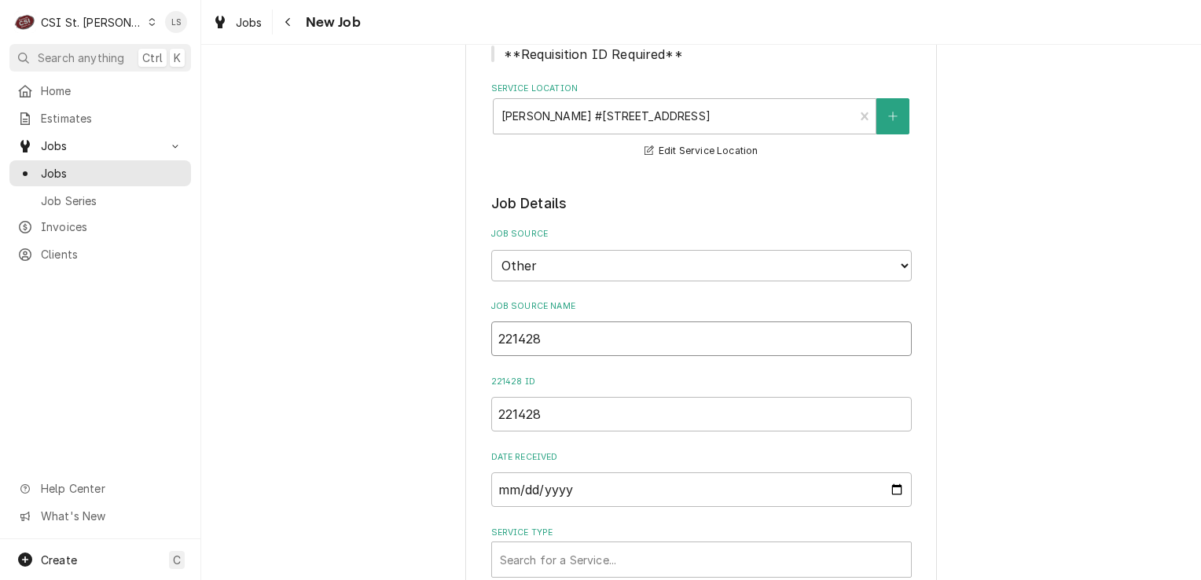
type textarea "x"
type input "H"
type textarea "x"
type input "Hu"
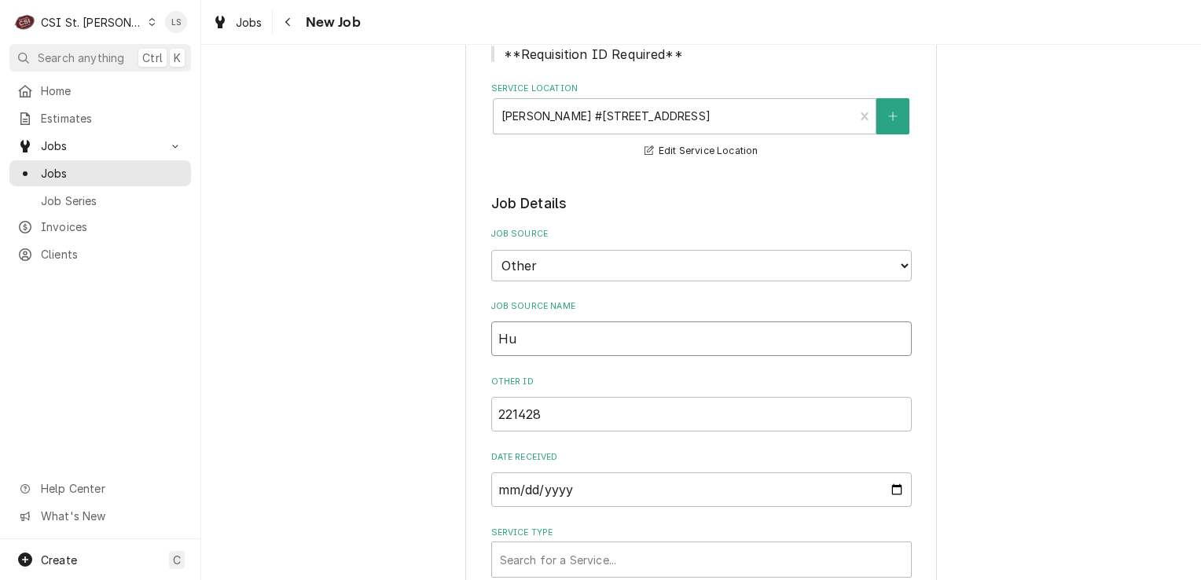
type textarea "x"
type input "Huc"
type textarea "x"
type input "Huck"
type textarea "x"
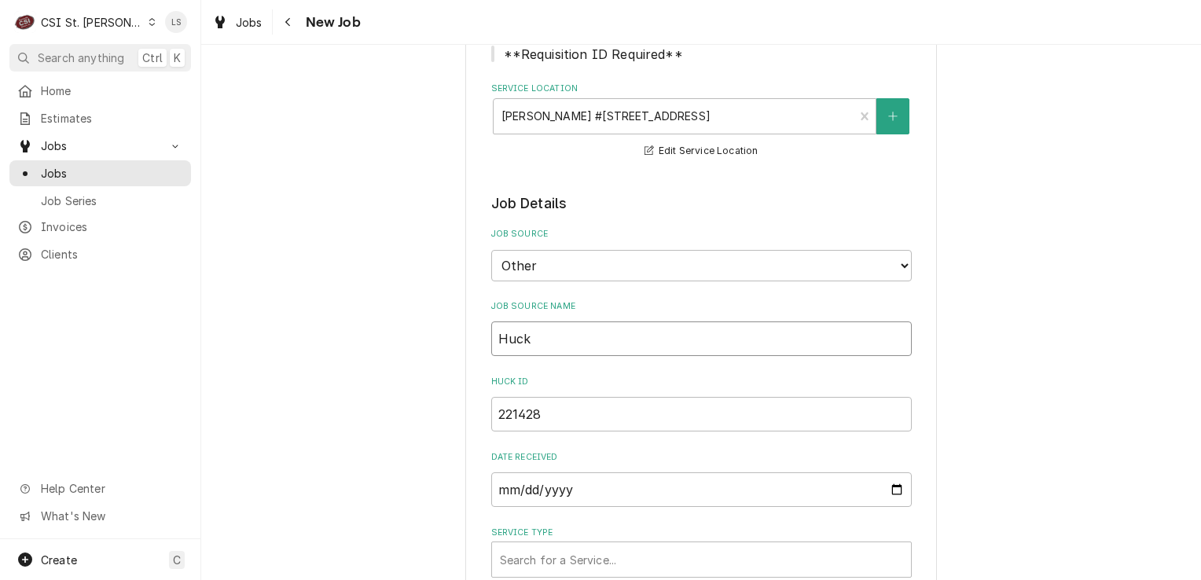
type input "Hucks"
type textarea "x"
type input "Hucks"
type textarea "x"
type input "Hucks P"
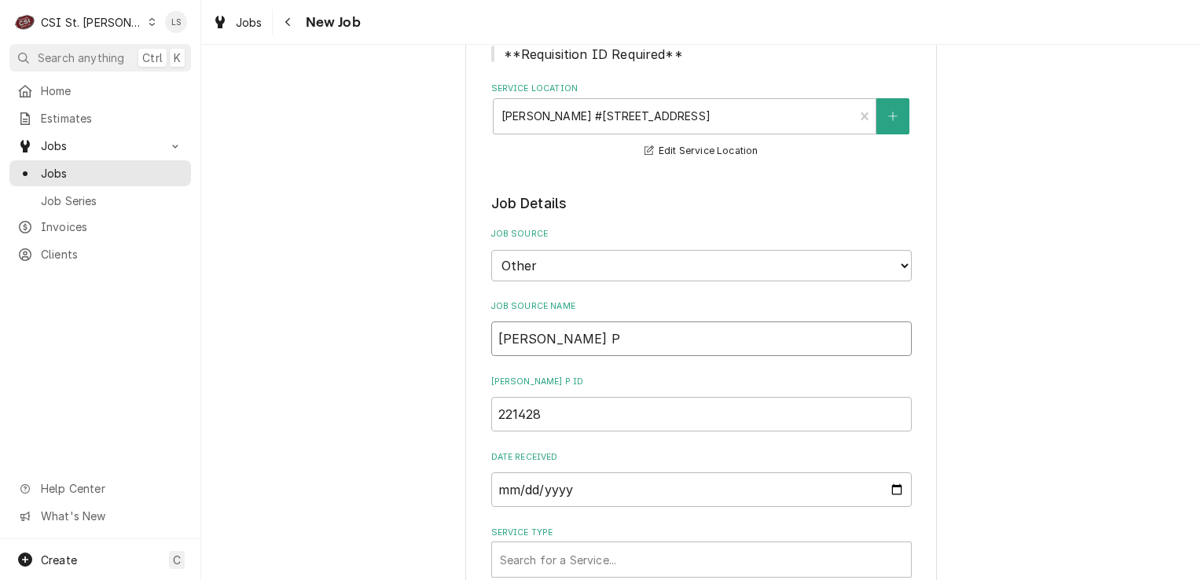
type textarea "x"
type input "Hucks PO"
type textarea "x"
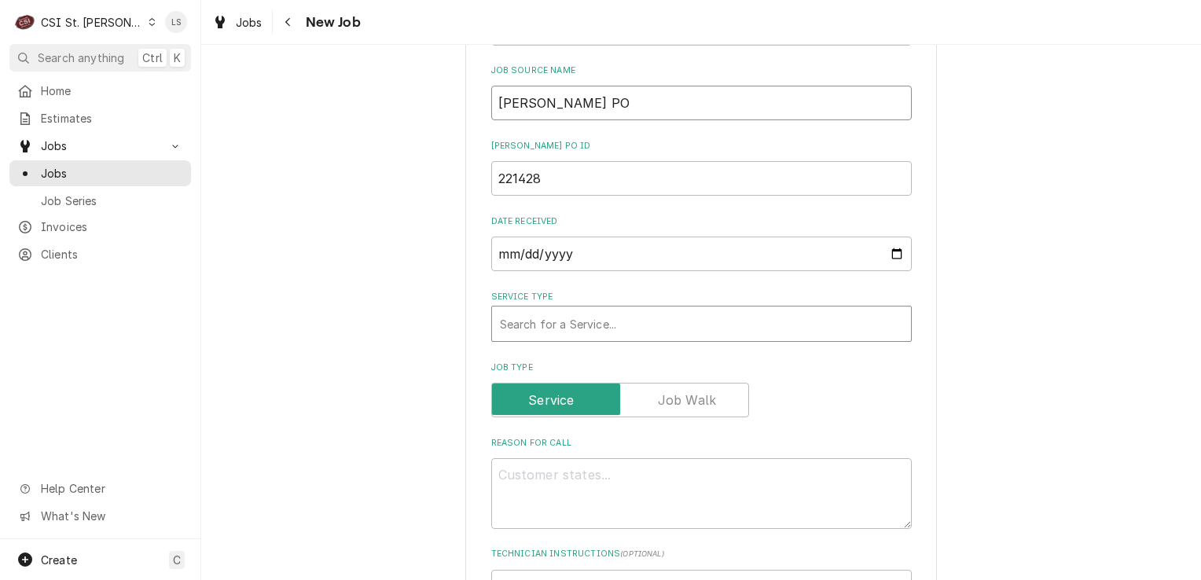
type input "Hucks PO"
click at [546, 326] on div "Service Type" at bounding box center [701, 324] width 403 height 28
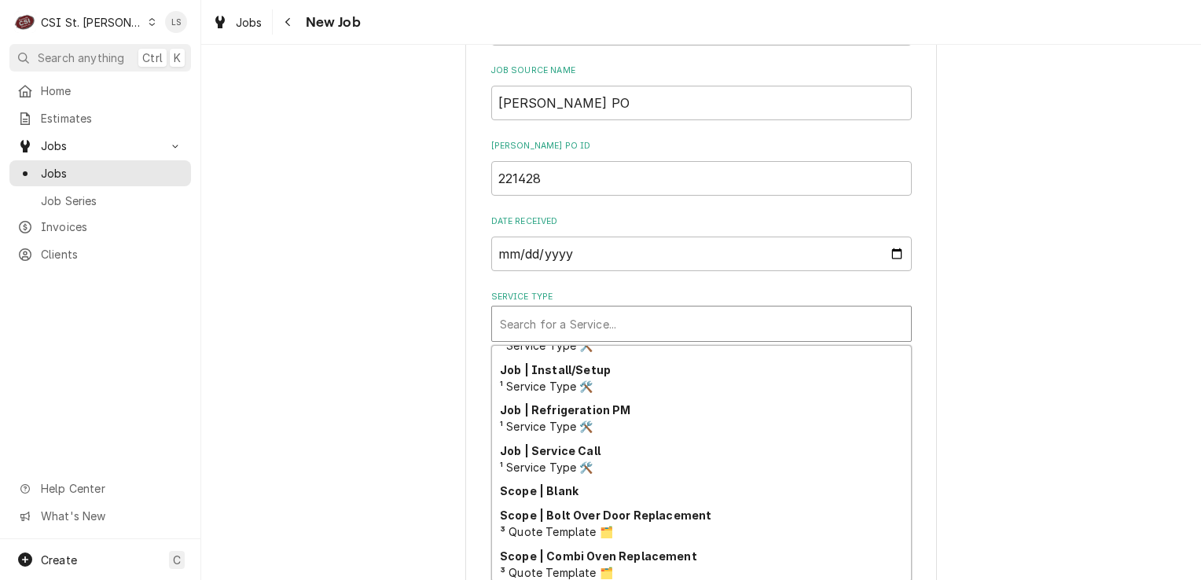
scroll to position [899, 0]
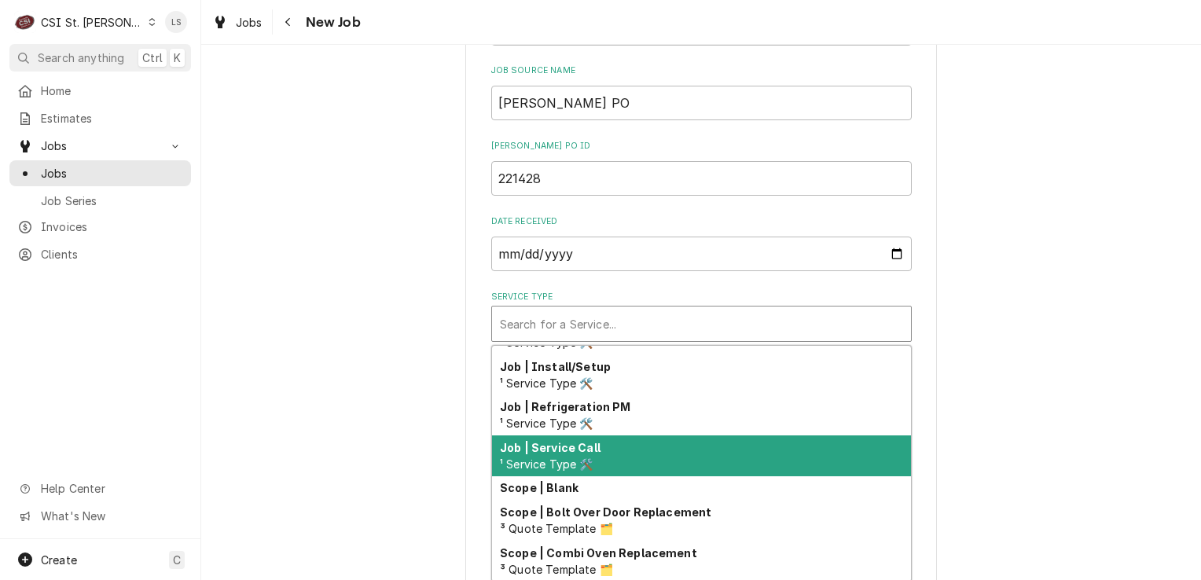
drag, startPoint x: 572, startPoint y: 465, endPoint x: 564, endPoint y: 458, distance: 11.7
click at [570, 465] on span "¹ Service Type 🛠️" at bounding box center [547, 464] width 94 height 13
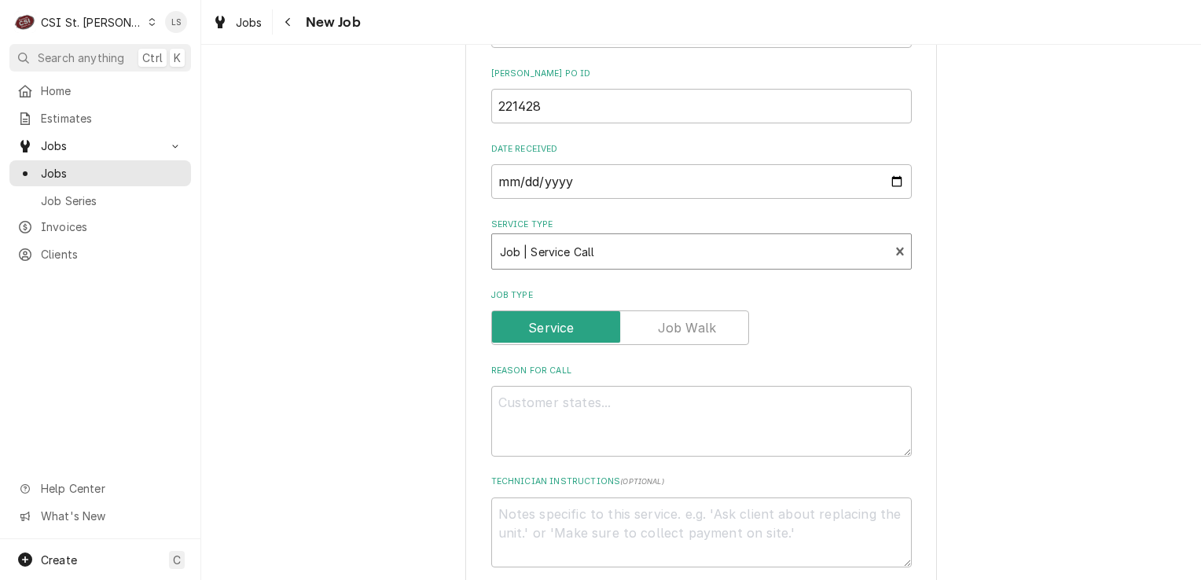
scroll to position [629, 0]
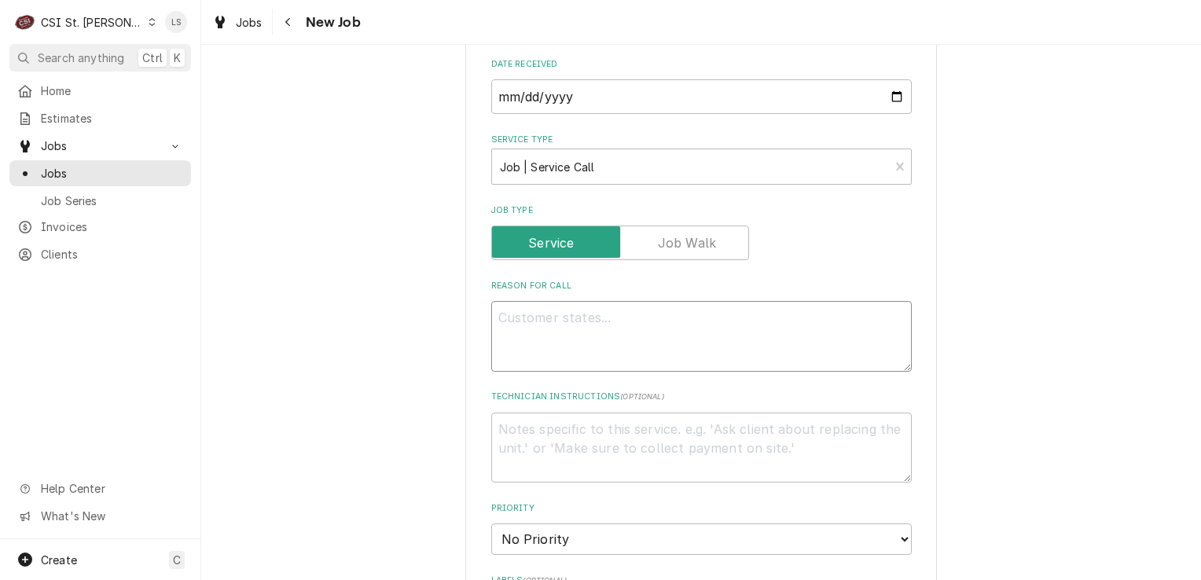
click at [587, 325] on textarea "Reason For Call" at bounding box center [701, 336] width 421 height 71
type textarea "x"
type textarea "T"
type textarea "x"
type textarea "To"
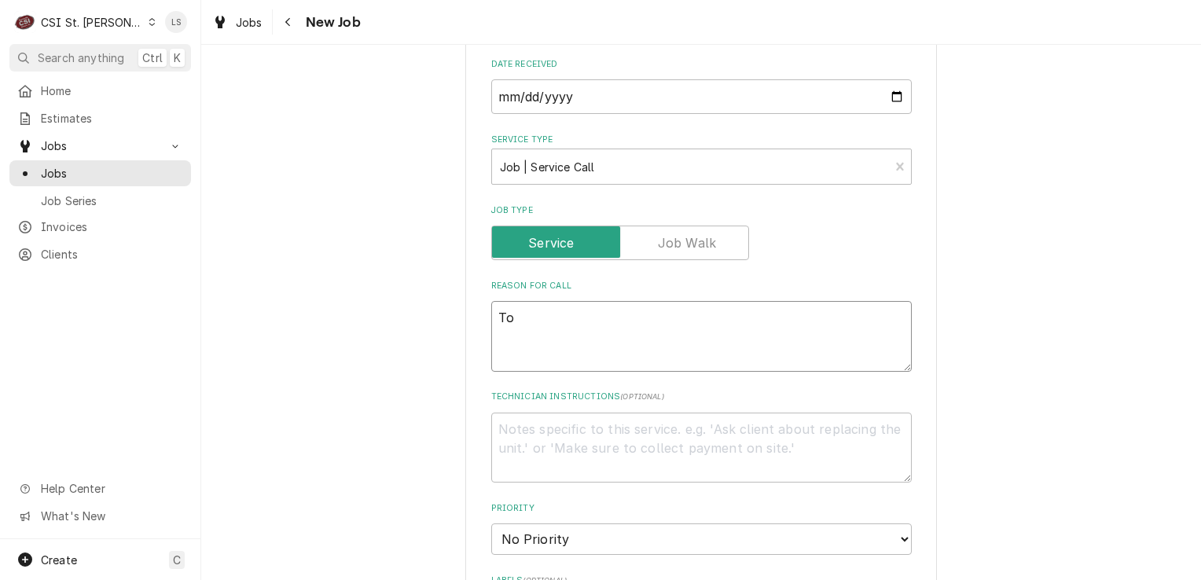
type textarea "x"
type textarea "Tope"
type textarea "x"
type textarea "Tope"
type textarea "x"
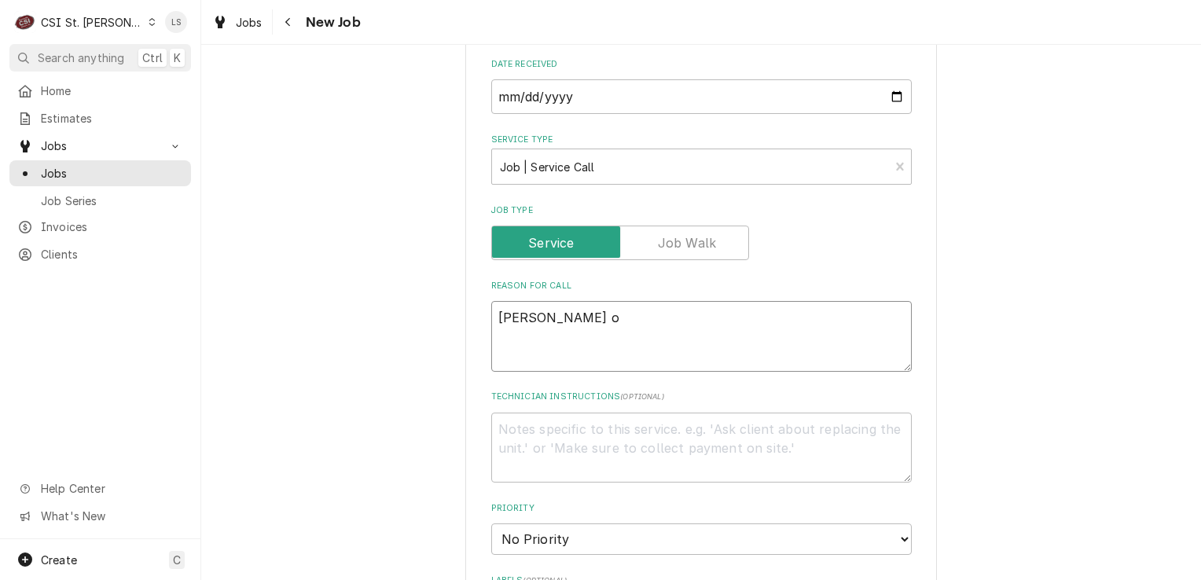
type textarea "Tope ov"
type textarea "x"
type textarea "Tope ove"
type textarea "x"
type textarea "Tope oven"
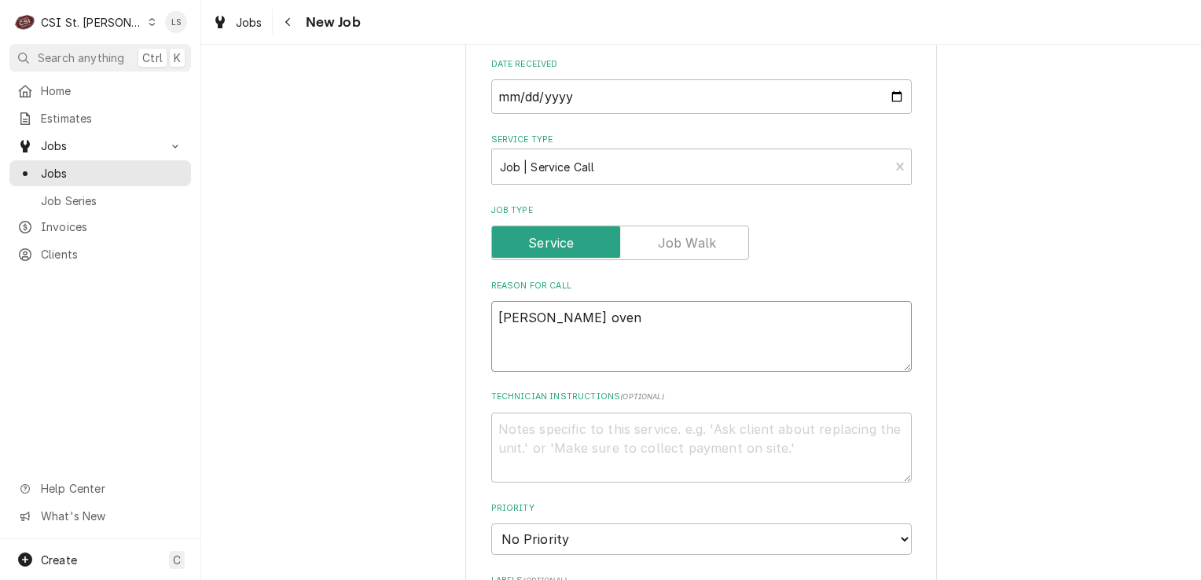
type textarea "x"
type textarea "Tope oven"
type textarea "x"
type textarea "Tope oven"
type textarea "x"
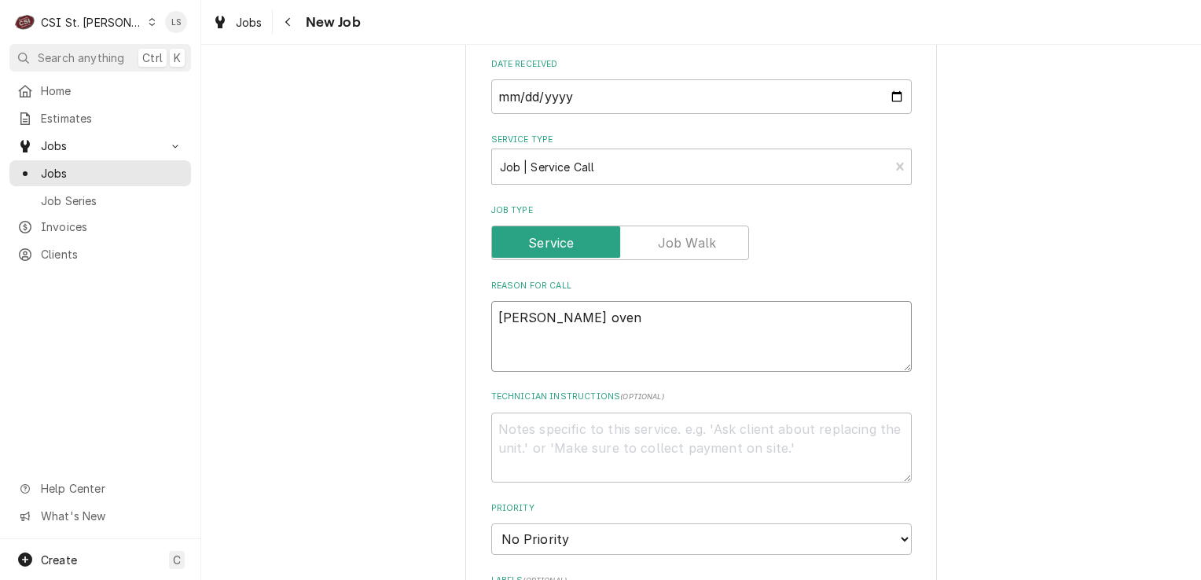
type textarea "Tope ove"
type textarea "x"
type textarea "Tope ov"
type textarea "x"
type textarea "Tope o"
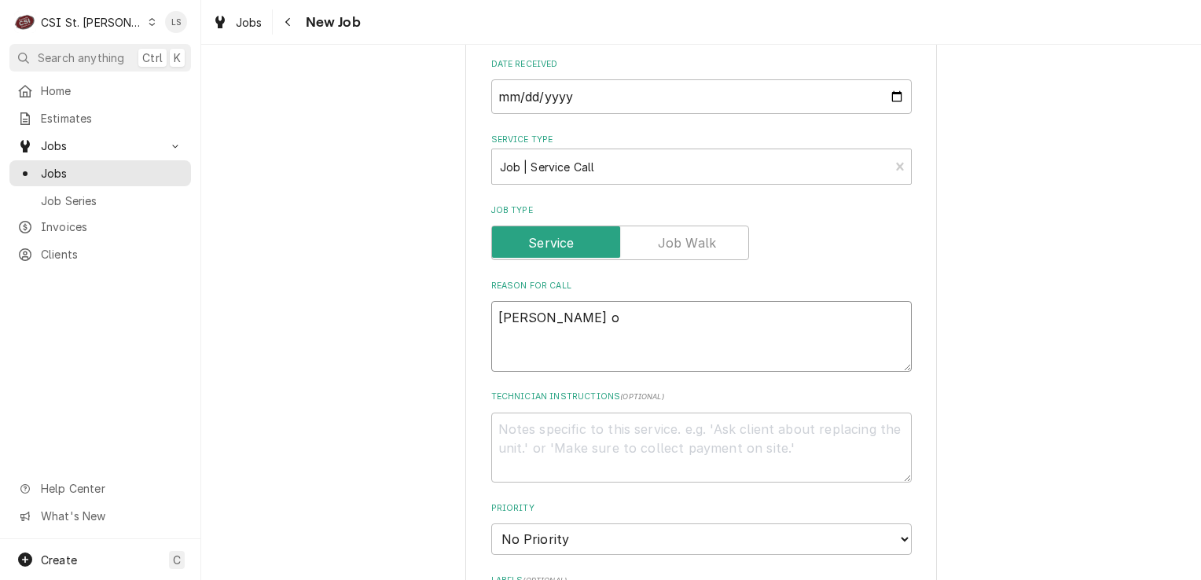
type textarea "x"
type textarea "Tope"
type textarea "x"
type textarea "Tope"
type textarea "x"
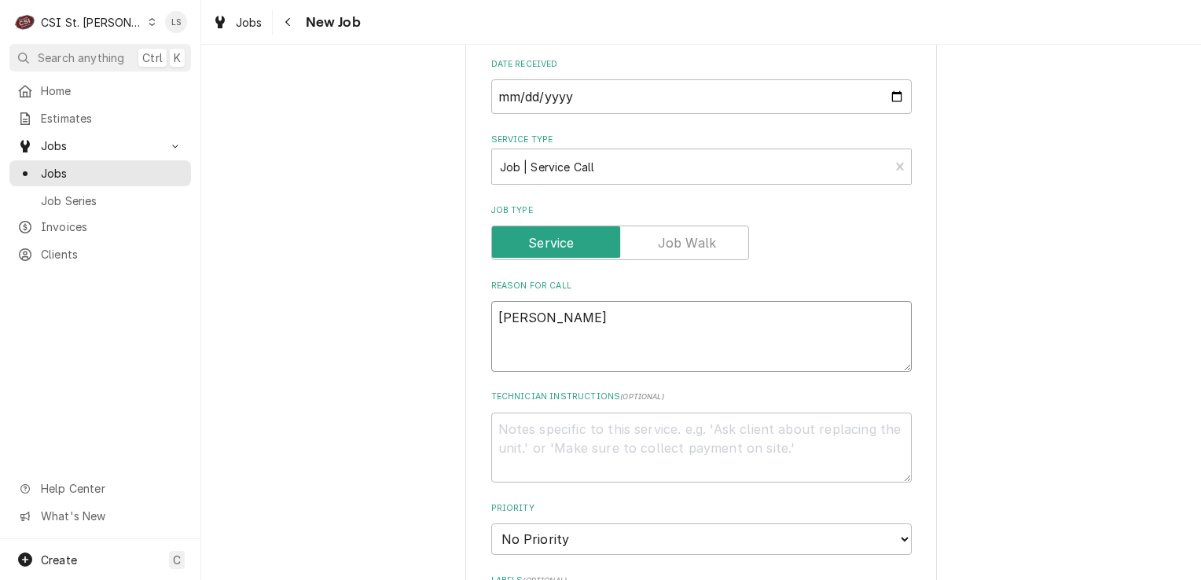
type textarea "Top"
type textarea "x"
type textarea "Top"
type textarea "x"
type textarea "Top ov"
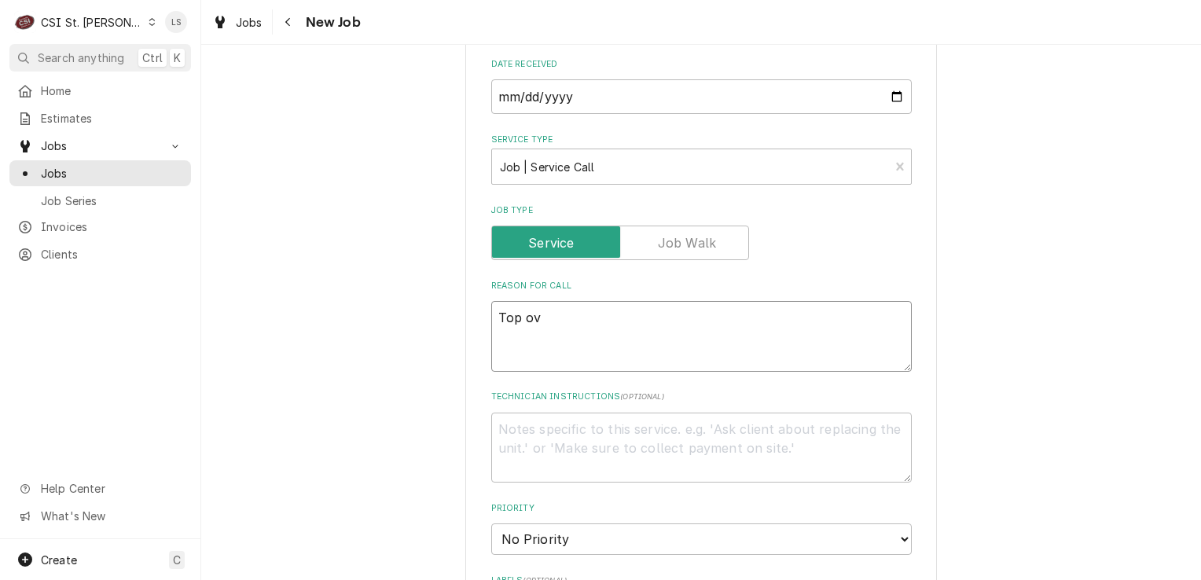
type textarea "x"
type textarea "Top ove"
type textarea "x"
type textarea "Top oven"
type textarea "x"
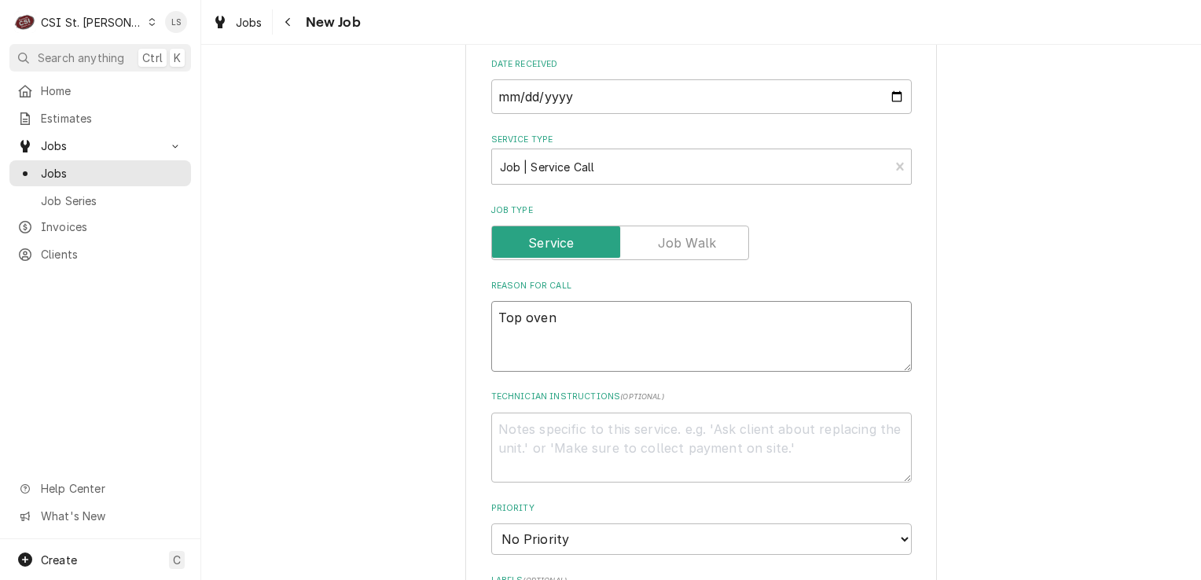
type textarea "Top oven"
type textarea "x"
type textarea "Top oven -"
type textarea "x"
type textarea "Top oven -"
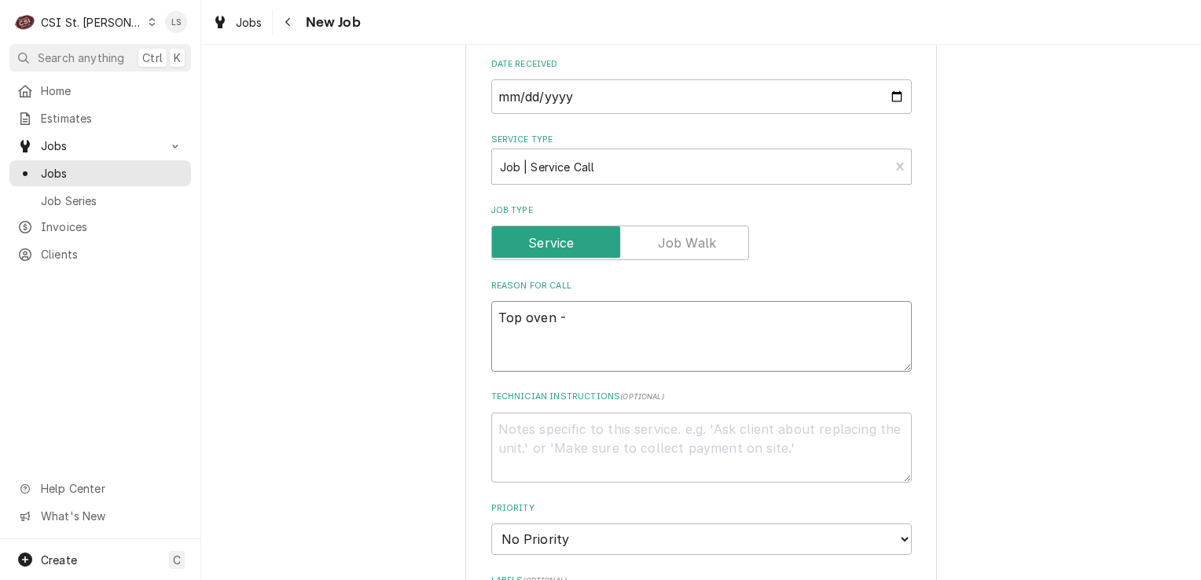
type textarea "x"
type textarea "Top oven - u"
type textarea "x"
type textarea "Top oven - un"
type textarea "x"
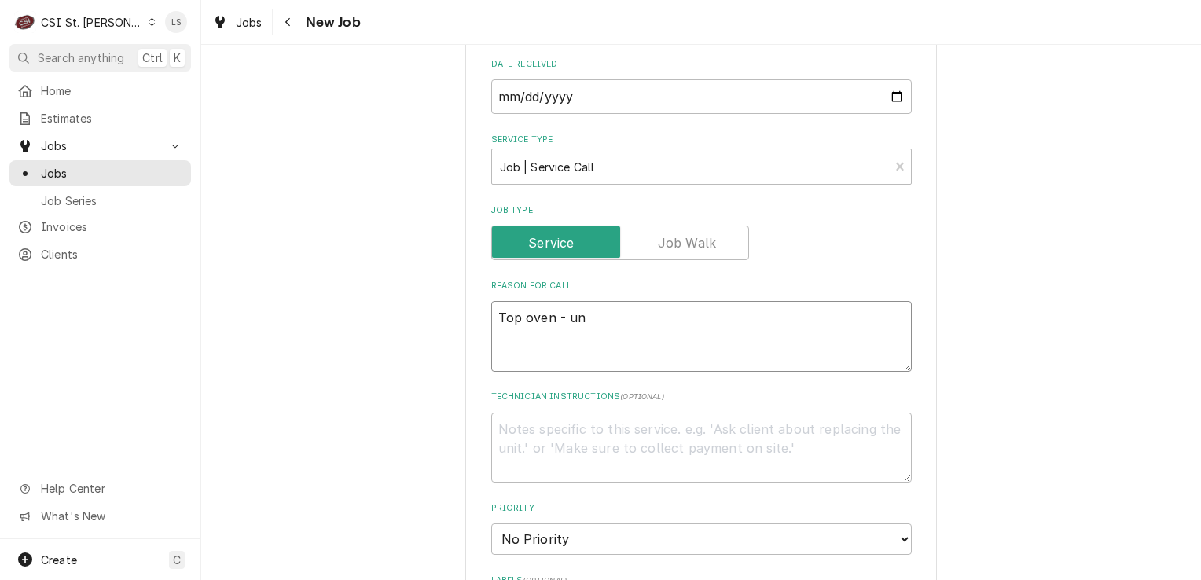
type textarea "Top oven - uni"
type textarea "x"
type textarea "Top oven - unit"
type textarea "x"
type textarea "Top oven - unit"
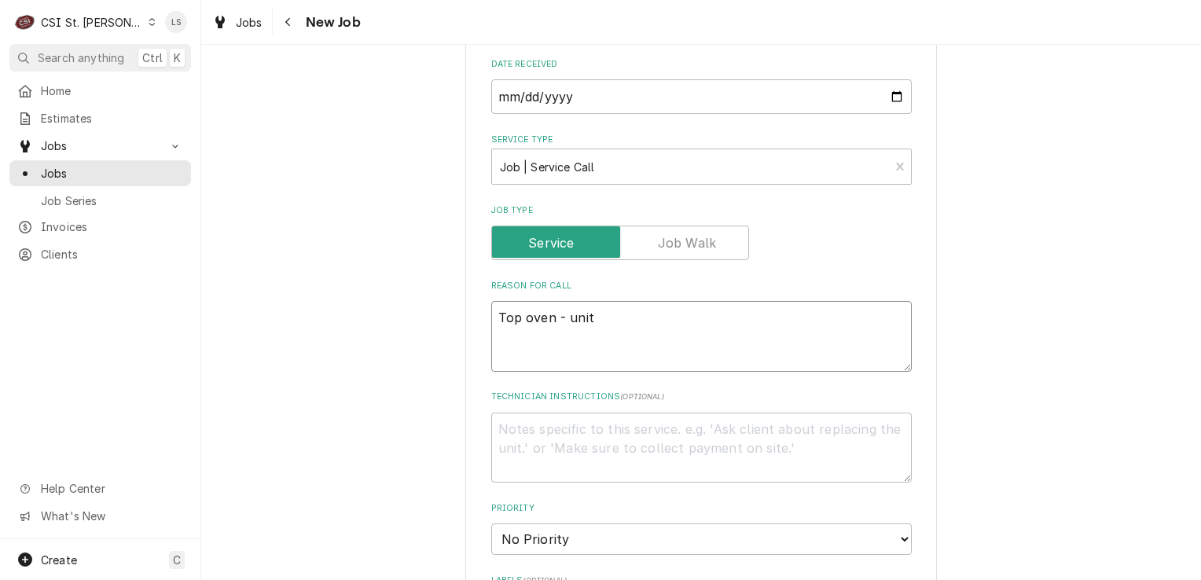
type textarea "x"
type textarea "Top oven - unit w"
type textarea "x"
type textarea "Top oven - unit wi"
type textarea "x"
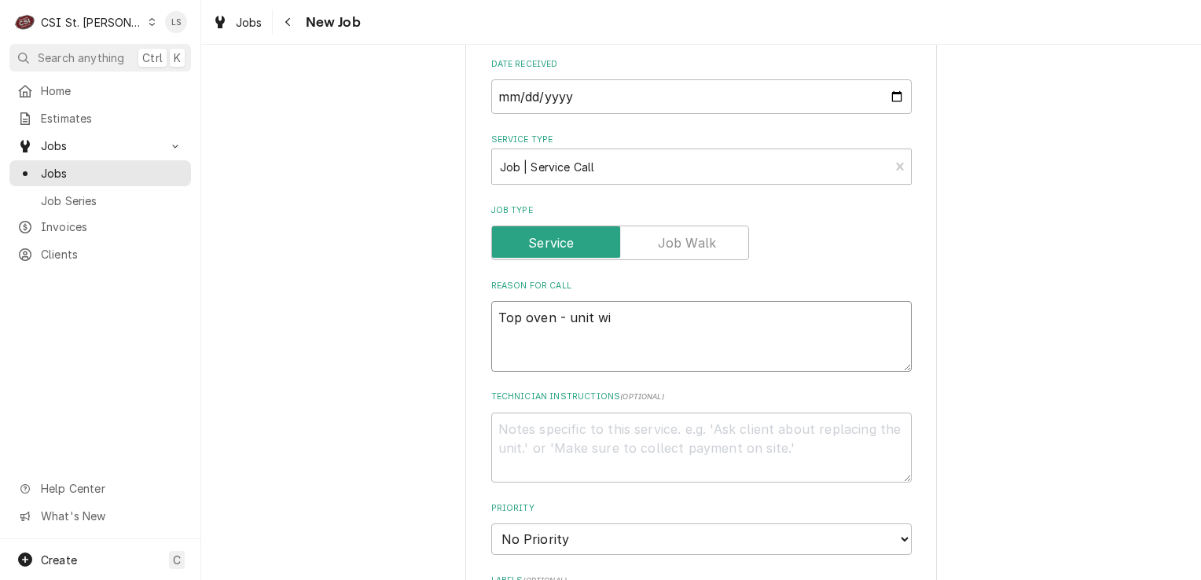
type textarea "Top oven - unit wil"
type textarea "x"
type textarea "Top oven - unit will"
type textarea "x"
type textarea "Top oven - unit will"
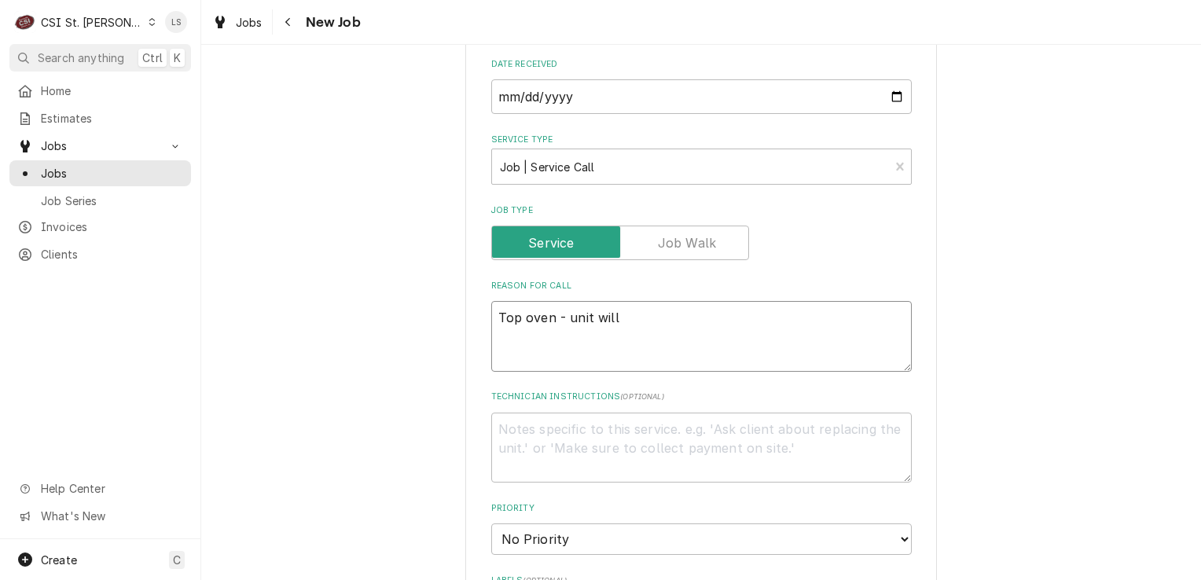
type textarea "x"
type textarea "Top oven - unit will k"
type textarea "x"
type textarea "Top oven - unit will ki"
type textarea "x"
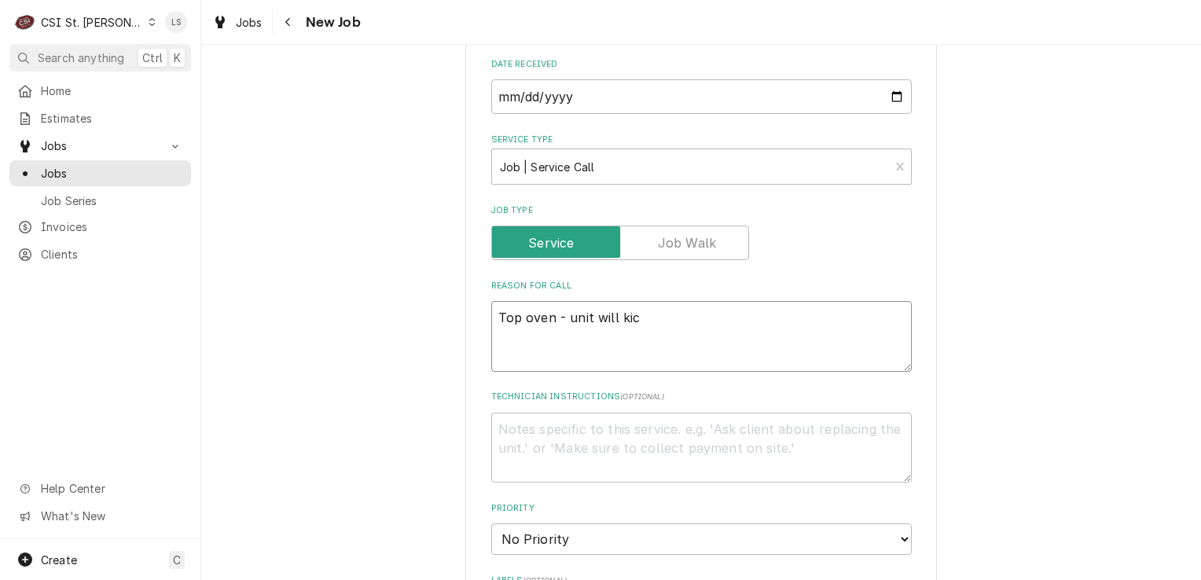
type textarea "Top oven - unit will kick"
type textarea "x"
type textarea "Top oven - unit will kick"
type textarea "x"
type textarea "Top oven - unit will kick o"
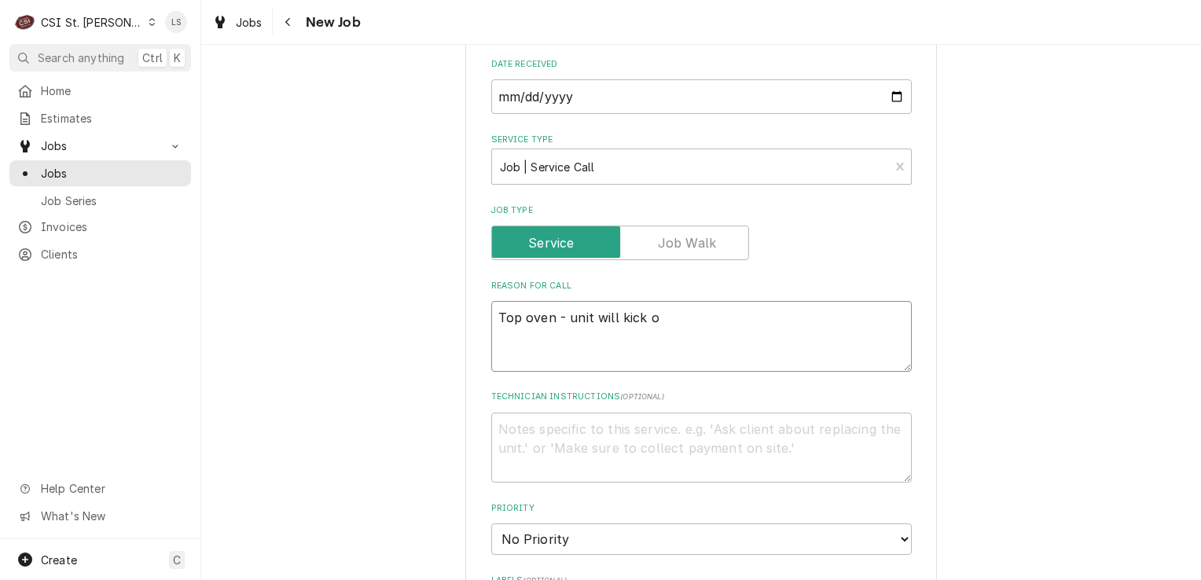
type textarea "x"
type textarea "Top oven - unit will kick on"
type textarea "x"
type textarea "Top oven - unit will kick on"
type textarea "x"
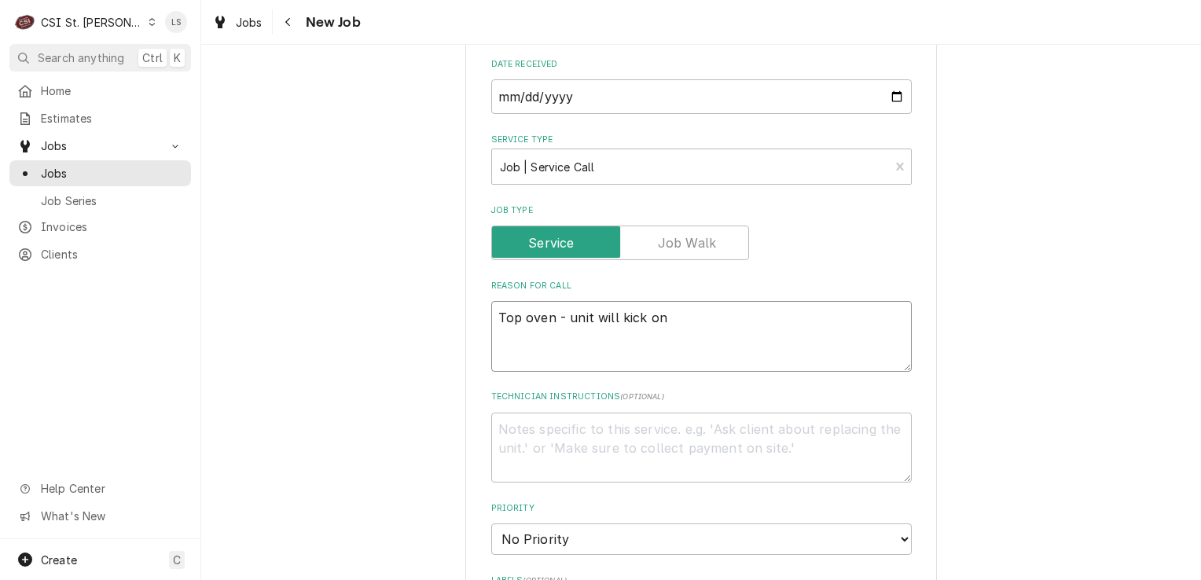
type textarea "Top oven - unit will kick on f"
type textarea "x"
type textarea "Top oven - unit will kick on fo"
type textarea "x"
type textarea "Top oven - unit will kick on for"
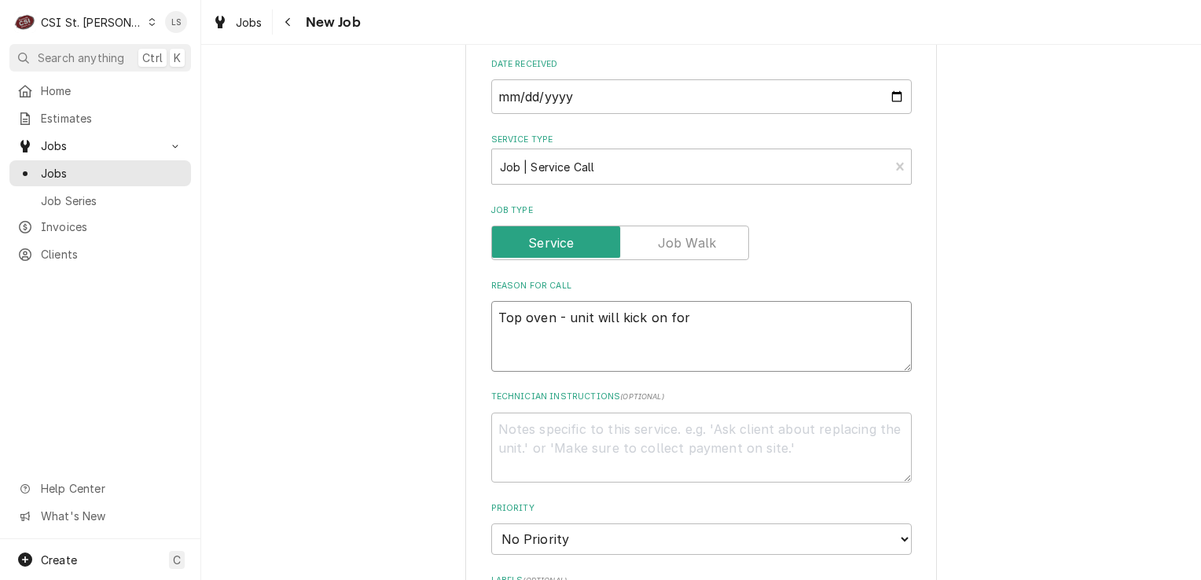
type textarea "x"
type textarea "Top oven - unit will kick on for a"
type textarea "x"
type textarea "Top oven - unit will kick on for a"
type textarea "x"
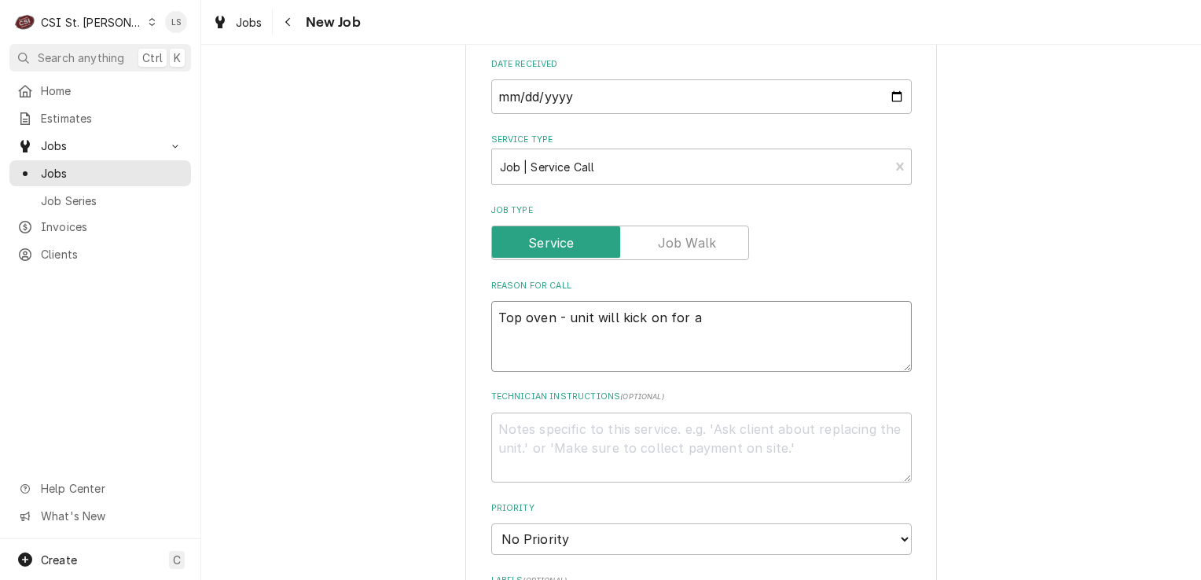
type textarea "Top oven - unit will kick on for a l"
type textarea "x"
type textarea "Top oven - unit will kick on for a lit"
type textarea "x"
type textarea "Top oven - unit will kick on for a litt"
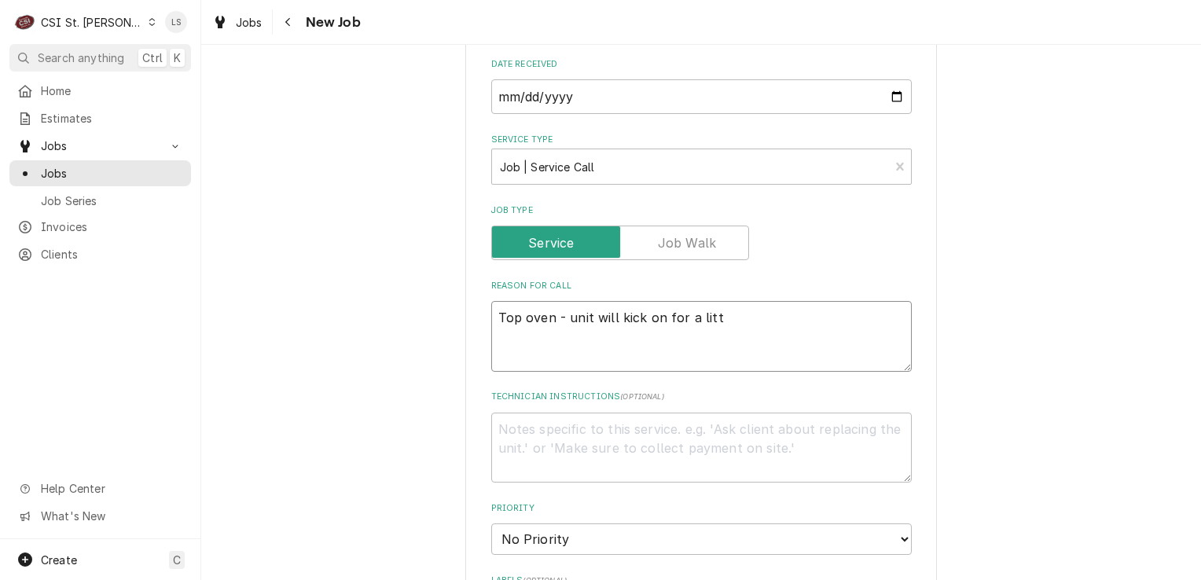
type textarea "x"
type textarea "Top oven - unit will kick on for a littl"
type textarea "x"
type textarea "Top oven - unit will kick on for a little"
type textarea "x"
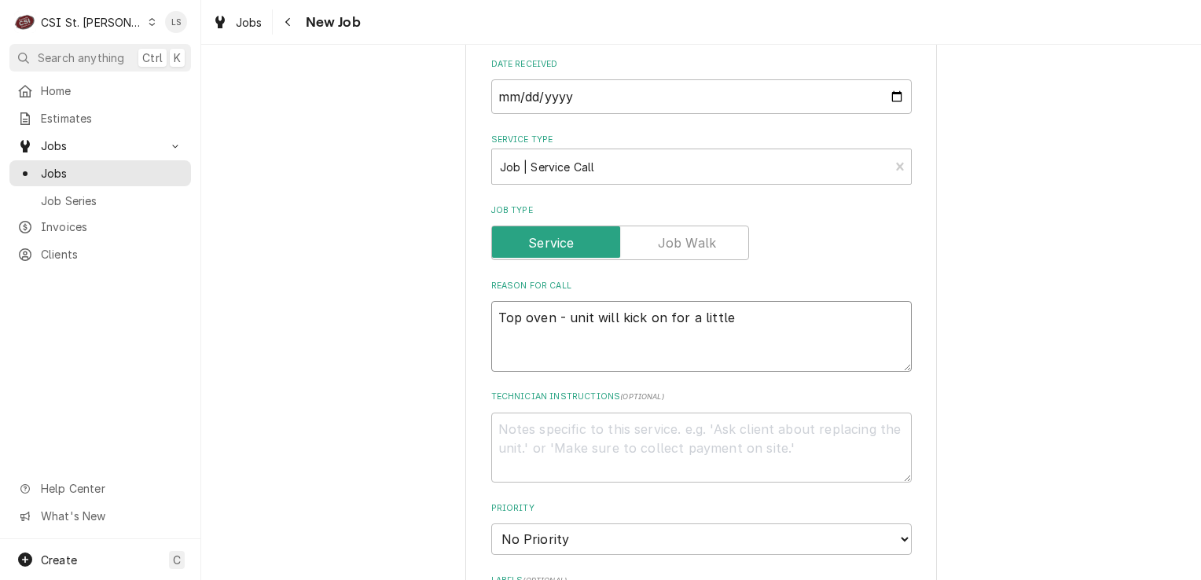
type textarea "Top oven - unit will kick on for a little"
type textarea "x"
type textarea "Top oven - unit will kick on for a little bi"
type textarea "x"
type textarea "Top oven - unit will kick on for a little bit"
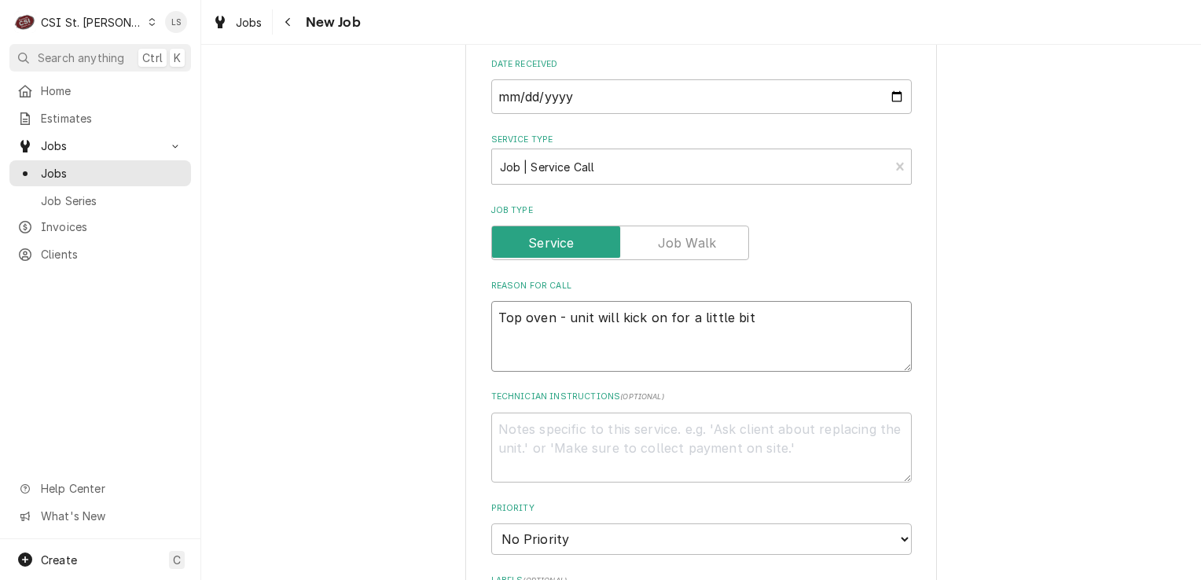
type textarea "x"
type textarea "Top oven - unit will kick on for a little bit a"
type textarea "x"
type textarea "Top oven - unit will kick on for a little bit an"
type textarea "x"
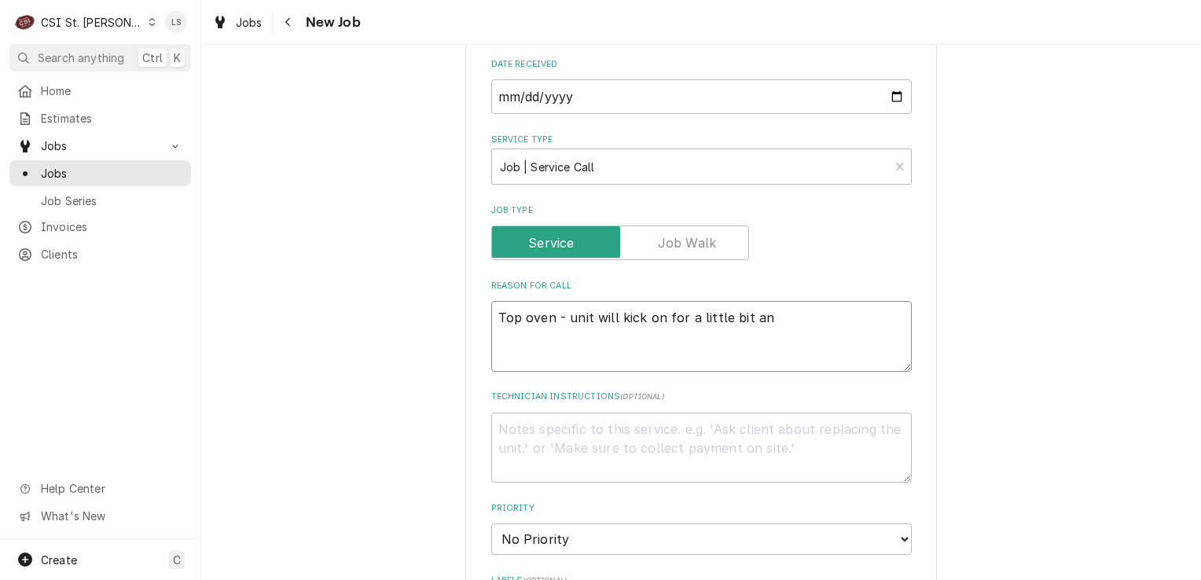
type textarea "Top oven - unit will kick on for a little bit and"
type textarea "x"
type textarea "Top oven - unit will kick on for a little bit and"
type textarea "x"
type textarea "Top oven - unit will kick on for a little bit and t"
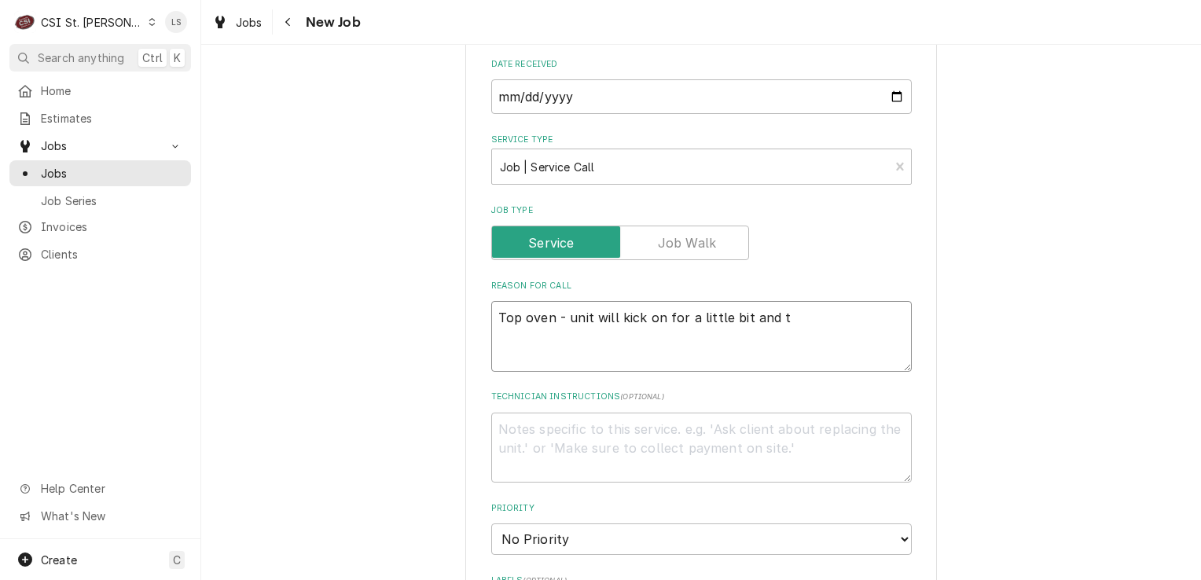
type textarea "x"
type textarea "Top oven - unit will kick on for a little bit and th"
type textarea "x"
type textarea "Top oven - unit will kick on for a little bit and the"
type textarea "x"
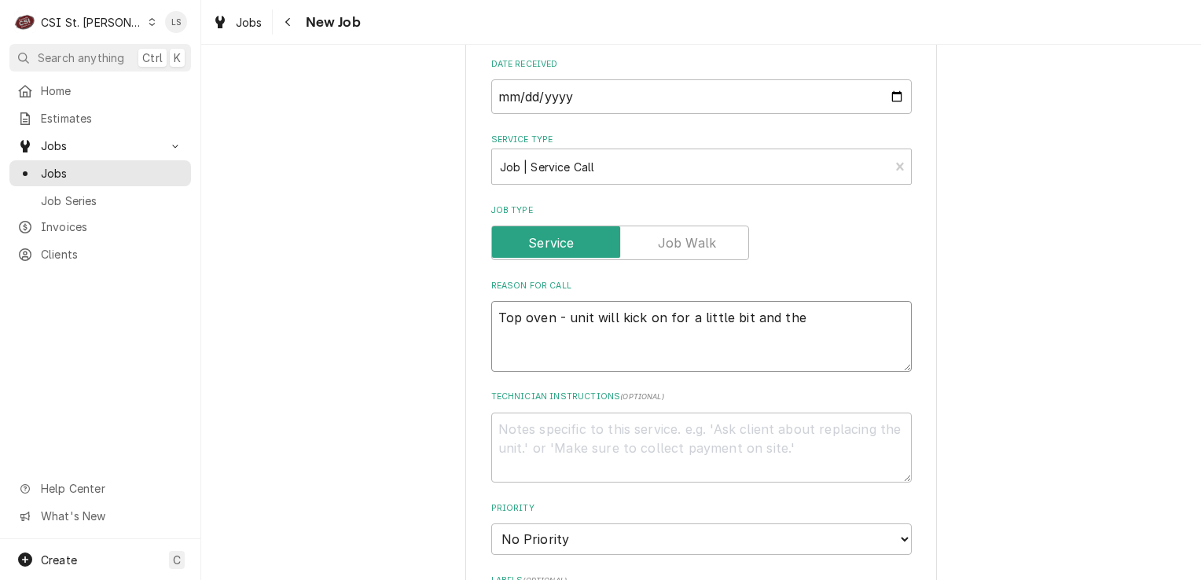
type textarea "Top oven - unit will kick on for a little bit and then"
type textarea "x"
type textarea "Top oven - unit will kick on for a little bit and then"
type textarea "x"
type textarea "Top oven - unit will kick on for a little bit and then k"
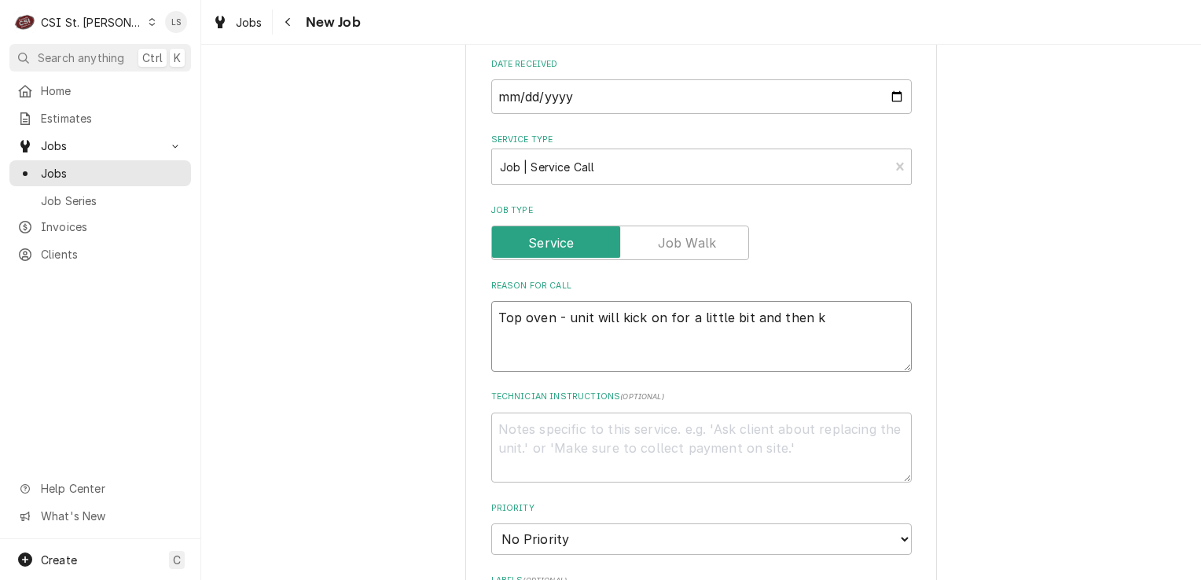
type textarea "x"
type textarea "Top oven - unit will kick on for a little bit and then kic"
type textarea "x"
type textarea "Top oven - unit will kick on for a little bit and then kick"
type textarea "x"
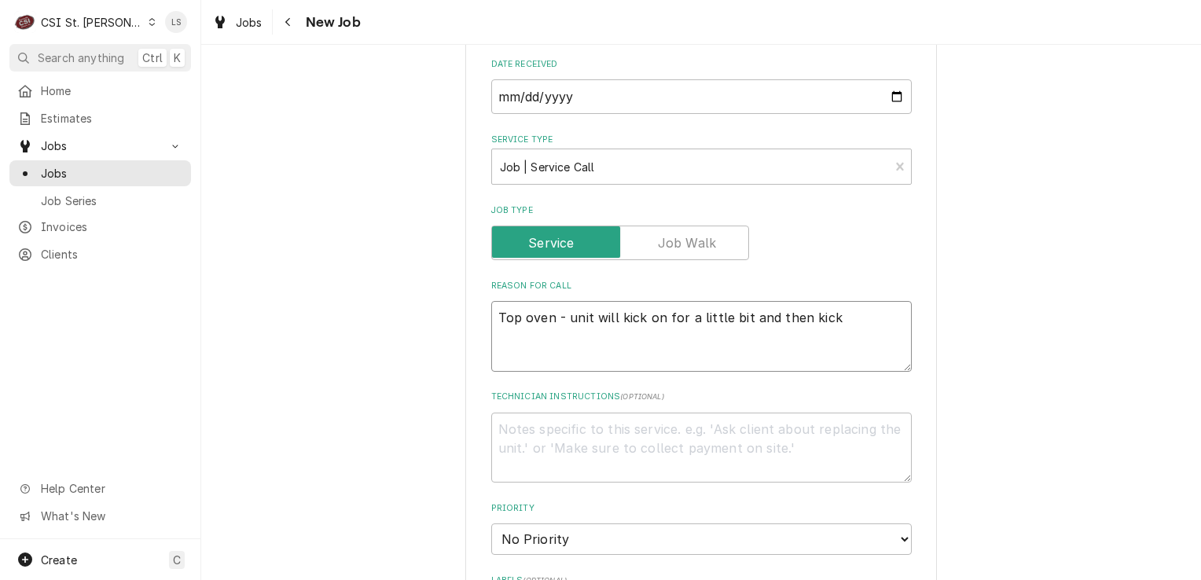
type textarea "Top oven - unit will kick on for a little bit and then kick"
type textarea "x"
type textarea "Top oven - unit will kick on for a little bit and then kick o"
type textarea "x"
type textarea "Top oven - unit will kick on for a little bit and then kick of"
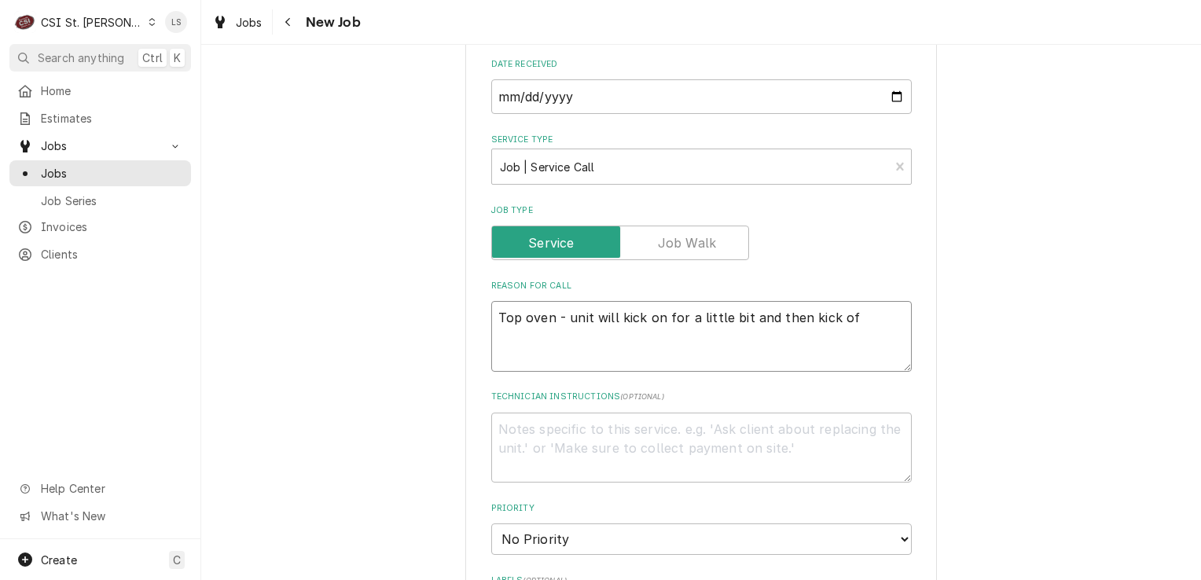
type textarea "x"
type textarea "Top oven - unit will kick on for a little bit and then kick off"
type textarea "x"
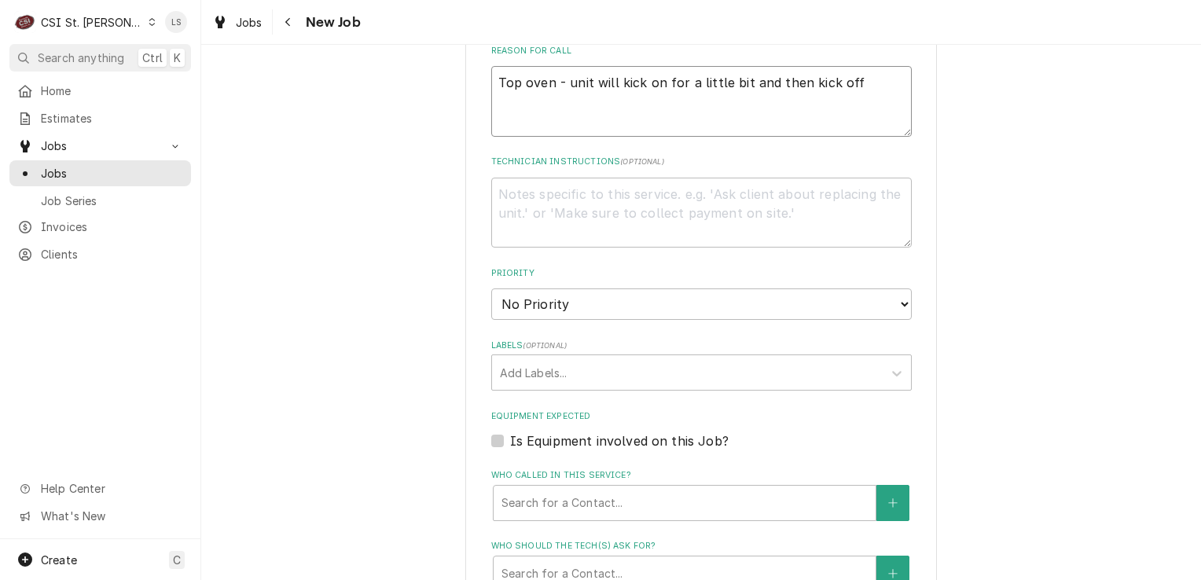
scroll to position [865, 0]
type textarea "Top oven - unit will kick on for a little bit and then kick off"
click at [550, 221] on textarea "Technician Instructions ( optional )" at bounding box center [701, 212] width 421 height 71
click at [523, 296] on select "No Priority Urgent High Medium Low" at bounding box center [701, 303] width 421 height 31
select select "2"
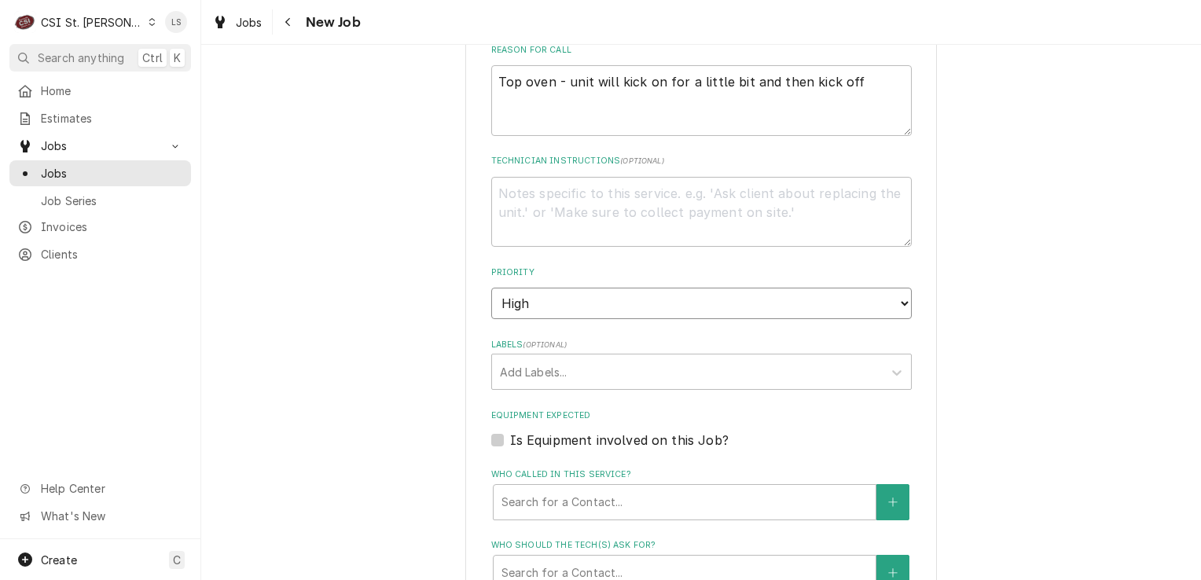
click at [491, 288] on select "No Priority Urgent High Medium Low" at bounding box center [701, 303] width 421 height 31
click at [561, 241] on textarea "Technician Instructions ( optional )" at bounding box center [701, 212] width 421 height 71
type textarea "x"
type textarea "E"
type textarea "x"
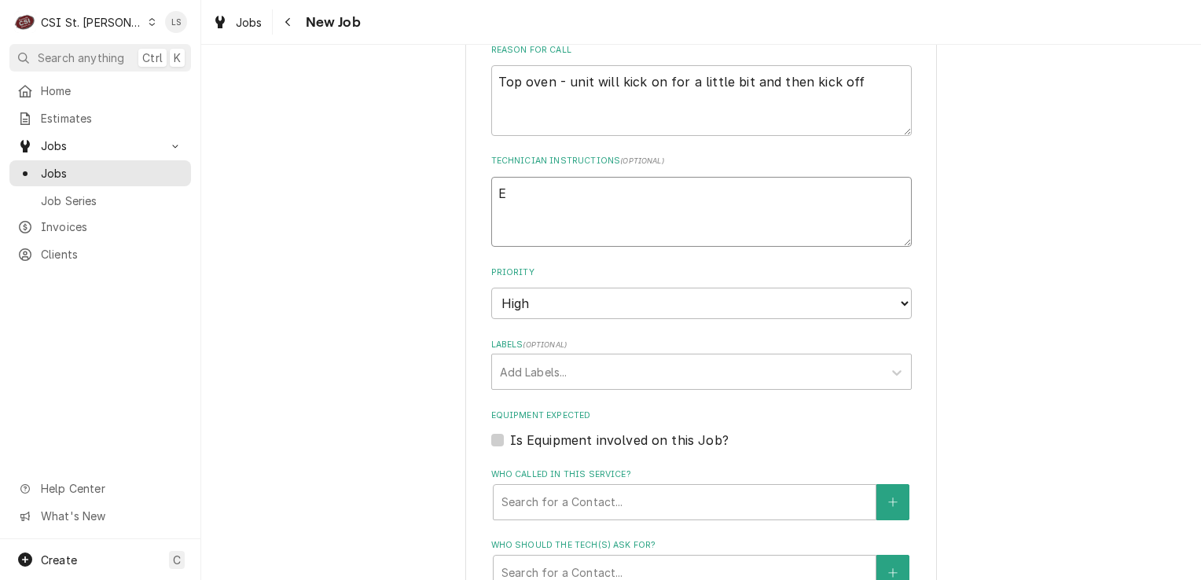
type textarea "Ev"
type textarea "x"
type textarea "Eve"
type textarea "x"
type textarea "Every"
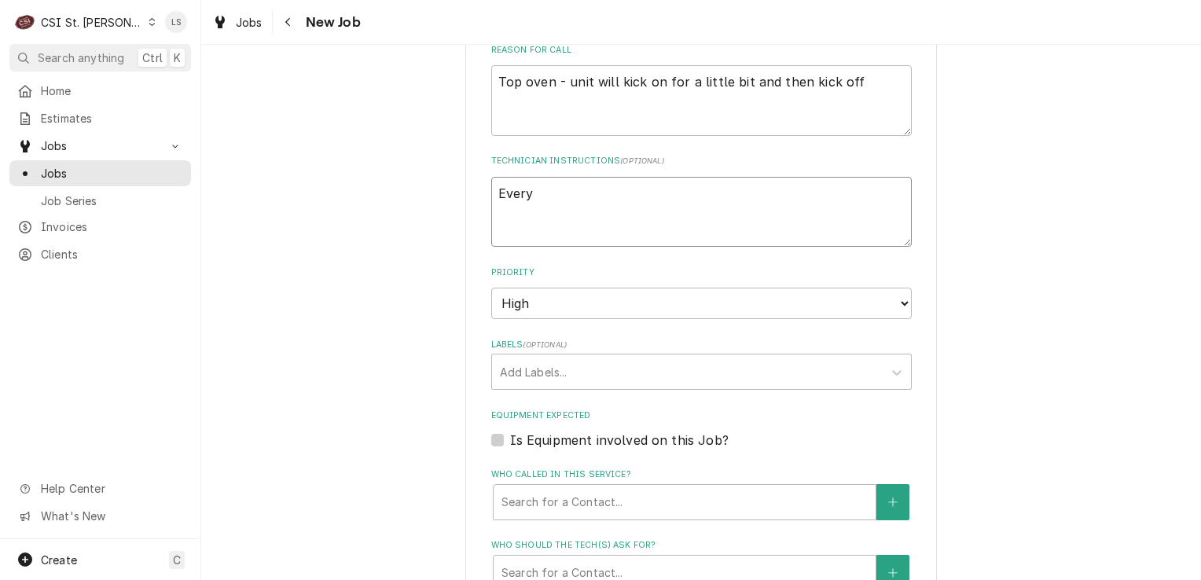
type textarea "x"
type textarea "Every d"
type textarea "x"
type textarea "Every da"
type textarea "x"
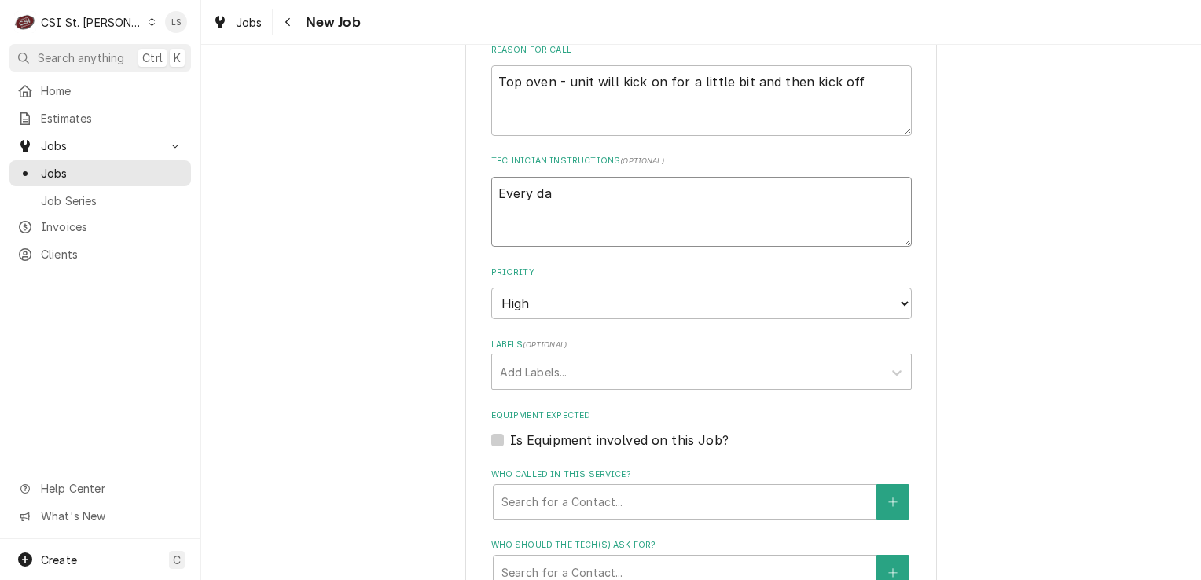
type textarea "Every day"
type textarea "x"
type textarea "Every day"
type textarea "x"
type textarea "Every day f"
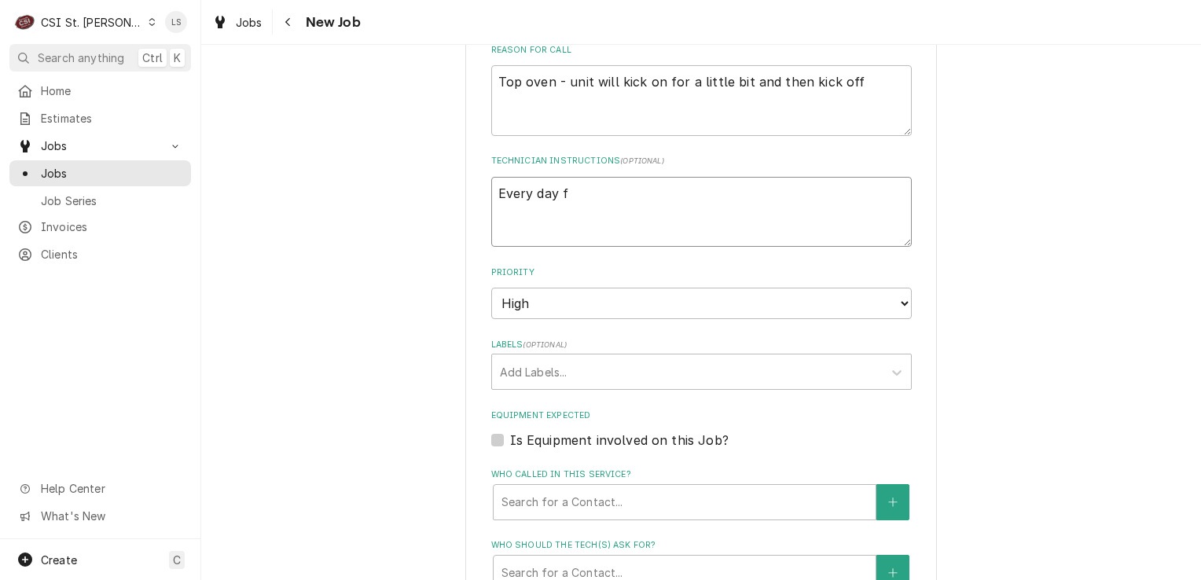
type textarea "x"
type textarea "Every day fr"
type textarea "x"
type textarea "Every day fro"
click at [565, 361] on div "Labels" at bounding box center [687, 372] width 375 height 28
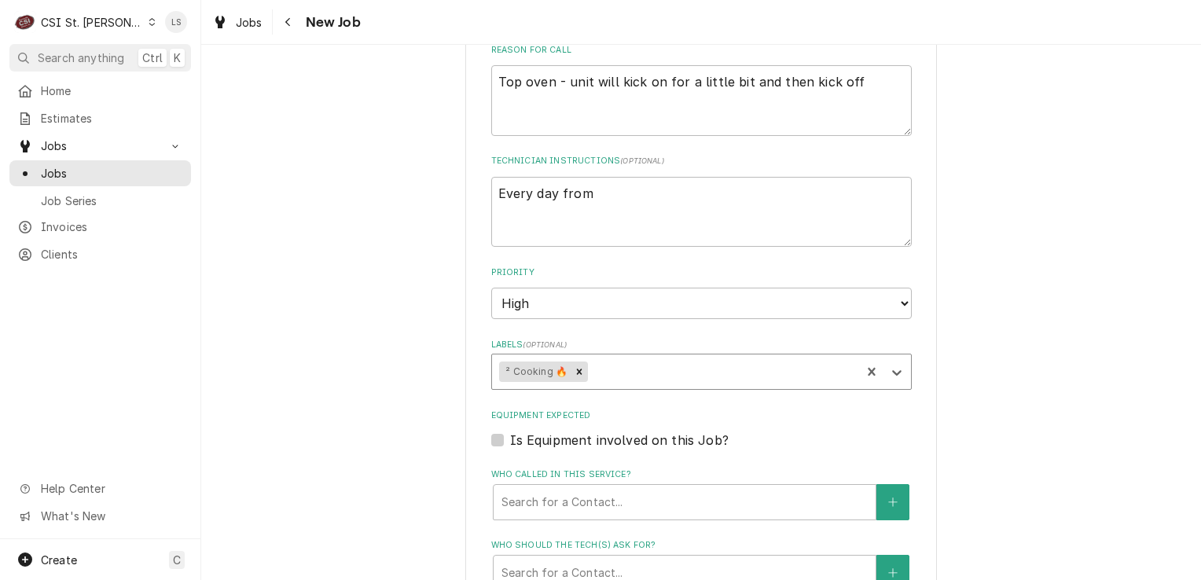
click at [510, 439] on label "Is Equipment involved on this Job?" at bounding box center [619, 440] width 219 height 19
click at [510, 439] on input "Equipment Expected" at bounding box center [720, 448] width 421 height 35
drag, startPoint x: 612, startPoint y: 184, endPoint x: 483, endPoint y: 190, distance: 129.9
click at [483, 190] on div "Please provide the following information to create a job: Client Details Client…" at bounding box center [701, 157] width 472 height 1893
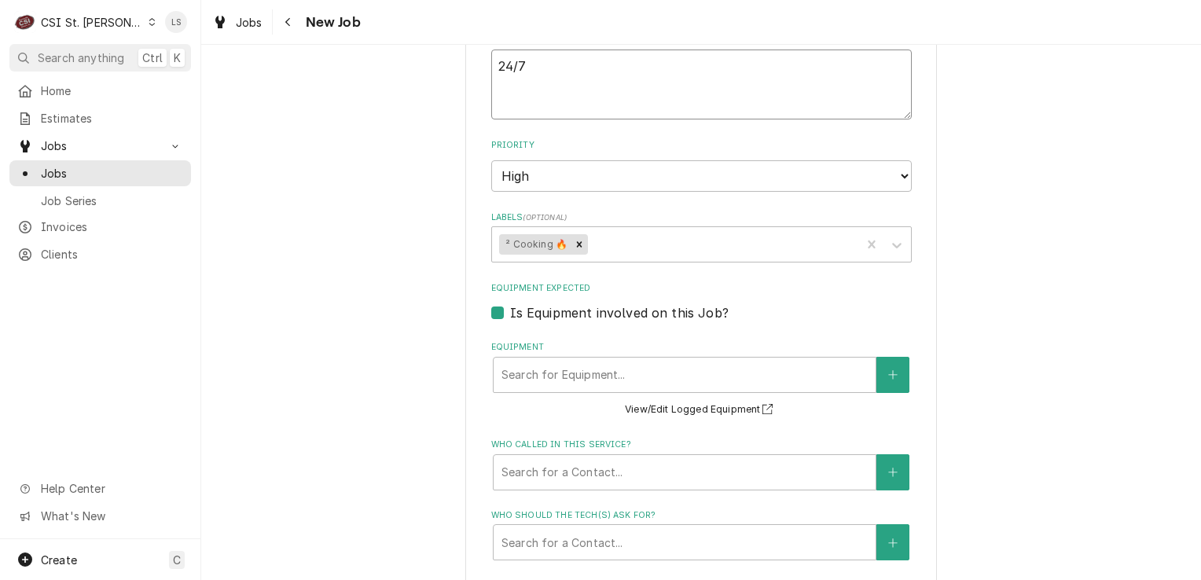
scroll to position [1179, 0]
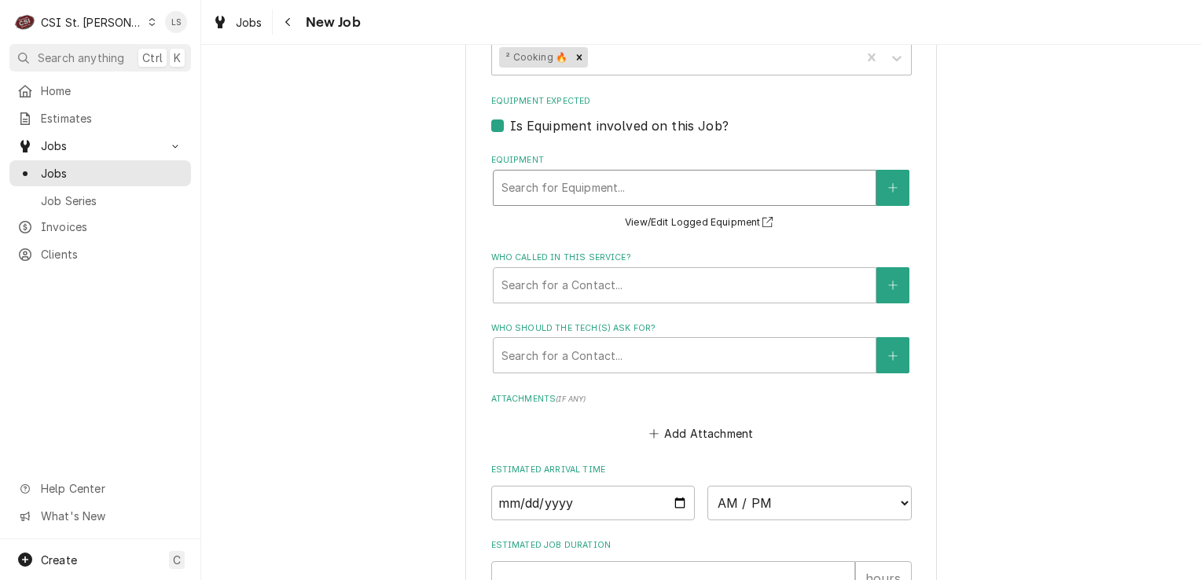
click at [556, 192] on div "Equipment" at bounding box center [685, 188] width 366 height 28
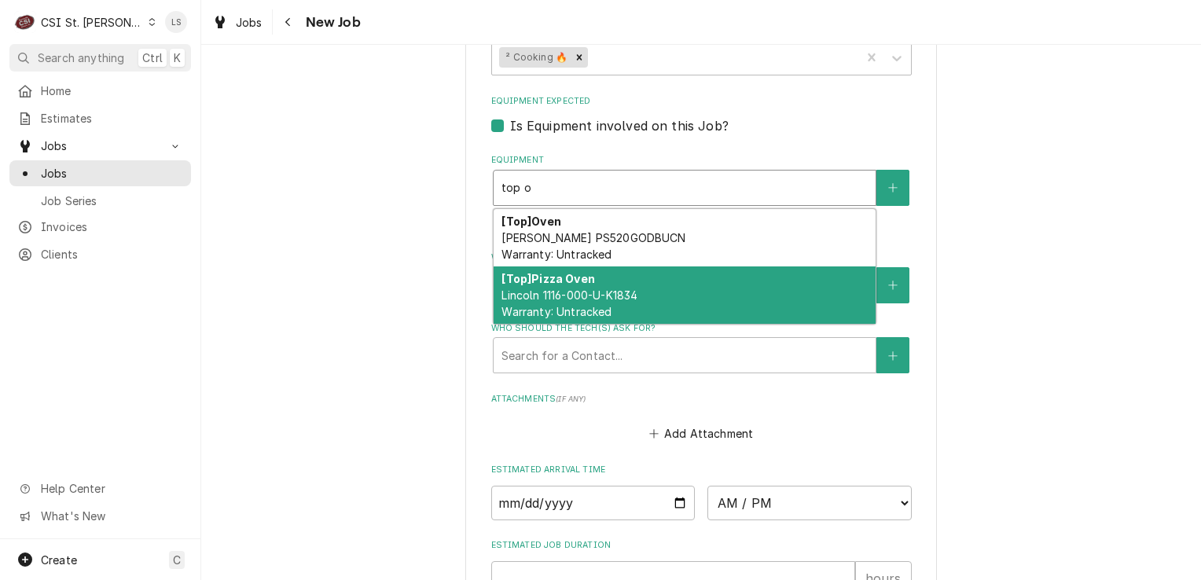
click at [639, 300] on div "[Top] Pizza Oven Lincoln 1116-000-U-K1834 Warranty: Untracked" at bounding box center [685, 295] width 382 height 57
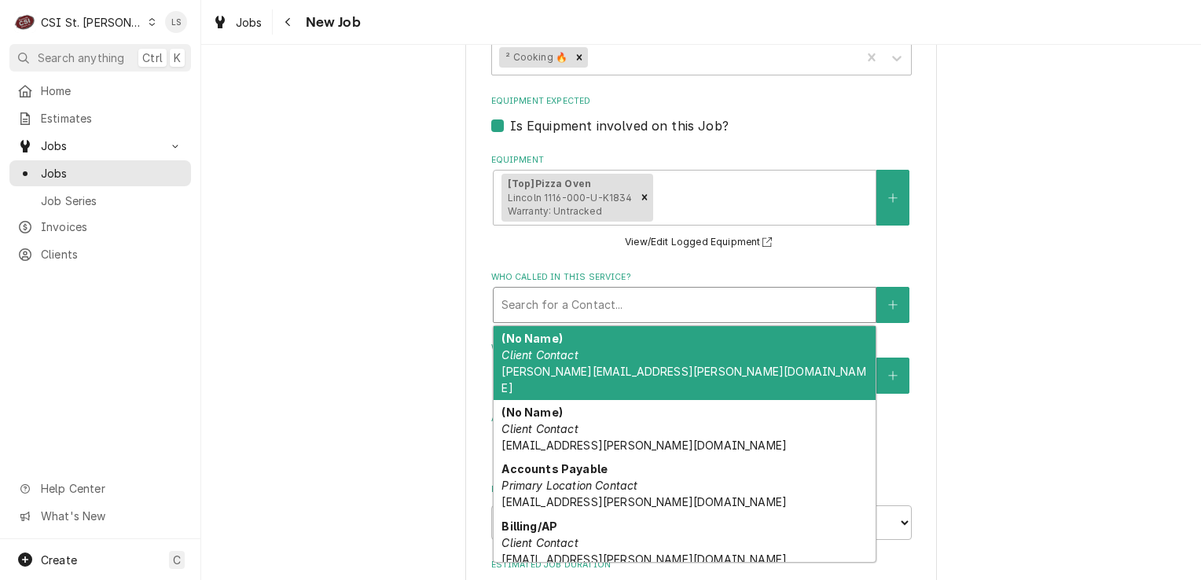
click at [588, 302] on div "Who called in this service?" at bounding box center [685, 305] width 366 height 28
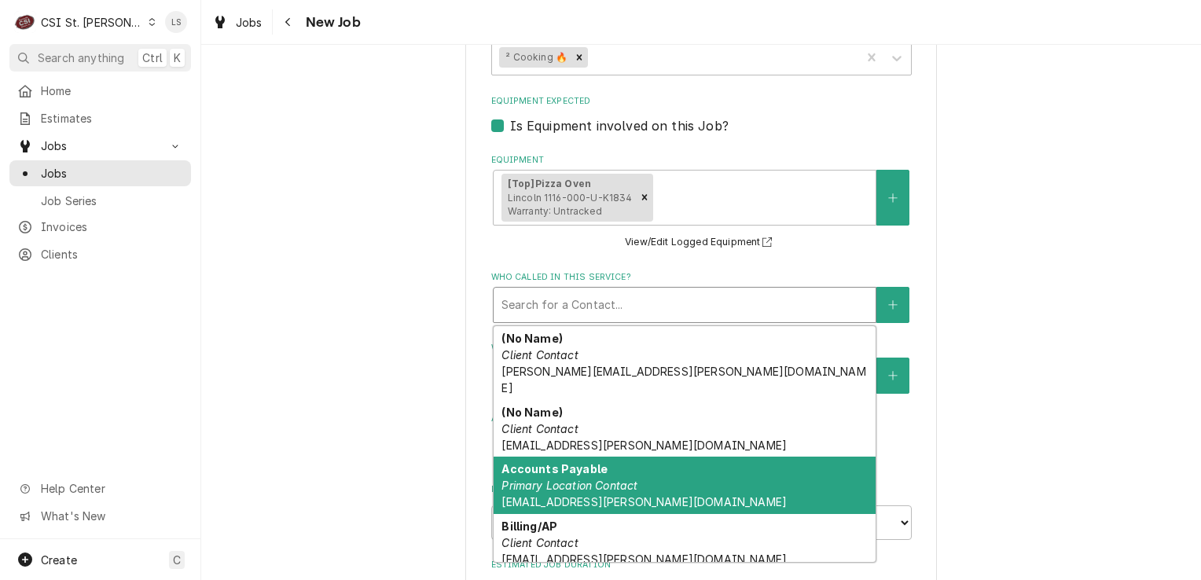
scroll to position [164, 0]
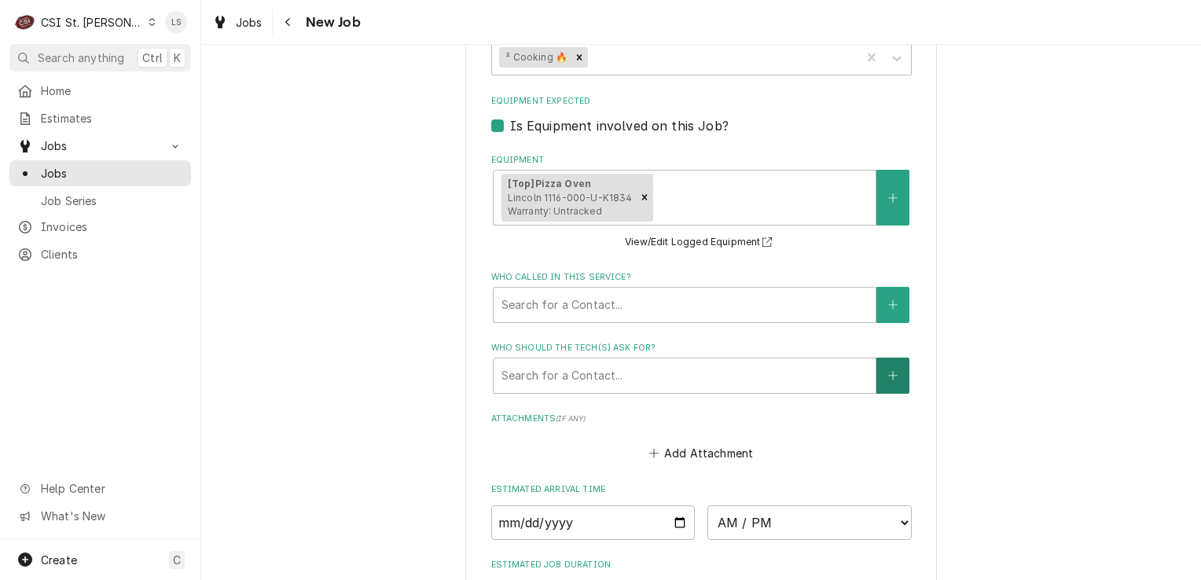
click at [888, 372] on icon "Create New Contact" at bounding box center [892, 375] width 9 height 9
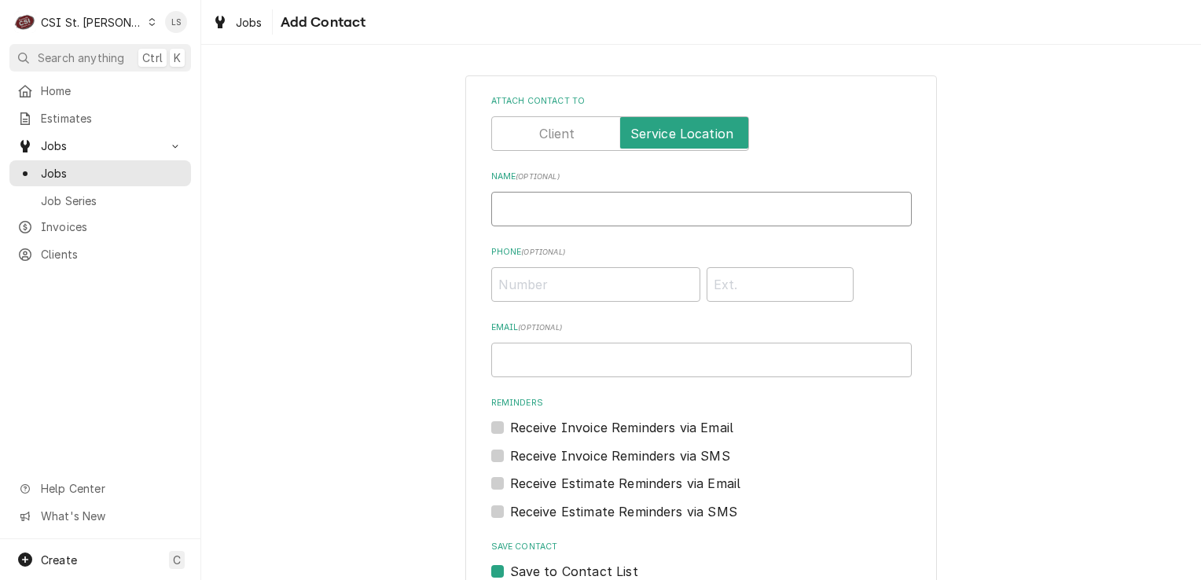
click at [588, 214] on input "Name ( optional )" at bounding box center [701, 209] width 421 height 35
click at [572, 275] on input "Phone ( optional )" at bounding box center [595, 284] width 209 height 35
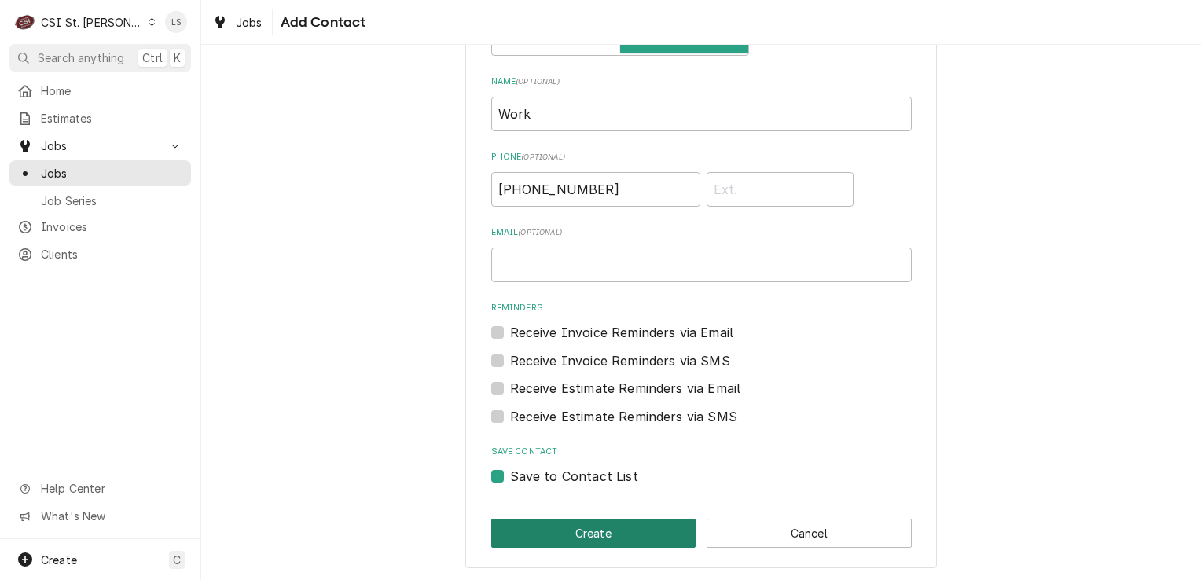
click at [550, 531] on button "Create" at bounding box center [593, 533] width 205 height 29
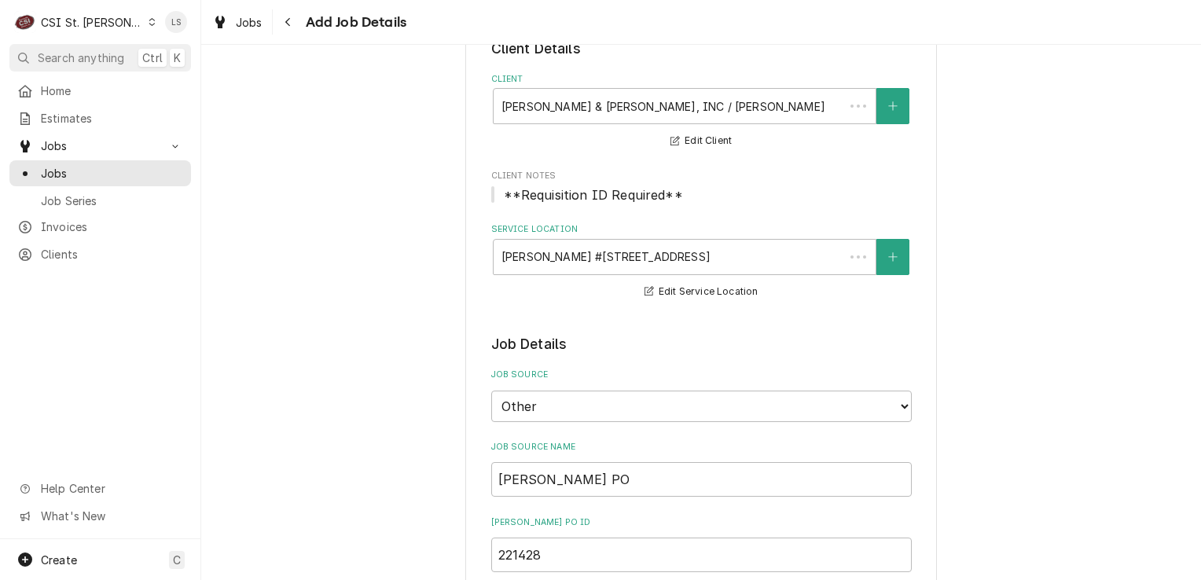
scroll to position [1179, 0]
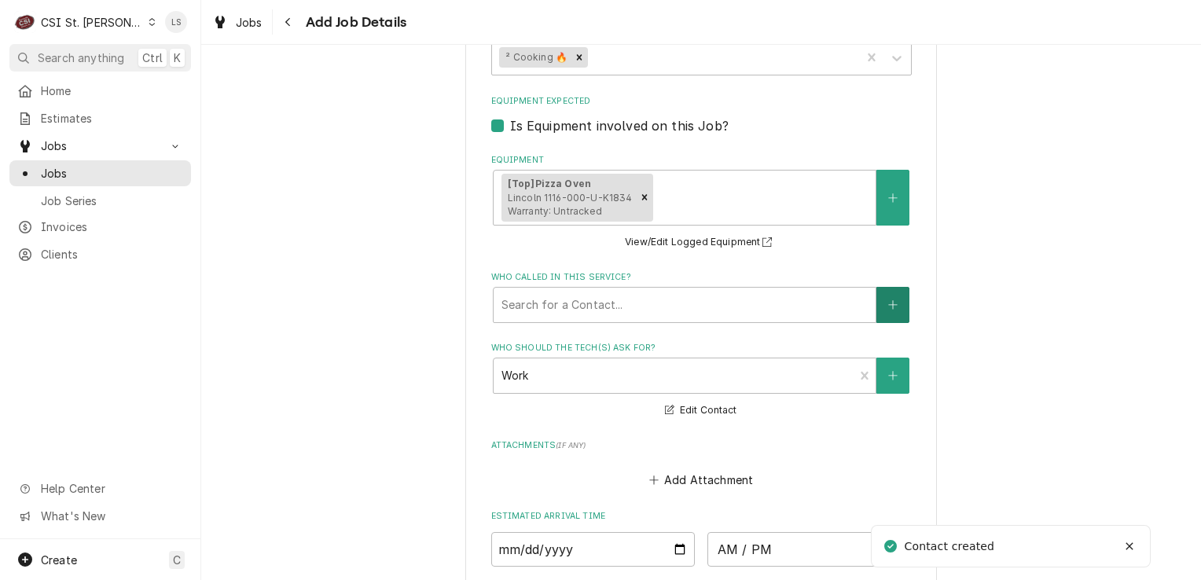
click at [888, 300] on icon "Create New Contact" at bounding box center [892, 305] width 9 height 11
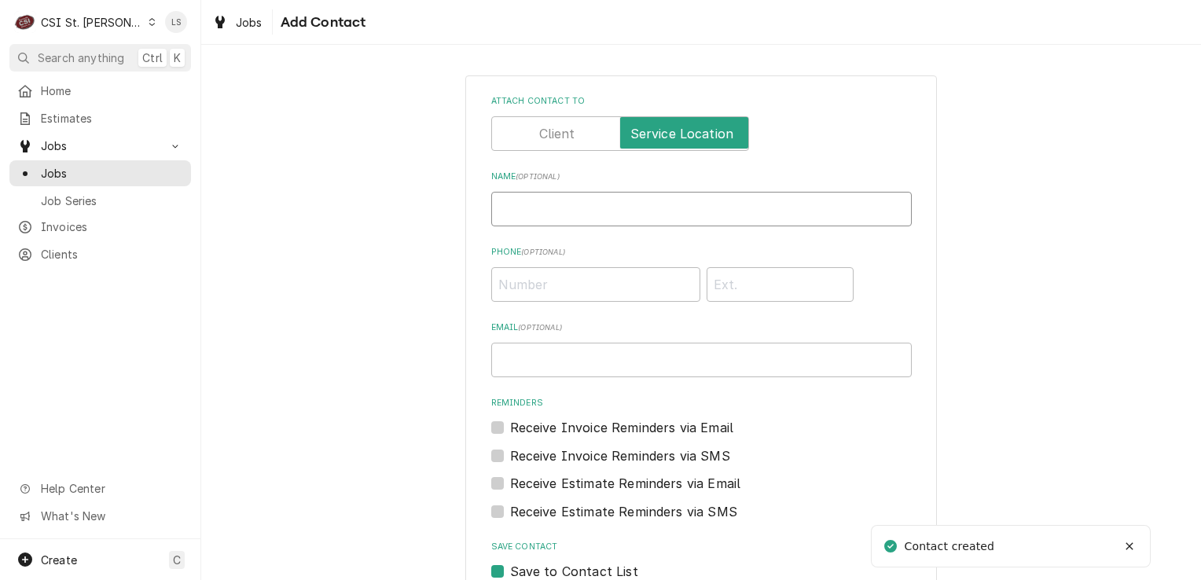
click at [615, 215] on input "Name ( optional )" at bounding box center [701, 209] width 421 height 35
click at [642, 282] on input "Phone ( optional )" at bounding box center [595, 284] width 209 height 35
click at [723, 291] on input "Phone" at bounding box center [780, 284] width 147 height 35
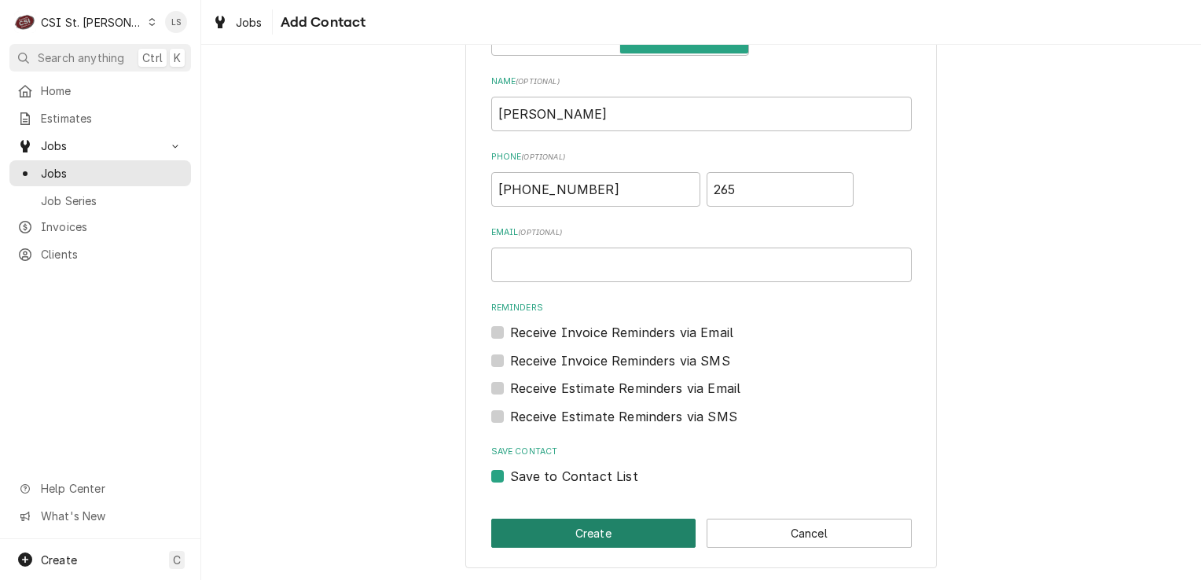
click at [551, 519] on button "Create" at bounding box center [593, 533] width 205 height 29
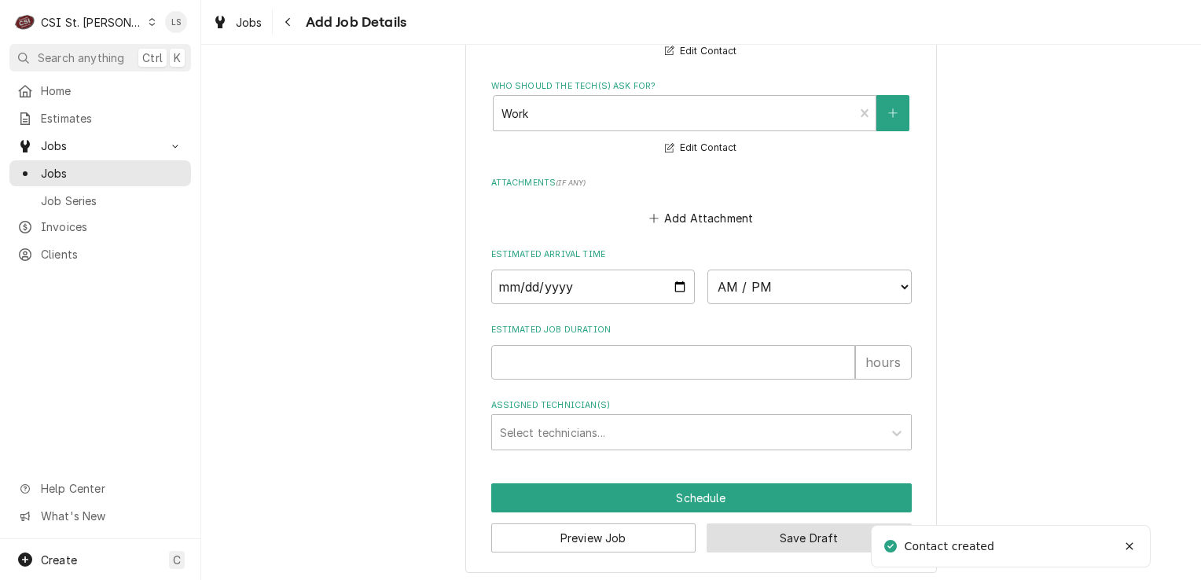
click at [738, 535] on button "Save Draft" at bounding box center [809, 538] width 205 height 29
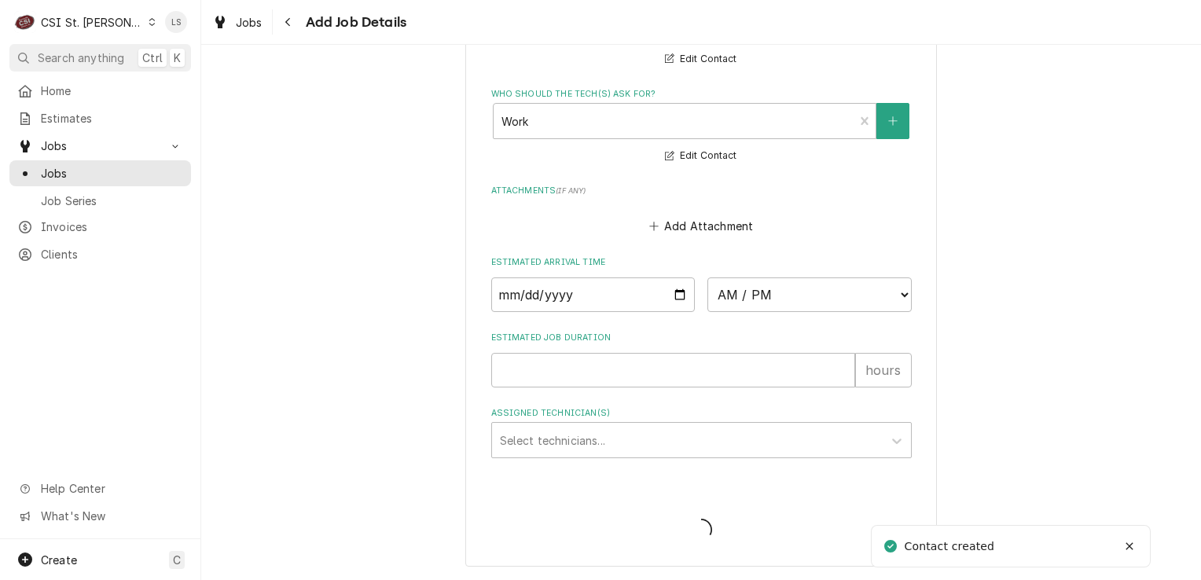
scroll to position [1454, 0]
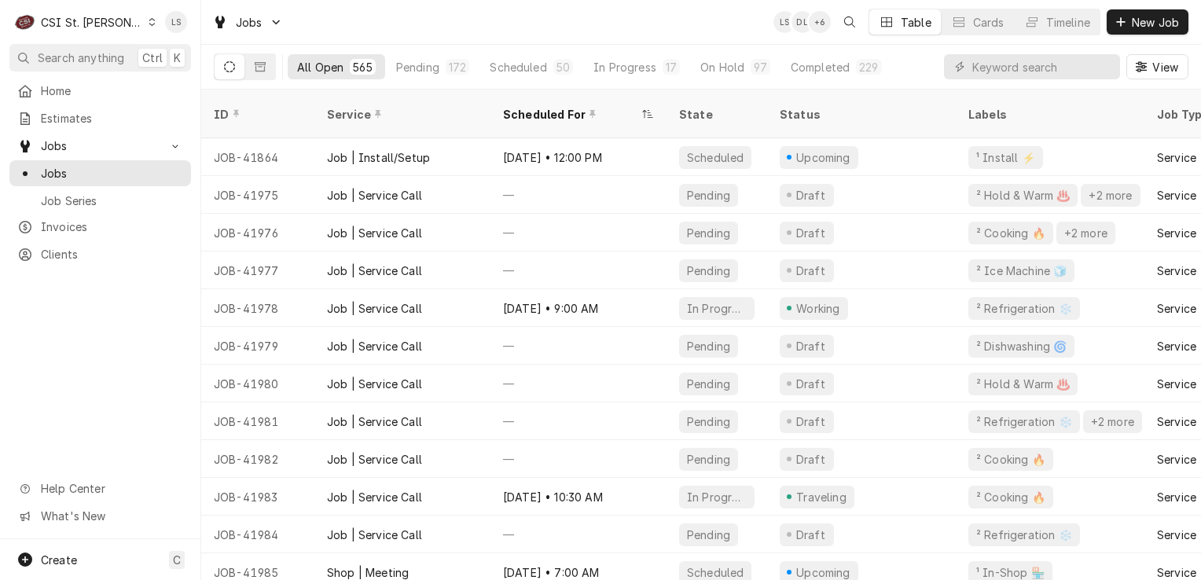
click at [148, 21] on div "Dynamic Content Wrapper" at bounding box center [152, 22] width 9 height 11
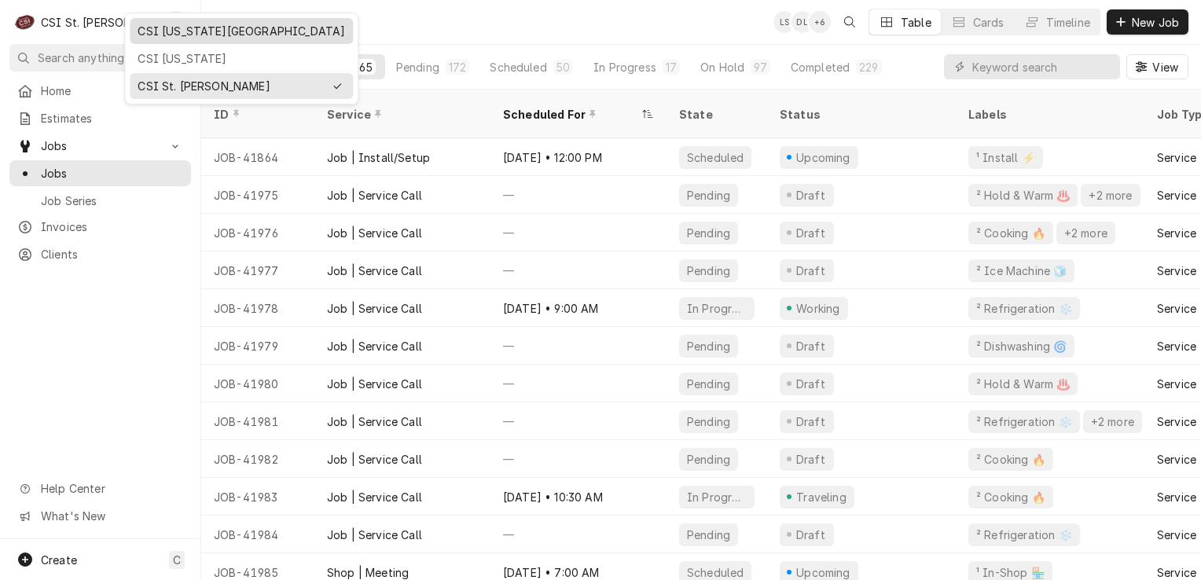
click at [153, 27] on div "CSI [US_STATE][GEOGRAPHIC_DATA]" at bounding box center [242, 31] width 208 height 17
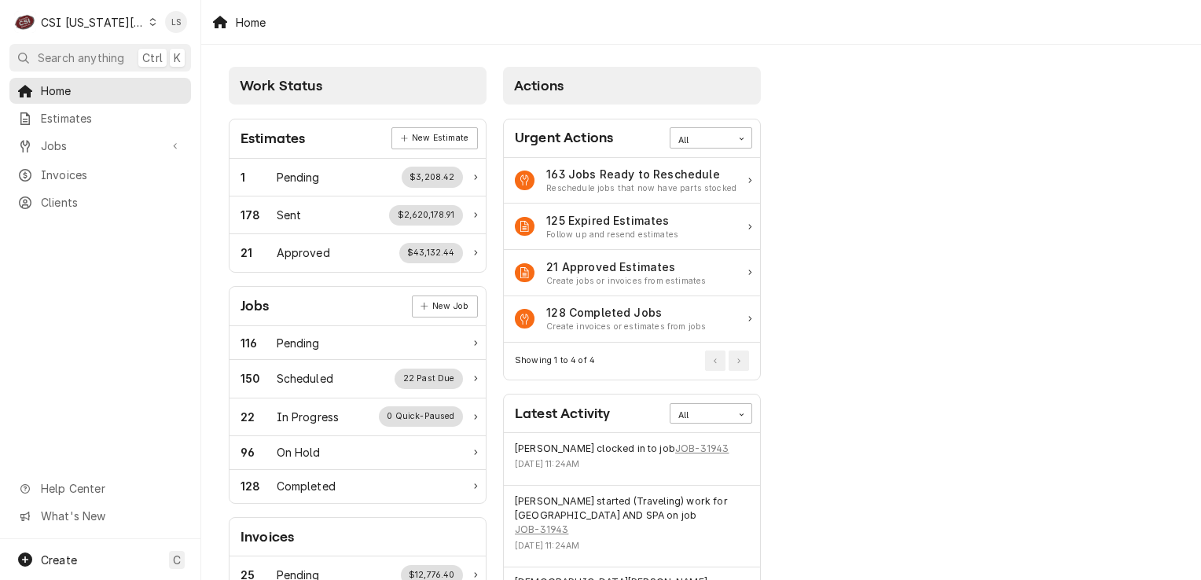
click at [149, 21] on icon "Dynamic Content Wrapper" at bounding box center [152, 22] width 7 height 8
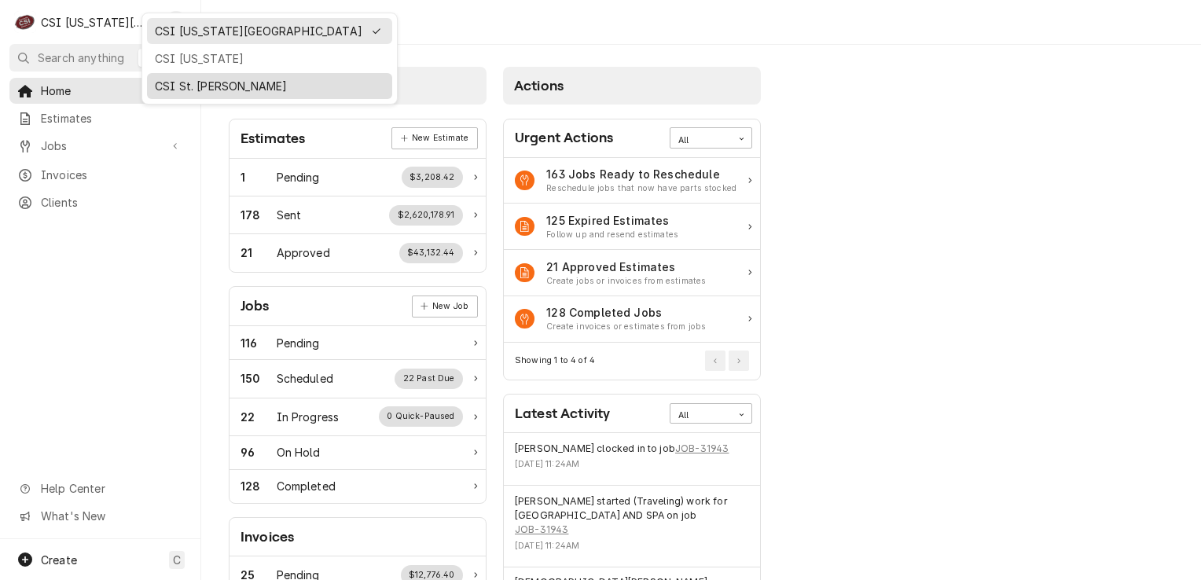
click at [154, 81] on div "CSI St. [PERSON_NAME]" at bounding box center [269, 86] width 239 height 20
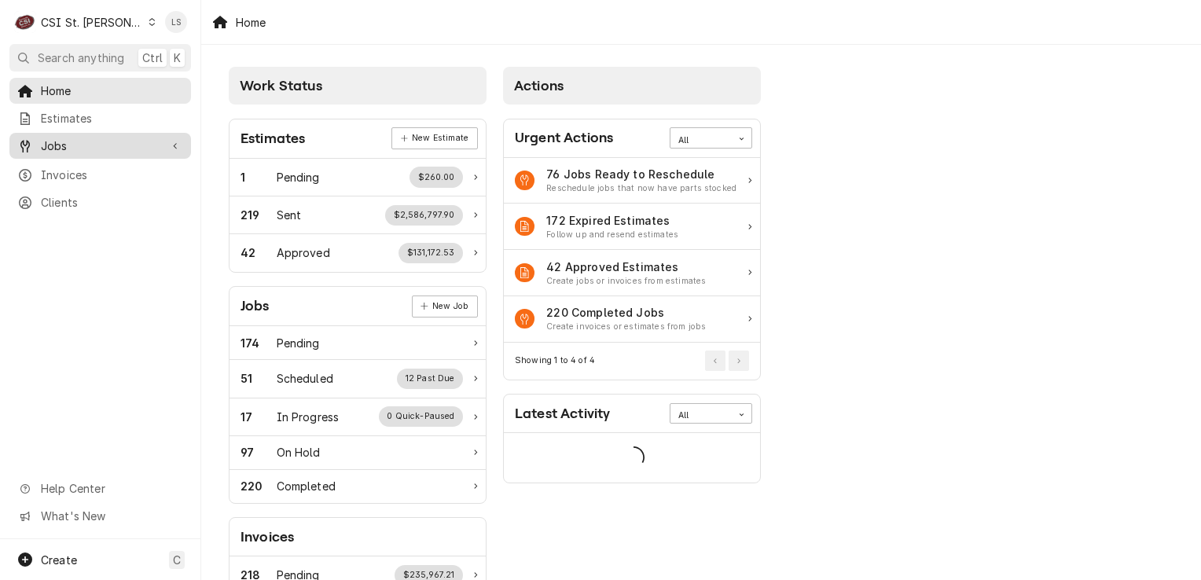
click at [74, 150] on div "Jobs" at bounding box center [100, 146] width 175 height 20
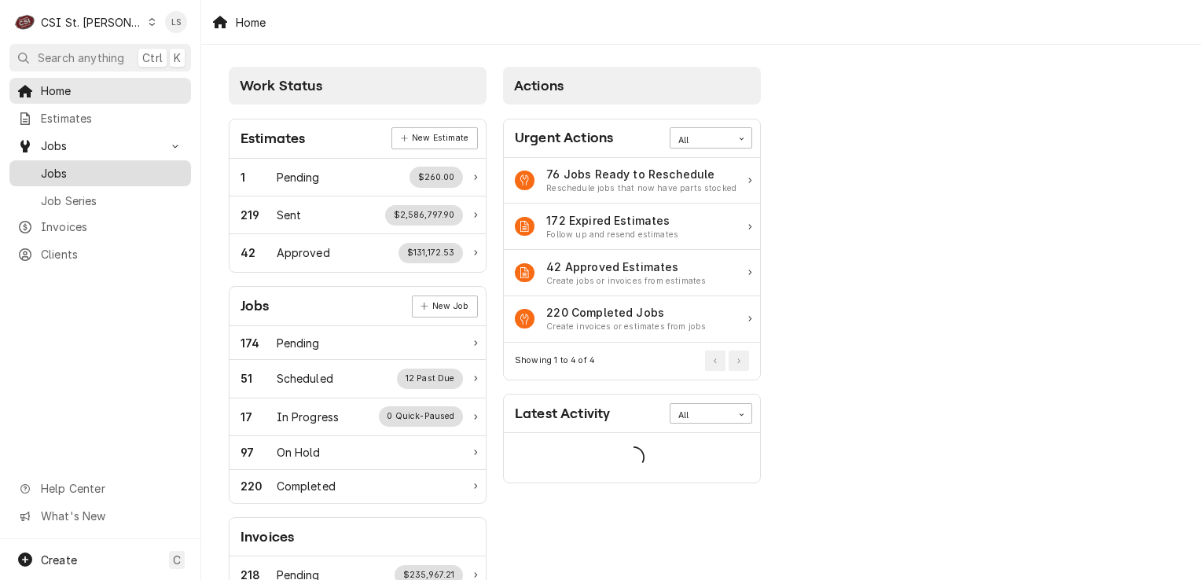
click at [67, 167] on span "Jobs" at bounding box center [112, 173] width 142 height 17
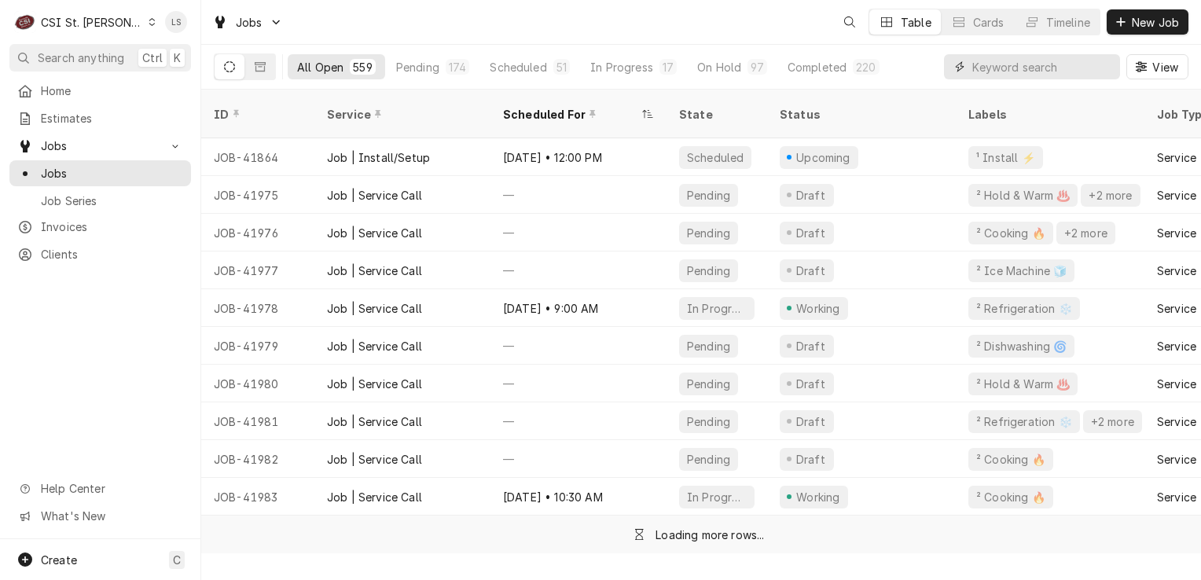
click at [1083, 64] on input "Dynamic Content Wrapper" at bounding box center [1043, 66] width 140 height 25
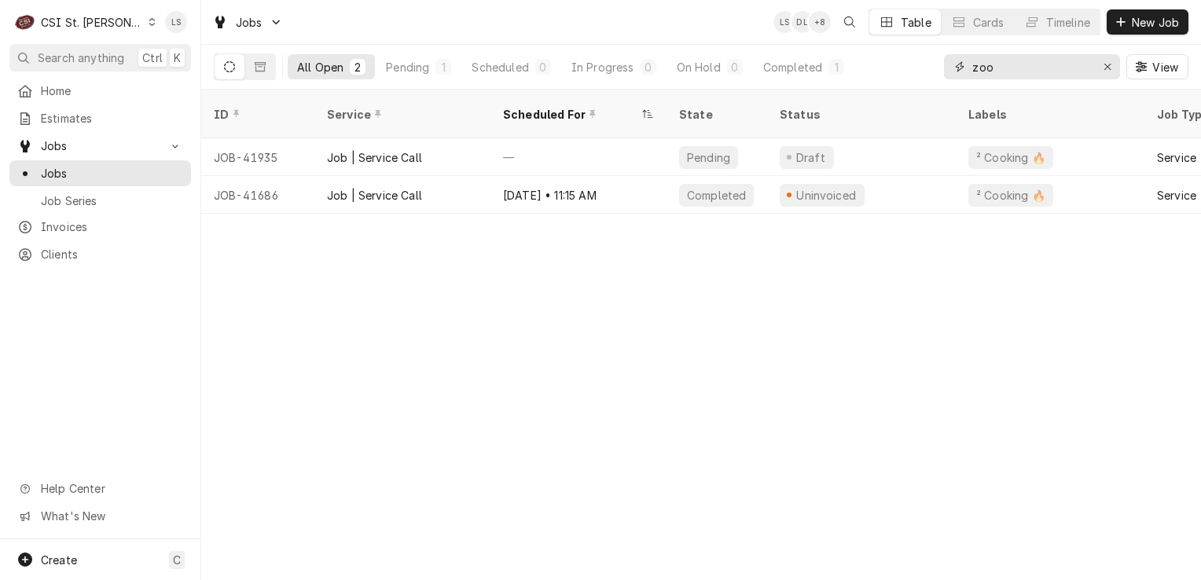
type input "zoo"
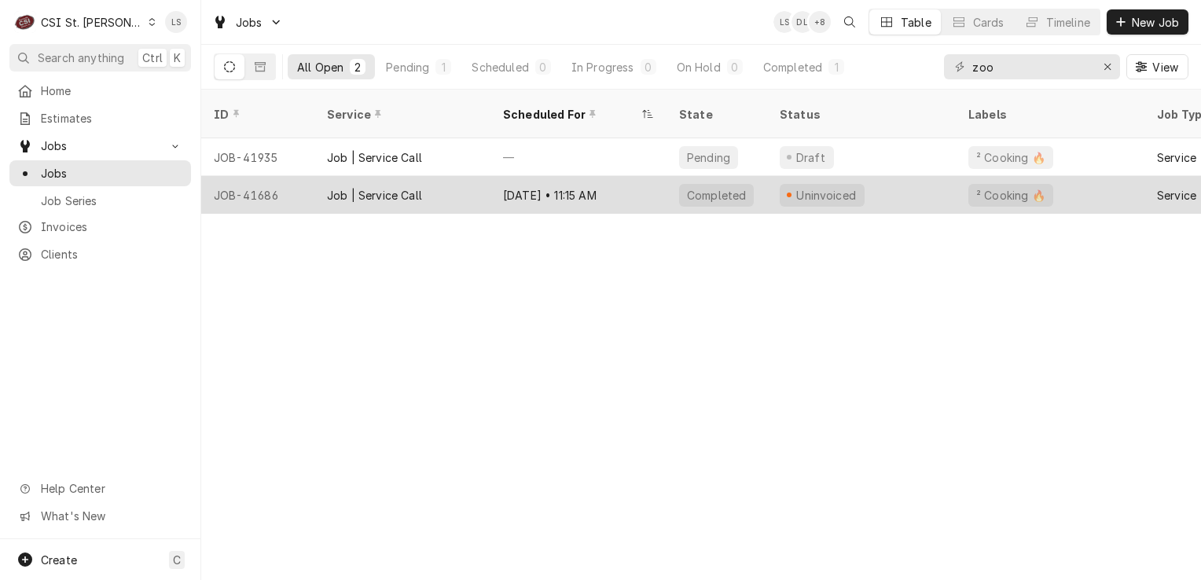
click at [274, 180] on div "JOB-41686" at bounding box center [257, 195] width 113 height 38
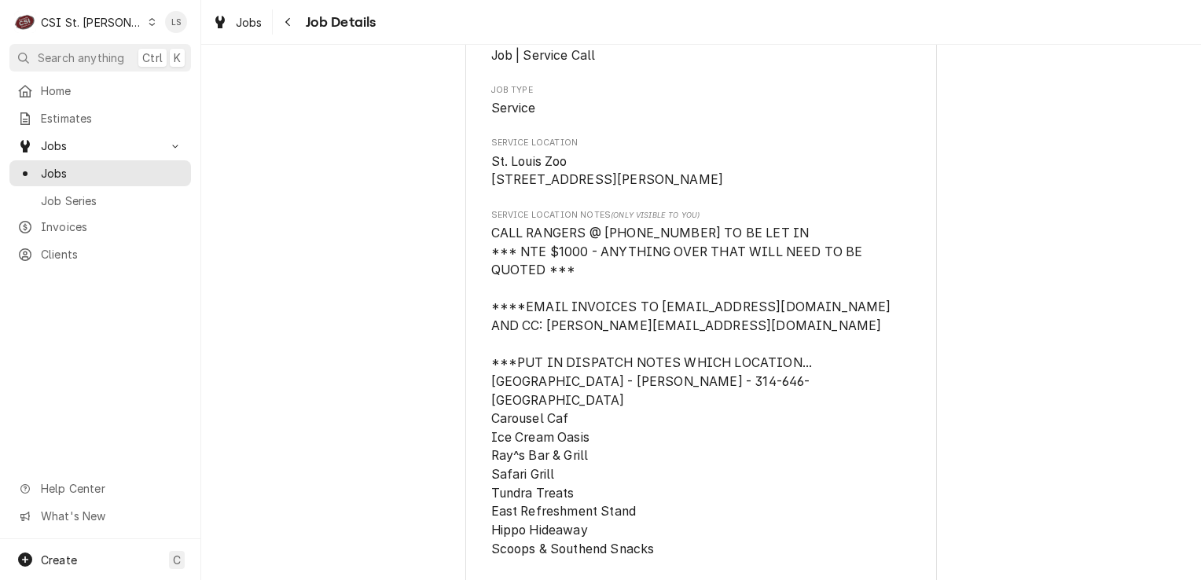
scroll to position [157, 0]
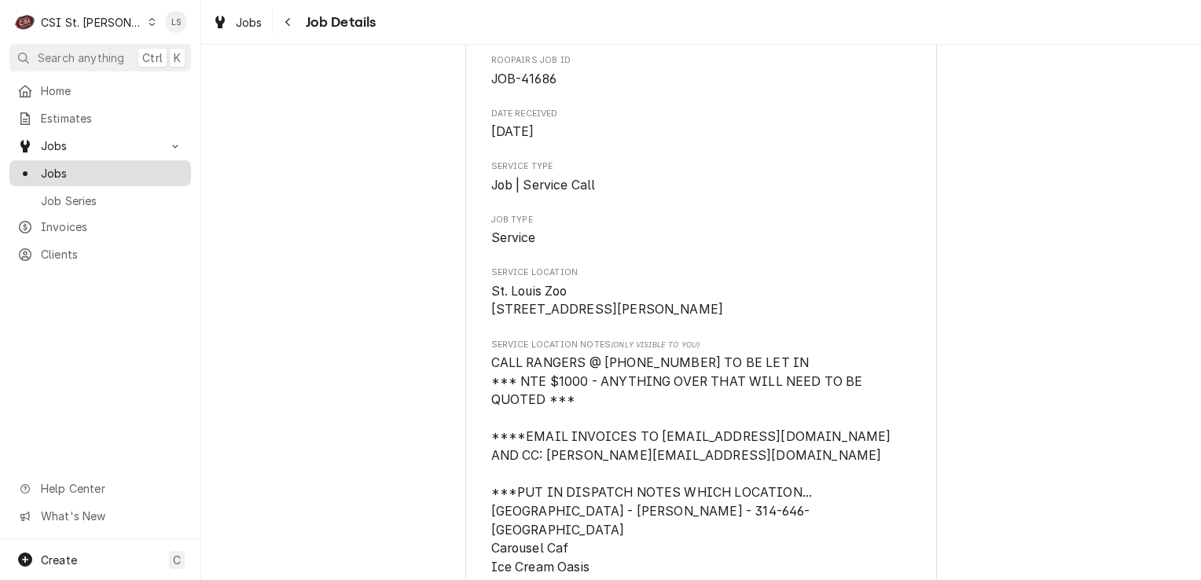
click at [75, 172] on span "Jobs" at bounding box center [112, 173] width 142 height 17
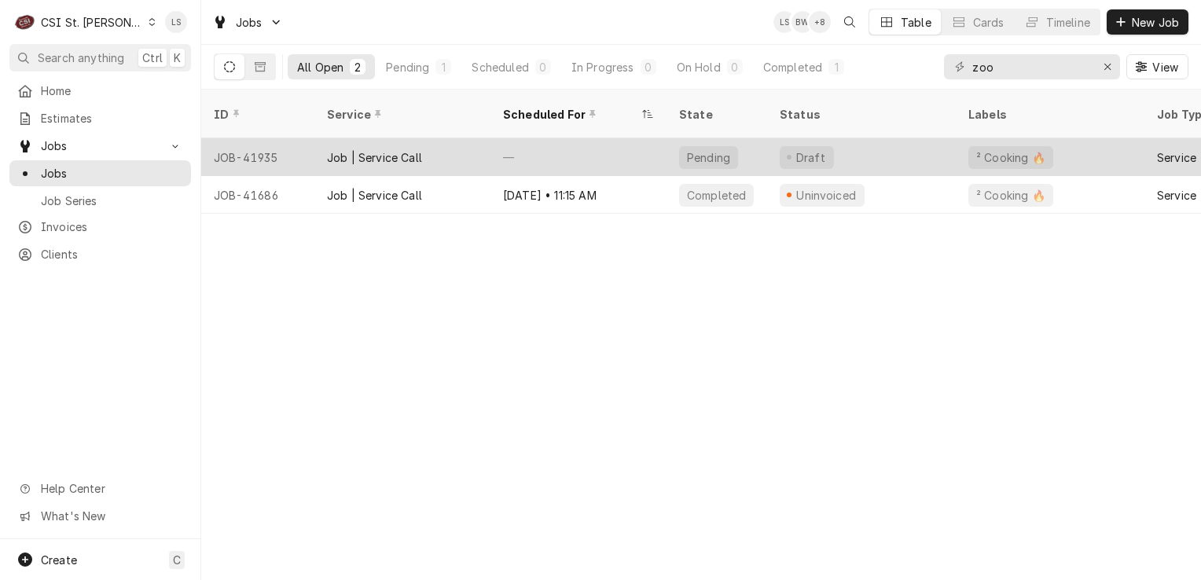
click at [261, 141] on div "JOB-41935" at bounding box center [257, 157] width 113 height 38
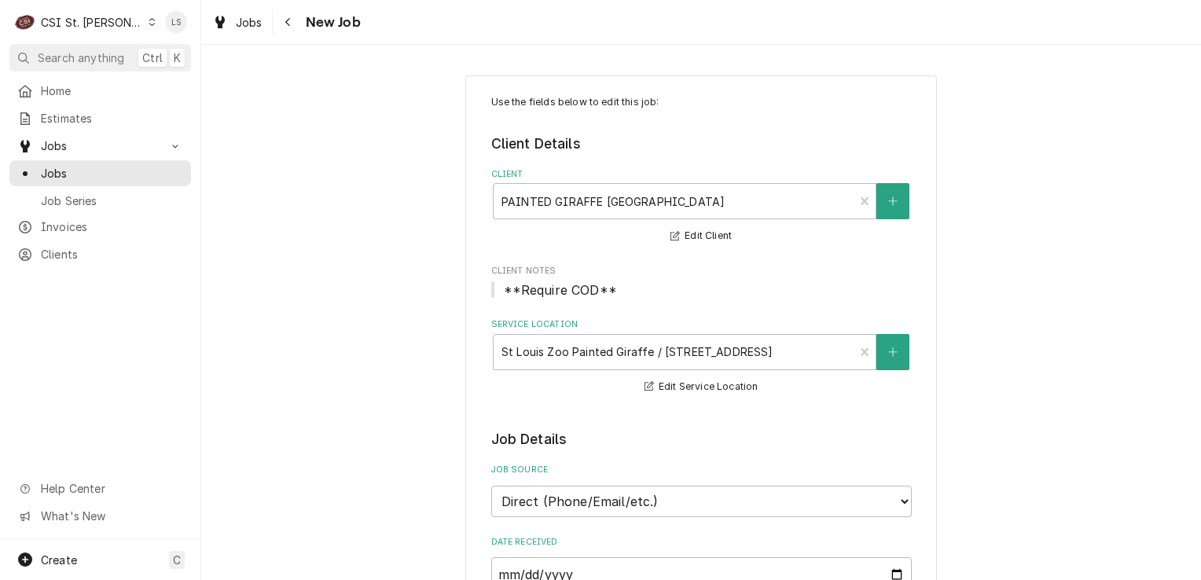
type textarea "x"
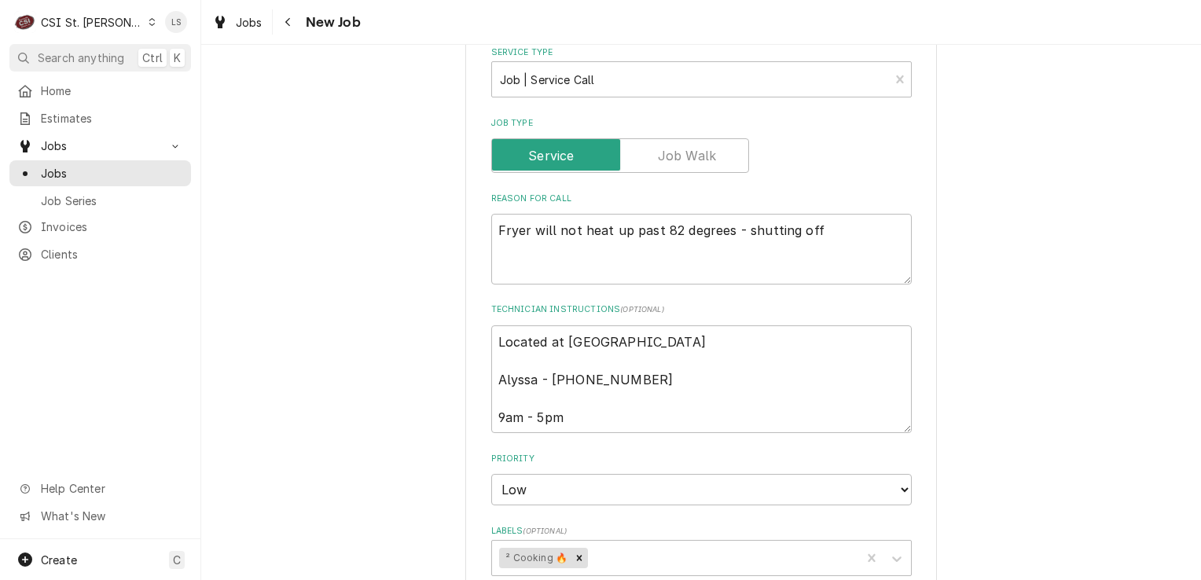
scroll to position [708, 0]
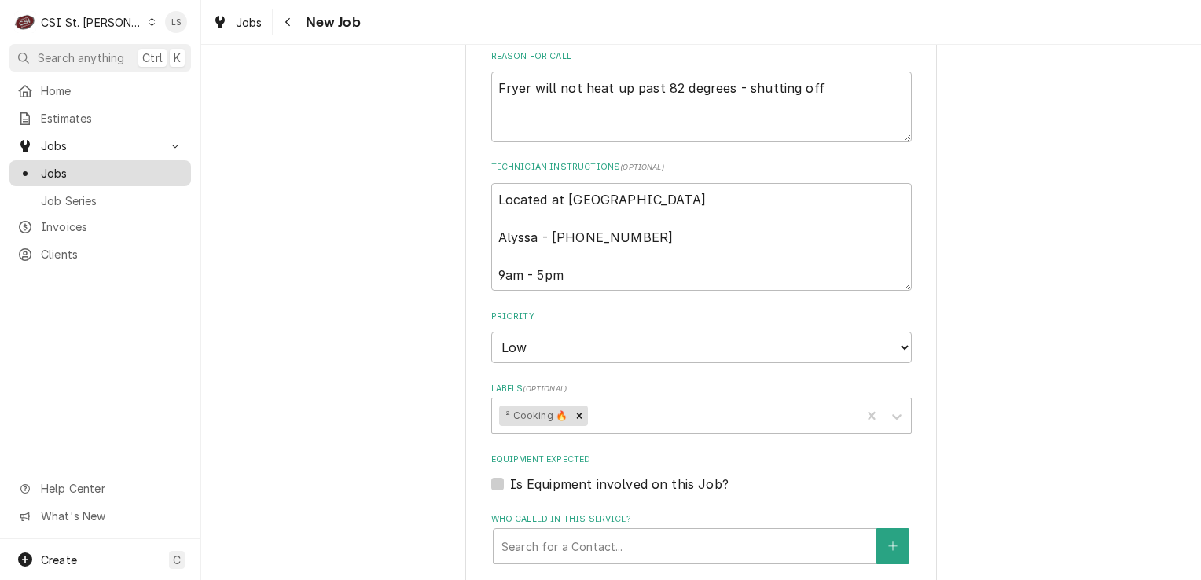
click at [105, 171] on span "Jobs" at bounding box center [112, 173] width 142 height 17
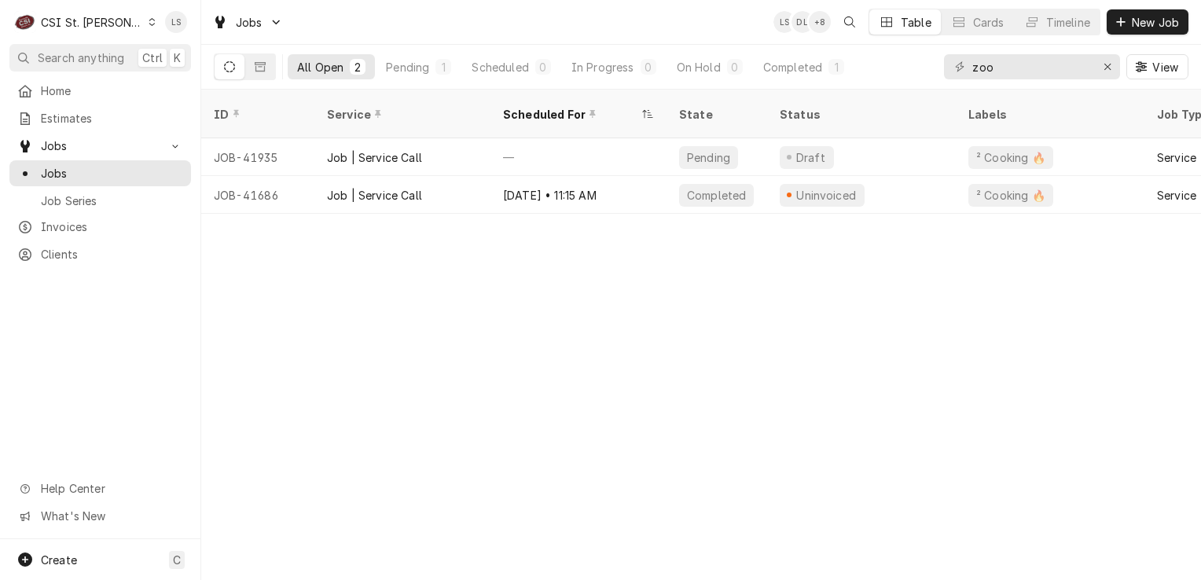
click at [148, 22] on div "Dynamic Content Wrapper" at bounding box center [152, 22] width 9 height 11
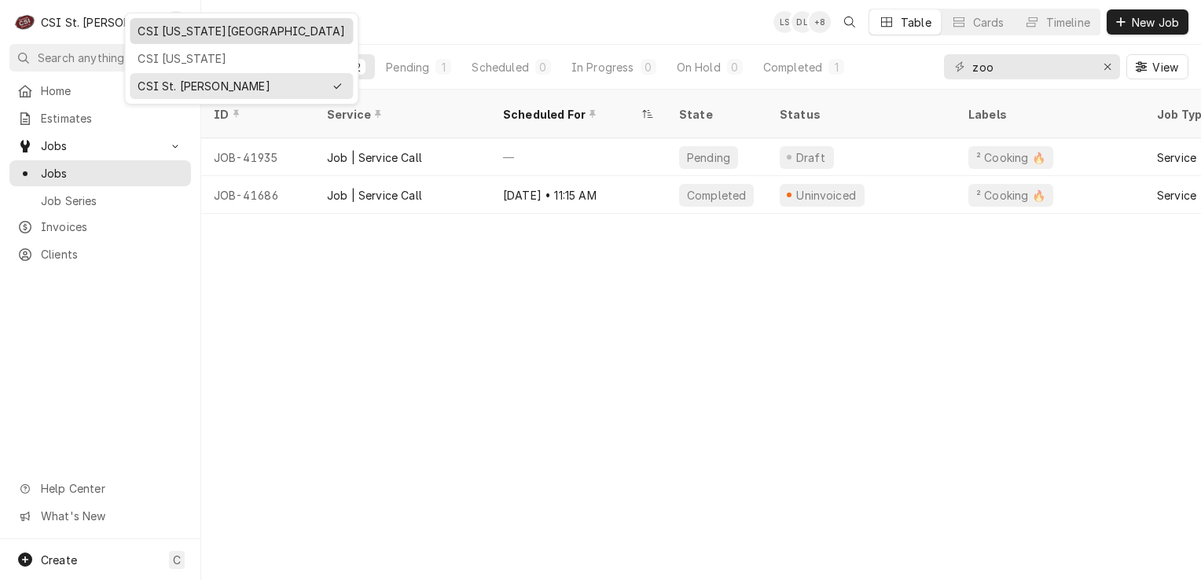
click at [147, 27] on div "CSI [US_STATE][GEOGRAPHIC_DATA]" at bounding box center [242, 31] width 208 height 17
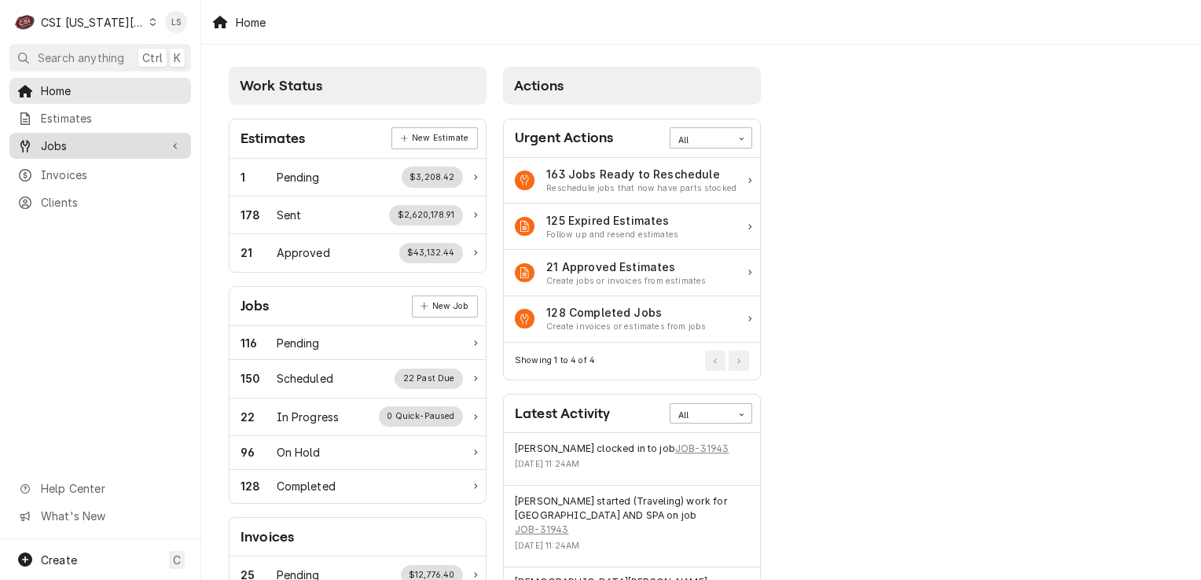
click at [46, 142] on span "Jobs" at bounding box center [100, 146] width 119 height 17
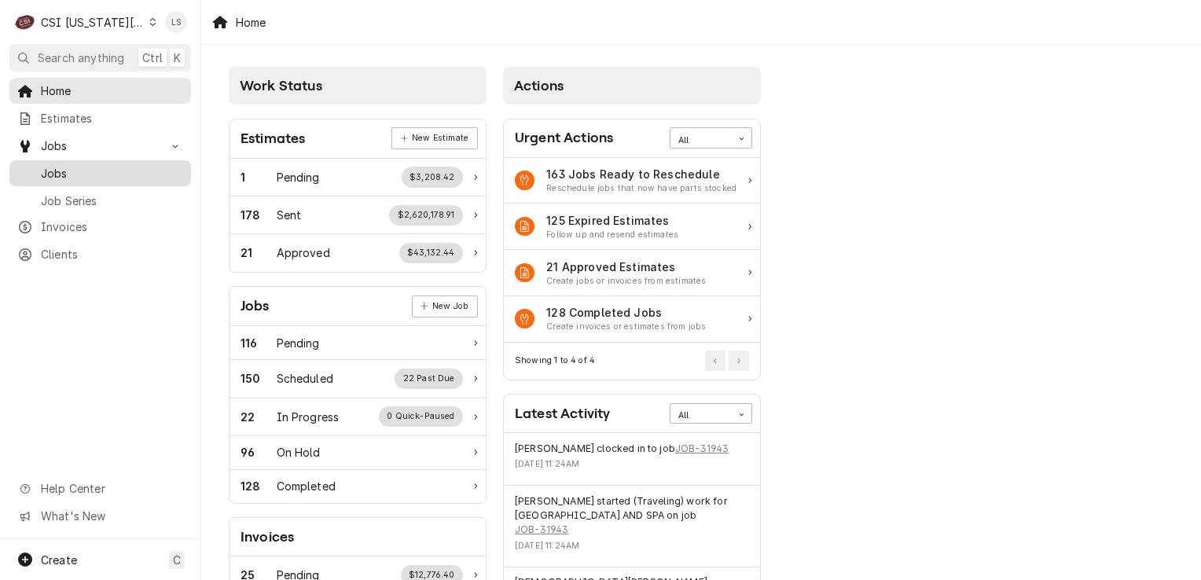
drag, startPoint x: 90, startPoint y: 174, endPoint x: 131, endPoint y: 164, distance: 42.0
click at [91, 172] on span "Jobs" at bounding box center [112, 173] width 142 height 17
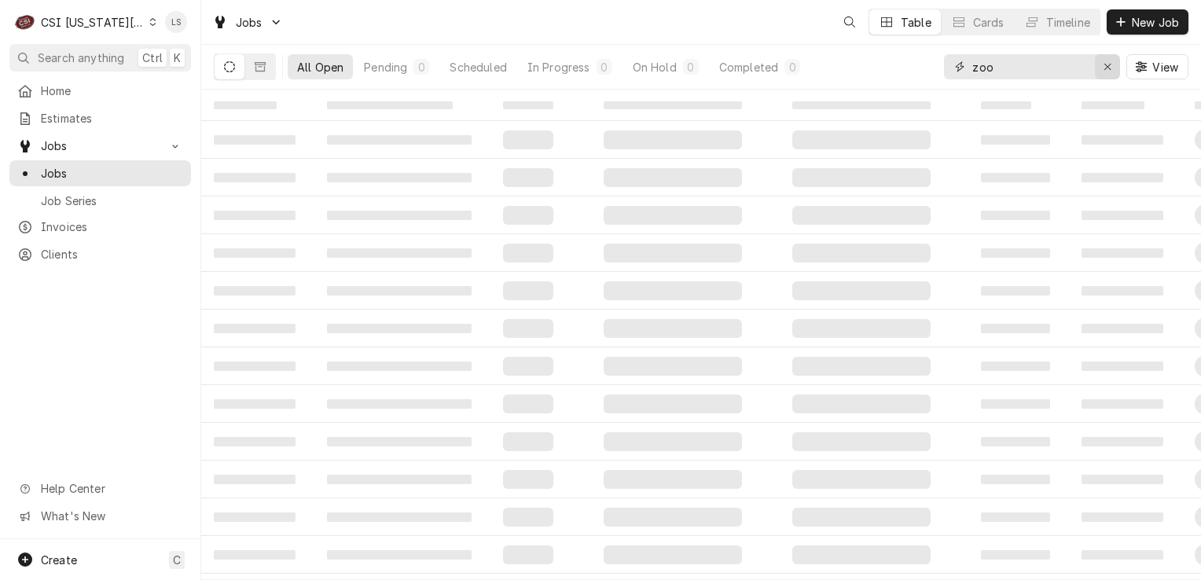
click at [1102, 72] on div "Erase input" at bounding box center [1108, 67] width 16 height 16
paste input "31933"
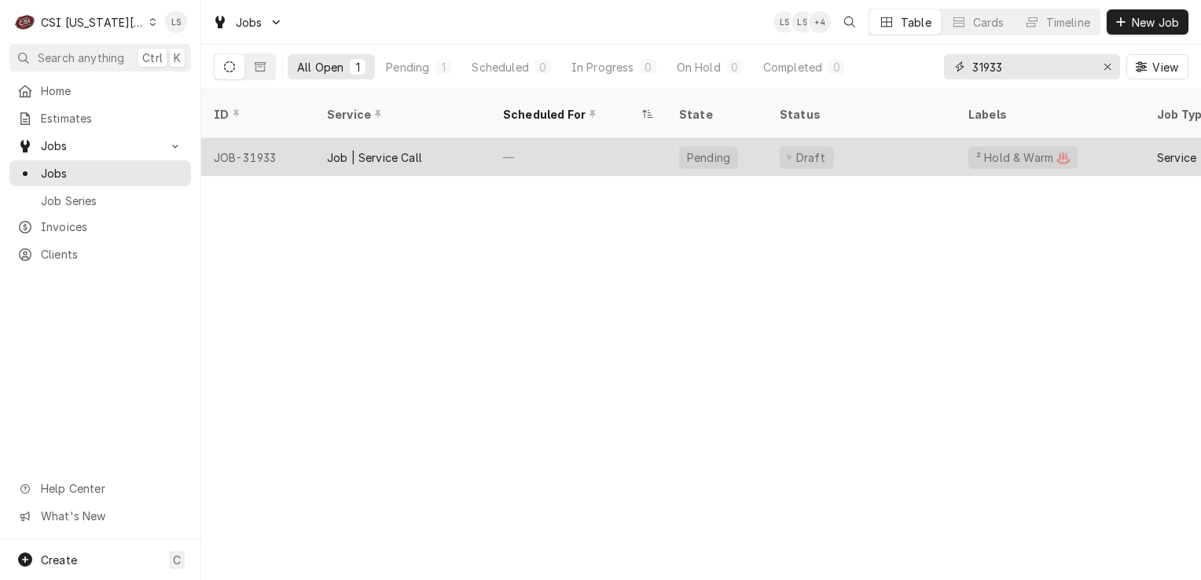
type input "31933"
click at [252, 138] on div "JOB-31933" at bounding box center [257, 157] width 113 height 38
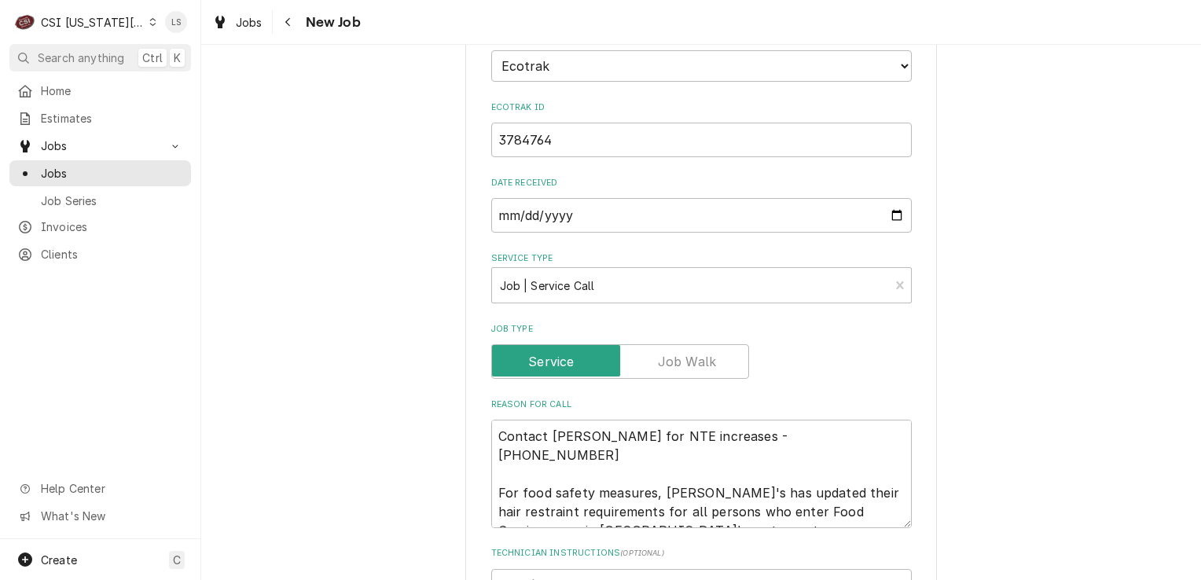
scroll to position [865, 0]
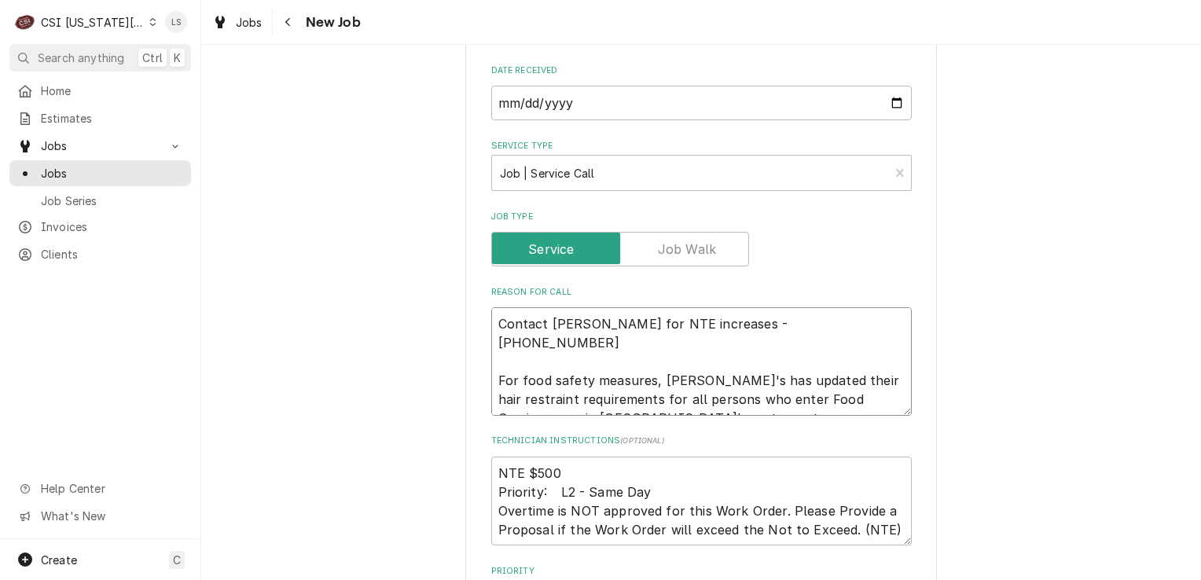
drag, startPoint x: 629, startPoint y: 370, endPoint x: 473, endPoint y: 284, distance: 177.7
click at [473, 284] on div "Use the fields below to edit this job: Client Details Client RB AMERICAN-[PERSO…" at bounding box center [701, 337] width 472 height 2252
click at [889, 492] on textarea "NTE $500 Priority: L2 - Same Day Overtime is NOT approved for this Work Order. …" at bounding box center [701, 502] width 421 height 90
type textarea "x"
type textarea "NTE $500 Priority: L2 - Same Day Overtime is NOT approved for this Work Order. …"
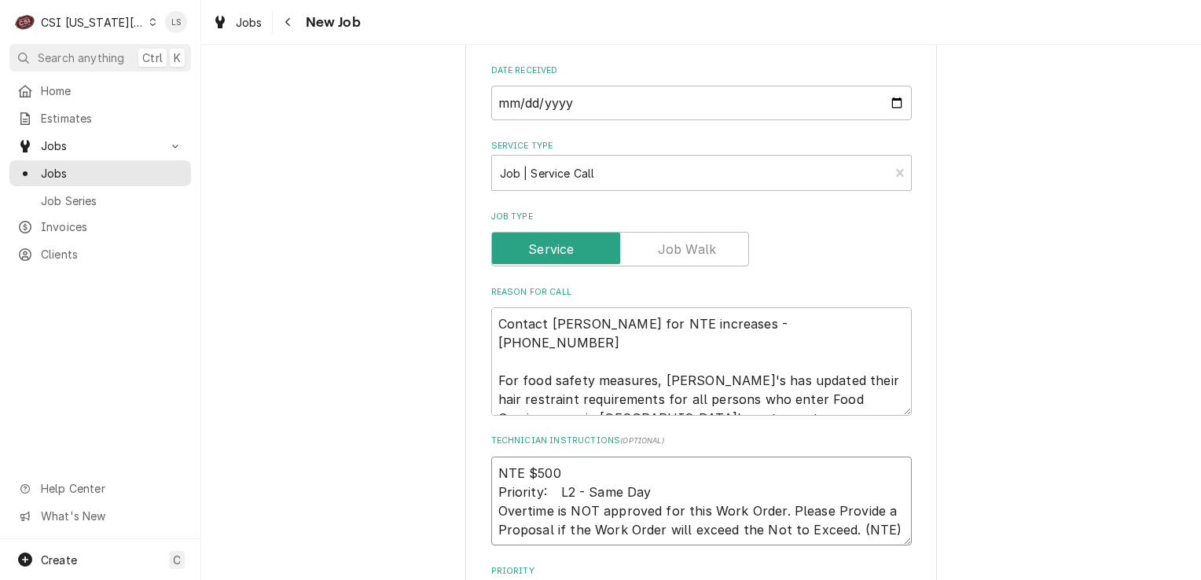
type textarea "x"
type textarea "NTE $500 Priority: L2 - Same Day Overtime is NOT approved for this Work Order. …"
paste textarea "Contact [PERSON_NAME] for NTE increases - [PHONE_NUMBER] For food safety measur…"
type textarea "x"
type textarea "NTE $500 Priority: L2 - Same Day Overtime is NOT approved for this Work Order. …"
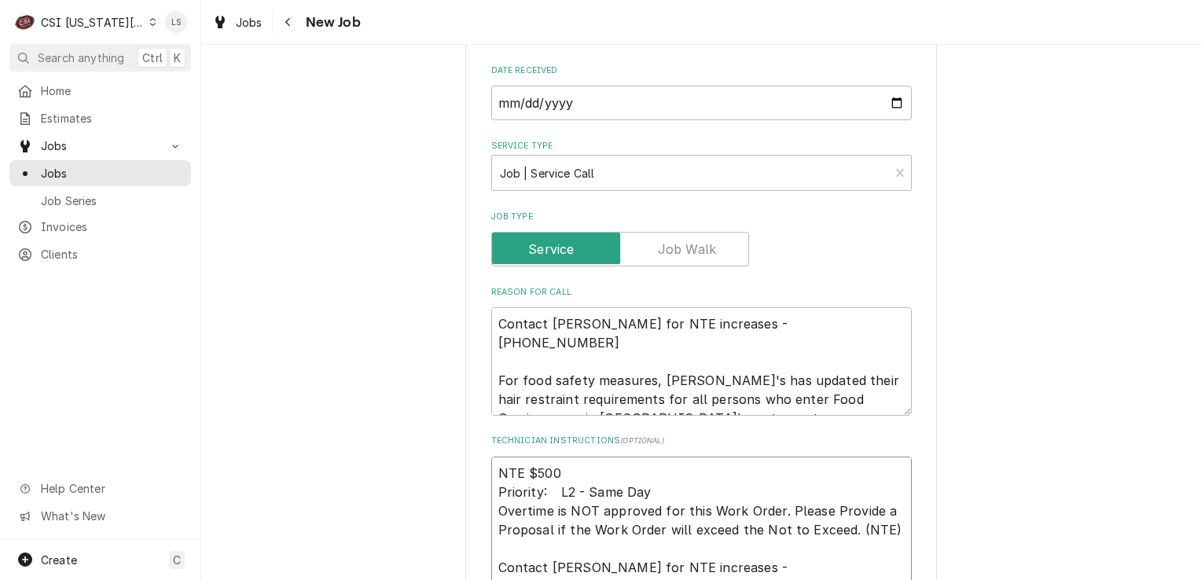
scroll to position [894, 0]
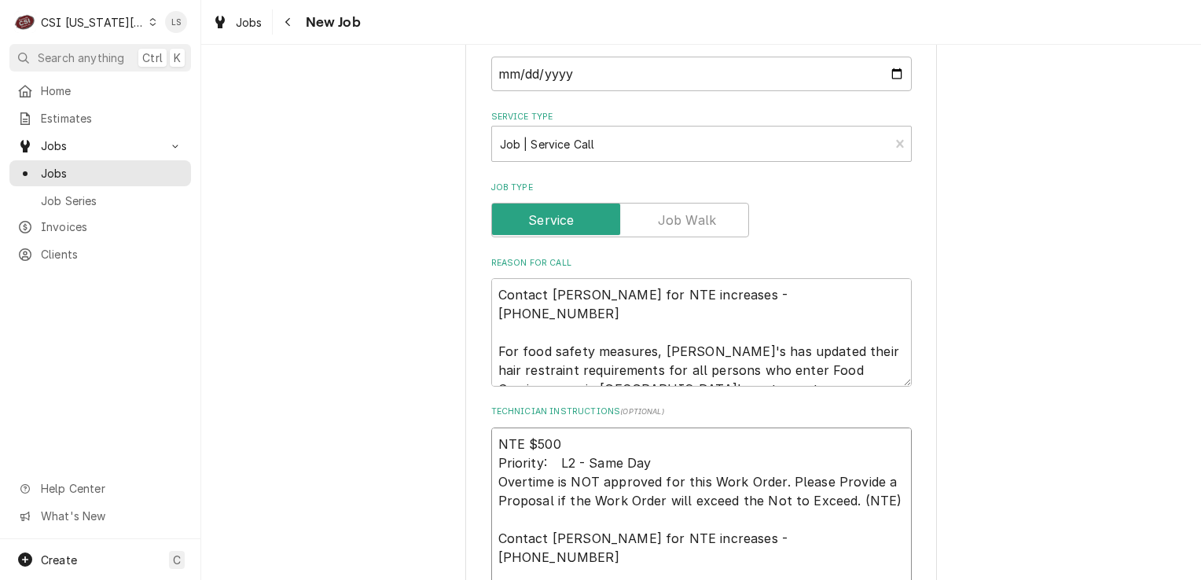
type textarea "x"
type textarea "NTE $500 Priority: L2 - Same Day Overtime is NOT approved for this Work Order. …"
drag, startPoint x: 609, startPoint y: 326, endPoint x: 429, endPoint y: 221, distance: 208.2
click at [429, 221] on div "Use the fields below to edit this job: Client Details Client RB AMERICAN-FLYNN …" at bounding box center [701, 363] width 1000 height 2393
type textarea "x"
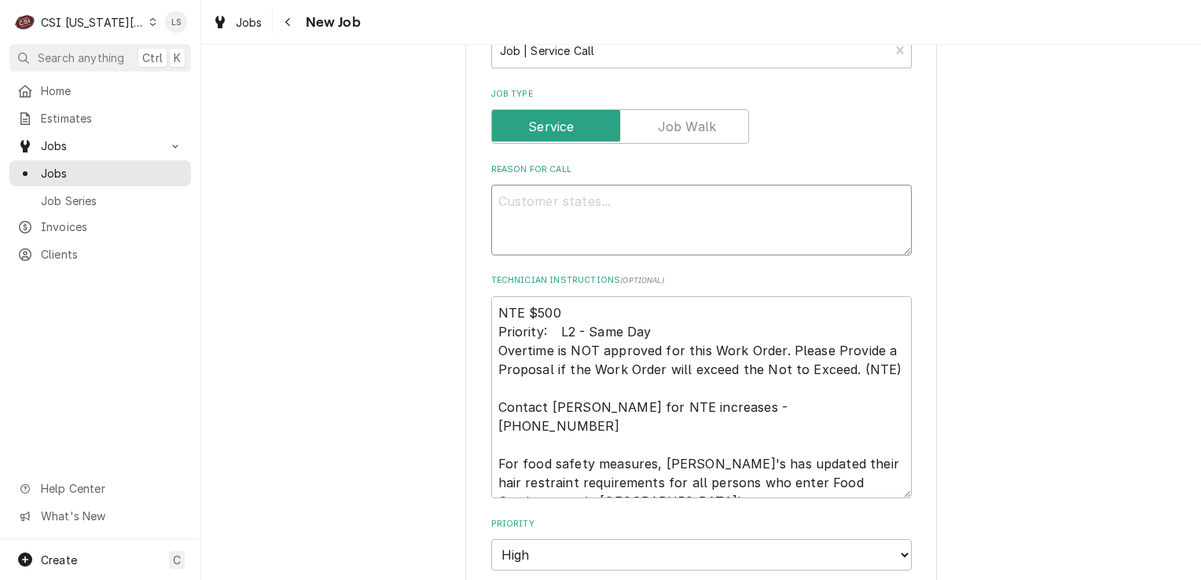
scroll to position [973, 0]
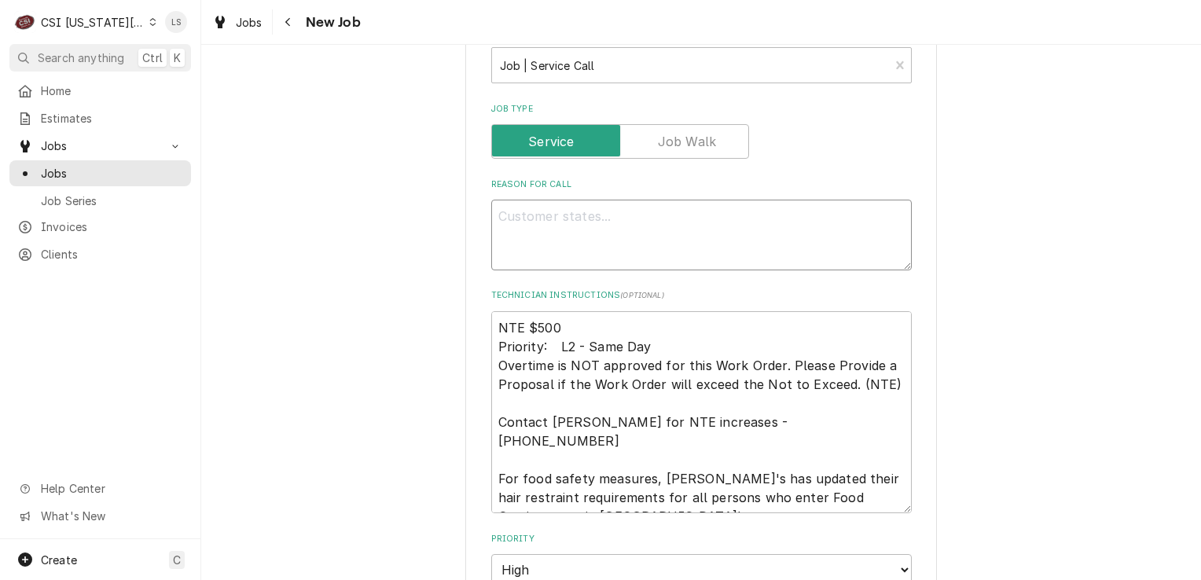
type textarea "x"
type textarea "CH"
type textarea "x"
type textarea "CHe"
type textarea "x"
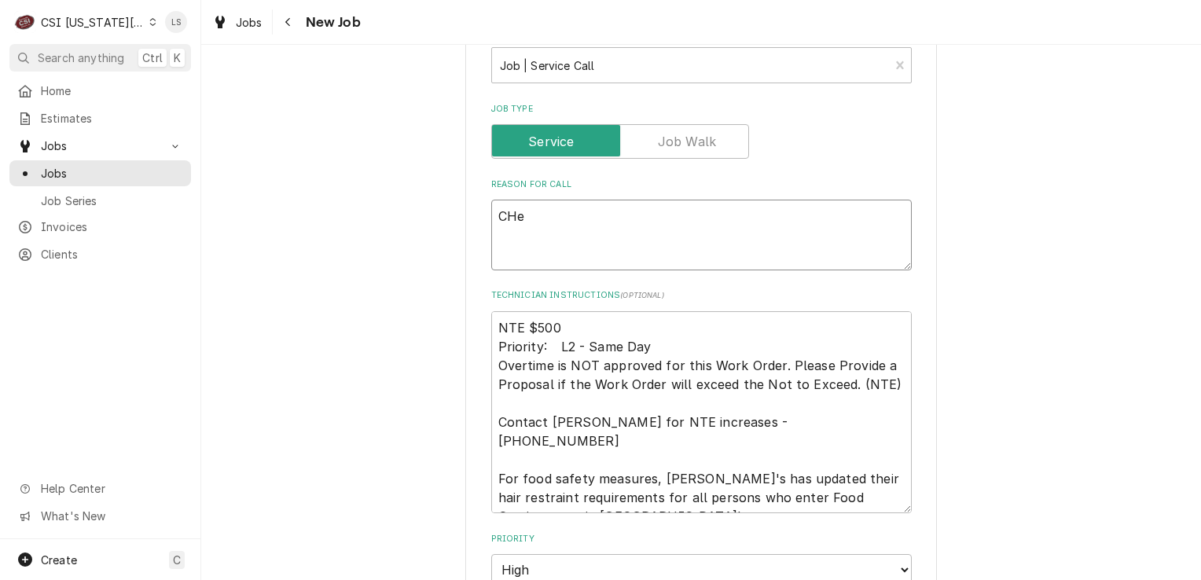
type textarea "CHee"
type textarea "x"
type textarea "CHees"
type textarea "x"
type textarea "CHee"
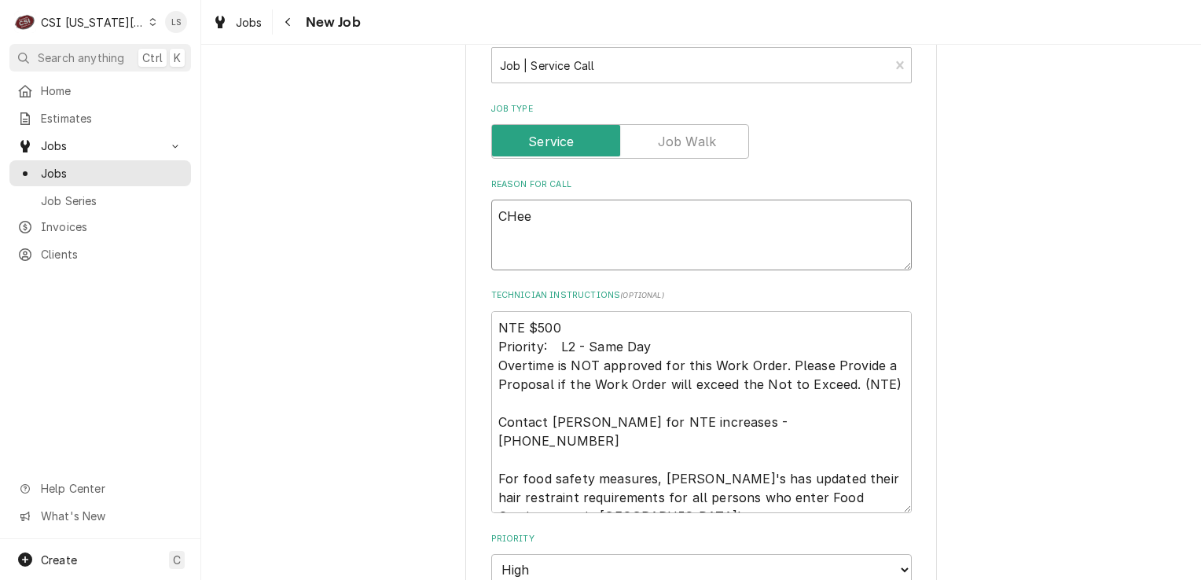
type textarea "x"
type textarea "CHe"
type textarea "x"
type textarea "CH"
type textarea "x"
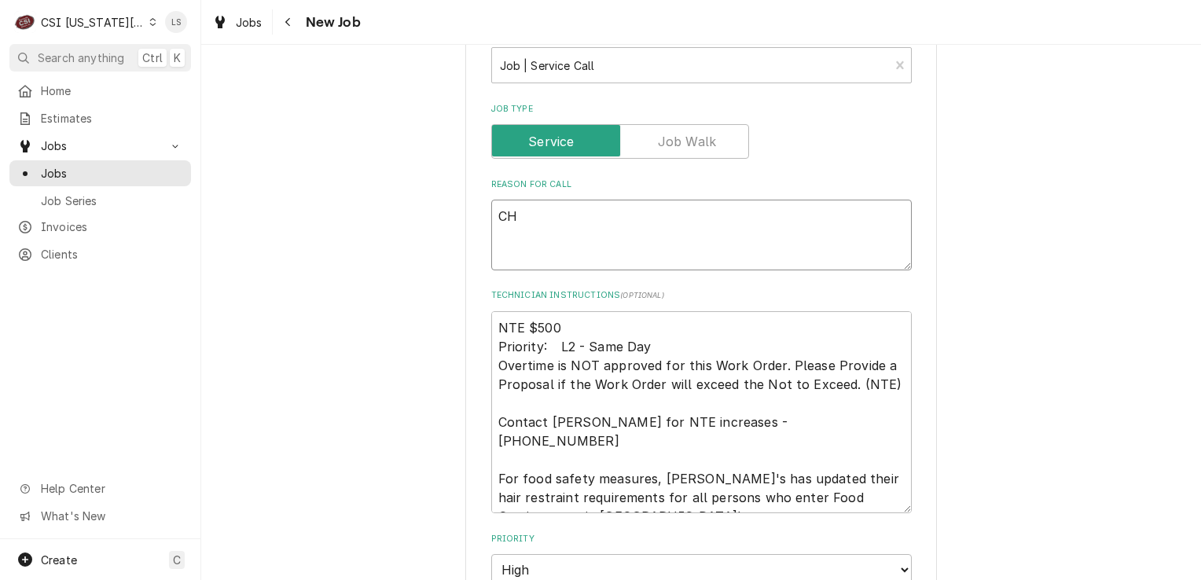
type textarea "C"
type textarea "x"
type textarea "Cj"
type textarea "x"
type textarea "Cje"
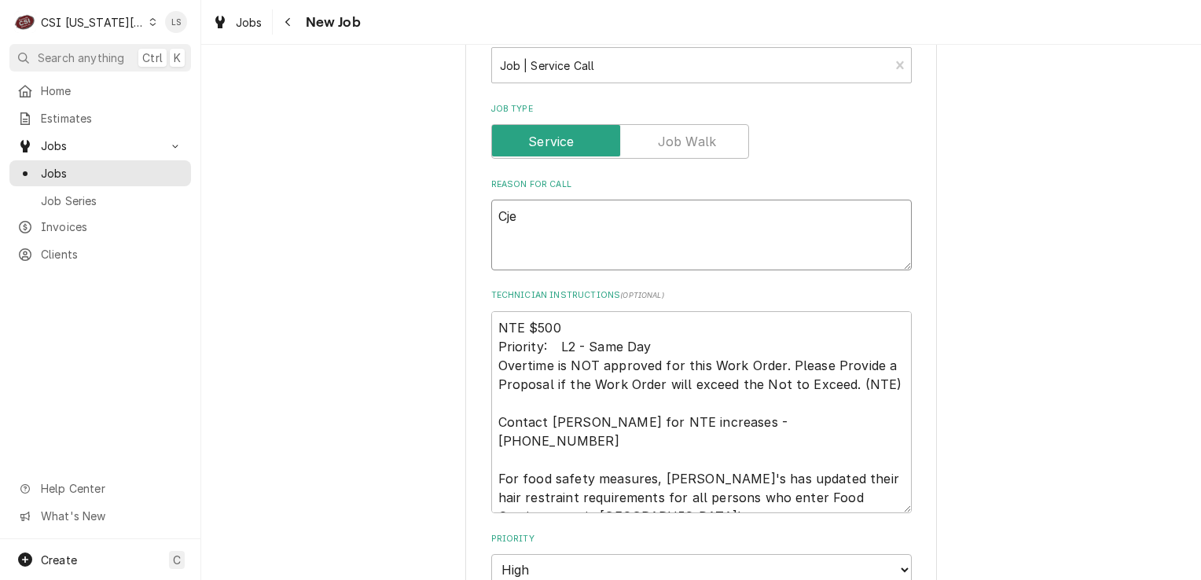
type textarea "x"
type textarea "Cjee"
type textarea "x"
type textarea "Cje"
type textarea "x"
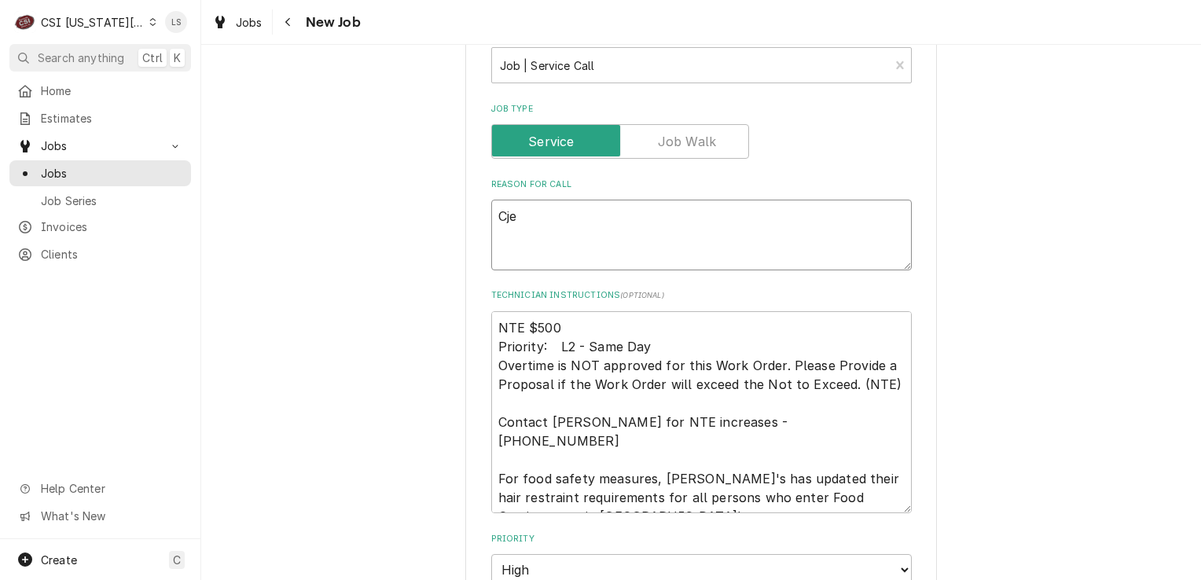
type textarea "Cj"
type textarea "x"
type textarea "C"
type textarea "x"
type textarea "Ch"
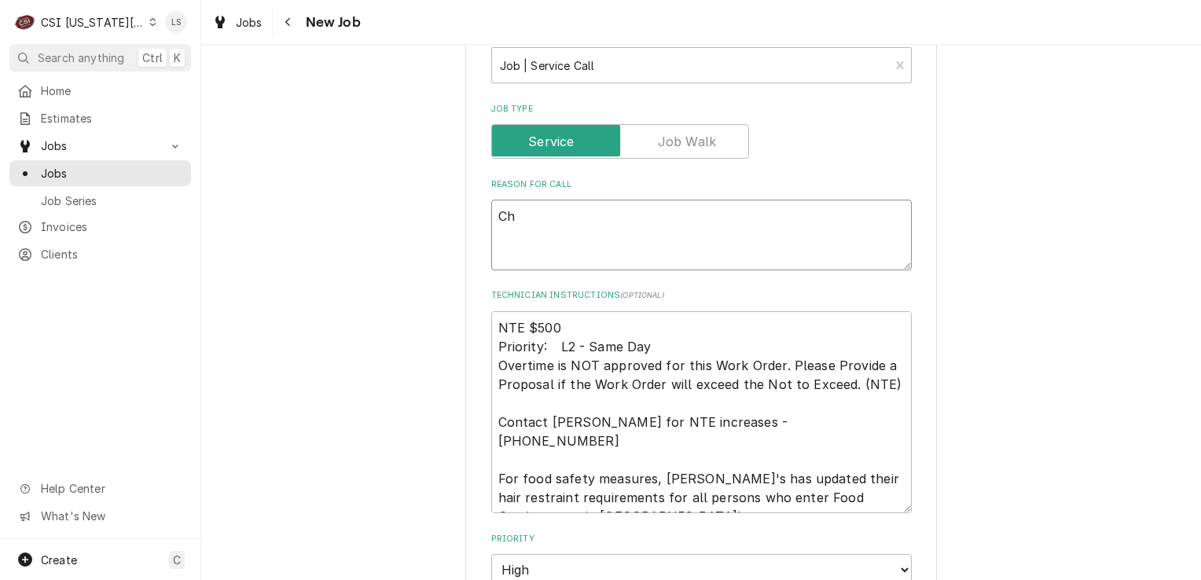
type textarea "x"
type textarea "Che"
type textarea "x"
type textarea "Chee"
type textarea "x"
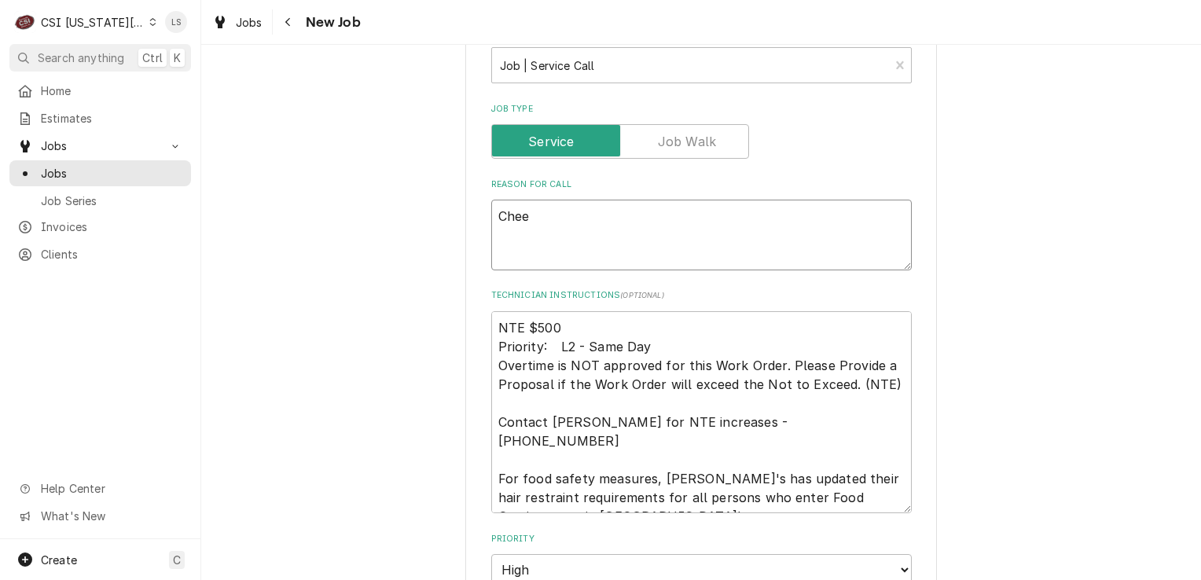
type textarea "Chees"
type textarea "x"
type textarea "Cheese"
type textarea "x"
type textarea "Cheese"
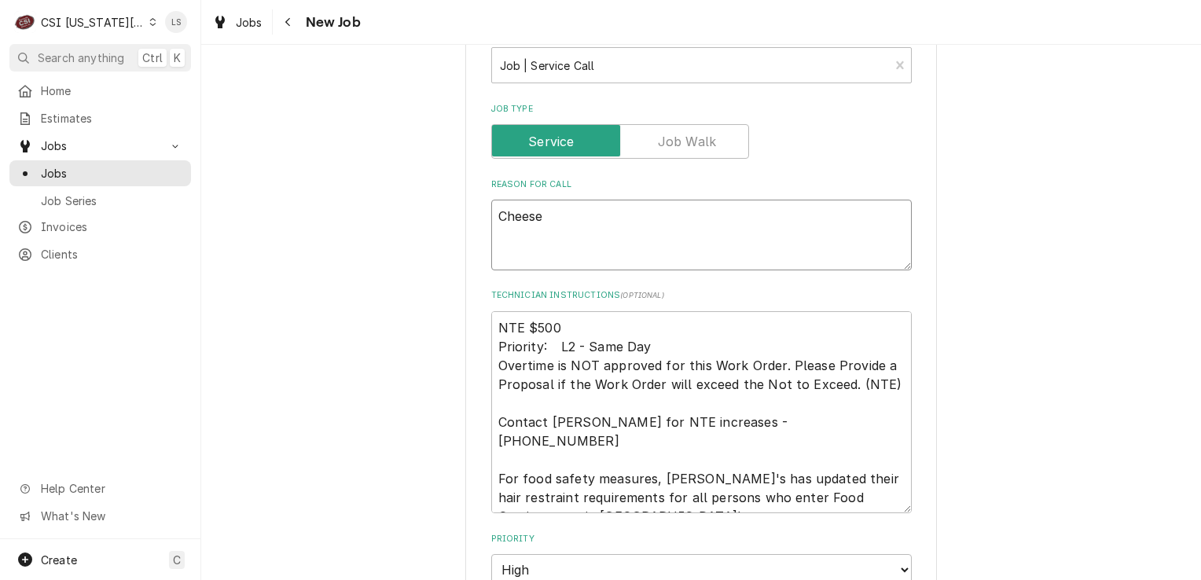
type textarea "x"
type textarea "Cheese p"
type textarea "x"
type textarea "Cheese pu"
type textarea "x"
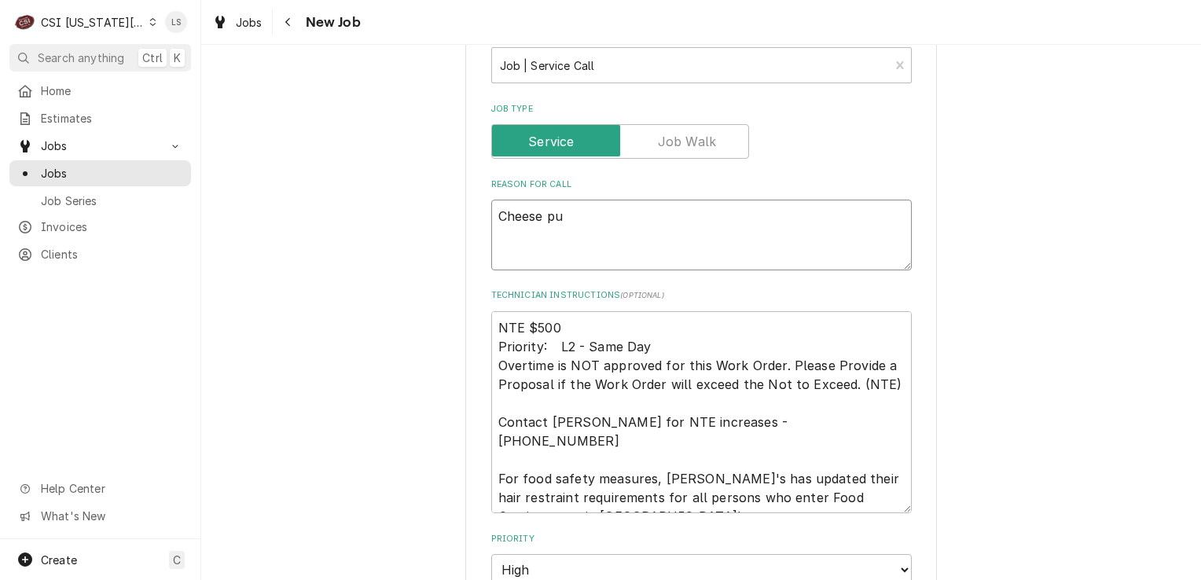
type textarea "Cheese pum"
type textarea "x"
type textarea "Cheese pump"
type textarea "x"
type textarea "Cheese pump"
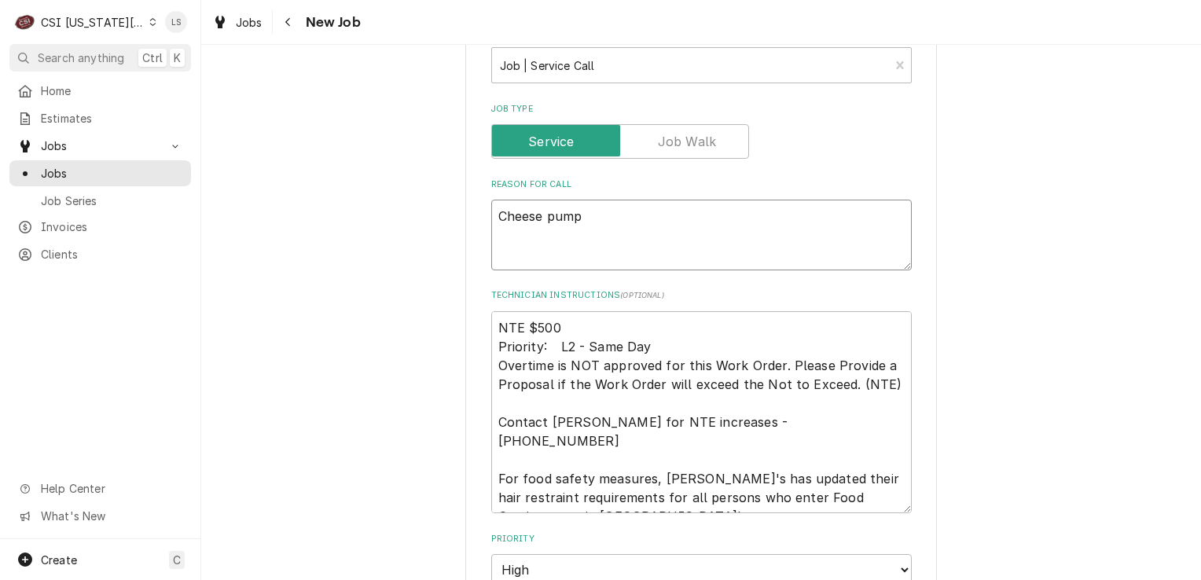
type textarea "x"
type textarea "Cheese pump -"
type textarea "x"
type textarea "Cheese pump -"
type textarea "x"
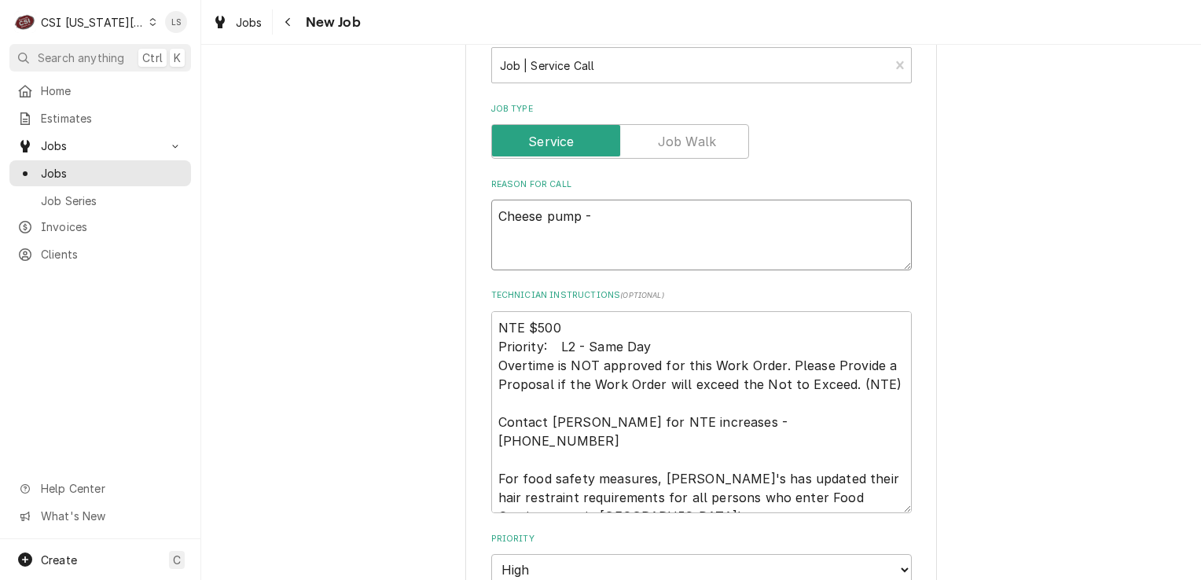
type textarea "Cheese pump - u"
type textarea "x"
type textarea "Cheese pump - uni"
type textarea "x"
type textarea "Cheese pump - unit"
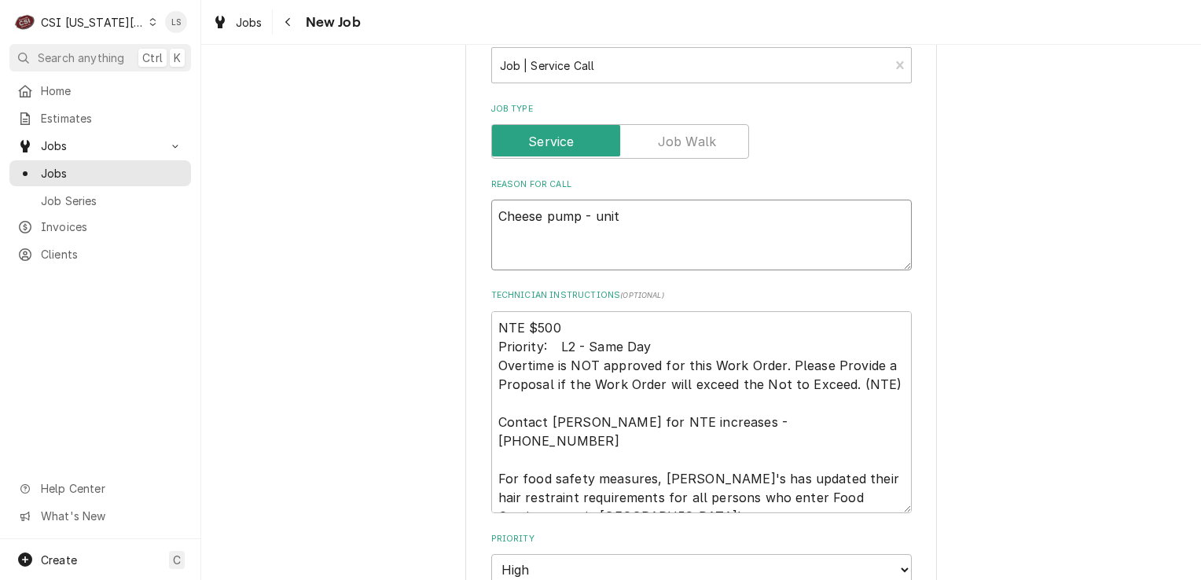
type textarea "x"
type textarea "Cheese pump - unit"
type textarea "x"
type textarea "Cheese pump - unit i"
type textarea "x"
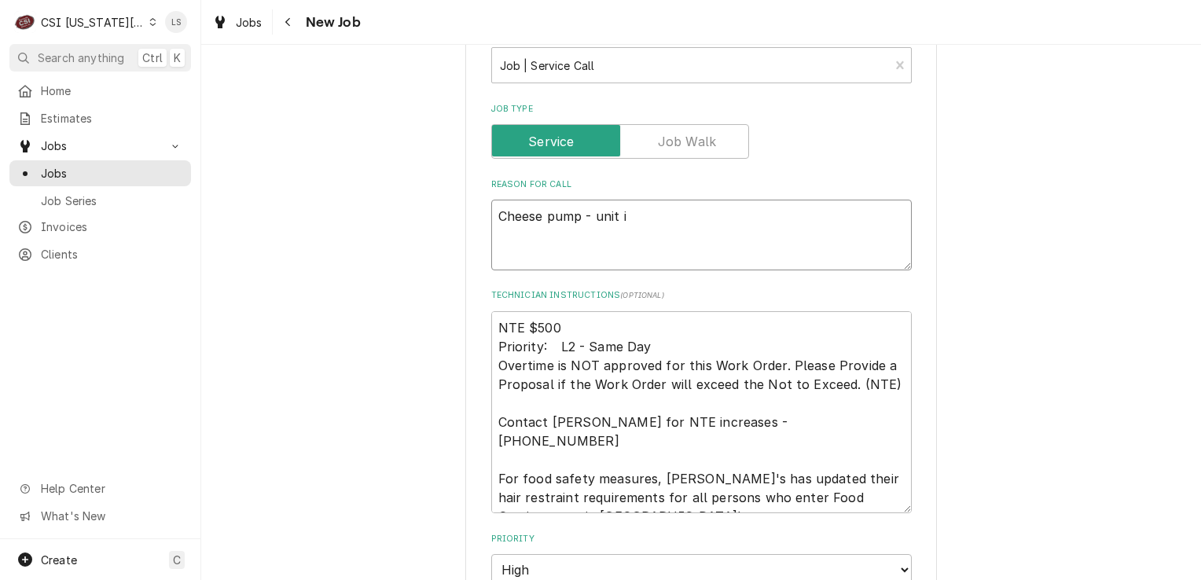
type textarea "Cheese pump - unit is"
type textarea "x"
type textarea "Cheese pump - unit is"
type textarea "x"
type textarea "Cheese pump - unit is n"
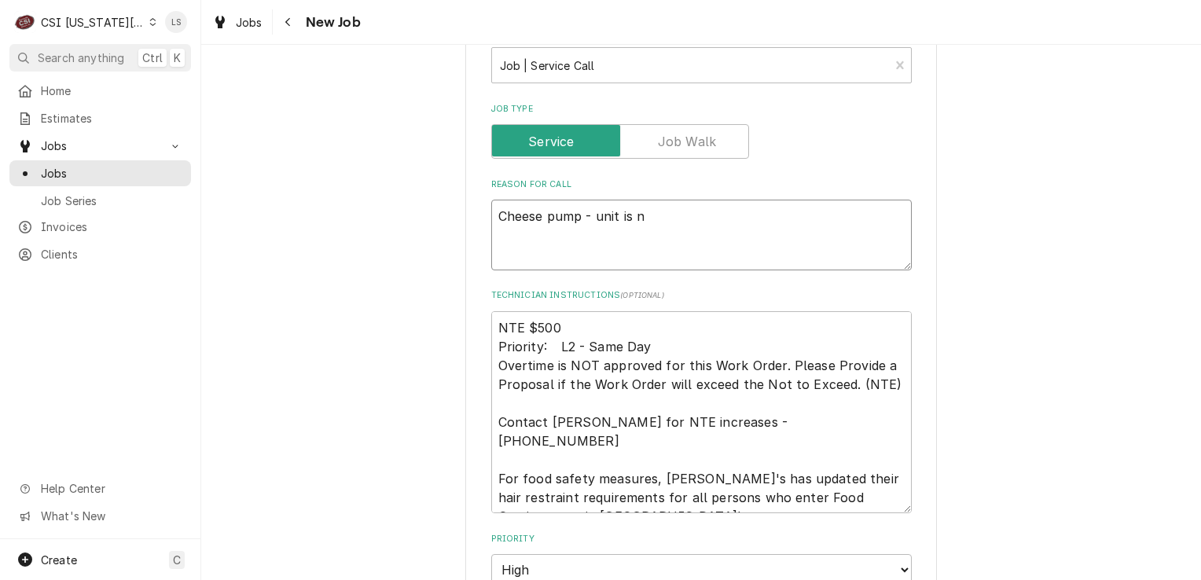
type textarea "x"
type textarea "Cheese pump - unit is no"
type textarea "x"
type textarea "Cheese pump - unit is not"
type textarea "x"
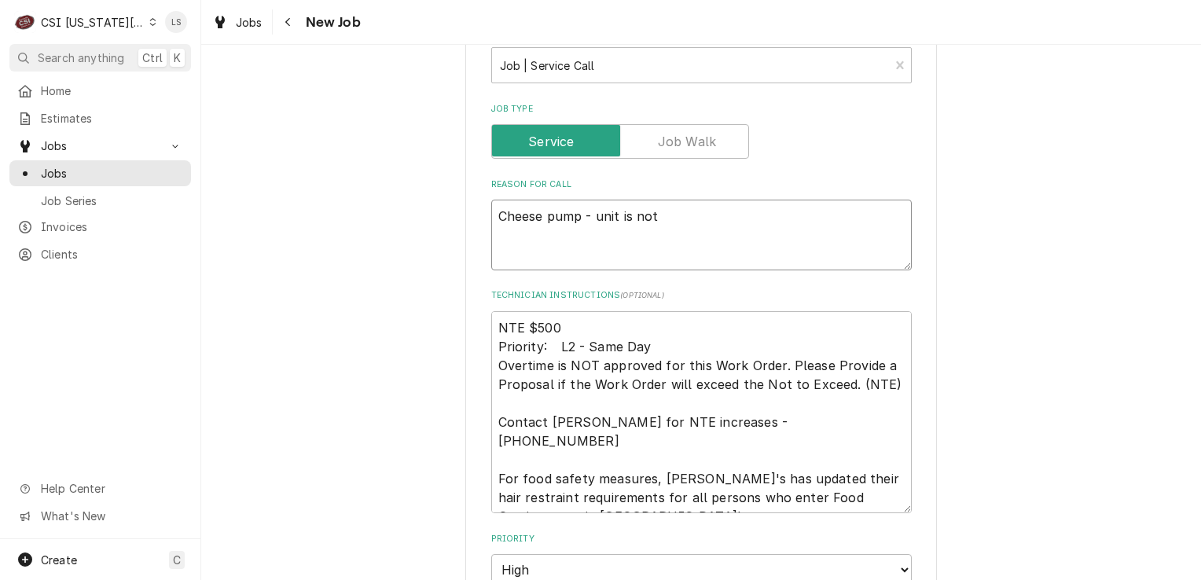
type textarea "Cheese pump - unit is not h"
type textarea "x"
type textarea "Cheese pump - unit is not hl"
type textarea "x"
type textarea "Cheese pump - unit is not hld"
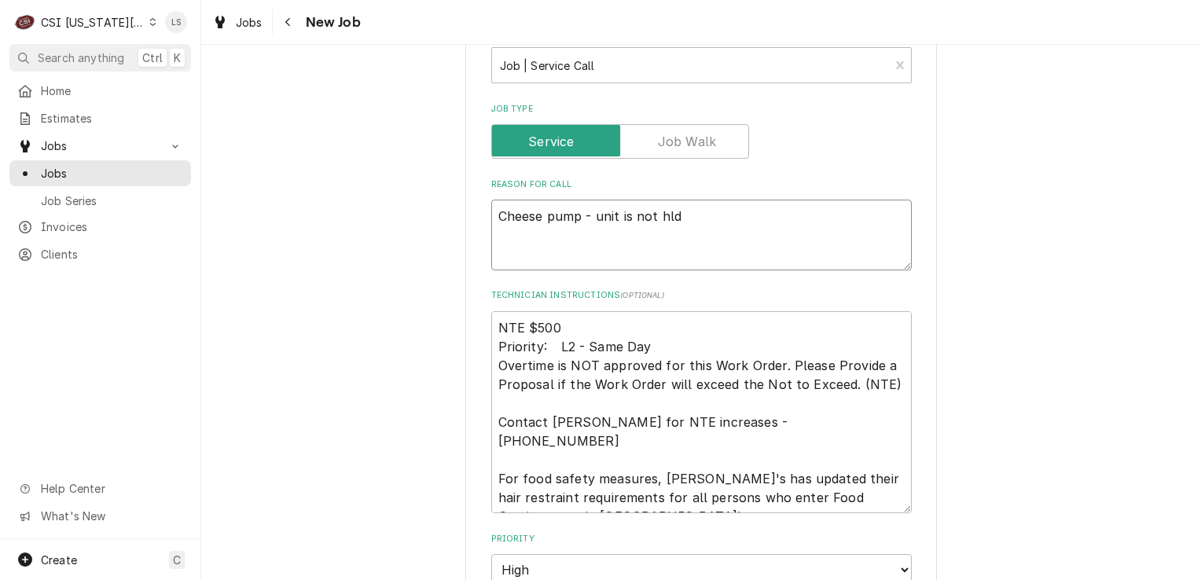
type textarea "x"
type textarea "Cheese pump - unit is not hl"
type textarea "x"
type textarea "Cheese pump - unit is not h"
type textarea "x"
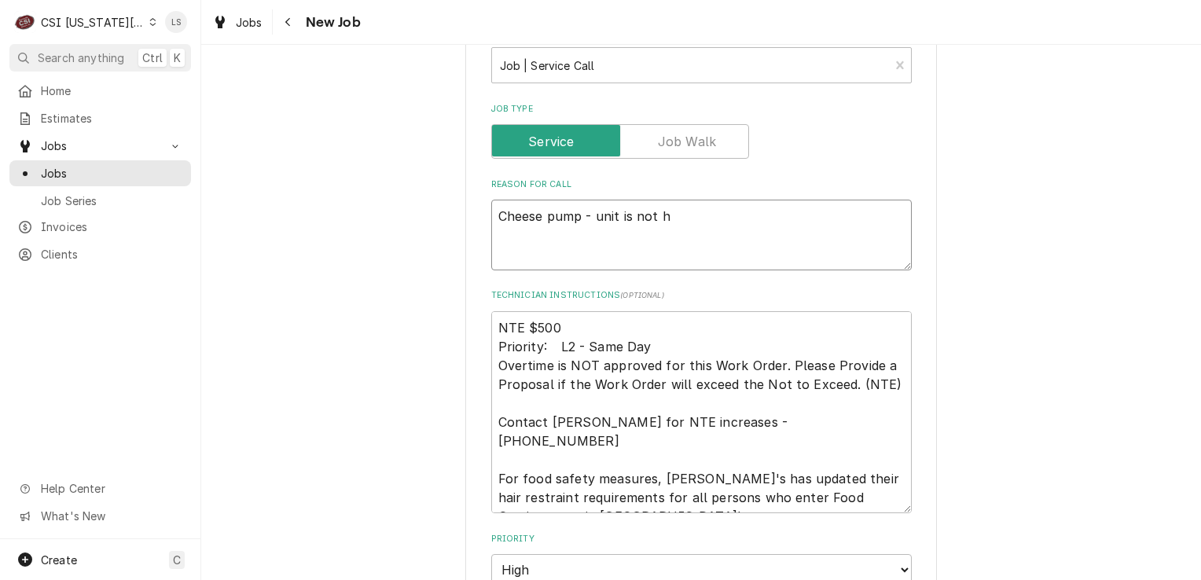
type textarea "Cheese pump - unit is not ho"
type textarea "x"
type textarea "Cheese pump - unit is not hol"
type textarea "x"
type textarea "Cheese pump - unit is not holdi"
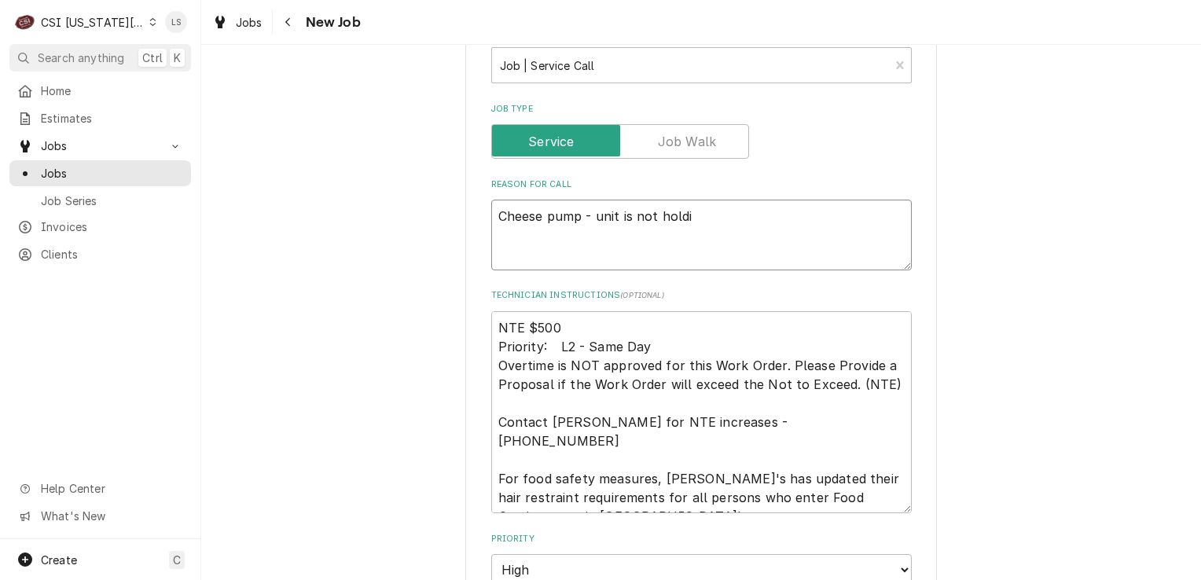
type textarea "x"
type textarea "Cheese pump - unit is not holdin"
type textarea "x"
type textarea "Cheese pump - unit is not holding"
type textarea "x"
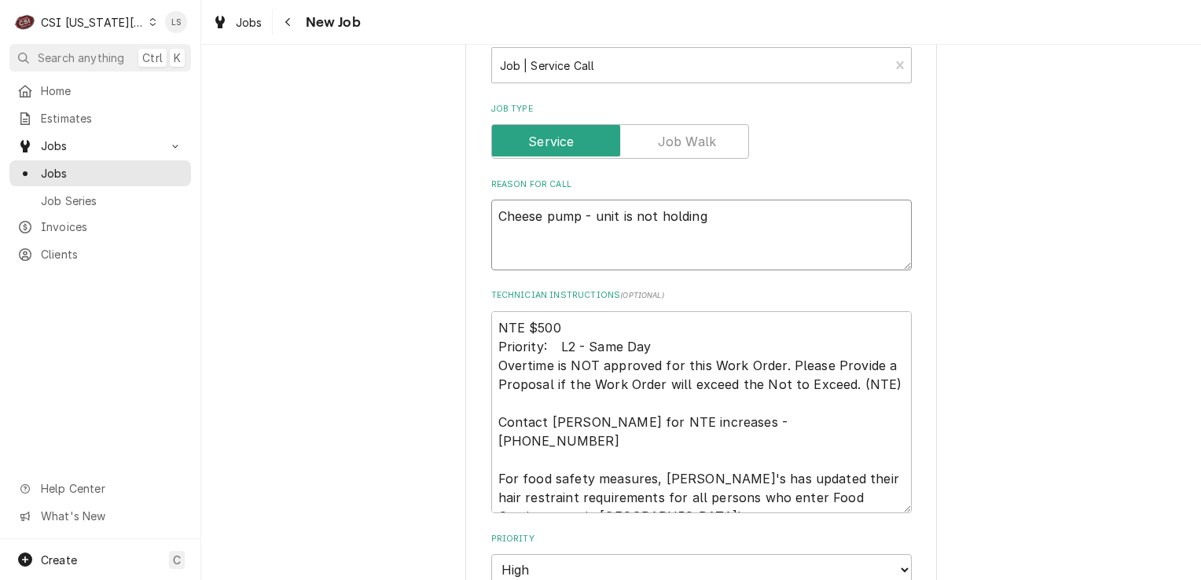
type textarea "Cheese pump - unit is not holding t"
type textarea "x"
type textarea "Cheese pump - unit is not holding te"
type textarea "x"
type textarea "Cheese pump - unit is not holding tem"
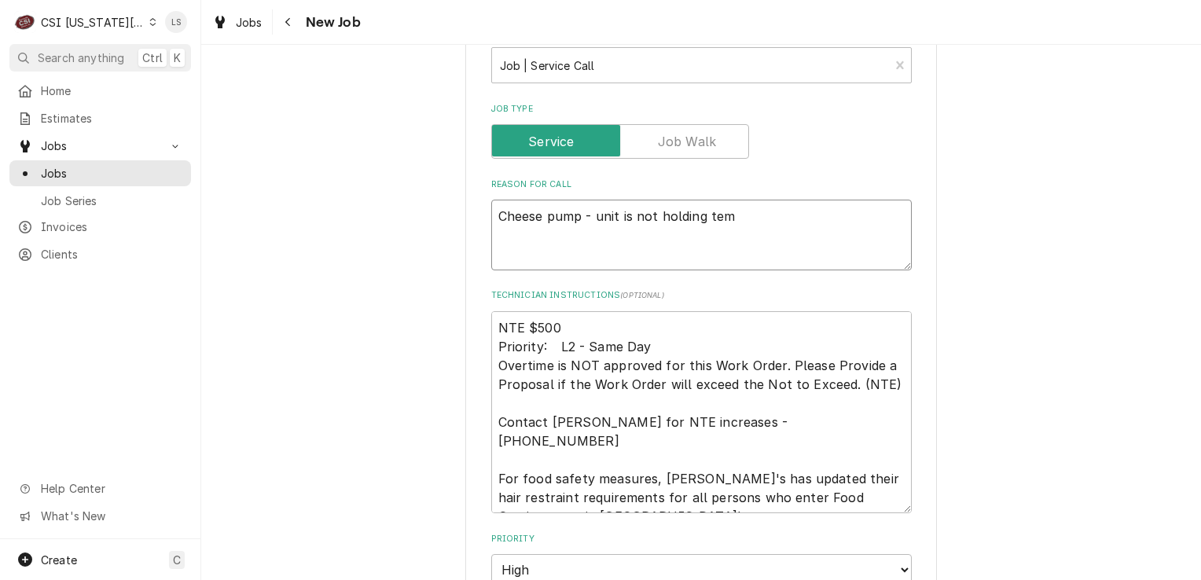
type textarea "x"
type textarea "Cheese pump - unit is not holding temp"
type textarea "x"
type textarea "Cheese pump - unit is not holding temp"
type textarea "x"
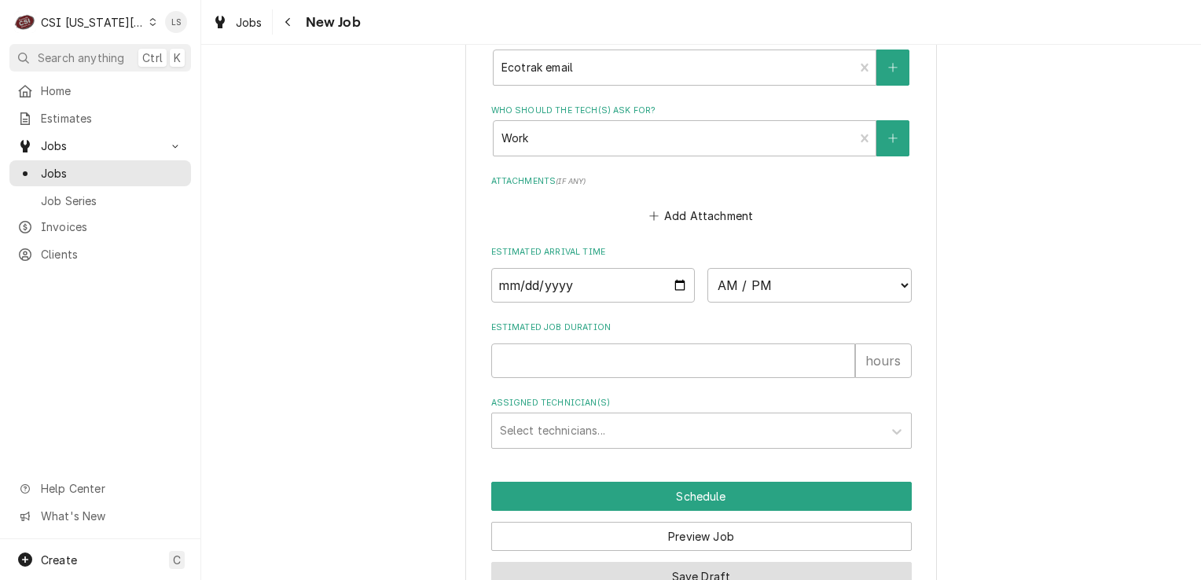
type textarea "Cheese pump - unit is not holding temp"
click at [670, 562] on button "Save Draft" at bounding box center [701, 576] width 421 height 29
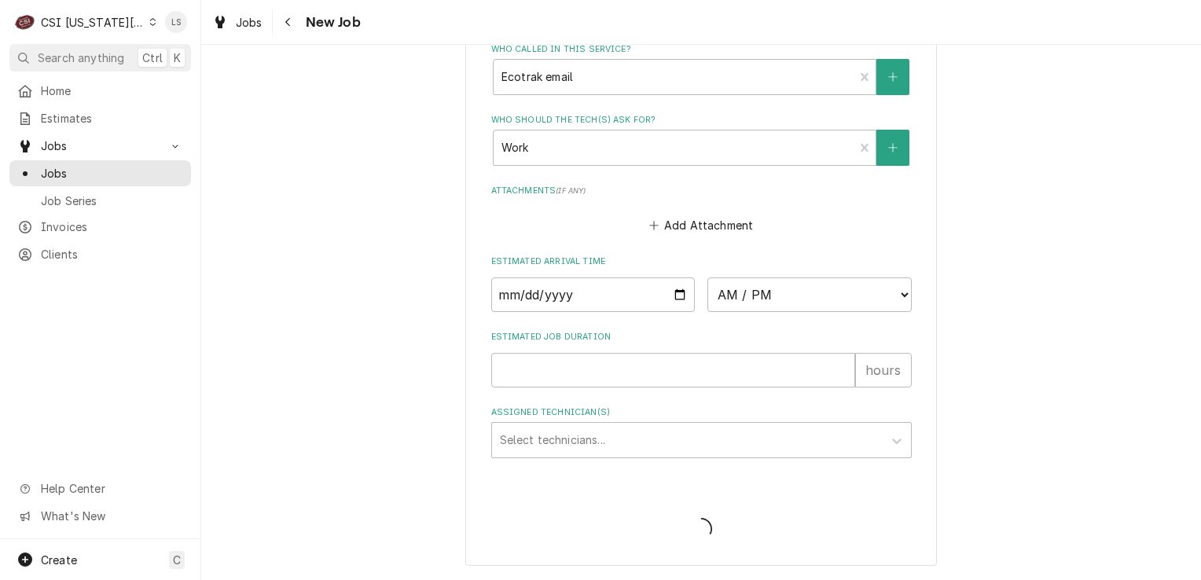
scroll to position [1738, 0]
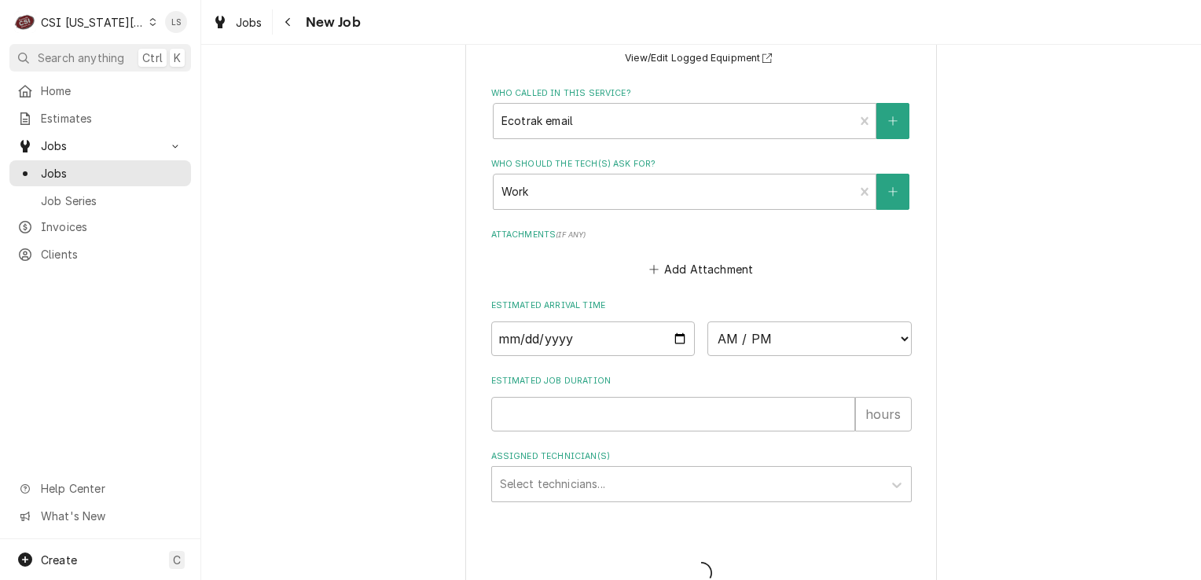
type textarea "x"
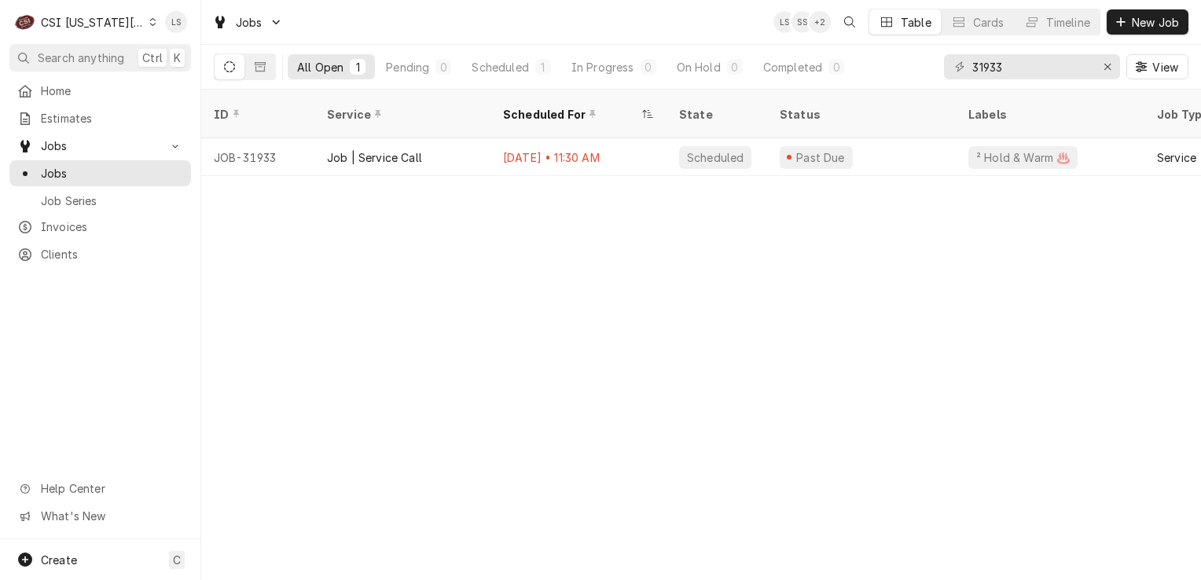
click at [149, 18] on icon "Dynamic Content Wrapper" at bounding box center [152, 22] width 7 height 8
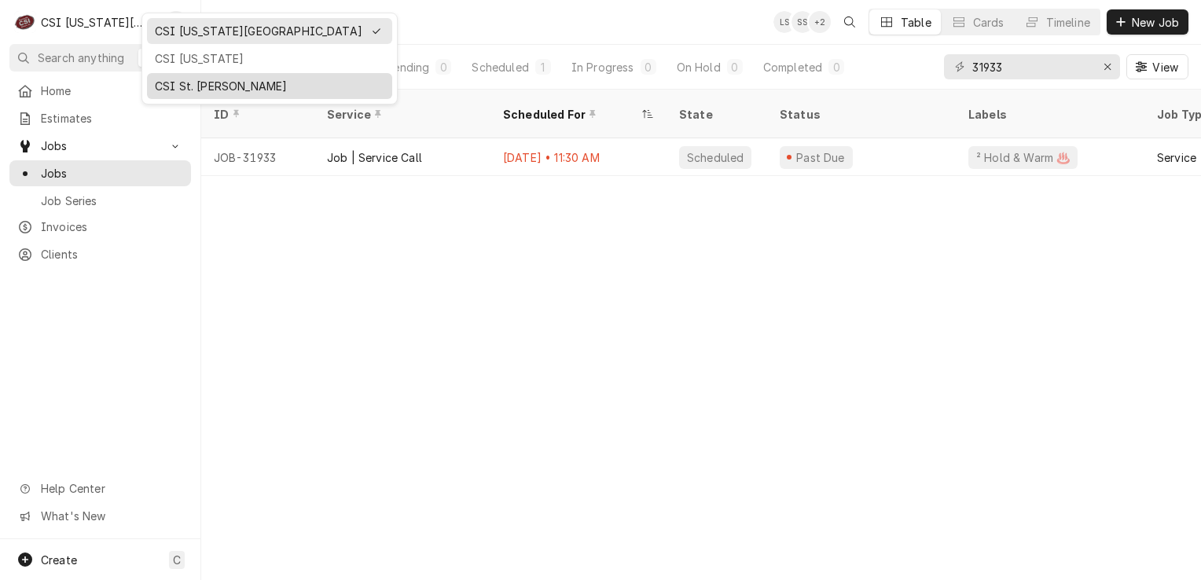
click at [170, 79] on div "CSI St. [PERSON_NAME]" at bounding box center [270, 86] width 230 height 17
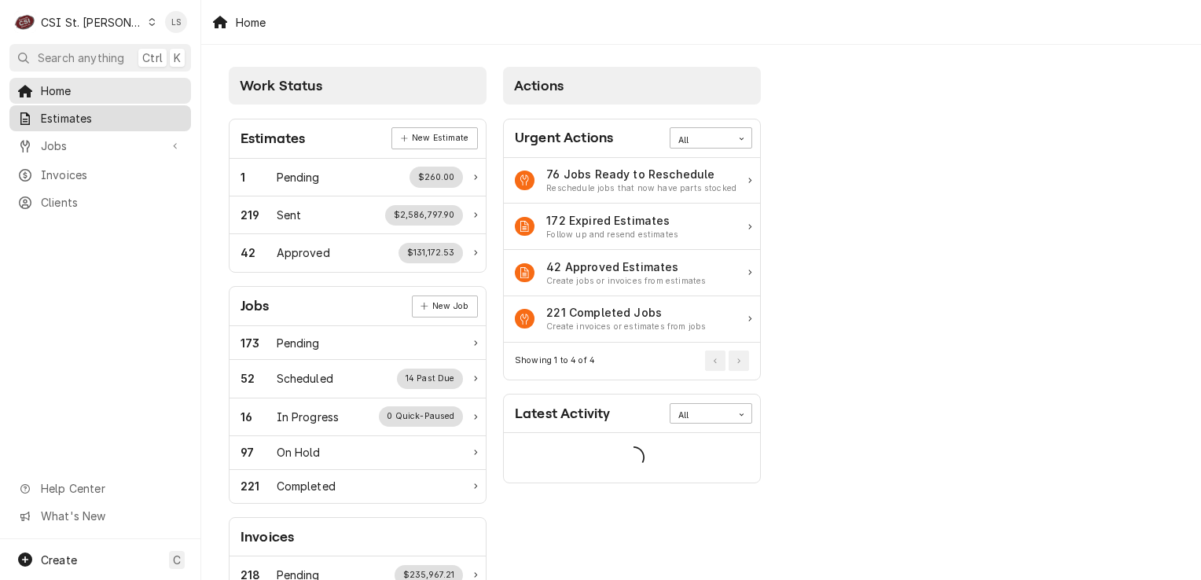
click at [64, 118] on span "Estimates" at bounding box center [112, 118] width 142 height 17
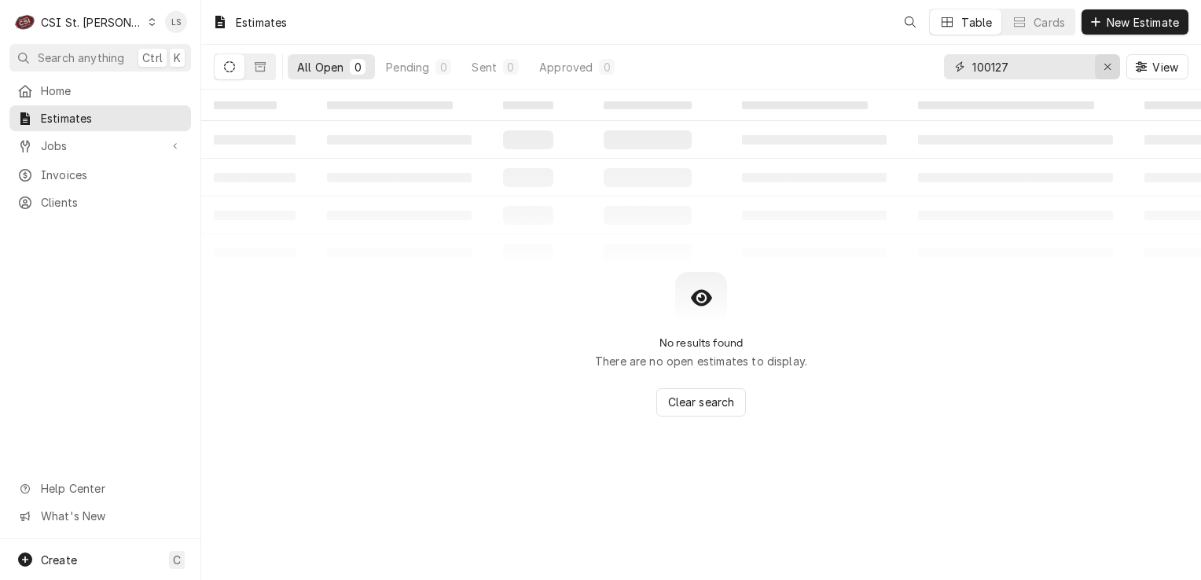
click at [1107, 63] on icon "Erase input" at bounding box center [1108, 66] width 9 height 11
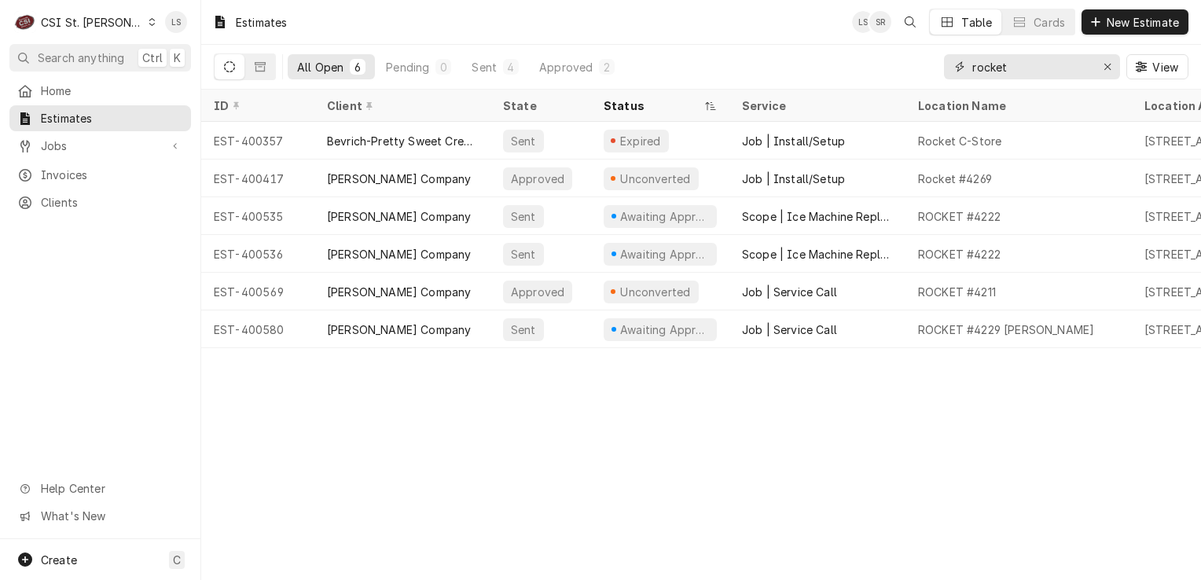
type input "rocket"
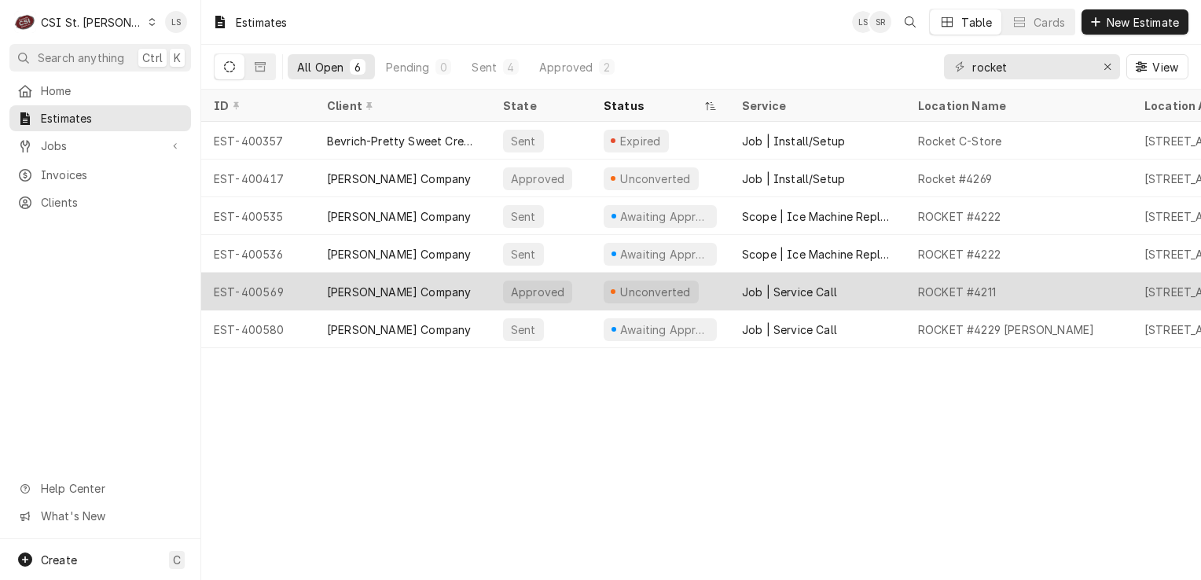
click at [292, 290] on div "EST-400569" at bounding box center [257, 292] width 113 height 38
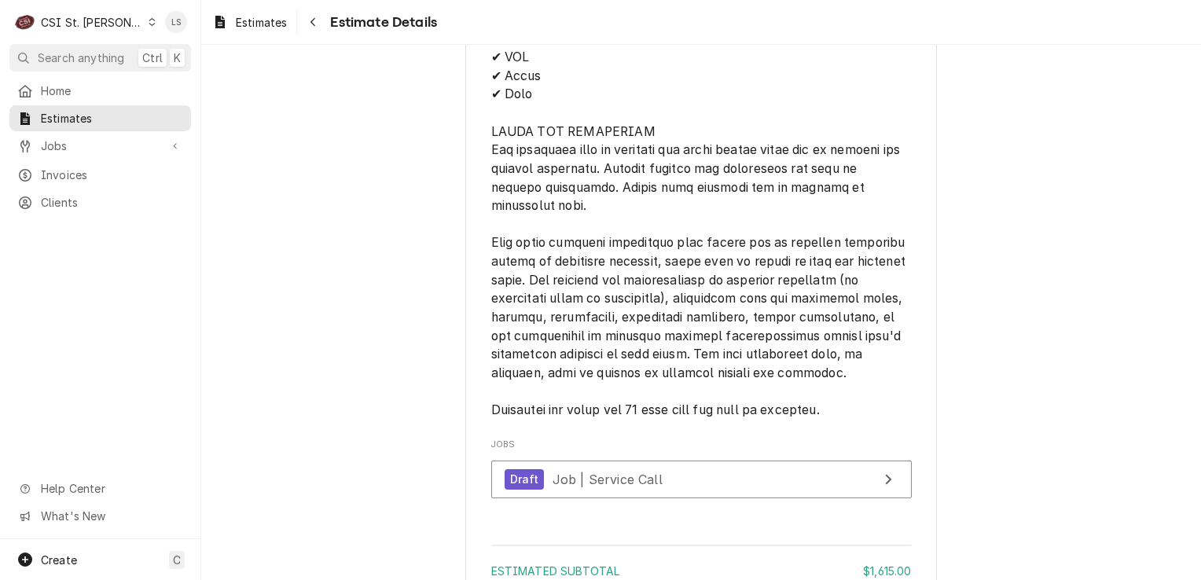
scroll to position [3449, 0]
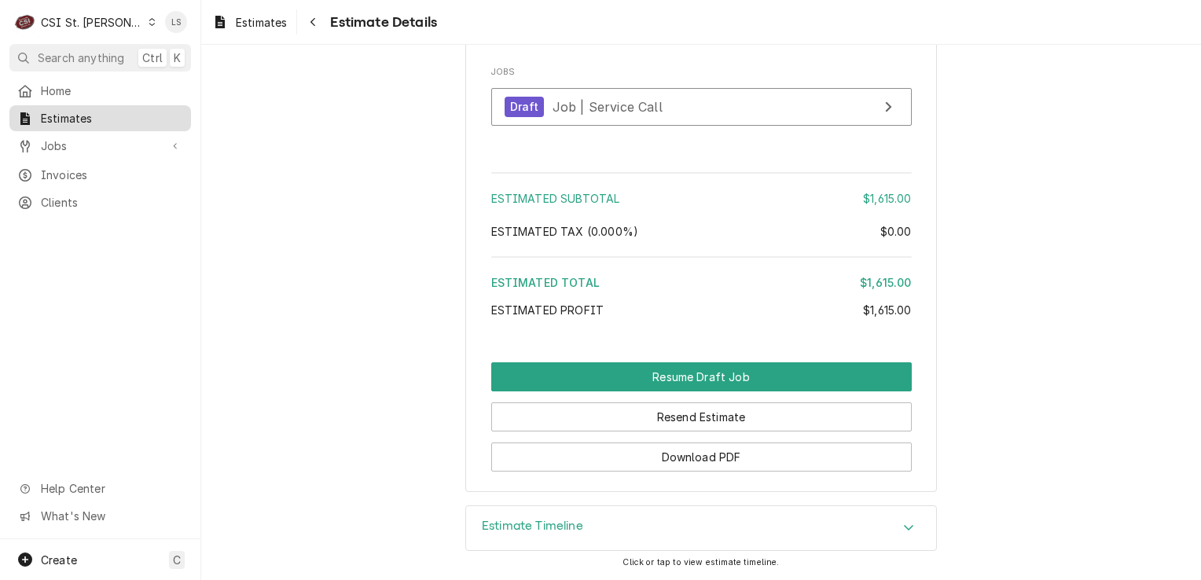
click at [84, 110] on span "Estimates" at bounding box center [112, 118] width 142 height 17
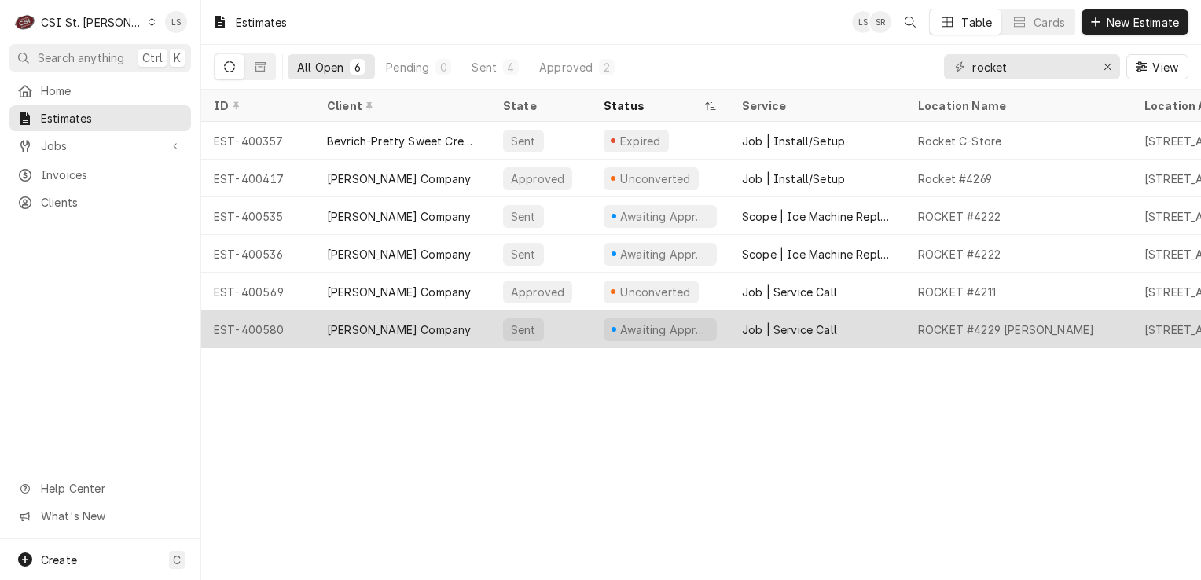
click at [267, 329] on div "EST-400580" at bounding box center [257, 330] width 113 height 38
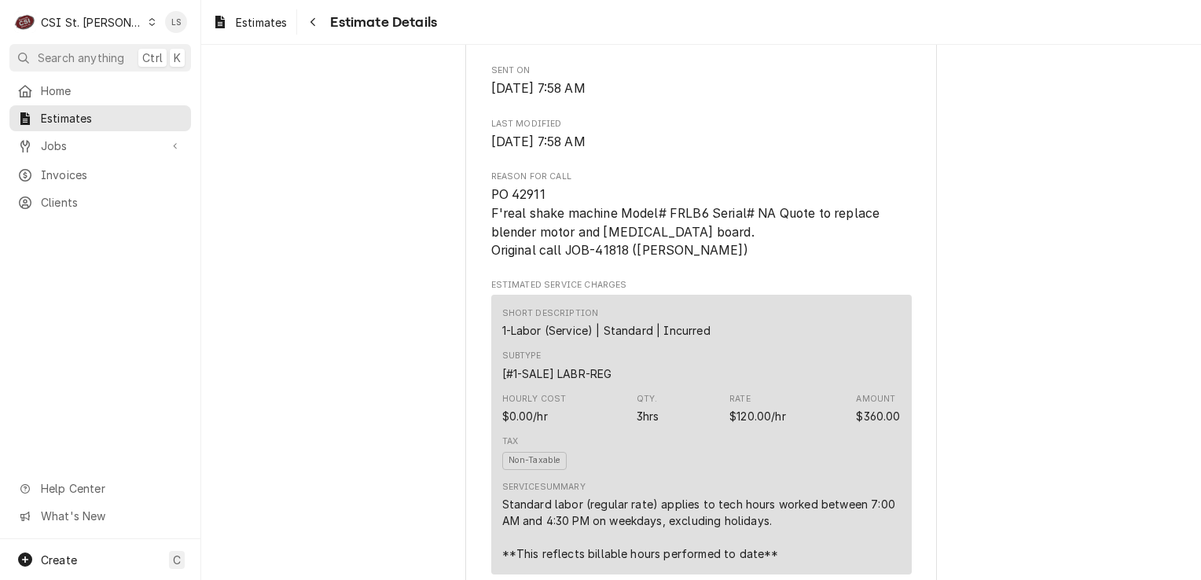
scroll to position [865, 0]
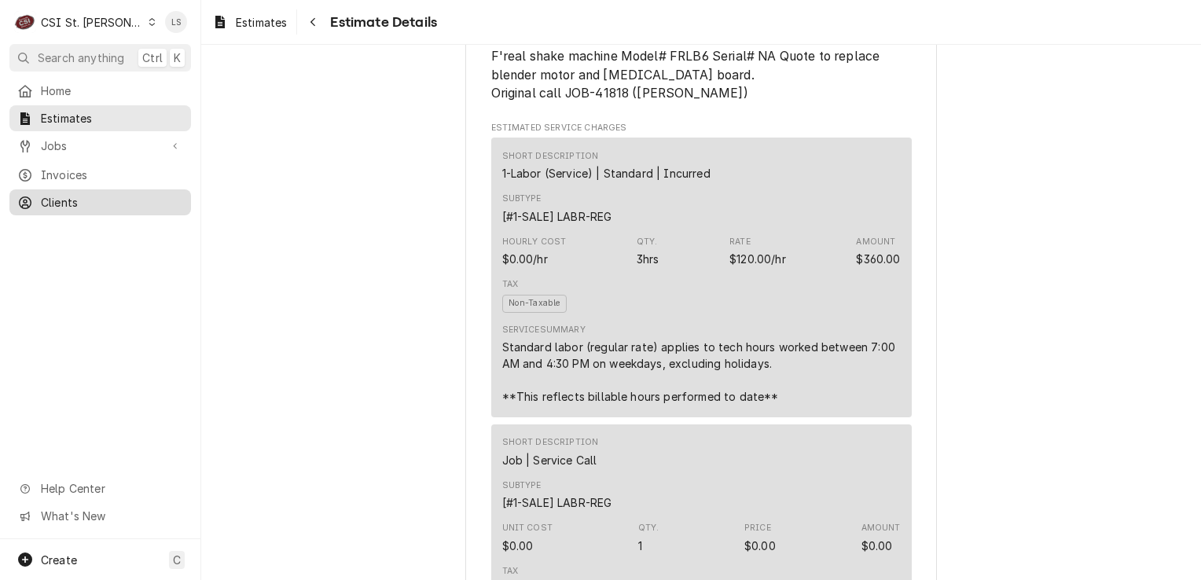
click at [92, 194] on span "Clients" at bounding box center [112, 202] width 142 height 17
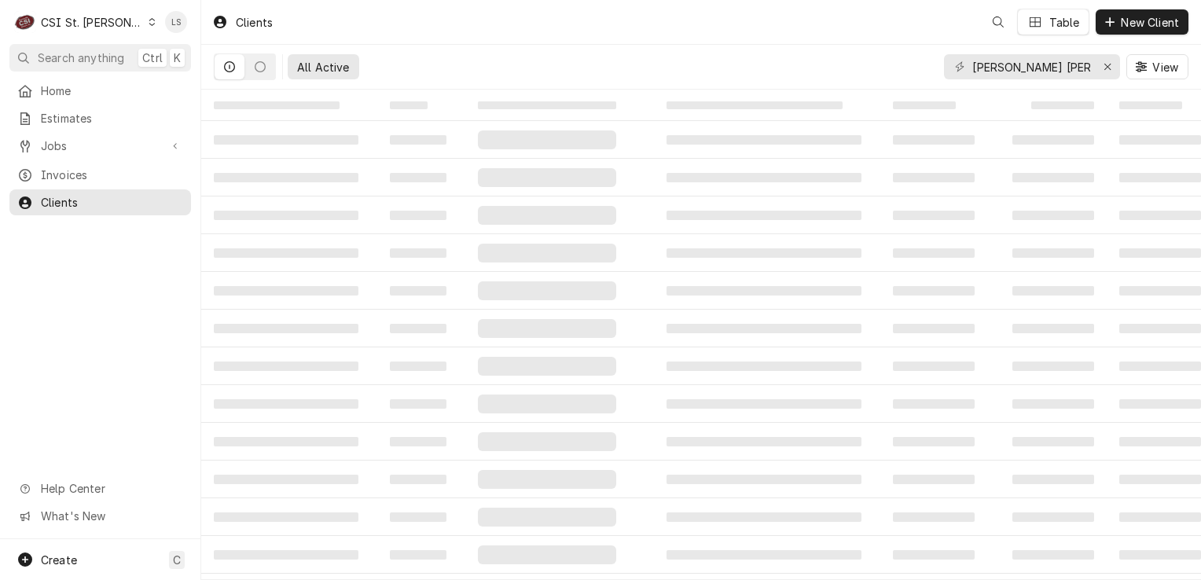
click at [149, 23] on icon "Dynamic Content Wrapper" at bounding box center [152, 22] width 7 height 8
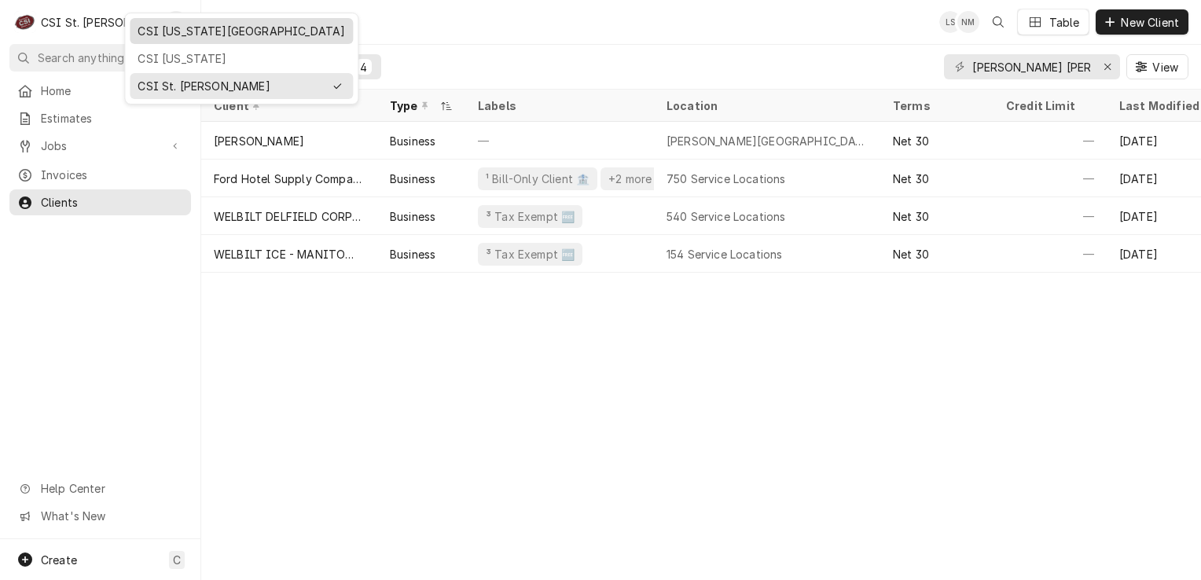
click at [165, 30] on div "CSI [US_STATE][GEOGRAPHIC_DATA]" at bounding box center [242, 31] width 208 height 17
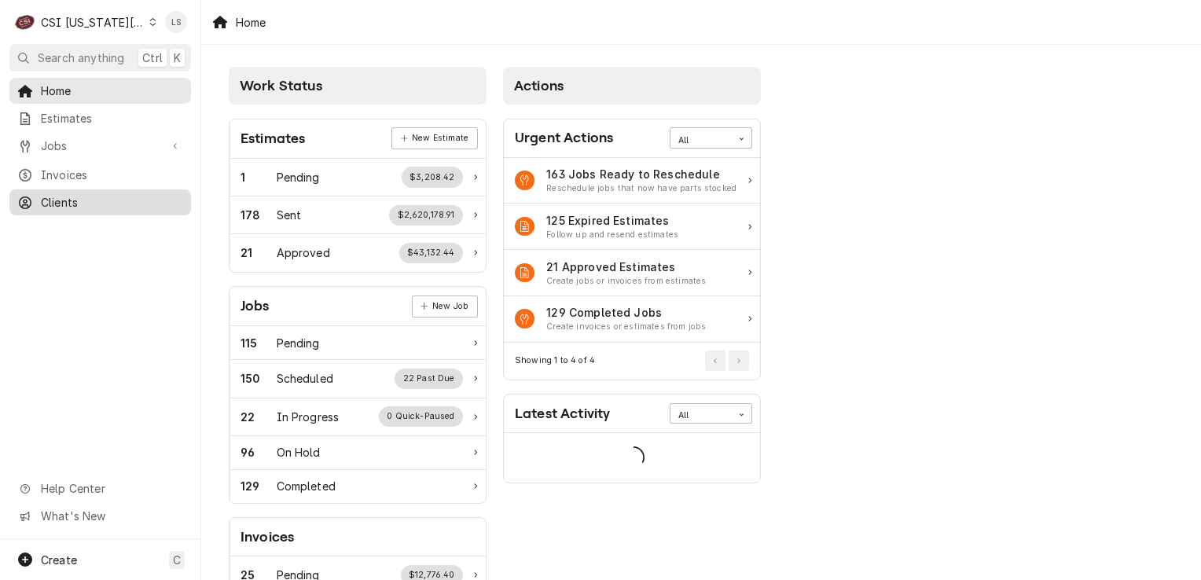
click at [77, 199] on span "Clients" at bounding box center [112, 202] width 142 height 17
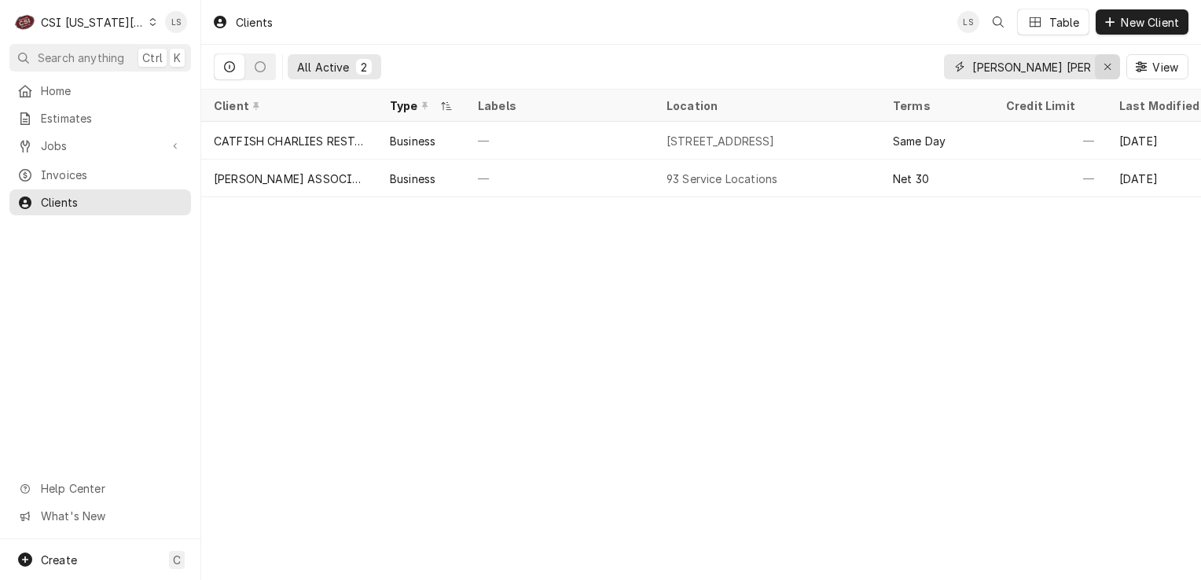
click at [1104, 65] on icon "Erase input" at bounding box center [1108, 66] width 9 height 11
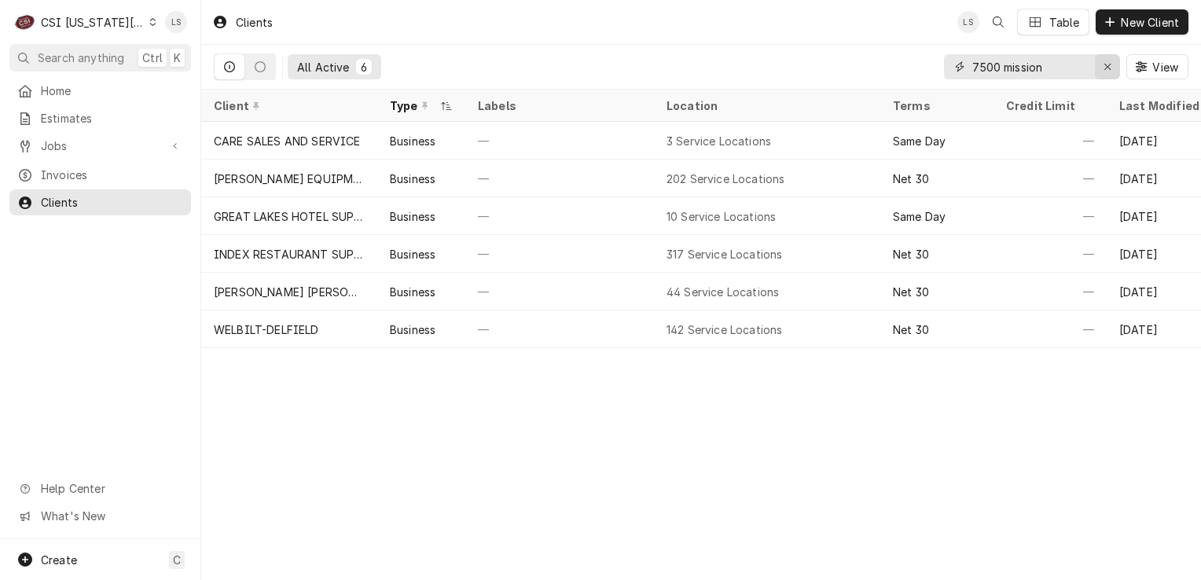
type input "7500 mission"
click at [1095, 67] on button "Erase input" at bounding box center [1107, 66] width 25 height 25
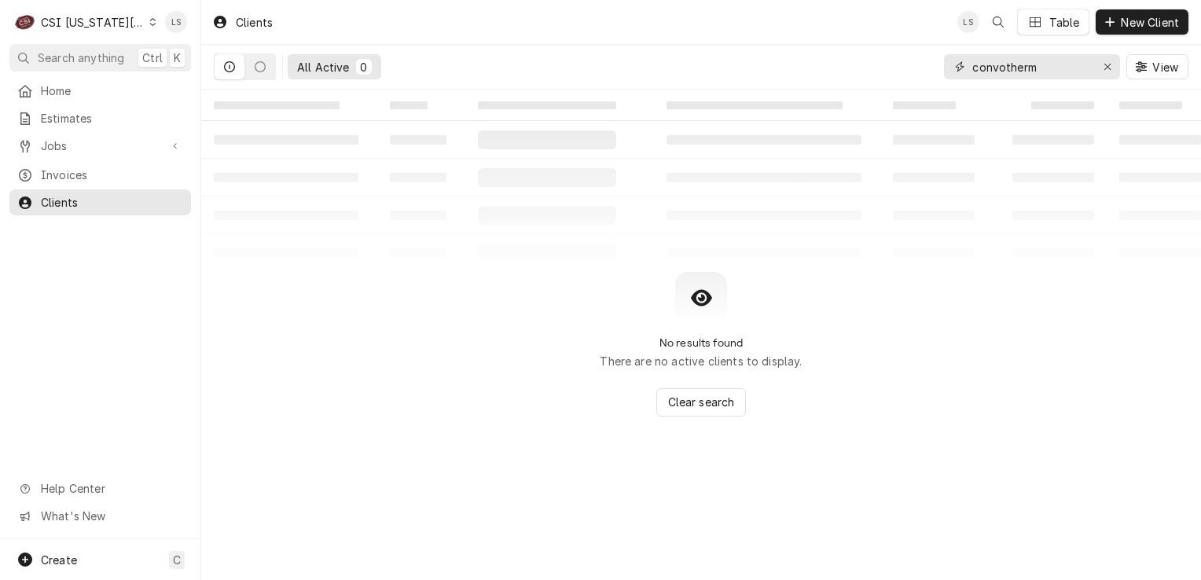
type input "convotherm"
click at [1107, 70] on icon "Erase input" at bounding box center [1108, 66] width 9 height 11
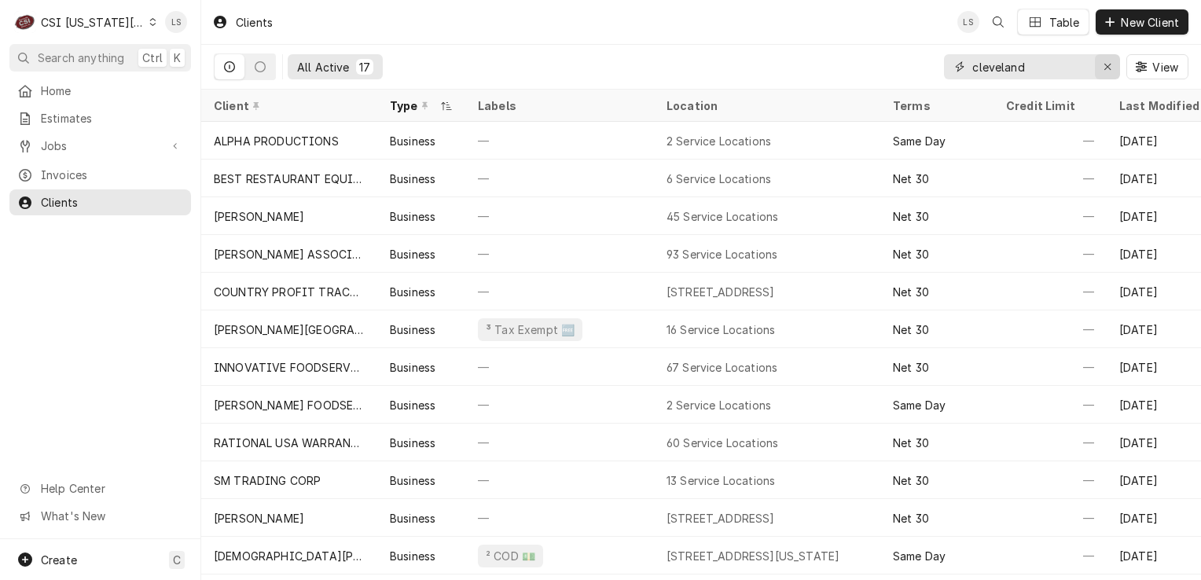
type input "cleveland"
click at [1100, 60] on div "Erase input" at bounding box center [1108, 67] width 16 height 16
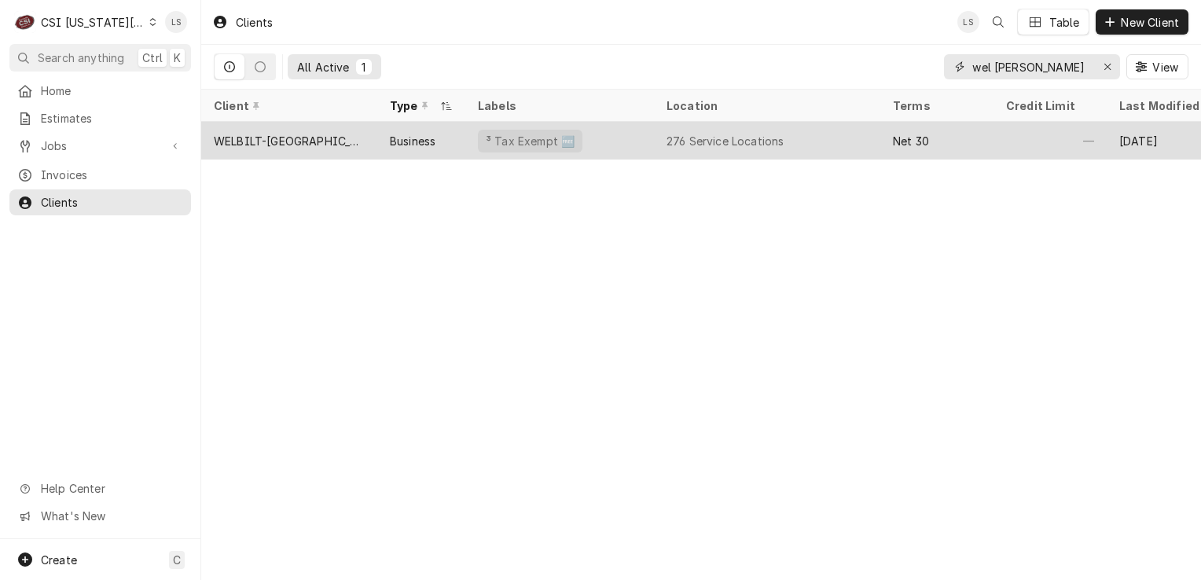
type input "wel cleve"
click at [296, 122] on div "WELBILT-[GEOGRAPHIC_DATA]" at bounding box center [289, 141] width 176 height 38
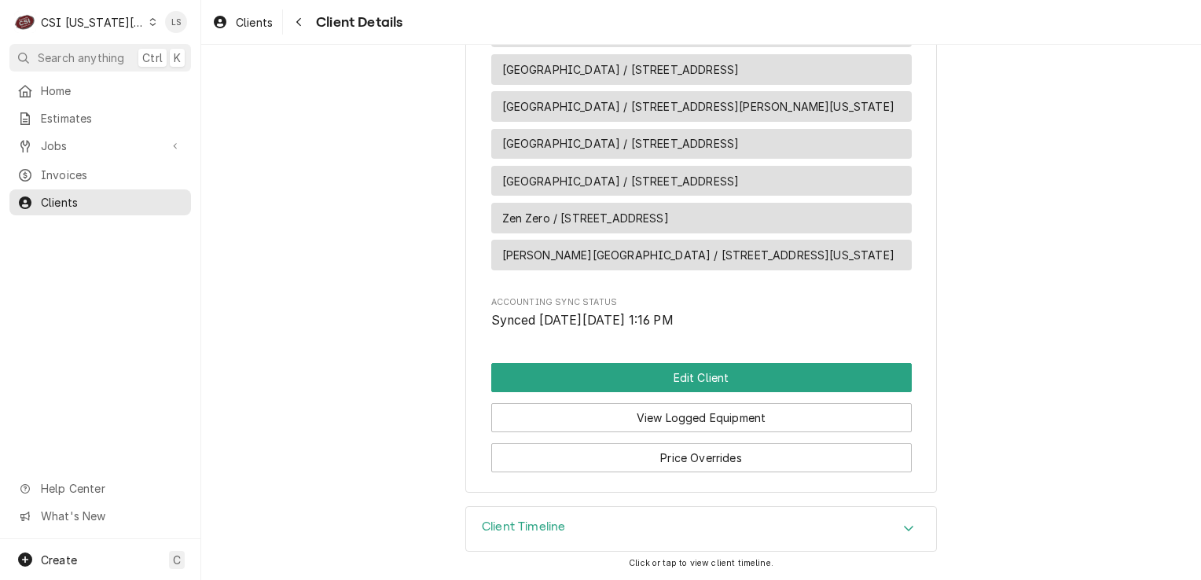
scroll to position [12983, 0]
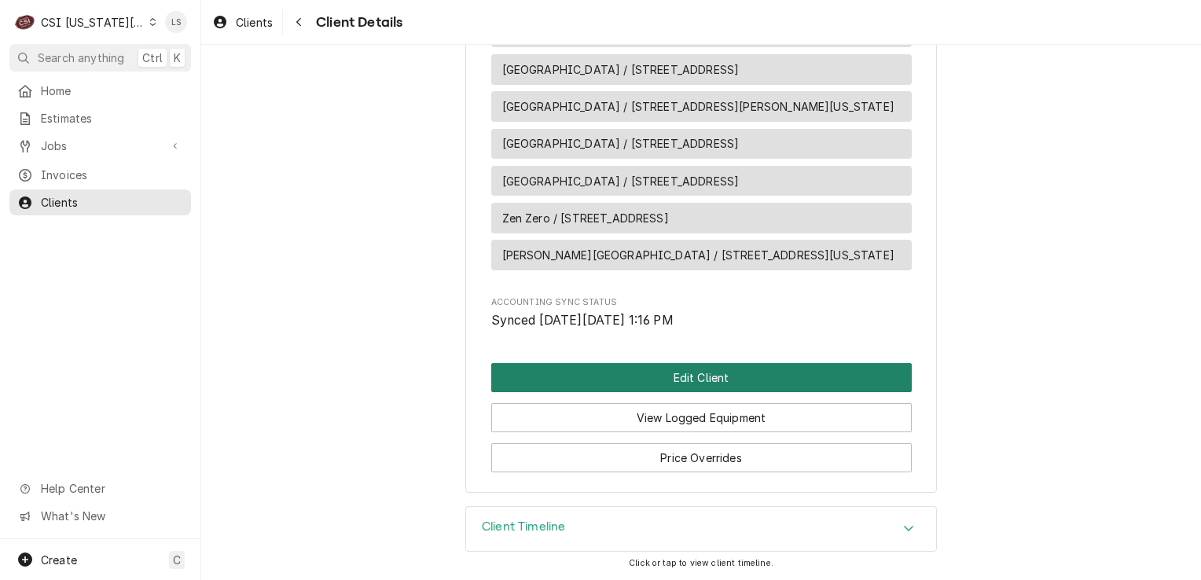
click at [753, 375] on button "Edit Client" at bounding box center [701, 377] width 421 height 29
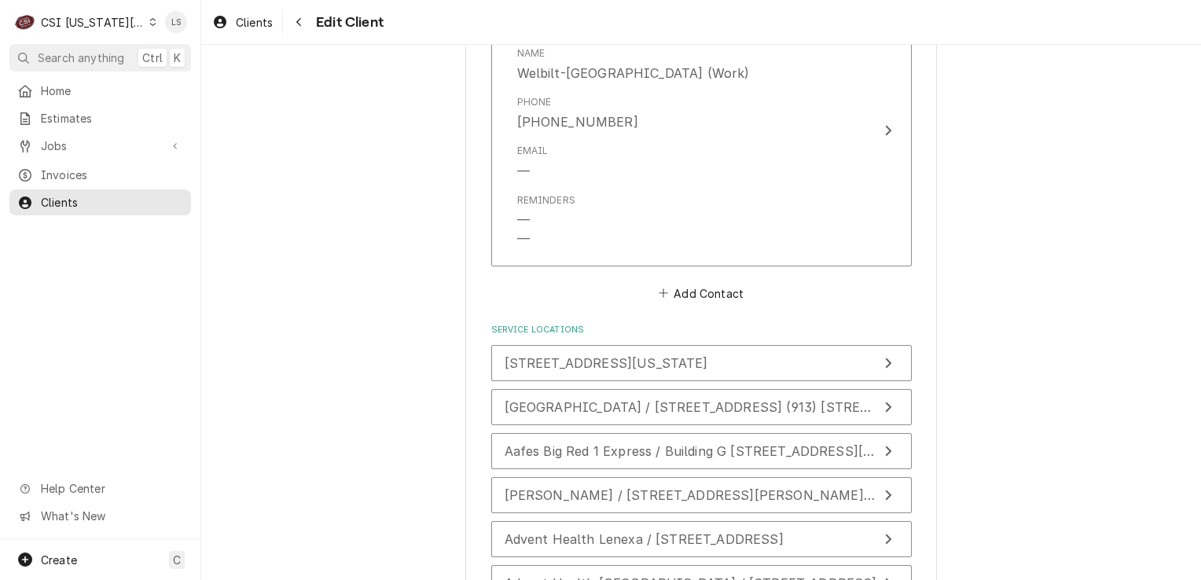
scroll to position [2890, 0]
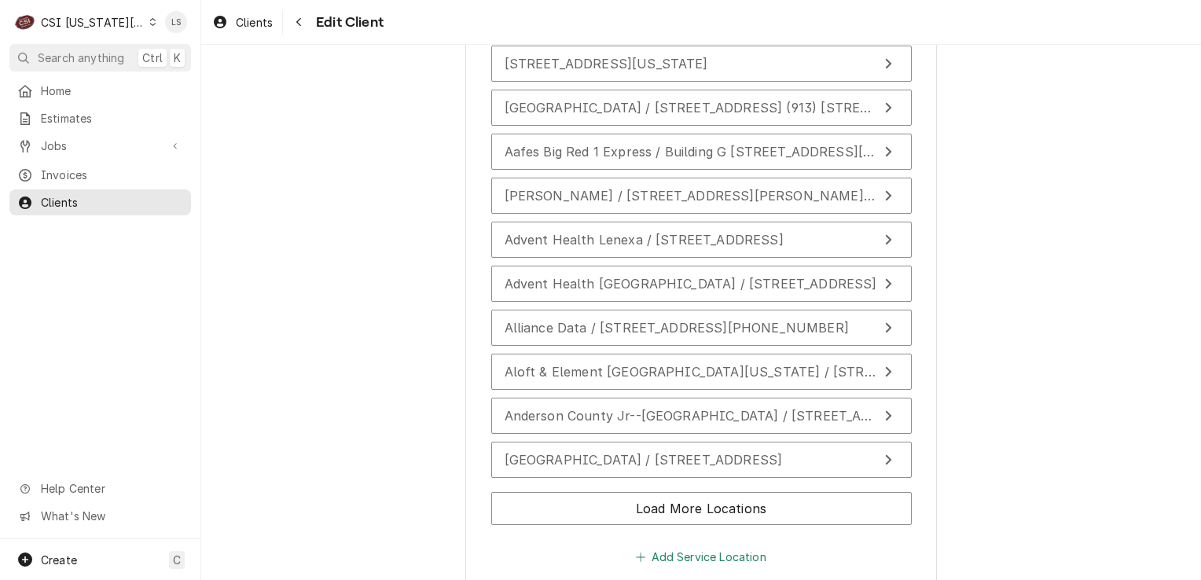
click at [693, 546] on button "Add Service Location" at bounding box center [701, 557] width 135 height 22
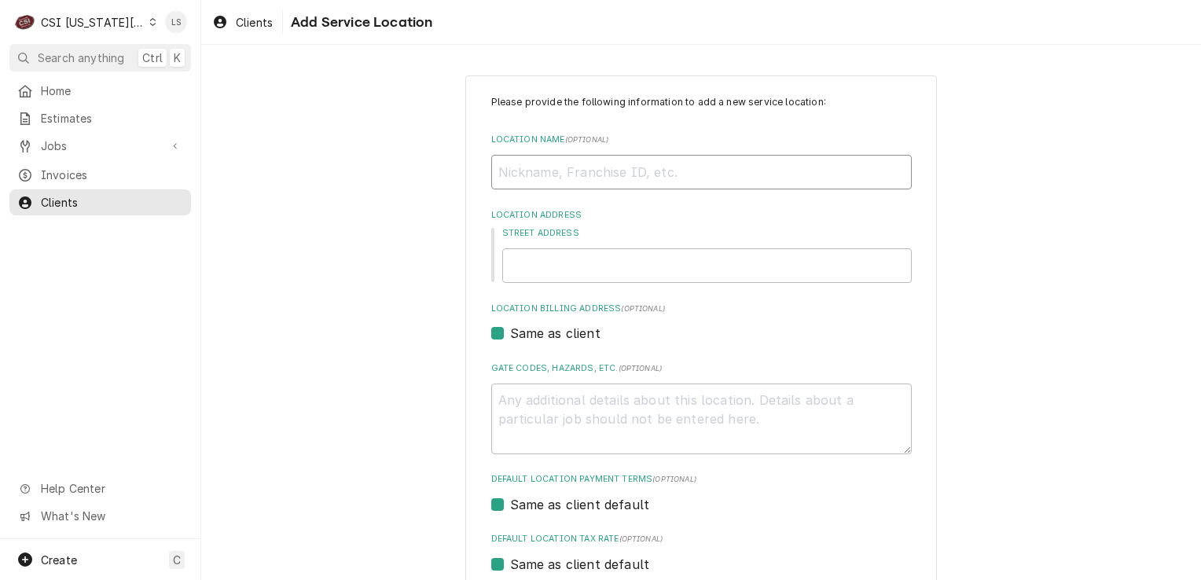
click at [532, 168] on input "Location Name ( optional )" at bounding box center [701, 172] width 421 height 35
paste input "[GEOGRAPHIC_DATA]"
type textarea "x"
type input "[GEOGRAPHIC_DATA]"
type textarea "x"
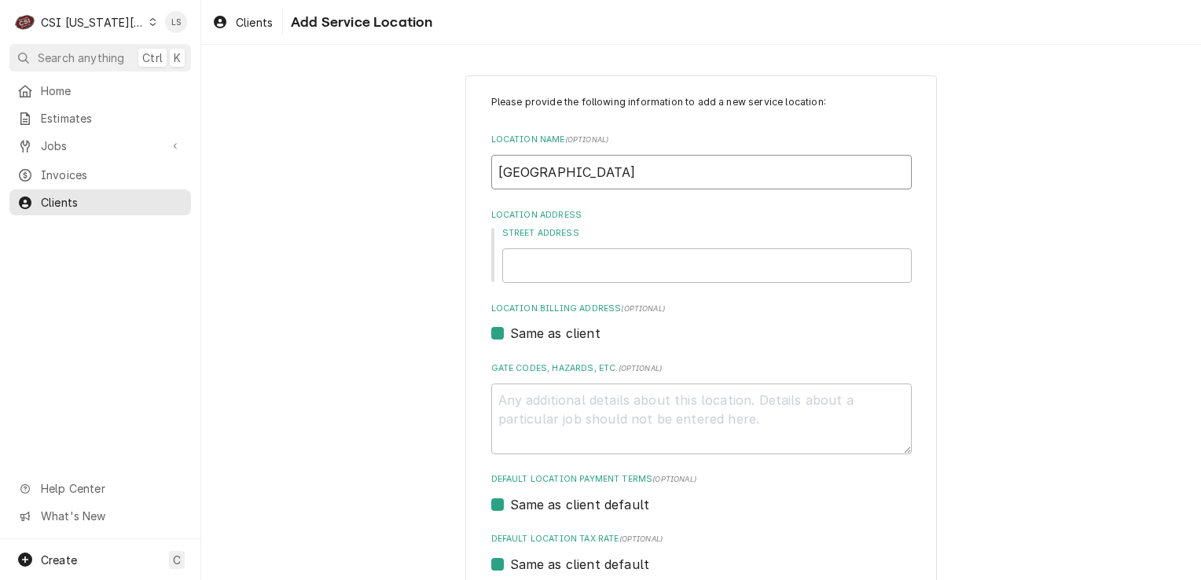
type input "Shawnee Mission East high schoo"
type textarea "x"
type input "Shawnee Mission East high scho"
type textarea "x"
type input "Shawnee Mission East high sch"
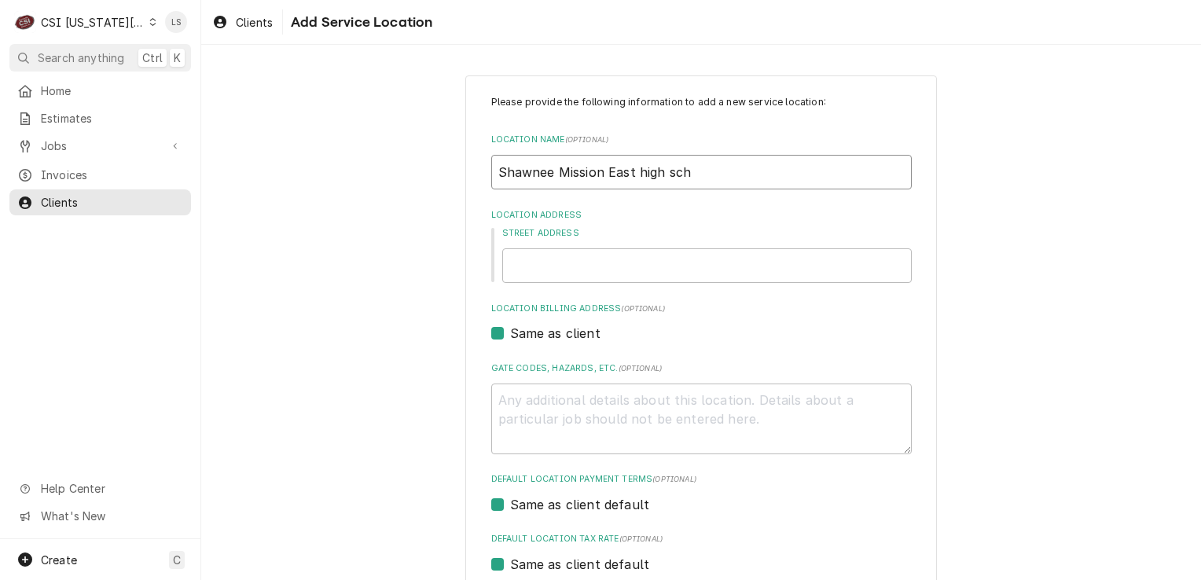
type textarea "x"
type input "Shawnee Mission East high sc"
type textarea "x"
type input "Shawnee Mission East high s"
type textarea "x"
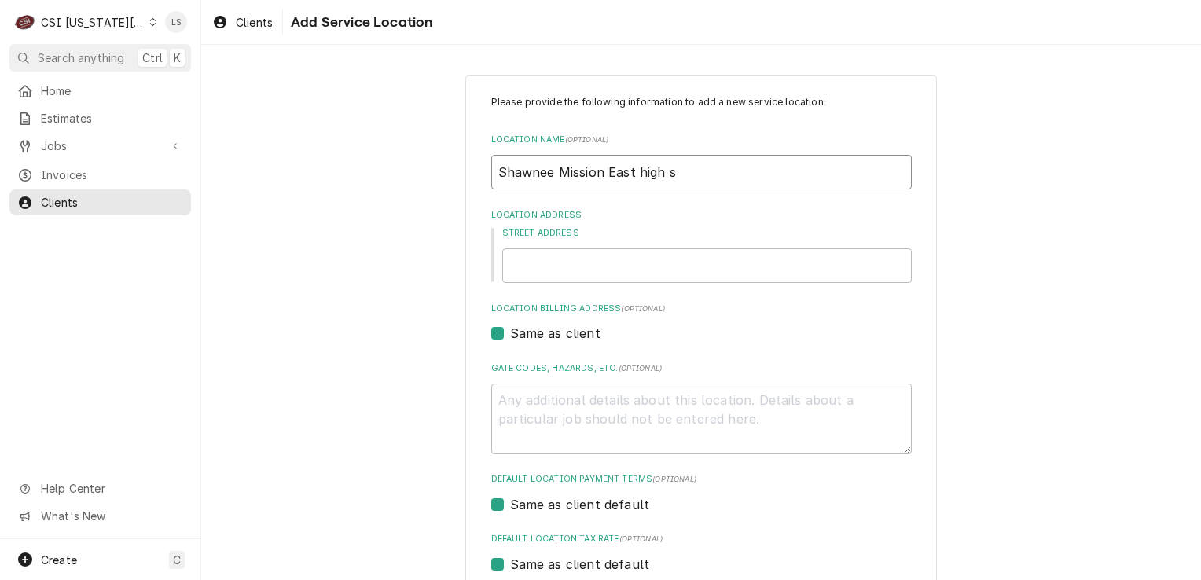
type input "Shawnee Mission East high"
type textarea "x"
type input "Shawnee Mission East high"
type textarea "x"
type input "Shawnee Mission East hig"
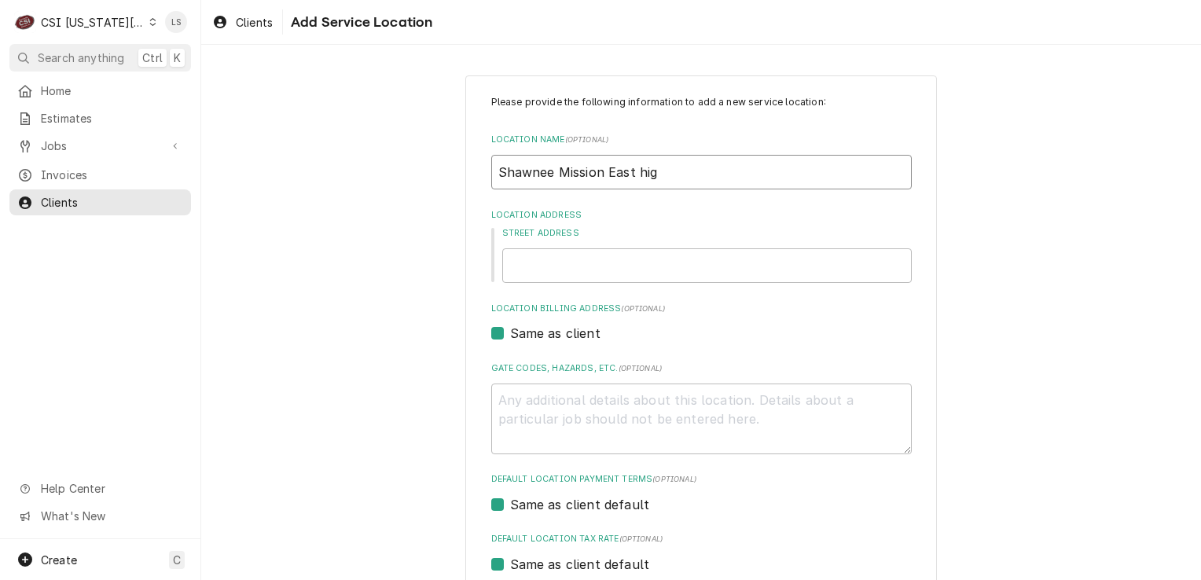
type textarea "x"
type input "Shawnee Mission East hi"
type textarea "x"
type input "Shawnee Mission East h"
type textarea "x"
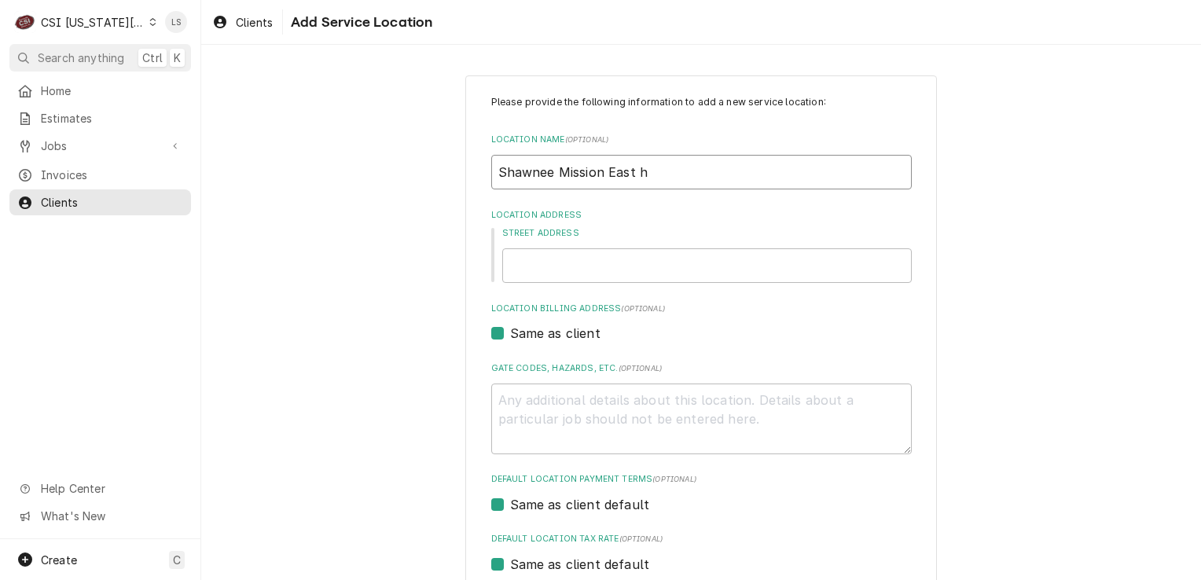
type input "Shawnee Mission East"
type textarea "x"
type input "Shawnee Mission East H"
type textarea "x"
type input "Shawnee Mission East Hg"
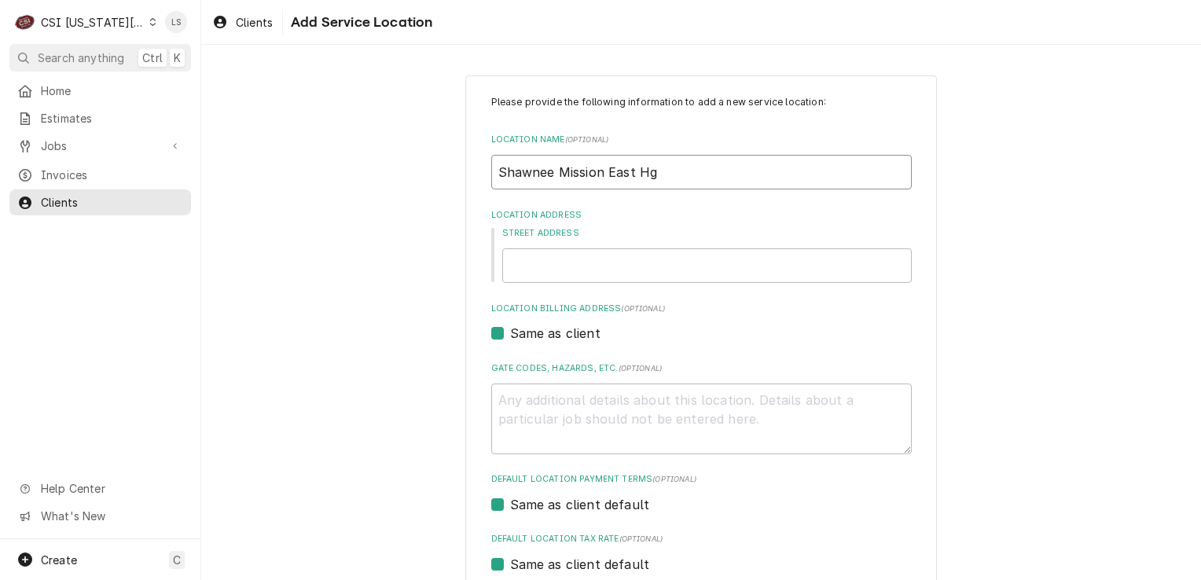
type textarea "x"
type input "Shawnee Mission East H"
type textarea "x"
type input "Shawnee Mission East Hi"
type textarea "x"
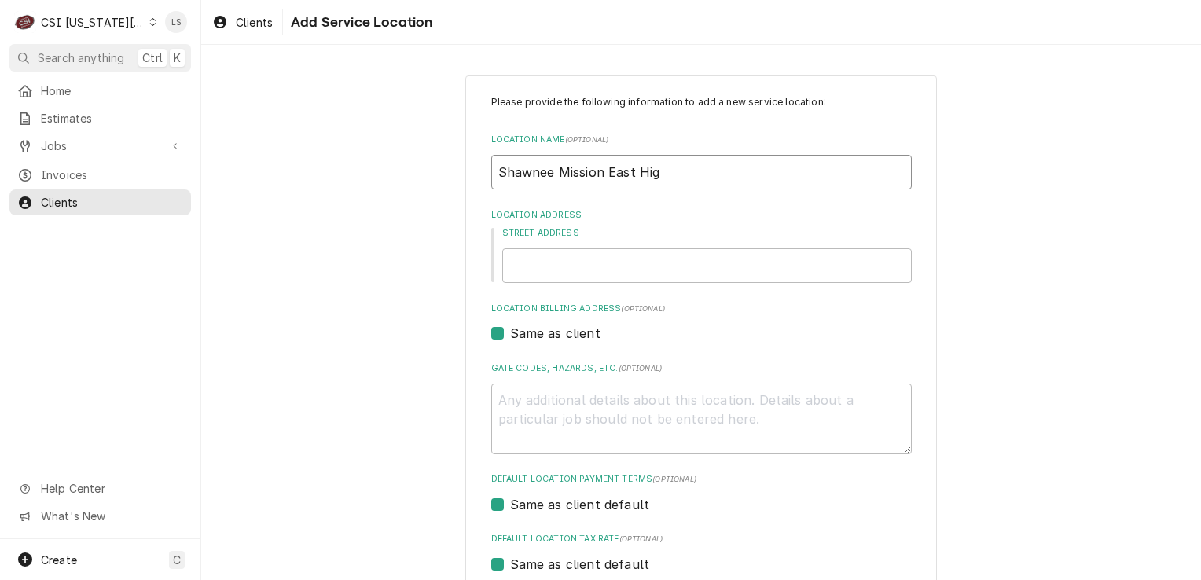
type input "Shawnee Mission East High"
type textarea "x"
type input "Shawnee Mission East High"
type textarea "x"
type input "Shawnee Mission East High S"
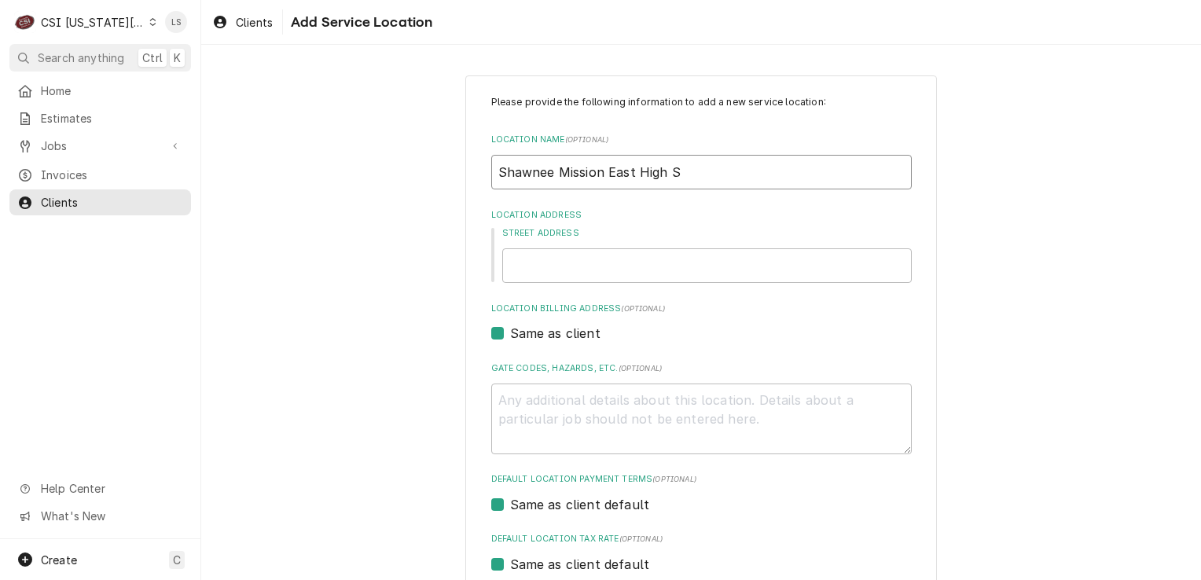
type textarea "x"
type input "Shawnee Mission East High Sch"
type textarea "x"
type input "Shawnee Mission East High Scho"
type textarea "x"
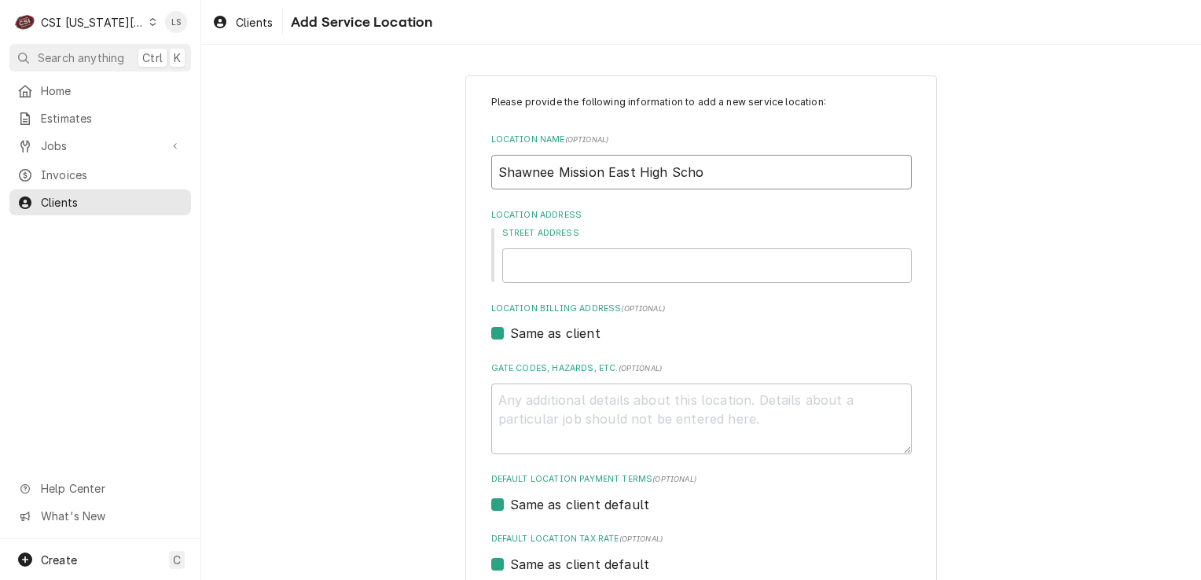
type input "Shawnee Mission East High Schoo"
type textarea "x"
type input "Shawnee Mission East High School"
paste input "7500 mission"
type textarea "x"
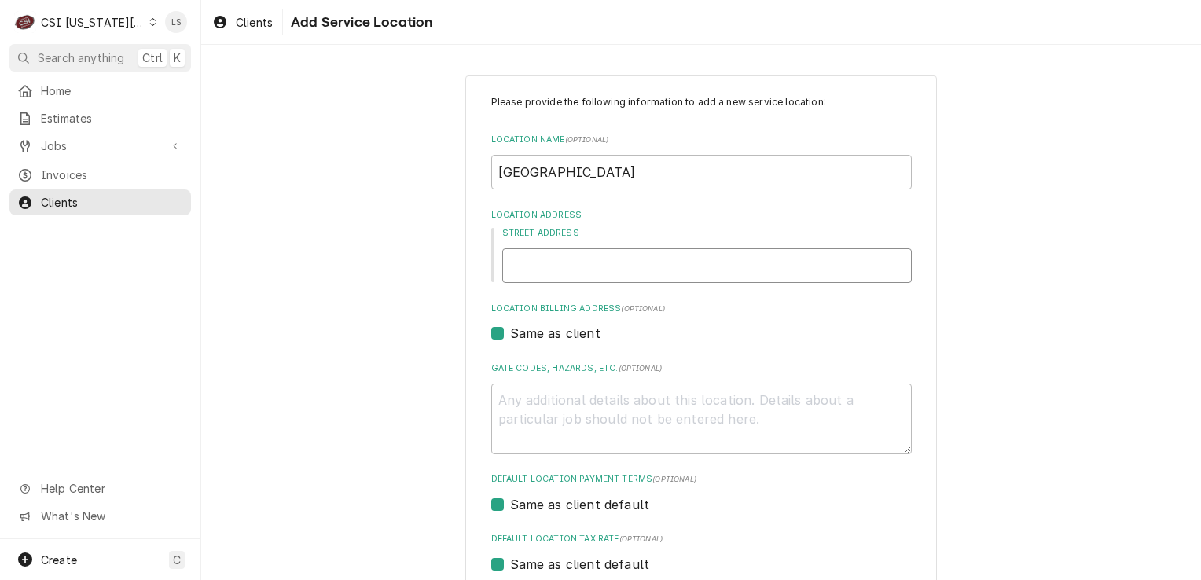
type input "7500 mission"
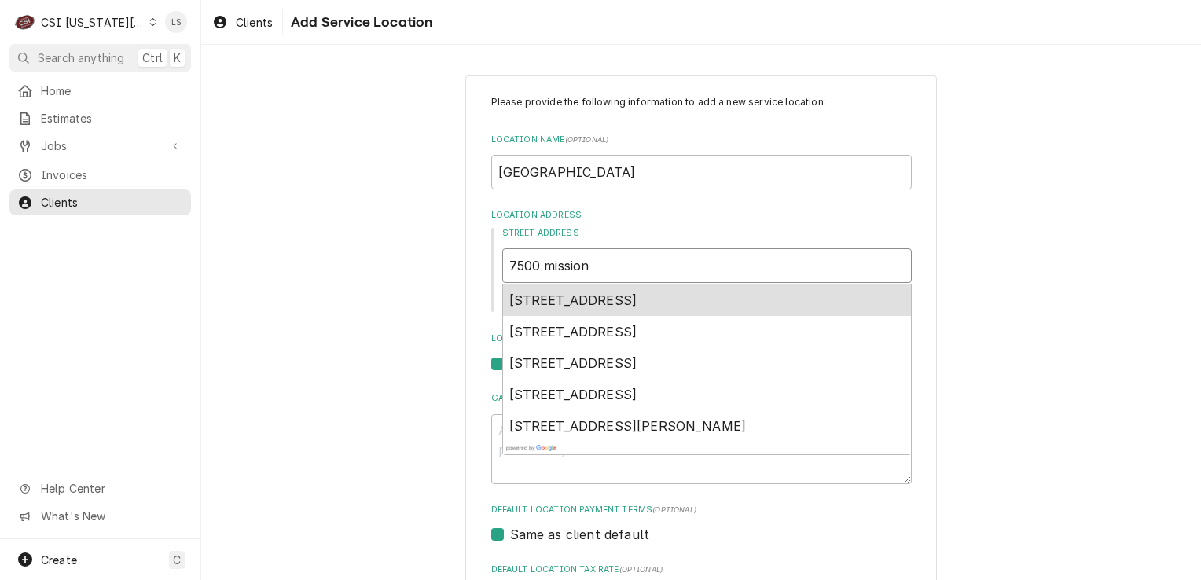
click at [638, 306] on span "7500 Mission Road, Prairie Village, KS, USA" at bounding box center [573, 300] width 128 height 16
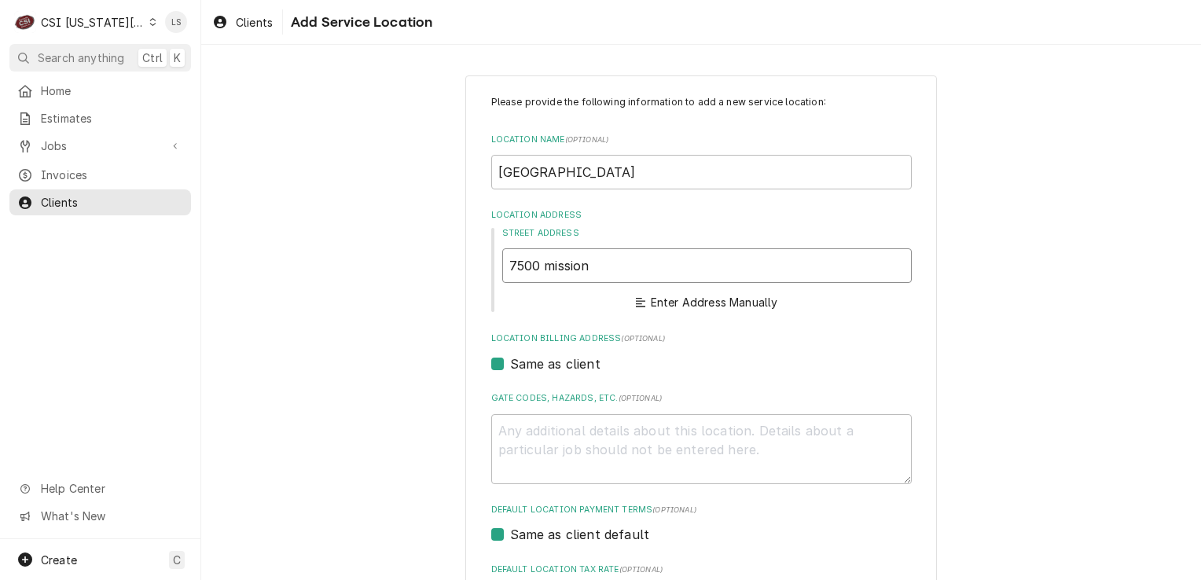
type textarea "x"
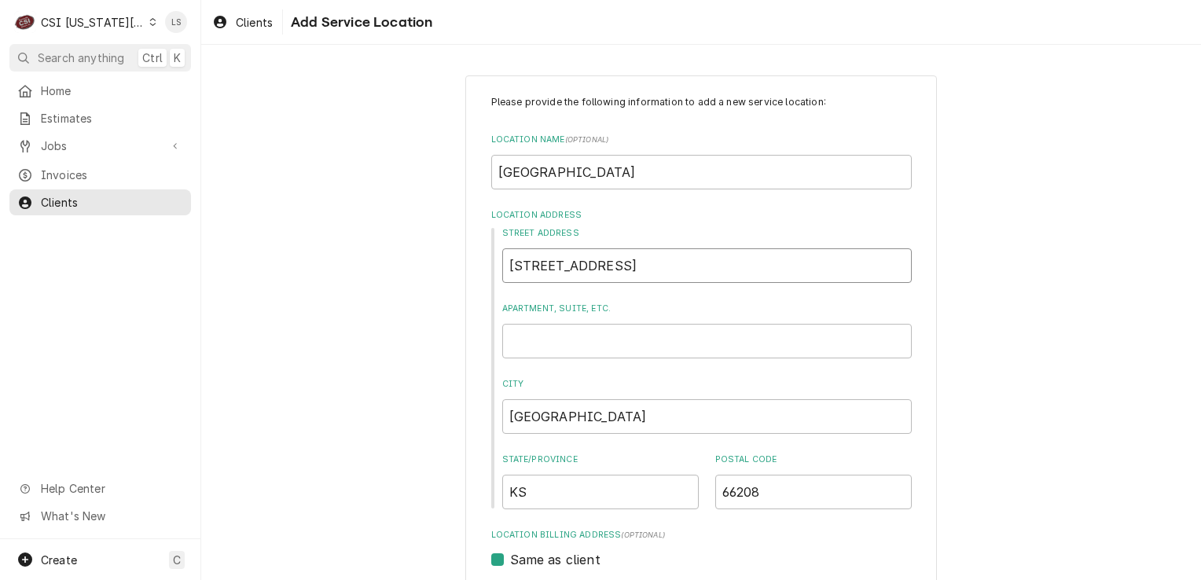
type input "7500 Mission Rd"
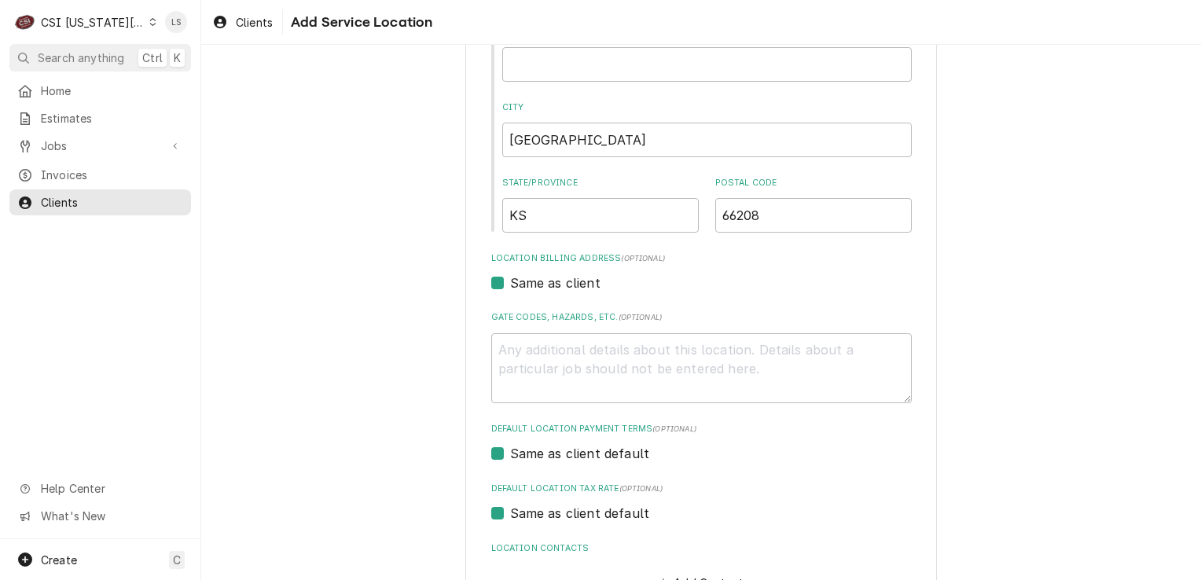
scroll to position [385, 0]
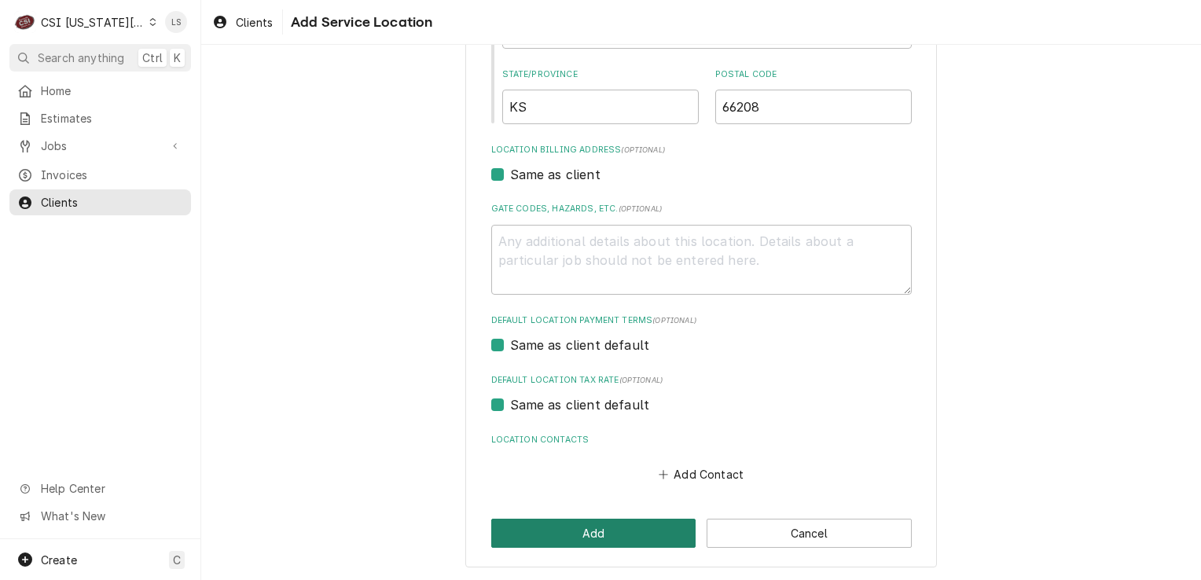
click at [576, 541] on button "Add" at bounding box center [593, 533] width 205 height 29
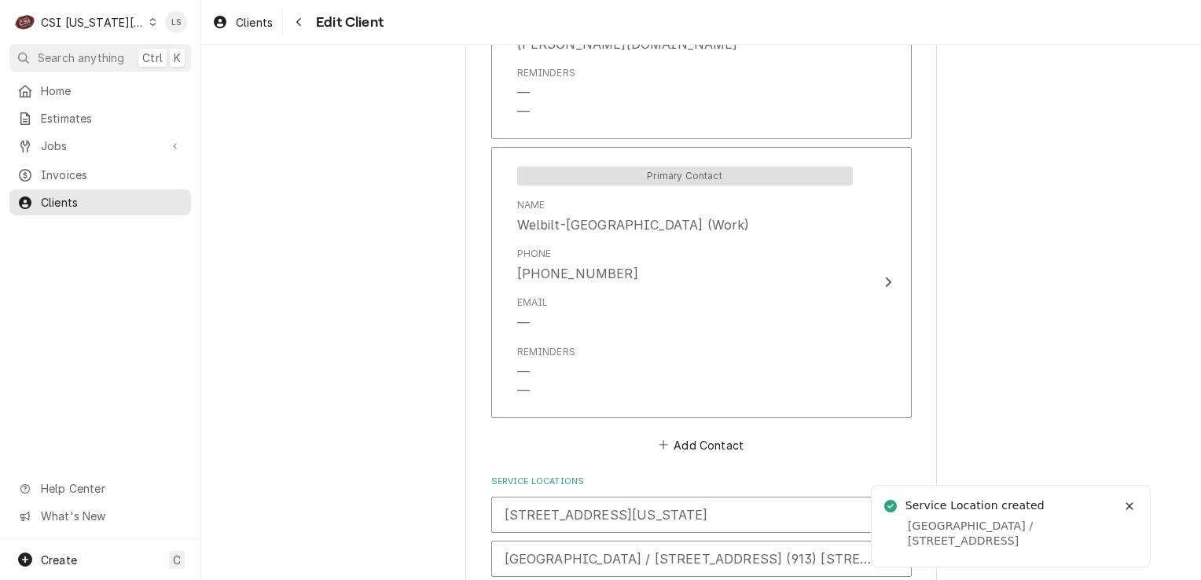
scroll to position [2890, 0]
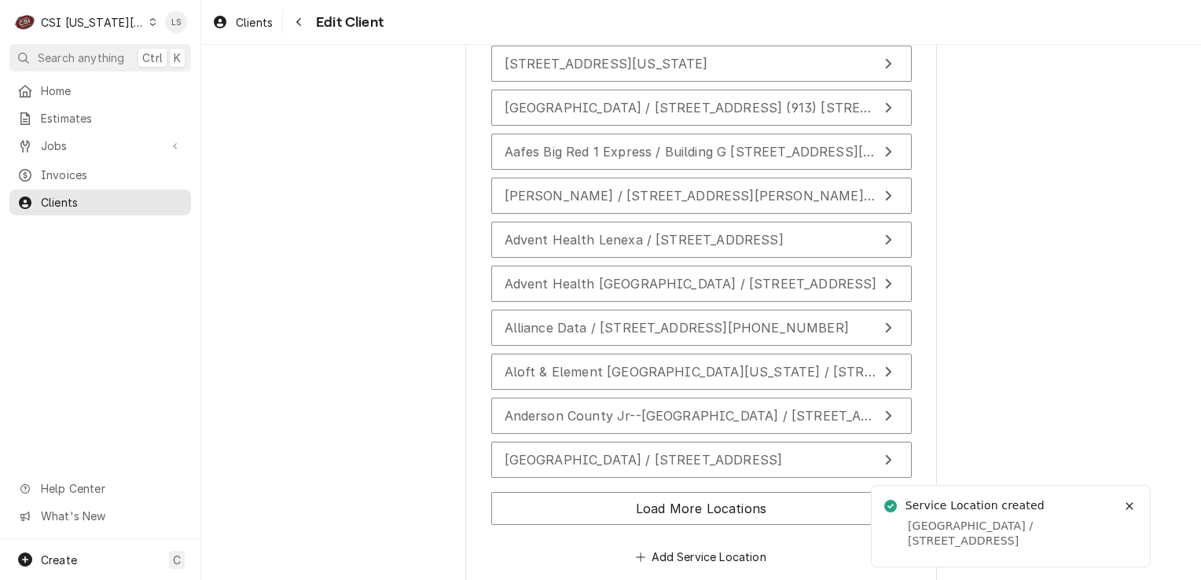
type textarea "x"
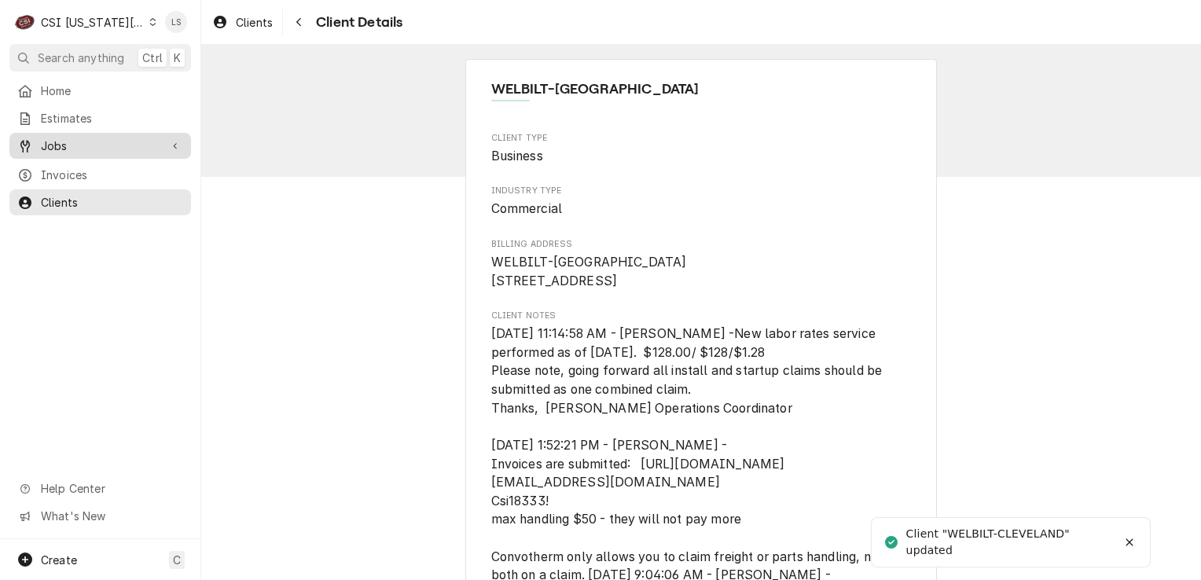
click at [85, 138] on span "Jobs" at bounding box center [100, 146] width 119 height 17
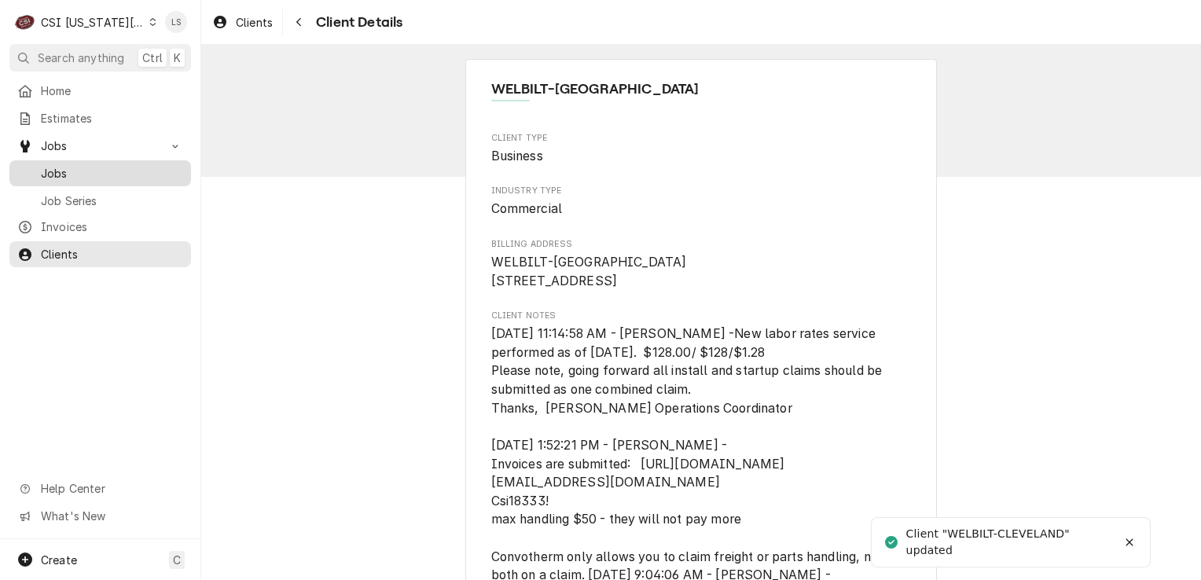
click at [89, 168] on span "Jobs" at bounding box center [112, 173] width 142 height 17
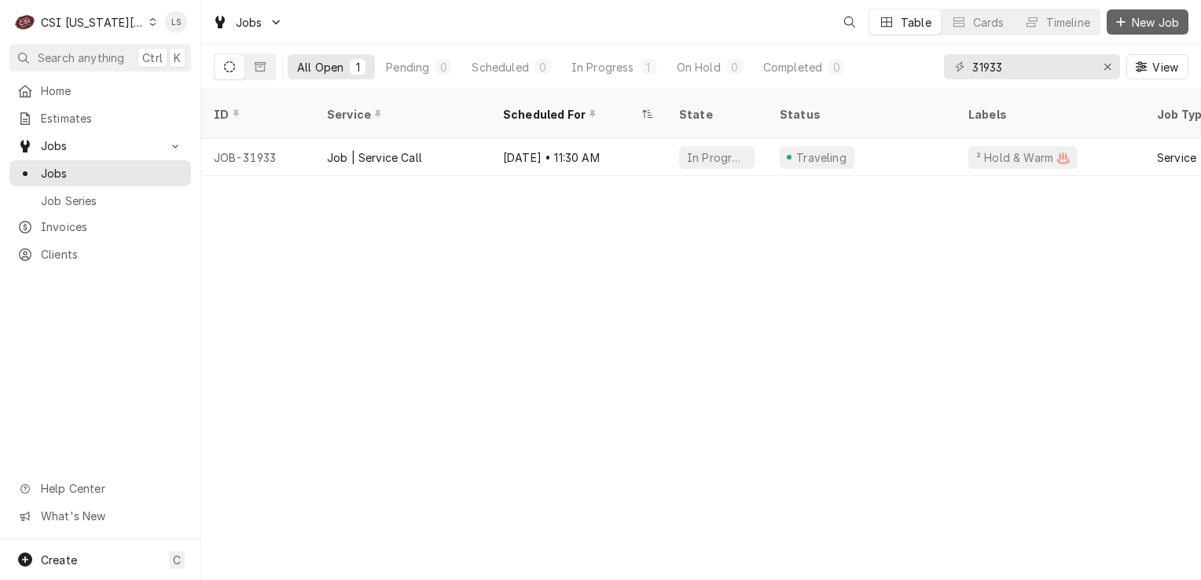
click at [1145, 27] on span "New Job" at bounding box center [1155, 22] width 53 height 17
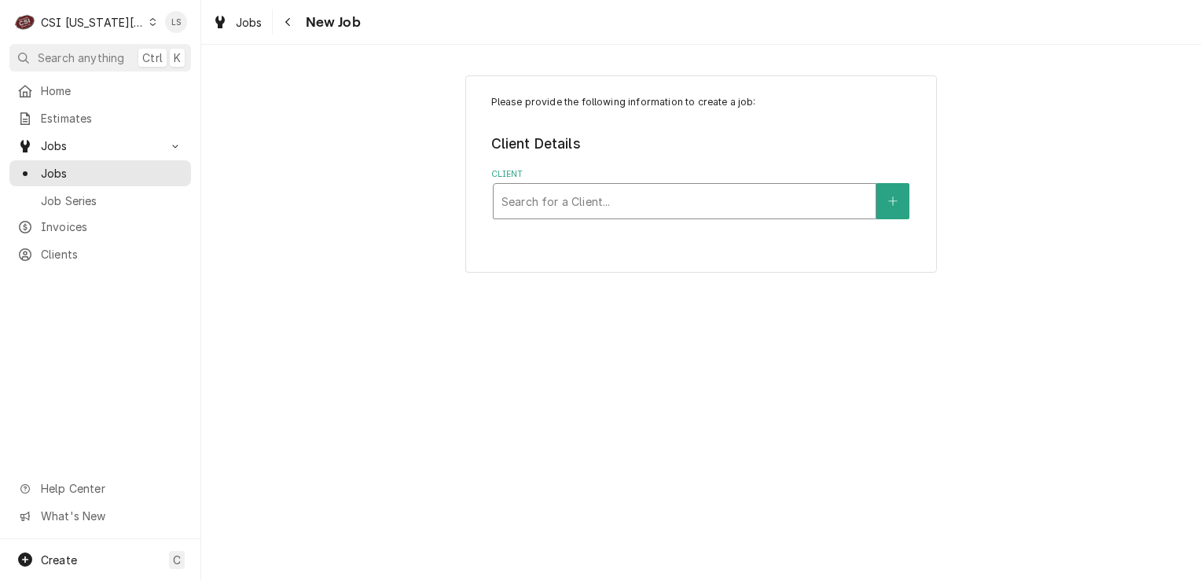
click at [657, 200] on div "Client" at bounding box center [685, 201] width 366 height 28
click at [51, 174] on span "Jobs" at bounding box center [112, 173] width 142 height 17
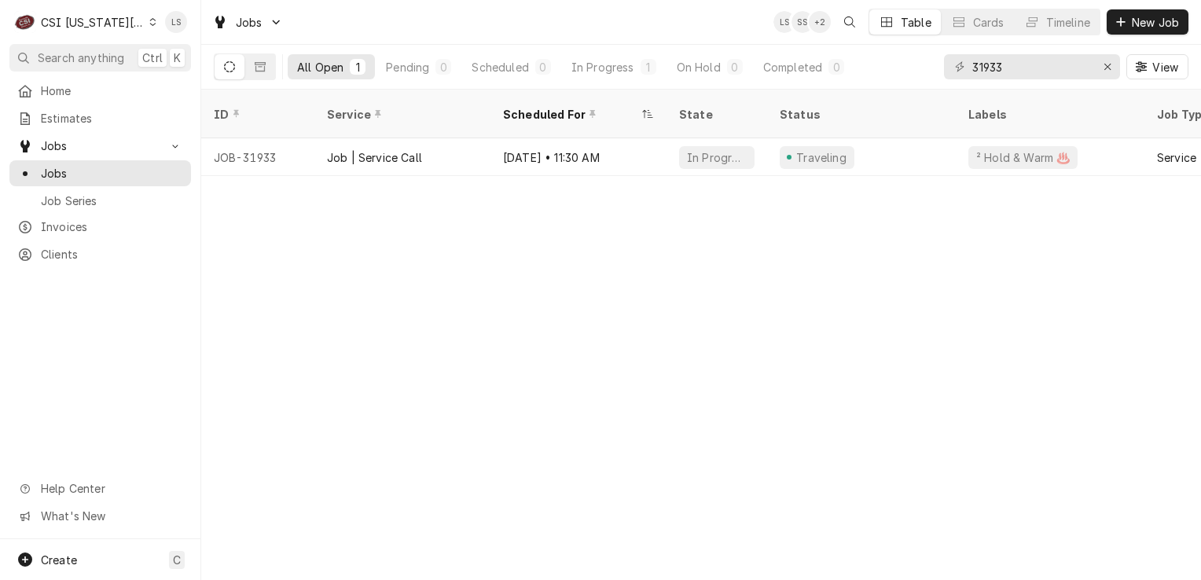
click at [150, 24] on icon "Dynamic Content Wrapper" at bounding box center [153, 22] width 6 height 8
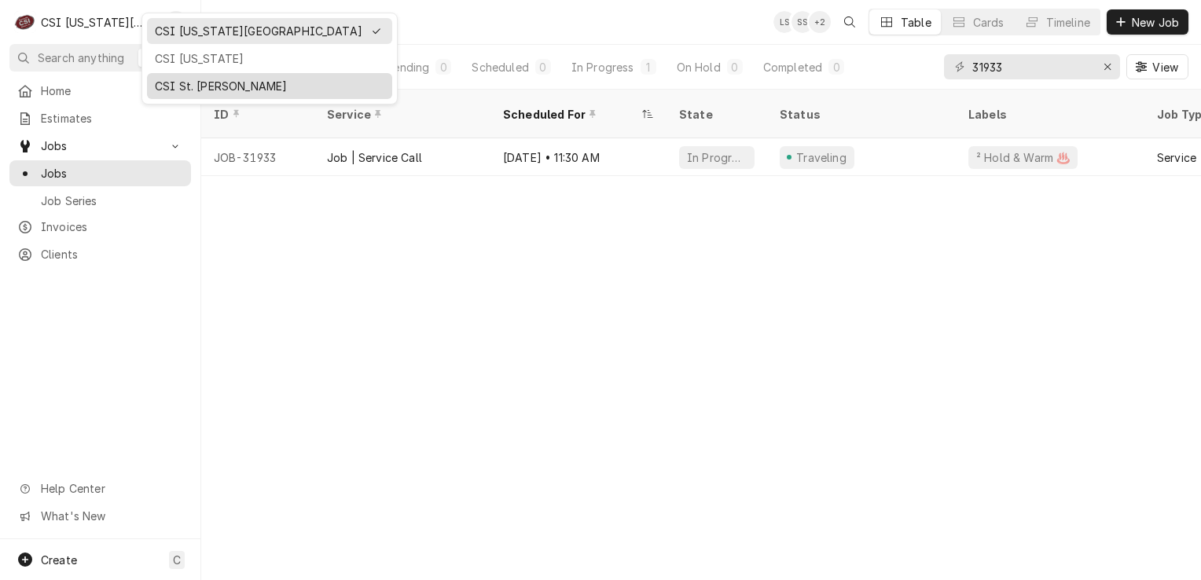
click at [170, 76] on div "CSI St. [PERSON_NAME]" at bounding box center [269, 86] width 239 height 20
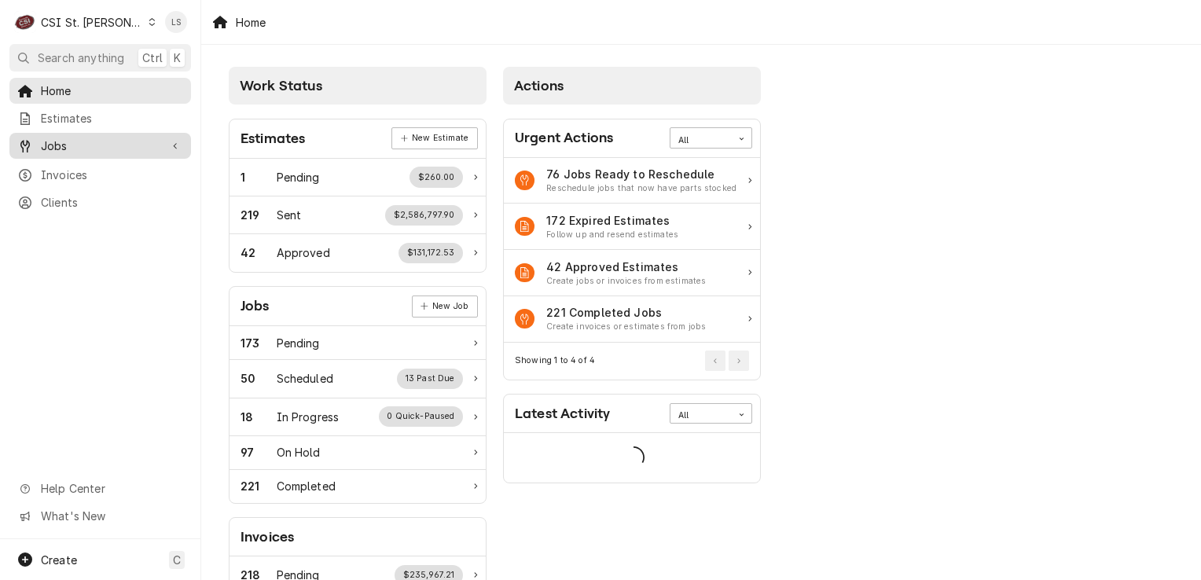
click at [102, 143] on span "Jobs" at bounding box center [100, 146] width 119 height 17
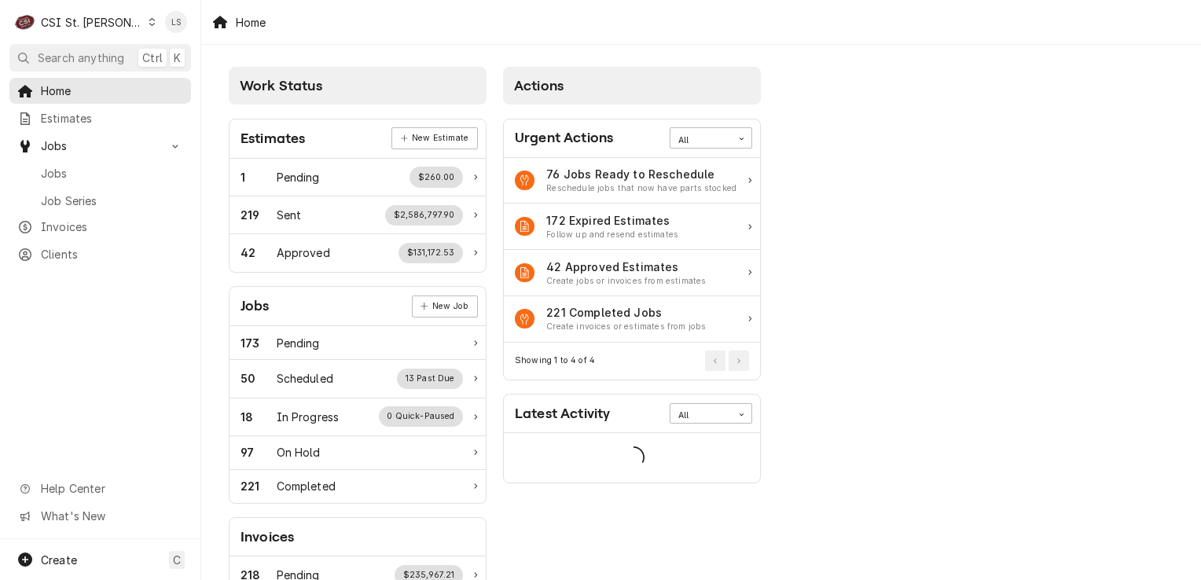
click at [89, 168] on span "Jobs" at bounding box center [112, 173] width 142 height 17
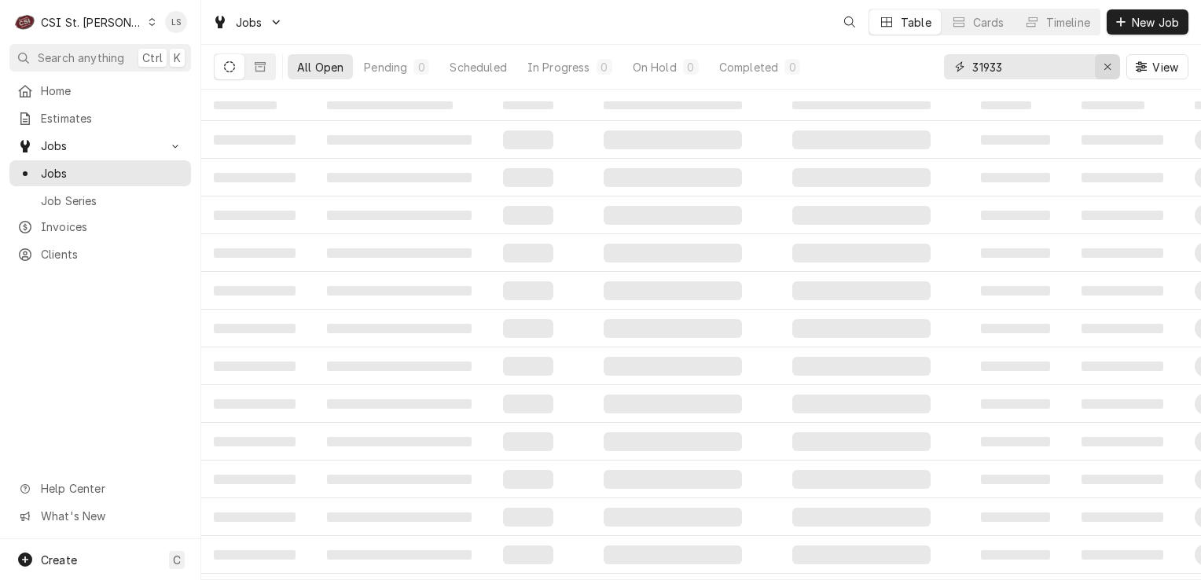
click at [1106, 72] on icon "Erase input" at bounding box center [1108, 66] width 9 height 11
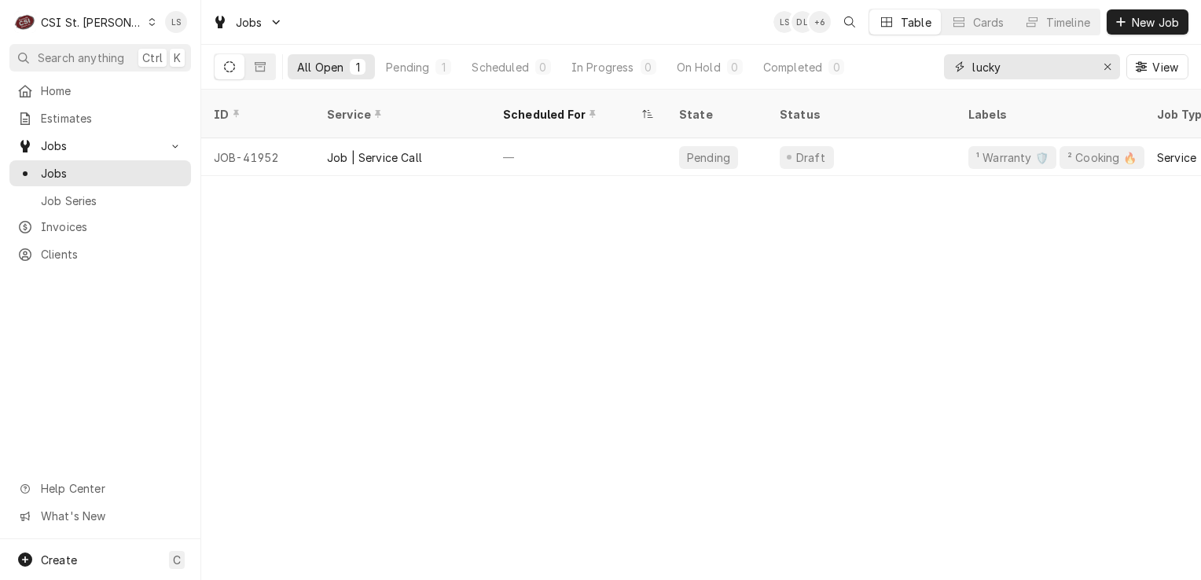
type input "lucky"
click at [149, 24] on icon "Dynamic Content Wrapper" at bounding box center [152, 22] width 7 height 8
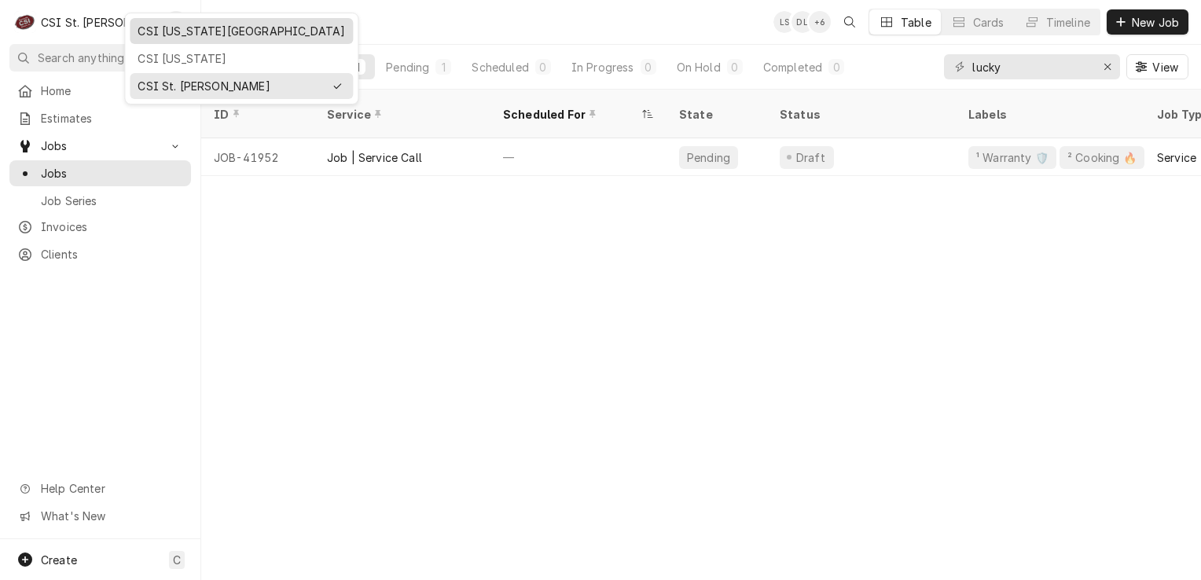
click at [150, 36] on div "CSI [US_STATE][GEOGRAPHIC_DATA]" at bounding box center [242, 31] width 208 height 17
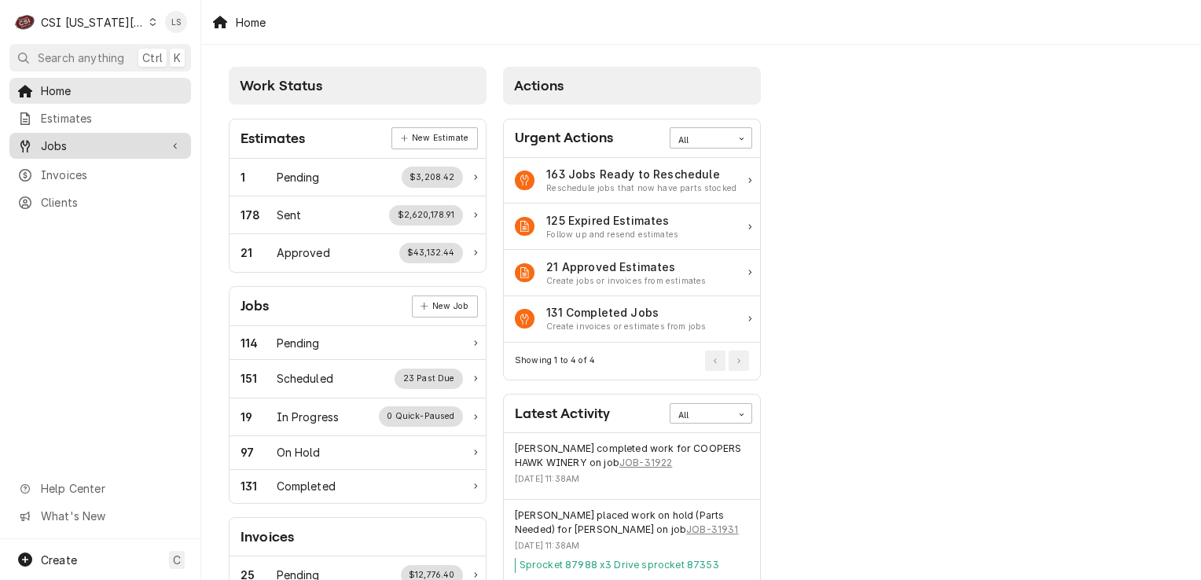
click at [82, 138] on span "Jobs" at bounding box center [100, 146] width 119 height 17
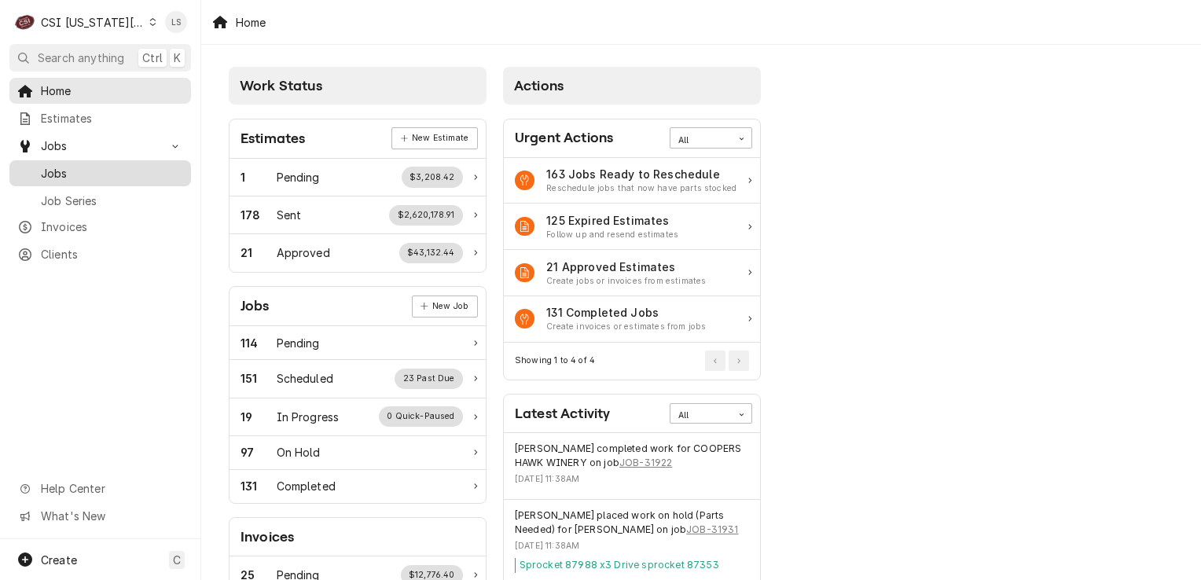
click at [80, 160] on link "Jobs" at bounding box center [100, 173] width 182 height 26
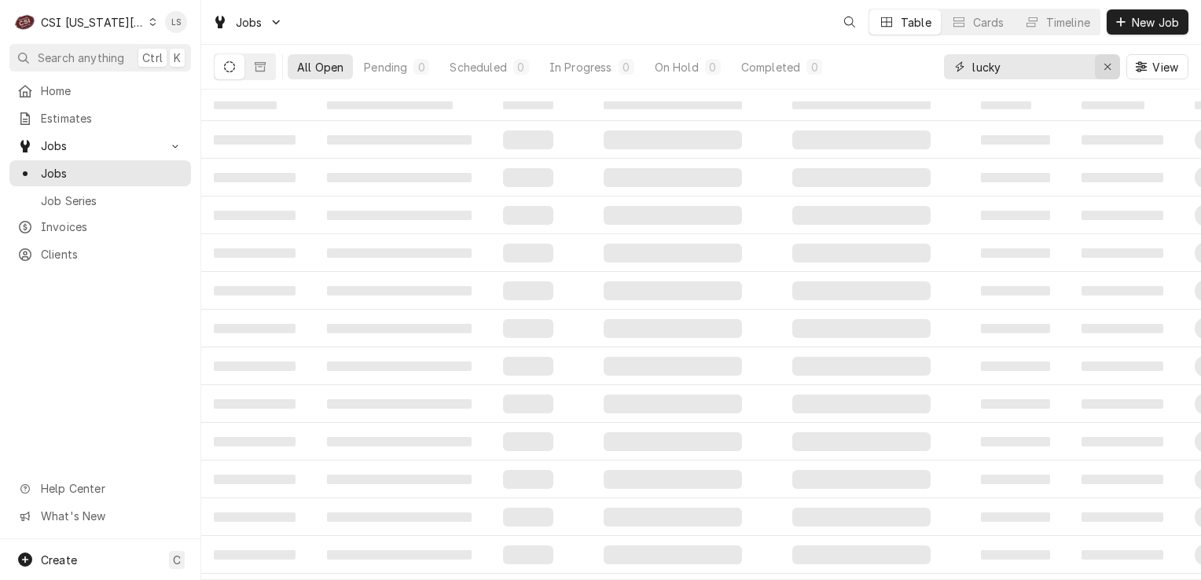
click at [1097, 68] on button "Erase input" at bounding box center [1107, 66] width 25 height 25
click at [1132, 31] on button "New Job" at bounding box center [1148, 21] width 82 height 25
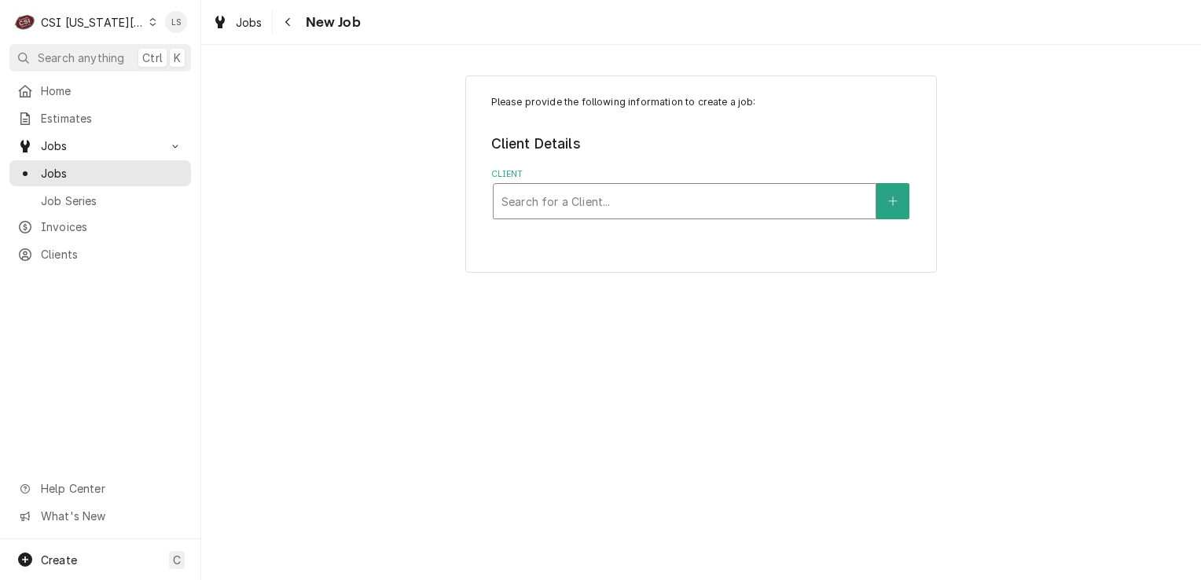
click at [556, 195] on div "Client" at bounding box center [685, 201] width 366 height 28
type input "c"
type input "wel cleve"
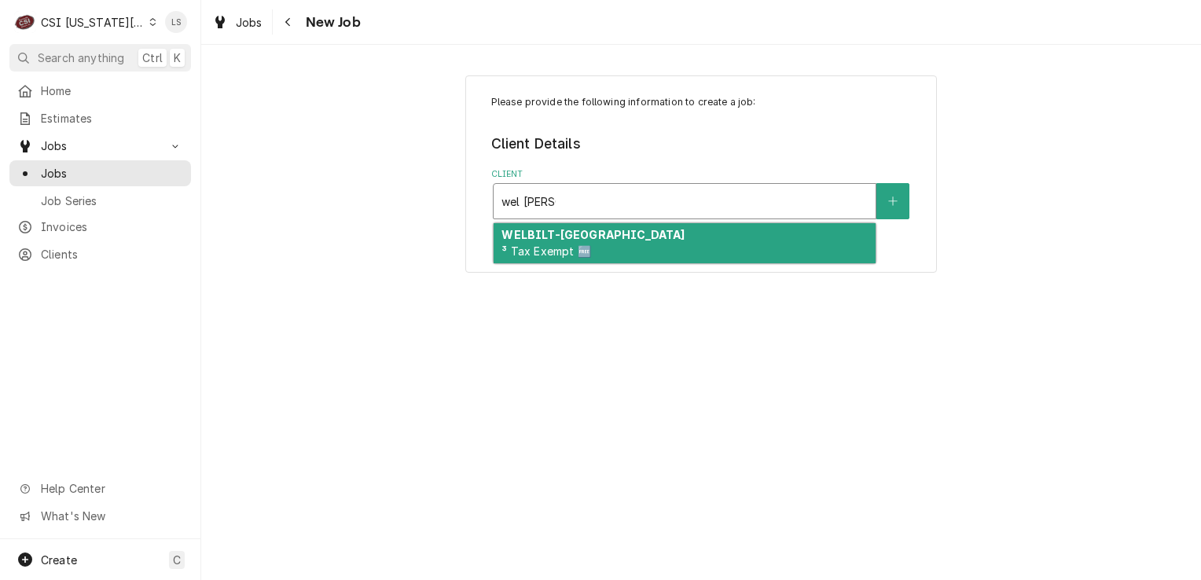
click at [564, 230] on strong "WELBILT-CLEVELAND" at bounding box center [593, 234] width 183 height 13
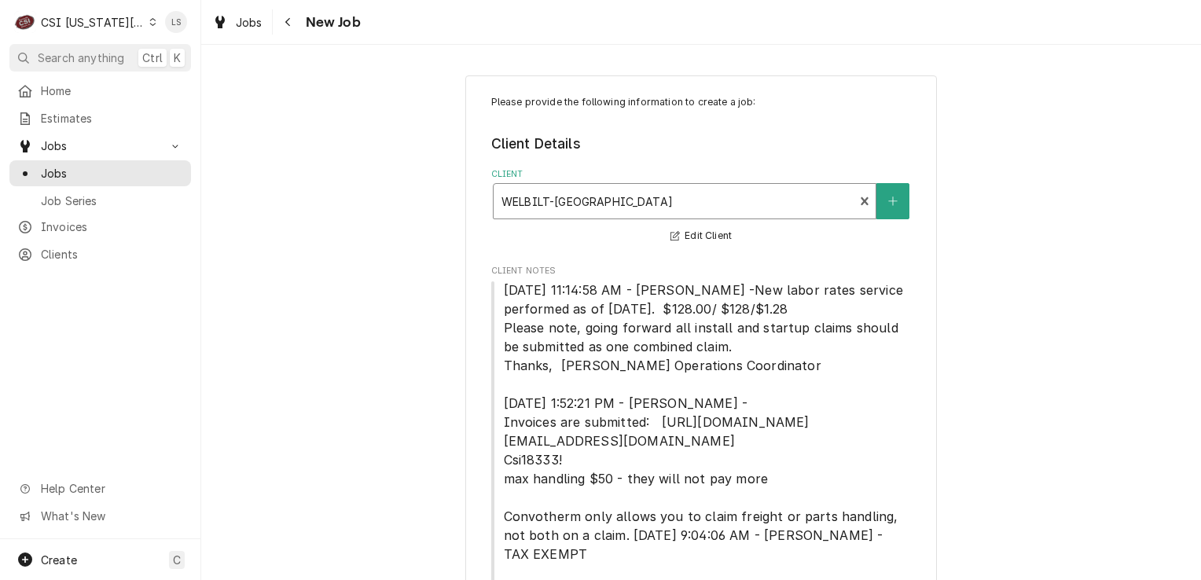
scroll to position [176, 0]
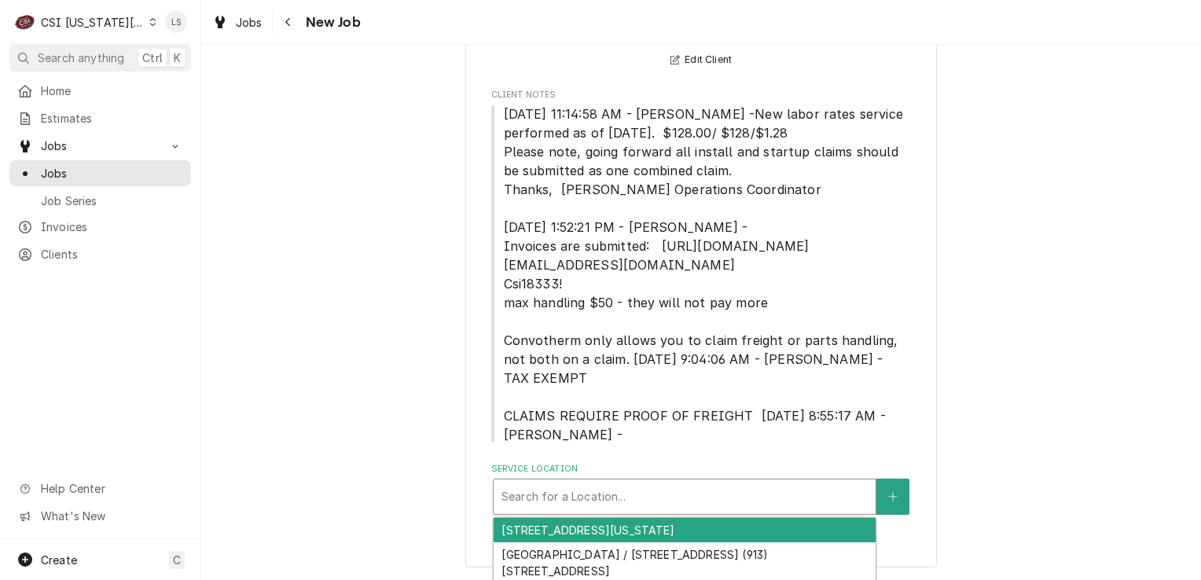
click at [727, 487] on div "Service Location" at bounding box center [685, 497] width 366 height 28
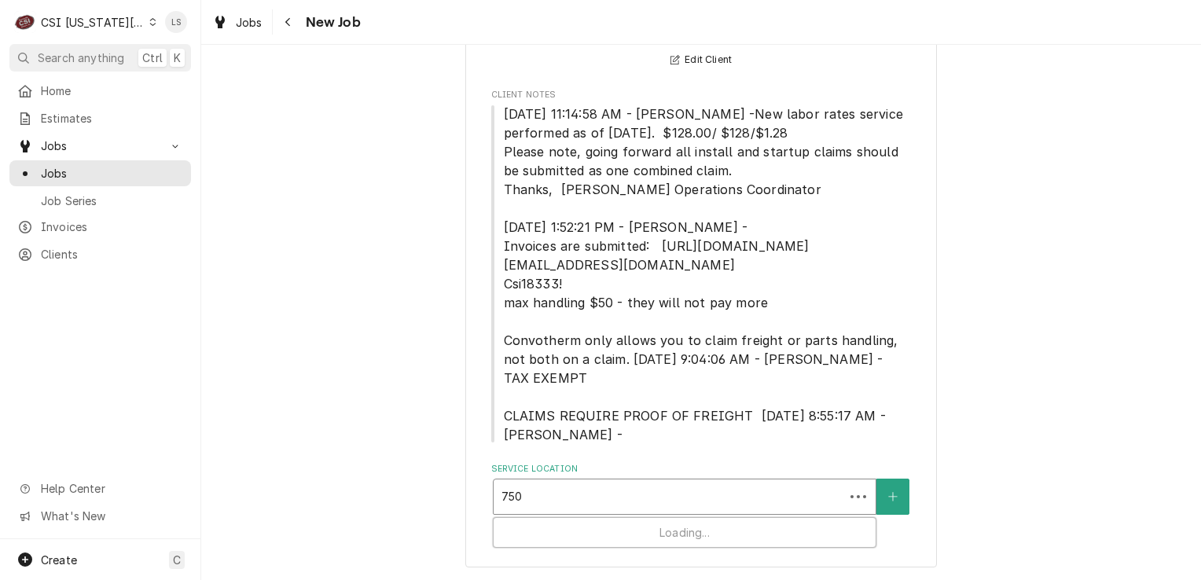
type input "7500"
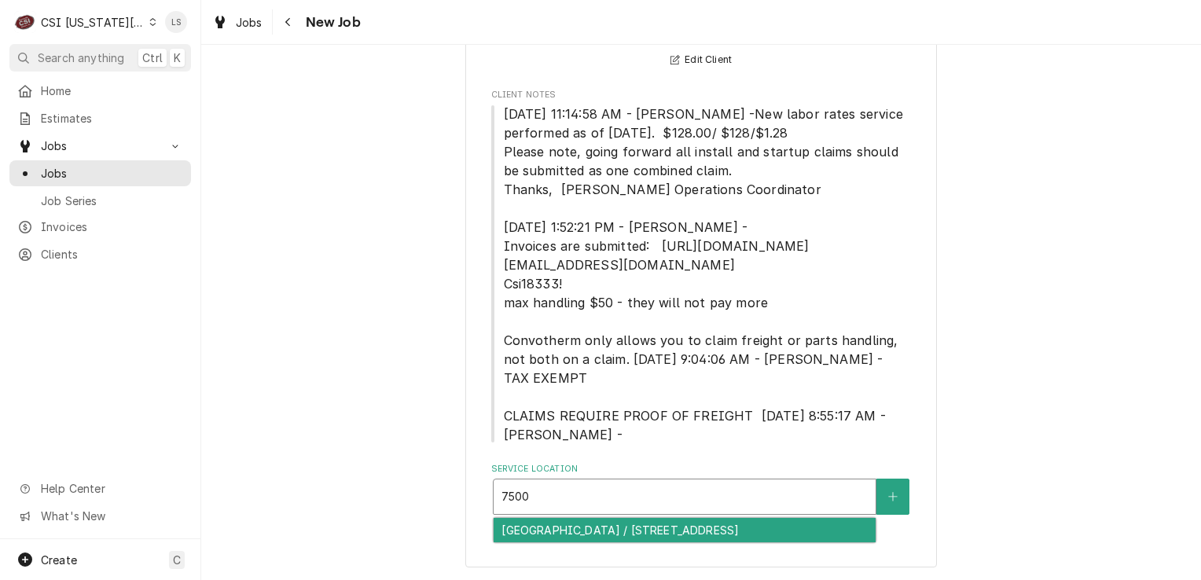
click at [708, 539] on div "Shawnee Mission East High School / 7500 Mission Rd, Prairie Village, KS 66208" at bounding box center [685, 530] width 382 height 24
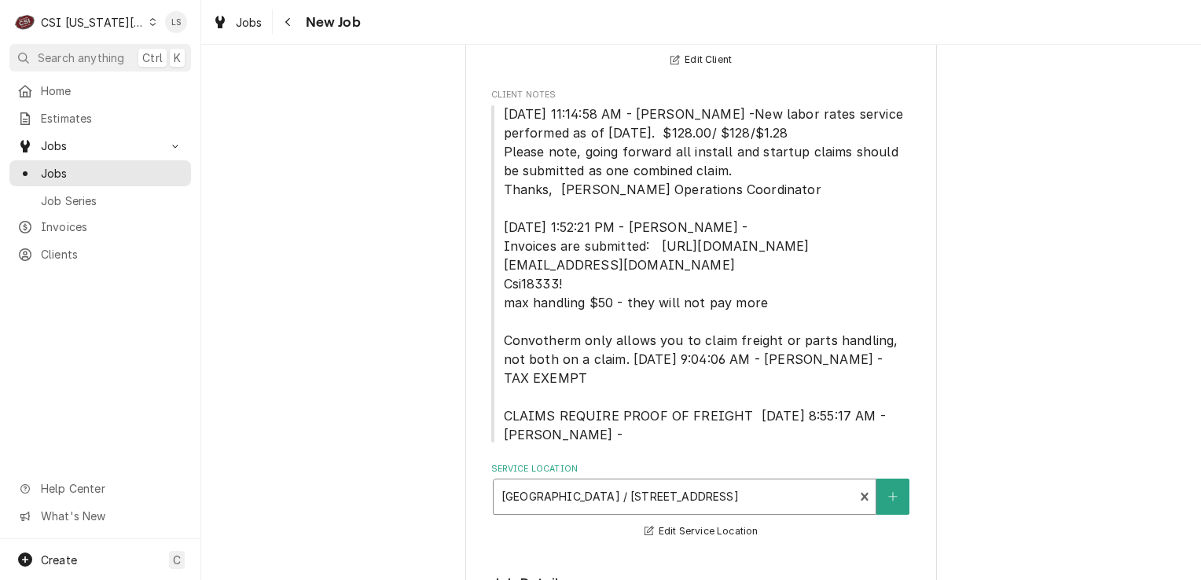
scroll to position [491, 0]
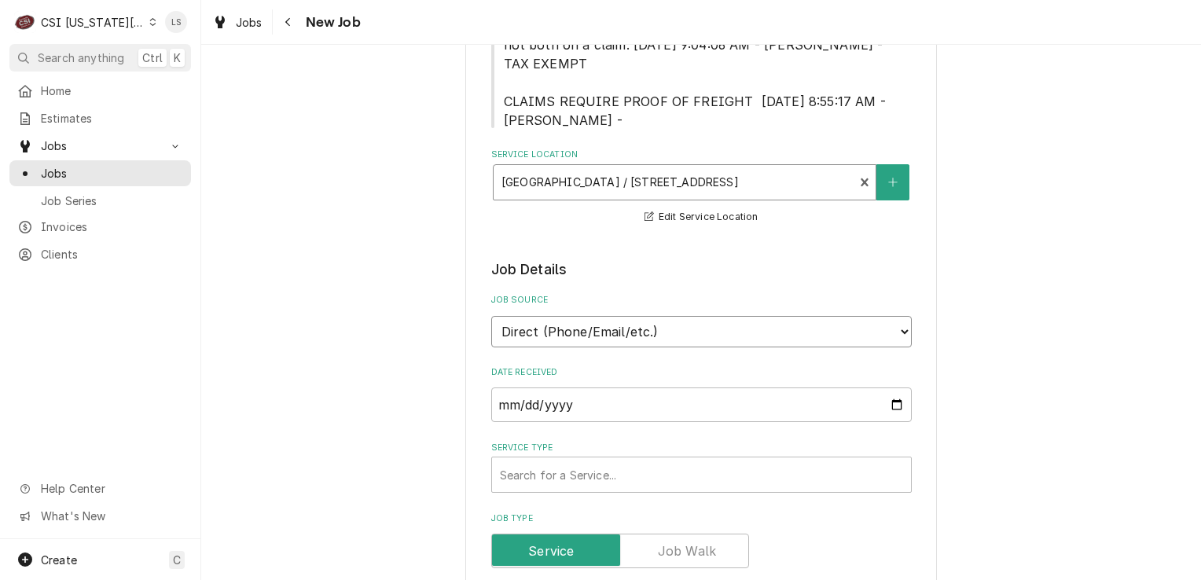
click at [524, 326] on select "Direct (Phone/Email/etc.) Service Channel Corrigo Ecotrak Other" at bounding box center [701, 331] width 421 height 31
select select "3"
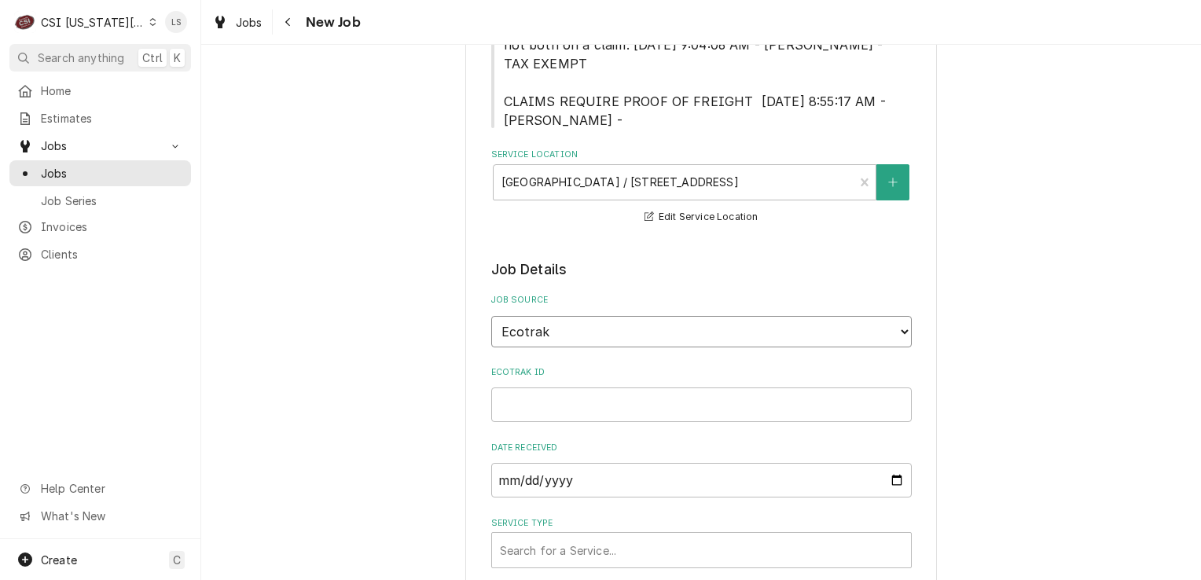
type textarea "x"
click at [517, 327] on select "Direct (Phone/Email/etc.) Service Channel Corrigo Ecotrak Other" at bounding box center [701, 331] width 421 height 31
select select "100"
click at [535, 410] on input "Job Source Name" at bounding box center [701, 405] width 421 height 35
type textarea "x"
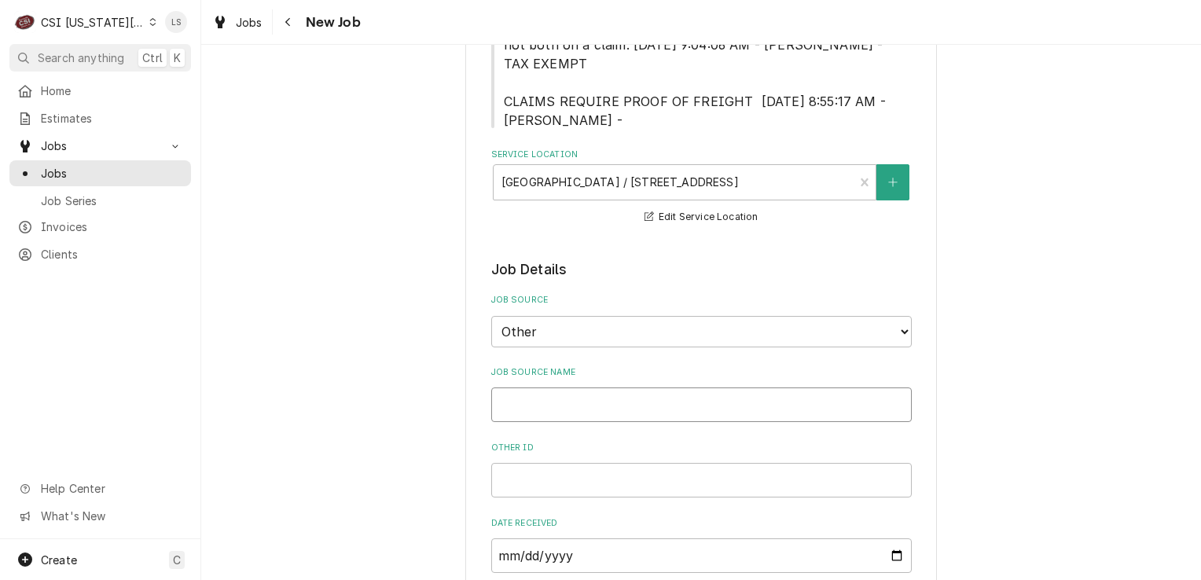
type input "P"
type textarea "x"
type input "Ph"
type textarea "x"
type input "Phi"
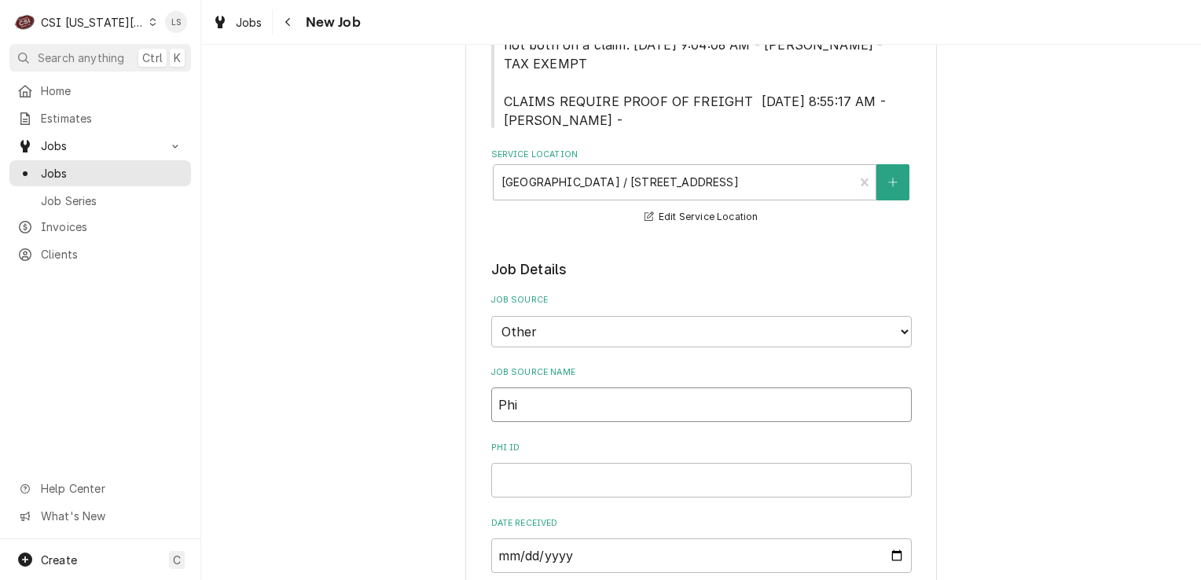
type textarea "x"
type input "Phil"
type textarea "x"
type input "Phil"
type textarea "x"
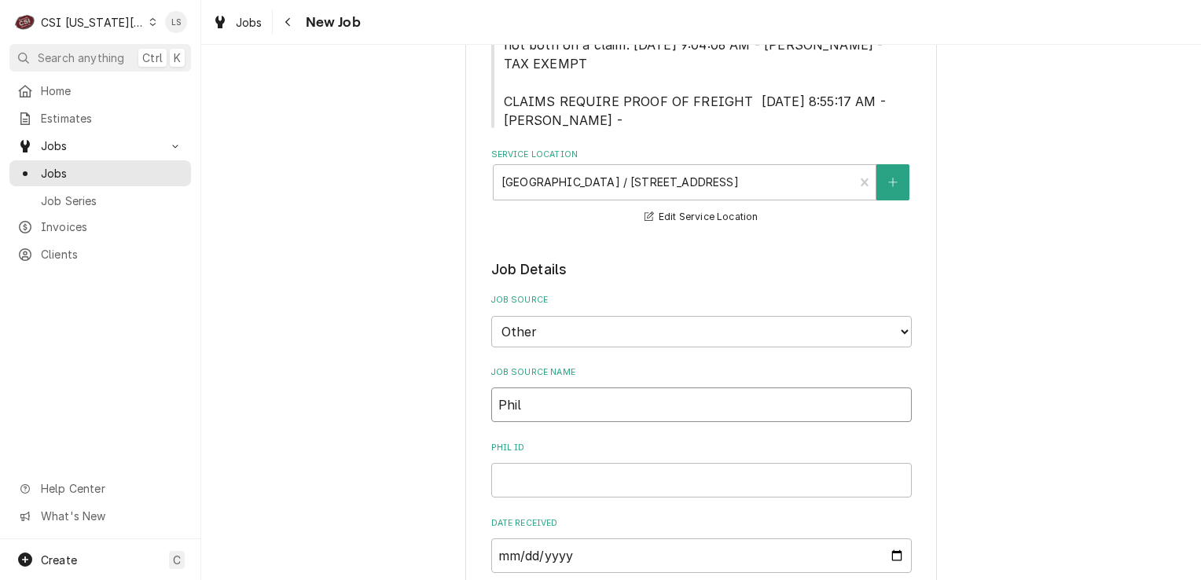
type input "Phil P"
type textarea "x"
type input "Phil P"
type textarea "x"
type input "Phil P e"
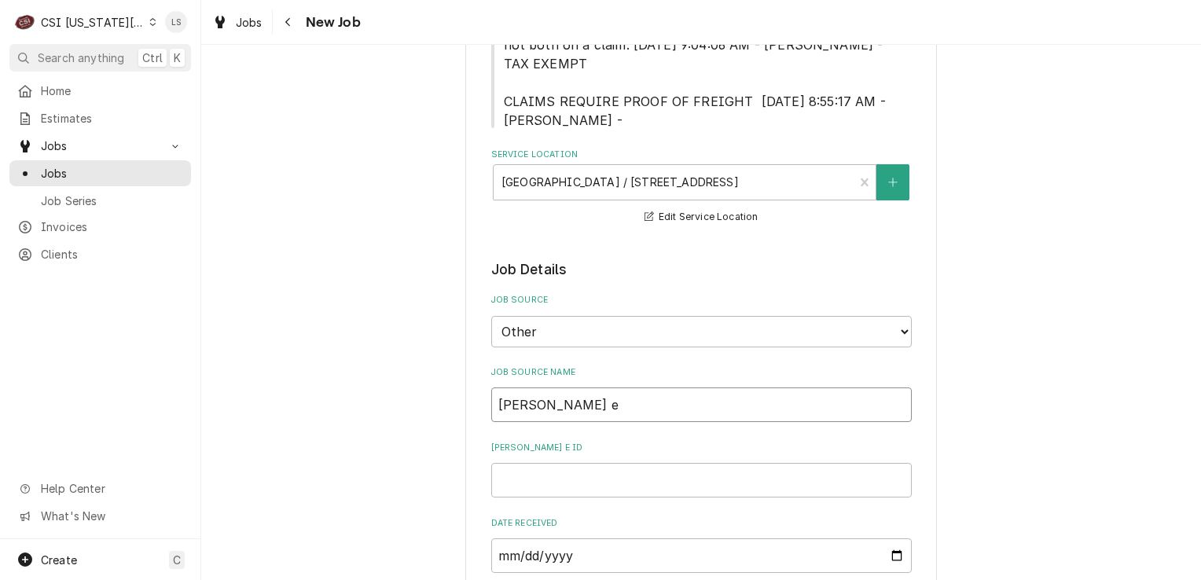
type textarea "x"
type input "Phil P emi"
type textarea "x"
type input "Phil P emia"
type textarea "x"
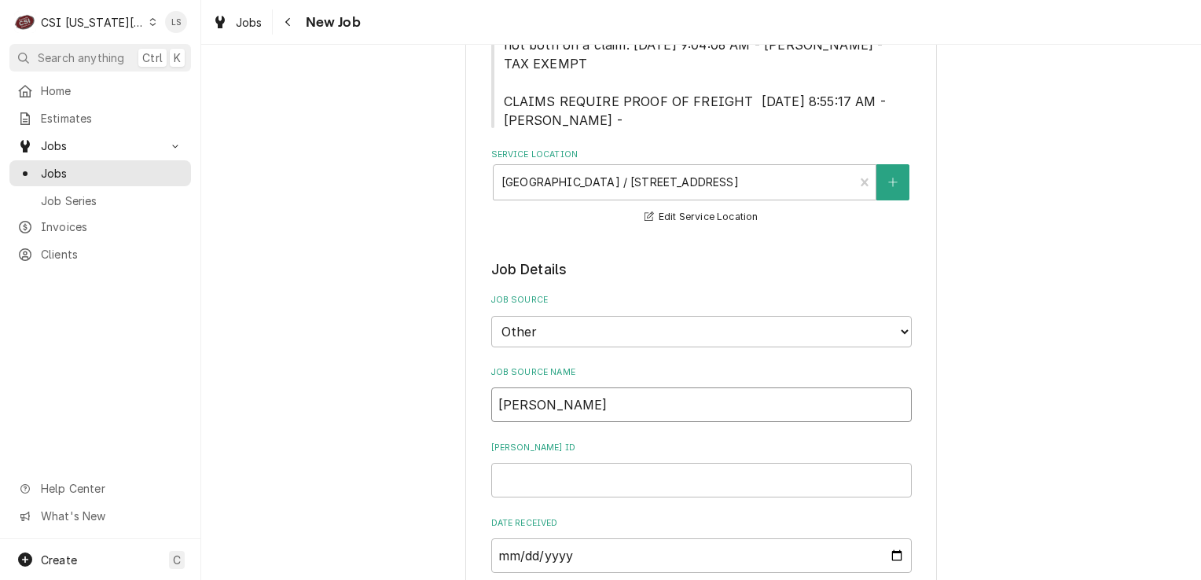
type input "Phil P emial"
type textarea "x"
type input "Phil P emial"
type textarea "x"
type input "Phil P emial"
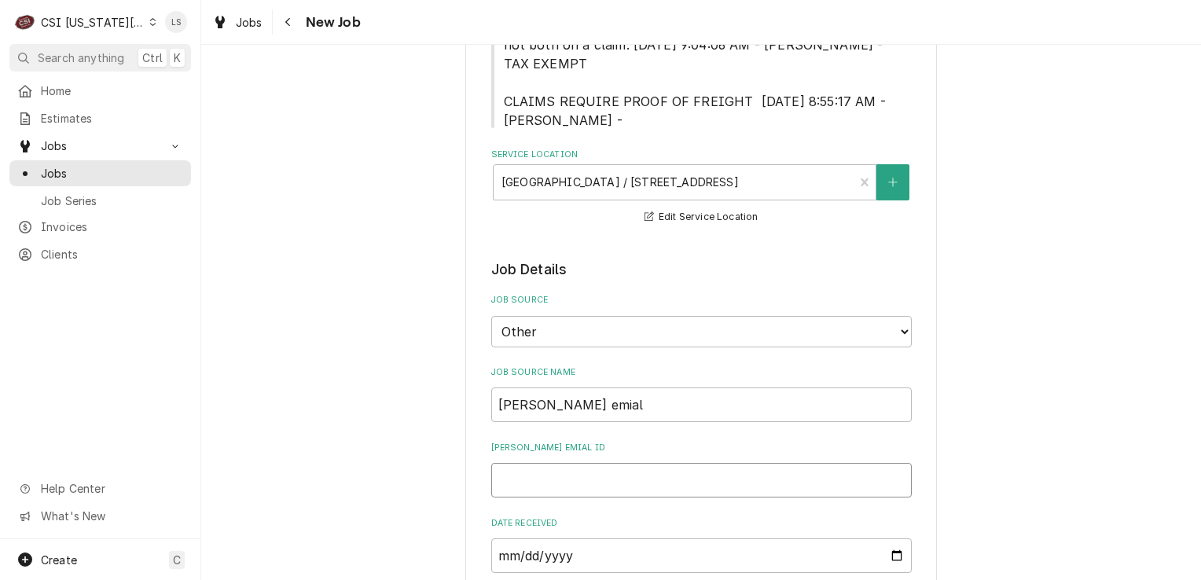
click at [545, 465] on input "Phil P emial ID" at bounding box center [701, 480] width 421 height 35
type textarea "x"
type input "T"
type textarea "x"
type input "TB"
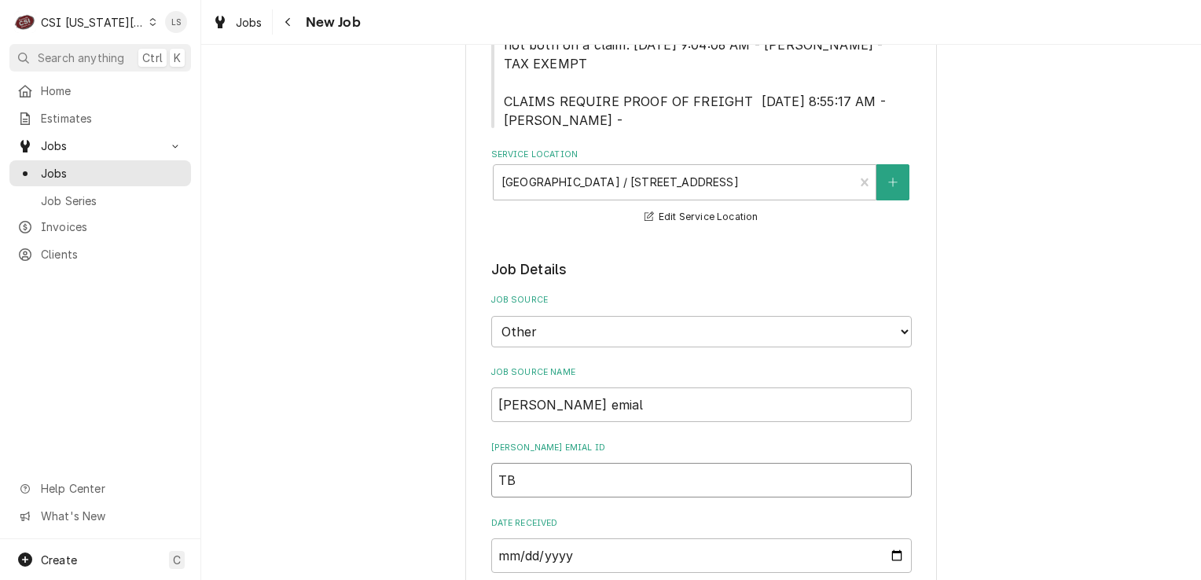
type textarea "x"
type input "TBD"
type textarea "x"
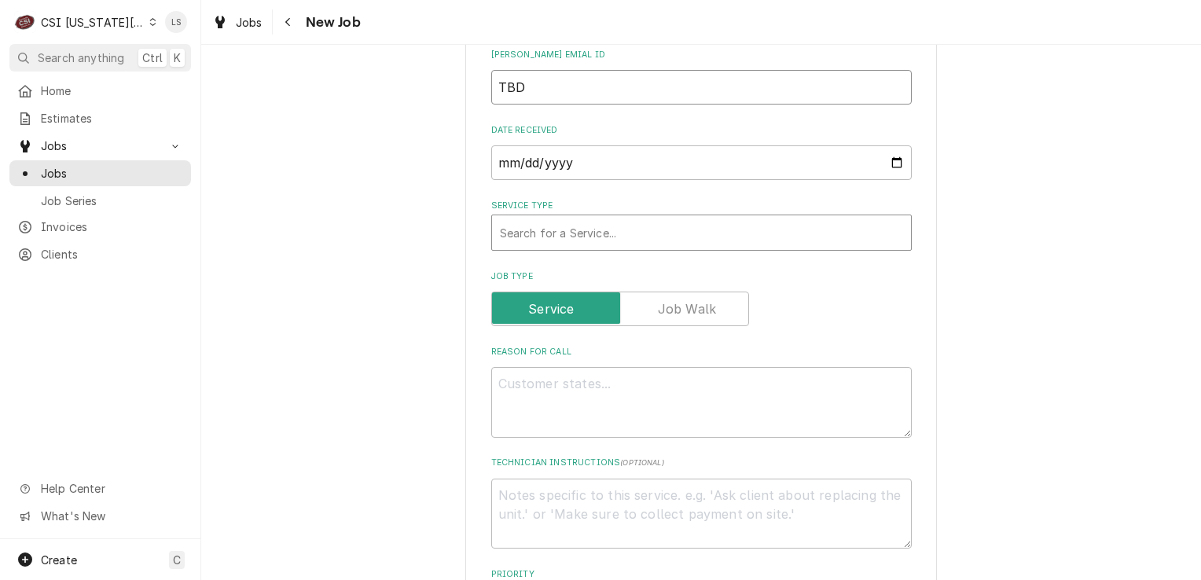
type input "TBD"
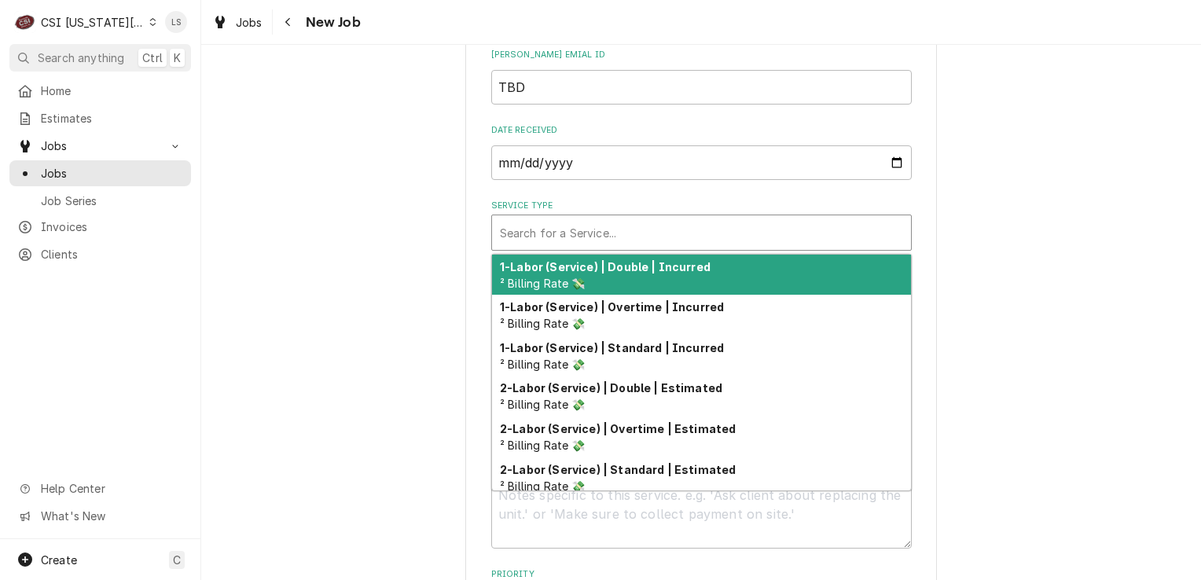
click at [553, 232] on div "Service Type" at bounding box center [701, 233] width 403 height 28
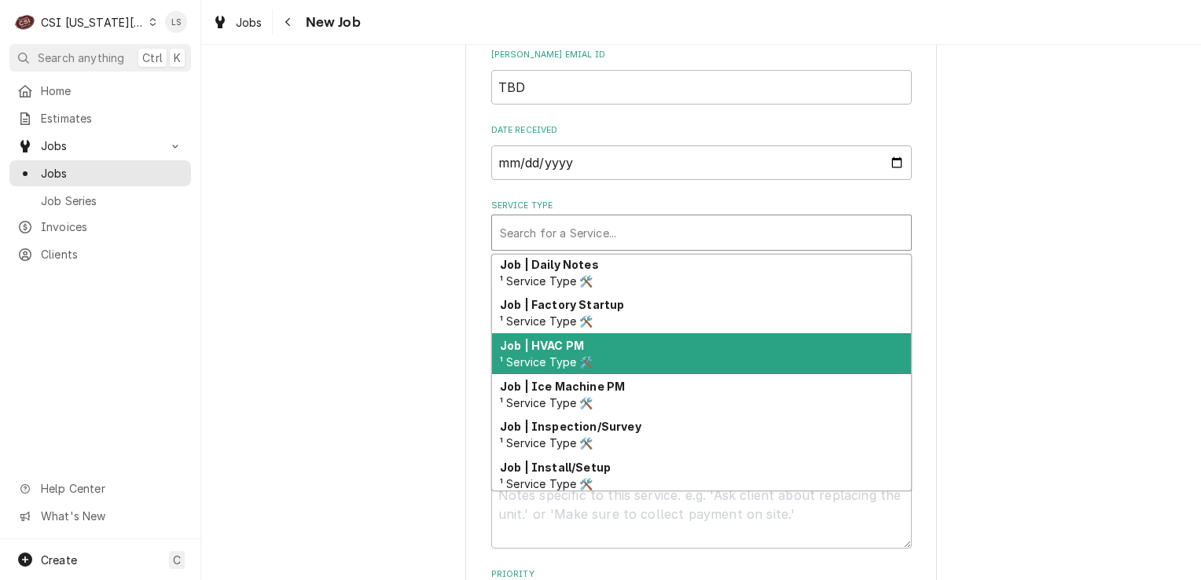
scroll to position [890, 0]
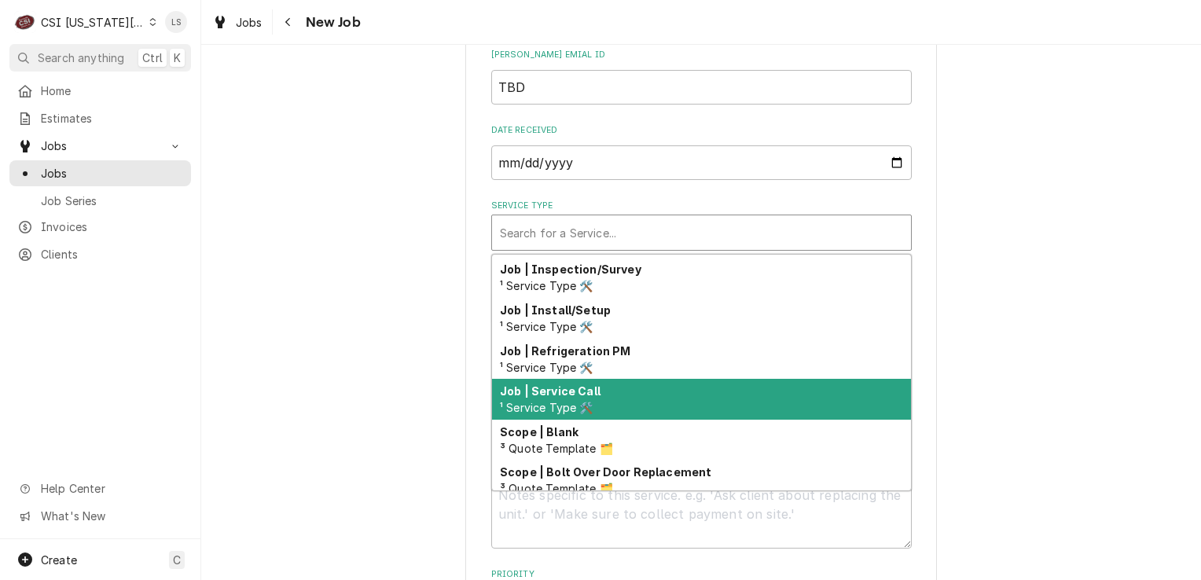
click at [546, 392] on strong "Job | Service Call" at bounding box center [550, 390] width 101 height 13
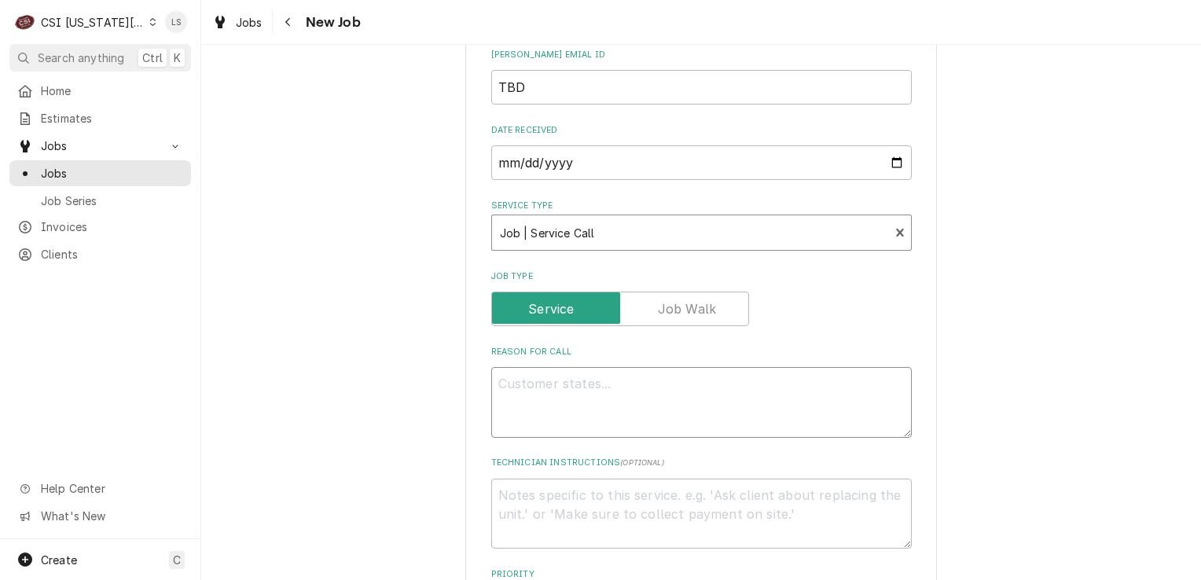
click at [601, 387] on textarea "Reason For Call" at bounding box center [701, 402] width 421 height 71
type textarea "x"
type textarea "C"
type textarea "x"
type textarea "Co"
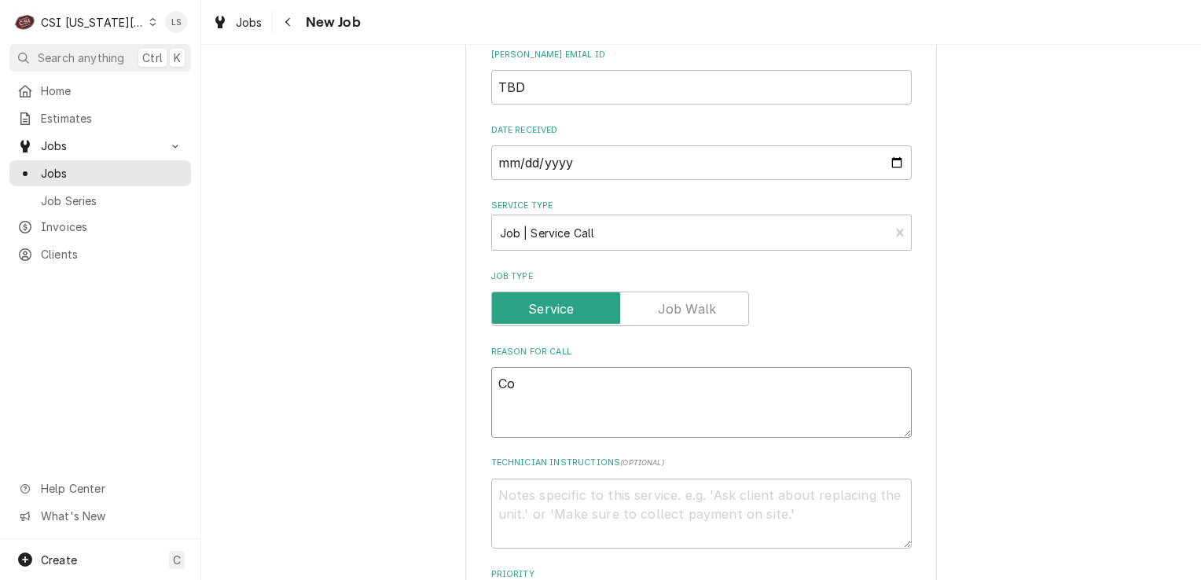
type textarea "x"
type textarea "Con"
type textarea "x"
type textarea "Conv"
type textarea "x"
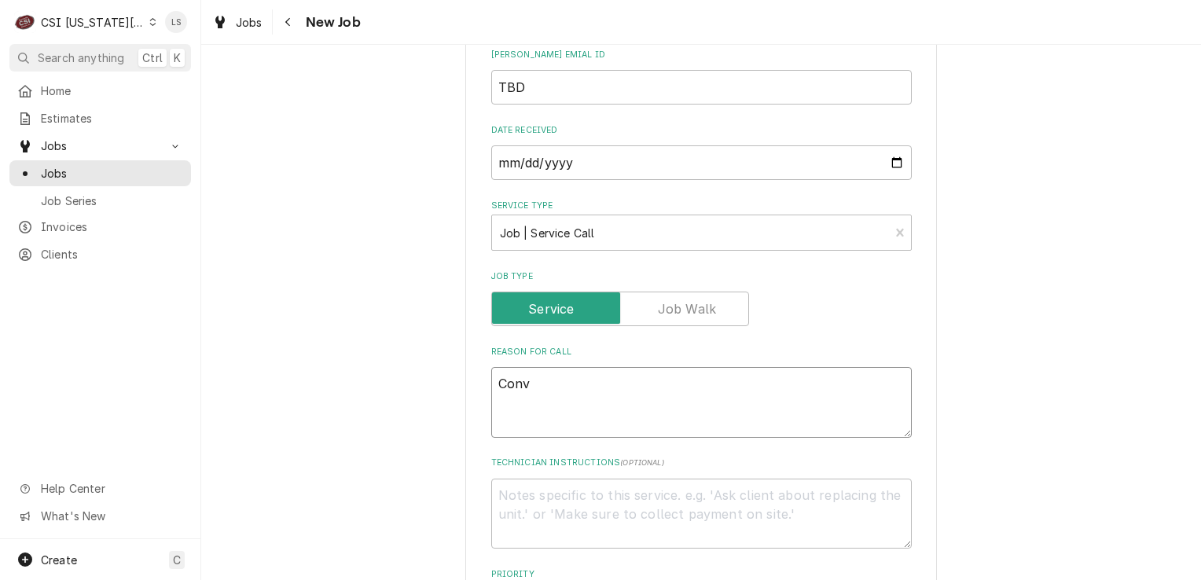
type textarea "Convo"
type textarea "x"
type textarea "Convot"
type textarea "x"
type textarea "Convoth"
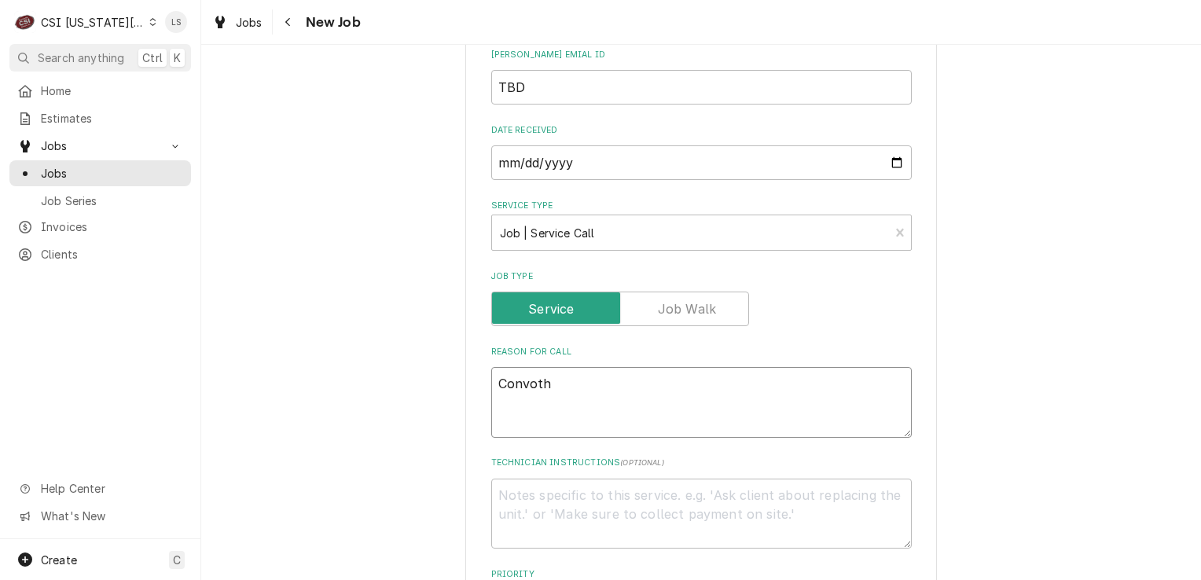
type textarea "x"
type textarea "Convothe"
type textarea "x"
type textarea "Convother"
type textarea "x"
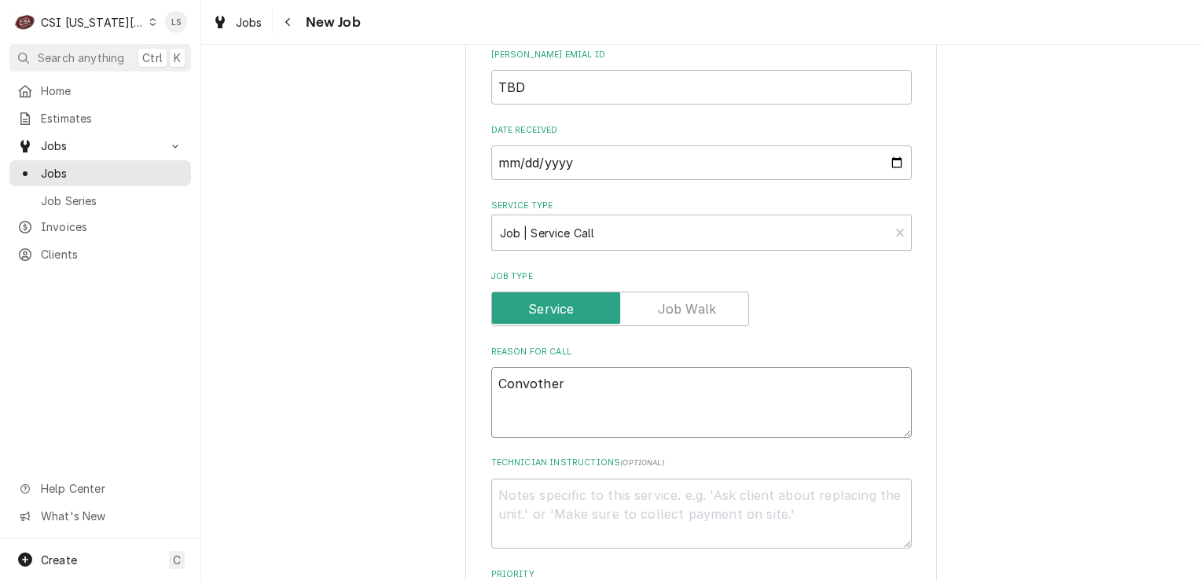
type textarea "Convotherm"
type textarea "x"
type textarea "Convotherm"
type textarea "x"
type textarea "Convotherm o"
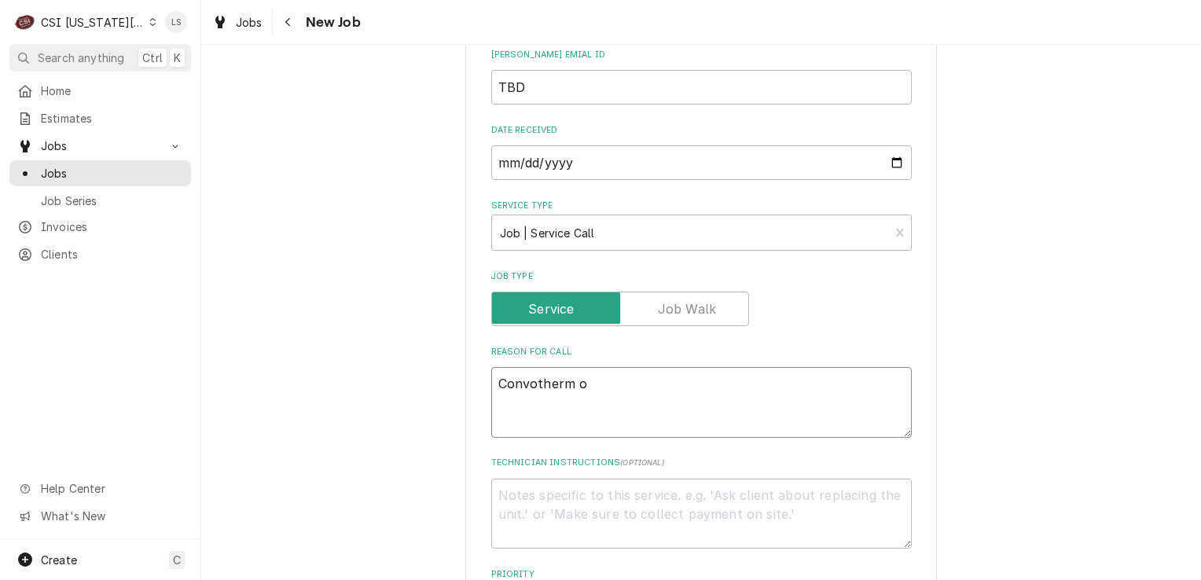
type textarea "x"
type textarea "Convotherm ov"
type textarea "x"
type textarea "Convotherm ove"
type textarea "x"
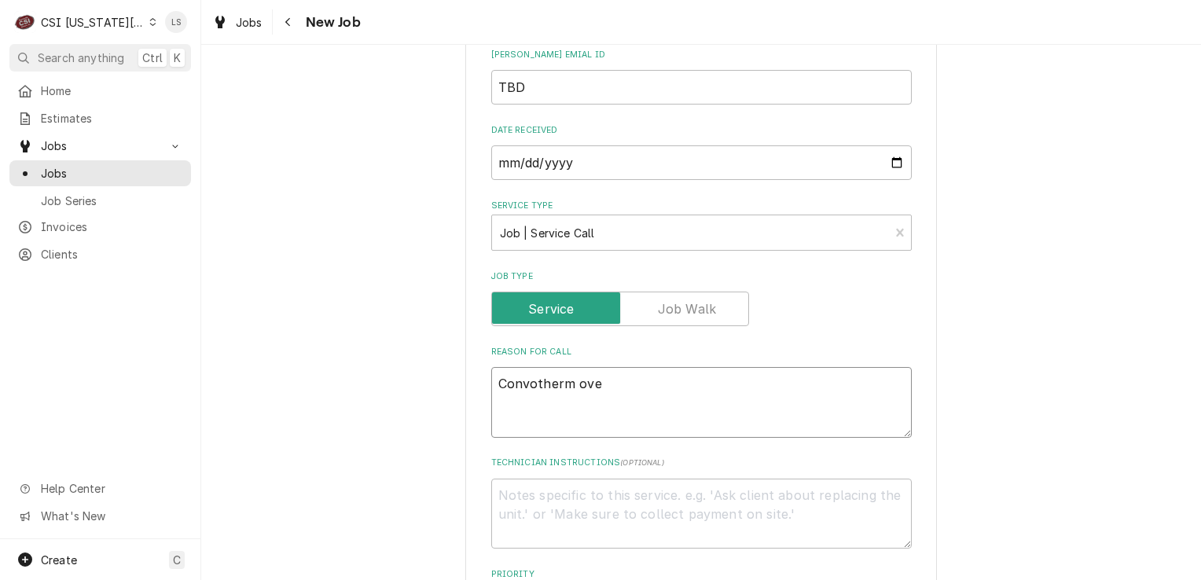
type textarea "Convotherm oven"
type textarea "x"
type textarea "Convotherm oven"
type textarea "x"
type textarea "Convotherm oven -"
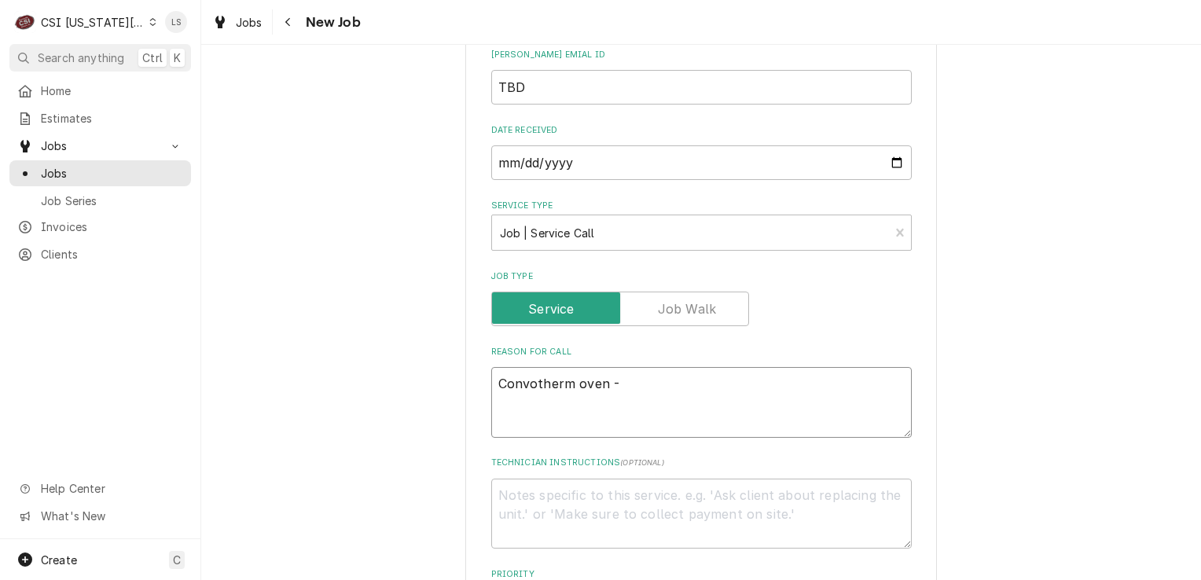
type textarea "x"
type textarea "Convotherm oven -"
type textarea "x"
type textarea "Convotherm oven -"
paste textarea "The new C4 Com oven glass door just shattered in the middle of service"
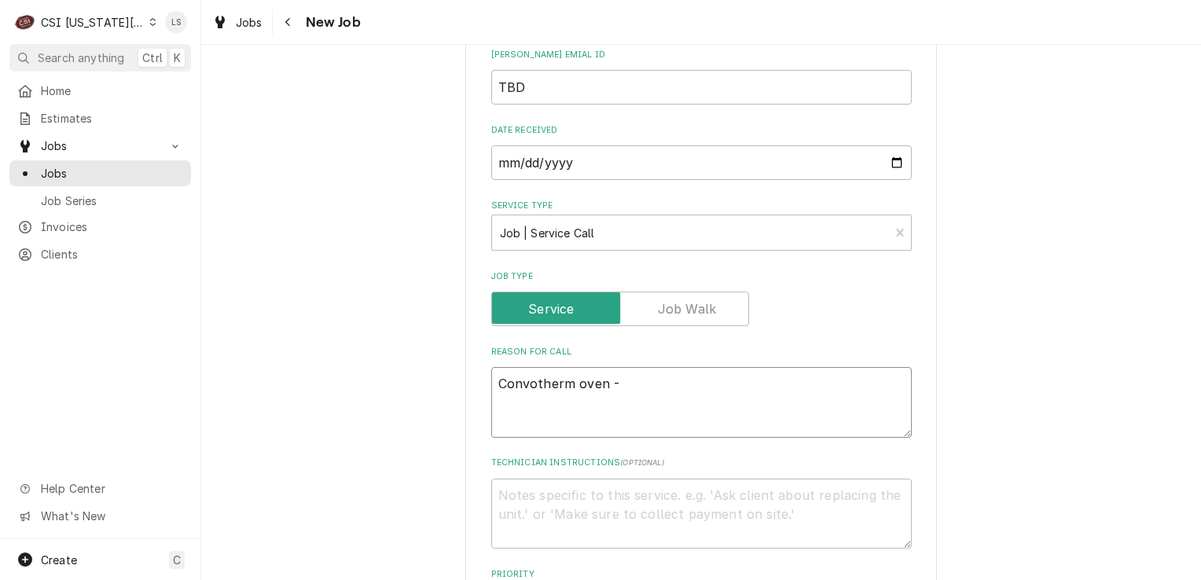
type textarea "x"
type textarea "Convotherm oven - The new C4 Com oven glass door just shattered in the middle o…"
type textarea "x"
type textarea "Convotherm oven - The new C4 Com oven glass door just shattered in the middle o…"
paste textarea "call to have the technician contact Convo and get next day. Air authorized for …"
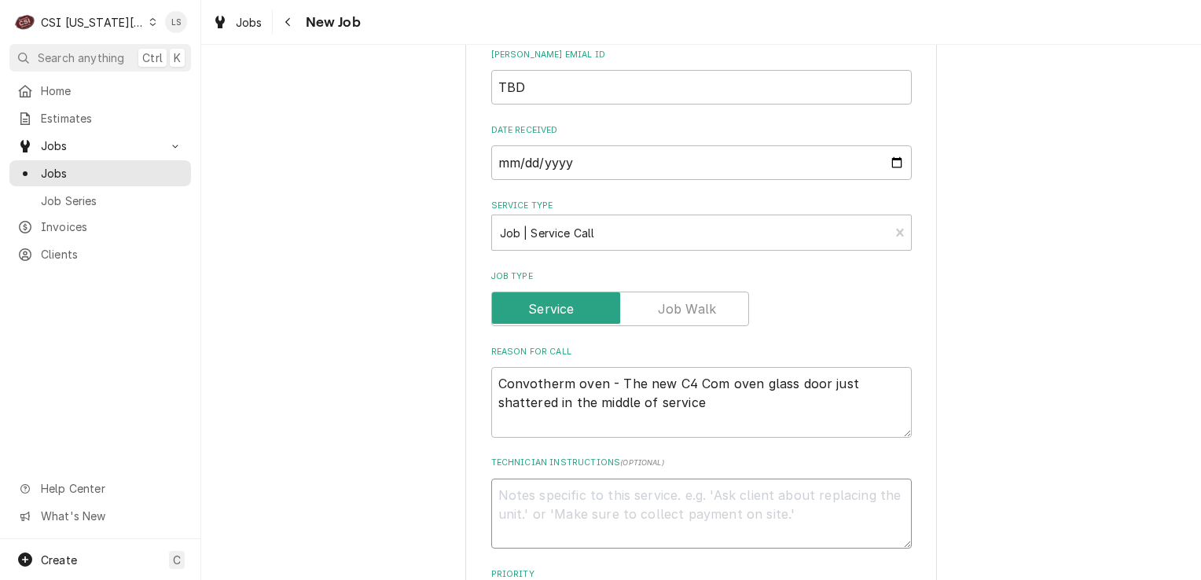
type textarea "x"
type textarea "call to have the technician contact Convo and get next day. Air authorized for …"
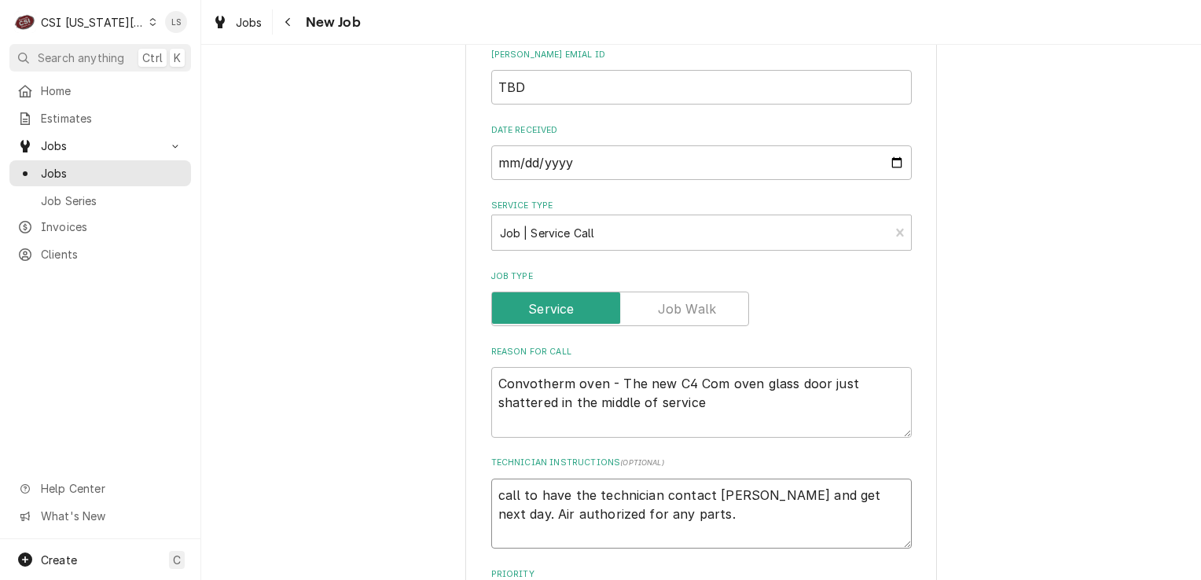
scroll to position [1355, 0]
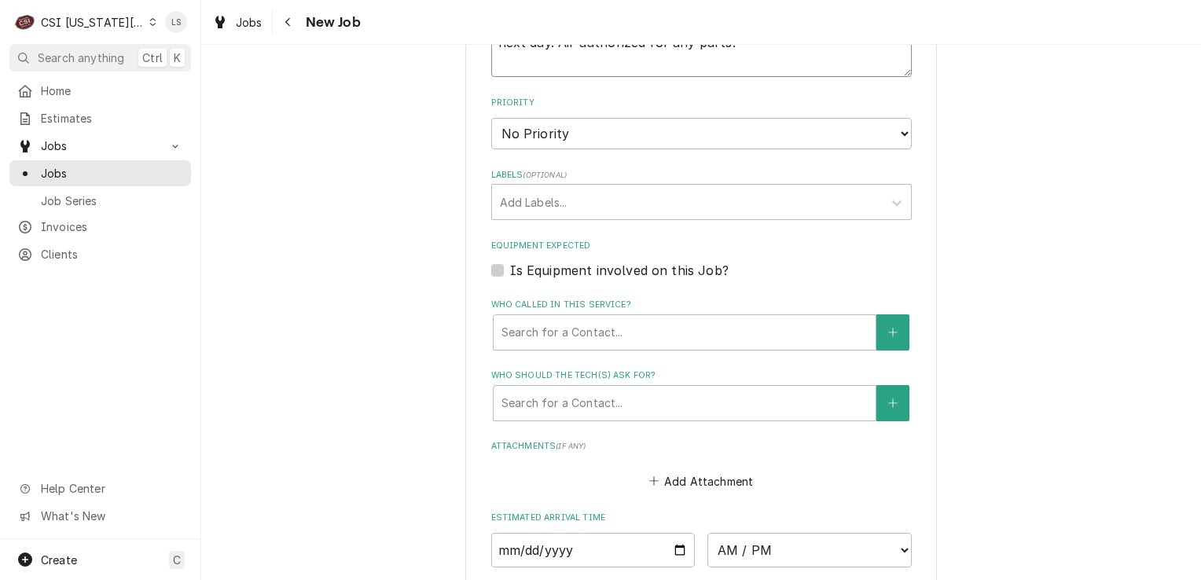
type textarea "x"
type textarea "call to have the technician contact Convo and get next day. Air authorized for …"
click at [525, 133] on select "No Priority Urgent High Medium Low" at bounding box center [701, 133] width 421 height 31
select select "1"
click at [491, 118] on select "No Priority Urgent High Medium Low" at bounding box center [701, 133] width 421 height 31
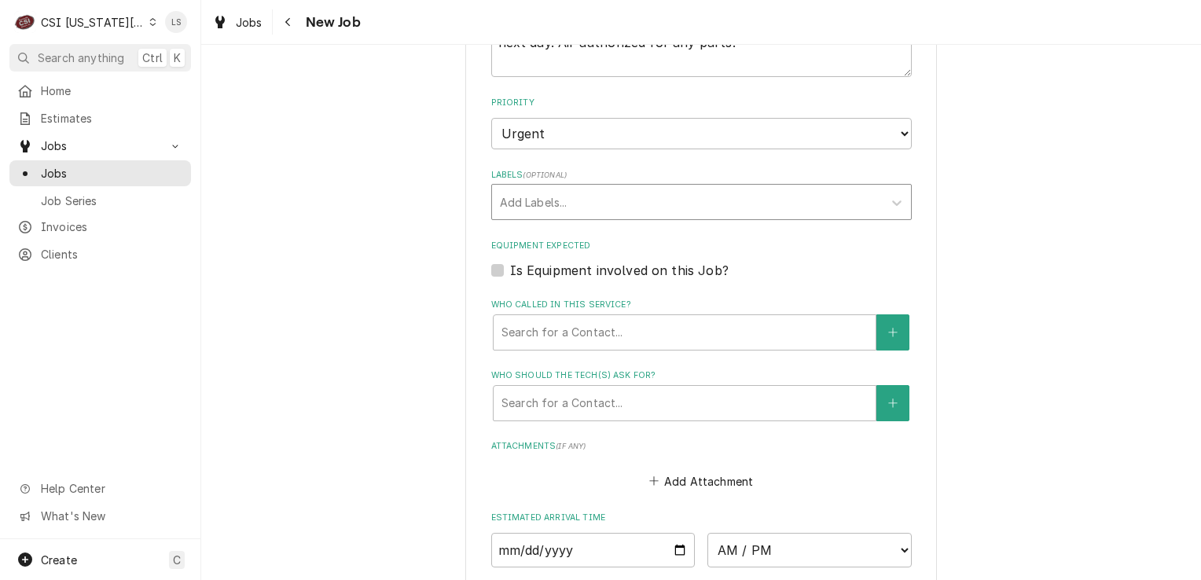
click at [523, 195] on div "Labels" at bounding box center [687, 202] width 375 height 28
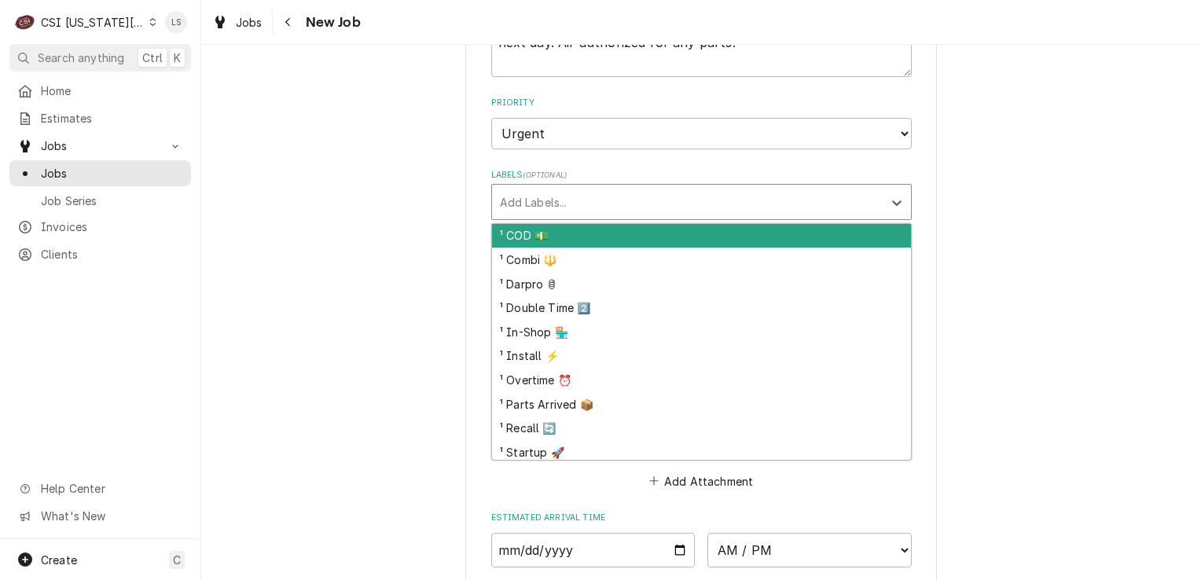
type textarea "x"
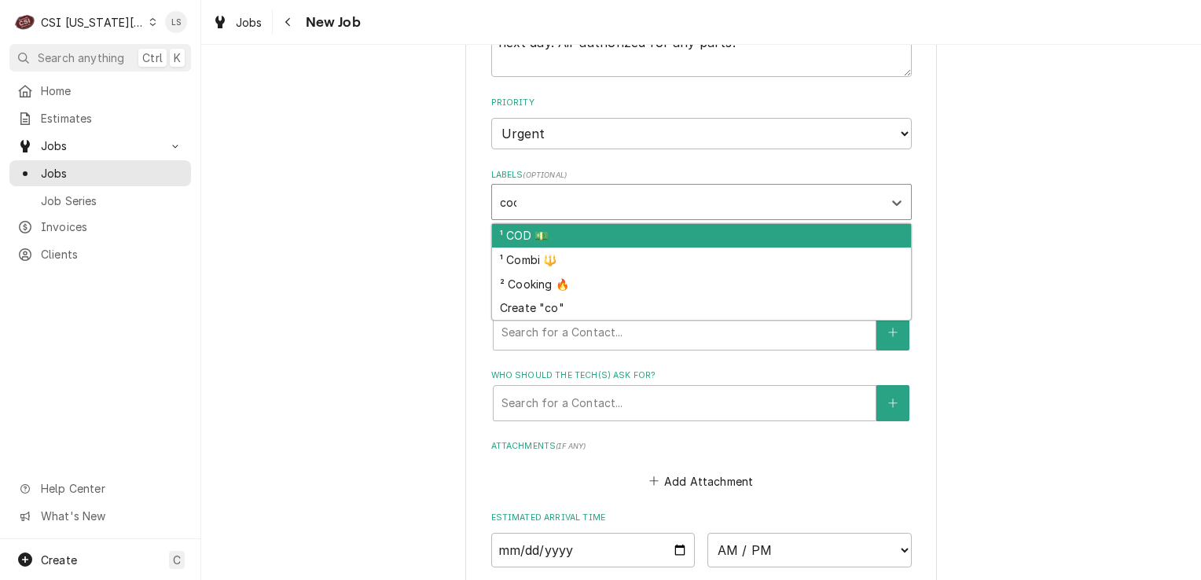
type input "cook"
type textarea "x"
type input "war"
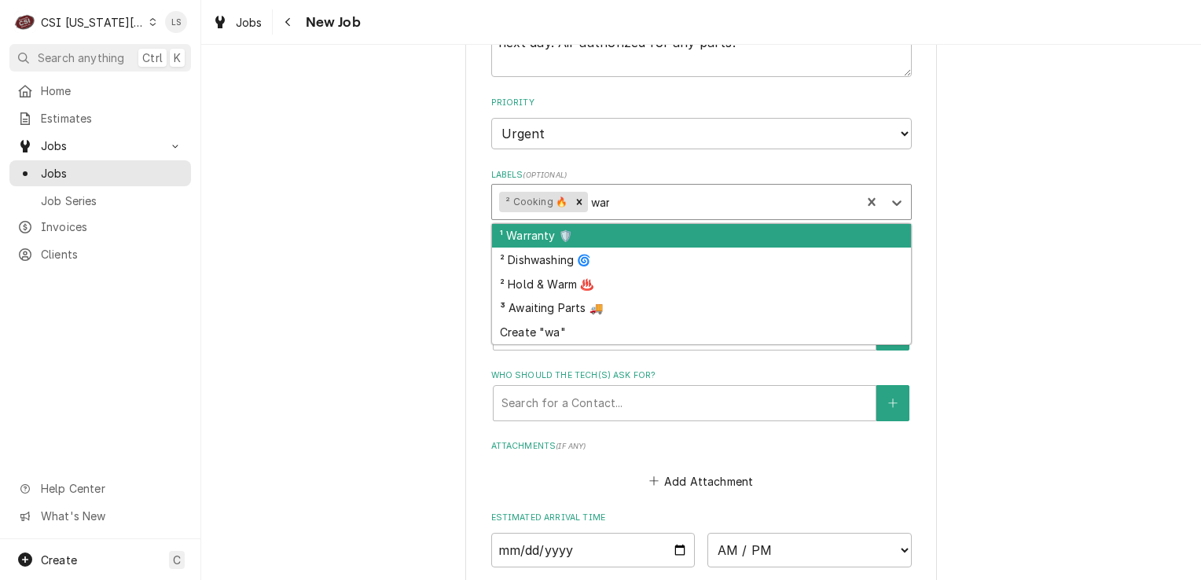
type textarea "x"
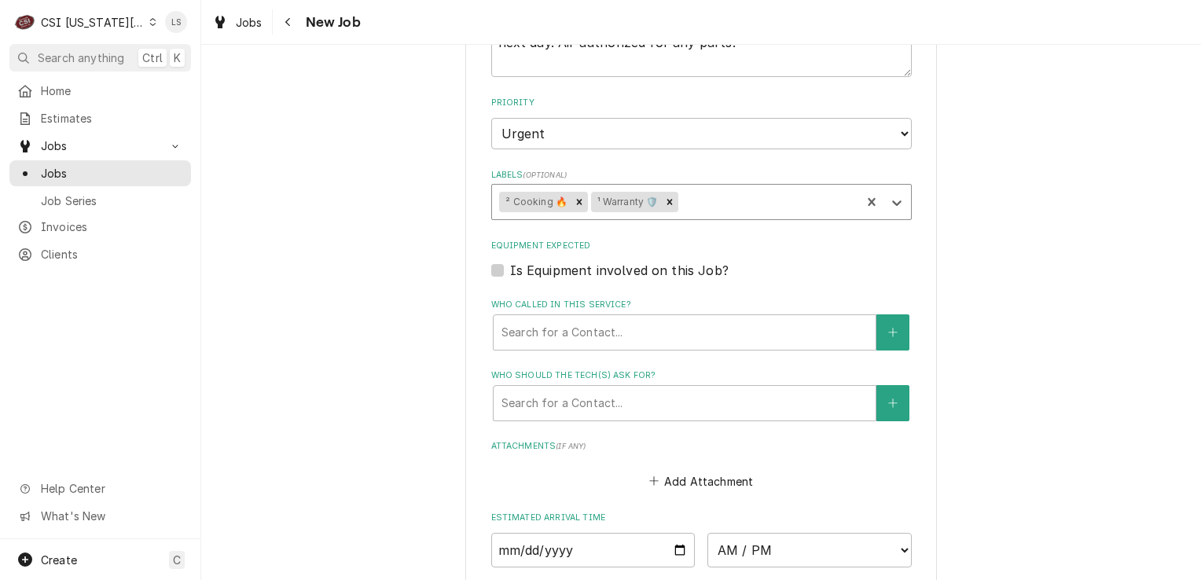
type textarea "x"
click at [510, 265] on label "Is Equipment involved on this Job?" at bounding box center [619, 270] width 219 height 19
click at [510, 265] on input "Equipment Expected" at bounding box center [720, 278] width 421 height 35
checkbox input "true"
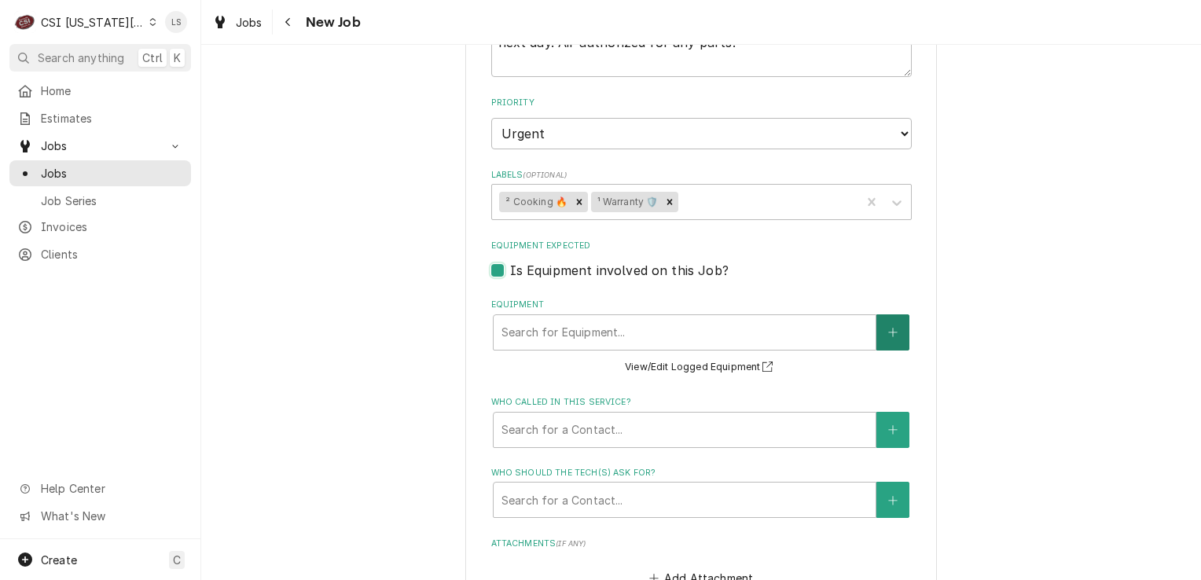
type textarea "x"
click at [891, 316] on button "Equipment" at bounding box center [893, 333] width 33 height 36
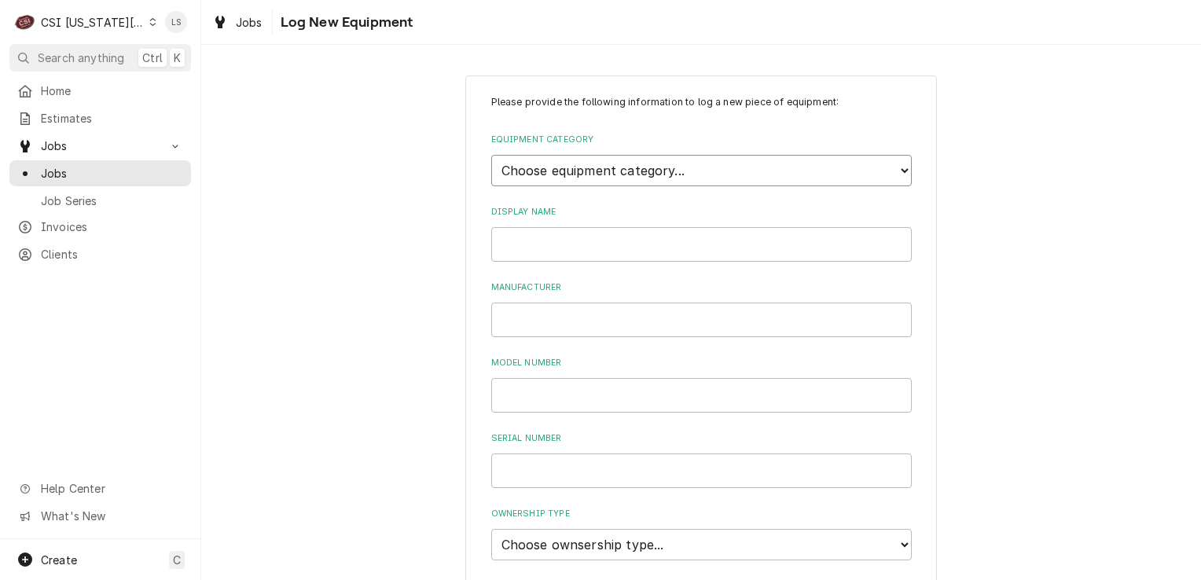
click at [587, 183] on select "Choose equipment category... Cooking Equipment Fryers Ice Machines Ovens and Ra…" at bounding box center [701, 170] width 421 height 31
select select "4"
click at [491, 155] on select "Choose equipment category... Cooking Equipment Fryers Ice Machines Ovens and Ra…" at bounding box center [701, 170] width 421 height 31
click at [532, 239] on select "Choose equipment type... Combi Oven Convection Oven Countertop Electric Range C…" at bounding box center [701, 242] width 421 height 31
click at [267, 159] on div "Please provide the following information to log a new piece of equipment: Equip…" at bounding box center [701, 561] width 1000 height 1001
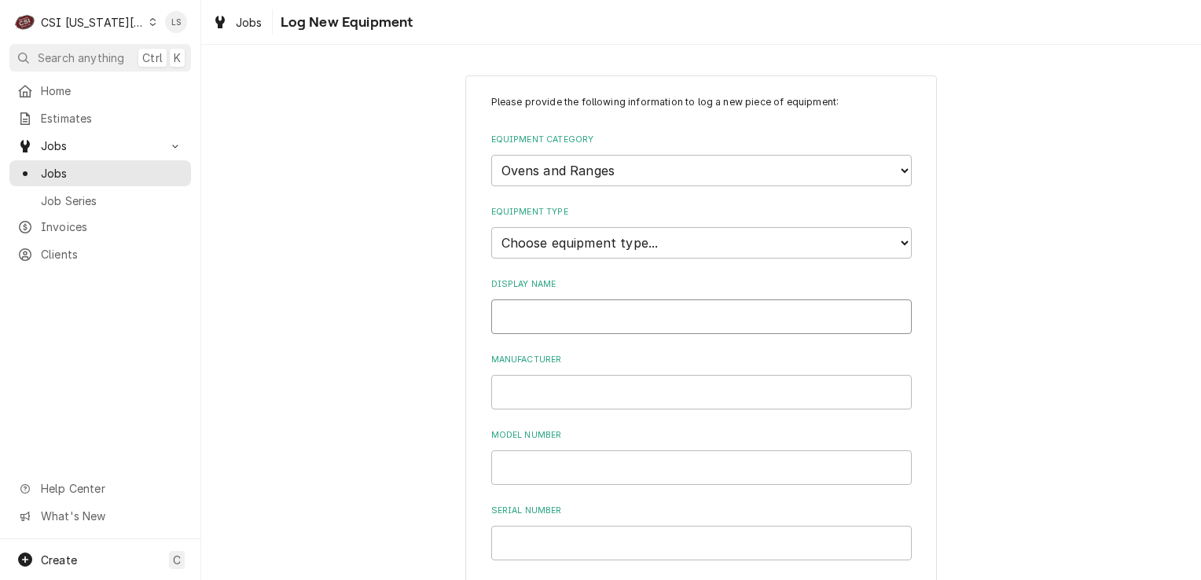
click at [525, 322] on input "Display Name" at bounding box center [701, 317] width 421 height 35
type input "Oven"
click at [553, 385] on input "Manufacturer" at bounding box center [701, 392] width 421 height 35
type input "Convotherm"
click at [562, 451] on input "Model Number" at bounding box center [701, 468] width 421 height 35
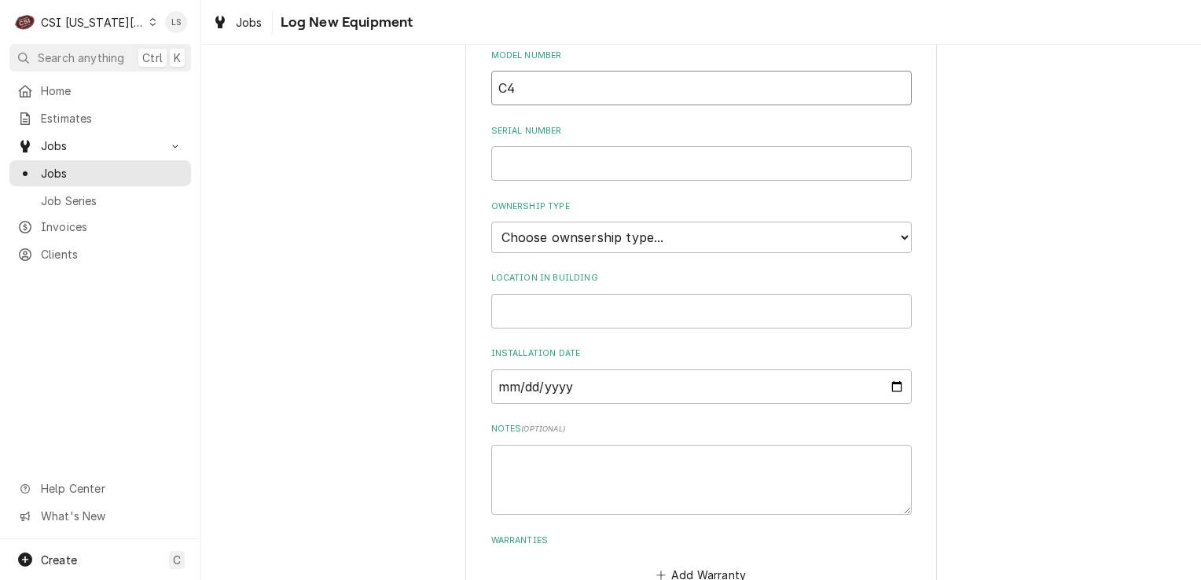
scroll to position [393, 0]
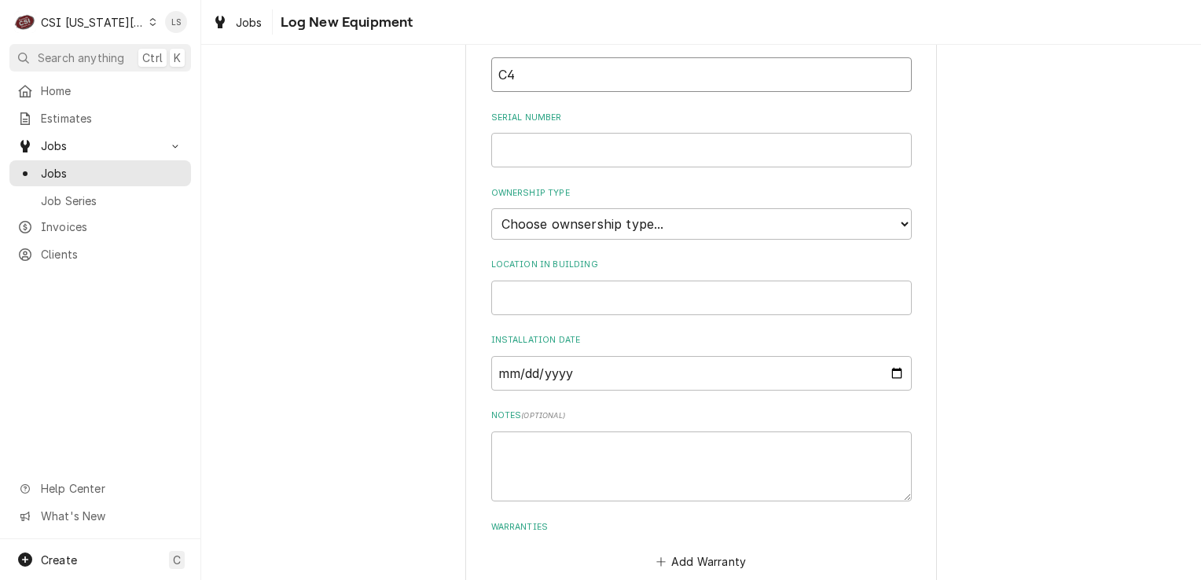
type input "C4"
click at [513, 212] on select "Choose ownsership type... Unknown Owned Leased Rented" at bounding box center [701, 223] width 421 height 31
select select "1"
click at [491, 208] on select "Choose ownsership type... Unknown Owned Leased Rented" at bounding box center [701, 223] width 421 height 31
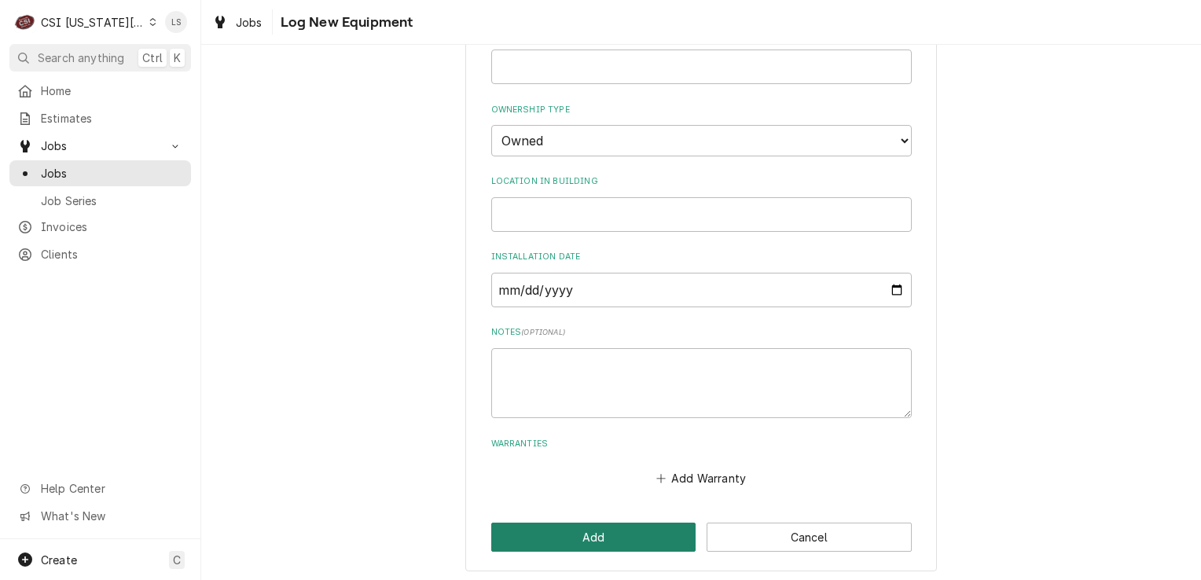
click at [603, 533] on button "Add" at bounding box center [593, 537] width 205 height 29
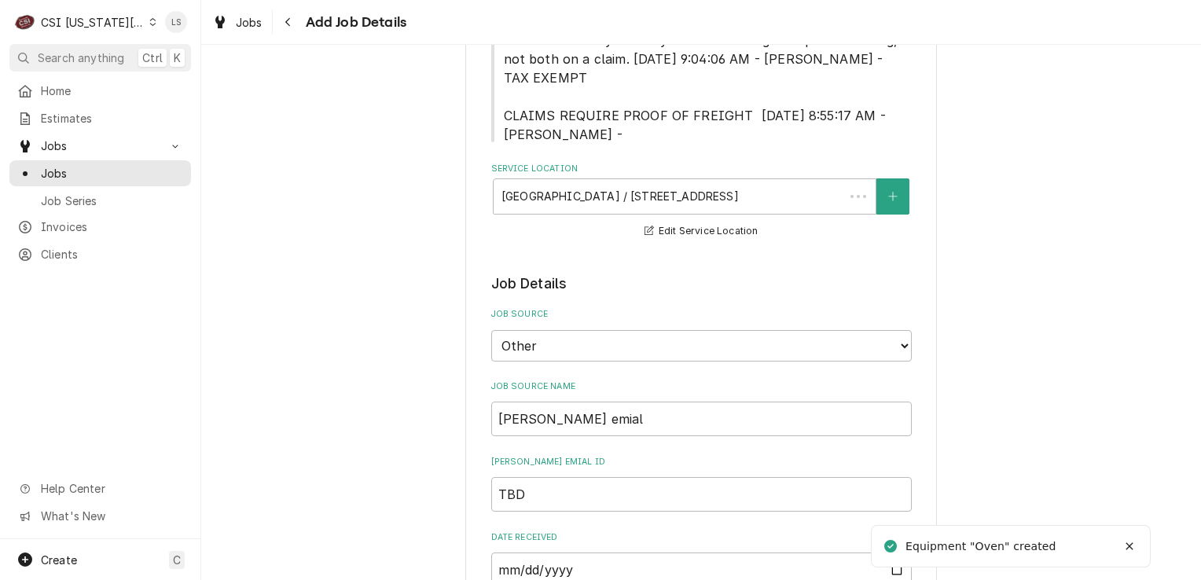
scroll to position [1355, 0]
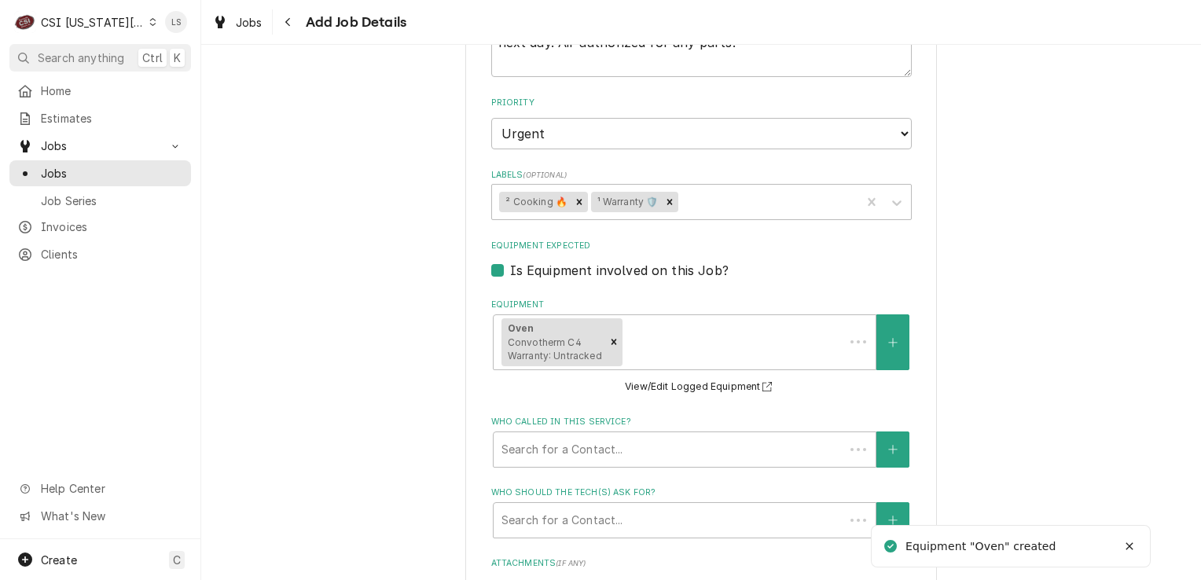
type textarea "x"
click at [892, 458] on button "Who called in this service?" at bounding box center [893, 450] width 33 height 36
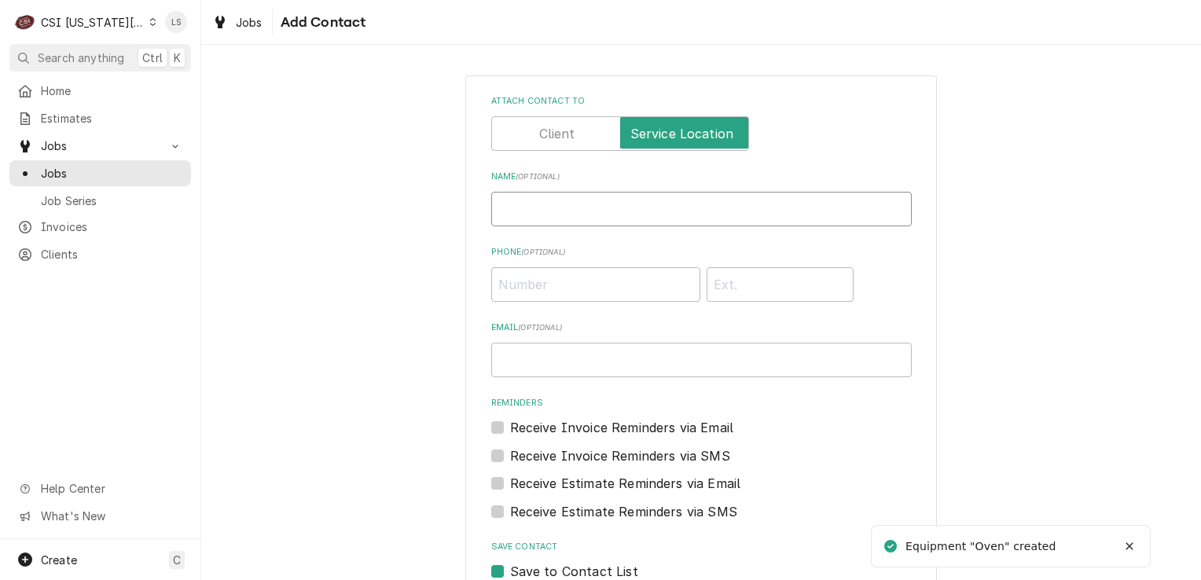
click at [541, 213] on input "Name ( optional )" at bounding box center [701, 209] width 421 height 35
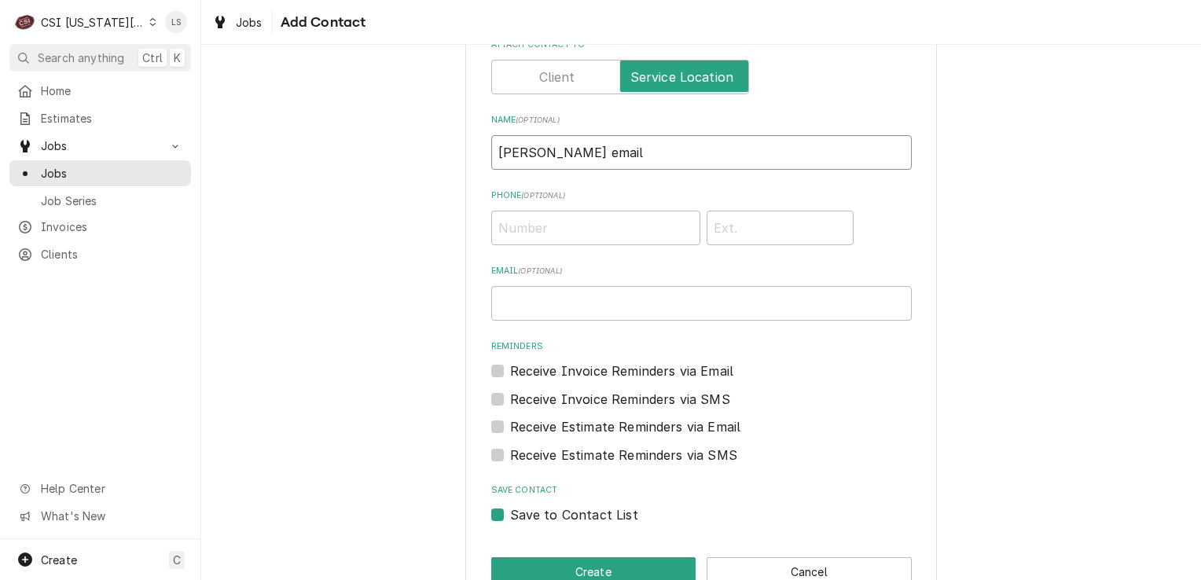
scroll to position [95, 0]
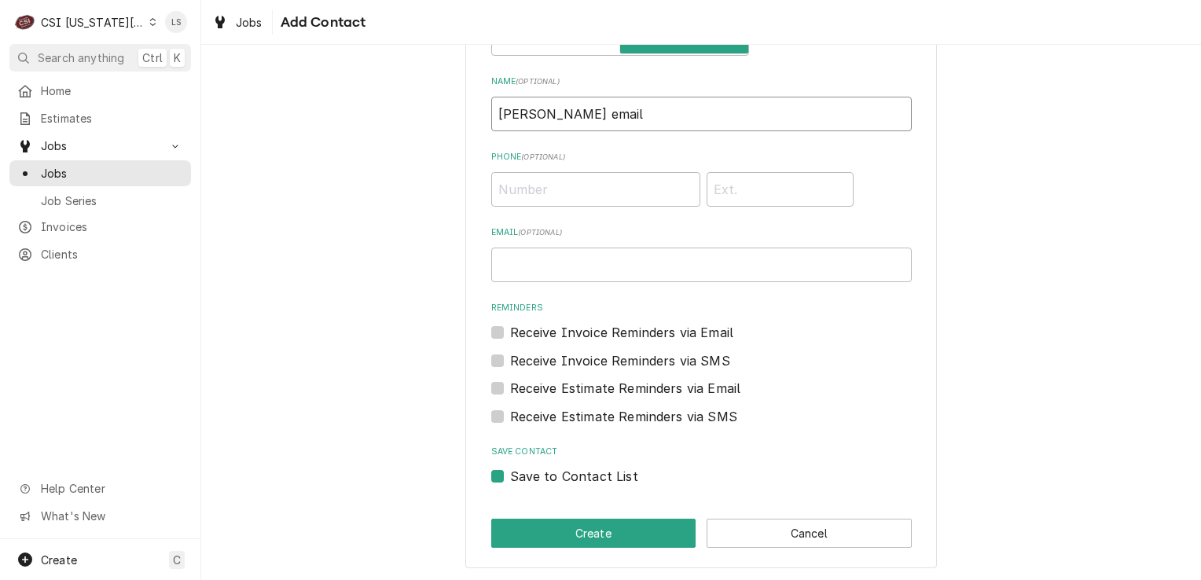
type input "Phil P email"
click at [510, 476] on label "Save to Contact List" at bounding box center [574, 476] width 128 height 19
click at [510, 476] on input "Save to Contact List" at bounding box center [720, 484] width 421 height 35
checkbox input "false"
click at [511, 533] on button "Create" at bounding box center [593, 533] width 205 height 29
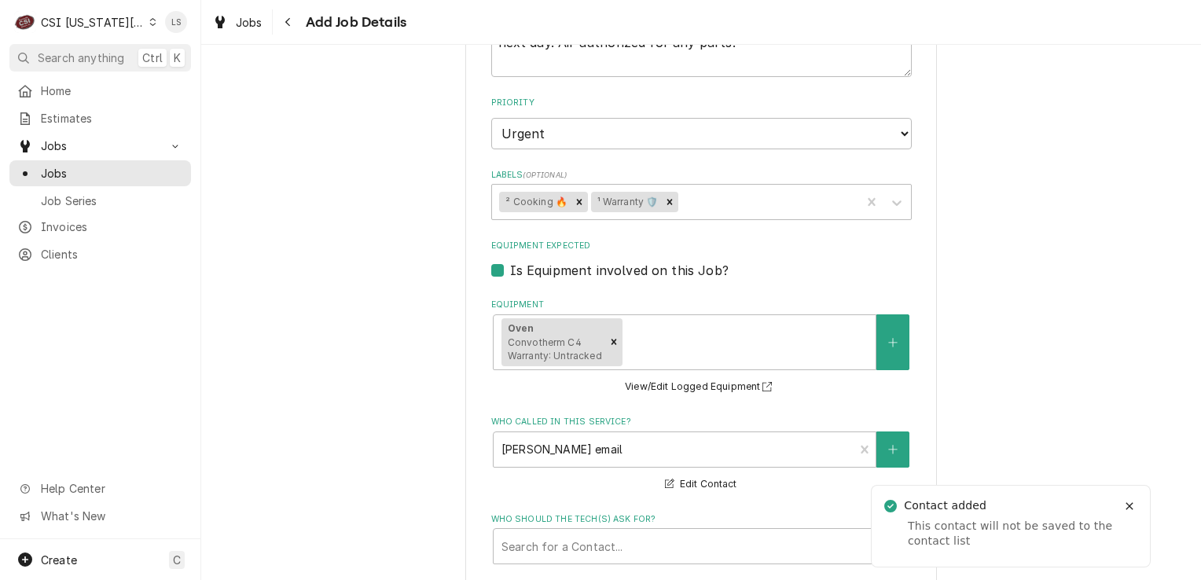
scroll to position [1762, 0]
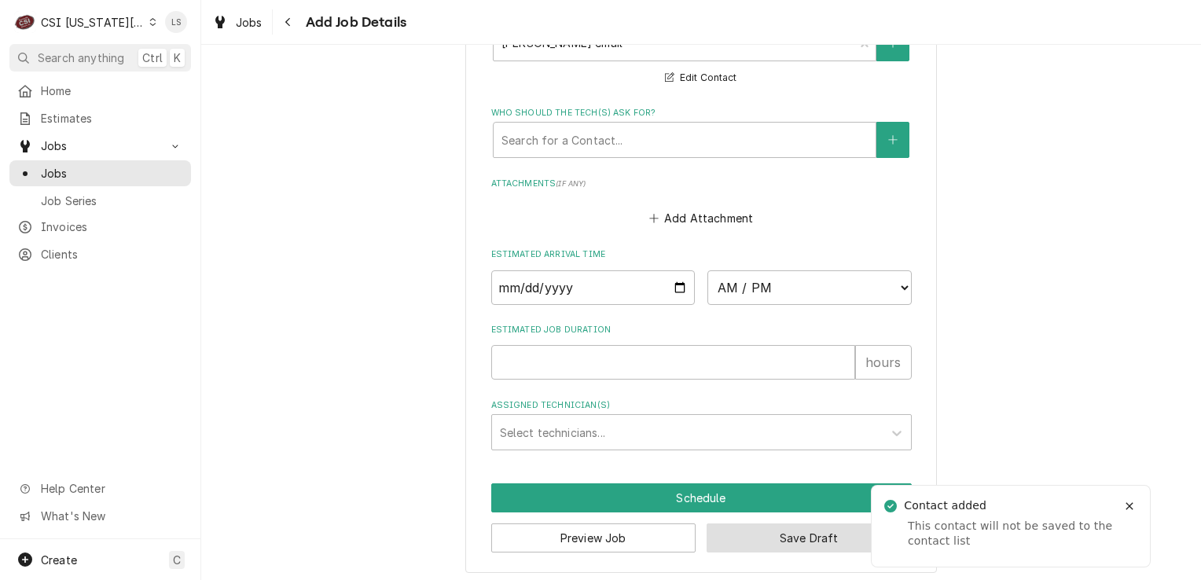
click at [811, 525] on button "Save Draft" at bounding box center [809, 538] width 205 height 29
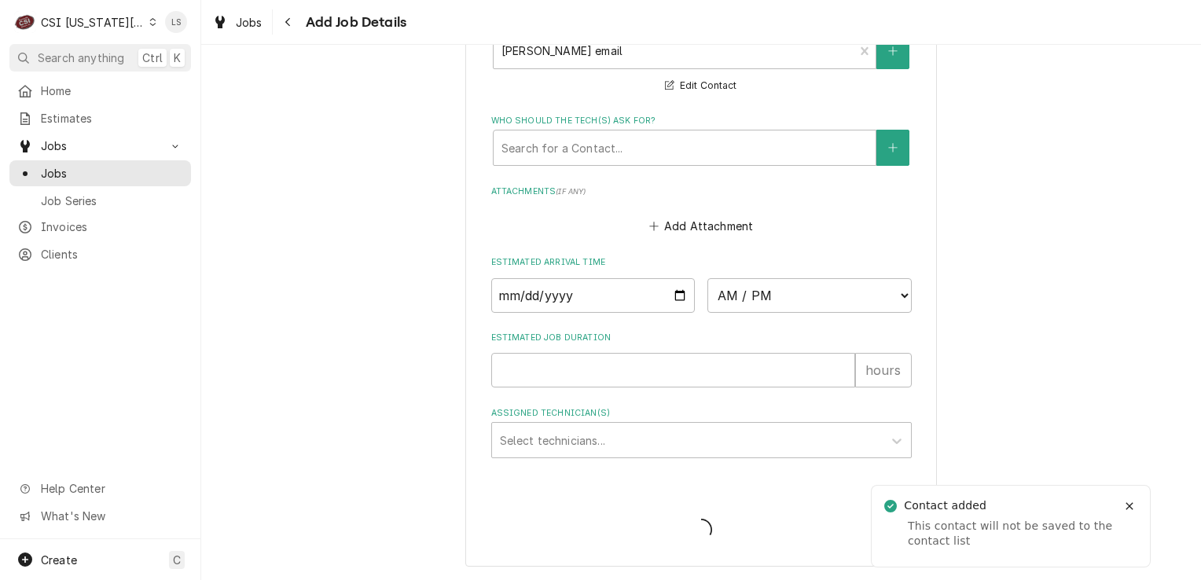
scroll to position [1749, 0]
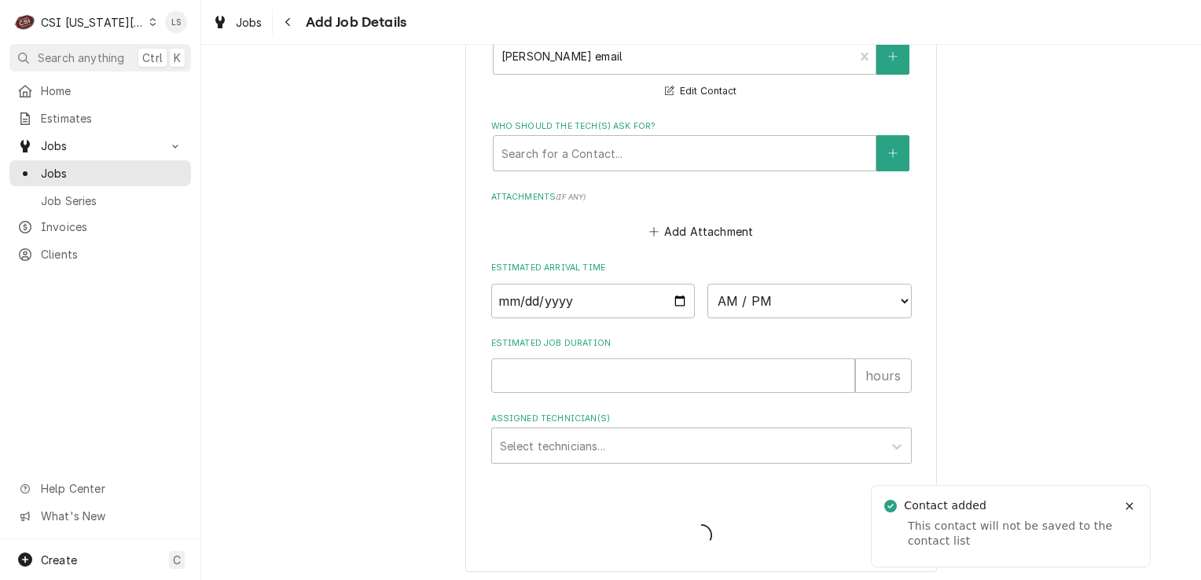
type textarea "x"
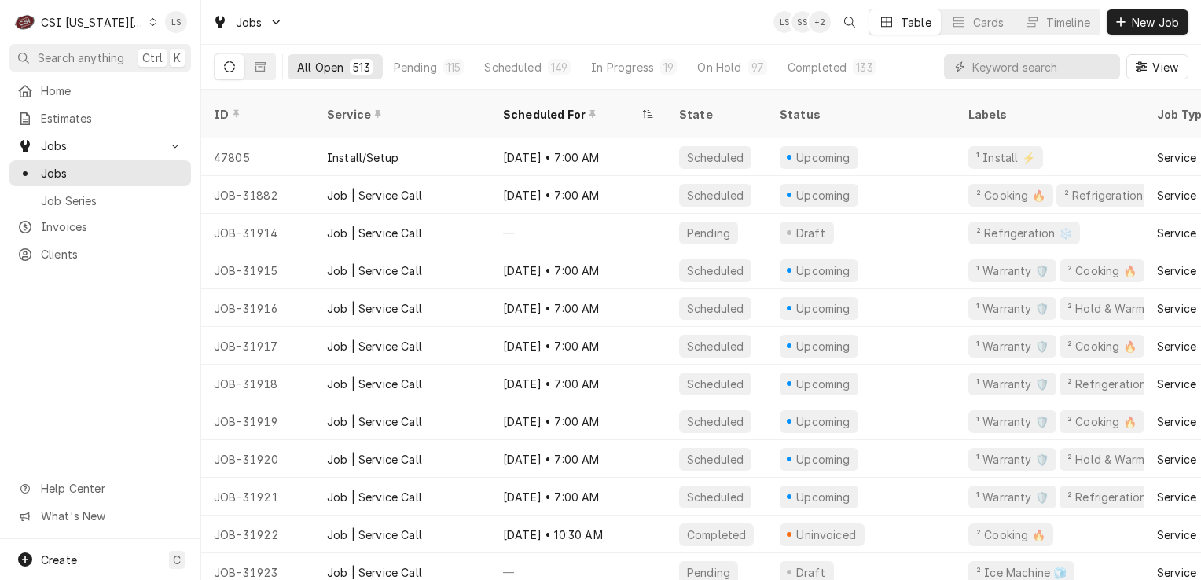
click at [149, 24] on div "Dynamic Content Wrapper" at bounding box center [152, 22] width 7 height 11
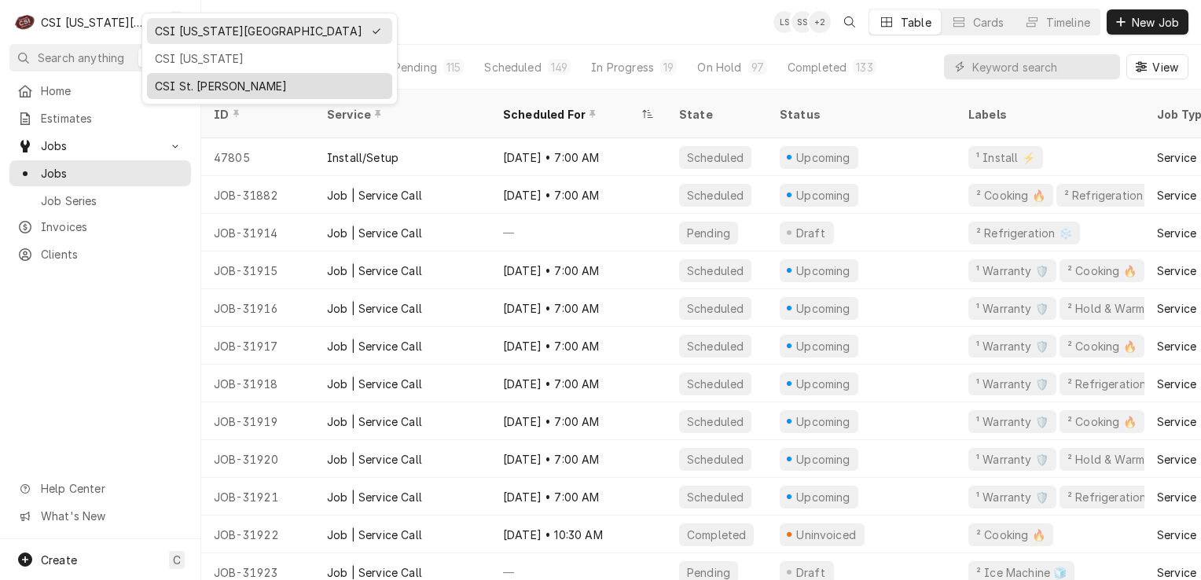
click at [168, 80] on div "CSI St. [PERSON_NAME]" at bounding box center [270, 86] width 230 height 17
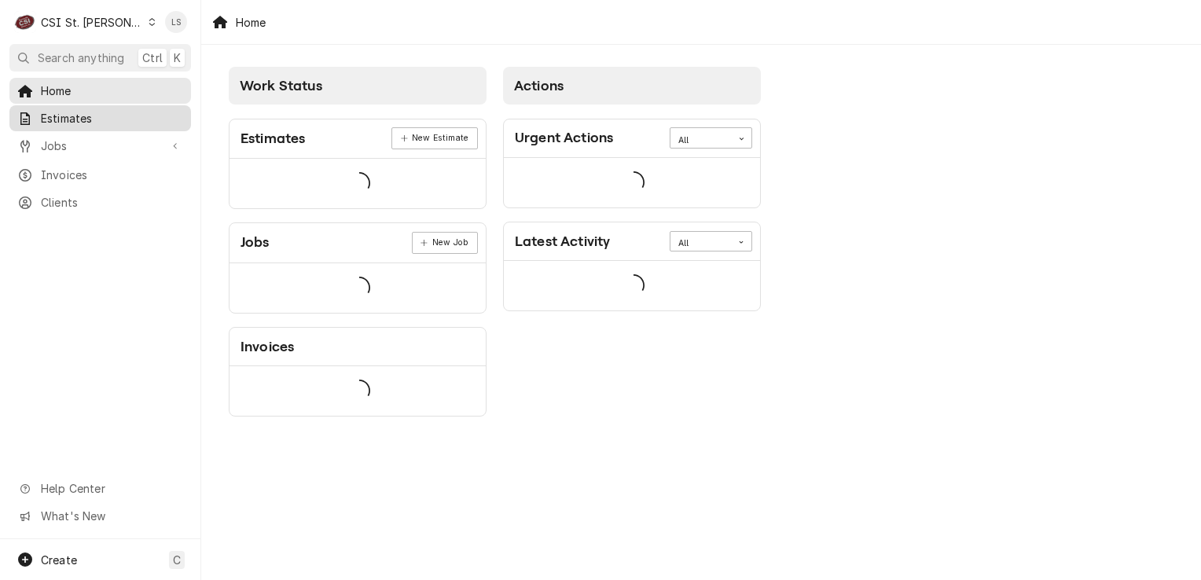
click at [88, 118] on span "Estimates" at bounding box center [112, 118] width 142 height 17
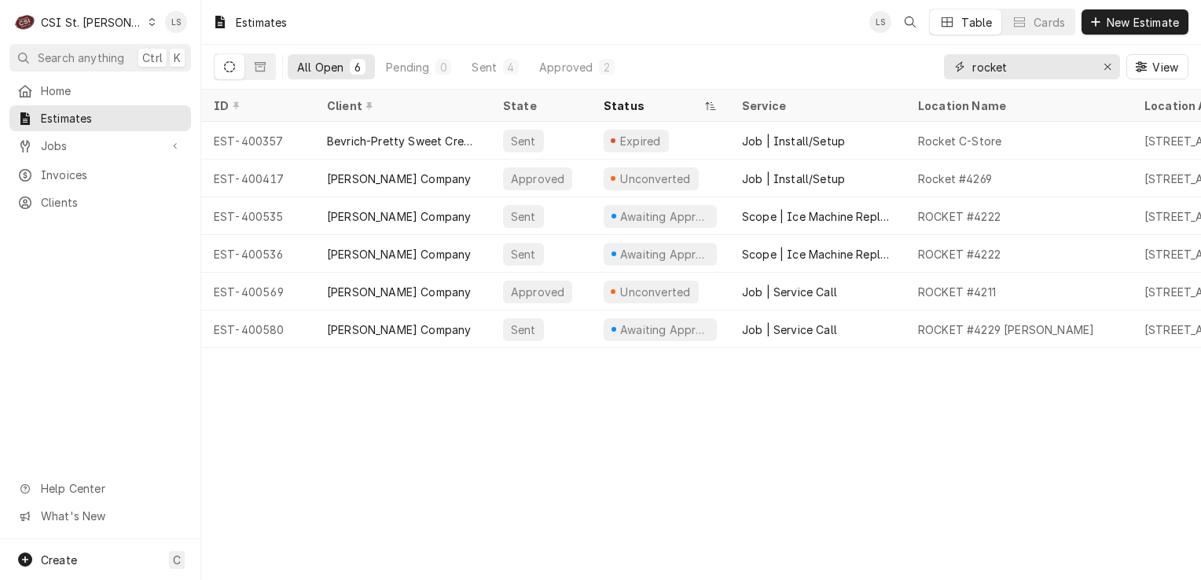
drag, startPoint x: 1113, startPoint y: 71, endPoint x: 1077, endPoint y: 71, distance: 36.2
click at [1113, 71] on div "Erase input" at bounding box center [1108, 67] width 16 height 16
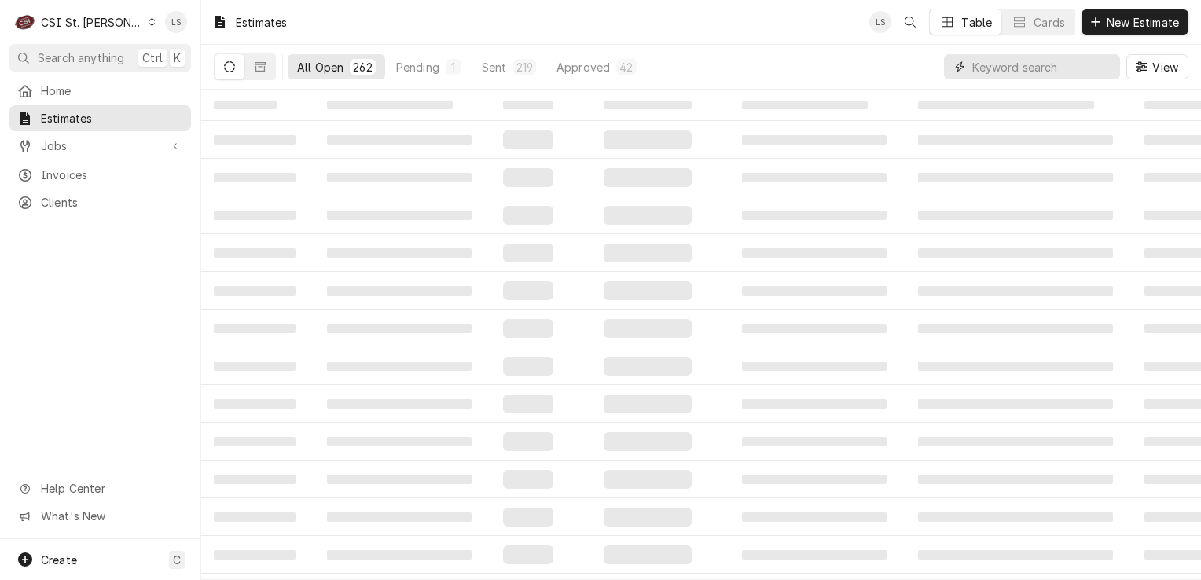
paste input "400580"
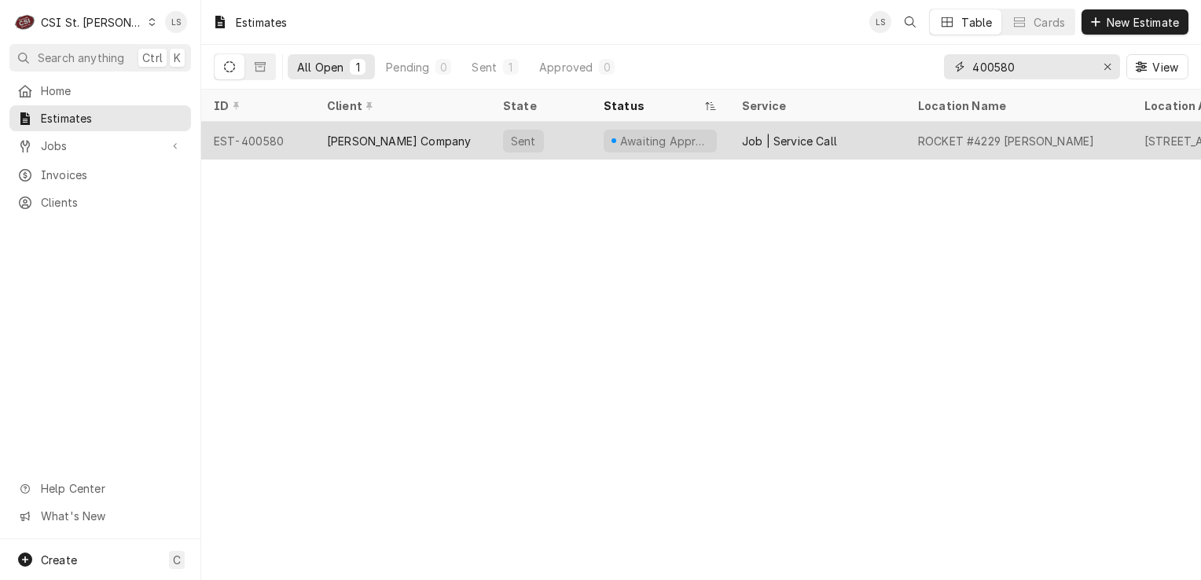
type input "400580"
click at [237, 138] on div "EST-400580" at bounding box center [257, 141] width 113 height 38
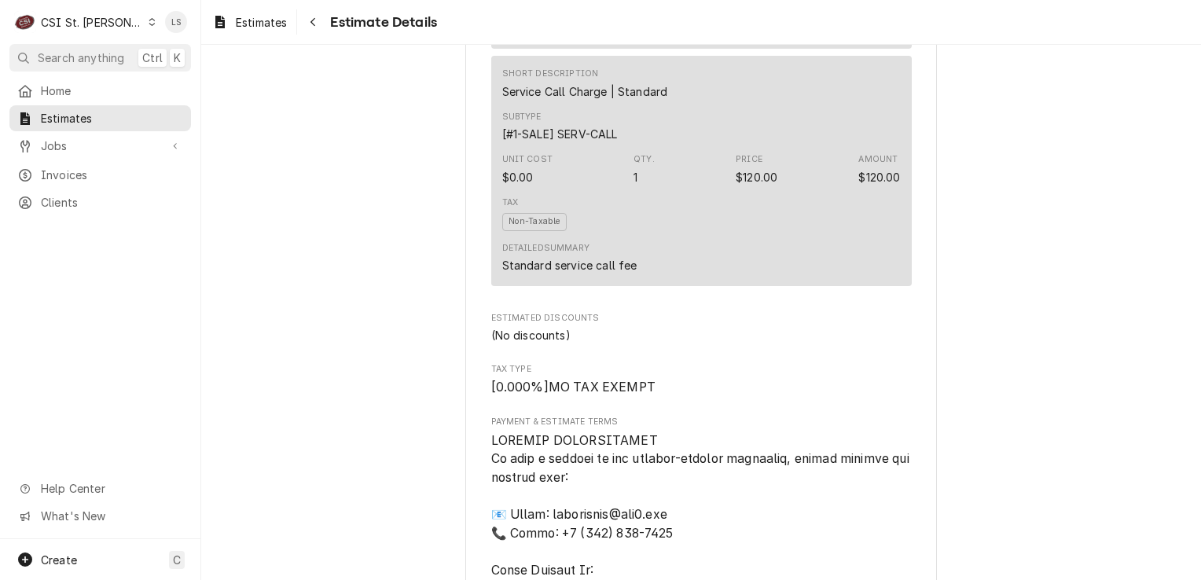
scroll to position [3542, 0]
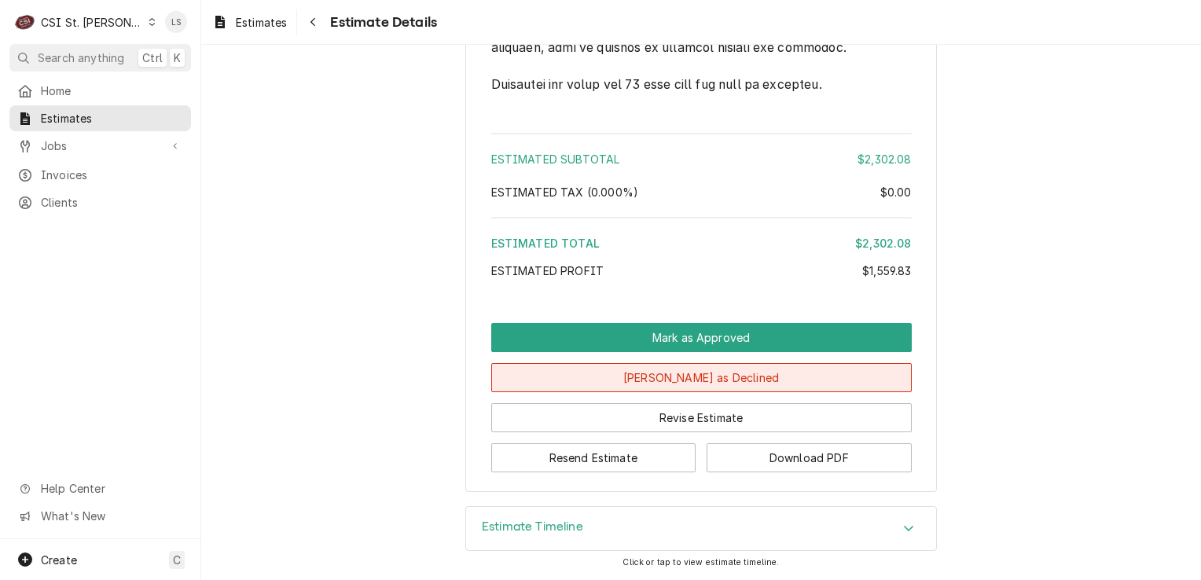
click at [718, 380] on button "[PERSON_NAME] as Declined" at bounding box center [701, 377] width 421 height 29
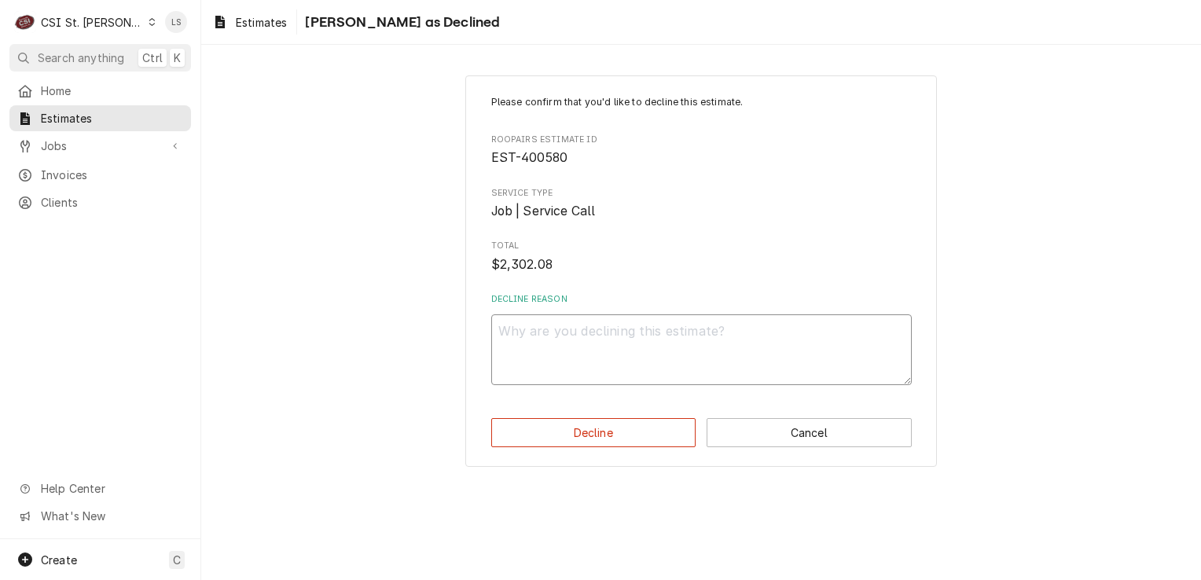
click at [589, 363] on textarea "Decline Reason" at bounding box center [701, 350] width 421 height 71
type textarea "x"
type textarea "D"
type textarea "x"
type textarea "De"
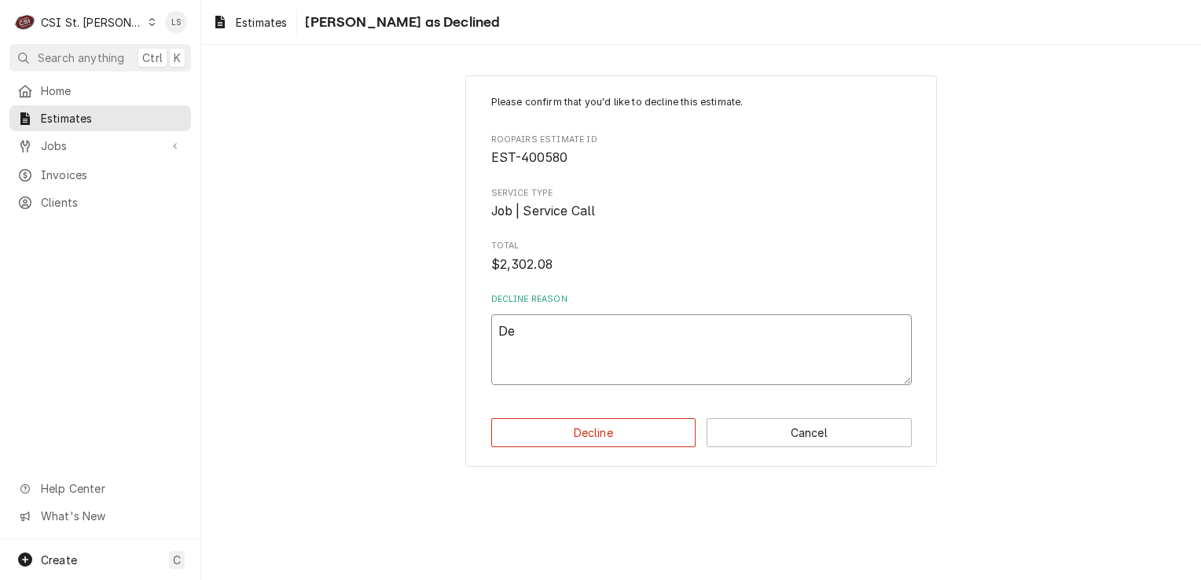
type textarea "x"
type textarea "Dec"
type textarea "x"
type textarea "Decl"
type textarea "x"
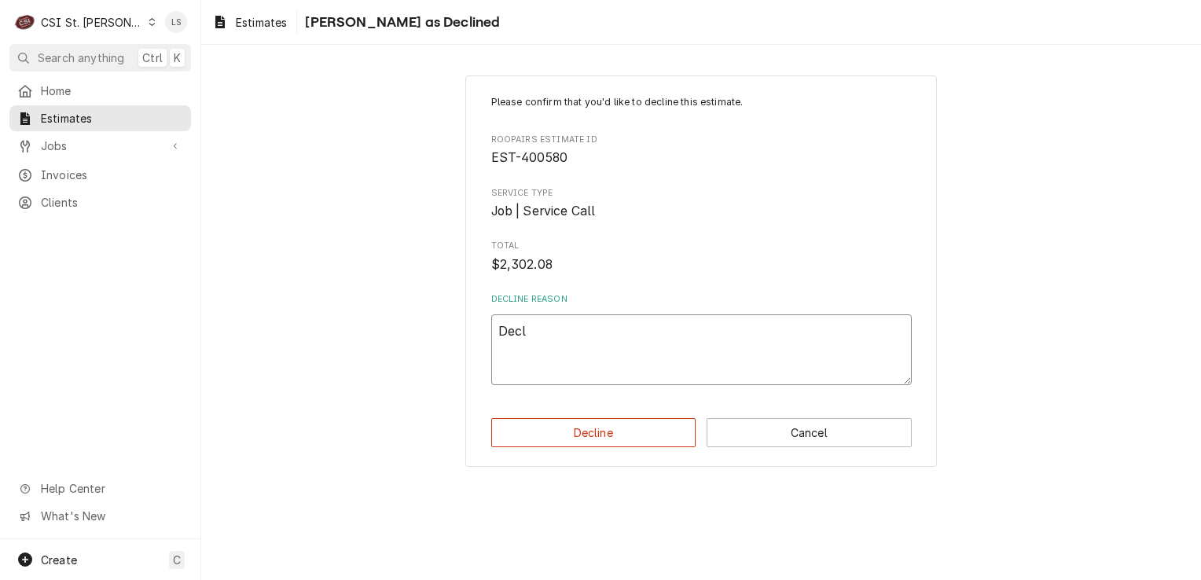
type textarea "Decli"
type textarea "x"
type textarea "Declin"
type textarea "x"
type textarea "Declind"
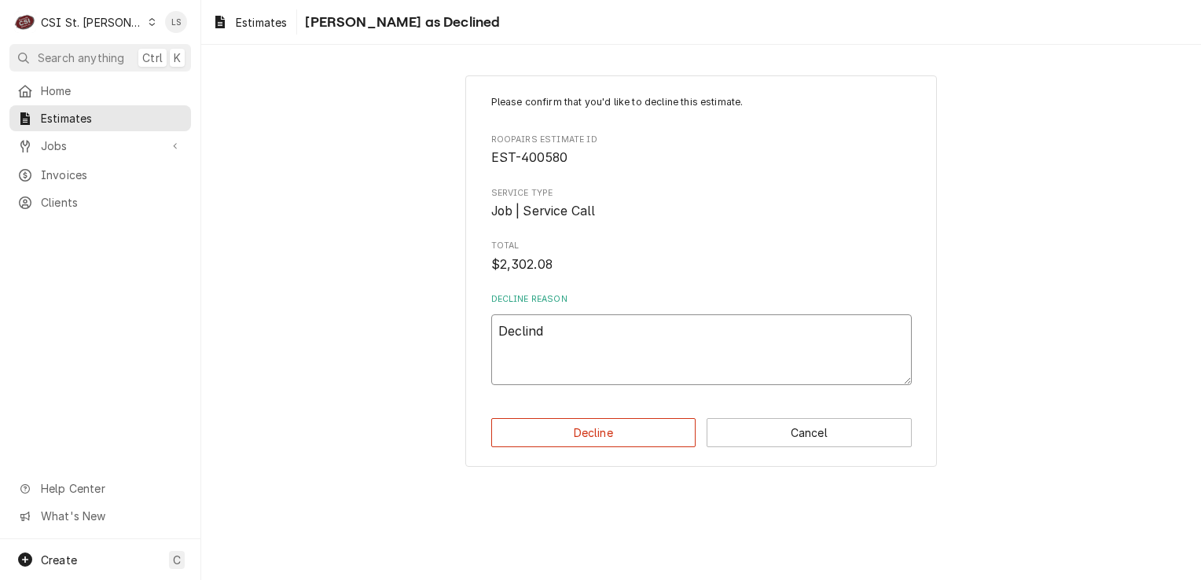
type textarea "x"
type textarea "Declin"
type textarea "x"
type textarea "Decline"
type textarea "x"
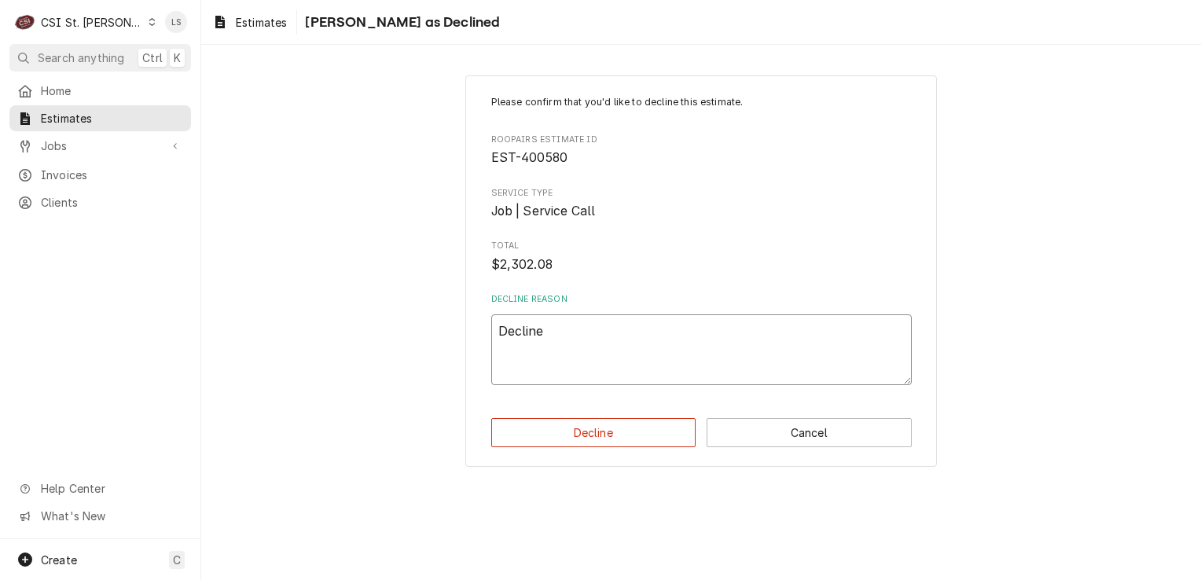
type textarea "Declined"
type textarea "x"
type textarea "Declined"
type textarea "x"
type textarea "Declined p"
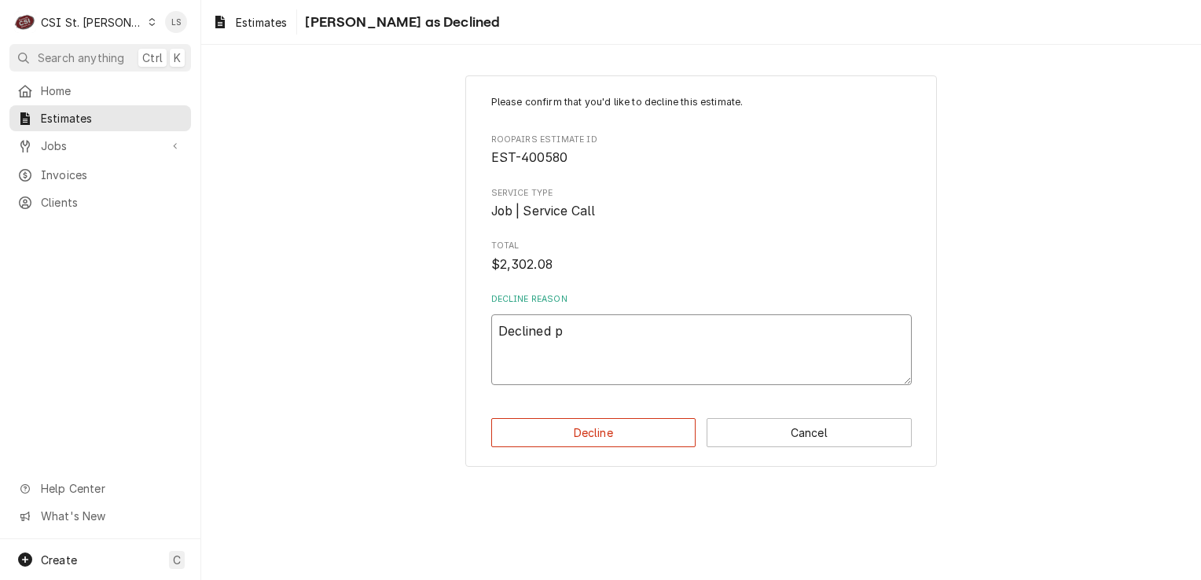
type textarea "x"
type textarea "Declined pe"
type textarea "x"
type textarea "Declined per"
type textarea "x"
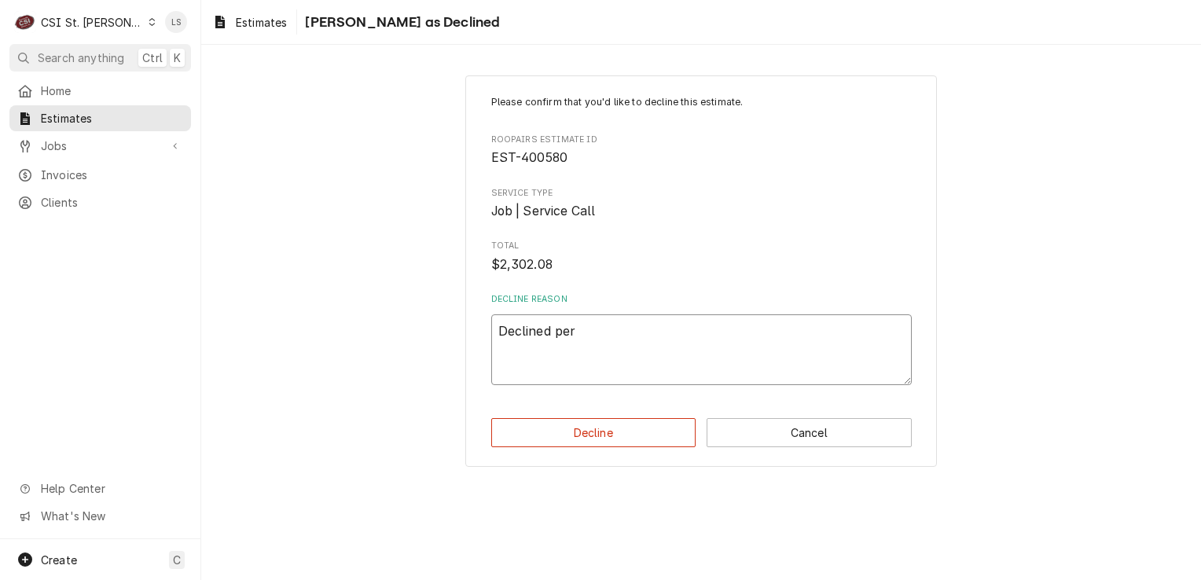
type textarea "Declined per"
type textarea "x"
type textarea "Declined per c"
type textarea "x"
type textarea "Declined per cu"
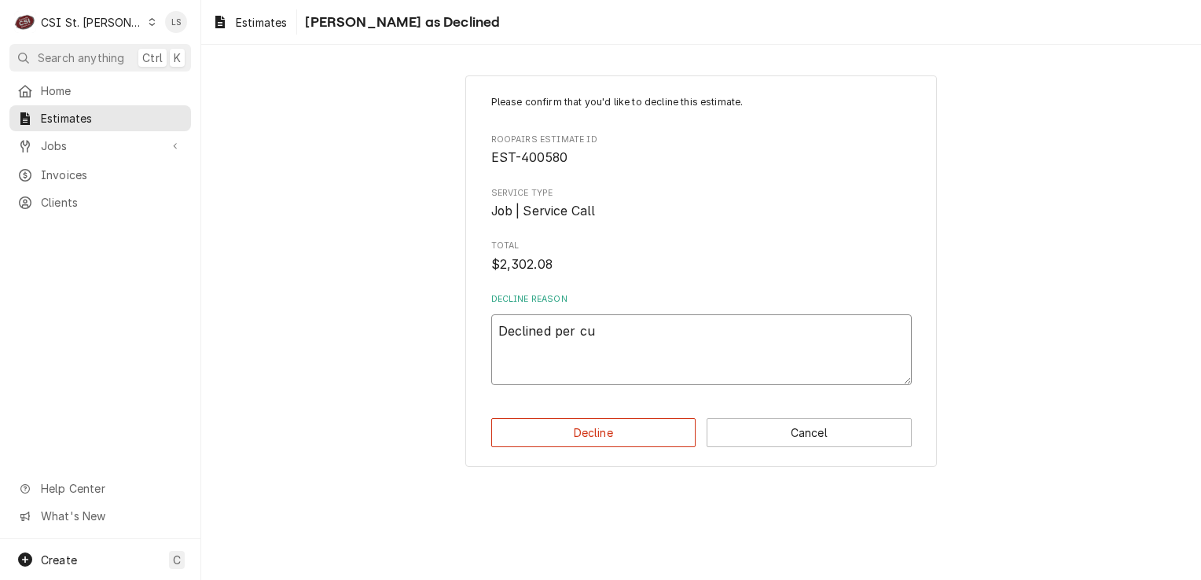
type textarea "x"
type textarea "Declined per cus"
type textarea "x"
type textarea "Declined per cust"
type textarea "x"
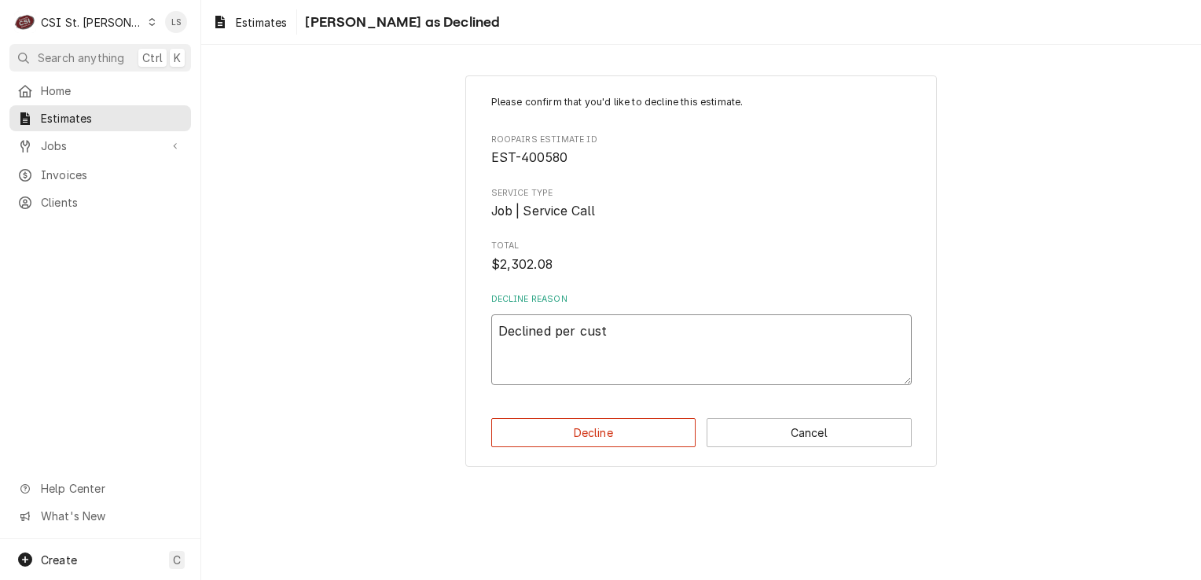
type textarea "Declined per custo"
type textarea "x"
type textarea "Declined per custom"
type textarea "x"
type textarea "Declined per custome"
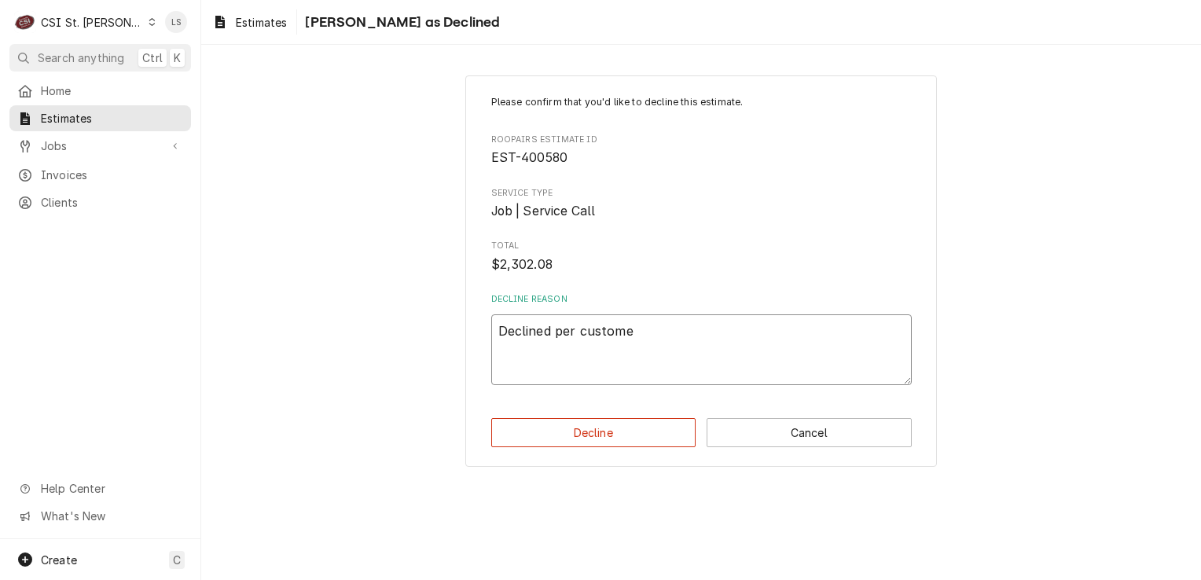
type textarea "x"
type textarea "Declined per customer"
type textarea "x"
type textarea "Declined per customer."
type textarea "x"
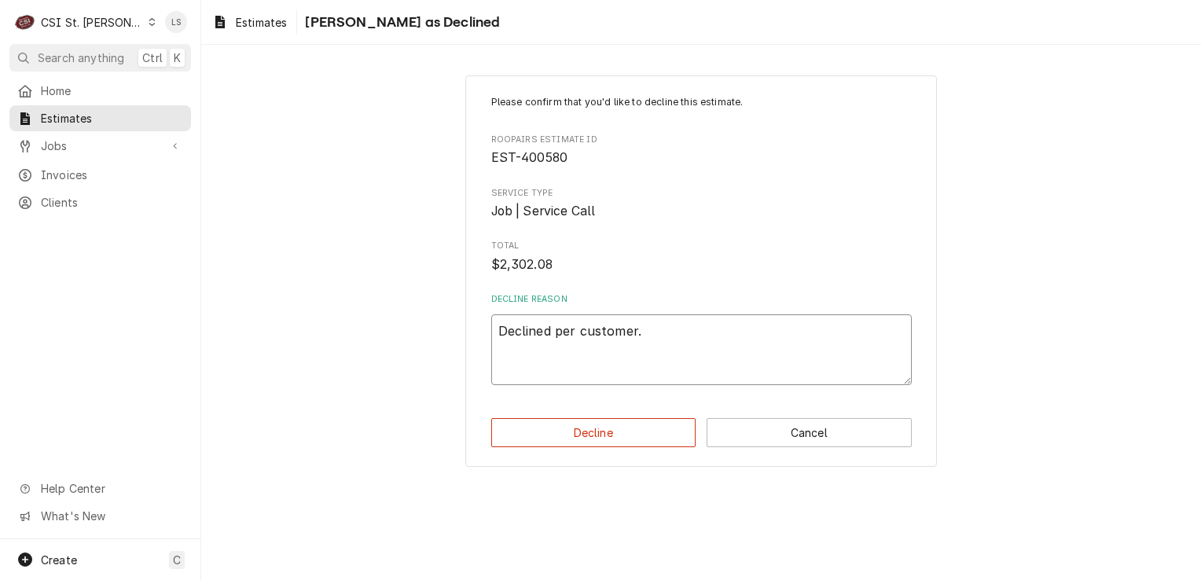
type textarea "Declined per customer."
paste textarea "BILLED INCURRED 403103"
type textarea "x"
type textarea "Declined per customer. BILLED INCURRED 403103"
type textarea "x"
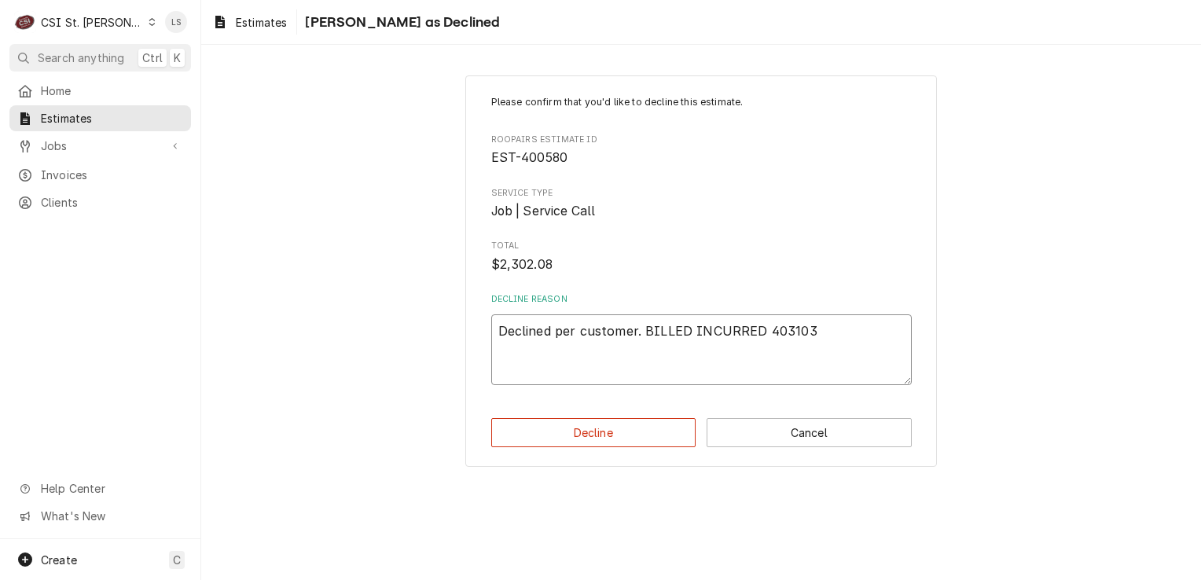
type textarea "Declined per customer. BILLED INCURRED 403103."
type textarea "x"
type textarea "Declined per customer. BILLED INCURRED 403103."
click at [586, 429] on button "Decline" at bounding box center [593, 432] width 205 height 29
type textarea "x"
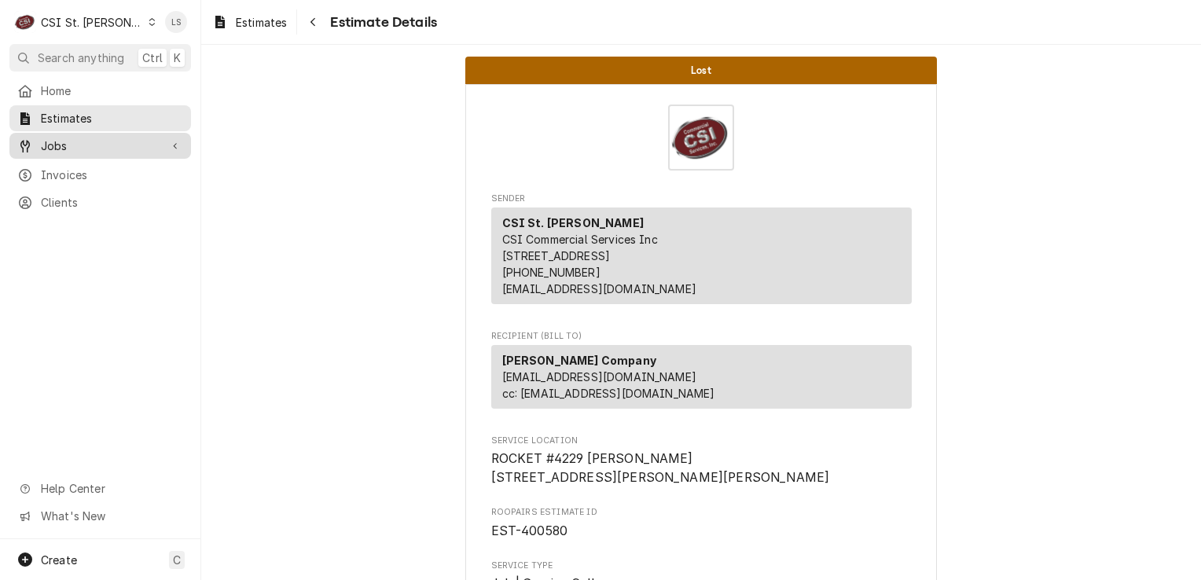
click at [63, 138] on span "Jobs" at bounding box center [100, 146] width 119 height 17
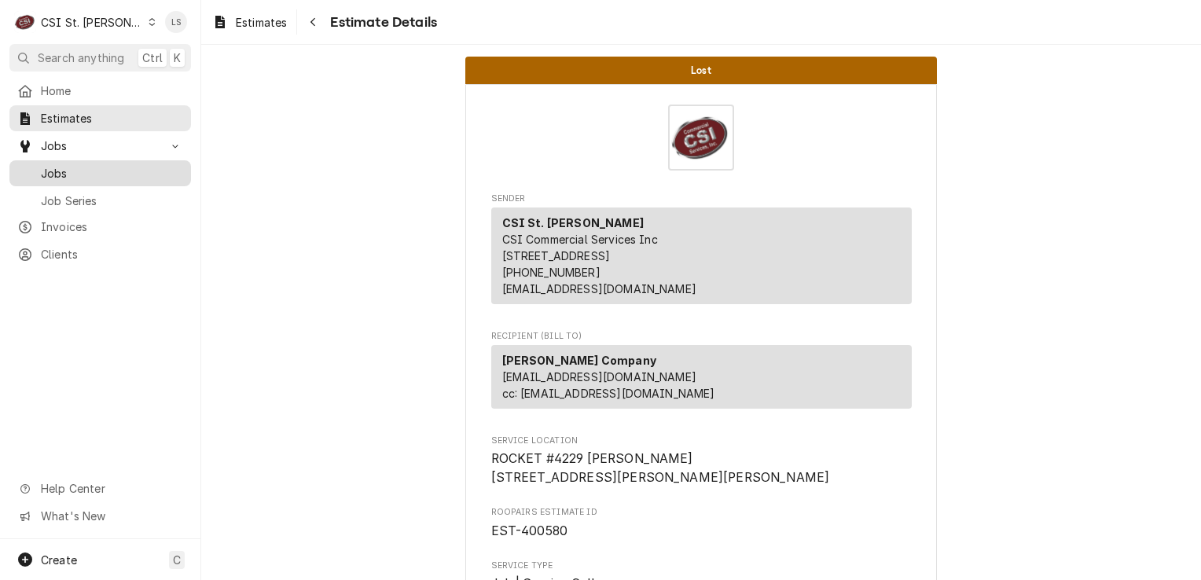
click at [60, 168] on span "Jobs" at bounding box center [112, 173] width 142 height 17
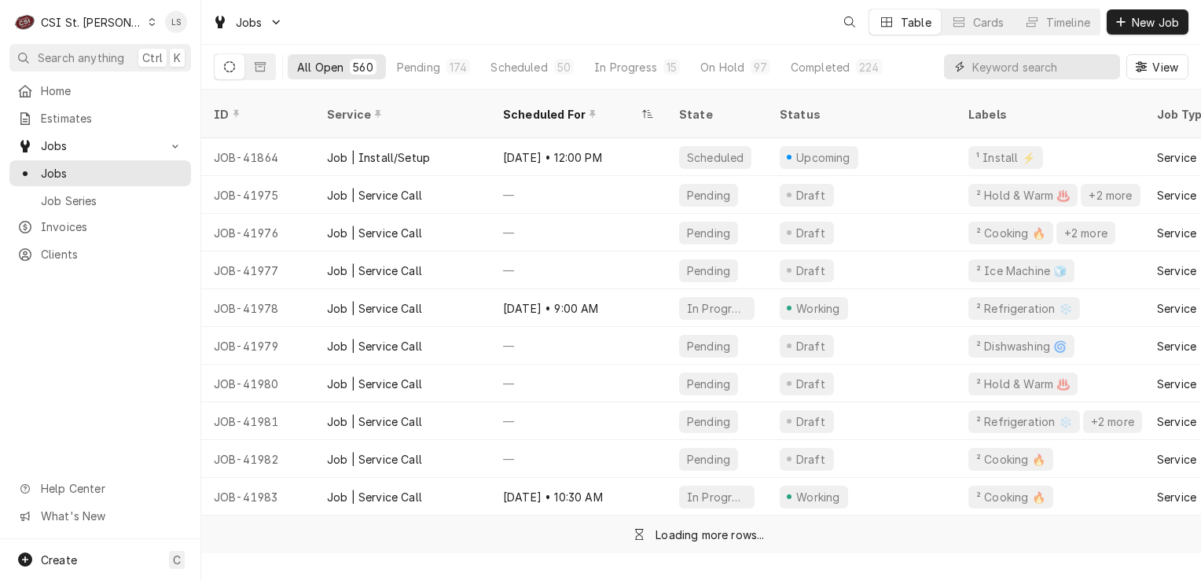
click at [1076, 68] on input "Dynamic Content Wrapper" at bounding box center [1043, 66] width 140 height 25
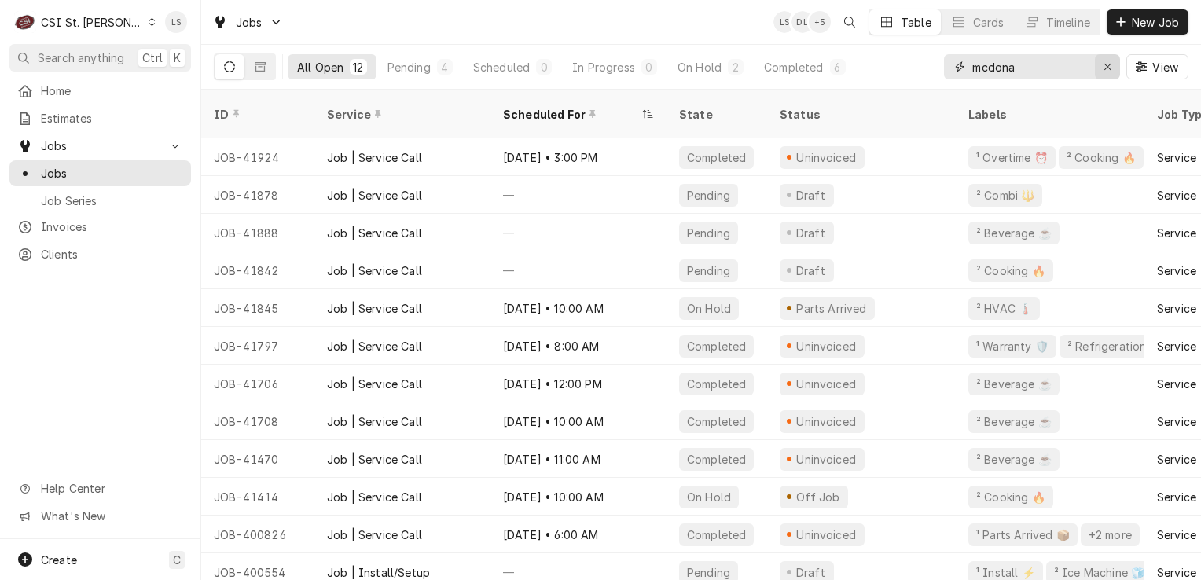
type input "mcdona"
click at [1109, 61] on icon "Erase input" at bounding box center [1108, 66] width 9 height 11
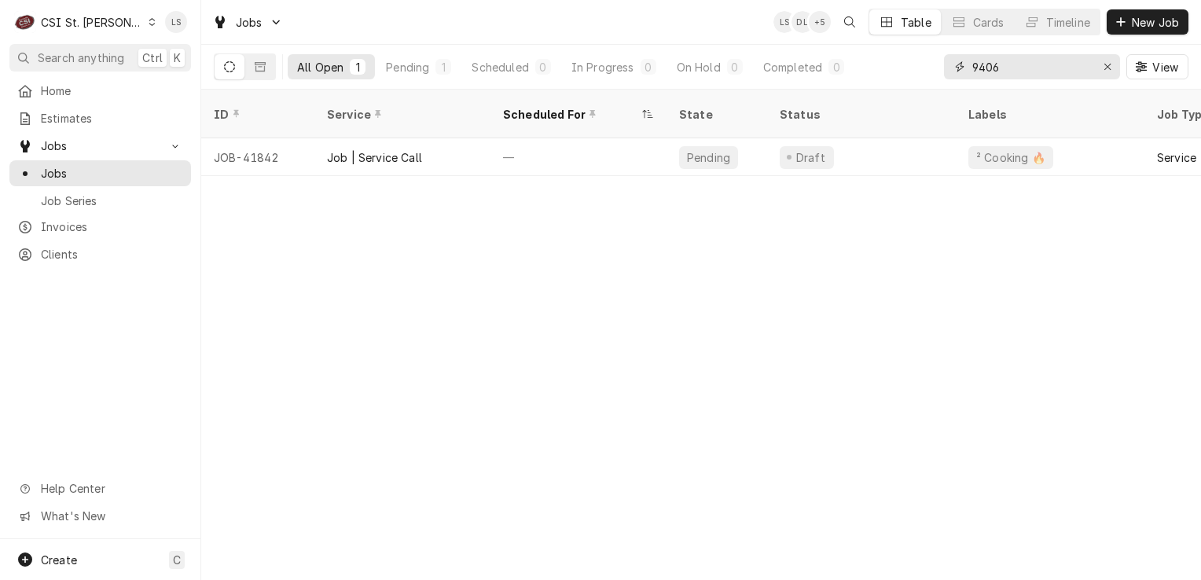
type input "9406"
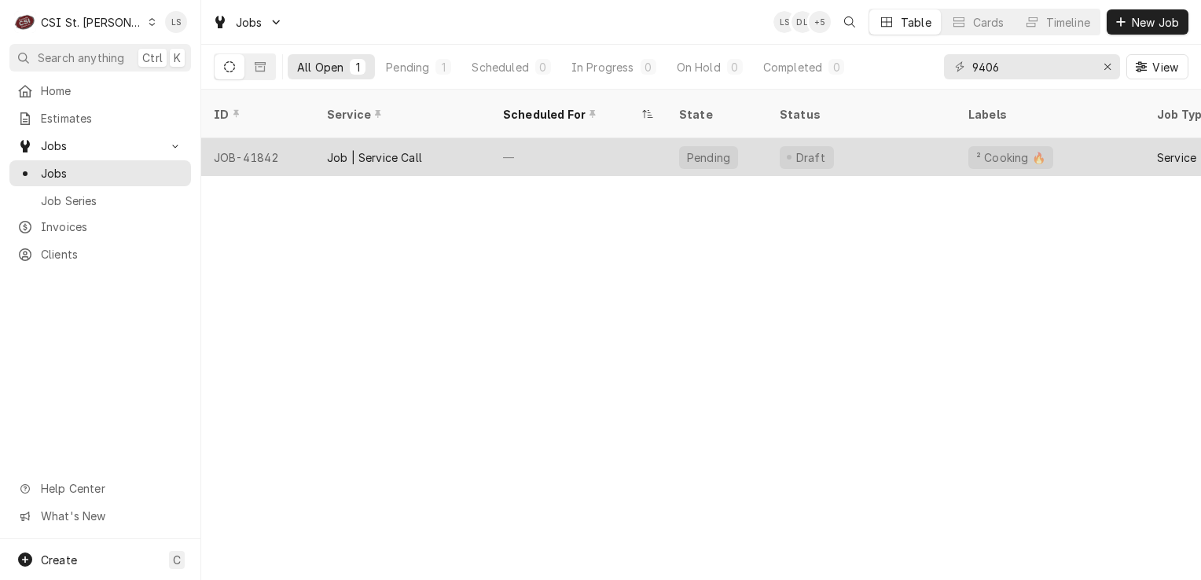
click at [263, 144] on div "JOB-41842" at bounding box center [257, 157] width 113 height 38
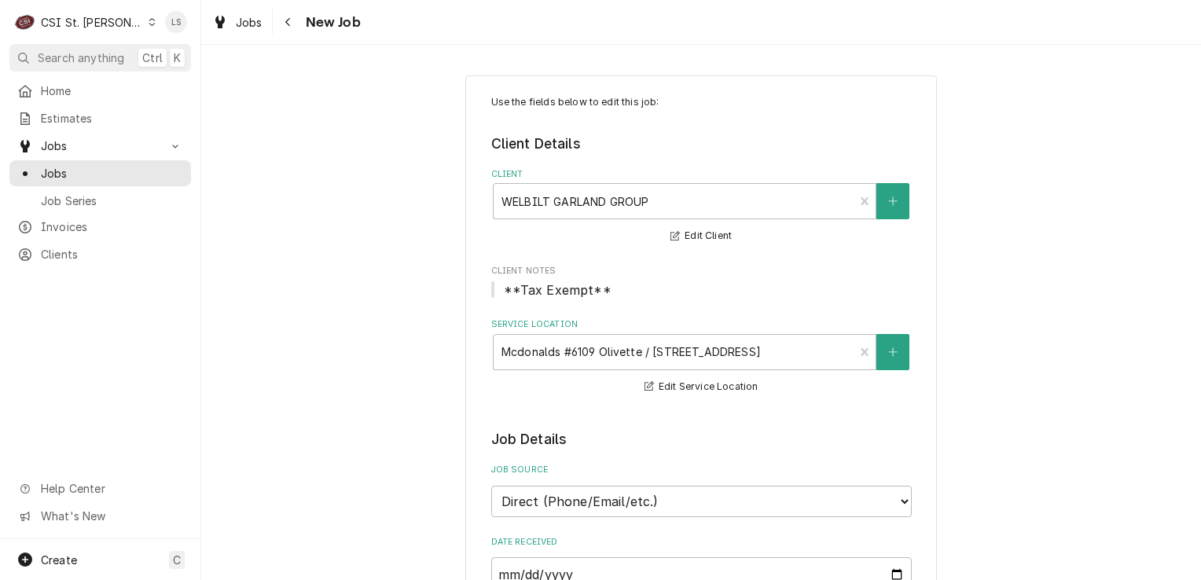
type textarea "x"
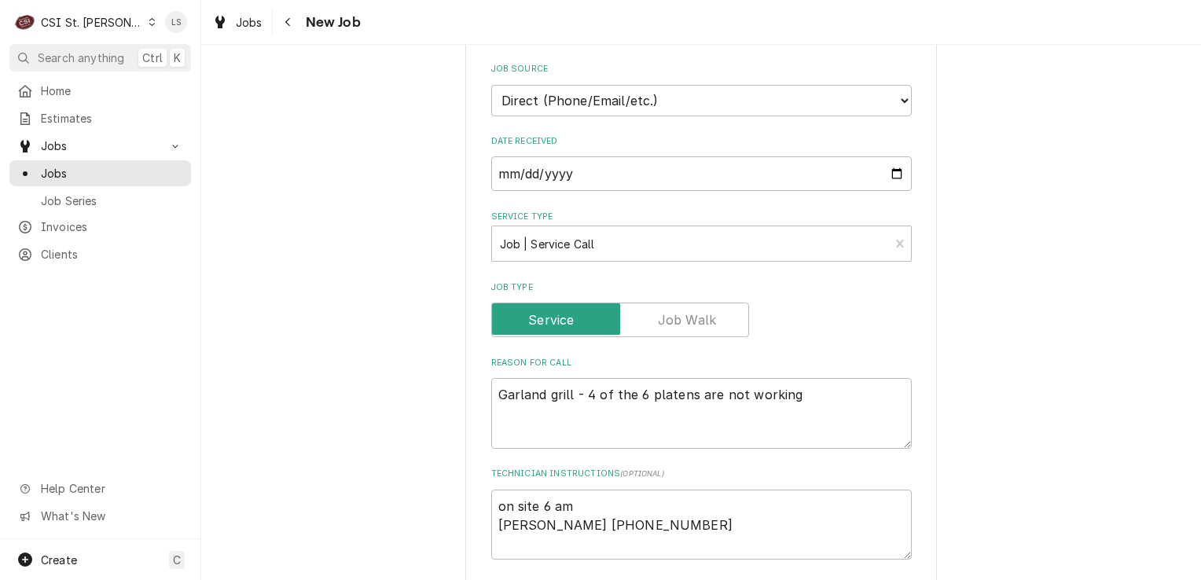
scroll to position [315, 0]
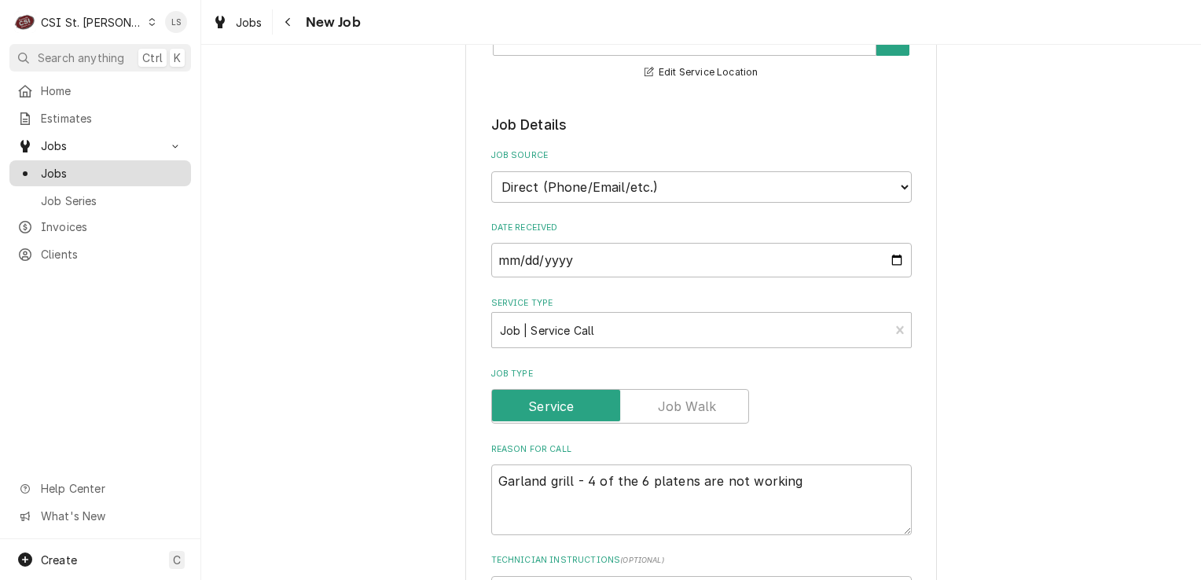
click at [73, 172] on span "Jobs" at bounding box center [112, 173] width 142 height 17
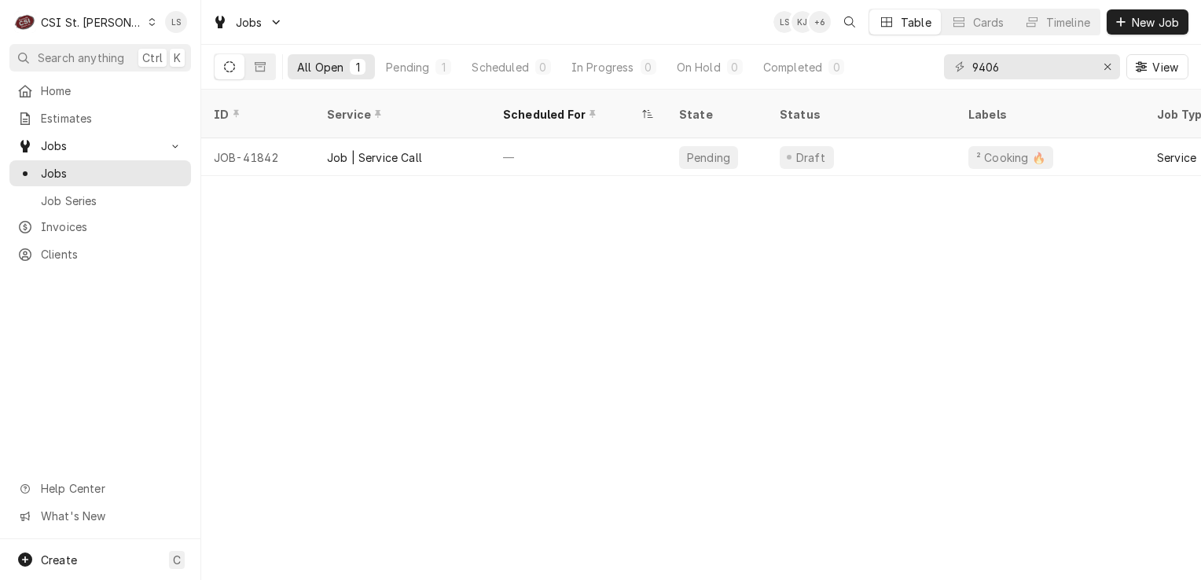
drag, startPoint x: 613, startPoint y: 168, endPoint x: 456, endPoint y: 199, distance: 160.2
click at [456, 199] on div "ID Service Scheduled For State Status Labels Job Type Priority Techs Date Recei…" at bounding box center [701, 335] width 1000 height 491
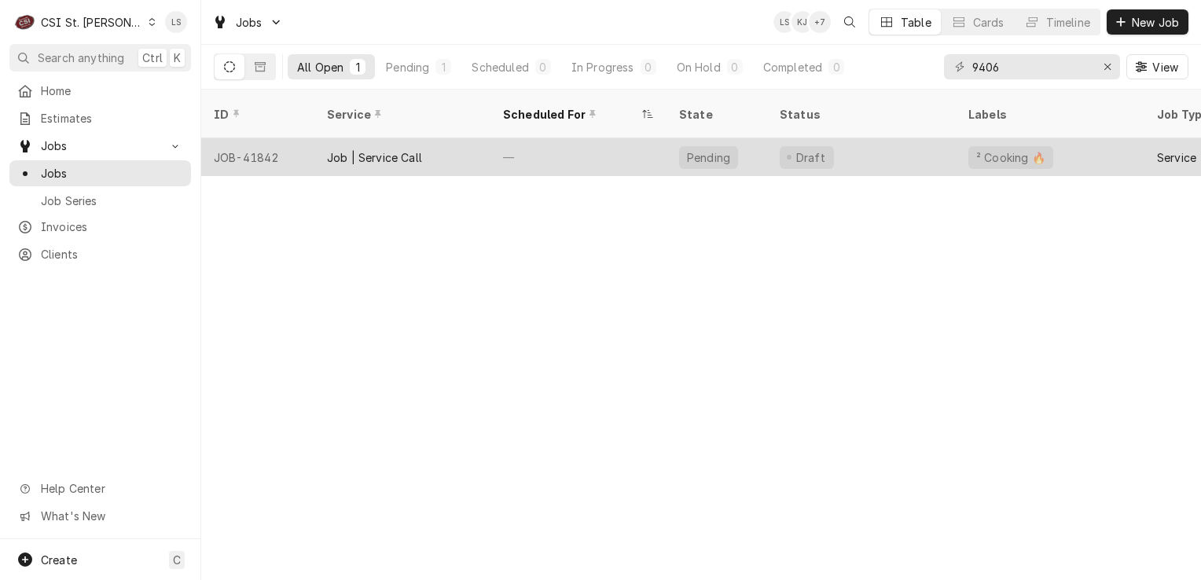
click at [277, 147] on div "JOB-41842" at bounding box center [257, 157] width 113 height 38
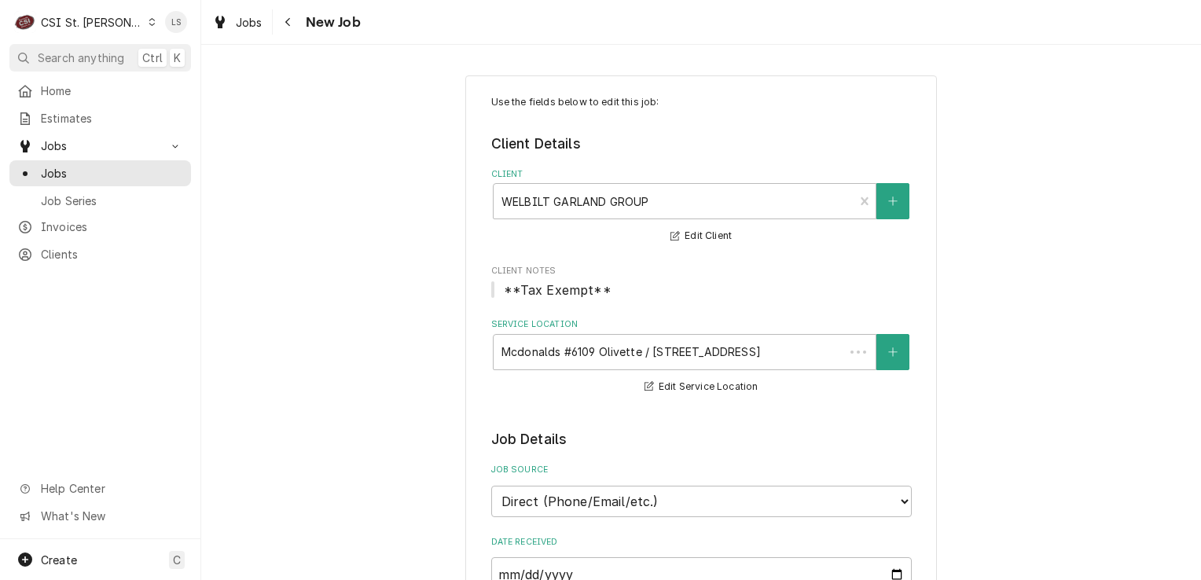
type textarea "x"
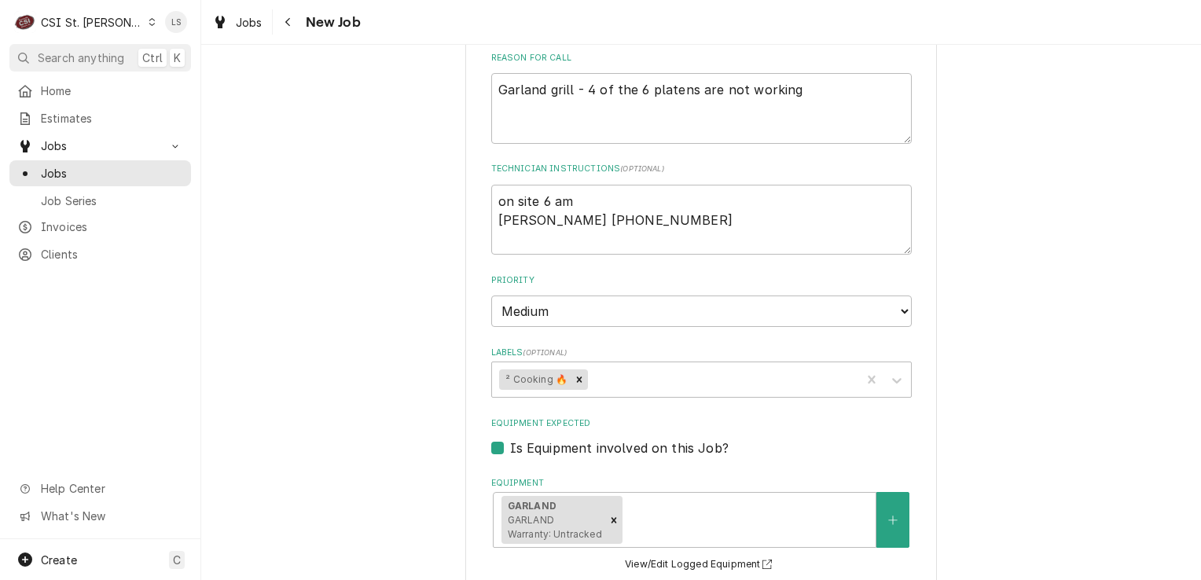
scroll to position [708, 0]
click at [101, 169] on span "Jobs" at bounding box center [112, 173] width 142 height 17
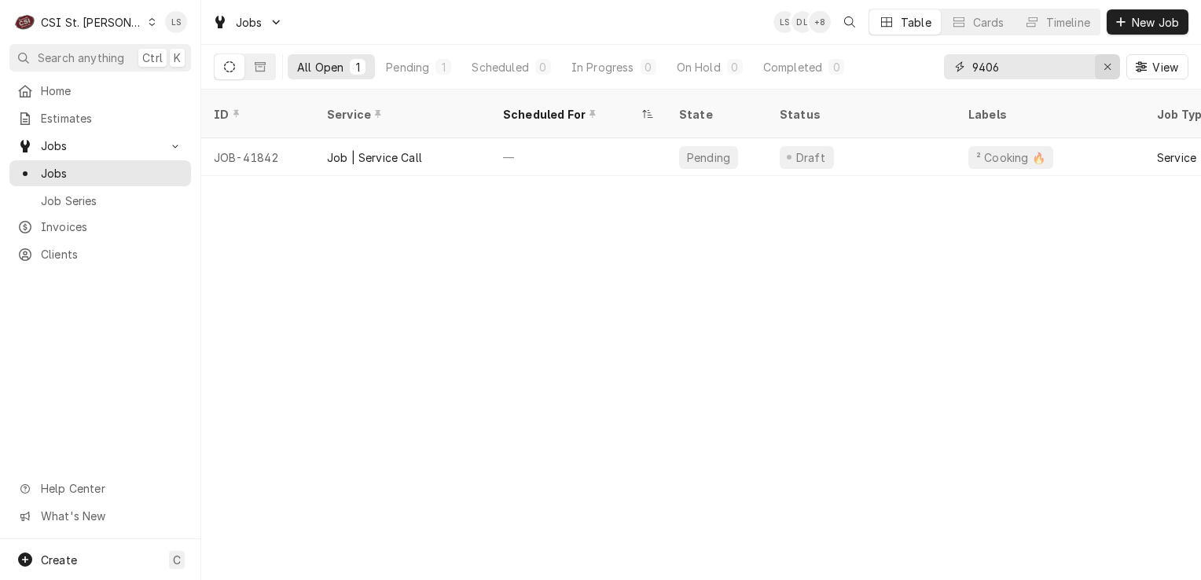
click at [1104, 68] on icon "Erase input" at bounding box center [1108, 66] width 9 height 11
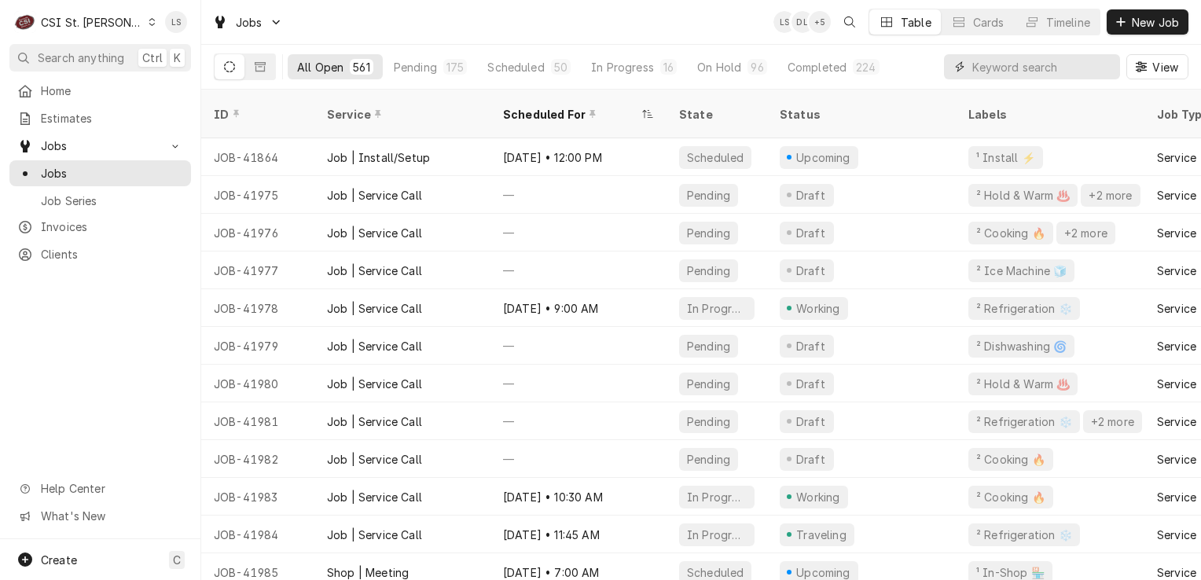
click at [1016, 70] on input "Dynamic Content Wrapper" at bounding box center [1043, 66] width 140 height 25
paste input "41842"
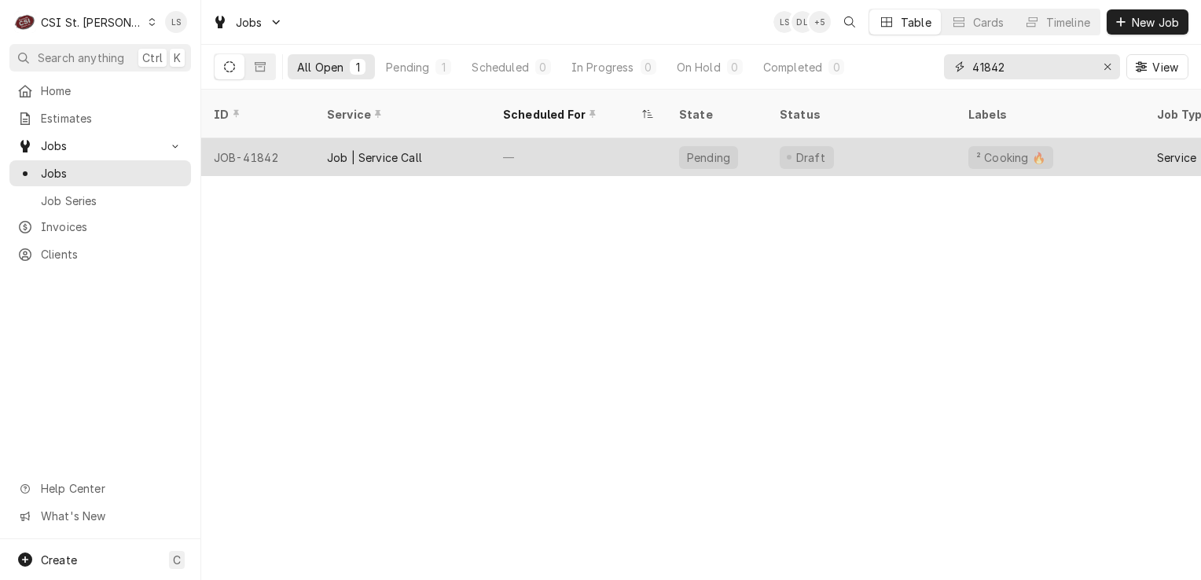
type input "41842"
click at [260, 138] on div "JOB-41842" at bounding box center [257, 157] width 113 height 38
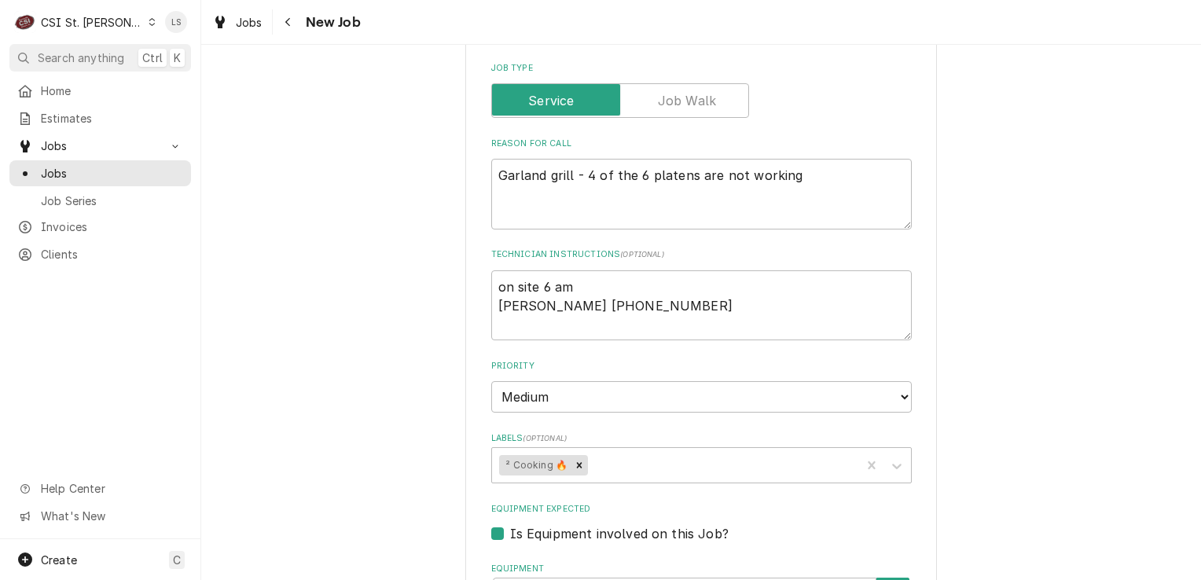
scroll to position [629, 0]
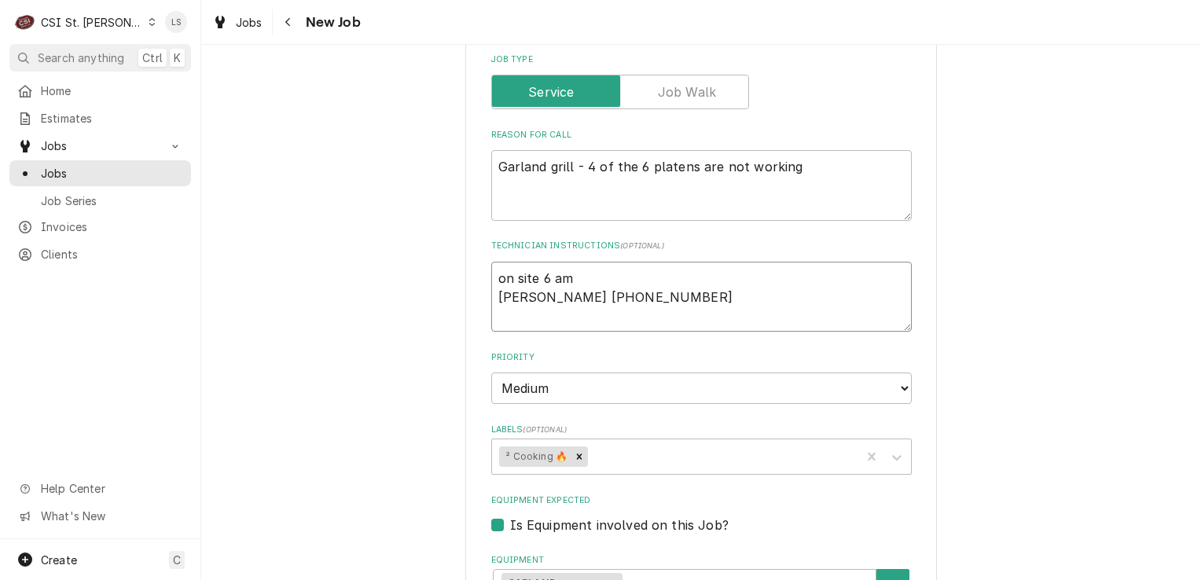
click at [491, 276] on textarea "on site 6 am Sonya 314-270-9624 x 1111" at bounding box center [701, 297] width 421 height 71
type textarea "x"
type textarea "on site 6 am Sonya 314-270-9624 x 1111"
type textarea "x"
type textarea "on site 6 am Sonya 314-270-9624 x 1111"
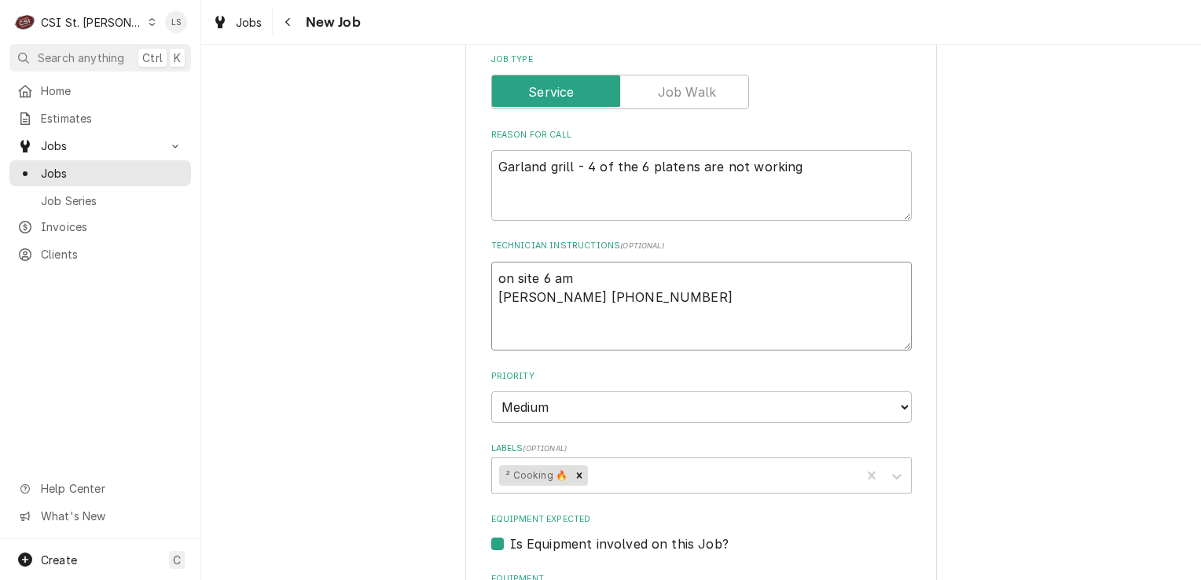
type textarea "x"
click at [491, 276] on textarea "on site 6 am Sonya 314-270-9624 x 1111" at bounding box center [701, 307] width 421 height 90
type textarea "on site 6 am Sonya 314-270-9624 x 1111"
type textarea "x"
type textarea "S on site 6 am Sonya 314-270-9624 x 1111"
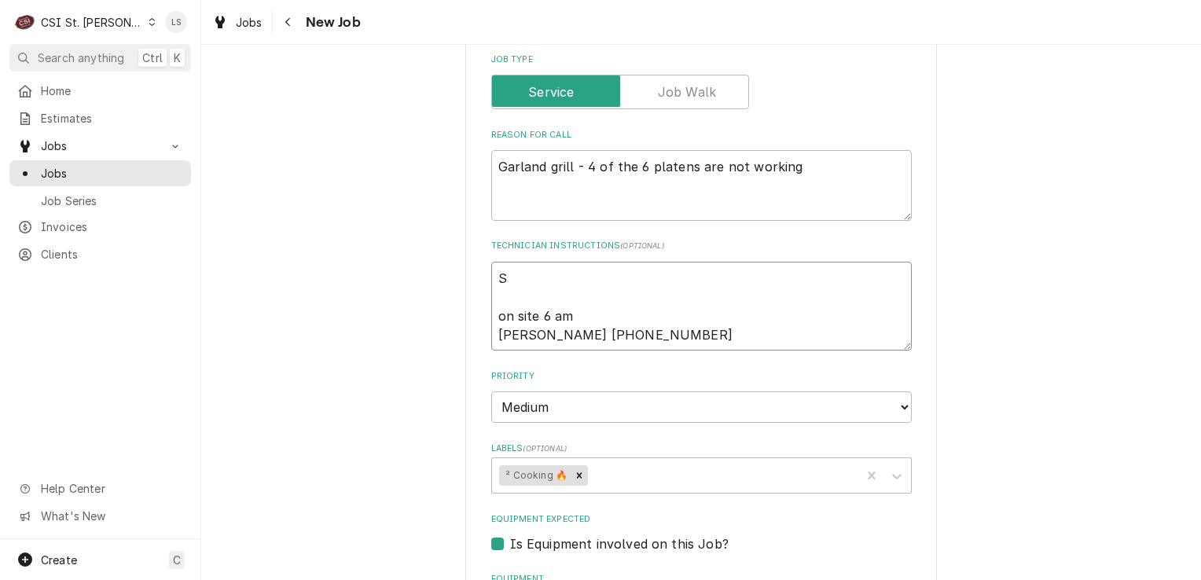
type textarea "x"
type textarea "Sp on site 6 am Sonya 314-270-9624 x 1111"
type textarea "x"
type textarea "Spo on site 6 am Sonya 314-270-9624 x 1111"
type textarea "x"
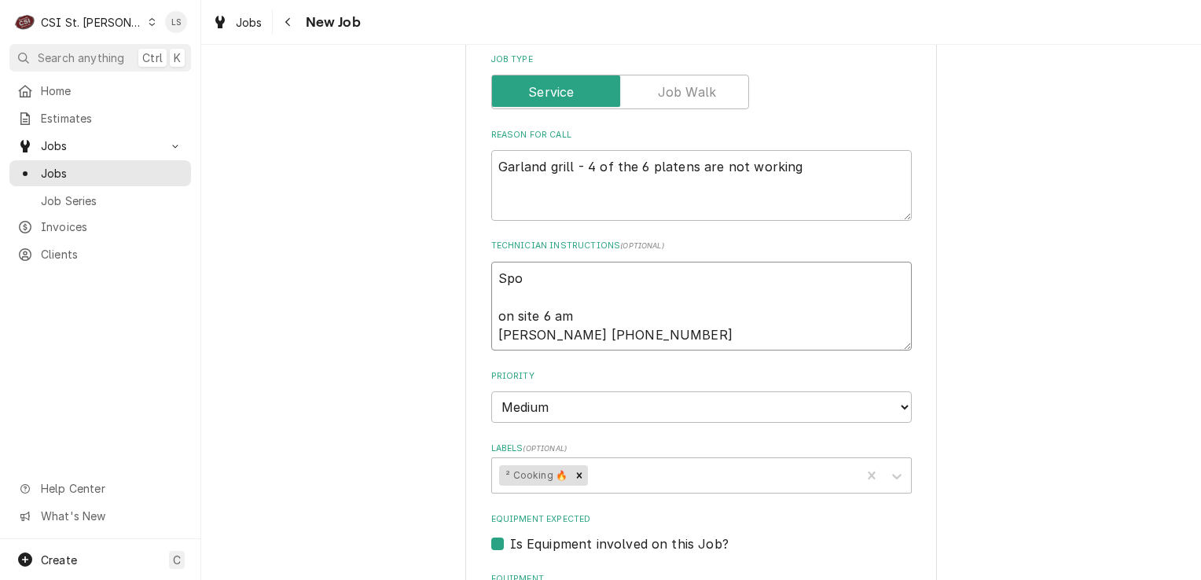
type textarea "Spok on site 6 am Sonya 314-270-9624 x 1111"
type textarea "x"
type textarea "Spoke on site 6 am Sonya 314-270-9624 x 1111"
type textarea "x"
type textarea "Spoke t on site 6 am Sonya 314-270-9624 x 1111"
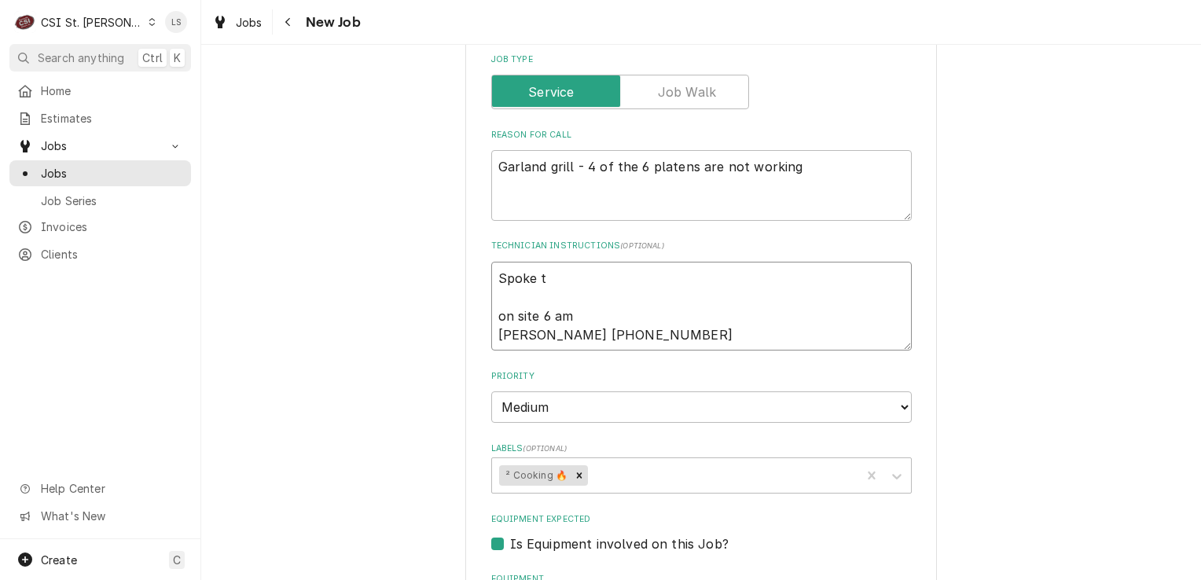
type textarea "x"
type textarea "Spoke to on site 6 am Sonya 314-270-9624 x 1111"
type textarea "x"
type textarea "Spoke to on site 6 am Sonya 314-270-9624 x 1111"
type textarea "x"
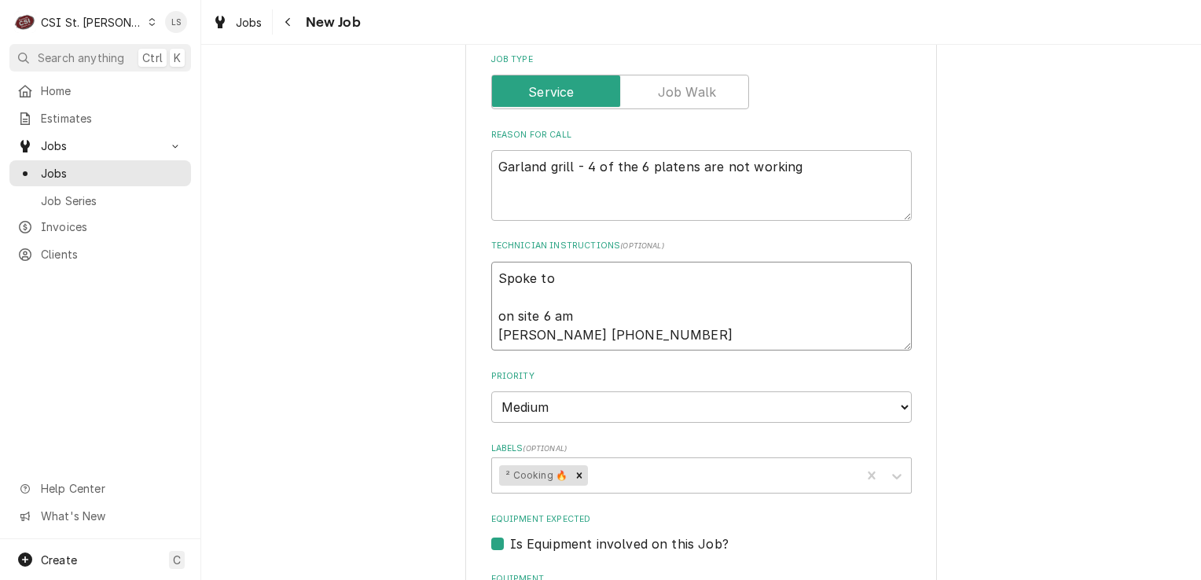
type textarea "Spoke to S on site 6 am Sonya 314-270-9624 x 1111"
type textarea "x"
type textarea "Spoke to So on site 6 am Sonya 314-270-9624 x 1111"
type textarea "x"
type textarea "Spoke to Son on site 6 am Sonya 314-270-9624 x 1111"
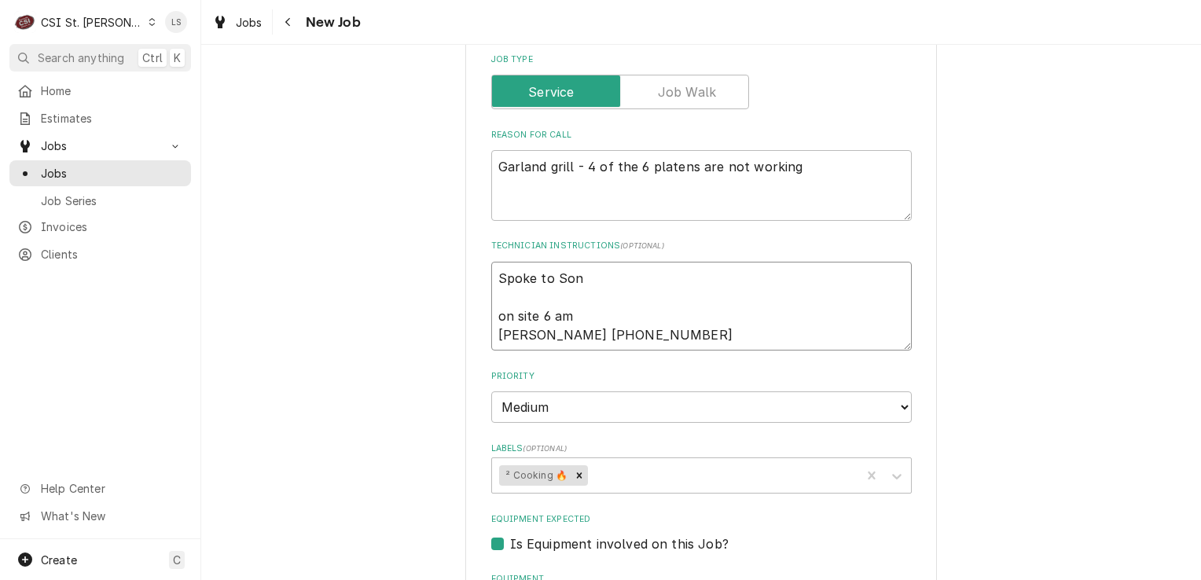
type textarea "x"
type textarea "Spoke to Sony on site 6 am Sonya 314-270-9624 x 1111"
type textarea "x"
type textarea "Spoke to Sonya on site 6 am Sonya 314-270-9624 x 1111"
type textarea "x"
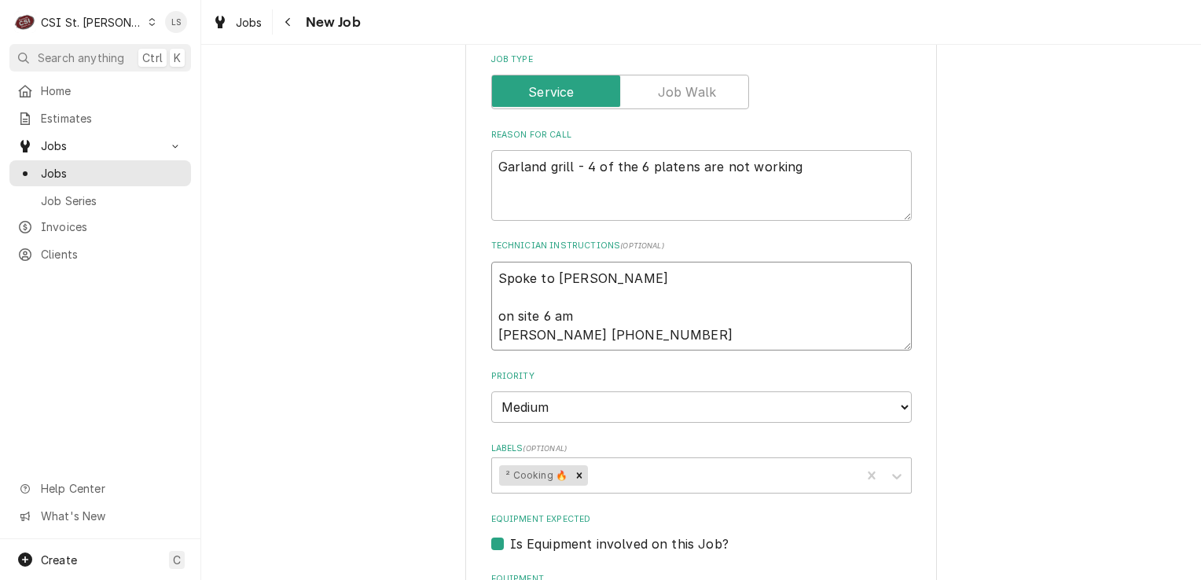
type textarea "Spoke to Sonya on site 6 am Sonya 314-270-9624 x 1111"
type textarea "x"
type textarea "Spoke to Sonya a on site 6 am Sonya 314-270-9624 x 1111"
type textarea "x"
type textarea "Spoke to Sonya an on site 6 am Sonya 314-270-9624 x 1111"
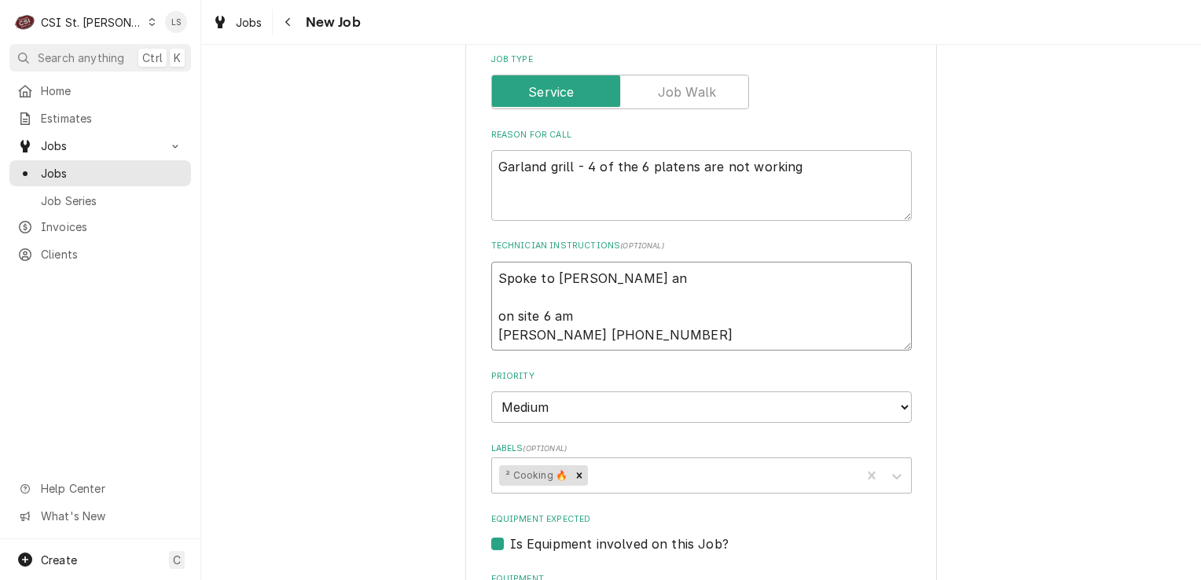
type textarea "x"
type textarea "Spoke to Sonya and on site 6 am Sonya 314-270-9624 x 1111"
type textarea "x"
type textarea "Spoke to Sonya and on site 6 am Sonya 314-270-9624 x 1111"
type textarea "x"
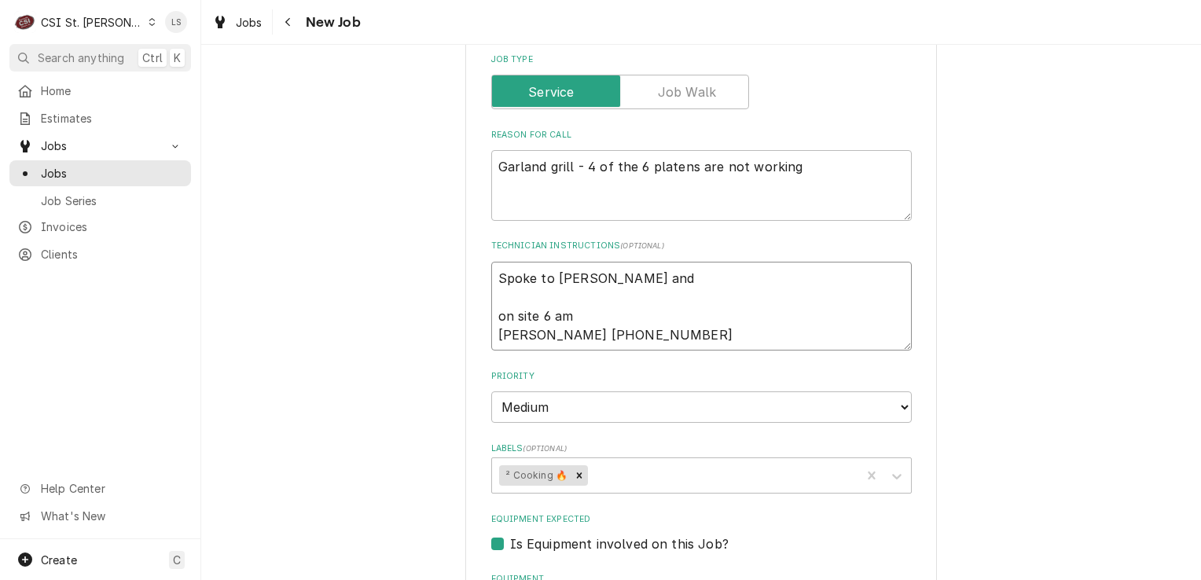
type textarea "Spoke to Sonya and c on site 6 am Sonya 314-270-9624 x 1111"
type textarea "x"
type textarea "Spoke to Sonya and co on site 6 am Sonya 314-270-9624 x 1111"
type textarea "x"
type textarea "Spoke to Sonya and con on site 6 am Sonya 314-270-9624 x 1111"
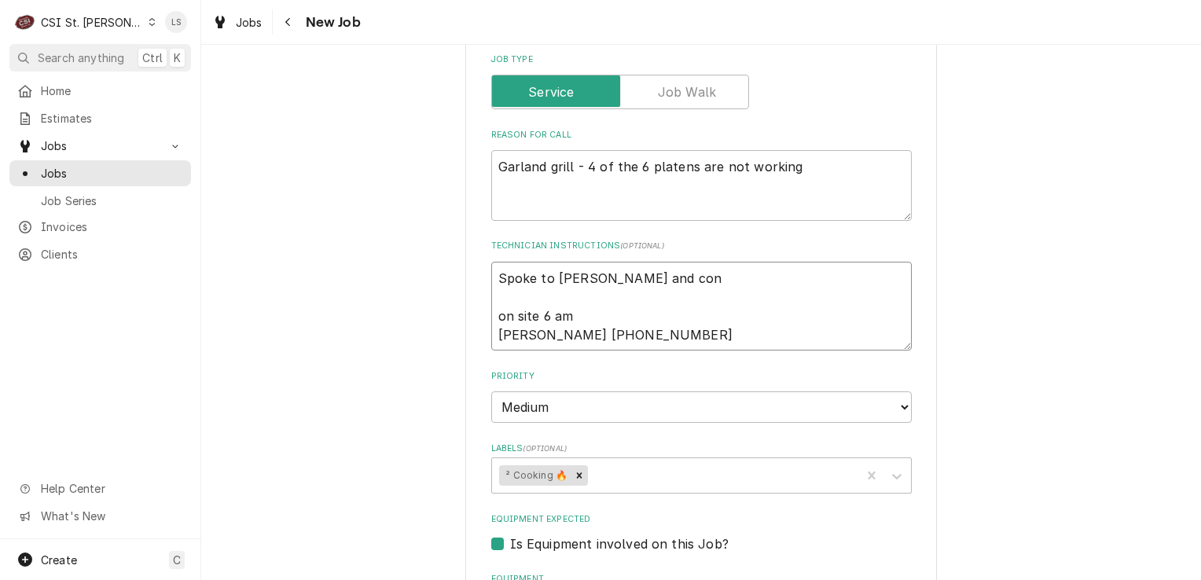
type textarea "x"
type textarea "Spoke to Sonya and conf on site 6 am Sonya 314-270-9624 x 1111"
type textarea "x"
type textarea "Spoke to Sonya and confi on site 6 am Sonya 314-270-9624 x 1111"
type textarea "x"
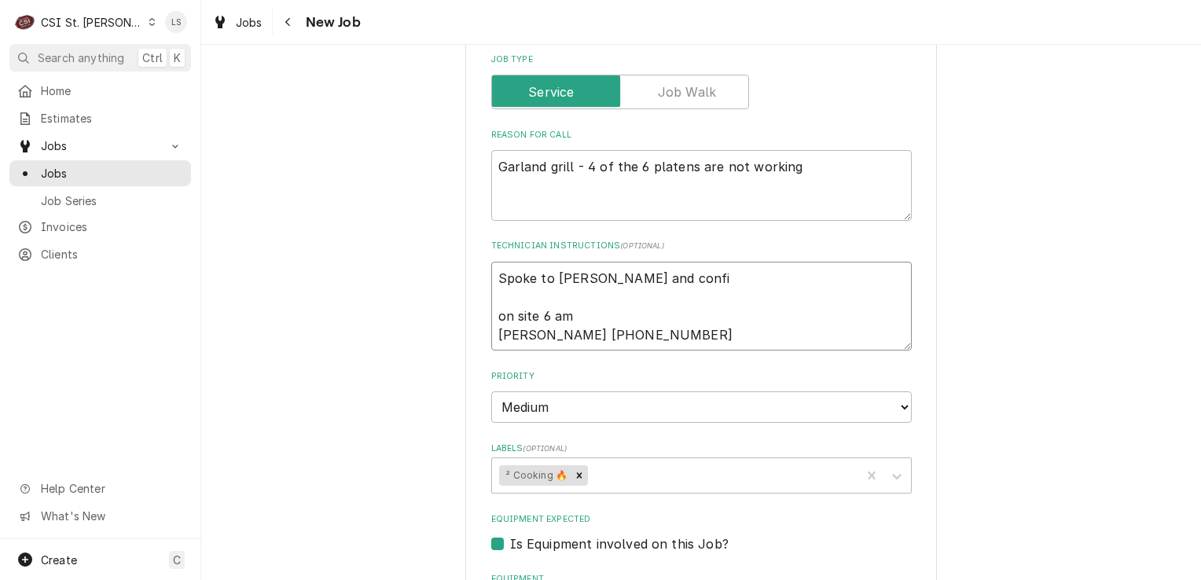
type textarea "Spoke to Sonya and confir on site 6 am Sonya 314-270-9624 x 1111"
type textarea "x"
type textarea "Spoke to Sonya and confirm on site 6 am Sonya 314-270-9624 x 1111"
type textarea "x"
type textarea "Spoke to Sonya and confirme on site 6 am Sonya 314-270-9624 x 1111"
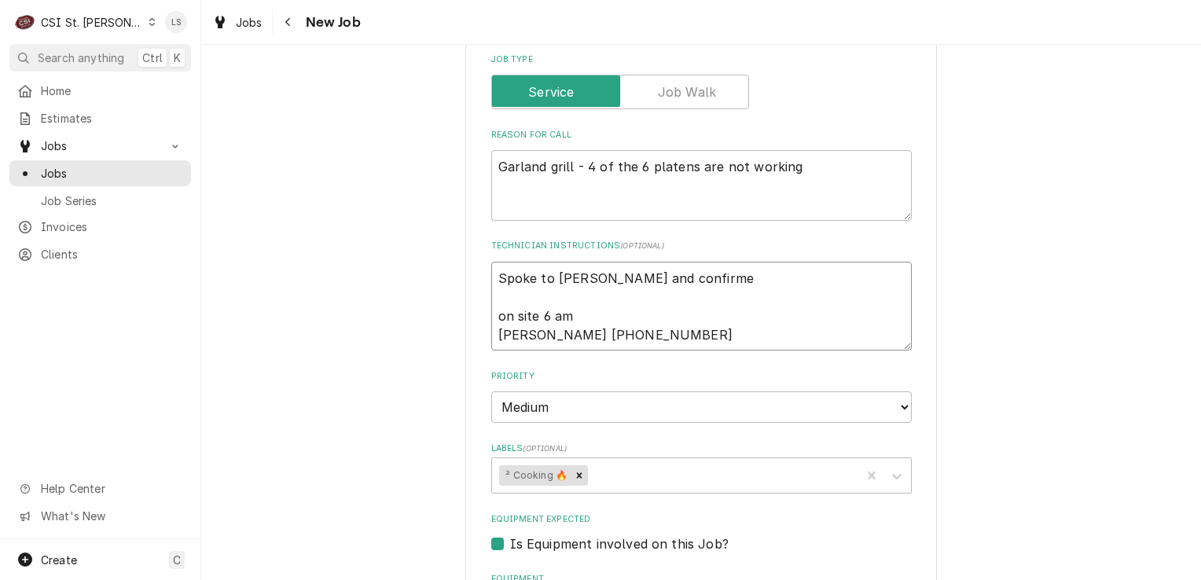
type textarea "x"
type textarea "Spoke to Sonya and confirmed on site 6 am Sonya 314-270-9624 x 1111"
type textarea "x"
type textarea "Spoke to Sonya and confirmed f on site 6 am Sonya 314-270-9624 x 1111"
type textarea "x"
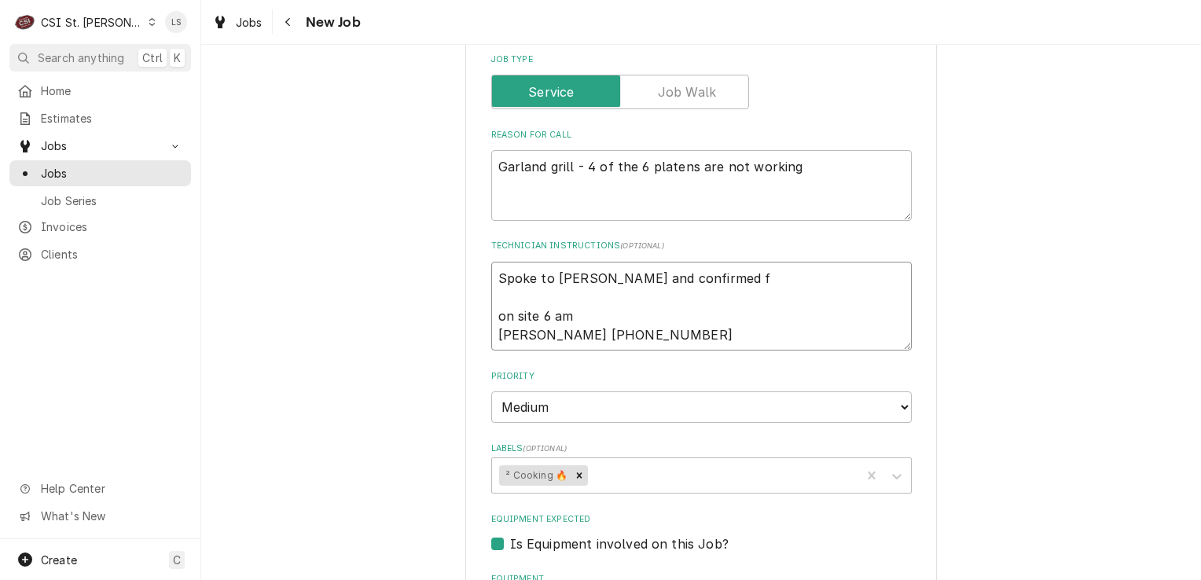
type textarea "Spoke to Sonya and confirmed fo on site 6 am Sonya 314-270-9624 x 1111"
type textarea "x"
type textarea "Spoke to Sonya and confirmed for on site 6 am Sonya 314-270-9624 x 1111"
type textarea "x"
type textarea "Spoke to Sonya and confirmed for on site 6 am Sonya 314-270-9624 x 1111"
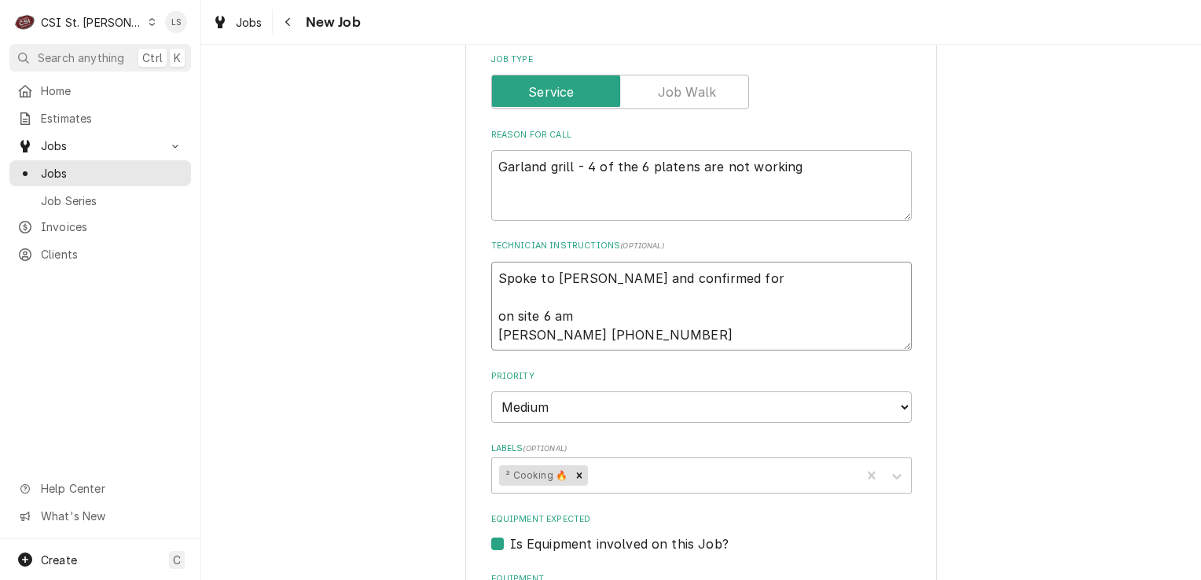
type textarea "x"
type textarea "Spoke to Sonya and confirmed for T on site 6 am Sonya 314-270-9624 x 1111"
type textarea "x"
type textarea "Spoke to Sonya and confirmed for Tu on site 6 am Sonya 314-270-9624 x 1111"
type textarea "x"
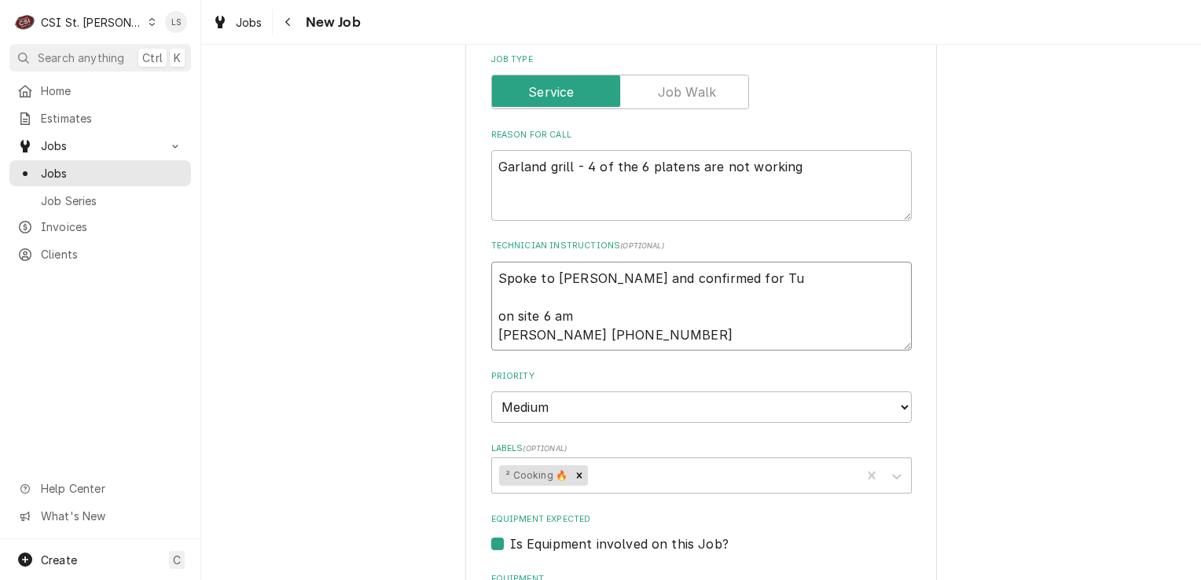
type textarea "Spoke to Sonya and confirmed for Tue on site 6 am Sonya 314-270-9624 x 1111"
type textarea "x"
type textarea "Spoke to Sonya and confirmed for Tues on site 6 am Sonya 314-270-9624 x 1111"
type textarea "x"
type textarea "Spoke to Sonya and confirmed for Tuesd on site 6 am Sonya 314-270-9624 x 1111"
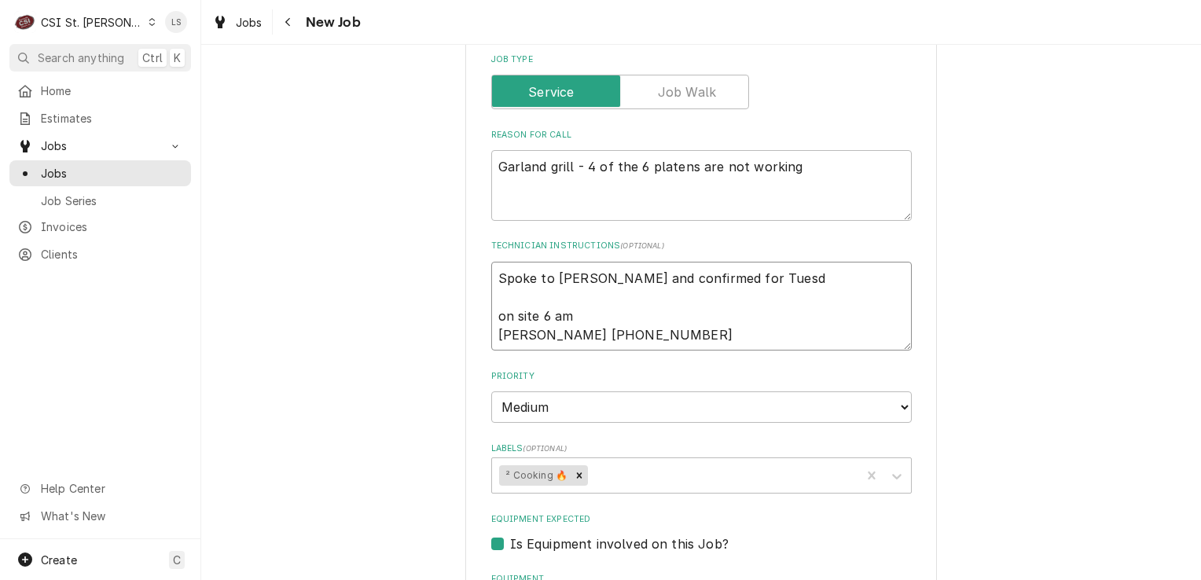
type textarea "x"
type textarea "Spoke to Sonya and confirmed for Tuesda on site 6 am Sonya 314-270-9624 x 1111"
type textarea "x"
type textarea "Spoke to Sonya and confirmed for Tuesday on site 6 am Sonya 314-270-9624 x 1111"
type textarea "x"
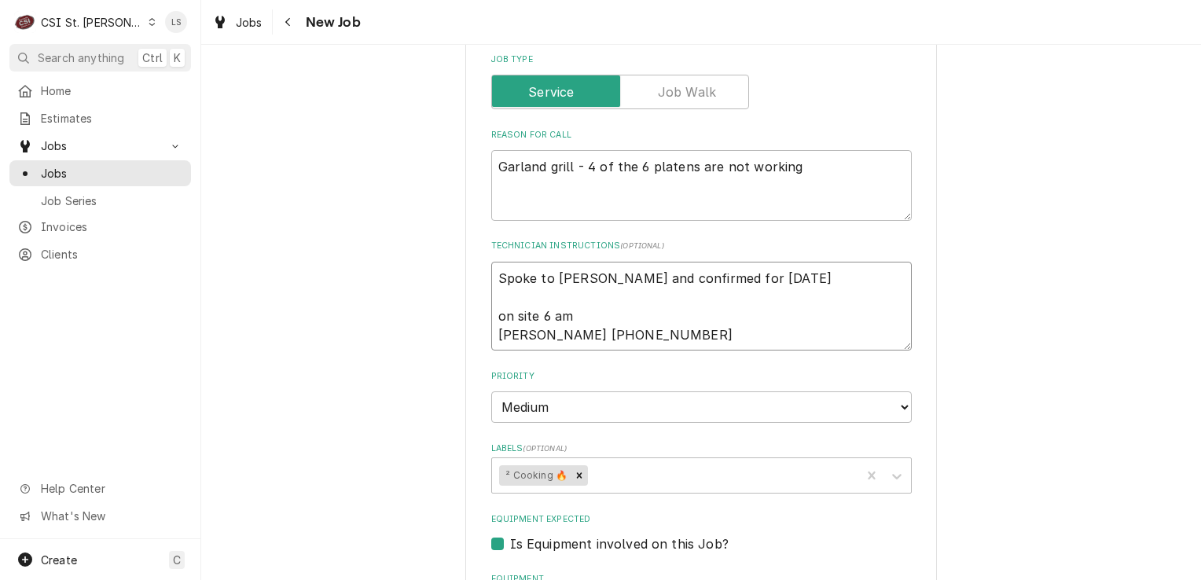
type textarea "Spoke to Sonya and confirmed for Tuesday on site 6 am Sonya 314-270-9624 x 1111"
type textarea "x"
type textarea "Spoke to Sonya and confirmed for Tuesday 7 on site 6 am Sonya 314-270-9624 x 11…"
type textarea "x"
type textarea "Spoke to Sonya and confirmed for Tuesday 7/ on site 6 am Sonya 314-270-9624 x 1…"
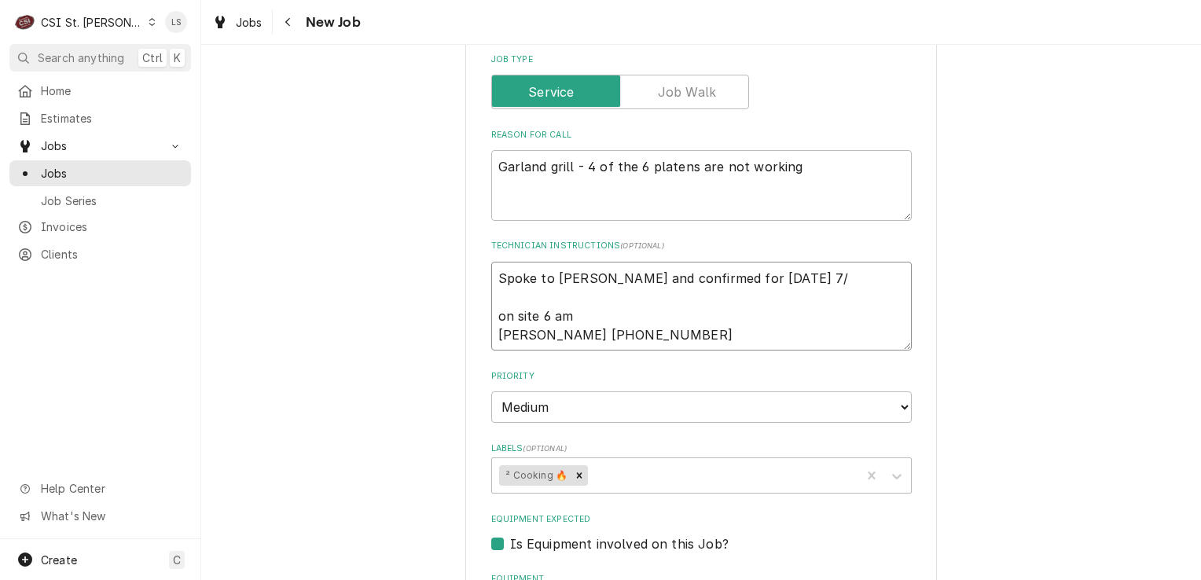
type textarea "x"
type textarea "Spoke to Sonya and confirmed for Tuesday 7 on site 6 am Sonya 314-270-9624 x 11…"
type textarea "x"
type textarea "Spoke to Sonya and confirmed for Tuesday on site 6 am Sonya 314-270-9624 x 1111"
type textarea "x"
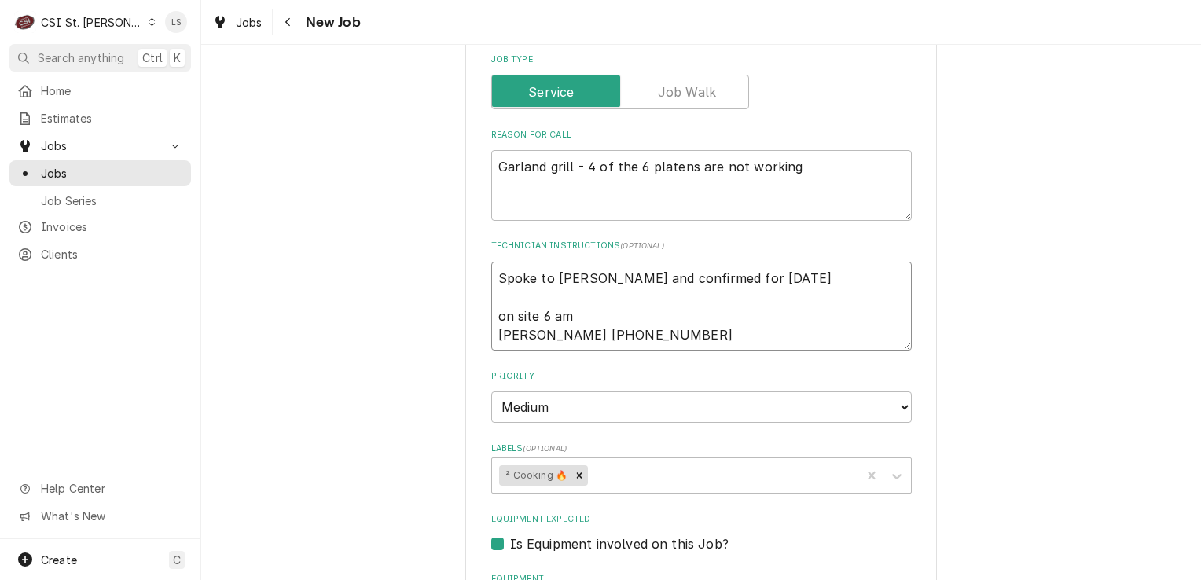
type textarea "Spoke to Sonya and confirmed for Tuesday 8 on site 6 am Sonya 314-270-9624 x 11…"
type textarea "x"
type textarea "Spoke to Sonya and confirmed for Tuesday 8/ on site 6 am Sonya 314-270-9624 x 1…"
type textarea "x"
type textarea "Spoke to Sonya and confirmed for Tuesday 8/1 on site 6 am Sonya 314-270-9624 x …"
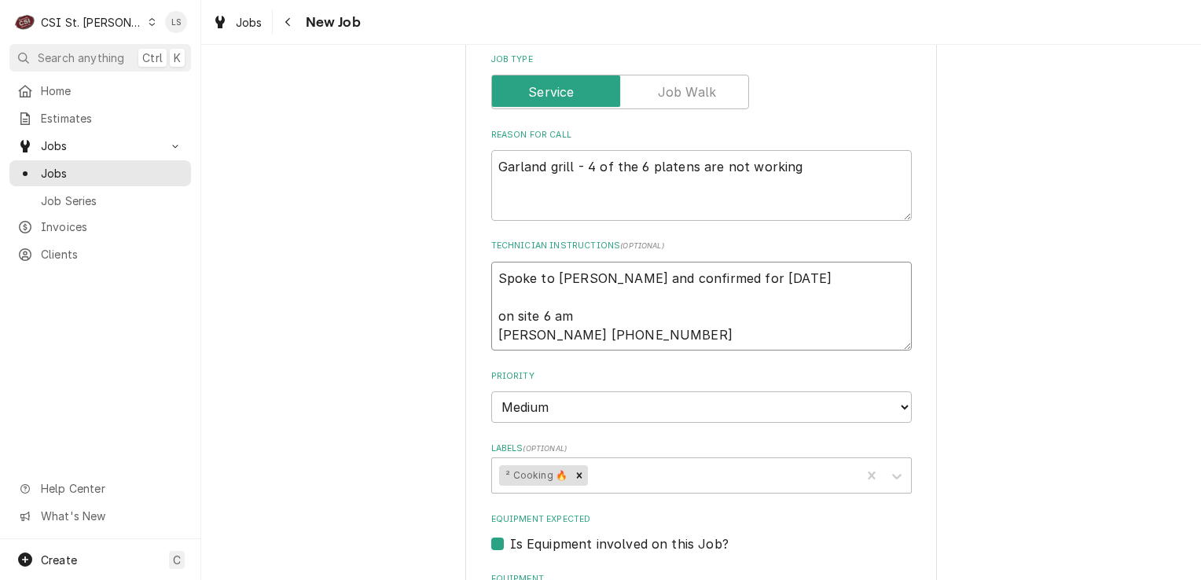
type textarea "x"
type textarea "Spoke to Sonya and confirmed for Tuesday 8/12 on site 6 am Sonya 314-270-9624 x…"
type textarea "x"
type textarea "Spoke to Sonya and confirmed for Tuesday 8/12 on site 6 am Sonya 314-270-9624 x…"
type textarea "x"
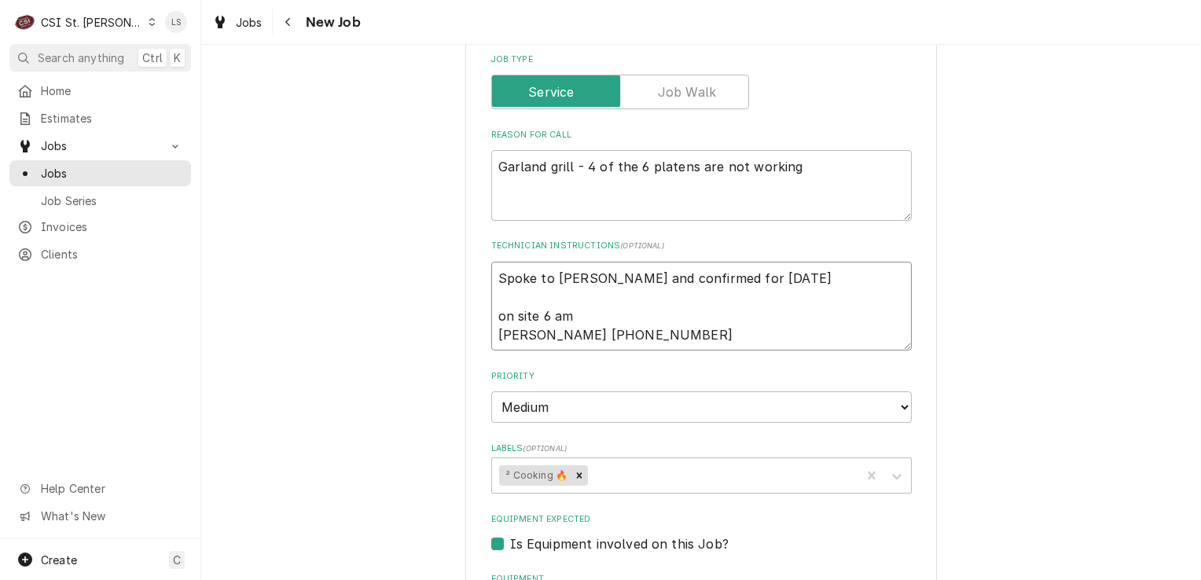
type textarea "Spoke to Sonya and confirmed for Tuesday 8/12 a on site 6 am Sonya 314-270-9624…"
type textarea "x"
type textarea "Spoke to Sonya and confirmed for Tuesday 8/12 at on site 6 am Sonya 314-270-962…"
type textarea "x"
type textarea "Spoke to Sonya and confirmed for Tuesday 8/12 at on site 6 am Sonya 314-270-962…"
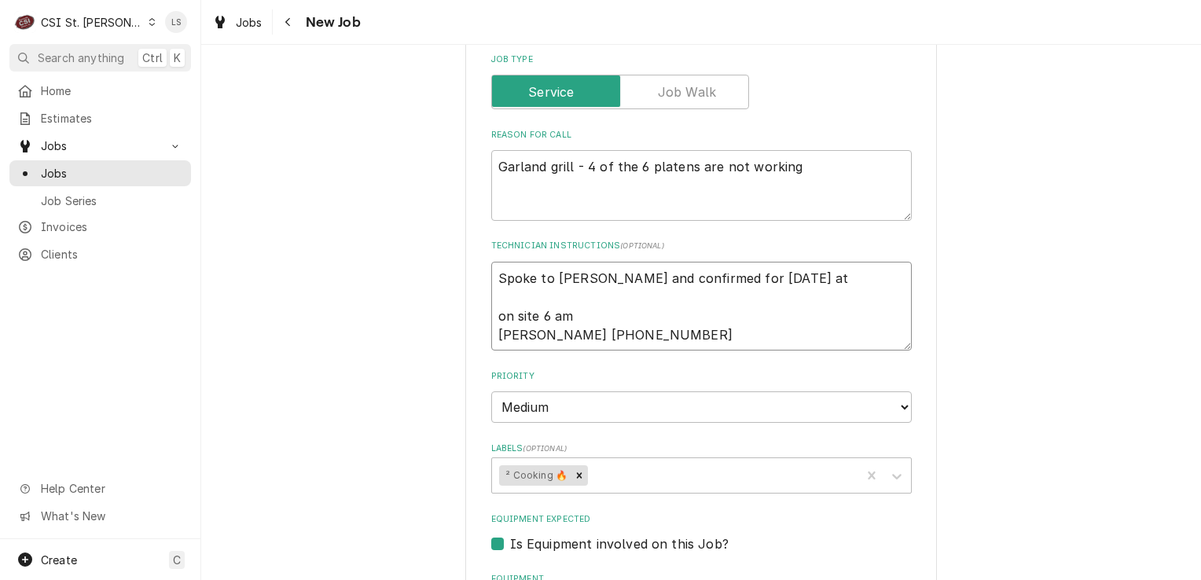
type textarea "x"
type textarea "Spoke to Sonya and confirmed for Tuesday 8/12 at 7 on site 6 am Sonya 314-270-9…"
type textarea "x"
type textarea "Spoke to Sonya and confirmed for Tuesday 8/12 at 7a on site 6 am Sonya 314-270-…"
type textarea "x"
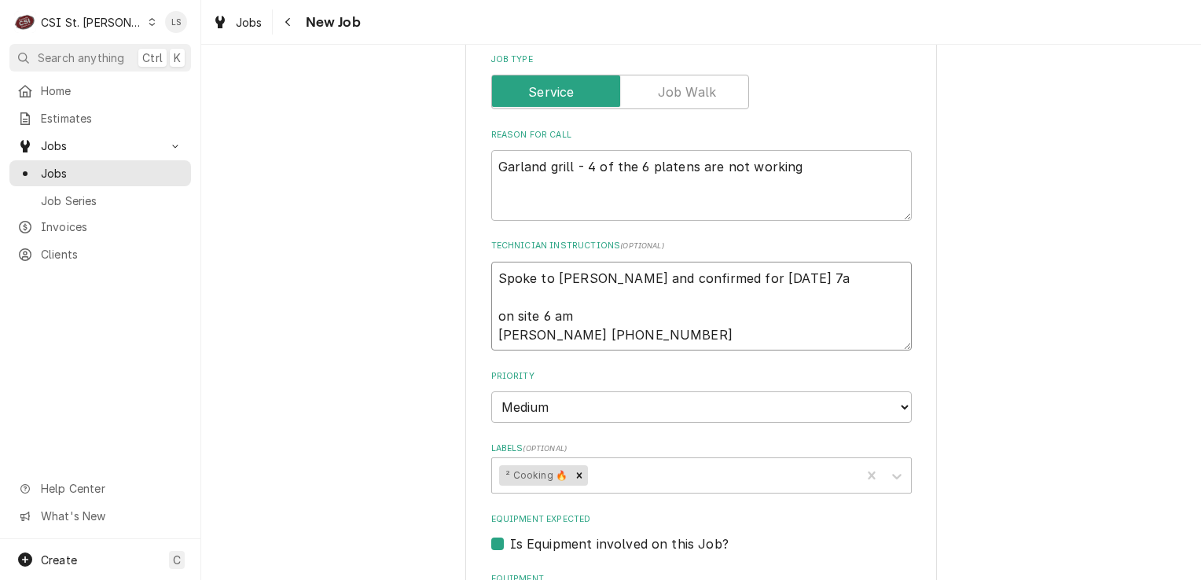
type textarea "Spoke to Sonya and confirmed for Tuesday 8/12 at 7am on site 6 am Sonya 314-270…"
type textarea "x"
type textarea "Spoke to Sonya and confirmed for Tuesday 8/12 at 7am on site 6 am Sonya 314-270…"
type textarea "x"
type textarea "Spoke to Sonya and confirmed for Tuesday 8/12 at 7am - on site 6 am Sonya 314-2…"
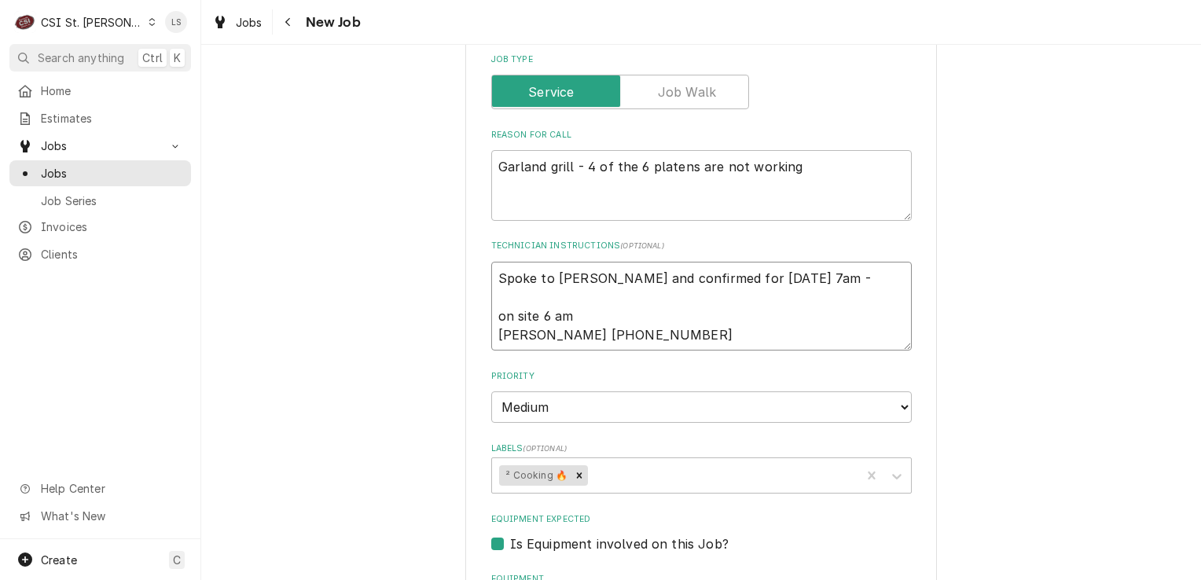
type textarea "x"
type textarea "Spoke to Sonya and confirmed for Tuesday 8/12 at 7am - on site 6 am Sonya 314-2…"
type textarea "x"
type textarea "Spoke to Sonya and confirmed for Tuesday 8/12 at 7am - L on site 6 am Sonya 314…"
type textarea "x"
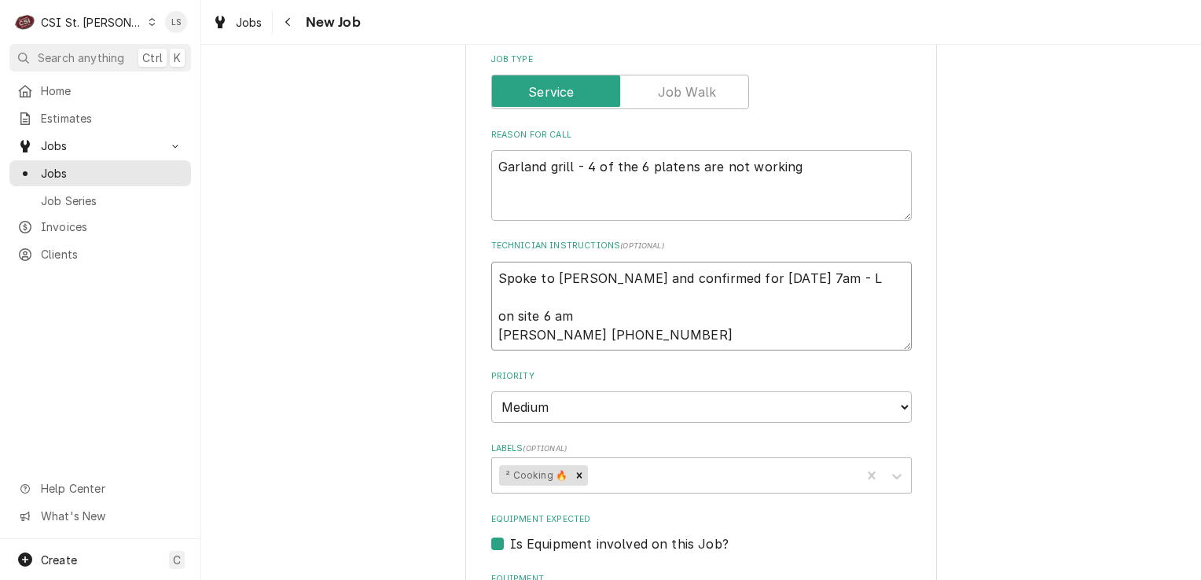
type textarea "Spoke to Sonya and confirmed for Tuesday 8/12 at 7am - LS on site 6 am Sonya 31…"
type textarea "x"
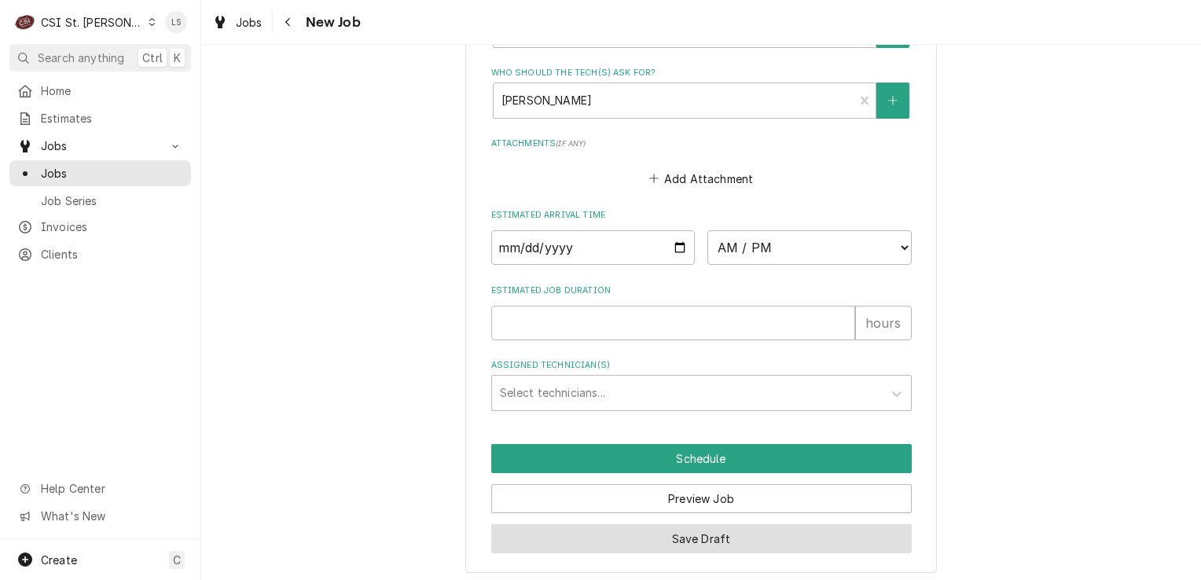
type textarea "Spoke to Sonya and confirmed for Tuesday 8/12 at 7am - LS on site 6 am Sonya 31…"
click at [689, 532] on button "Save Draft" at bounding box center [701, 538] width 421 height 29
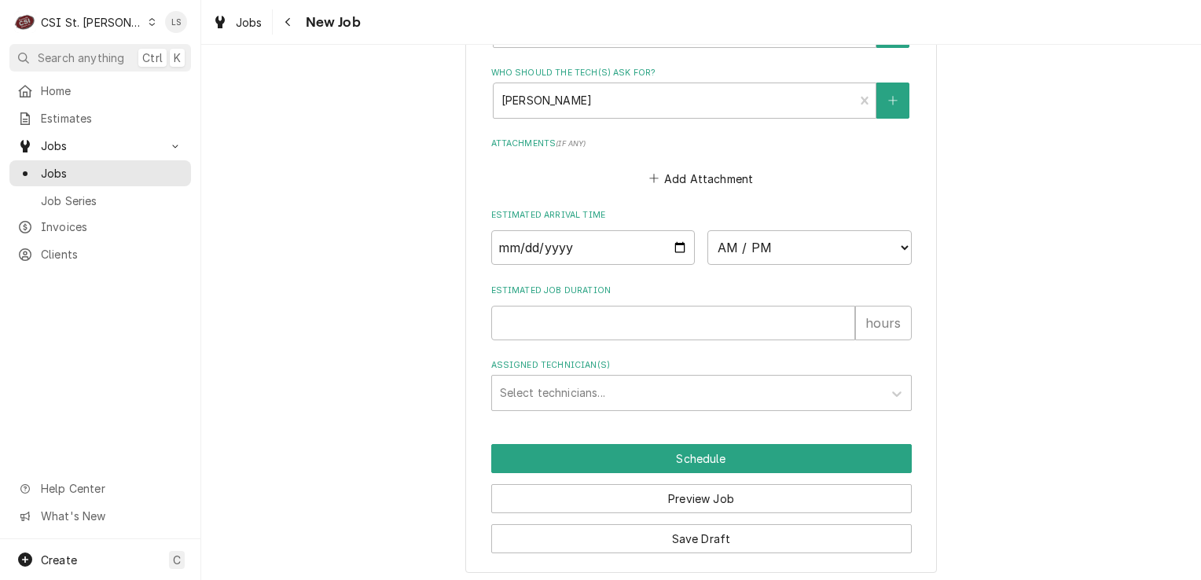
scroll to position [1269, 0]
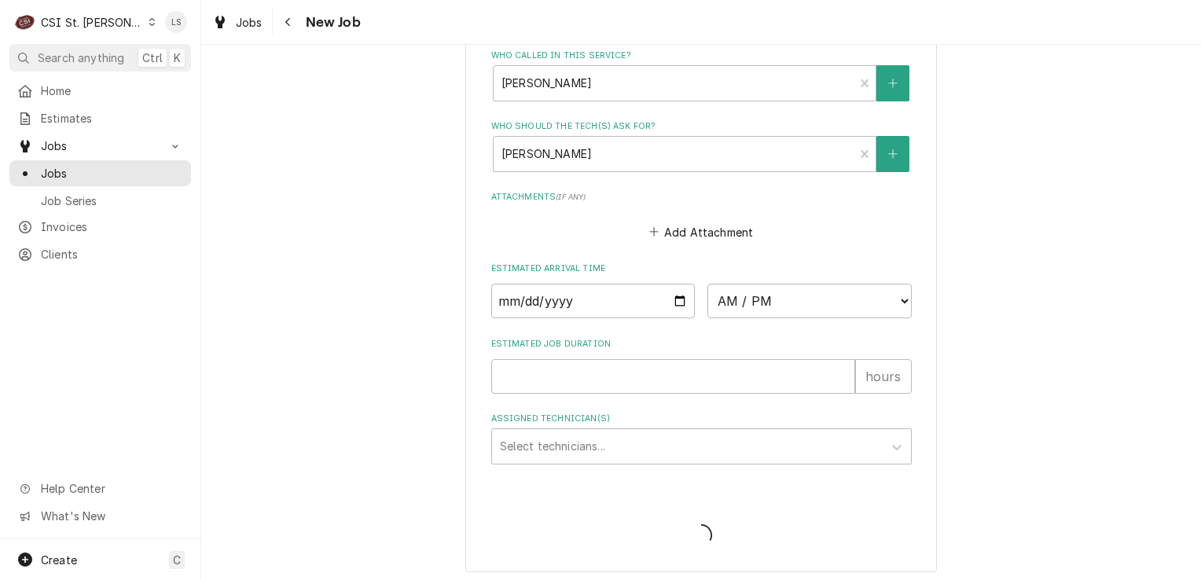
type textarea "x"
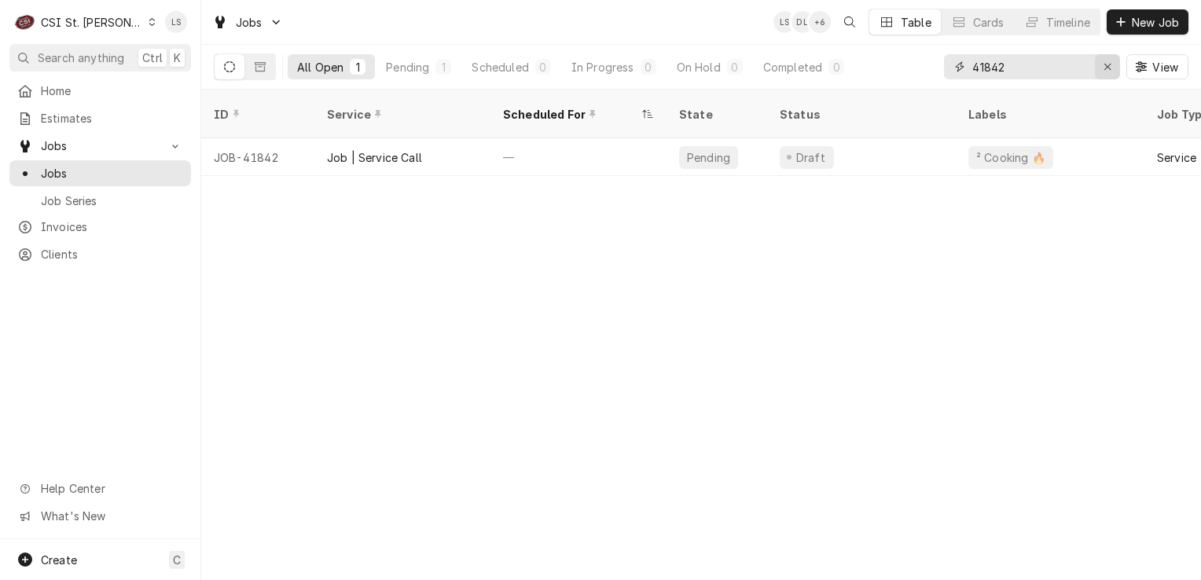
click at [1095, 69] on button "Erase input" at bounding box center [1107, 66] width 25 height 25
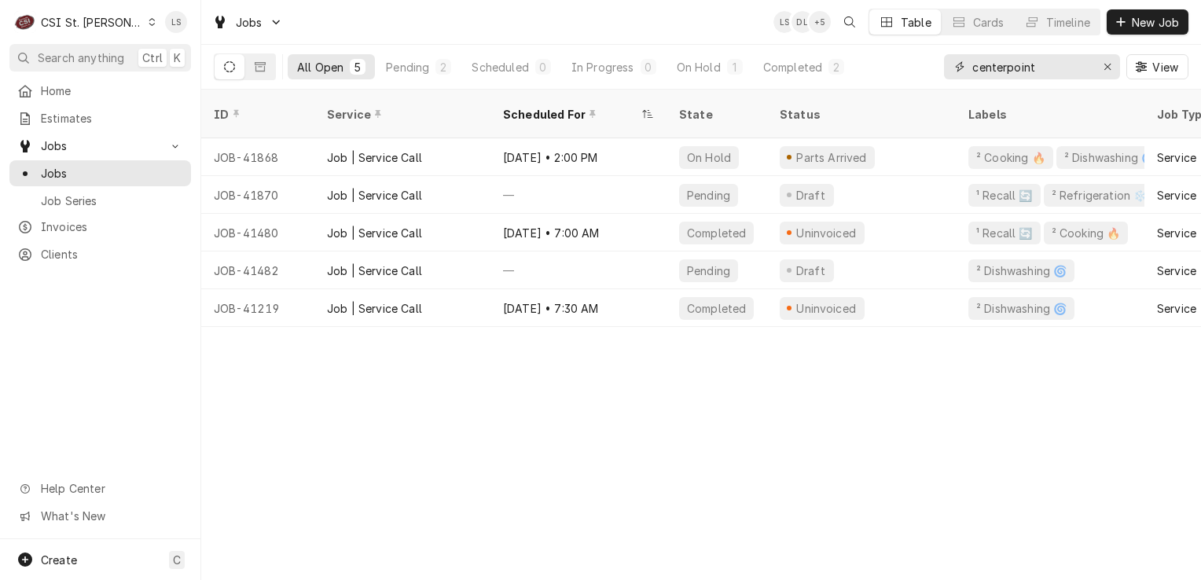
type input "centerpoint"
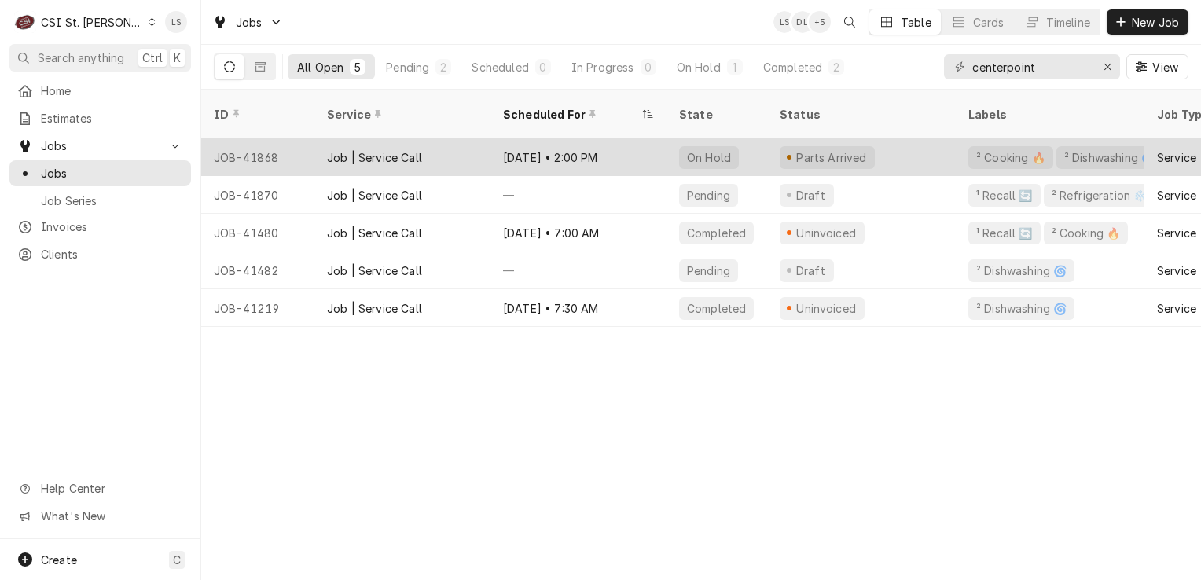
click at [274, 138] on div "JOB-41868" at bounding box center [257, 157] width 113 height 38
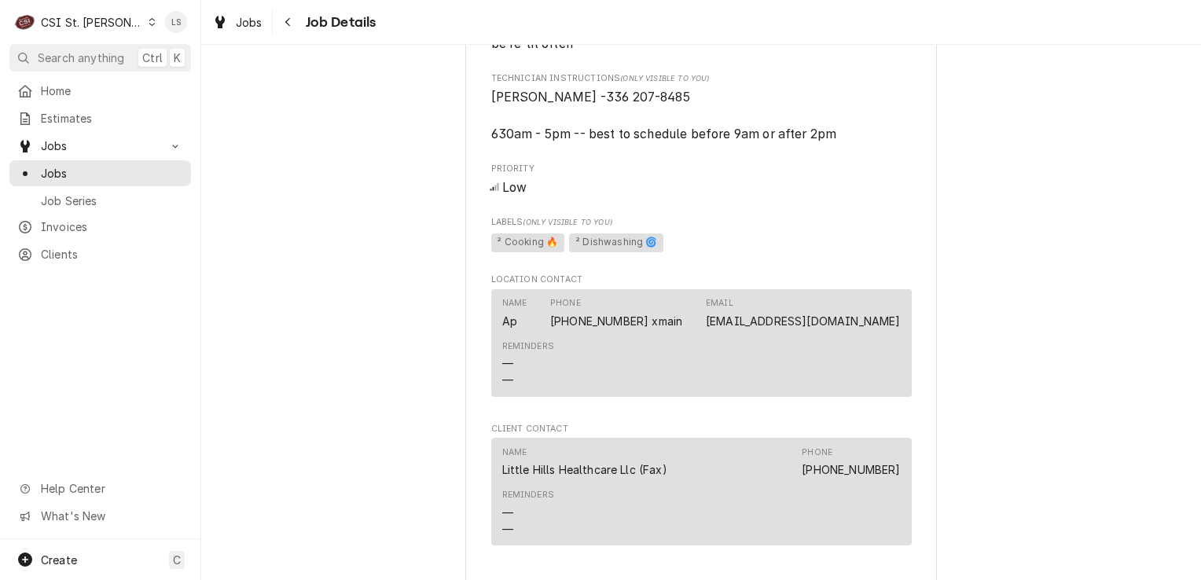
scroll to position [1022, 0]
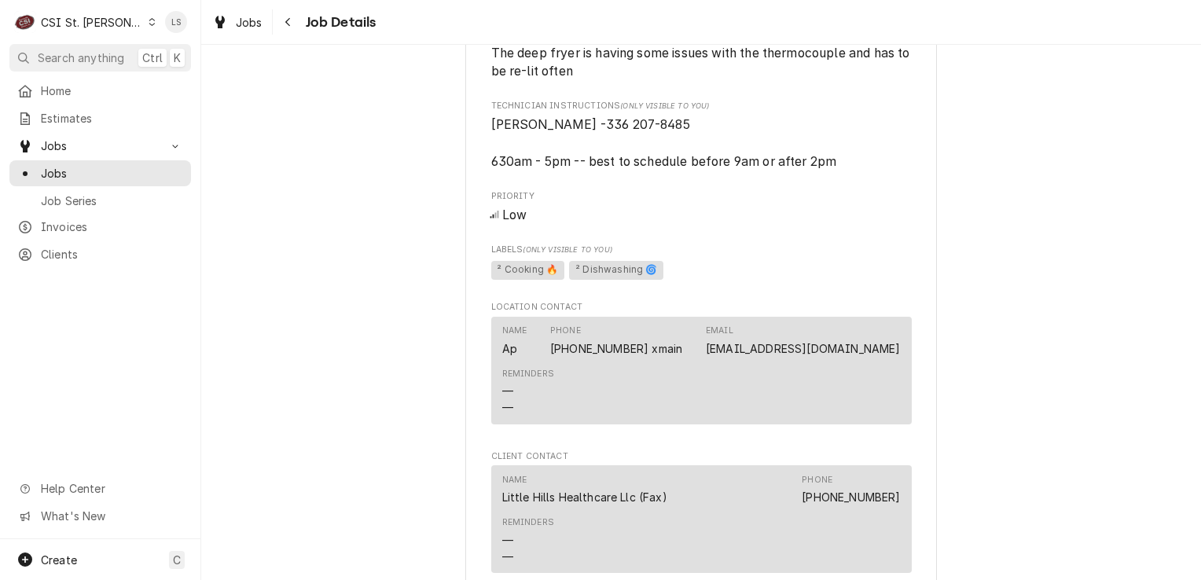
click at [149, 20] on icon "Dynamic Content Wrapper" at bounding box center [152, 22] width 7 height 8
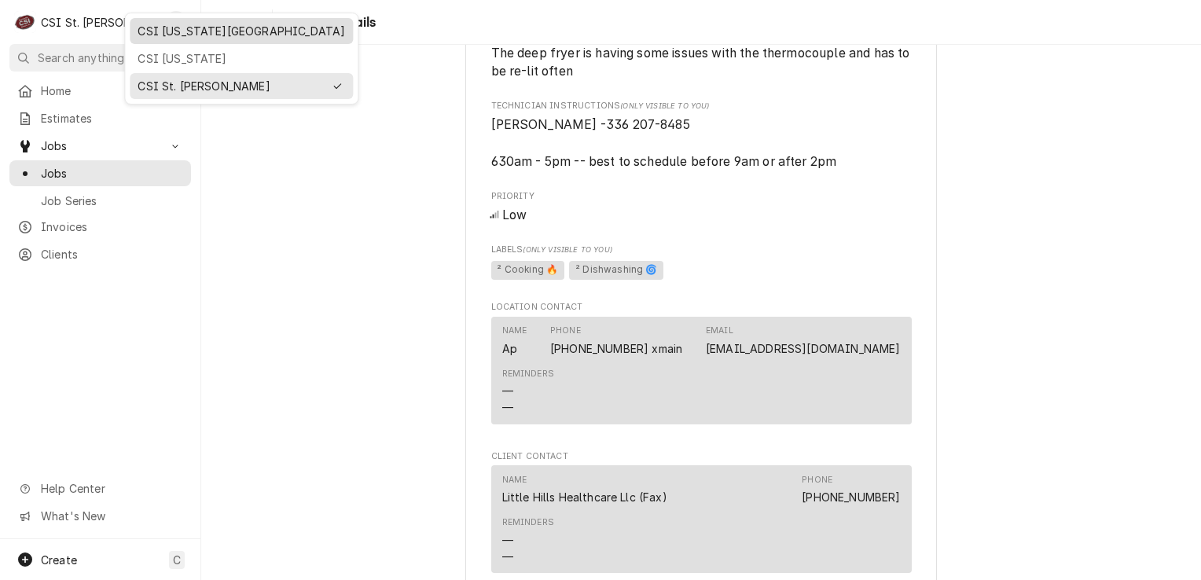
click at [175, 39] on div "CSI [US_STATE][GEOGRAPHIC_DATA]" at bounding box center [241, 31] width 223 height 26
